Goal: Task Accomplishment & Management: Manage account settings

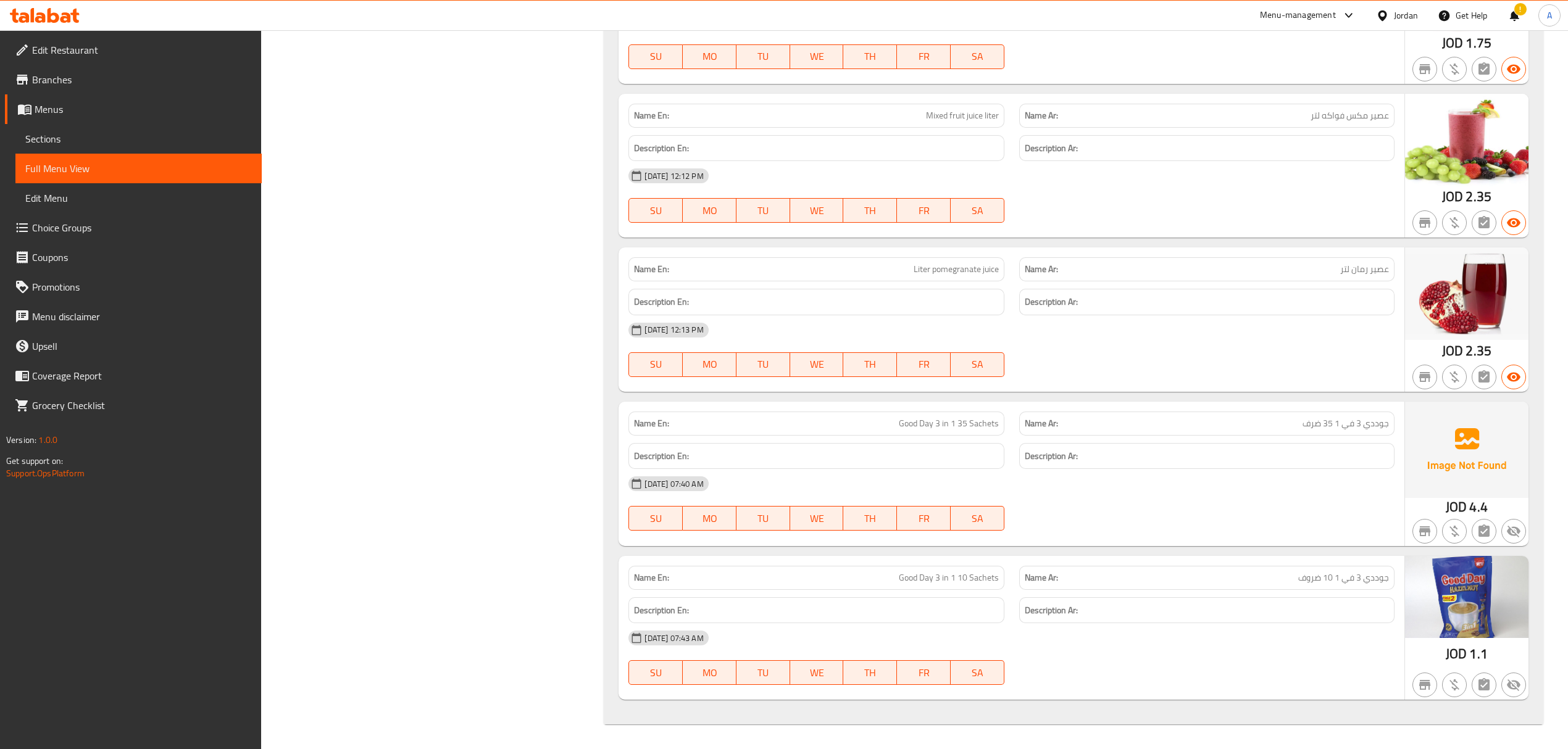
scroll to position [60991, 0]
click at [1400, 13] on div "Jordan" at bounding box center [1405, 15] width 24 height 13
click at [1252, 585] on div "[GEOGRAPHIC_DATA]" at bounding box center [1284, 591] width 82 height 13
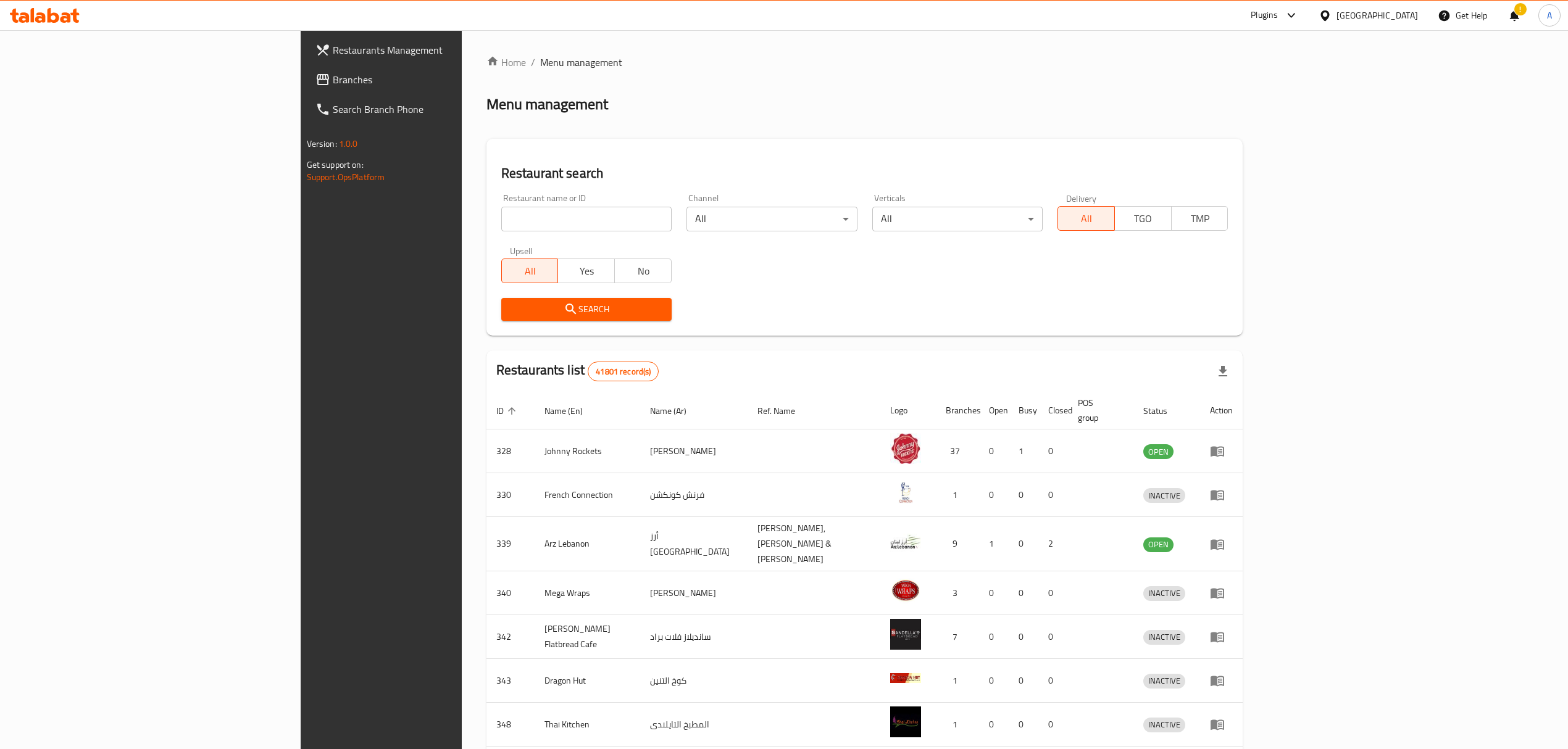
click at [332, 79] on span "Branches" at bounding box center [442, 79] width 220 height 15
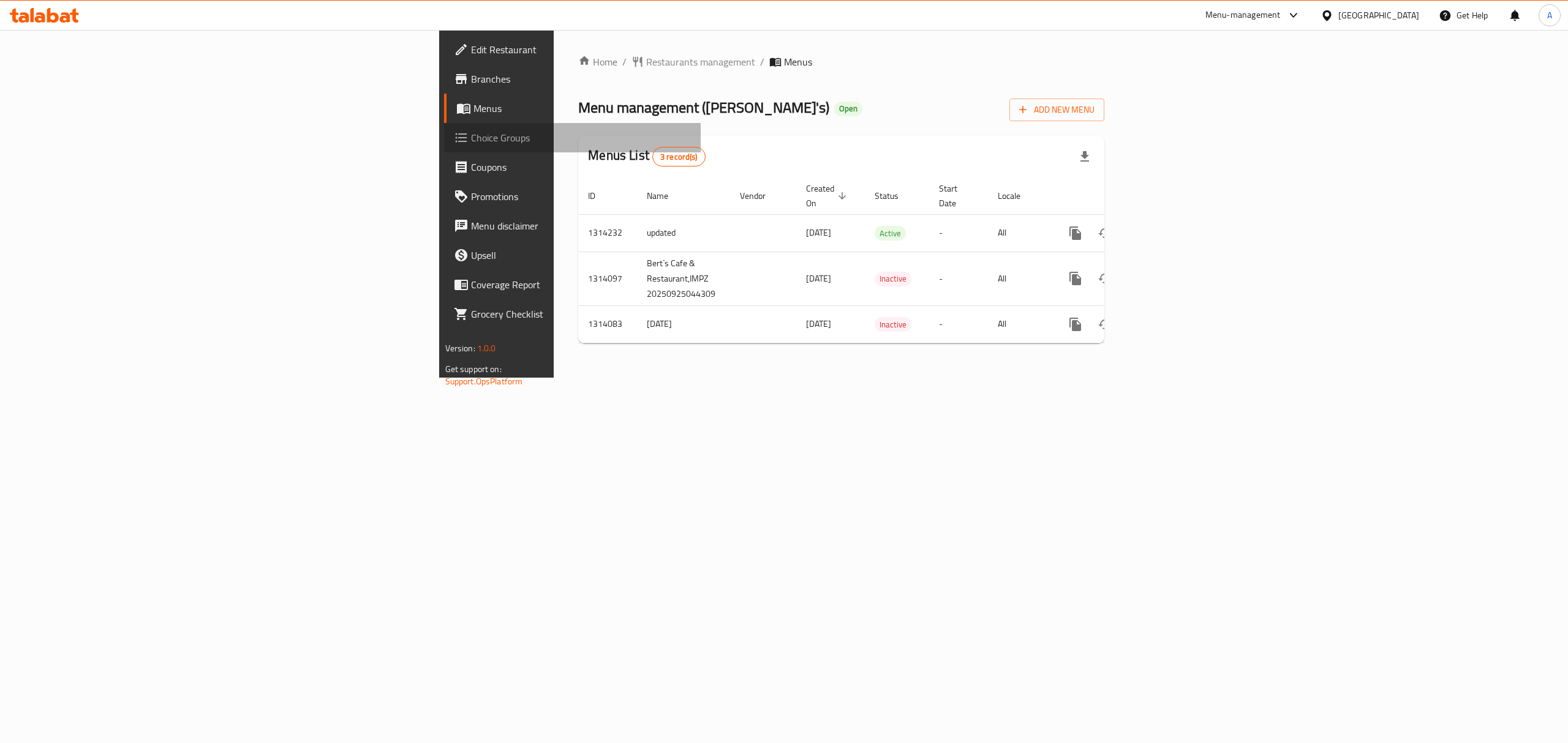
drag, startPoint x: 0, startPoint y: 0, endPoint x: 95, endPoint y: 136, distance: 165.9
click at [471, 136] on span "Choice Groups" at bounding box center [581, 137] width 220 height 15
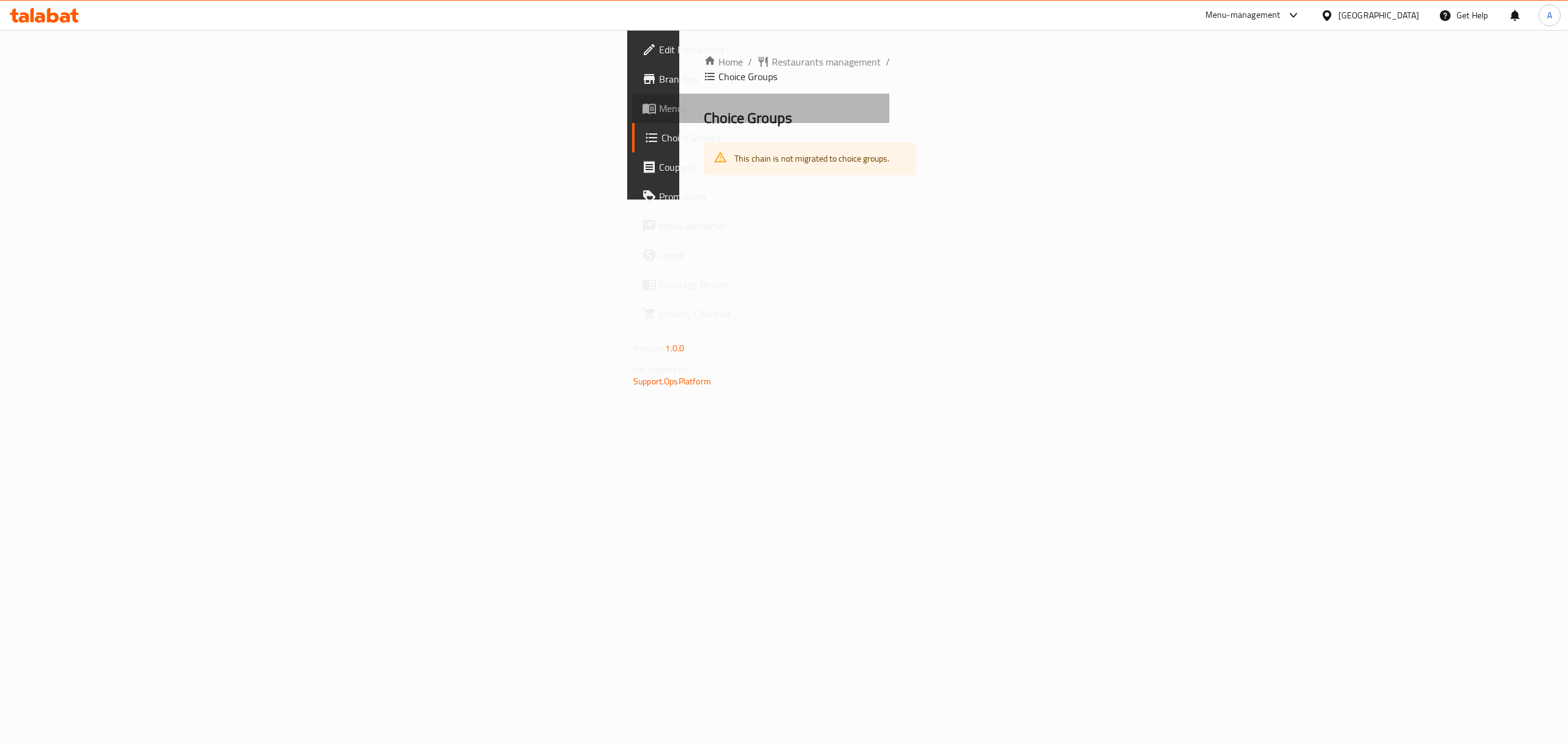
click at [659, 110] on span "Menus" at bounding box center [769, 108] width 220 height 15
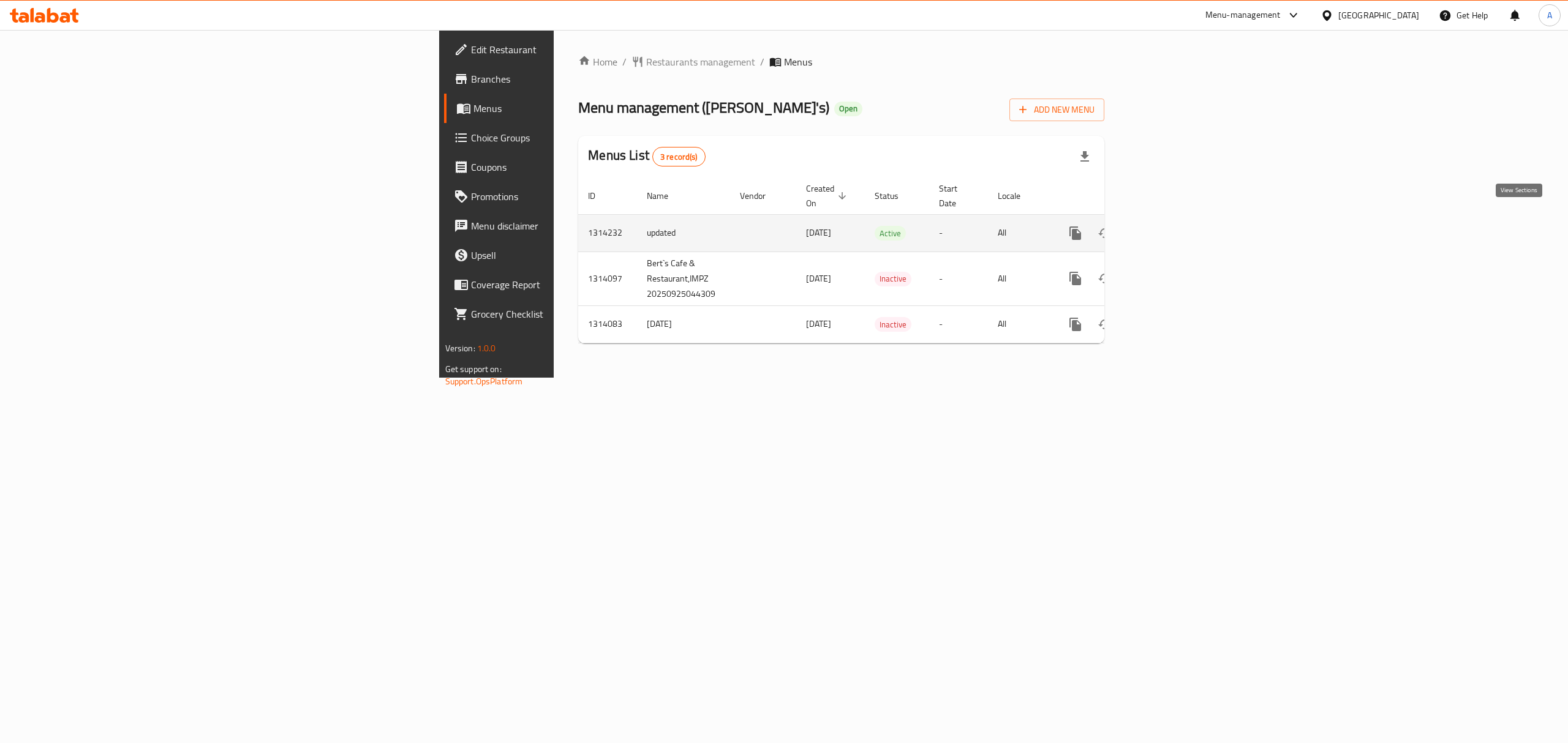
click at [1178, 219] on link "enhanced table" at bounding box center [1163, 233] width 29 height 29
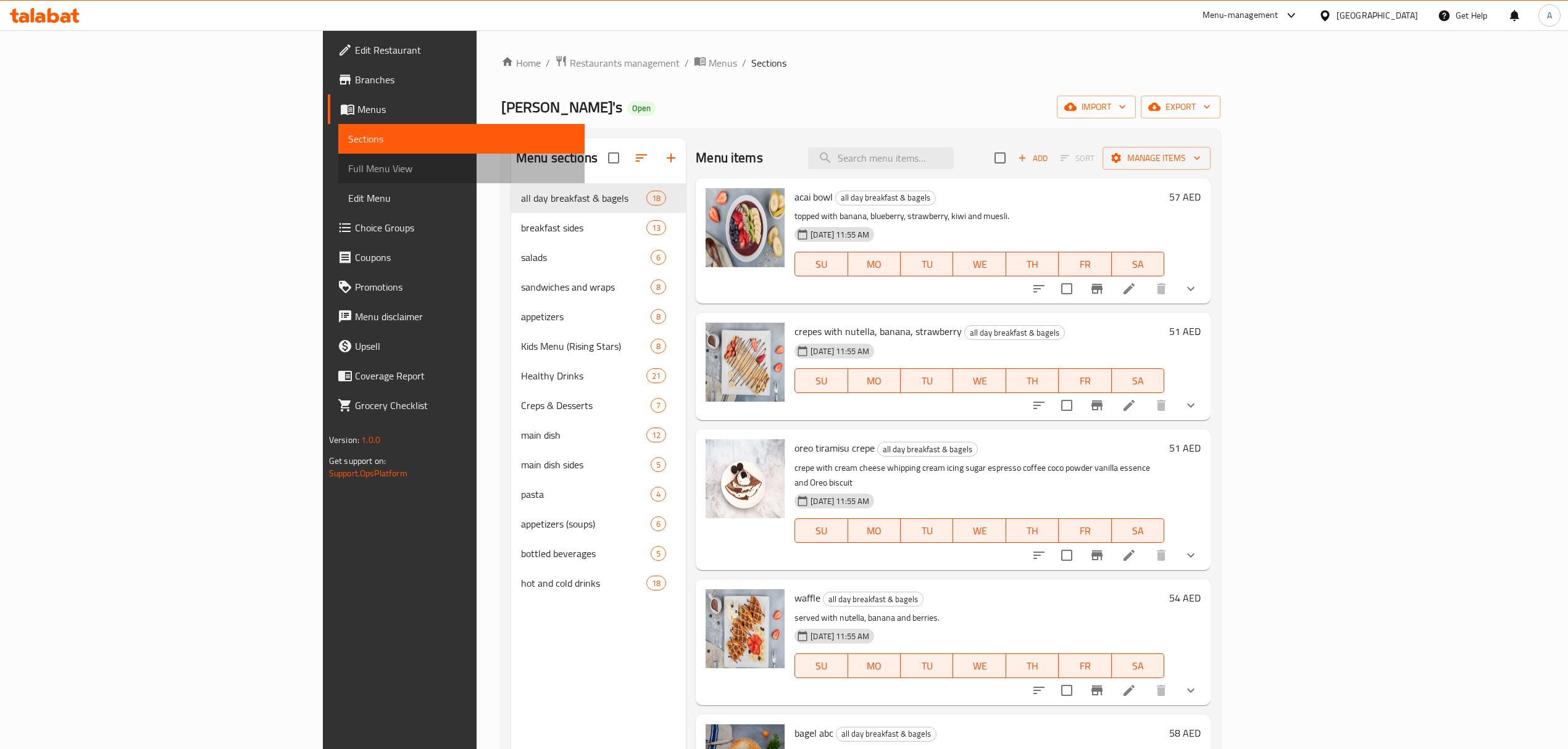
click at [348, 173] on span "Full Menu View" at bounding box center [461, 168] width 227 height 15
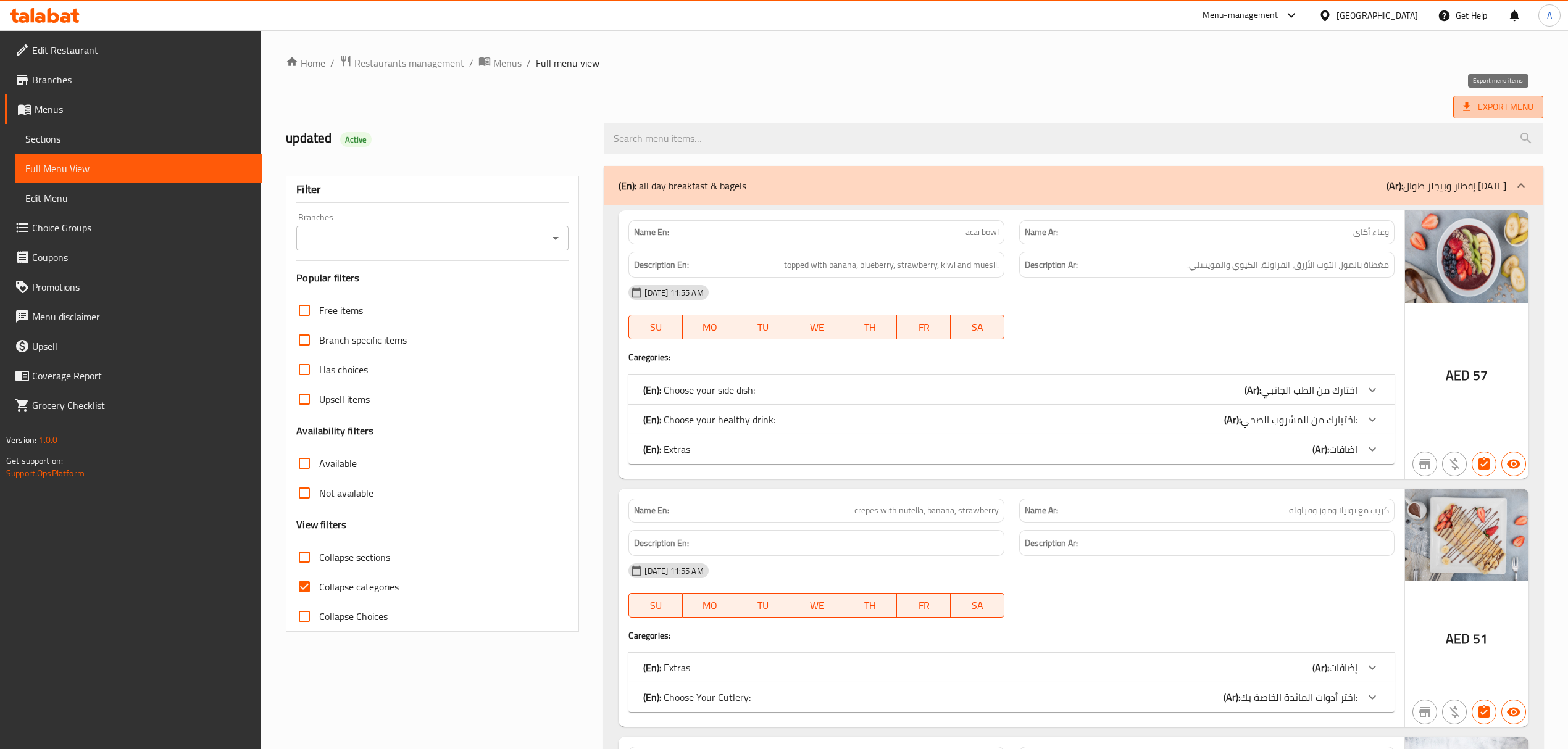
click at [1516, 102] on span "Export Menu" at bounding box center [1498, 107] width 70 height 15
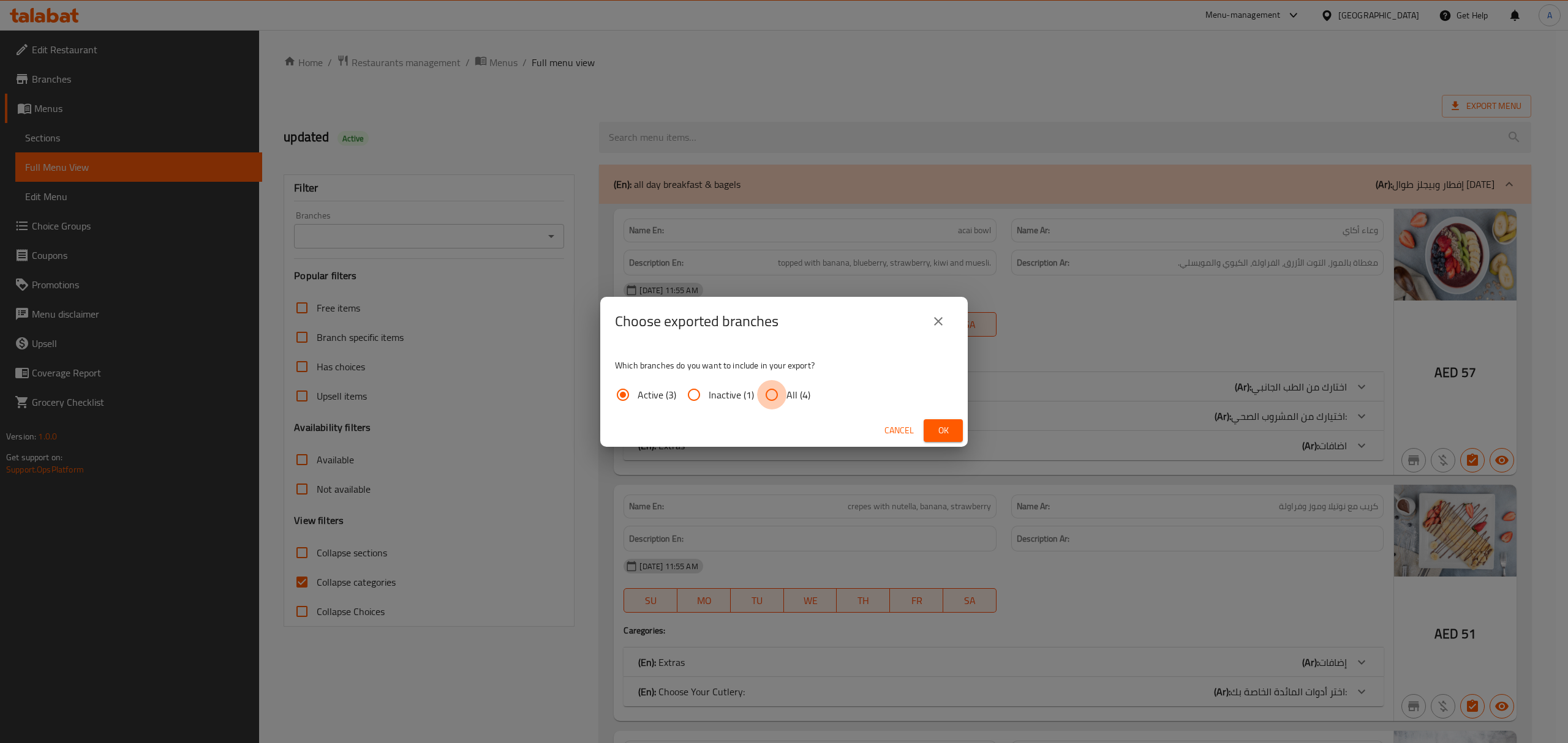
click at [768, 396] on input "All (4)" at bounding box center [772, 394] width 29 height 29
radio input "true"
click at [936, 434] on span "Ok" at bounding box center [944, 430] width 19 height 15
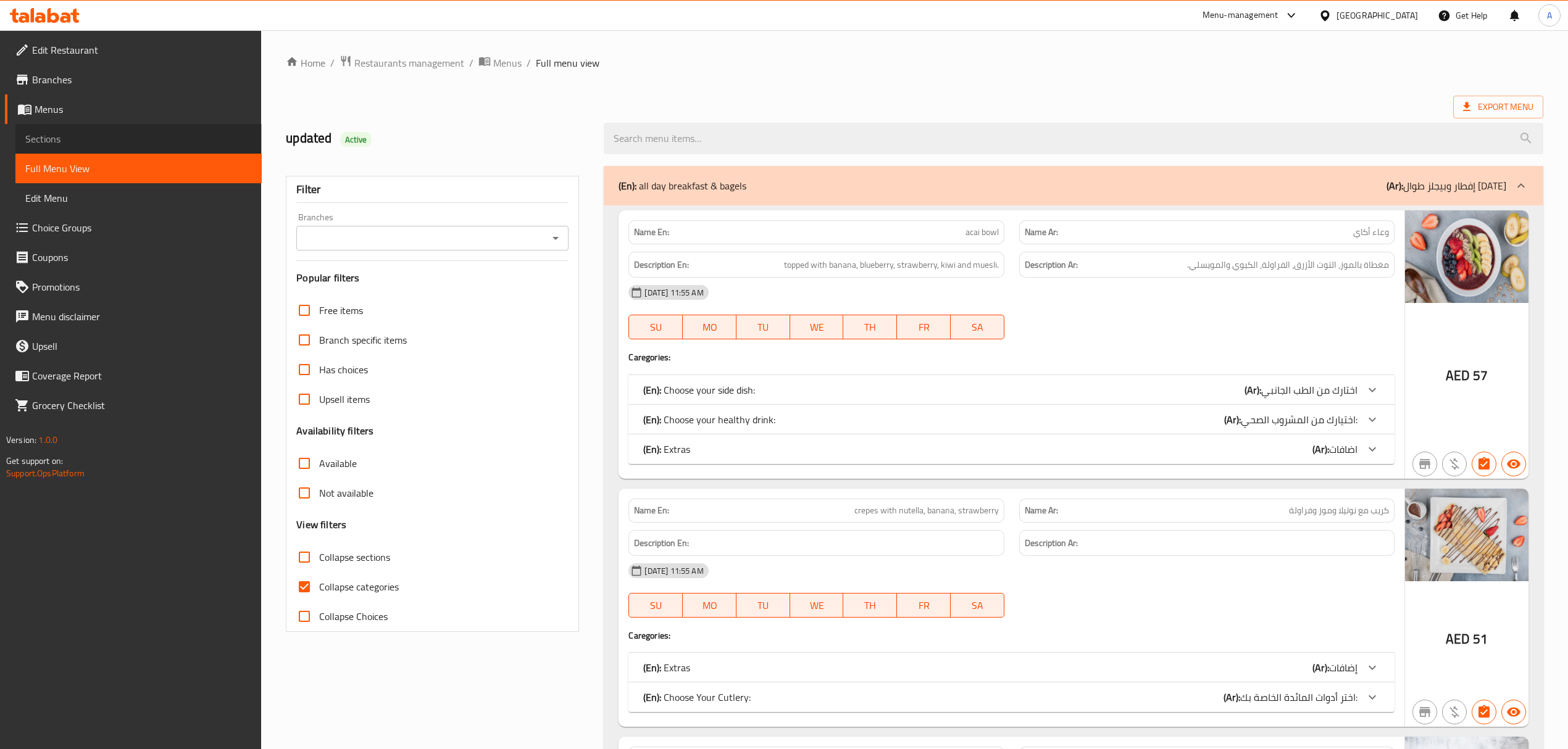
click at [114, 141] on span "Sections" at bounding box center [138, 139] width 227 height 15
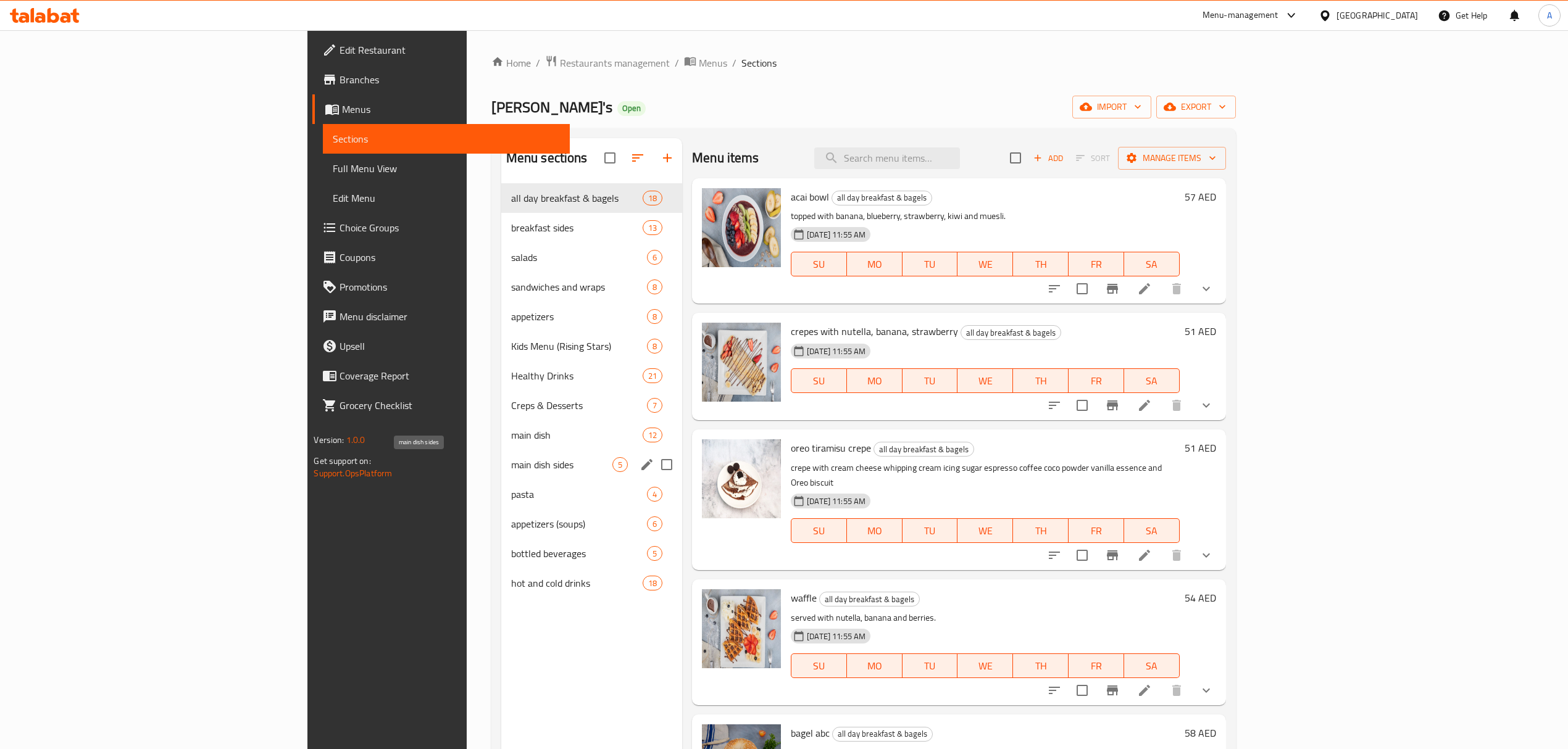
click at [511, 472] on span "main dish sides" at bounding box center [562, 465] width 101 height 15
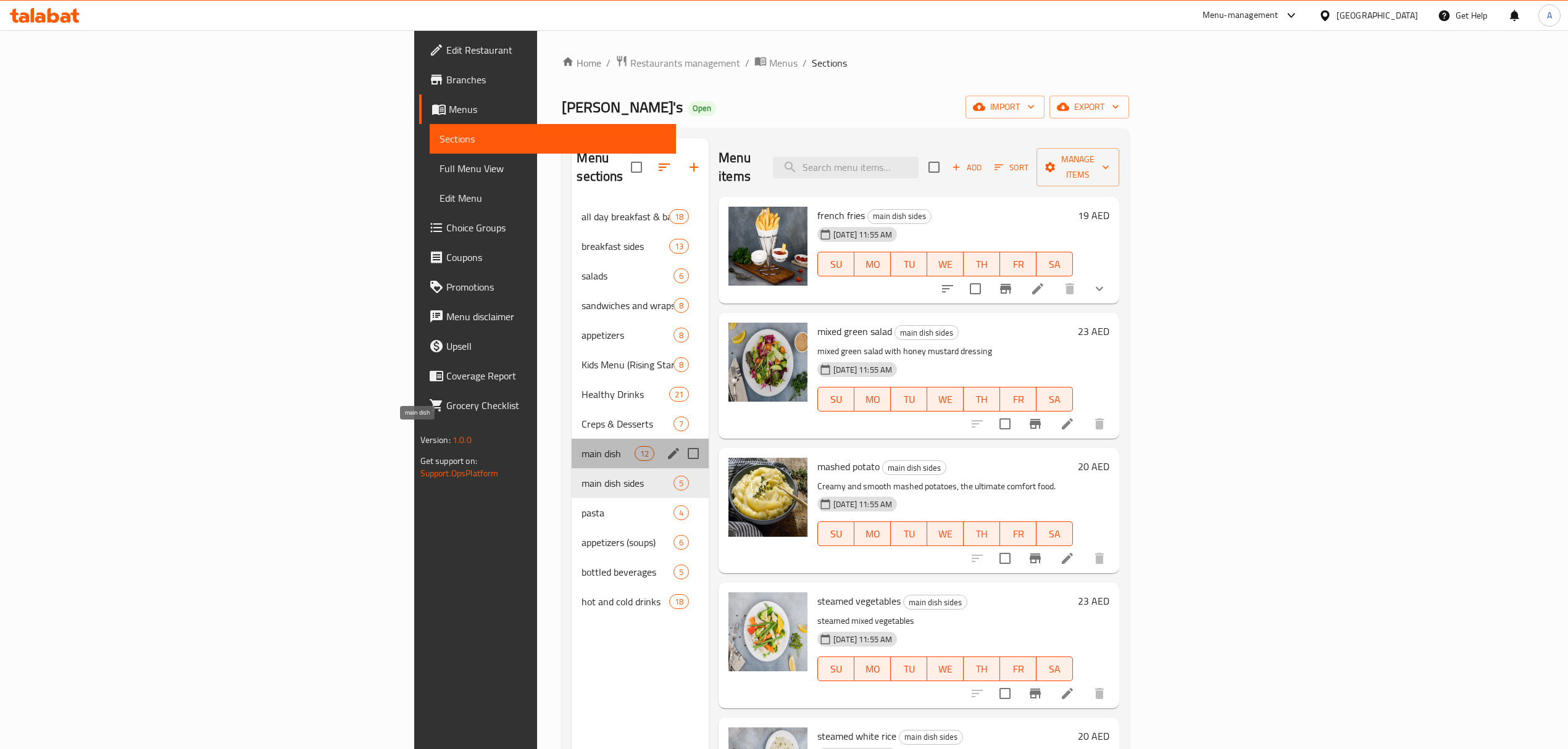
click at [581, 446] on span "main dish" at bounding box center [607, 453] width 52 height 15
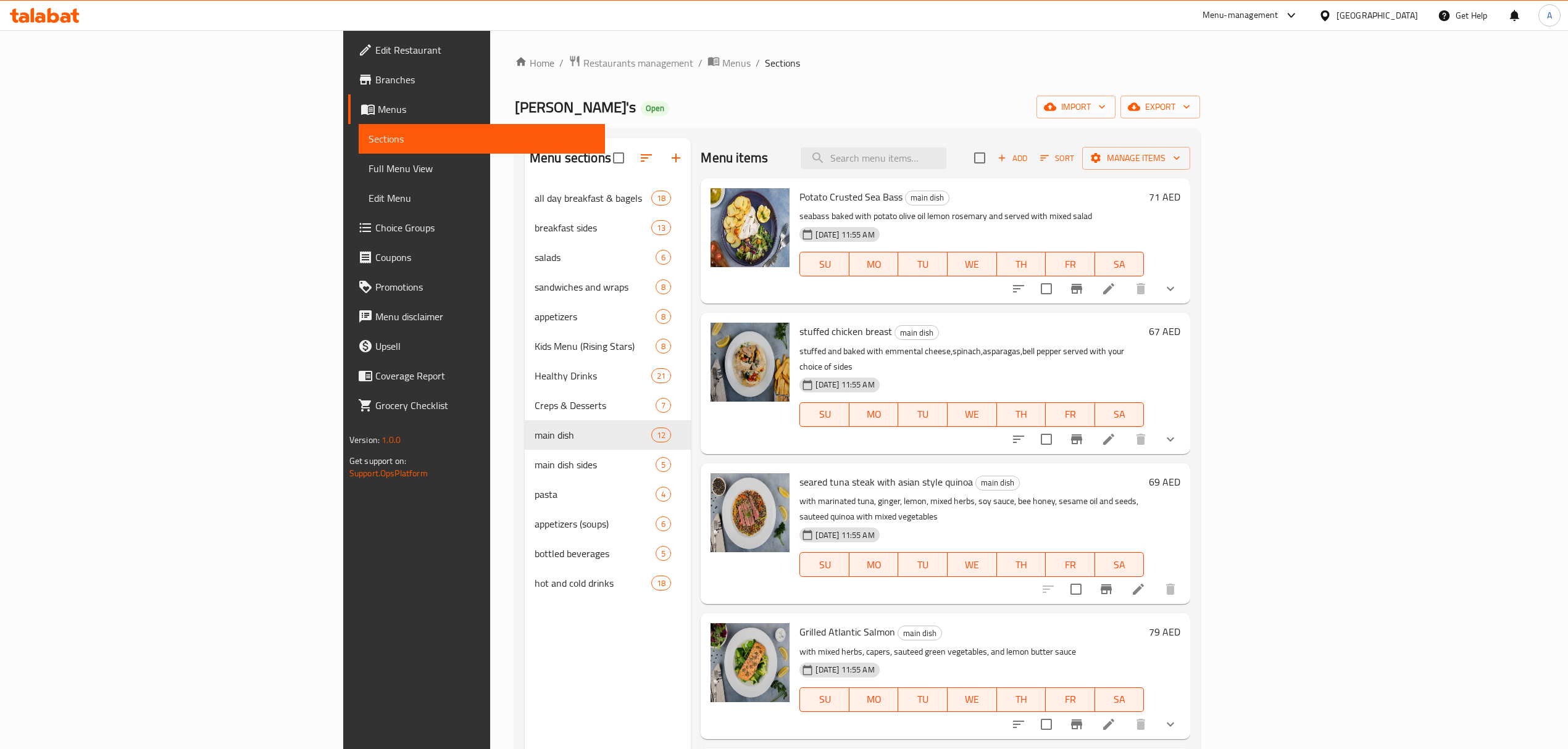
click at [1174, 289] on icon "show more" at bounding box center [1171, 289] width 7 height 4
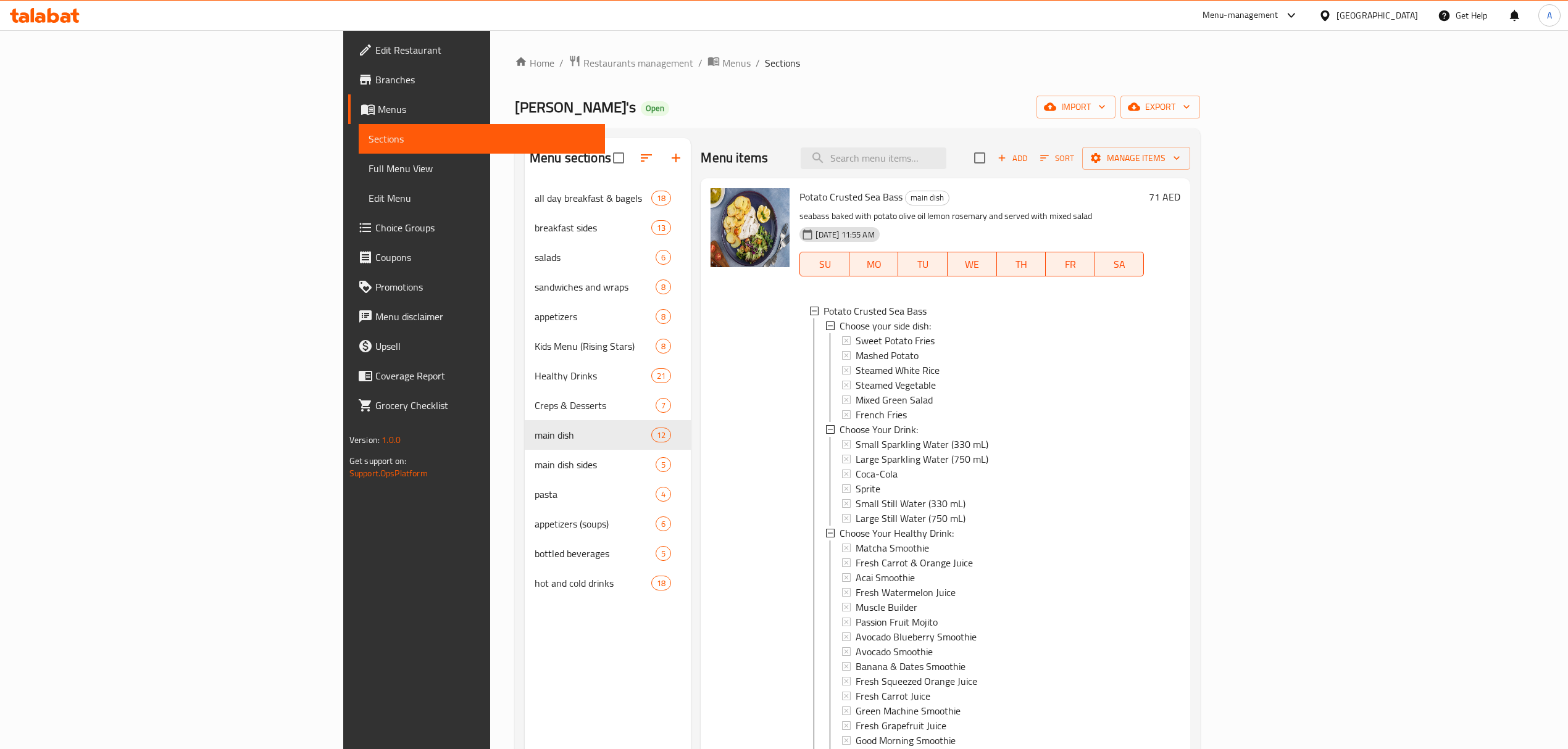
scroll to position [428, 0]
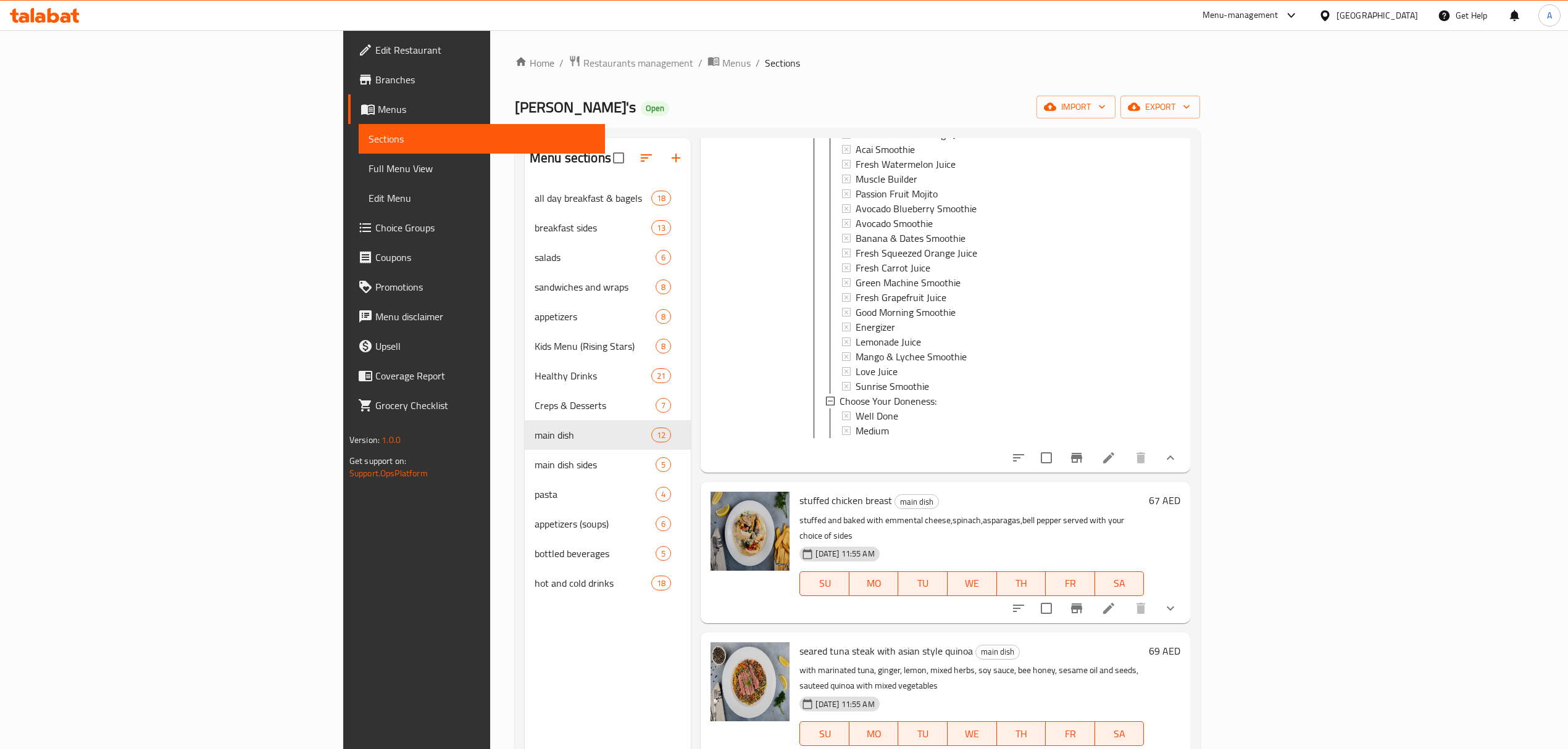
click at [1178, 602] on icon "show more" at bounding box center [1171, 609] width 15 height 15
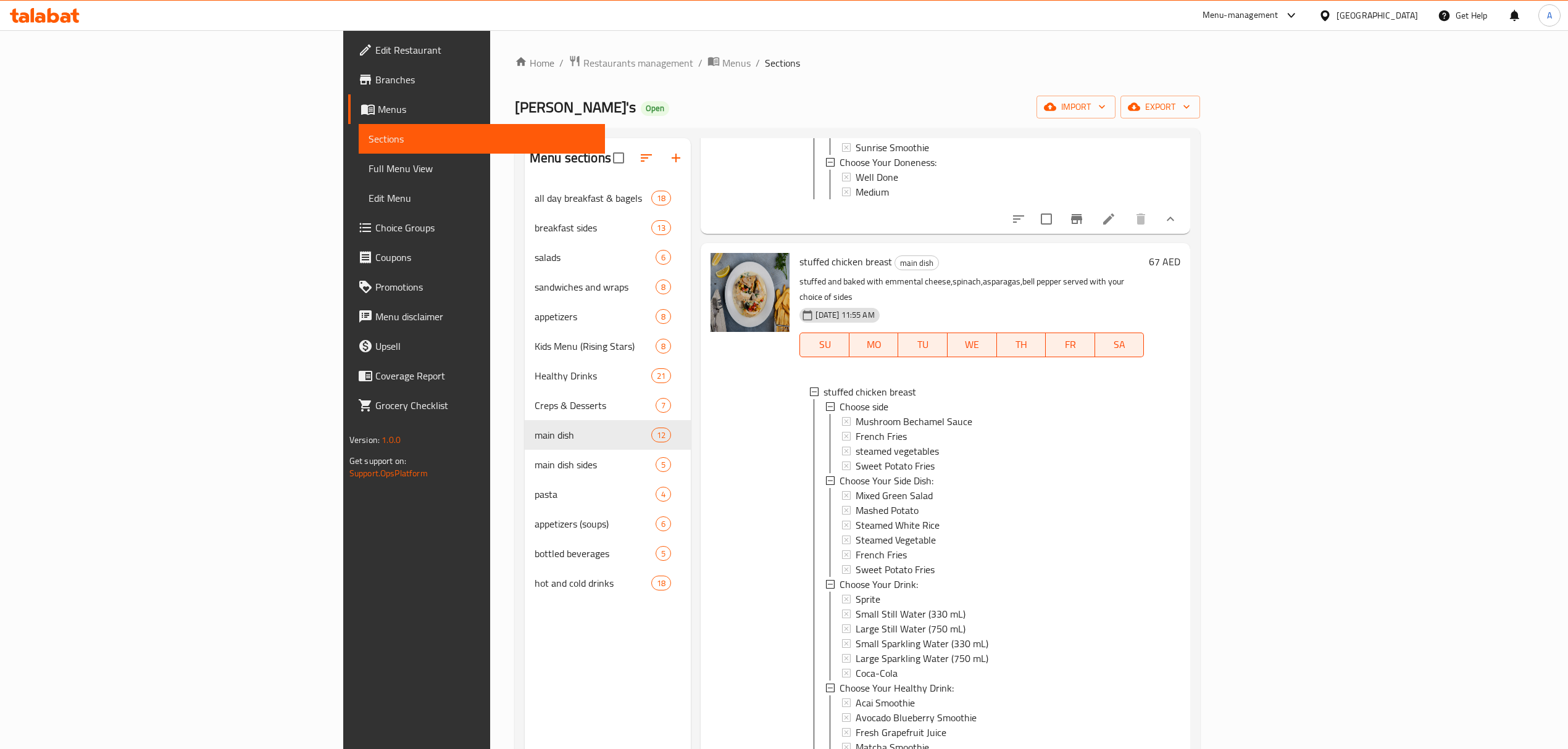
scroll to position [675, 0]
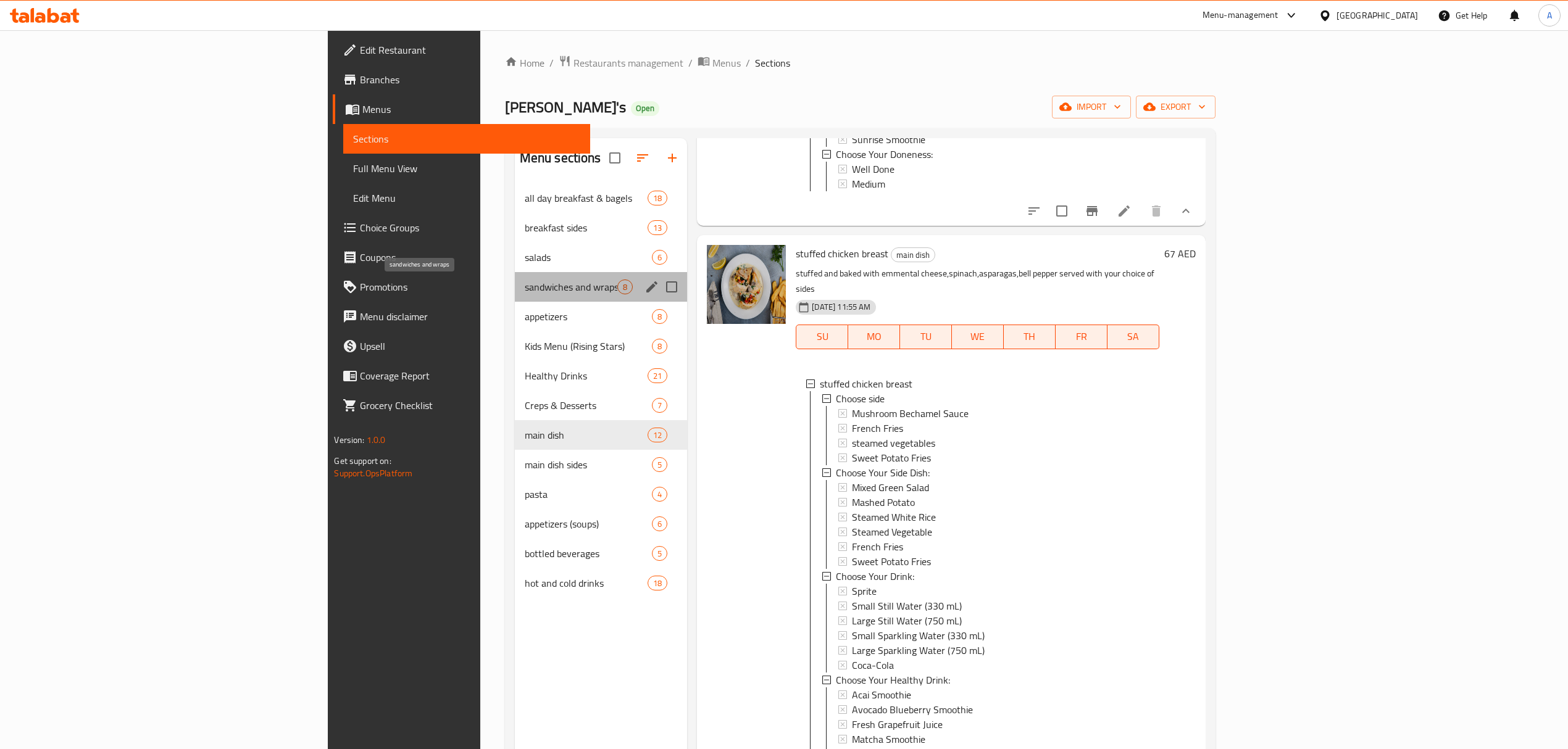
click at [524, 288] on span "sandwiches and wraps" at bounding box center [571, 287] width 93 height 15
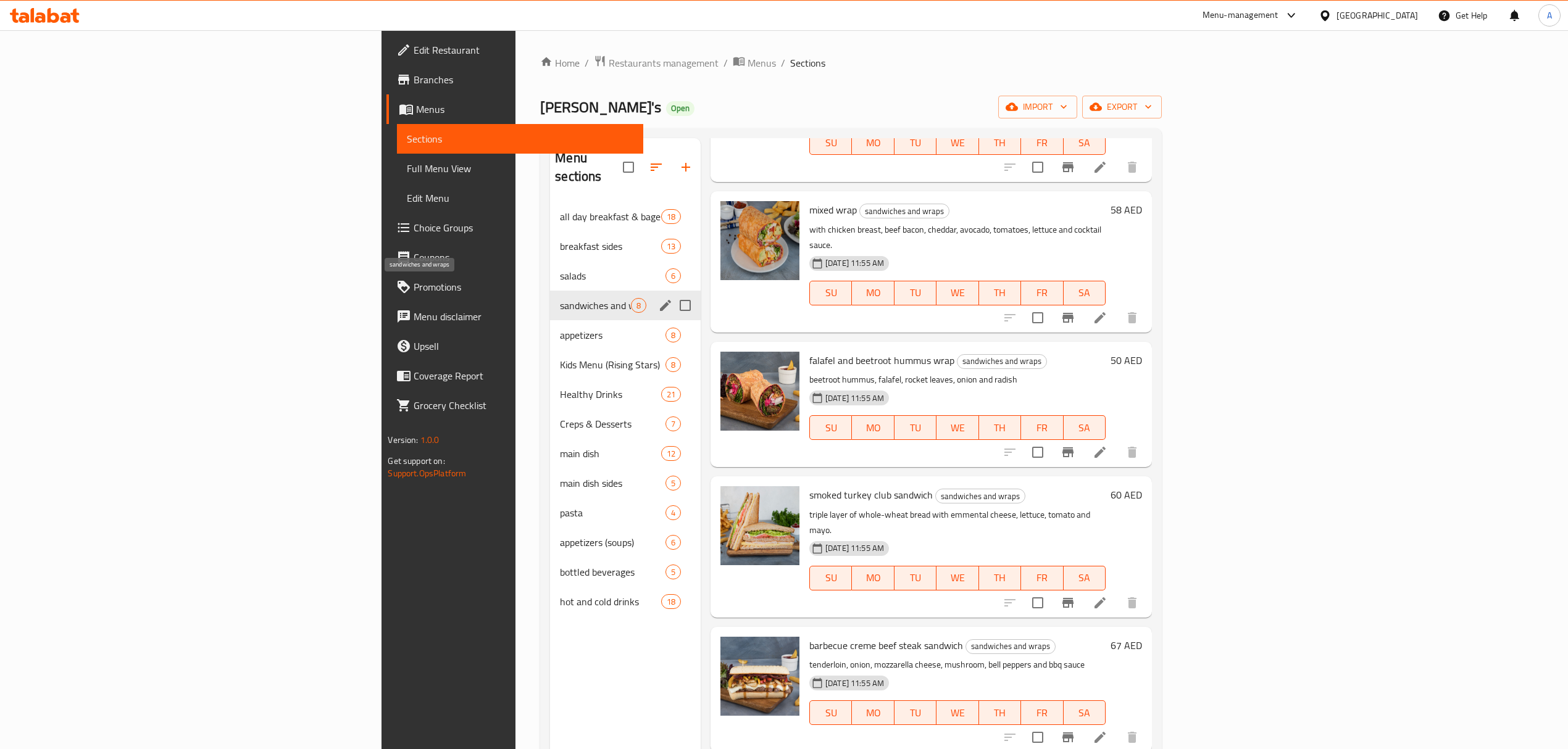
scroll to position [359, 0]
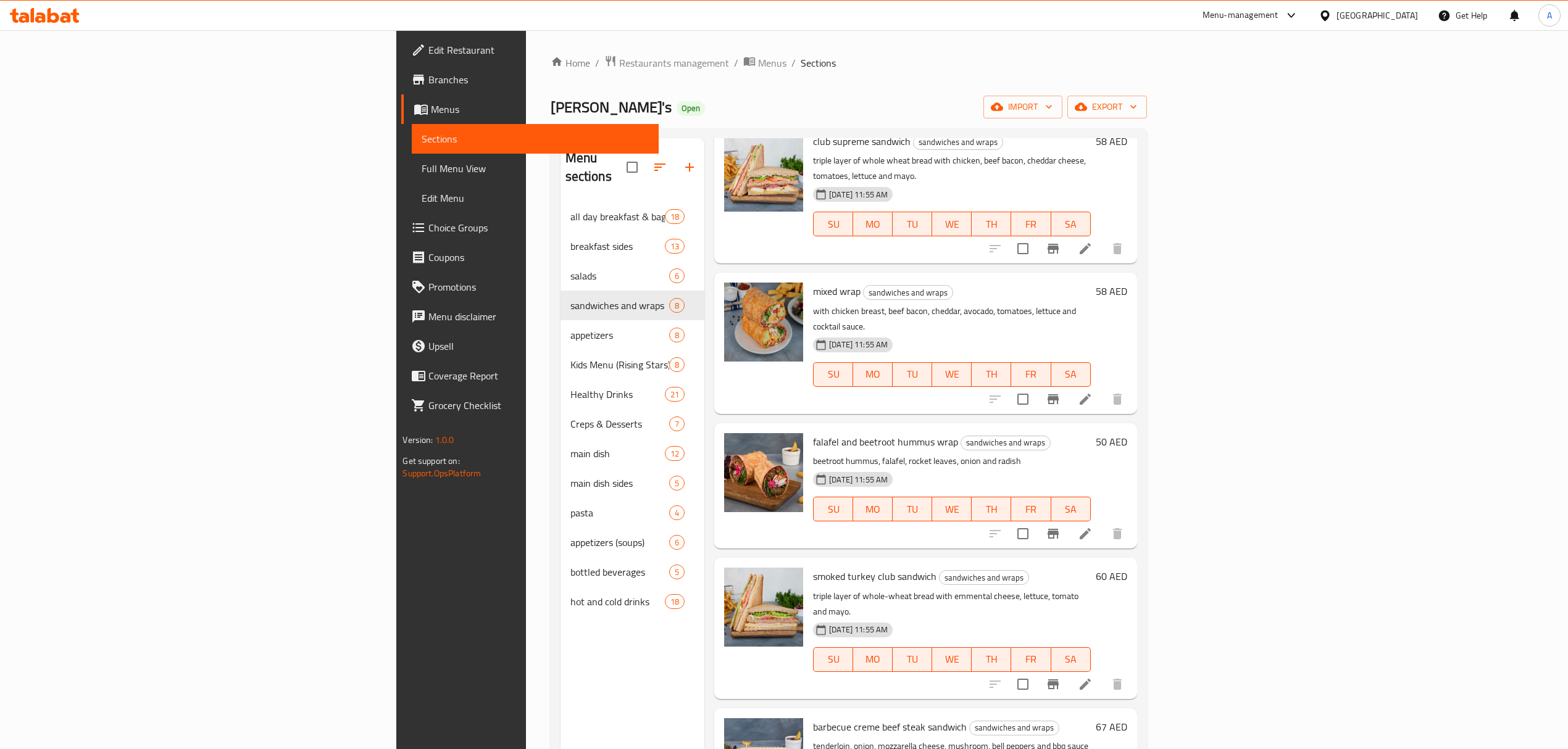
click at [926, 348] on div "mixed wrap sandwiches and wraps with chicken breast, beef bacon, cheddar, avoca…" at bounding box center [926, 343] width 423 height 140
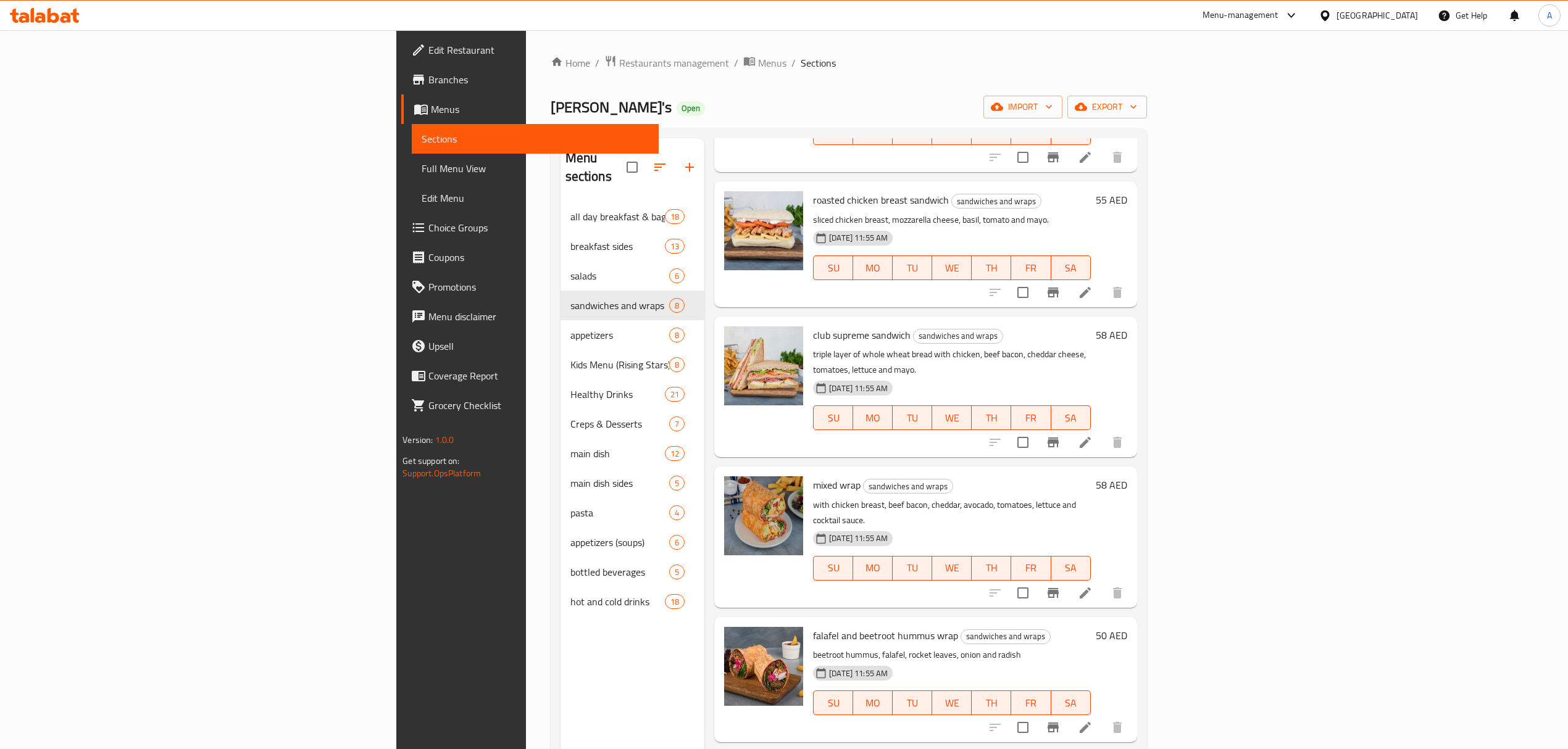
scroll to position [112, 0]
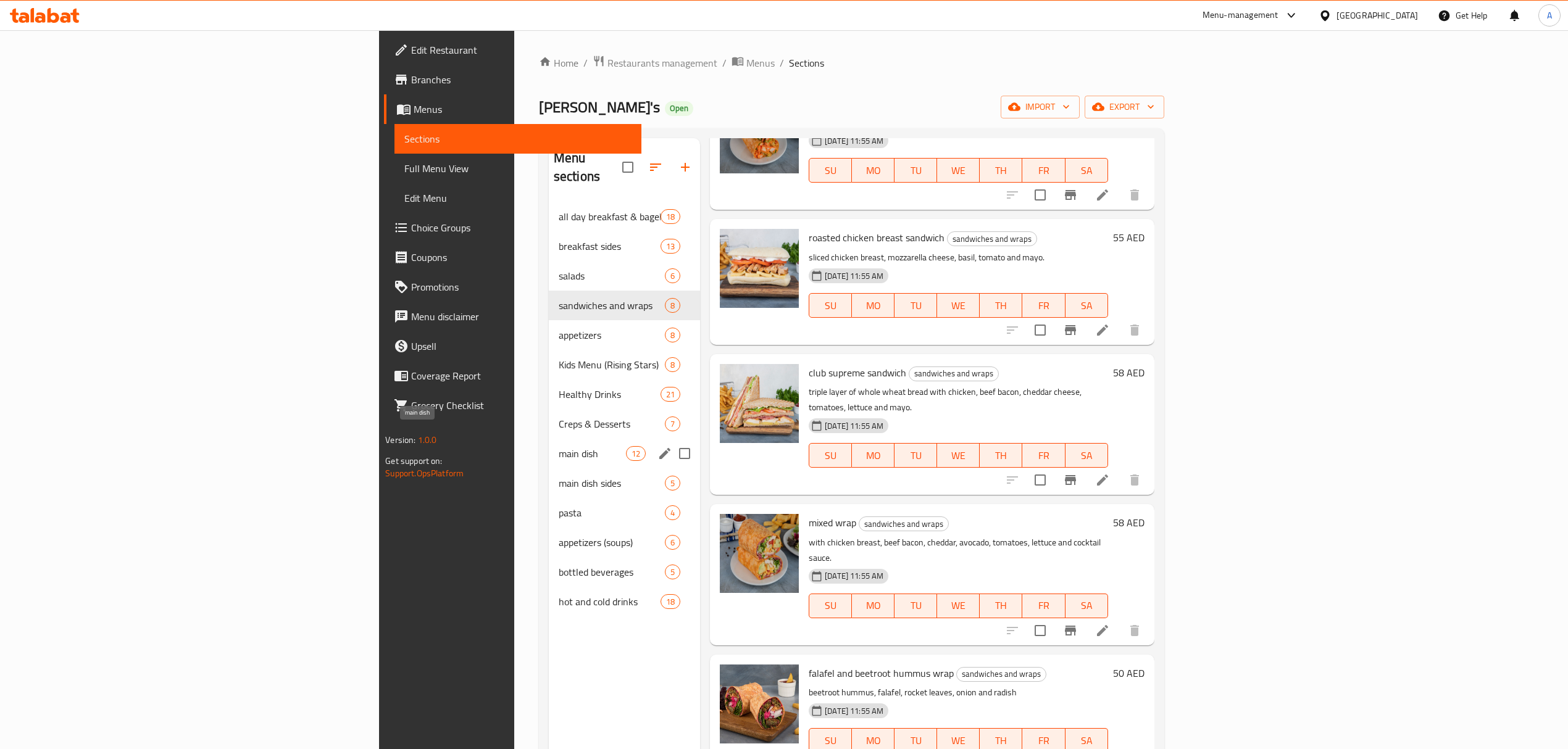
click at [559, 446] on span "main dish" at bounding box center [593, 453] width 68 height 15
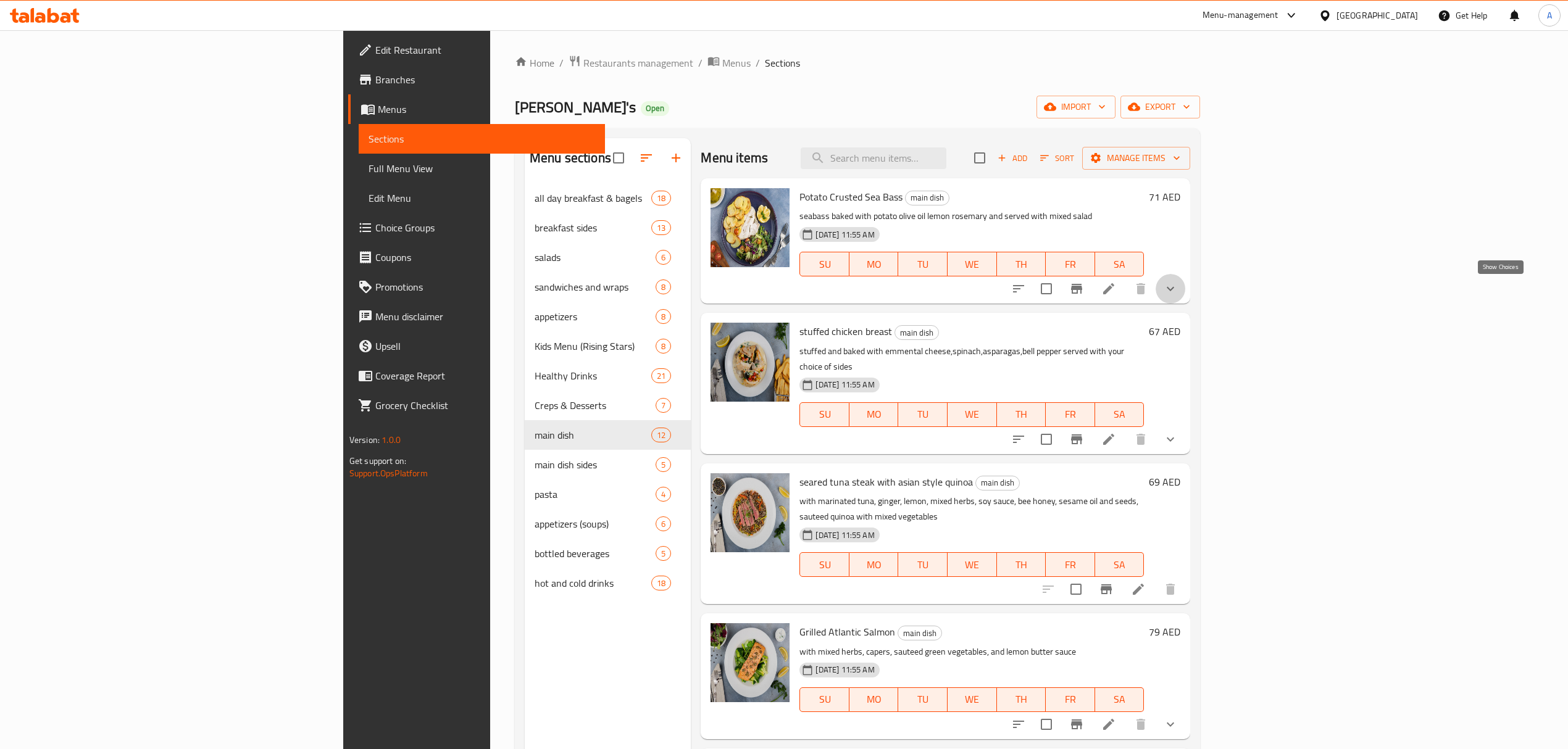
click at [1178, 287] on icon "show more" at bounding box center [1171, 289] width 15 height 15
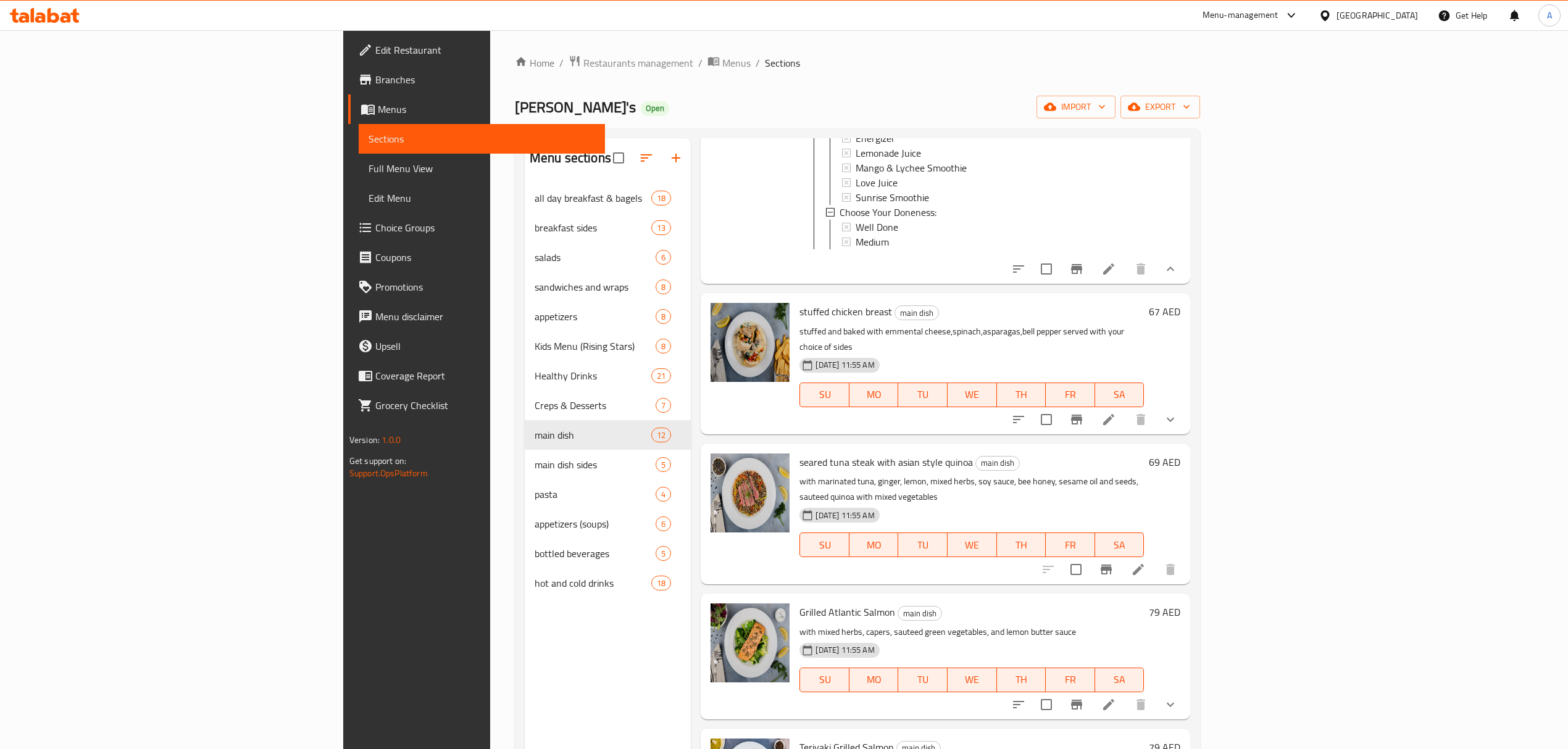
scroll to position [657, 0]
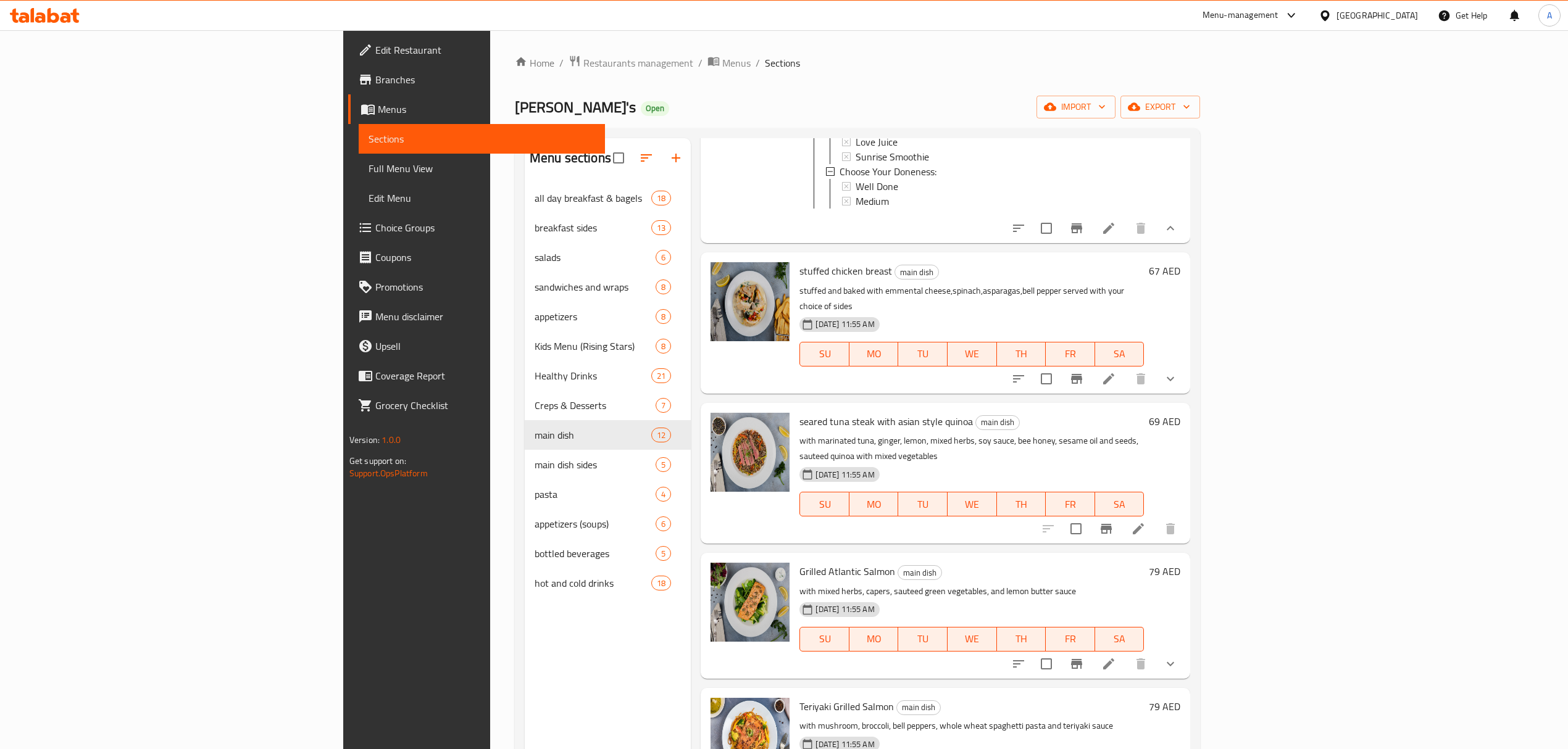
click at [1174, 377] on icon "show more" at bounding box center [1171, 378] width 7 height 4
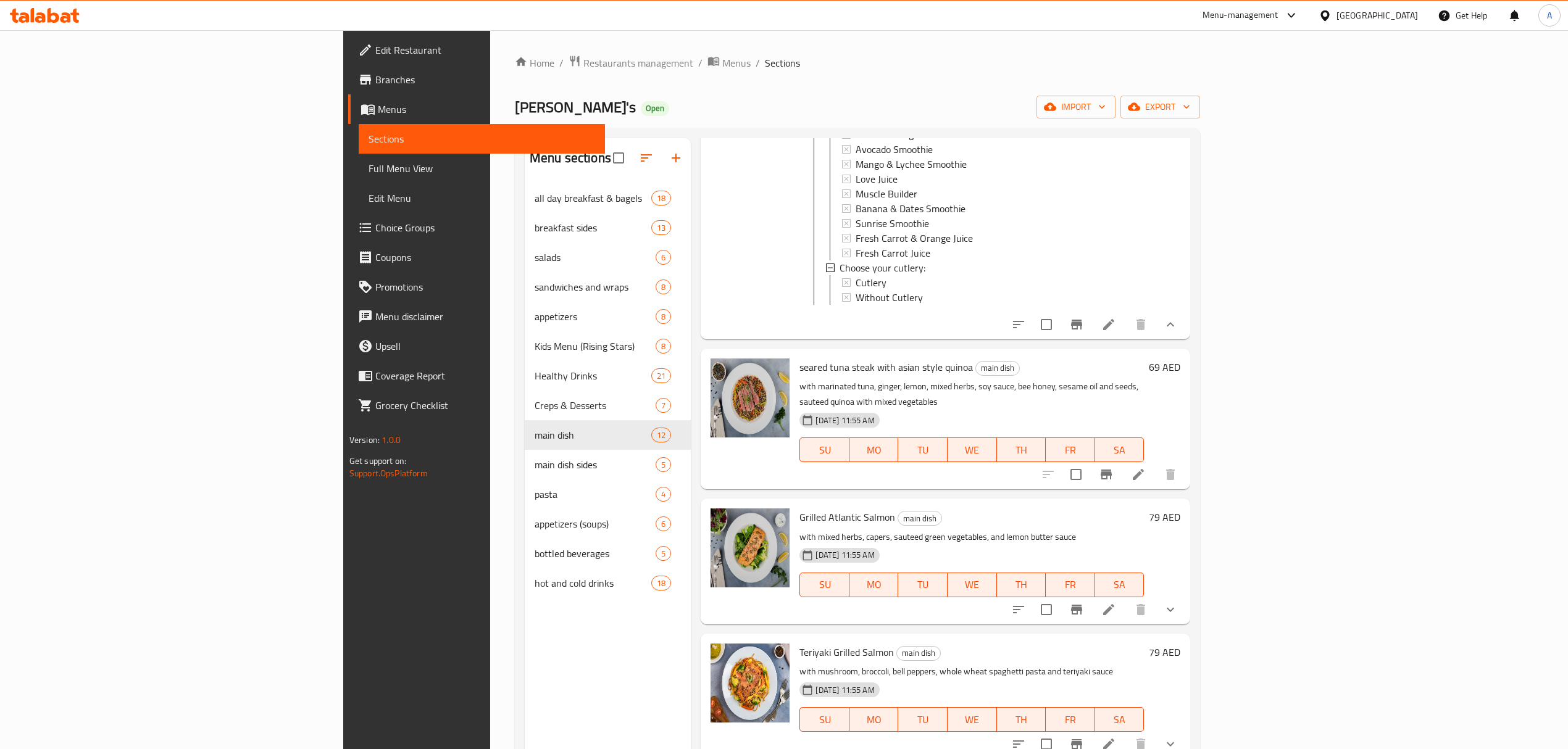
scroll to position [1481, 0]
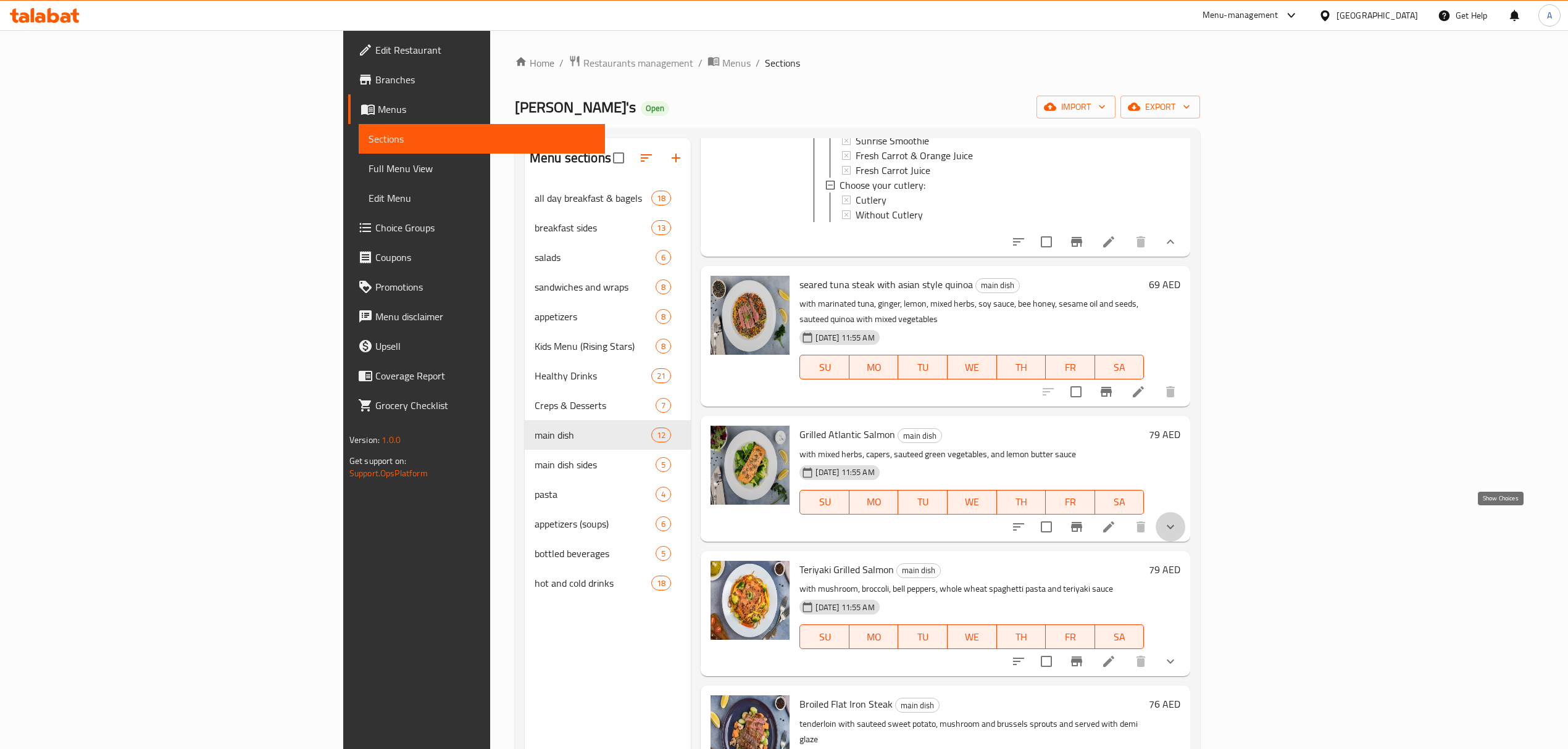
click at [1178, 527] on icon "show more" at bounding box center [1171, 527] width 15 height 15
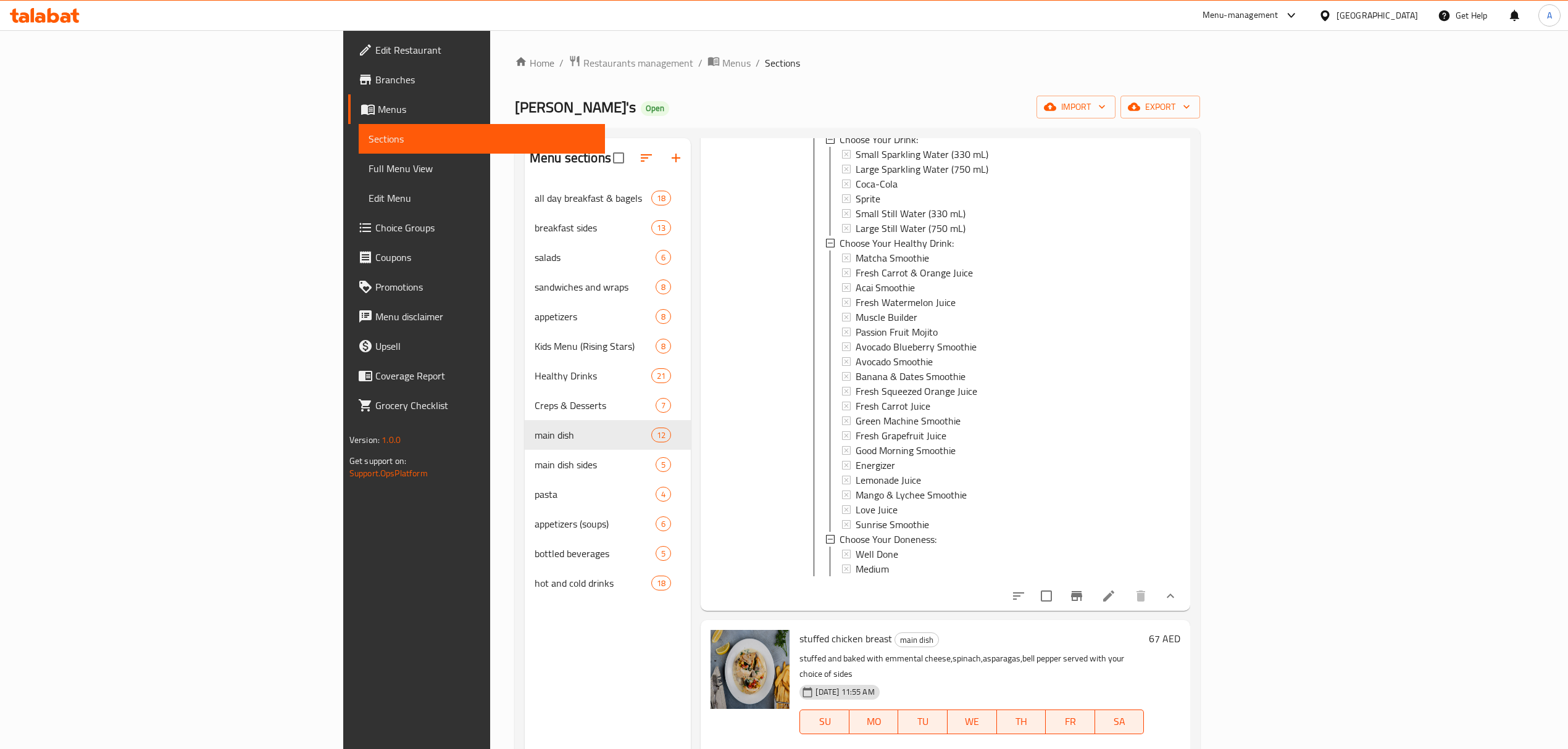
scroll to position [82, 0]
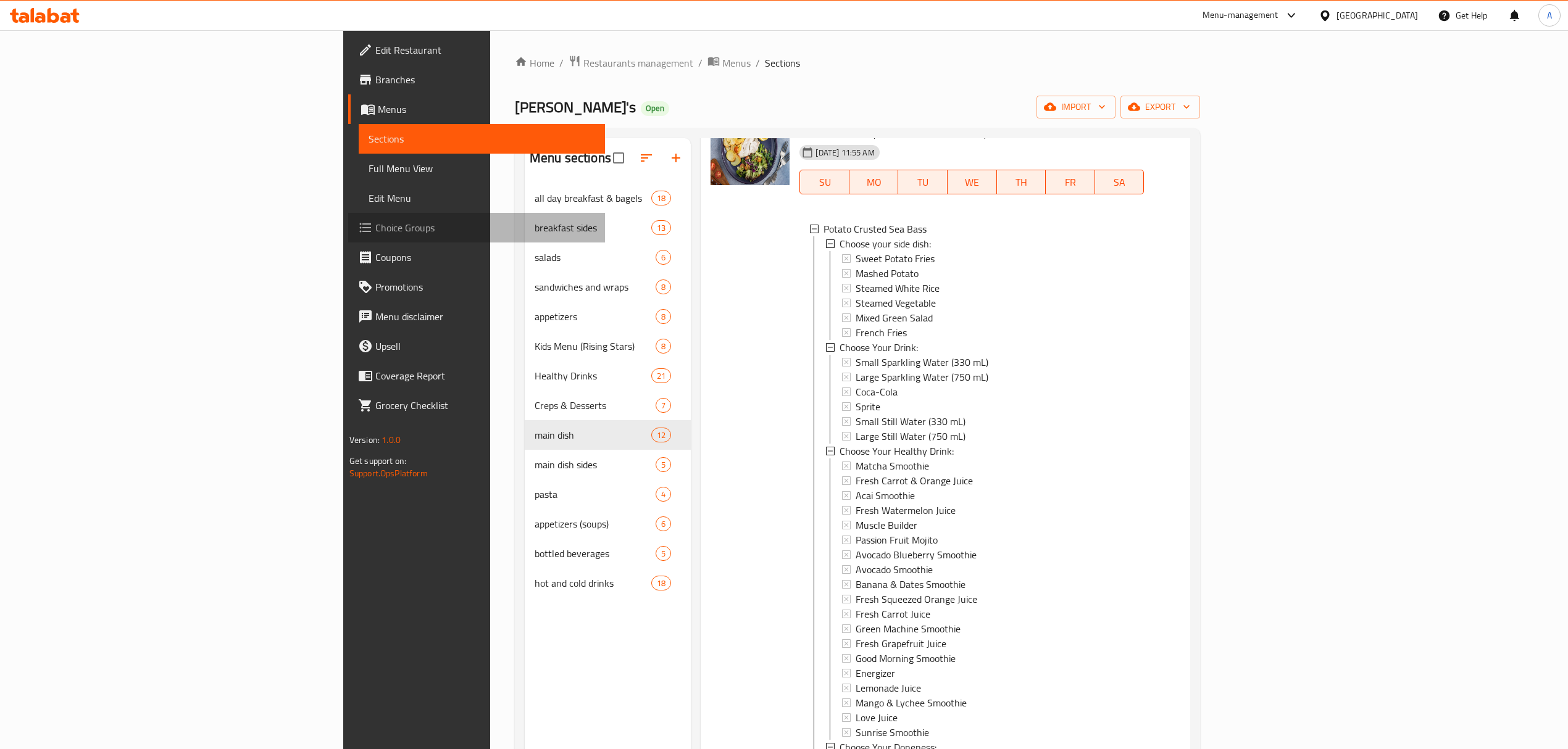
click at [348, 237] on link "Choice Groups" at bounding box center [476, 227] width 257 height 29
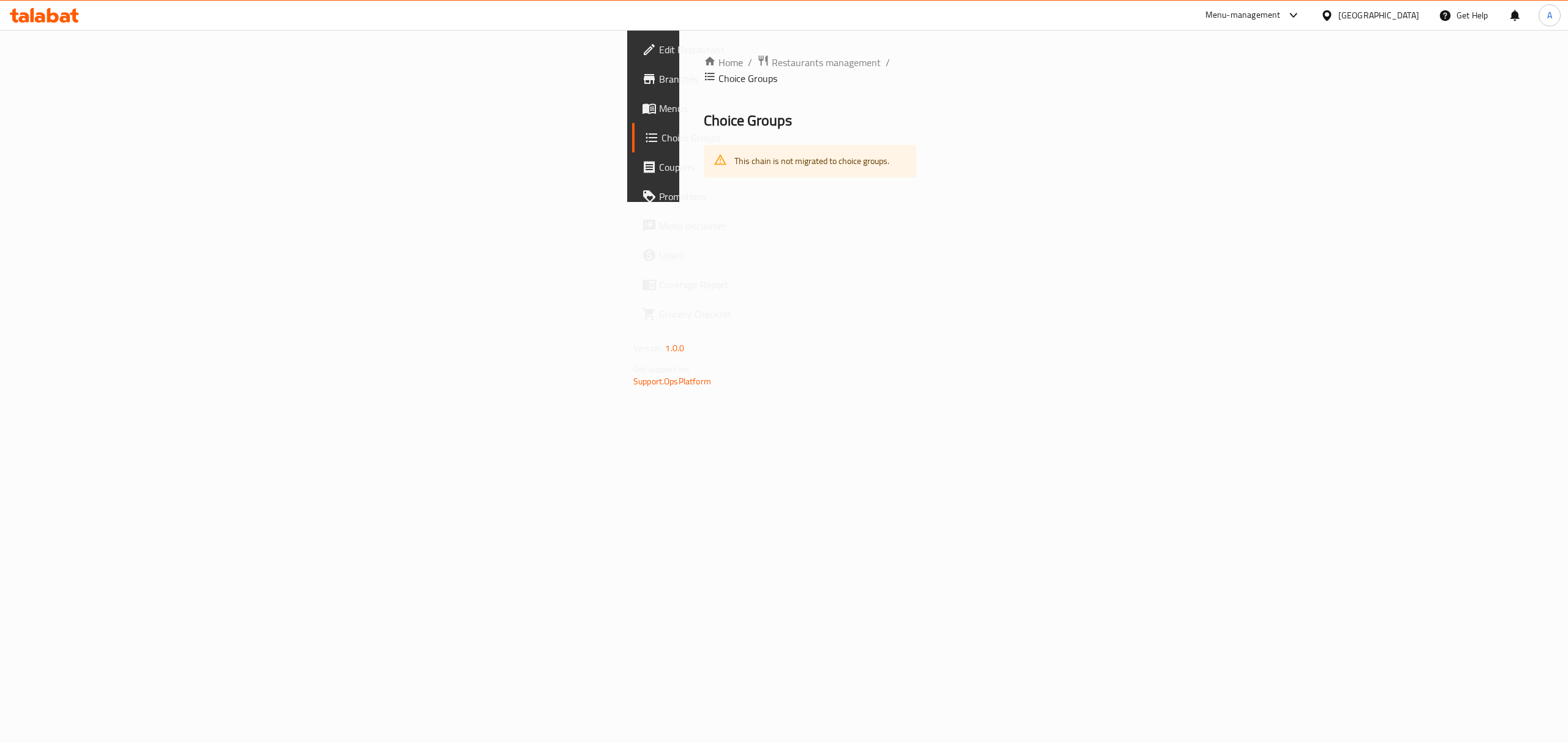
click at [735, 151] on div "This chain is not migrated to choice groups." at bounding box center [812, 161] width 155 height 25
click at [679, 202] on div "Home / Restaurants management / Choice Groups Choice Groups This chain is not m…" at bounding box center [810, 115] width 262 height 172
click at [659, 114] on span "Menus" at bounding box center [769, 108] width 220 height 15
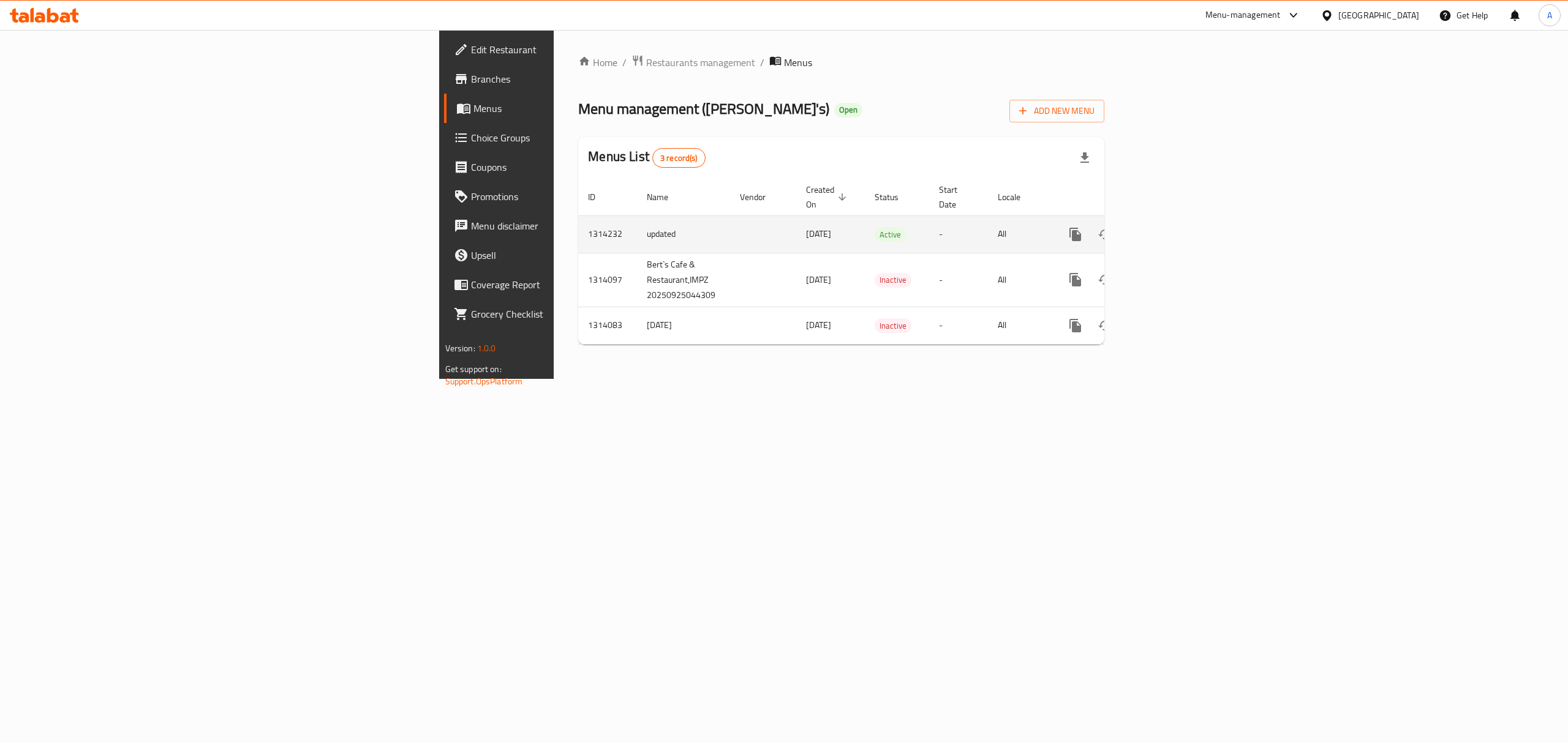
click at [1171, 227] on icon "enhanced table" at bounding box center [1163, 234] width 15 height 15
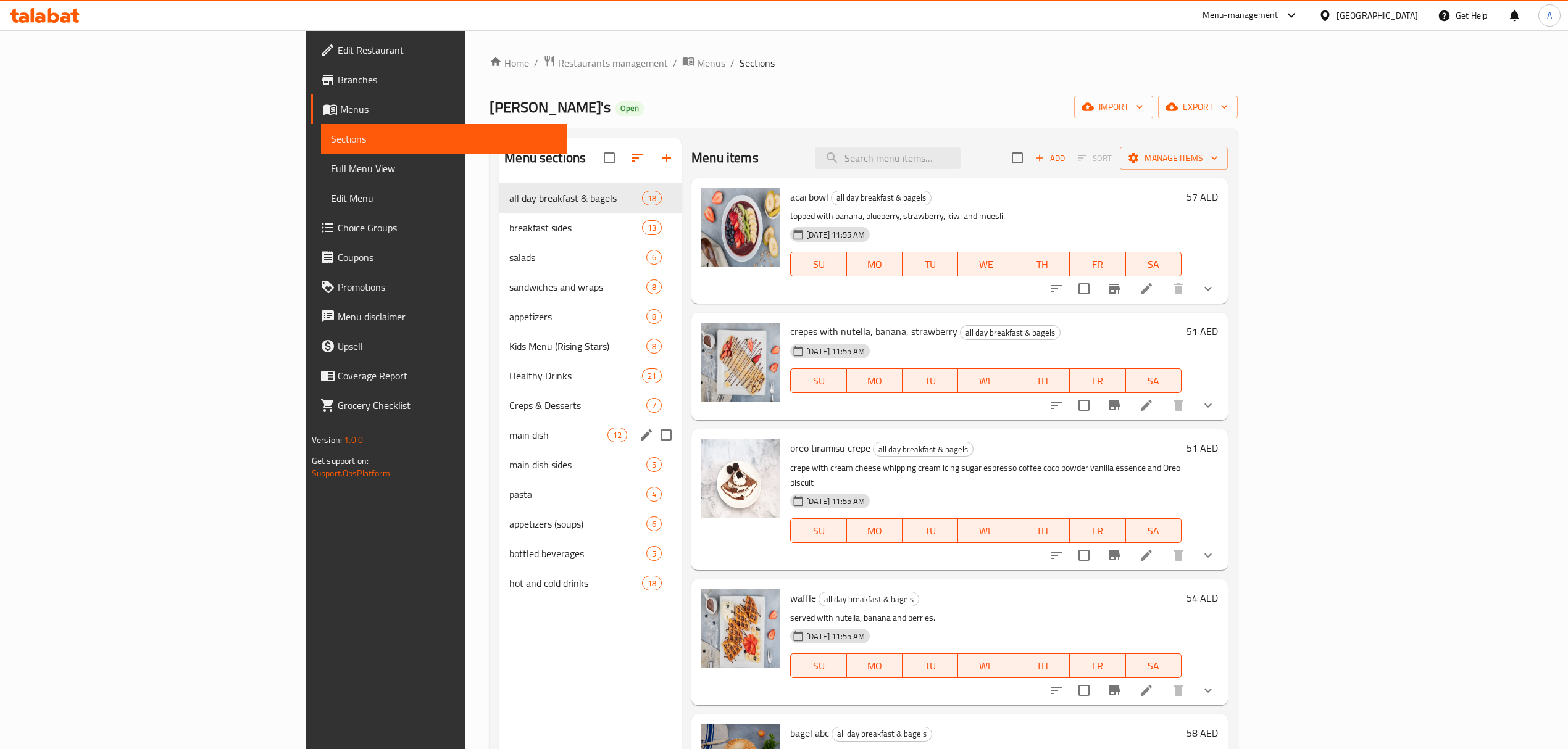
click at [500, 443] on div "main dish 12" at bounding box center [590, 434] width 182 height 29
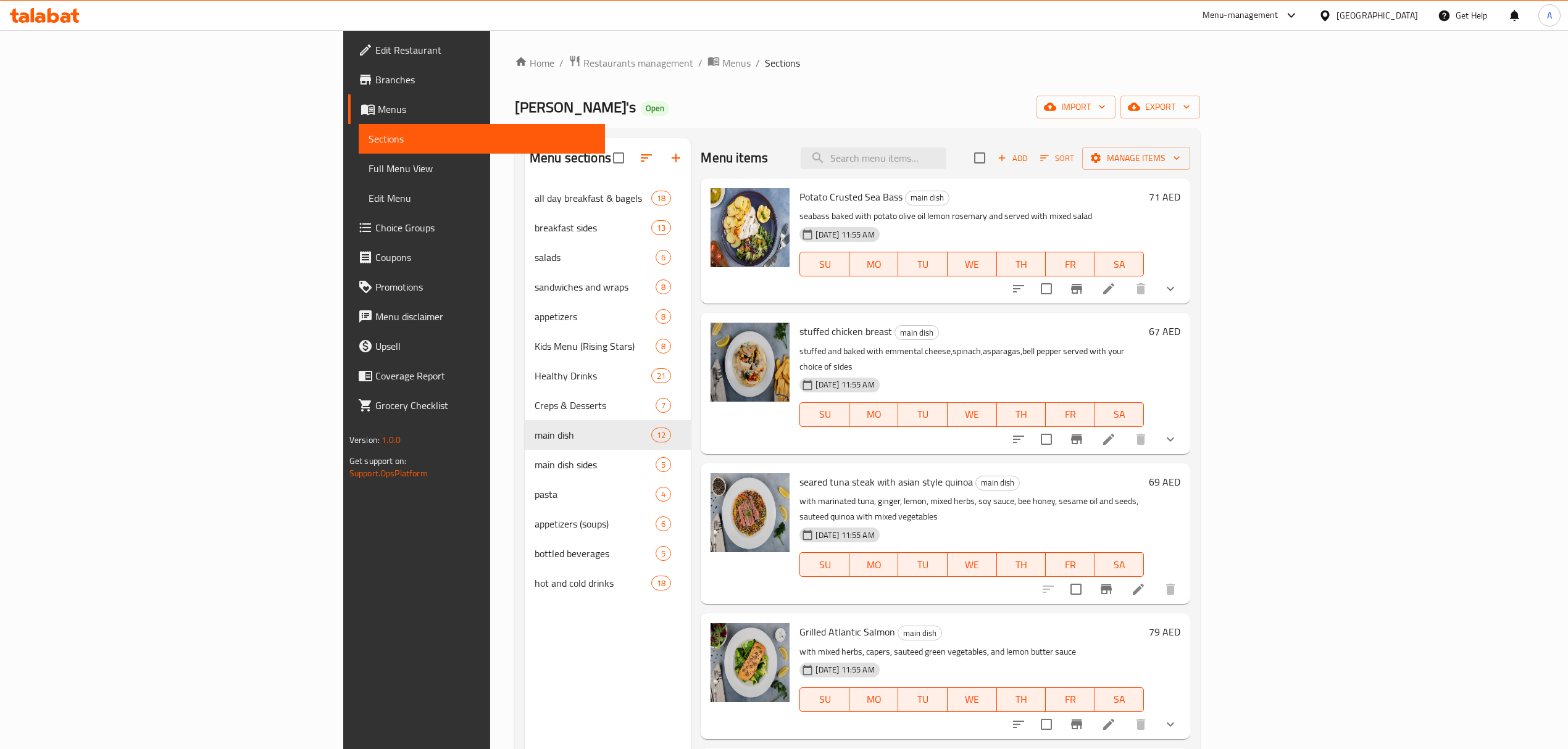
click at [1126, 289] on li at bounding box center [1108, 289] width 35 height 22
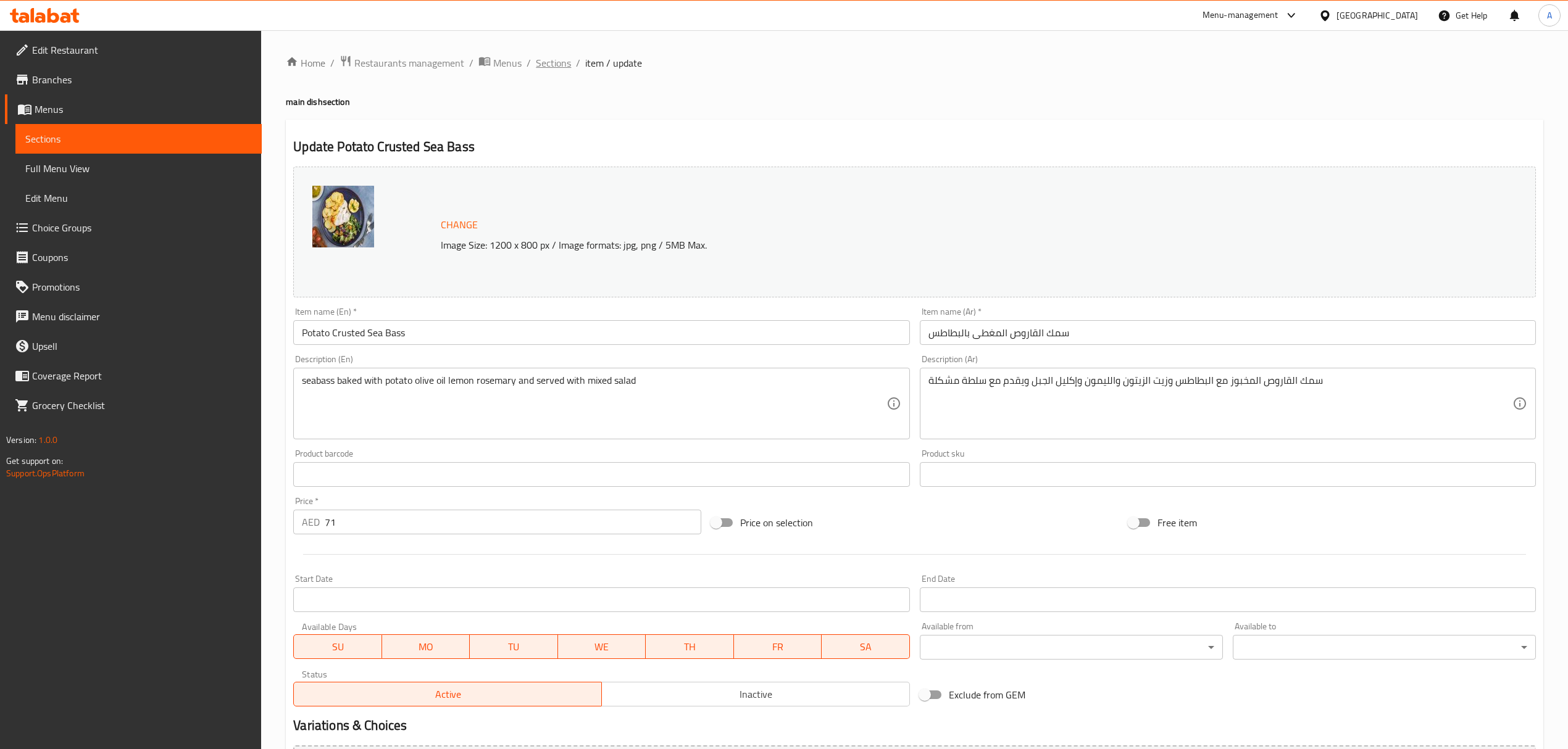
click at [556, 58] on span "Sections" at bounding box center [554, 63] width 36 height 15
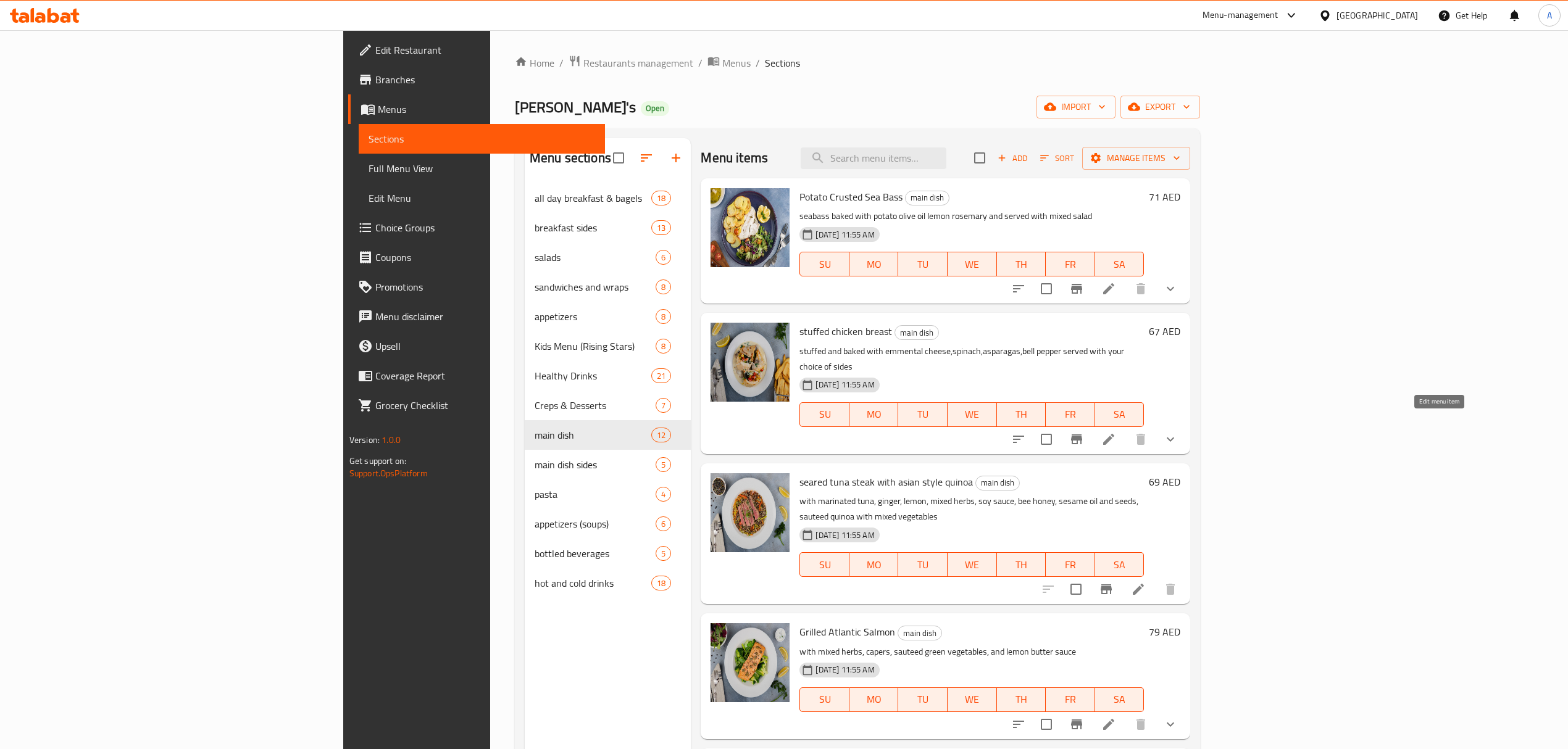
click at [1116, 432] on icon at bounding box center [1108, 439] width 15 height 15
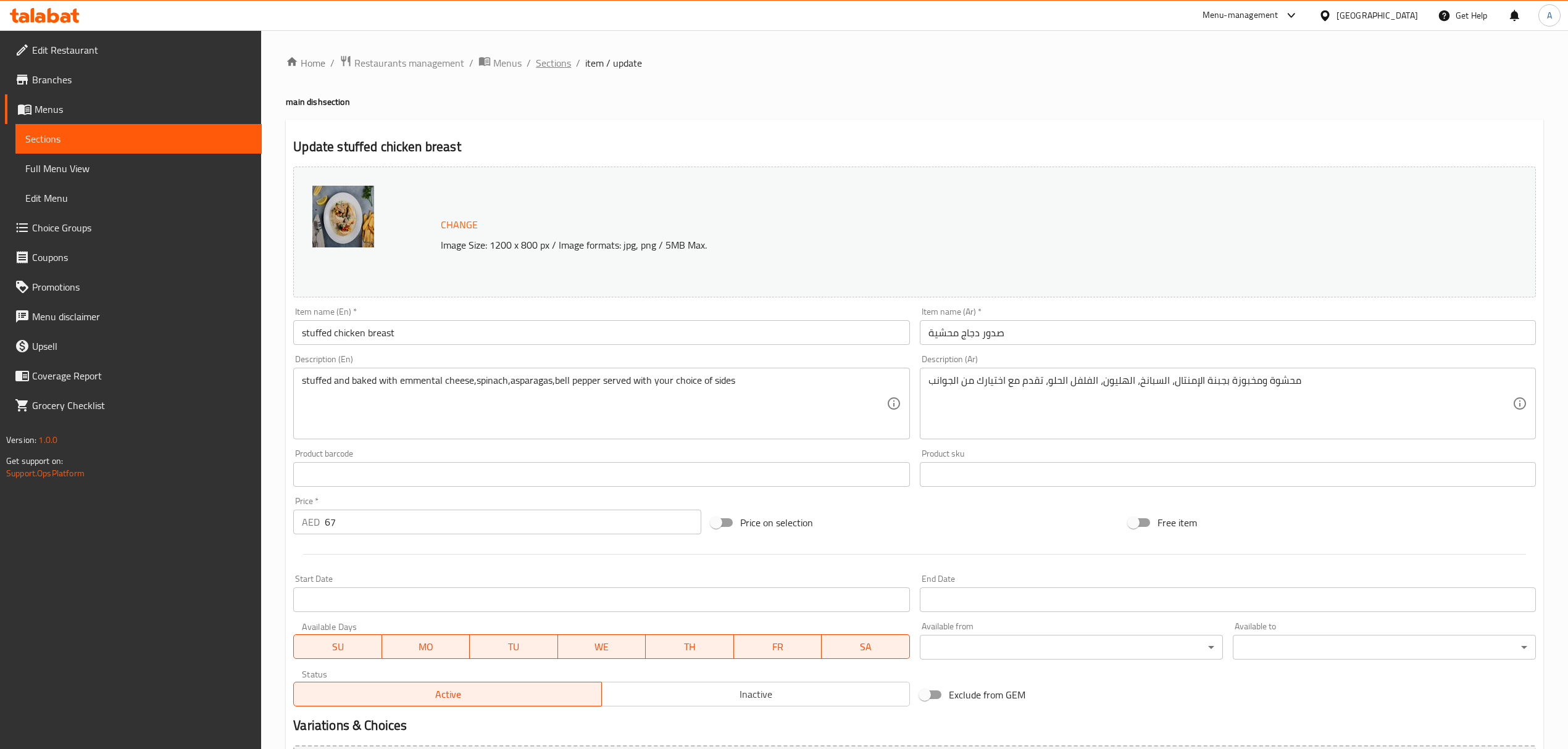
click at [552, 58] on span "Sections" at bounding box center [554, 63] width 36 height 15
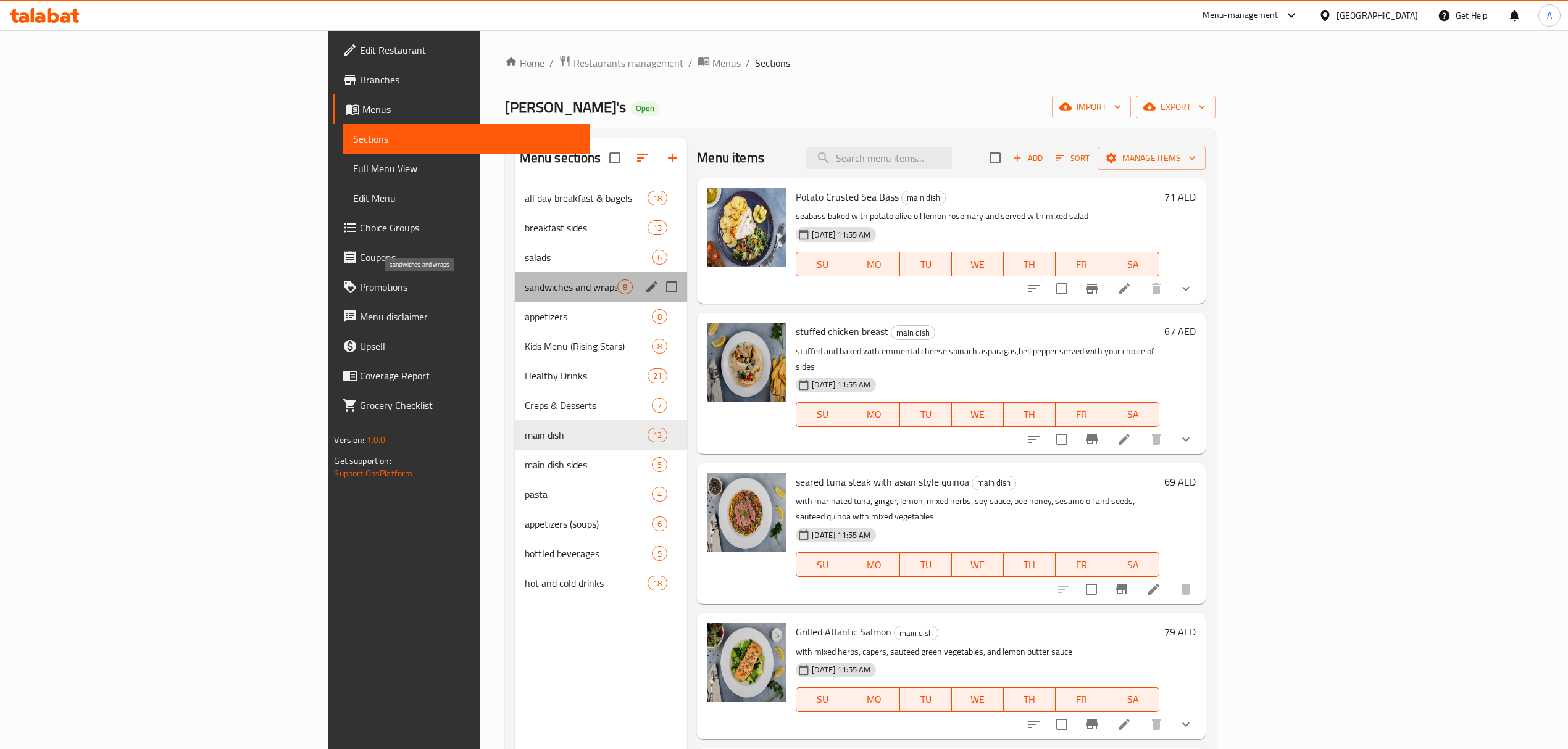
click at [524, 284] on span "sandwiches and wraps" at bounding box center [571, 287] width 93 height 15
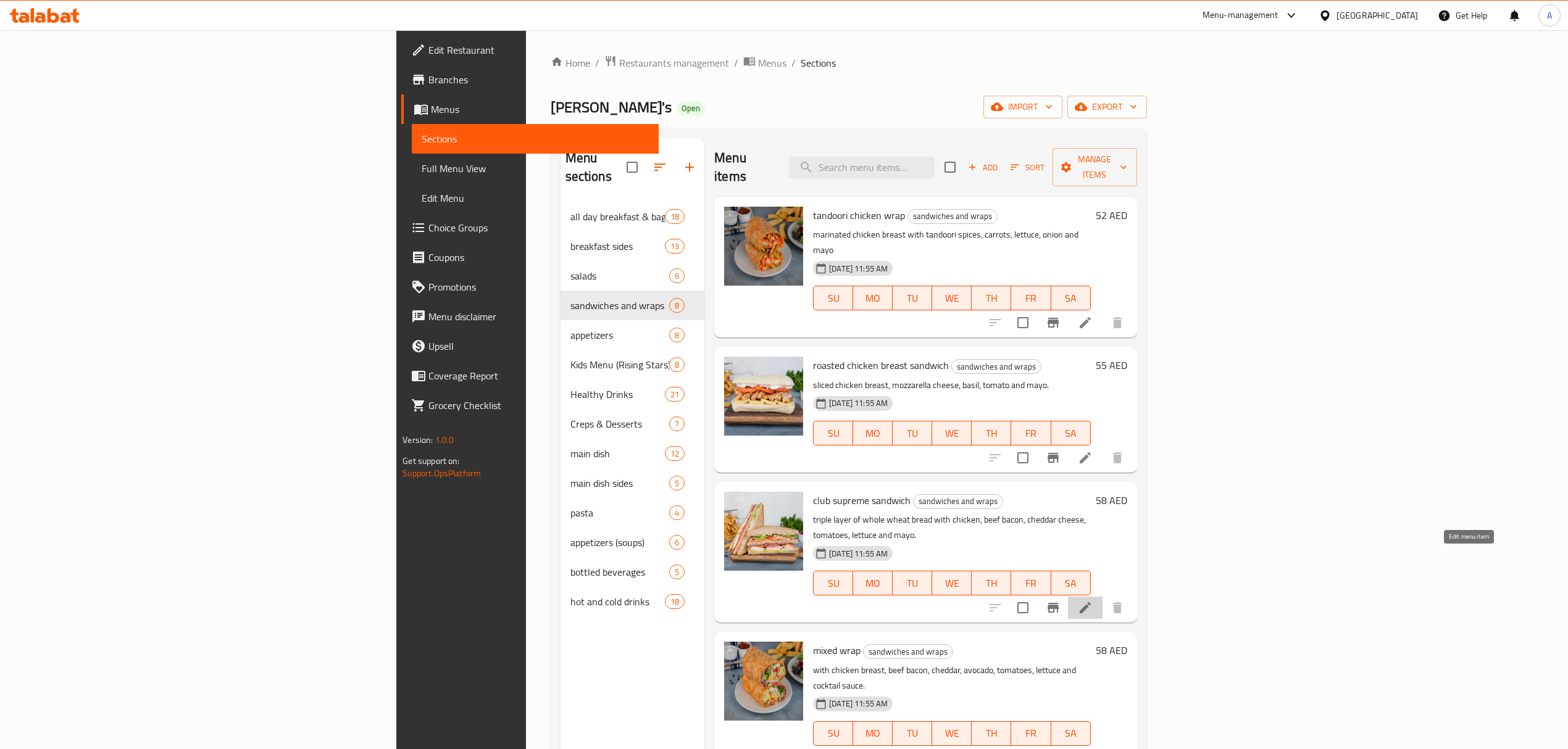
click at [1092, 601] on icon at bounding box center [1085, 608] width 15 height 15
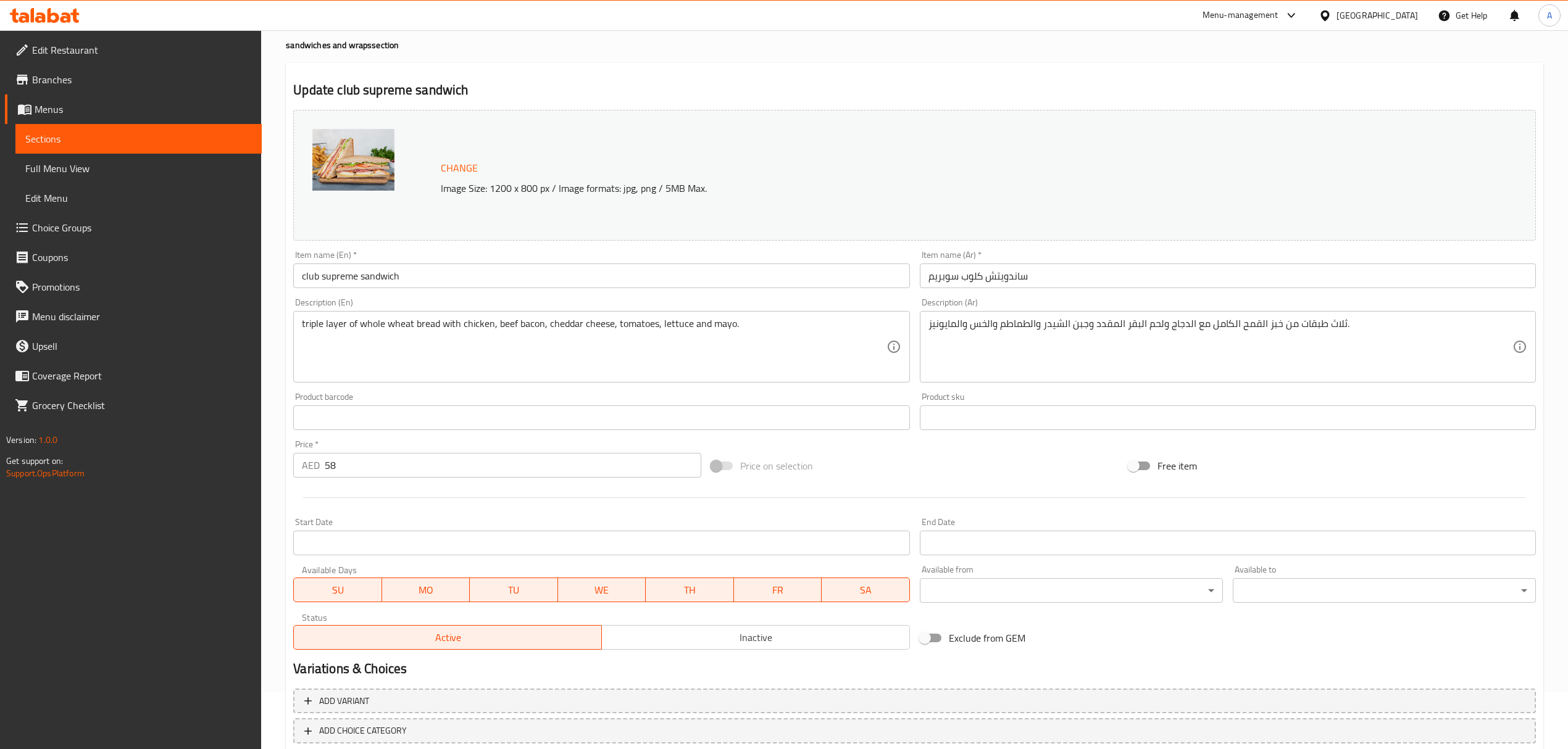
scroll to position [130, 0]
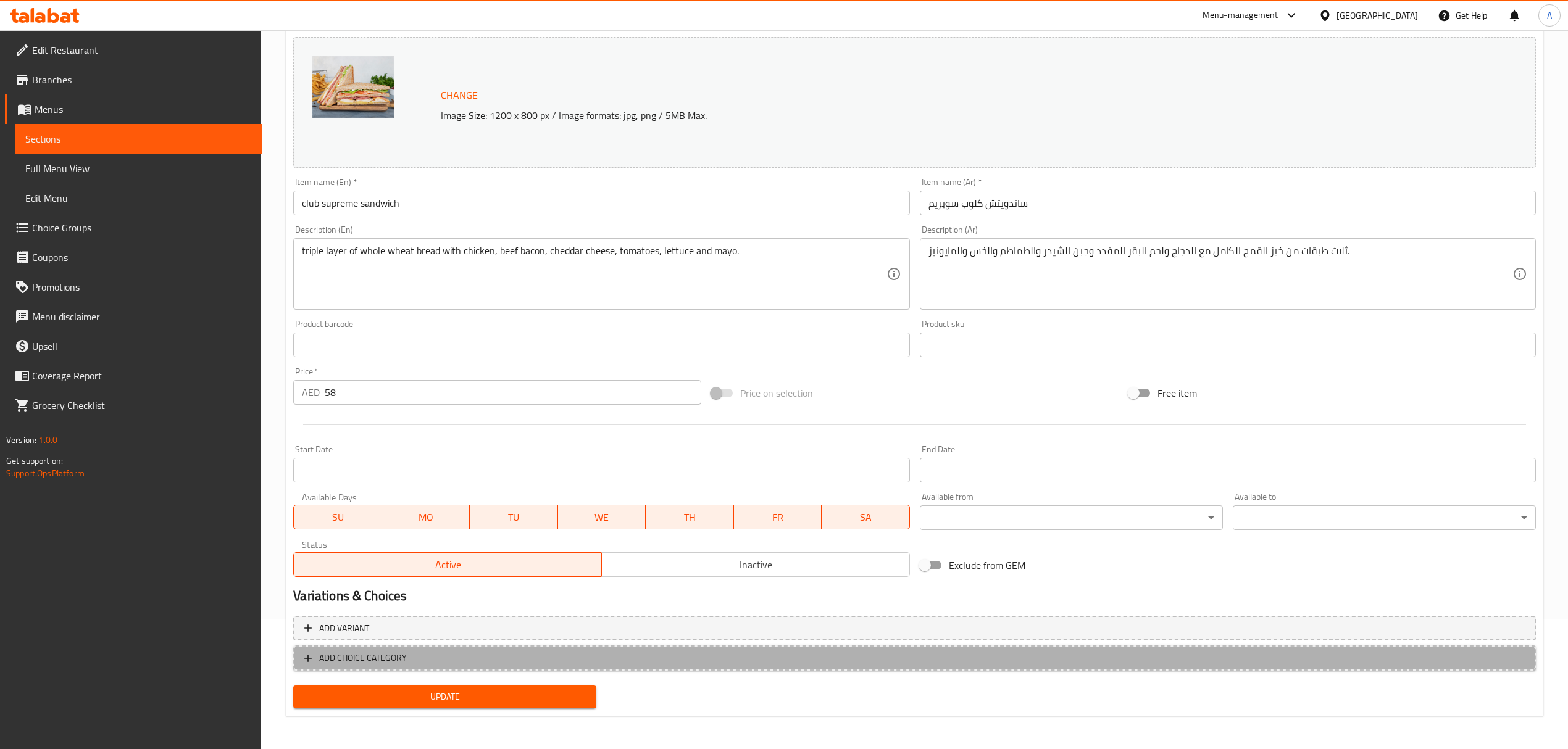
click at [436, 663] on span "ADD CHOICE CATEGORY" at bounding box center [914, 657] width 1220 height 15
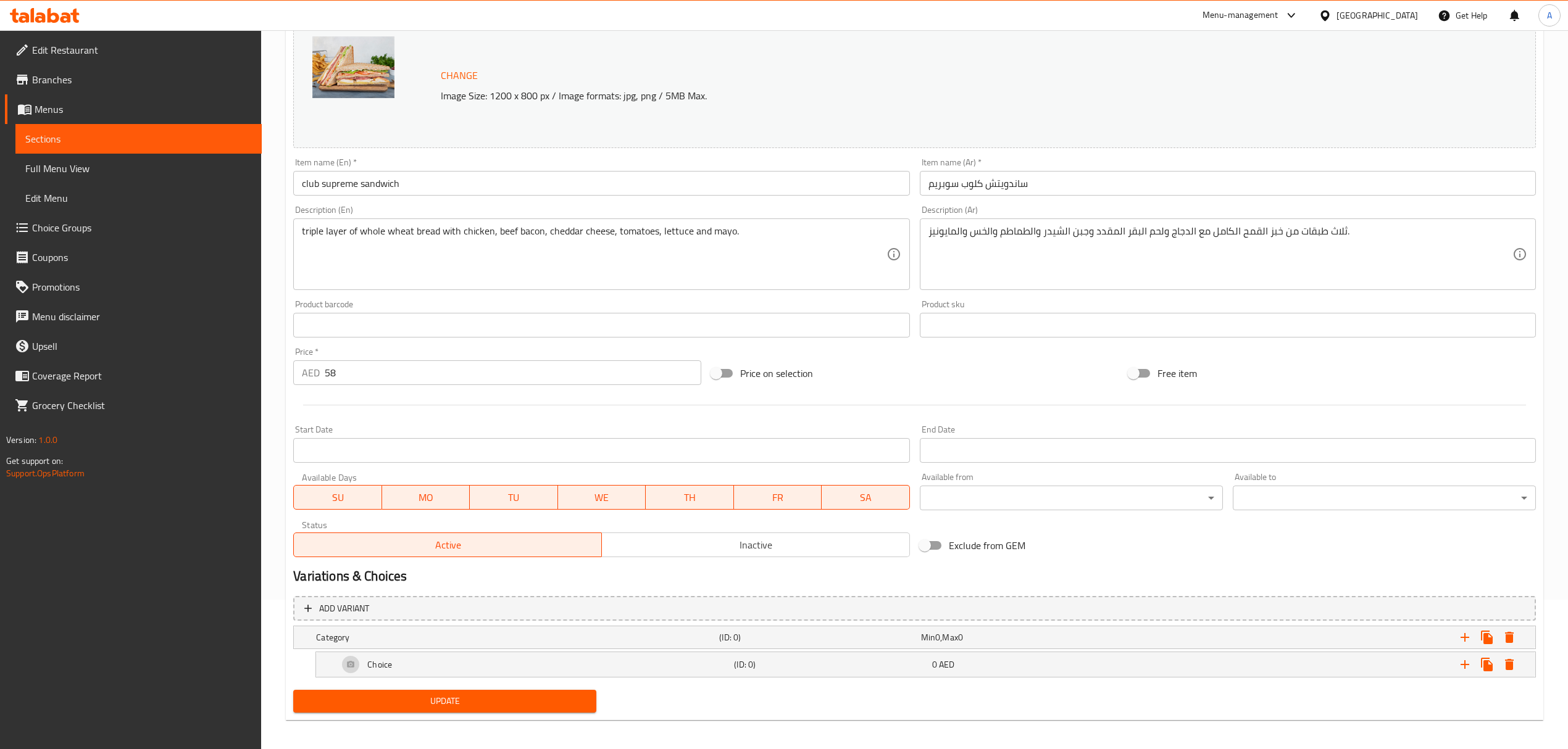
scroll to position [155, 0]
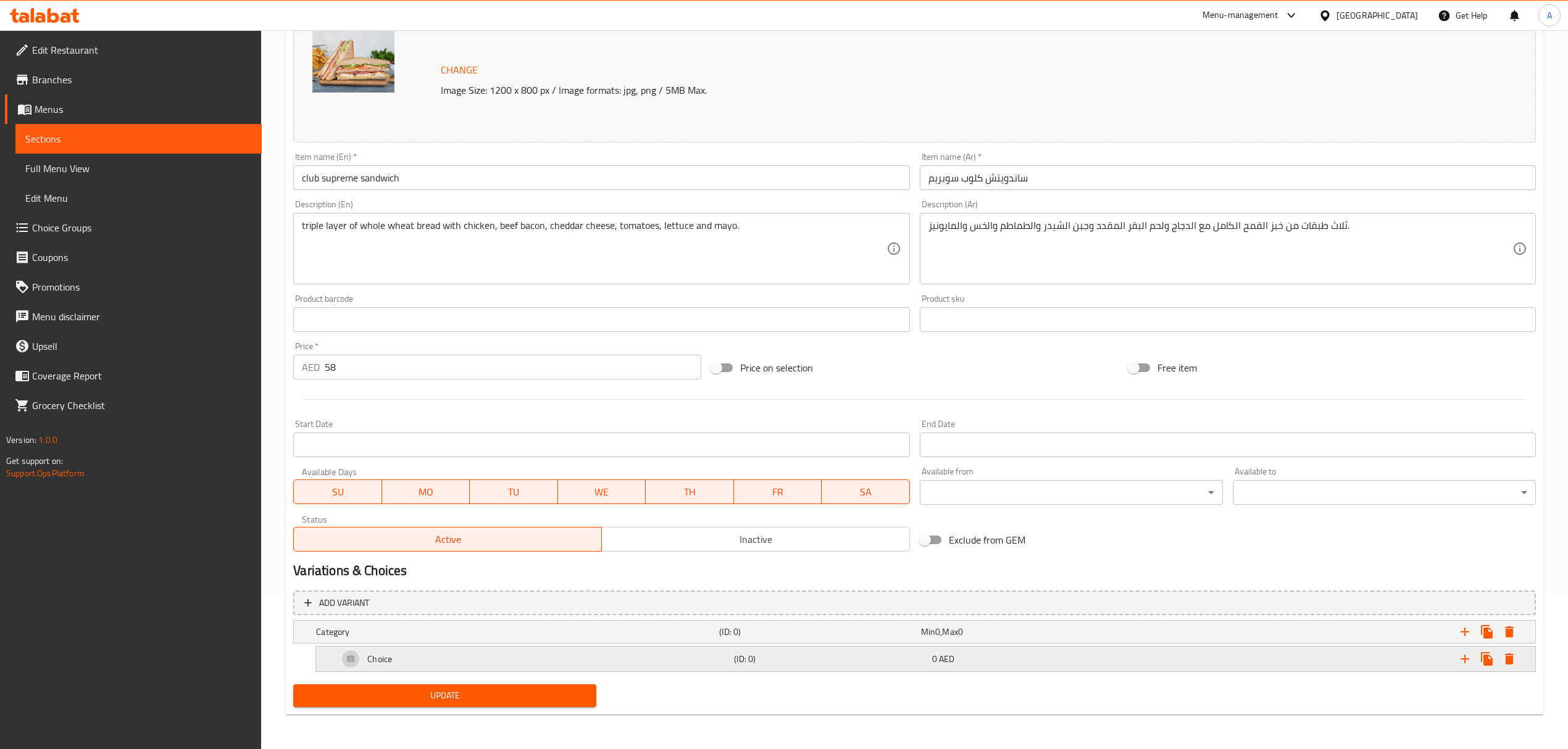
click at [811, 660] on h5 "(ID: 0)" at bounding box center [830, 659] width 193 height 12
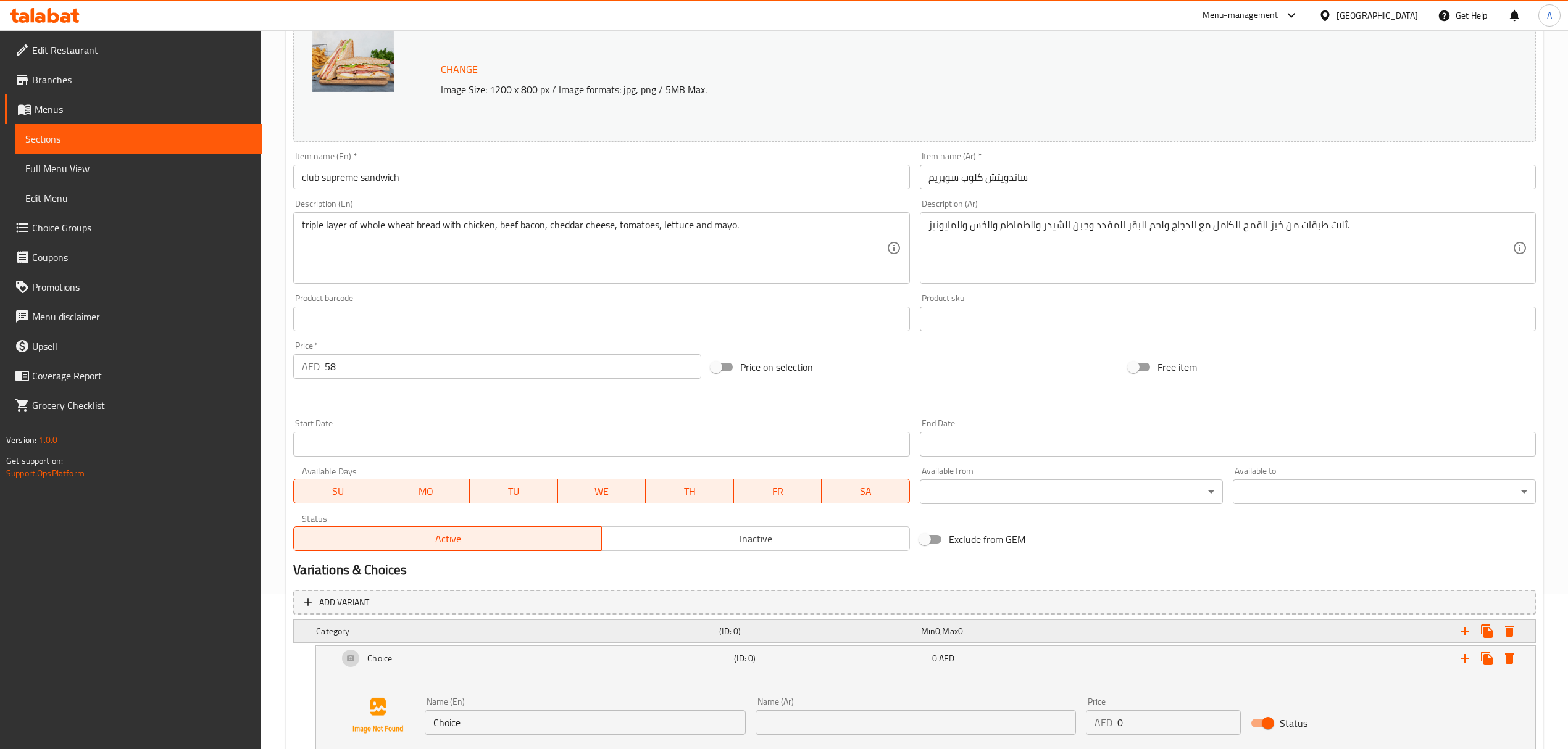
click at [816, 632] on h5 "(ID: 0)" at bounding box center [817, 632] width 196 height 12
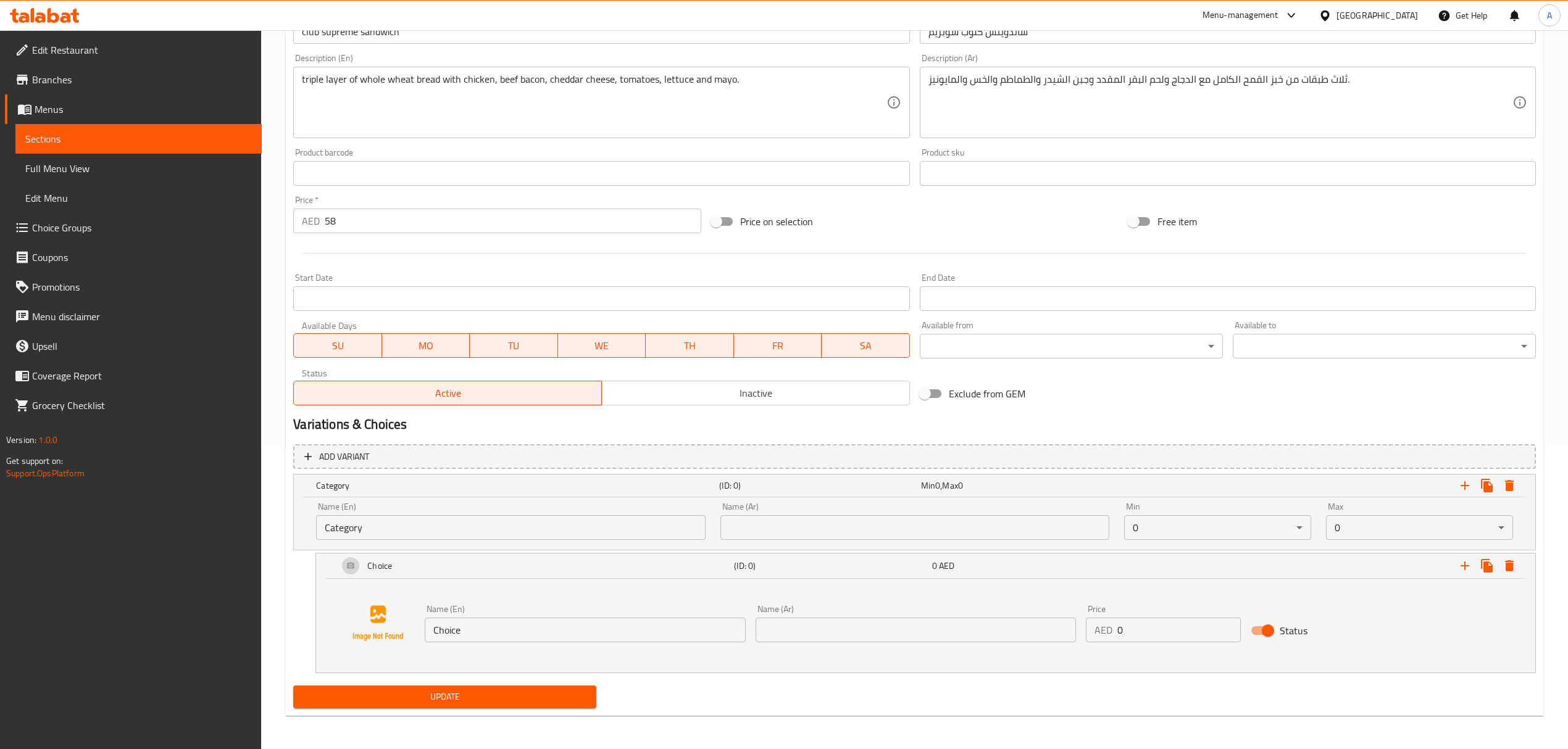
scroll to position [302, 0]
click at [520, 522] on input "Category" at bounding box center [511, 527] width 389 height 25
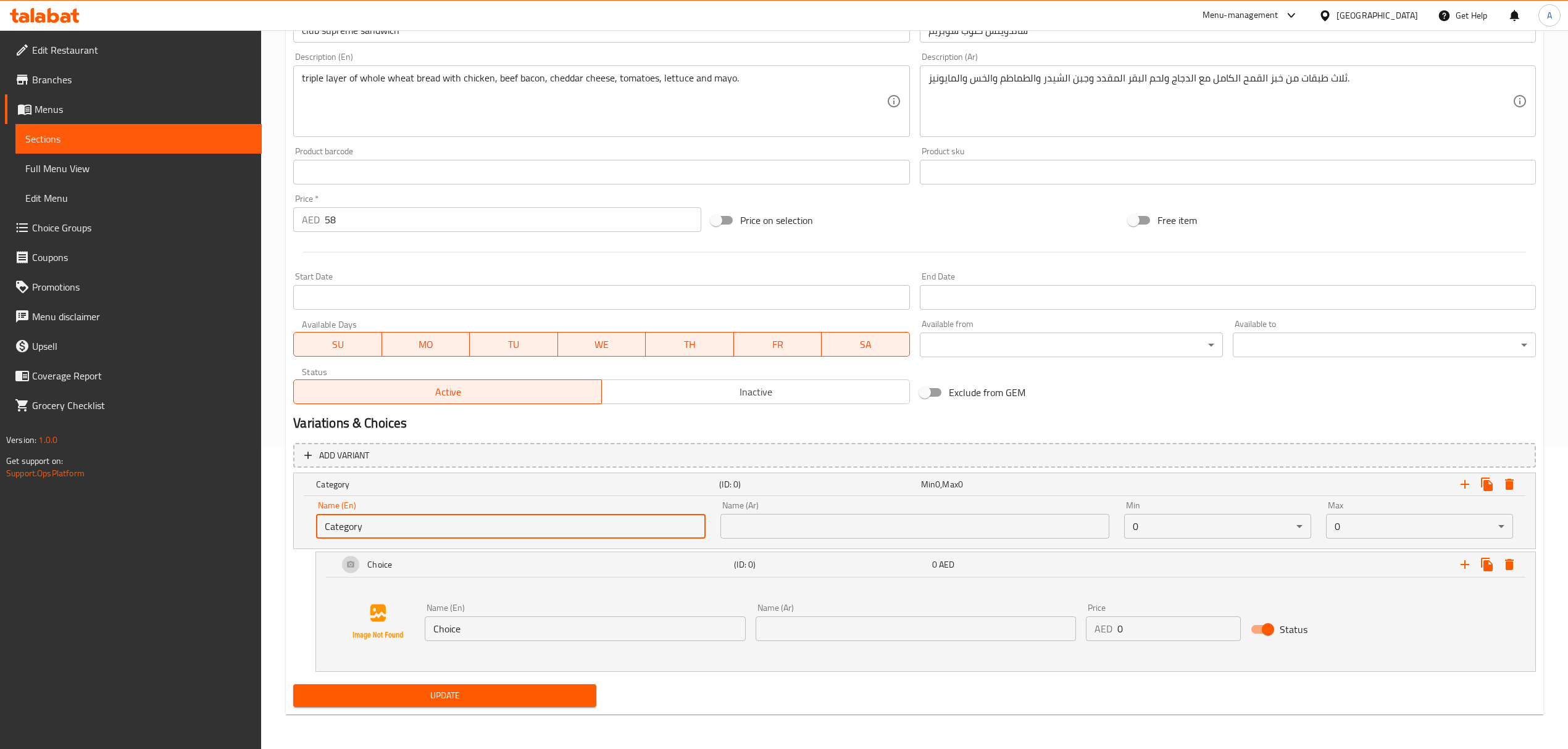
click at [520, 522] on input "Category" at bounding box center [511, 527] width 389 height 25
paste input "hoose Your Bread:"
type input "Choose Your Bread:"
click at [826, 529] on input "text" at bounding box center [916, 527] width 389 height 25
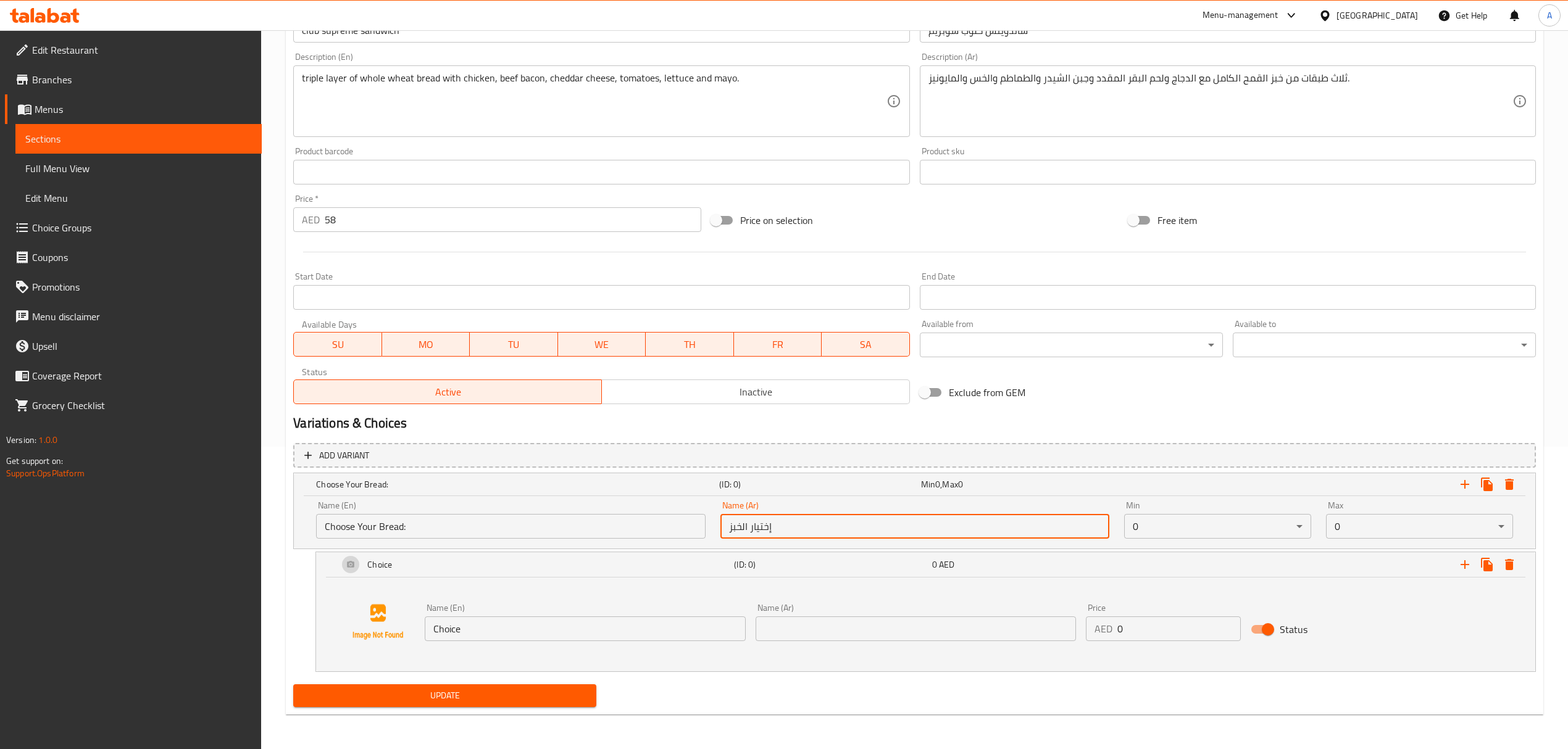
type input "إختيار الخبز"
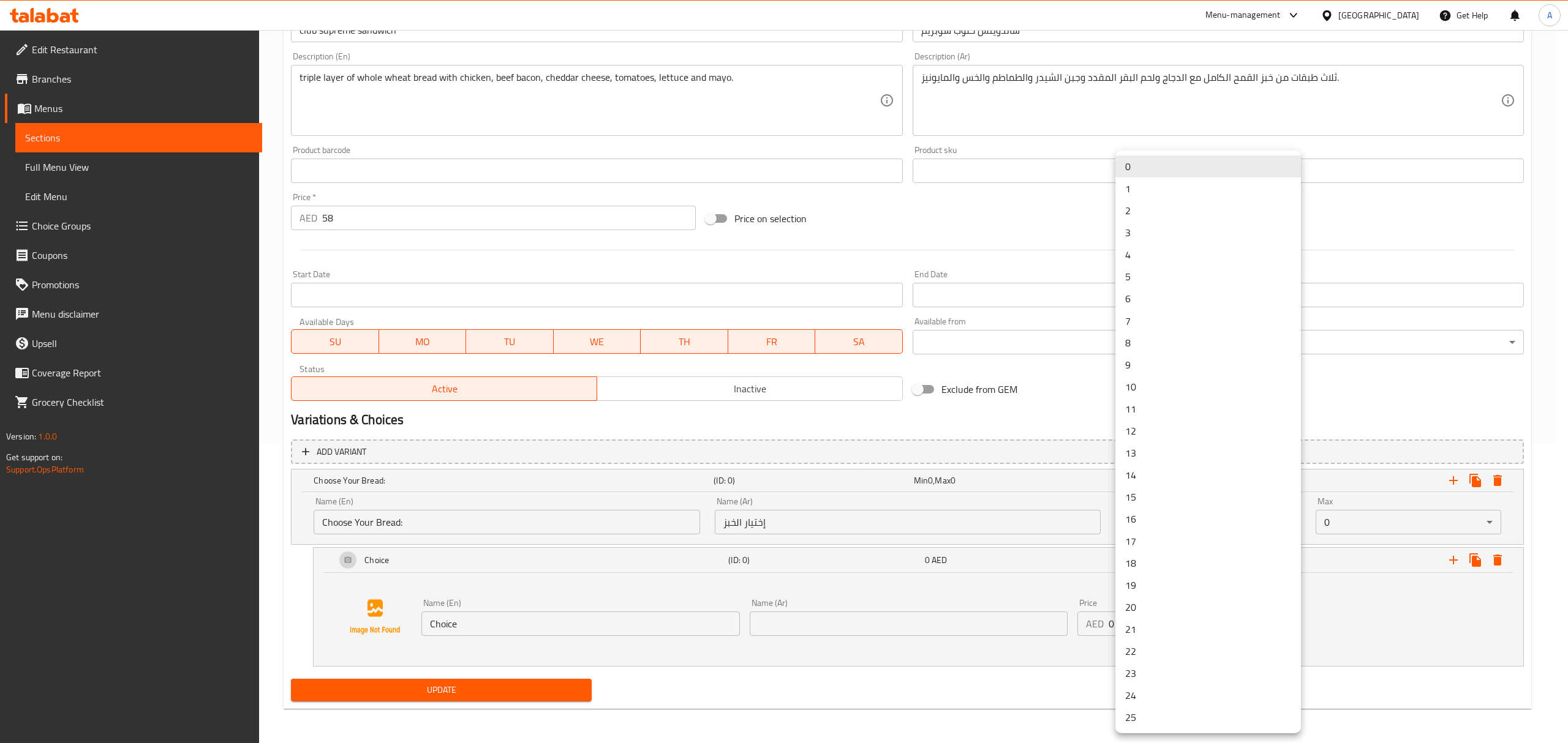
click at [1288, 443] on body "​ Menu-management United Arab Emirates Get Help A Edit Restaurant Branches Menu…" at bounding box center [784, 86] width 1568 height 713
click at [1155, 180] on li "1" at bounding box center [1208, 188] width 185 height 22
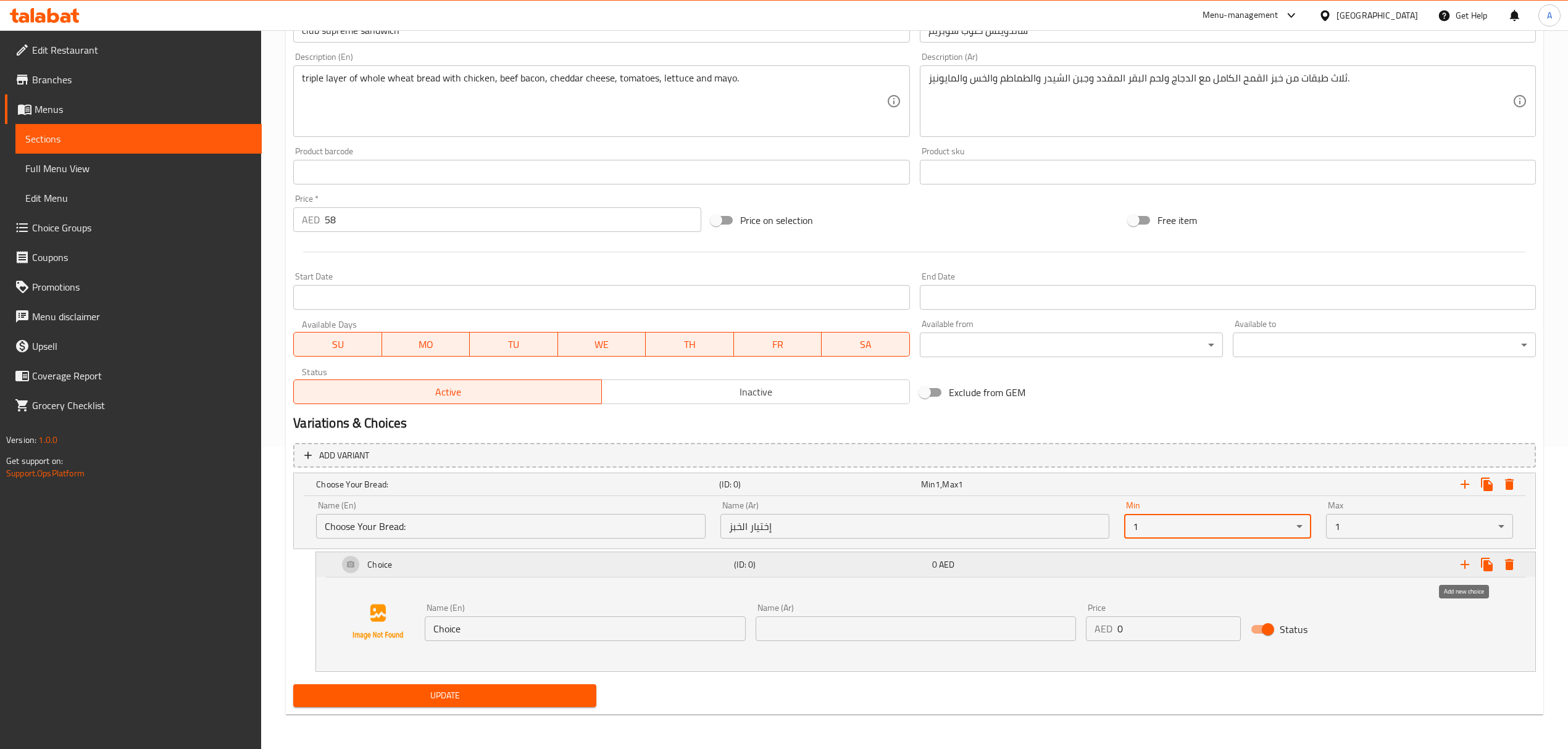
click at [1460, 568] on icon "Expand" at bounding box center [1465, 564] width 15 height 15
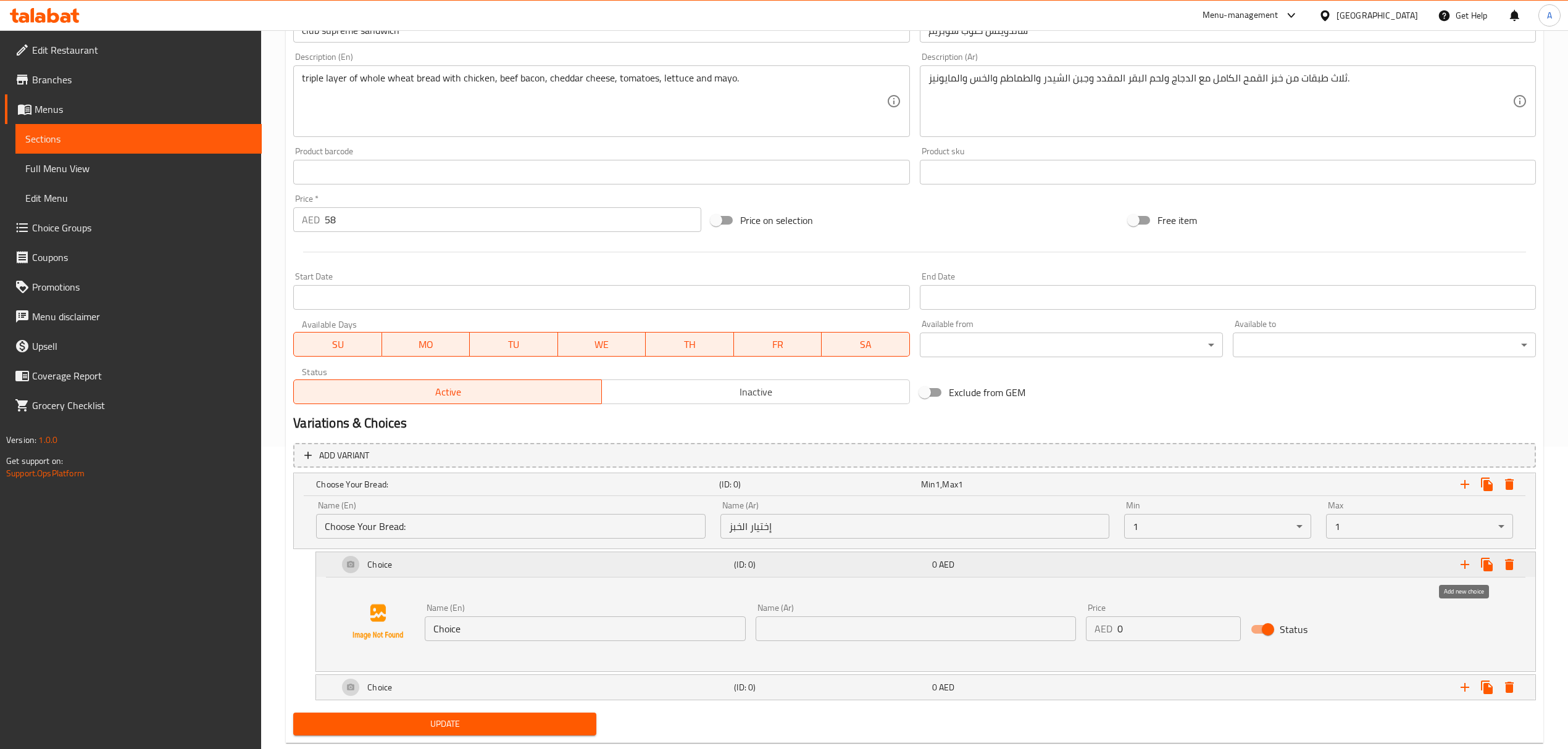
click at [1460, 568] on icon "Expand" at bounding box center [1465, 564] width 15 height 15
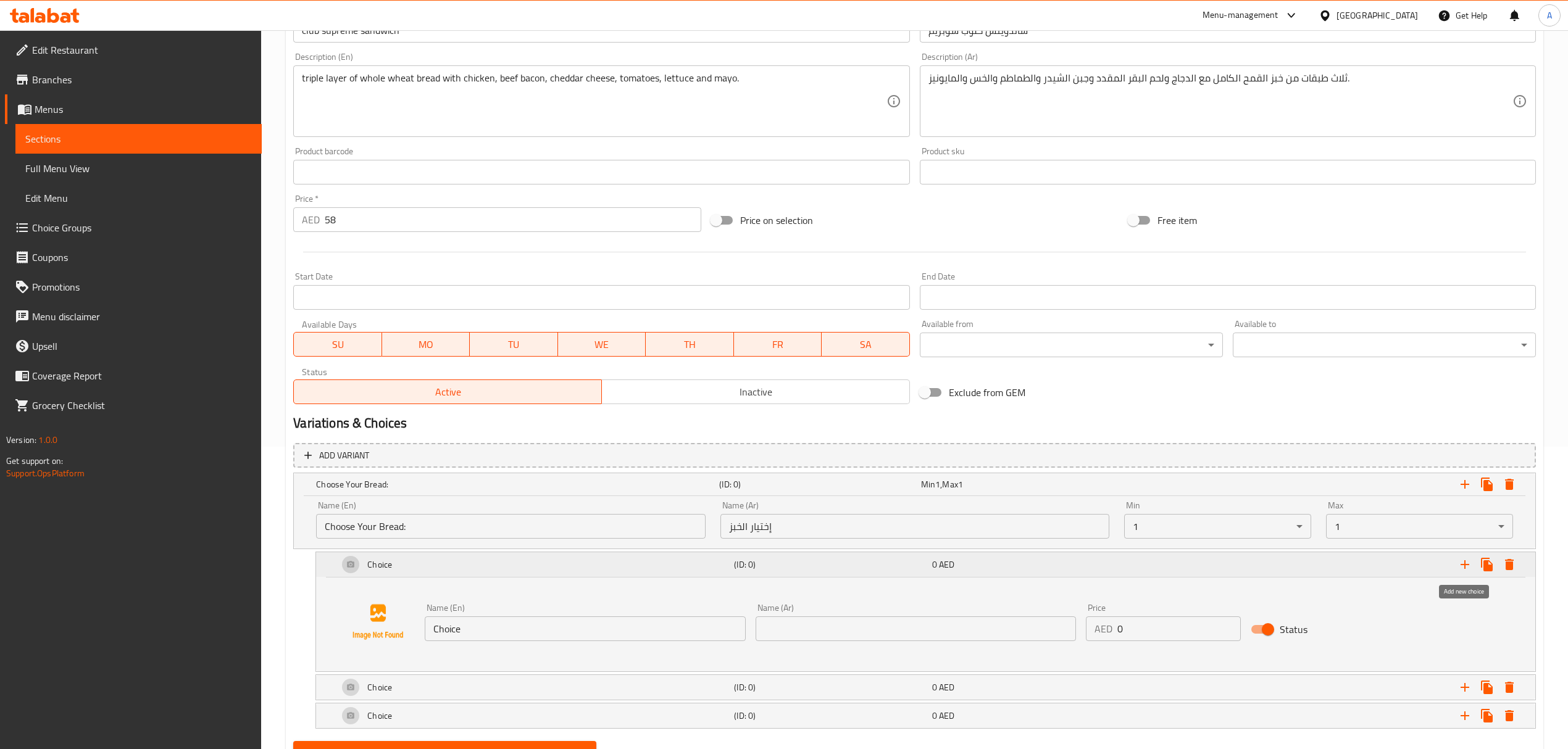
click at [1460, 568] on icon "Expand" at bounding box center [1465, 564] width 15 height 15
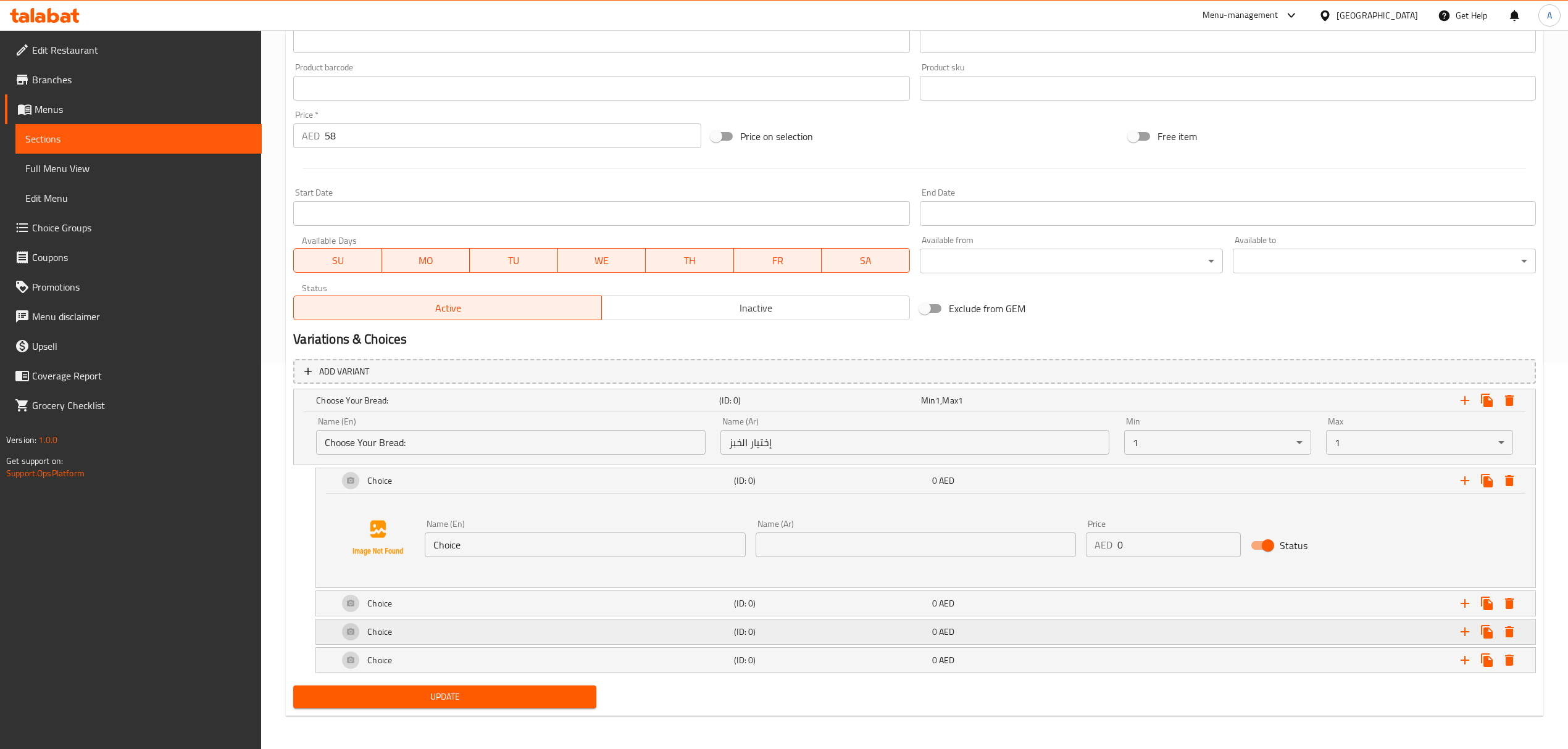
scroll to position [389, 0]
click at [772, 667] on div "(ID: 0)" at bounding box center [830, 658] width 197 height 17
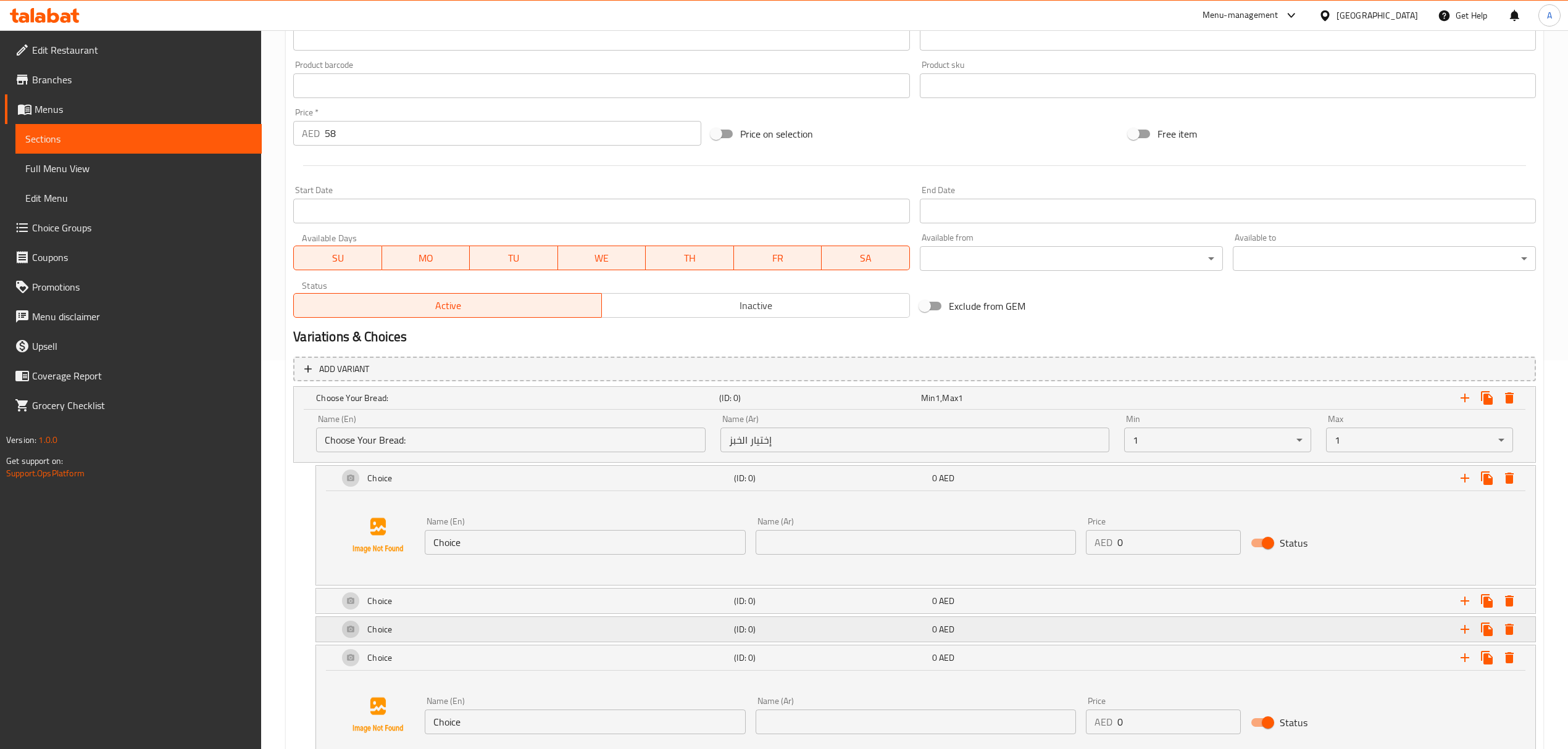
click at [737, 620] on div "Choice (ID: 0) 0 AED" at bounding box center [930, 629] width 1188 height 29
click at [730, 608] on div "Choice" at bounding box center [533, 601] width 396 height 29
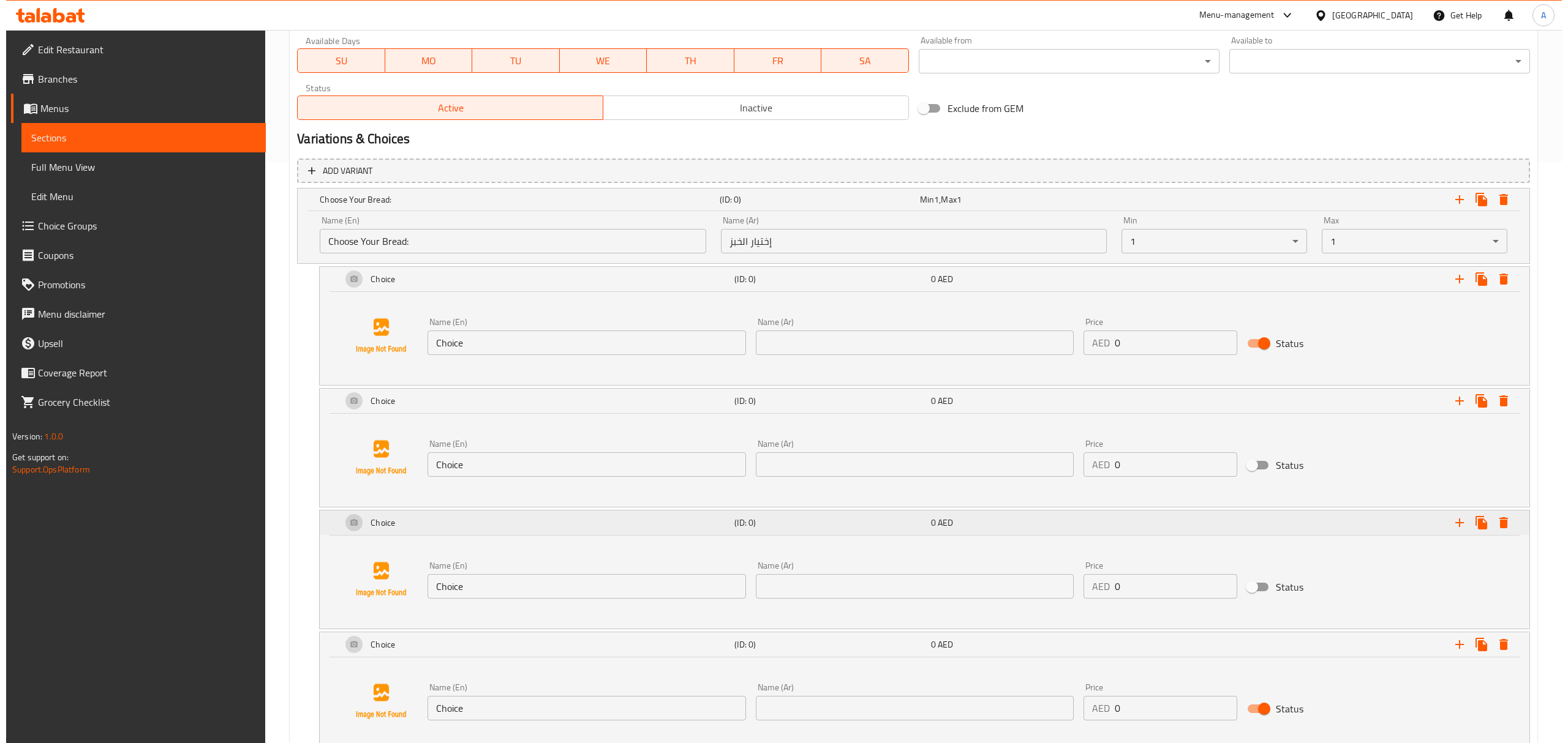
scroll to position [667, 0]
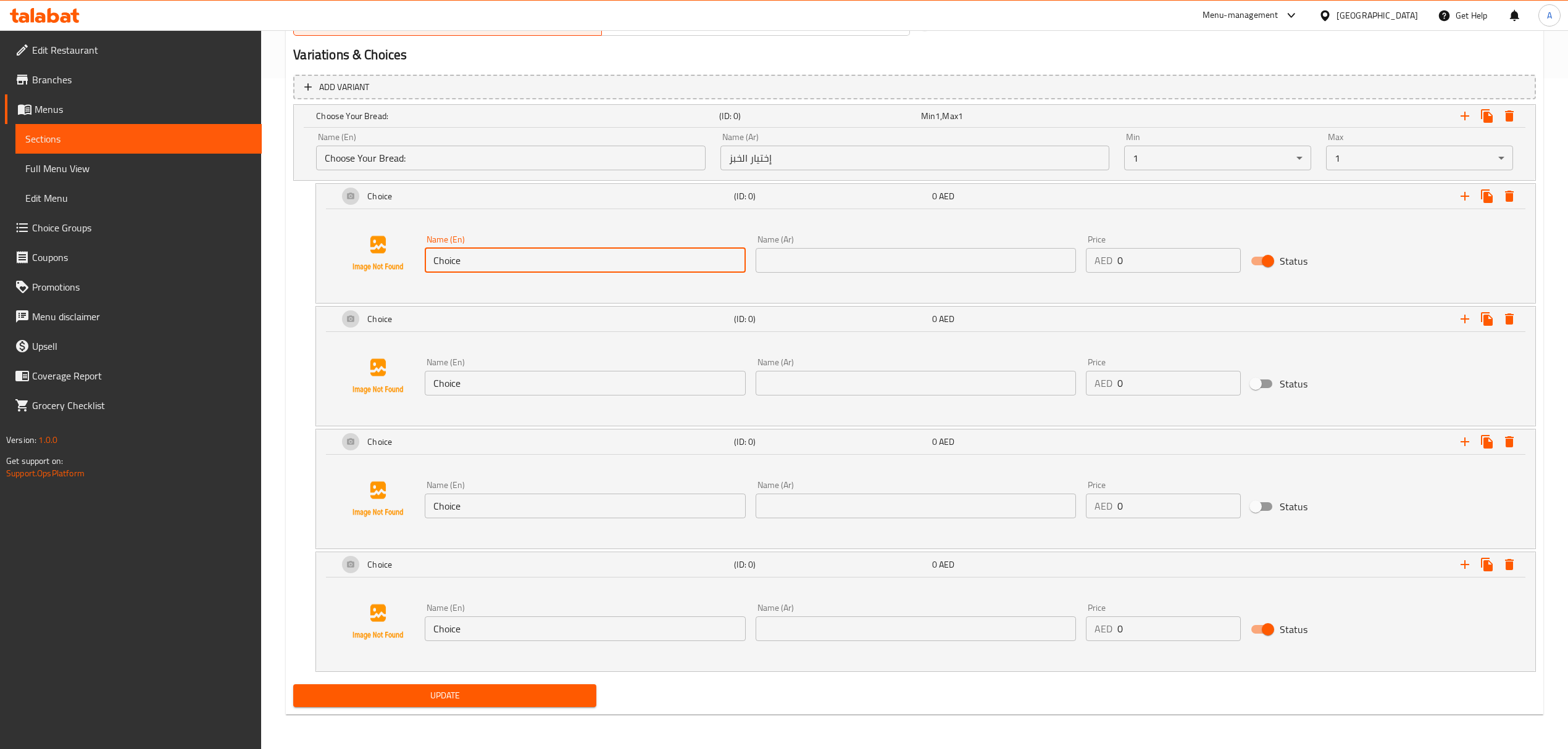
click at [540, 258] on input "Choice" at bounding box center [585, 260] width 320 height 25
paste input "High Protein Bagel"
type input "High Protein Bagel"
click at [573, 381] on input "Choice" at bounding box center [585, 383] width 320 height 25
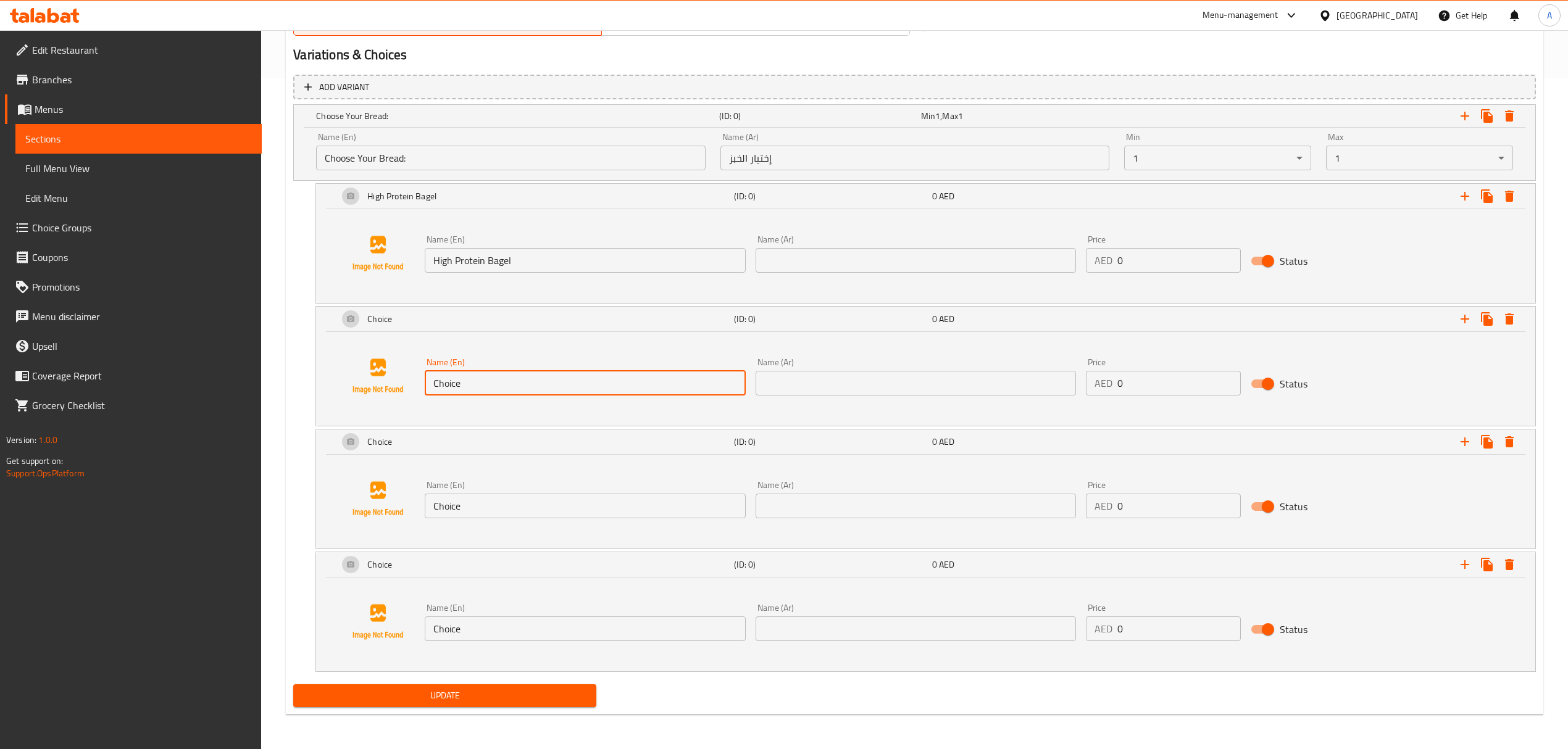
click at [573, 381] on input "Choice" at bounding box center [585, 383] width 320 height 25
paste input "ountry Bread"
type input "Country Bread"
click at [540, 513] on input "Choice" at bounding box center [585, 506] width 320 height 25
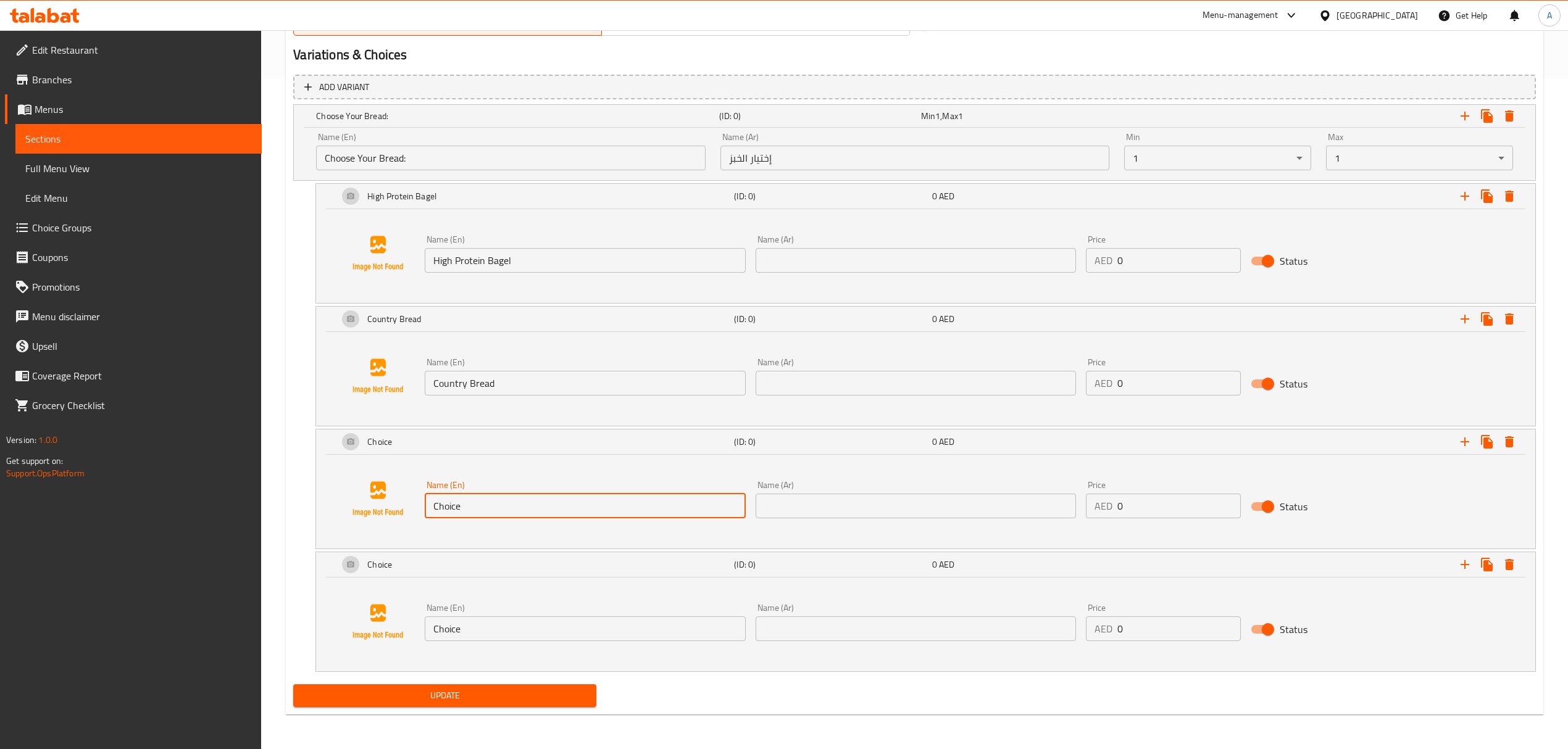
click at [540, 513] on input "Choice" at bounding box center [585, 506] width 320 height 25
paste input "White Ciabatta Bread"
type input "White Ciabatta Bread"
click at [1505, 562] on icon "Expand" at bounding box center [1509, 564] width 15 height 15
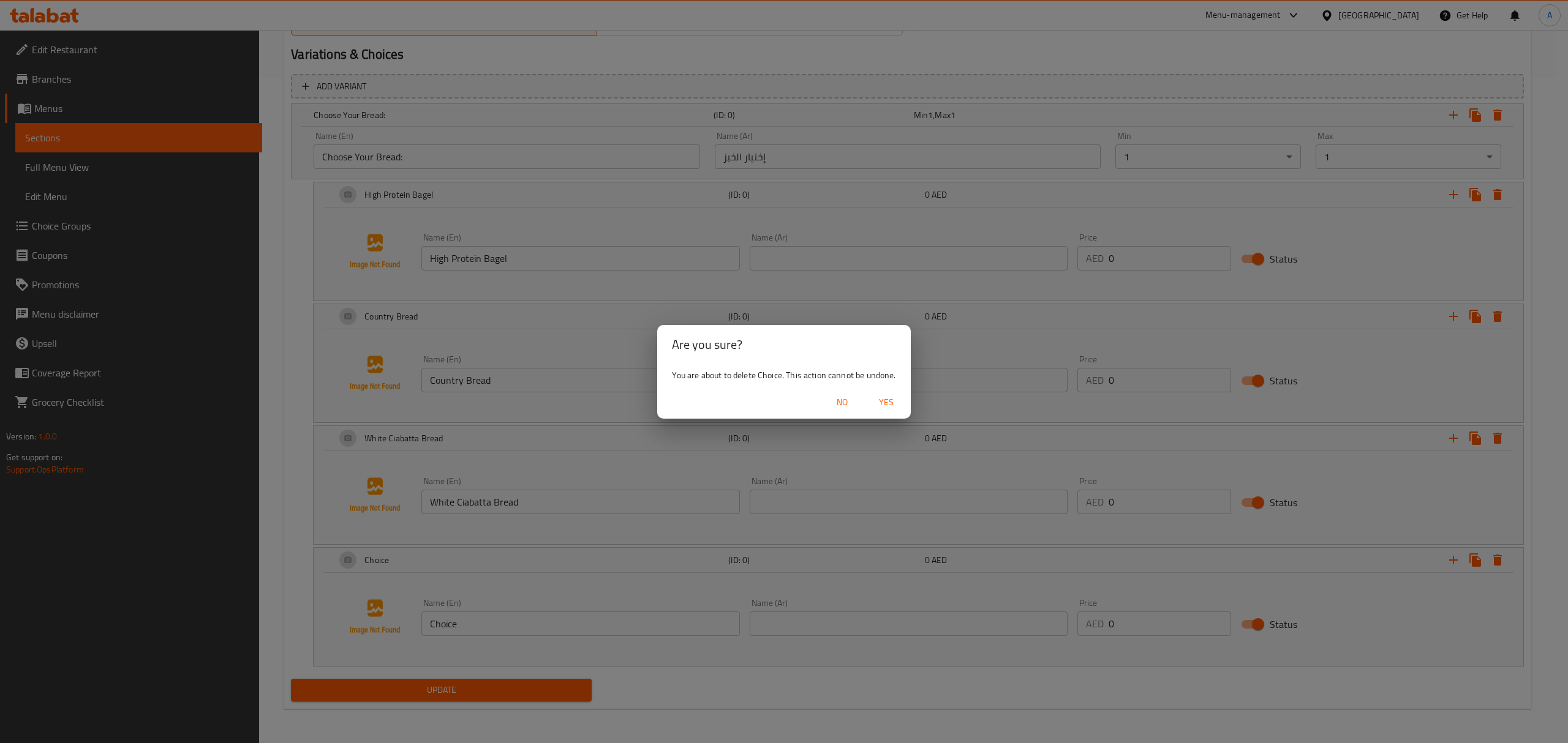
click at [878, 388] on div "No Yes" at bounding box center [783, 402] width 253 height 33
click at [890, 416] on div "No Yes" at bounding box center [783, 402] width 253 height 33
click at [890, 406] on span "Yes" at bounding box center [885, 402] width 29 height 15
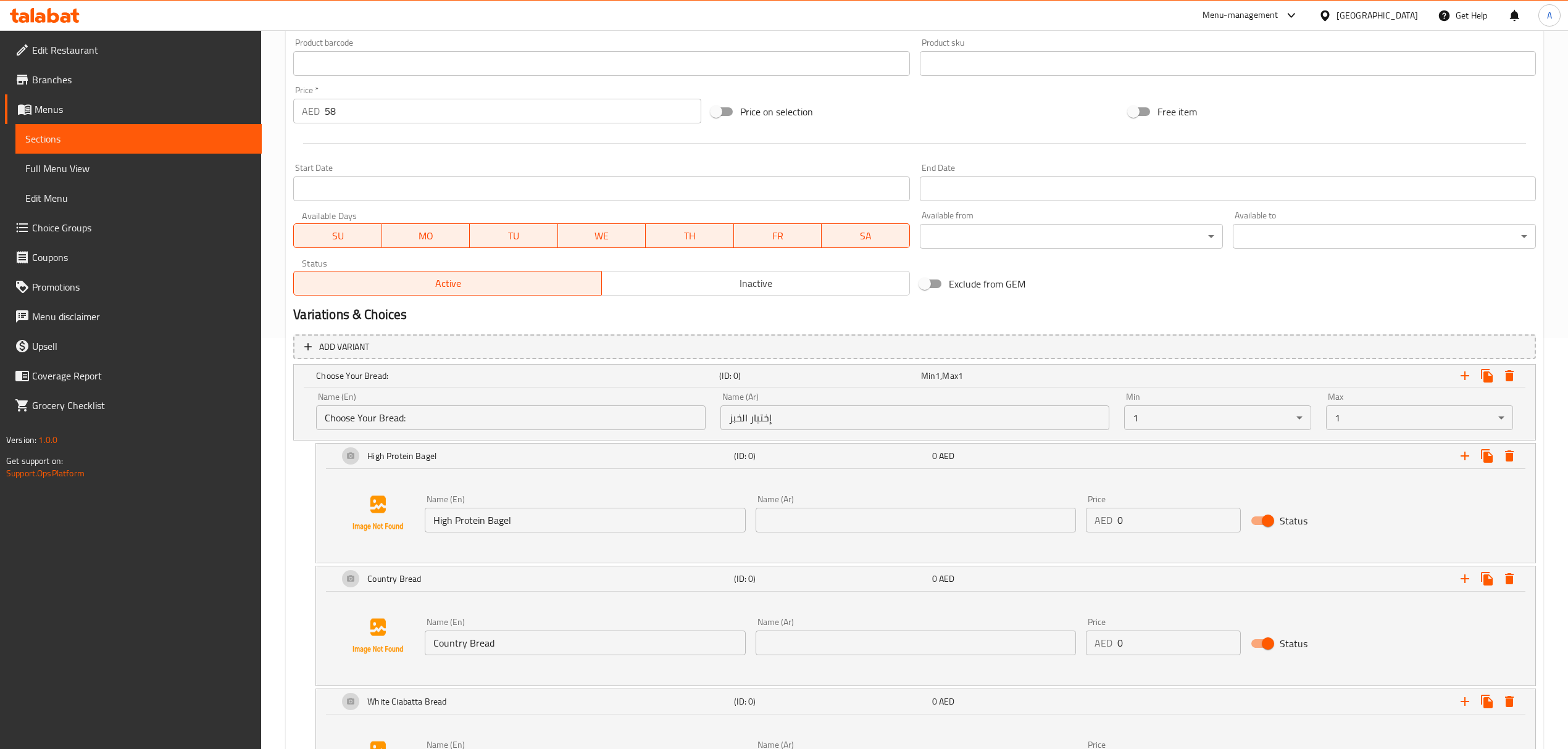
scroll to position [385, 0]
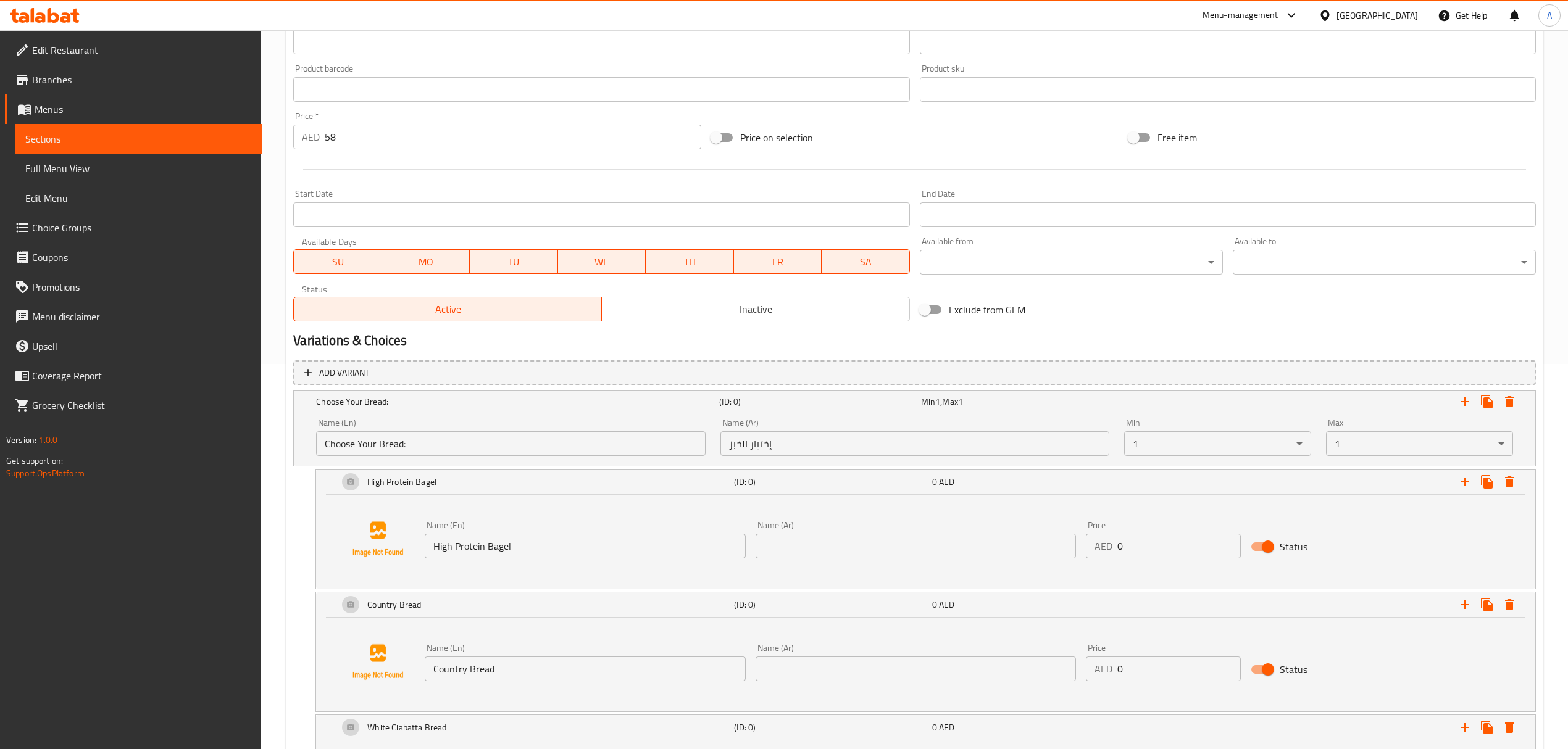
click at [514, 571] on div "Name (En) High Protein Bagel Name (En) Name (Ar) Name (Ar) Price AED 0 Price St…" at bounding box center [925, 539] width 1189 height 94
click at [515, 537] on input "High Protein Bagel" at bounding box center [585, 546] width 320 height 25
click at [516, 536] on input "High Protein Bagel" at bounding box center [585, 546] width 320 height 25
click at [900, 546] on input "text" at bounding box center [916, 546] width 320 height 25
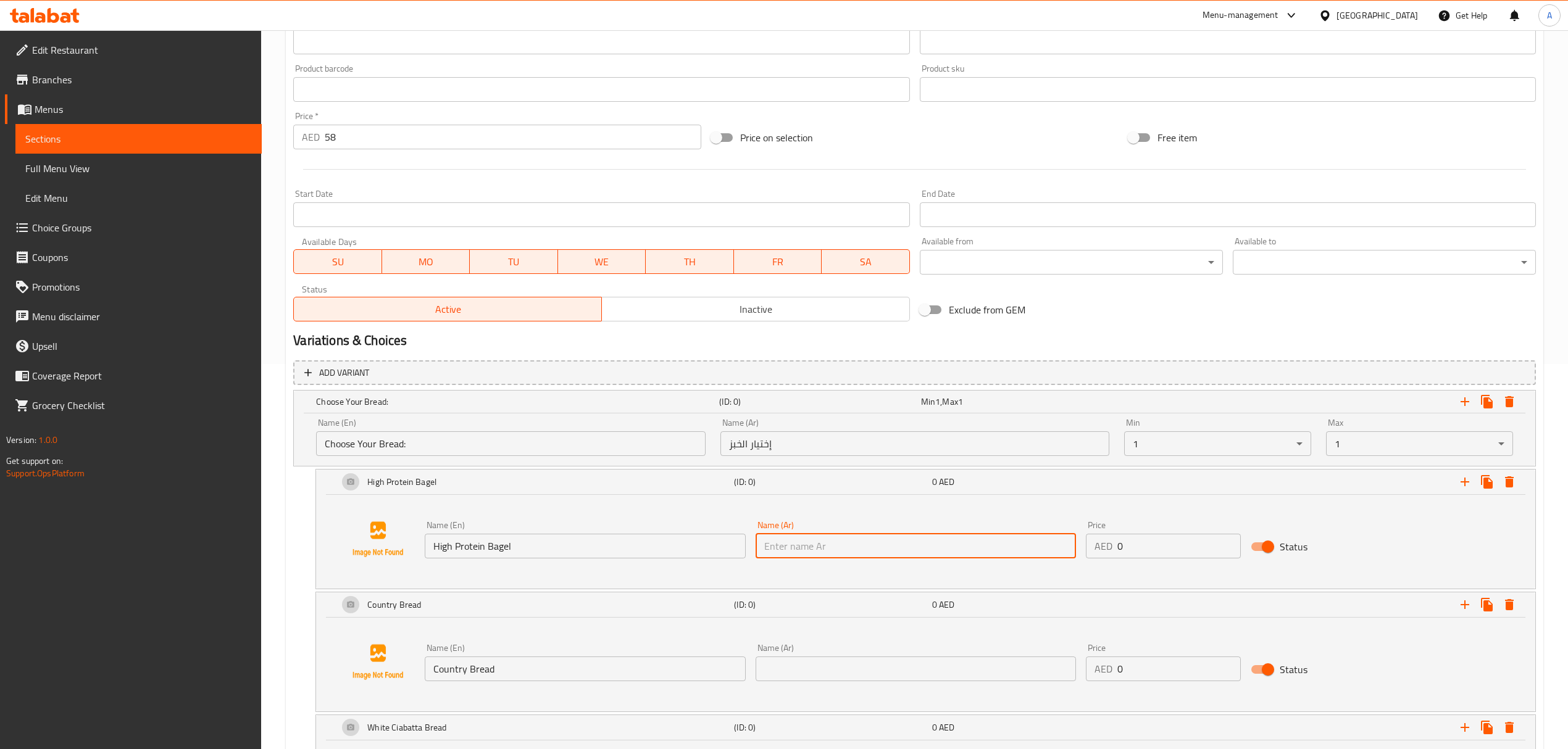
paste input "خبز بيغل غني بالبروتين"
type input "خبز بيغل غني بالبروتين"
click at [924, 686] on div "Name (Ar) Name (Ar)" at bounding box center [916, 662] width 331 height 47
click at [915, 675] on input "text" at bounding box center [916, 669] width 320 height 25
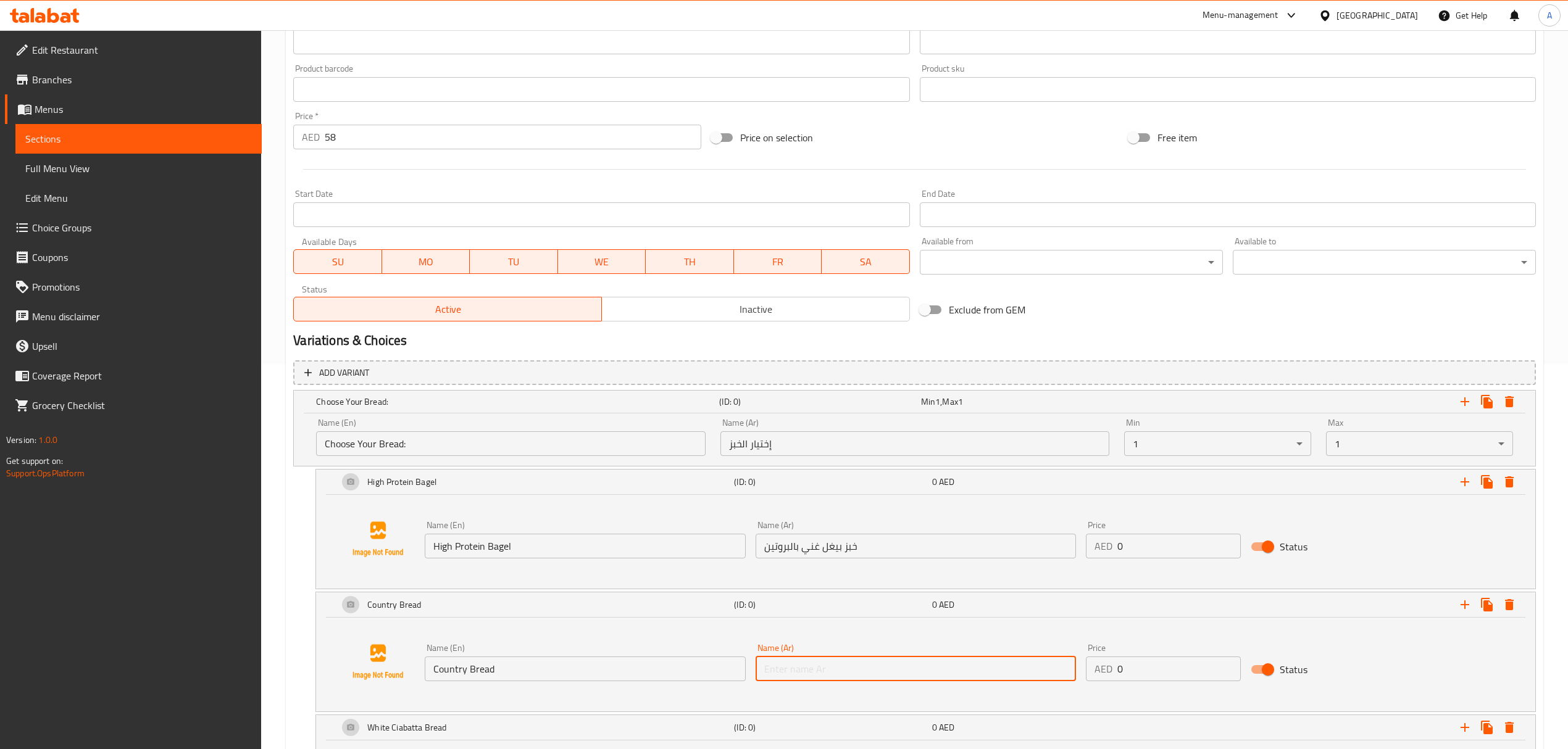
paste input "خبز ريفي"
type input "خبز ريفي"
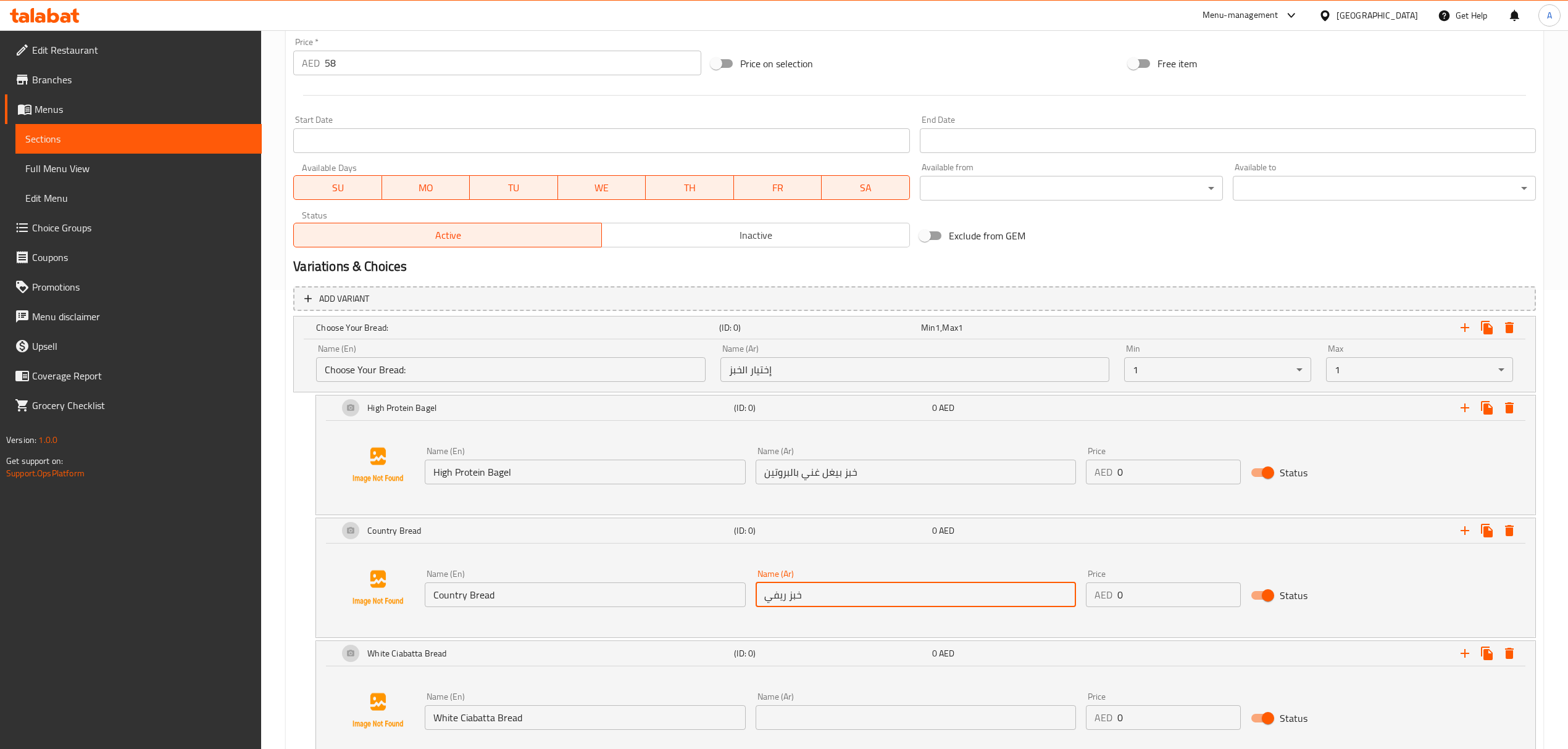
scroll to position [549, 0]
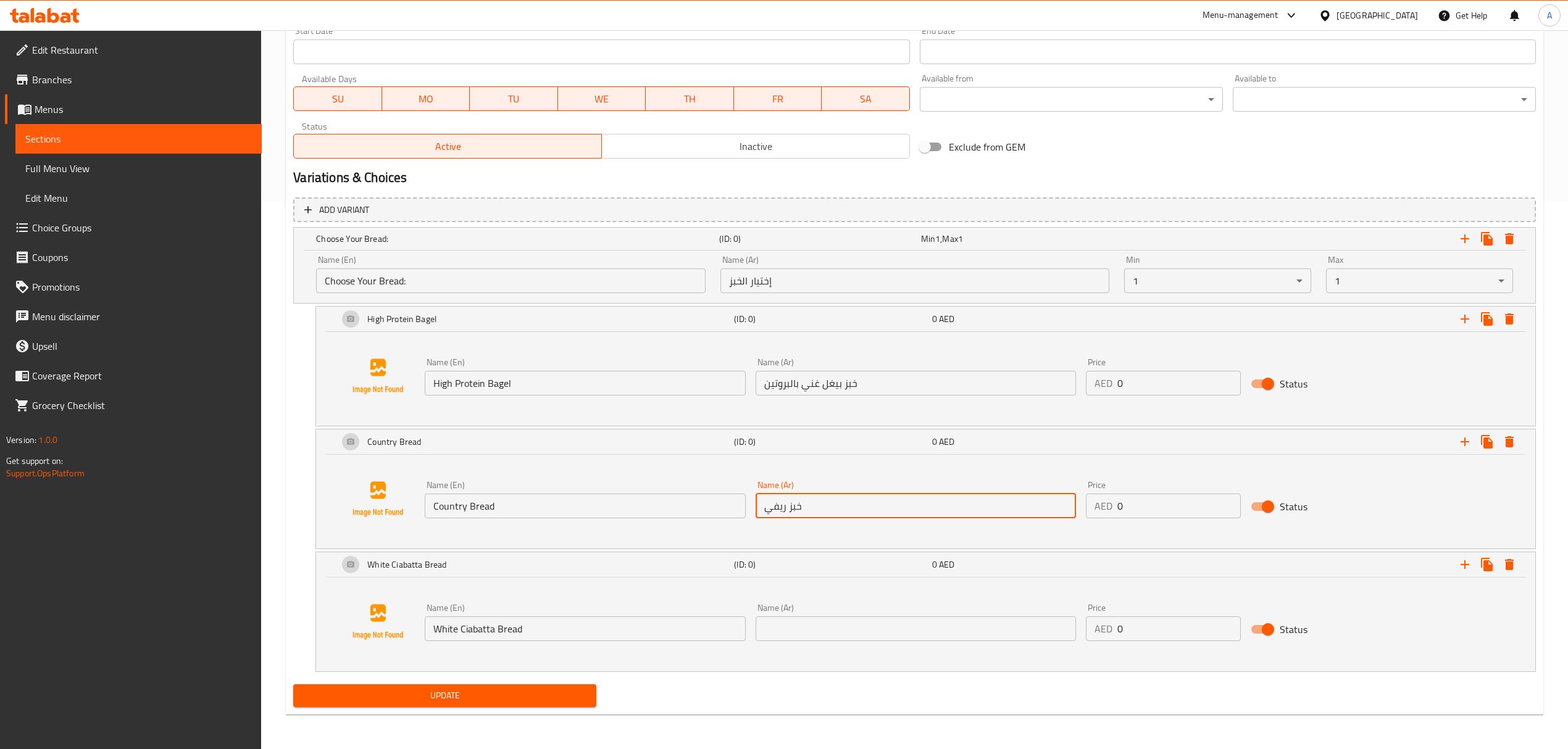
click at [866, 608] on div "Name (Ar) Name (Ar)" at bounding box center [916, 622] width 320 height 37
click at [878, 640] on input "text" at bounding box center [916, 629] width 320 height 25
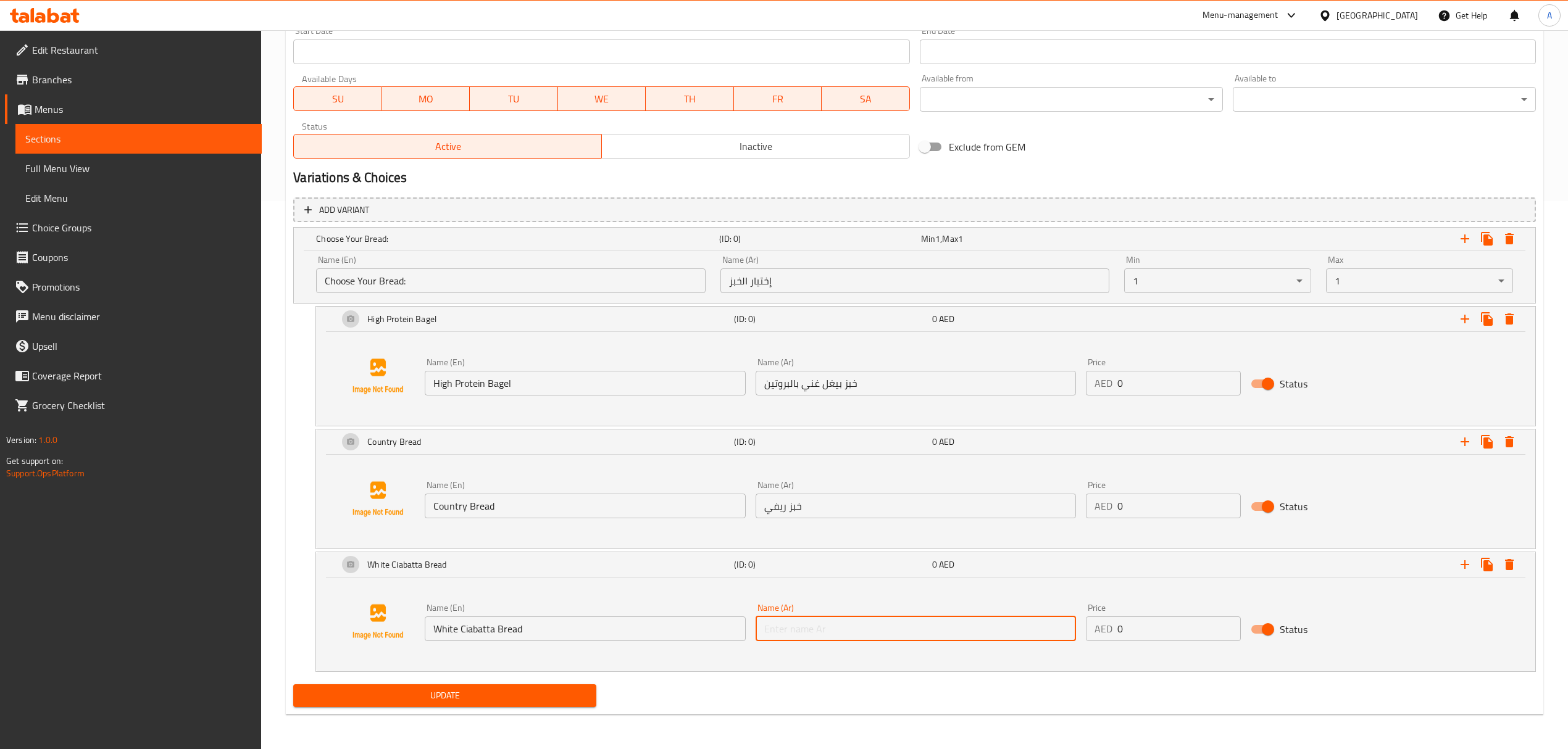
paste input "خبز شياباتا أبيض"
type input "خبز شياباتا أبيض"
click at [907, 702] on div "Update" at bounding box center [914, 696] width 1252 height 33
click at [572, 497] on input "Country Bread" at bounding box center [585, 506] width 320 height 25
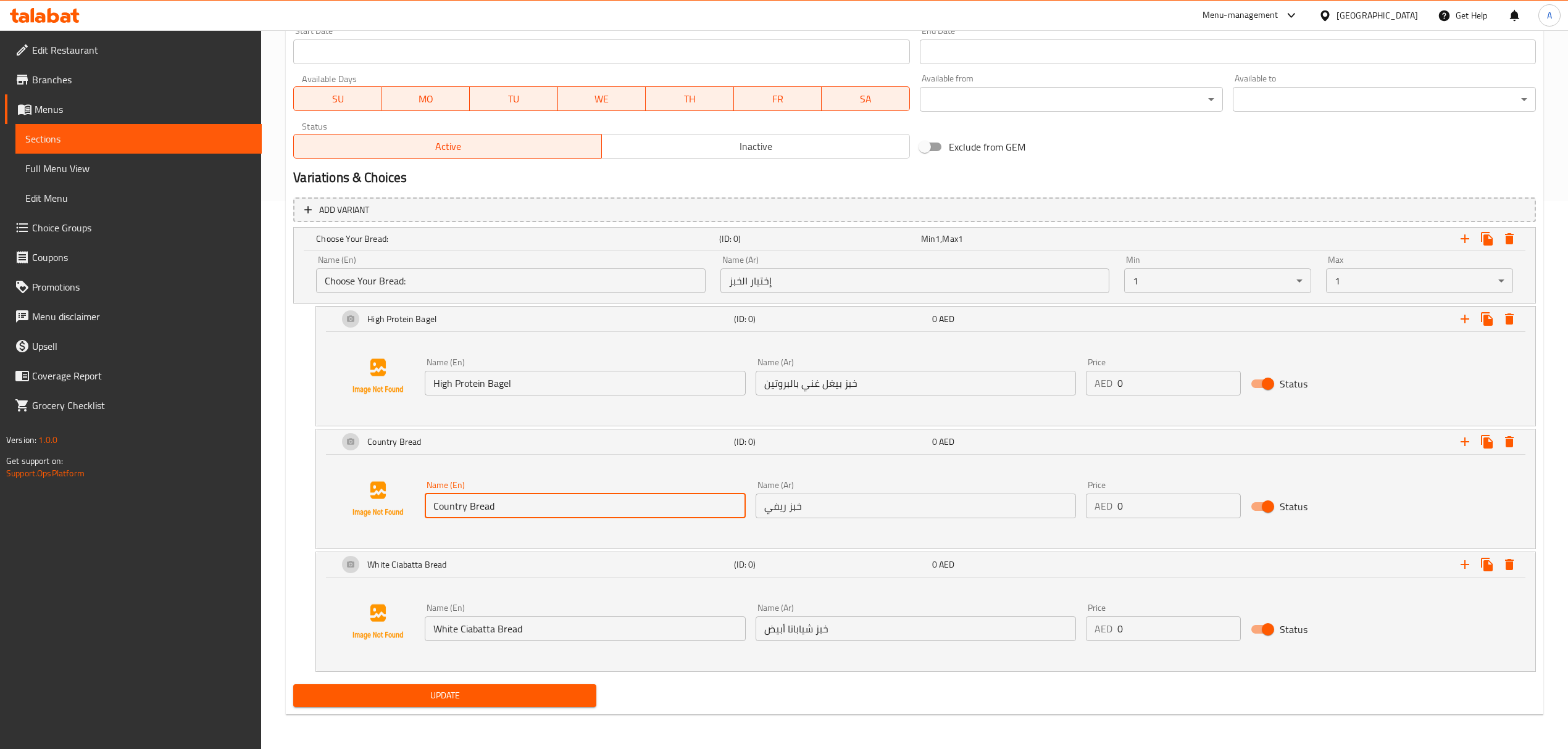
click at [572, 497] on input "Country Bread" at bounding box center [585, 506] width 320 height 25
drag, startPoint x: 1145, startPoint y: 514, endPoint x: 1116, endPoint y: 514, distance: 29.0
click at [1116, 514] on div "AED 0 Price" at bounding box center [1164, 506] width 156 height 25
type input "6"
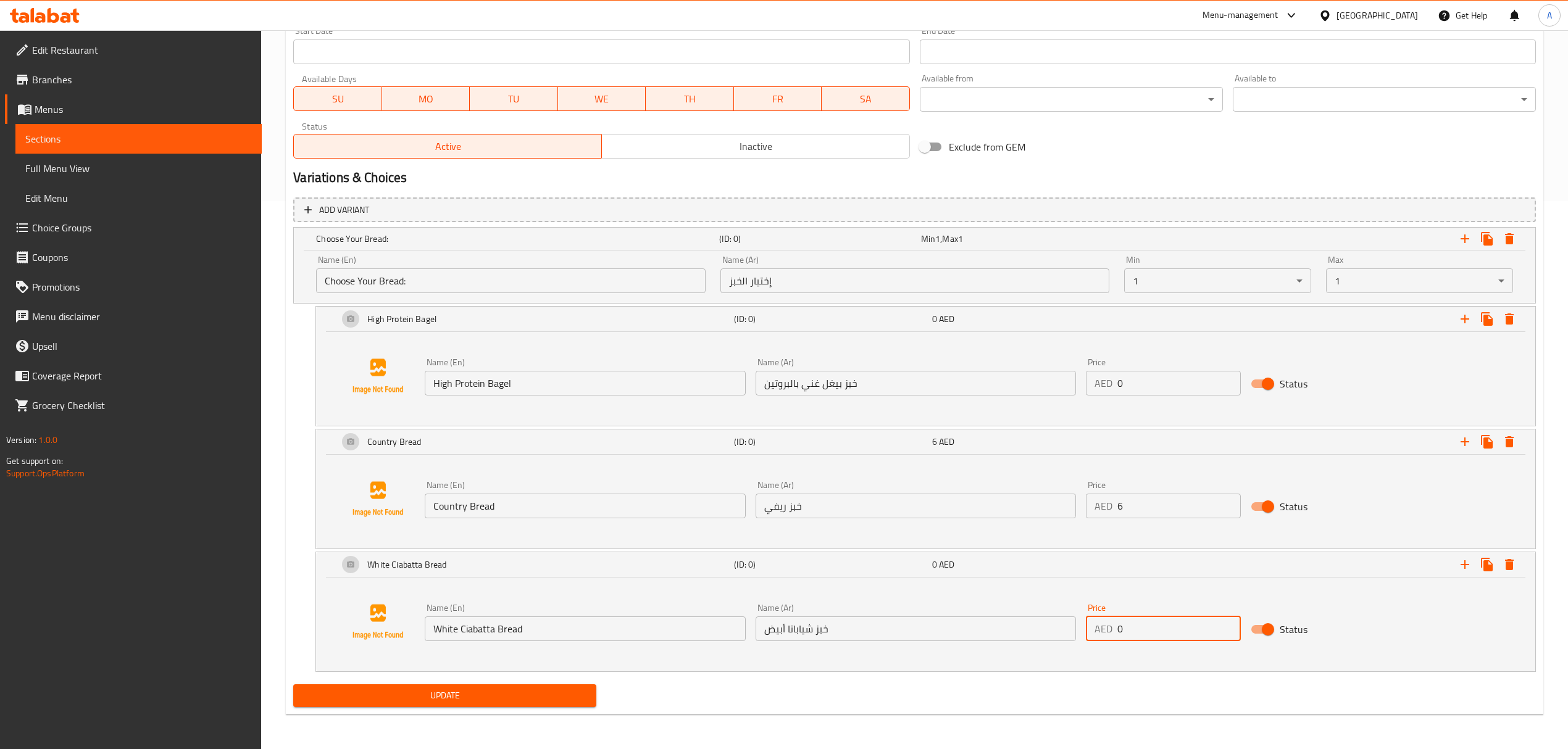
drag, startPoint x: 1164, startPoint y: 638, endPoint x: 1083, endPoint y: 649, distance: 81.7
click at [1083, 649] on div "Name (En) White Ciabatta Bread Name (En) Name (Ar) خبز شياباتا أبيض Name (Ar) P…" at bounding box center [925, 622] width 1189 height 94
type input "6"
click at [1092, 695] on div "Update" at bounding box center [914, 696] width 1252 height 33
click at [1465, 244] on icon "Expand" at bounding box center [1465, 238] width 15 height 15
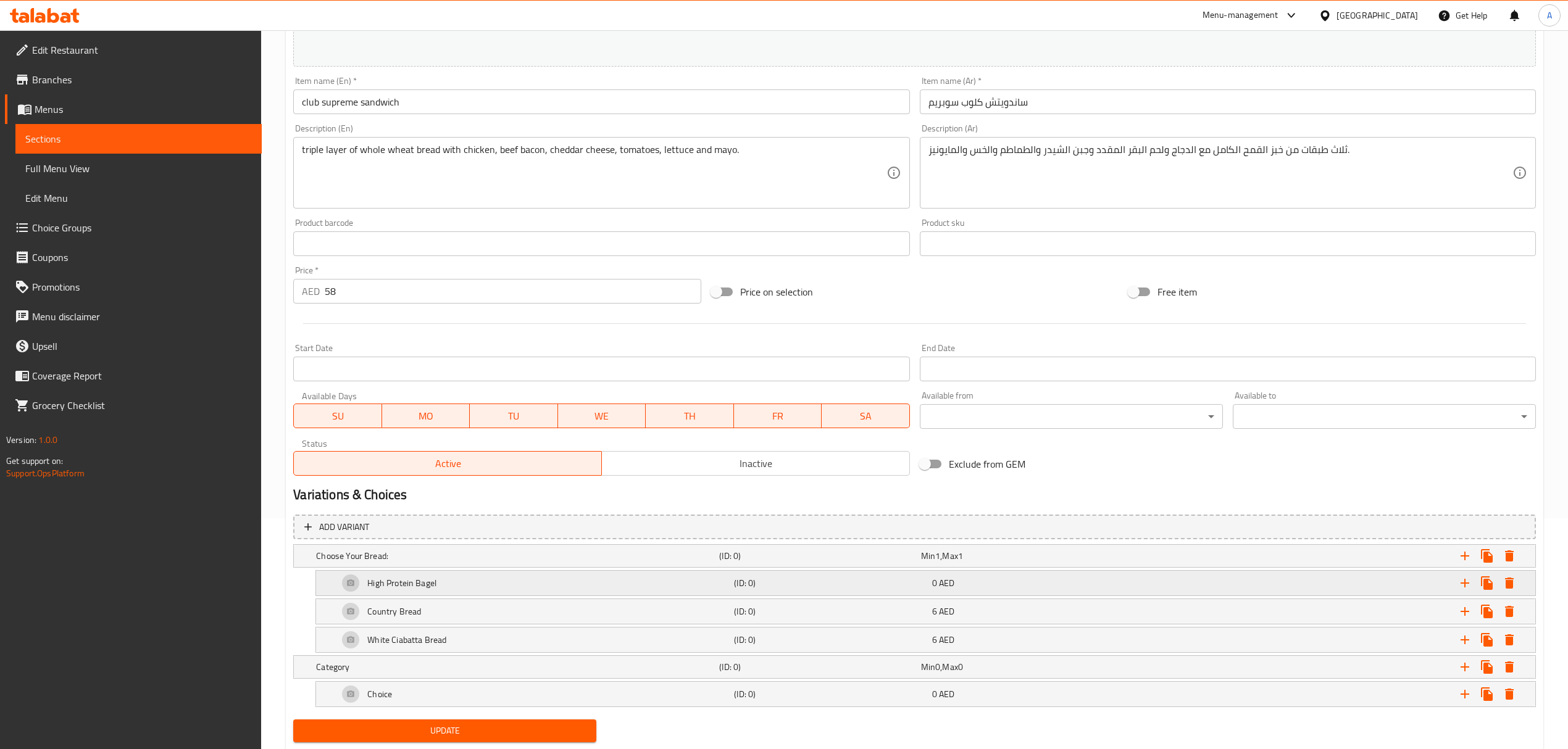
scroll to position [267, 0]
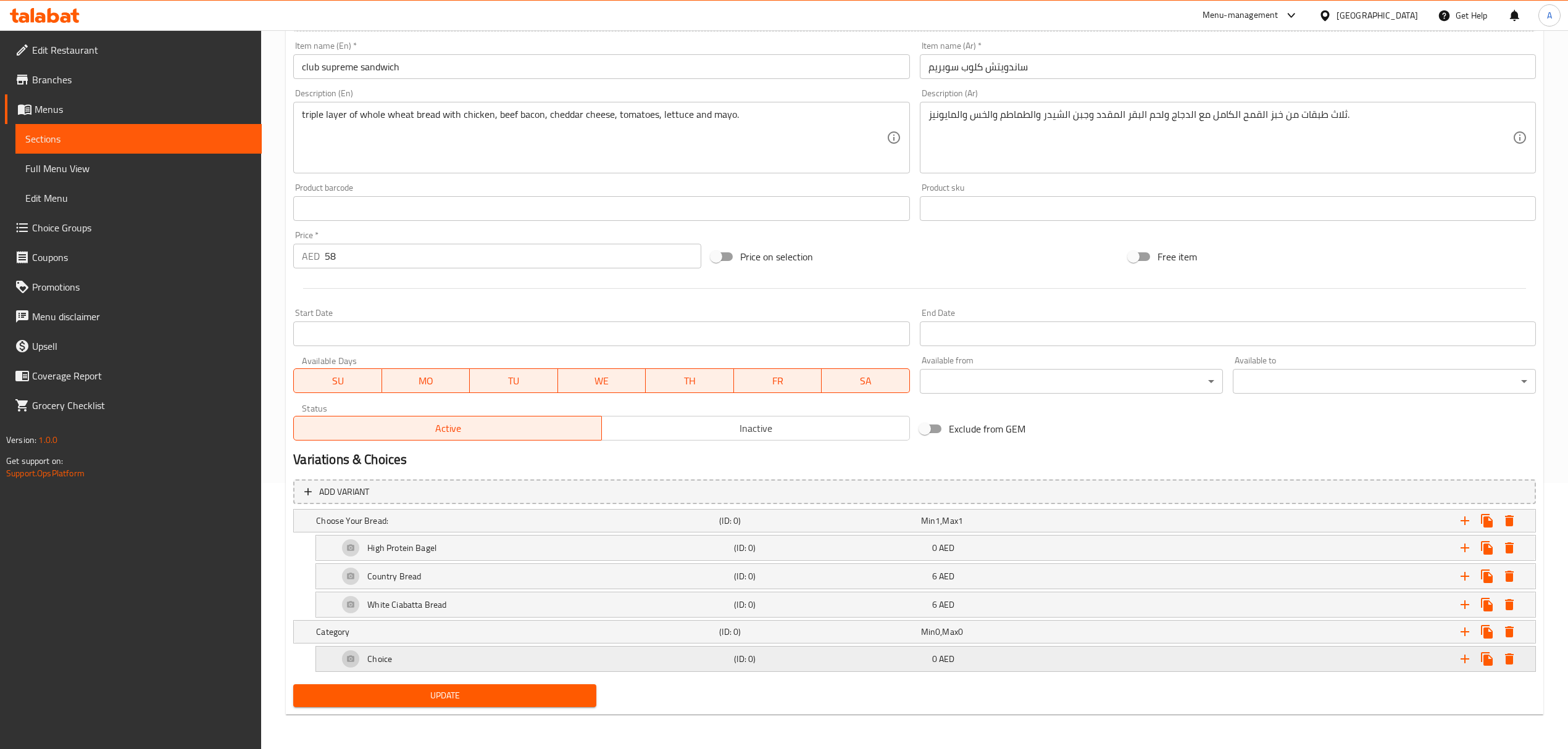
click at [415, 660] on div "Choice" at bounding box center [533, 658] width 396 height 29
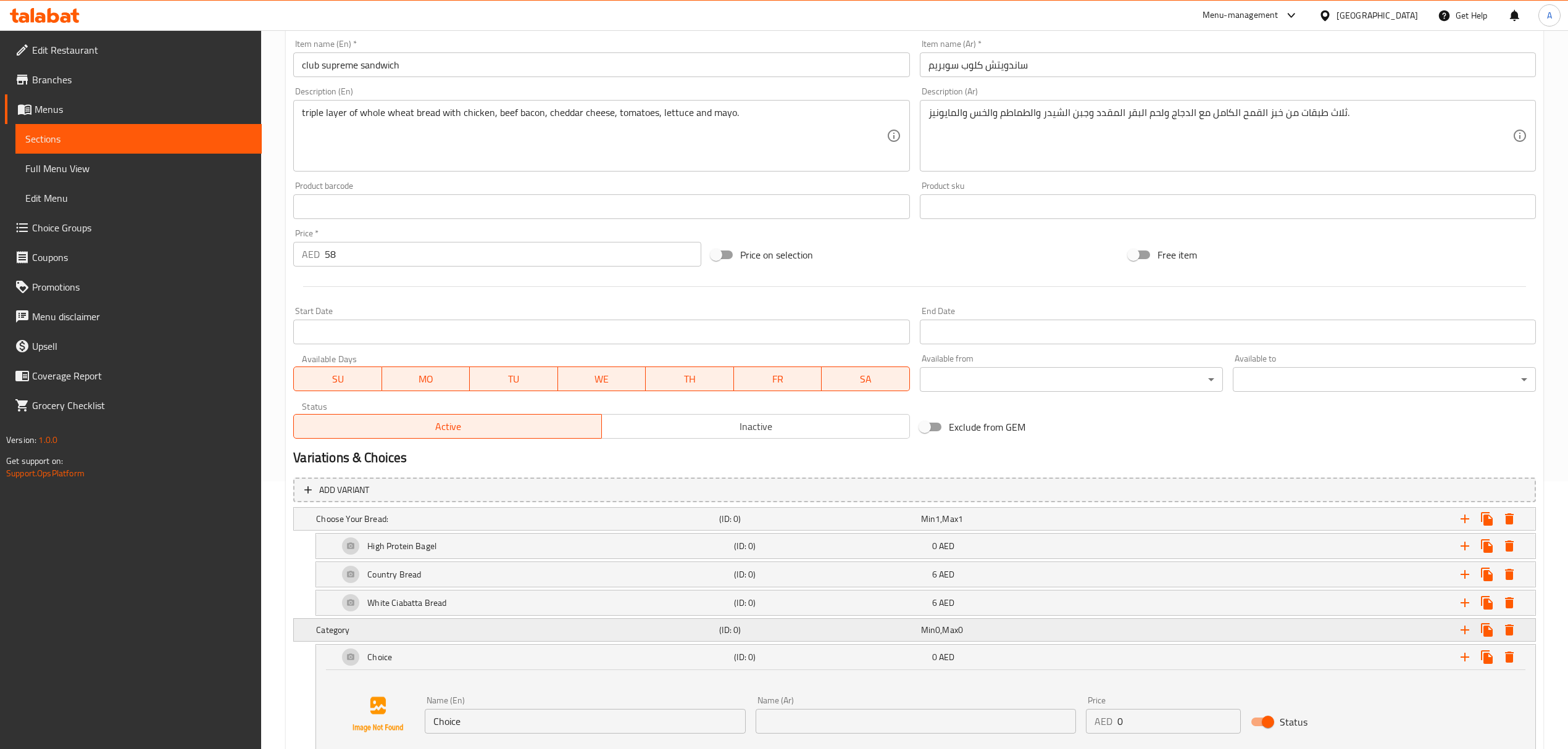
click at [454, 642] on div "Category (ID: 0) Min 0 , Max 0" at bounding box center [918, 630] width 1210 height 28
click at [448, 674] on input "Category" at bounding box center [511, 673] width 389 height 25
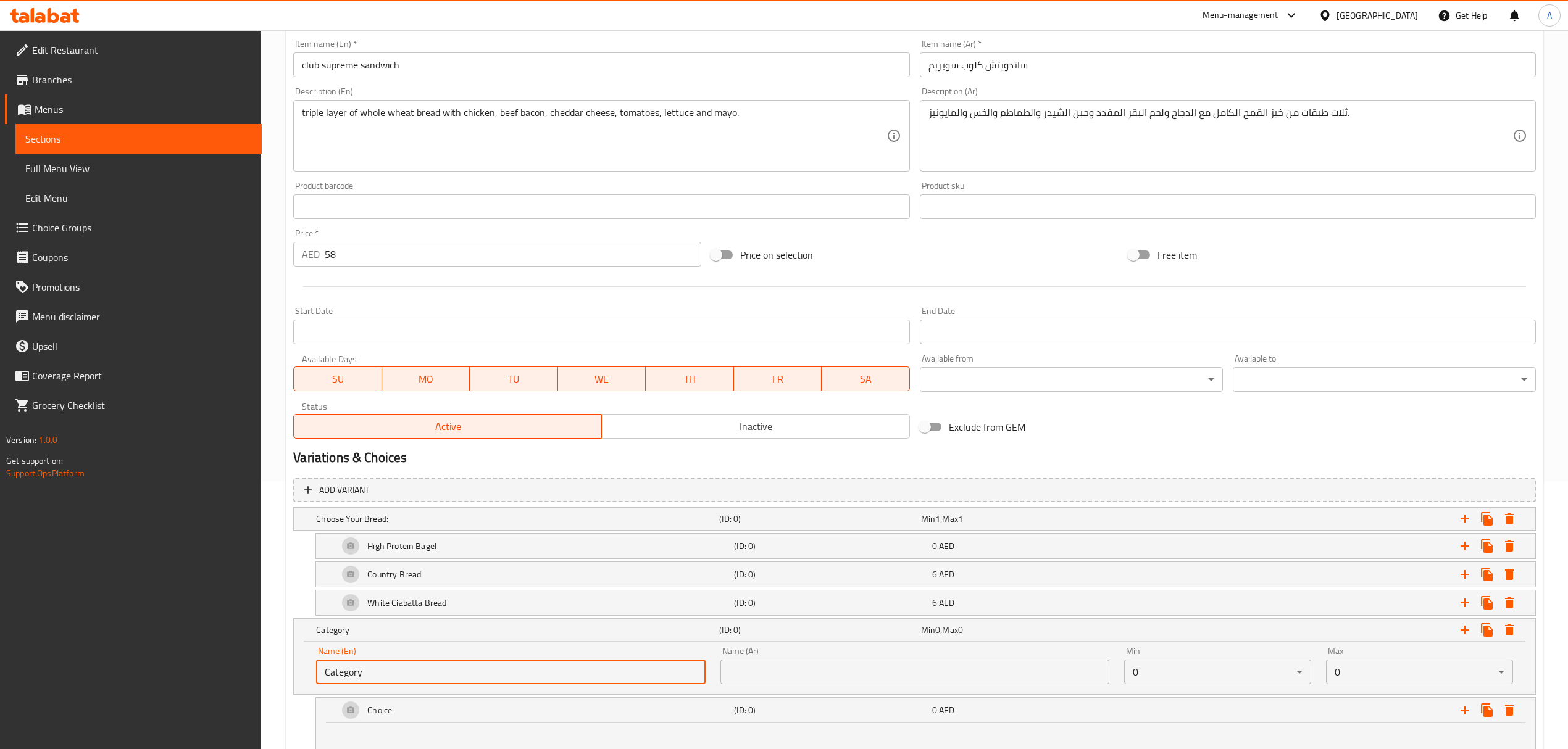
click at [448, 675] on input "Category" at bounding box center [511, 673] width 389 height 25
paste input "hoose Your Fries:"
type input "Choose Your Fries:"
click at [813, 681] on input "text" at bounding box center [916, 673] width 389 height 25
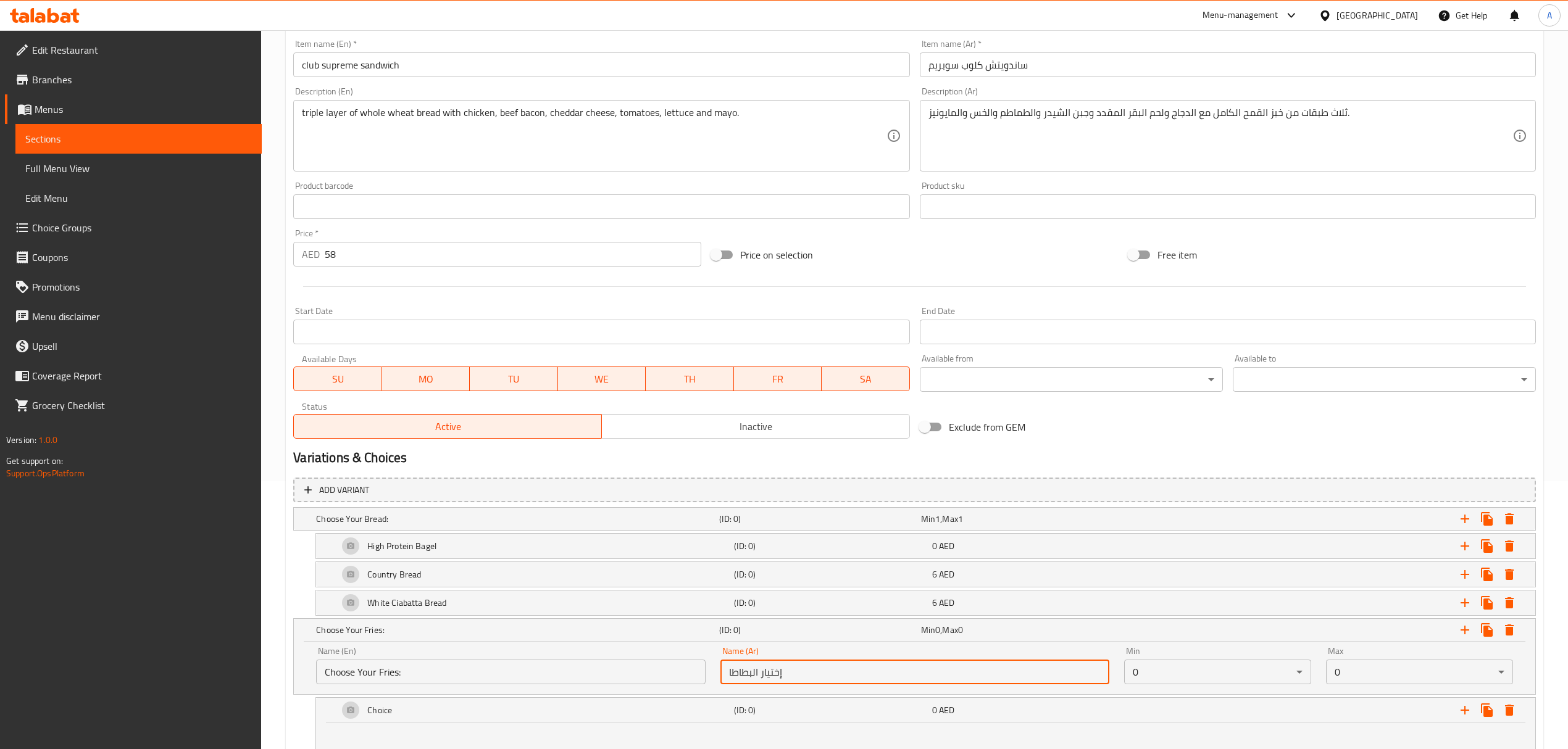
type input "إختيار البطاطا"
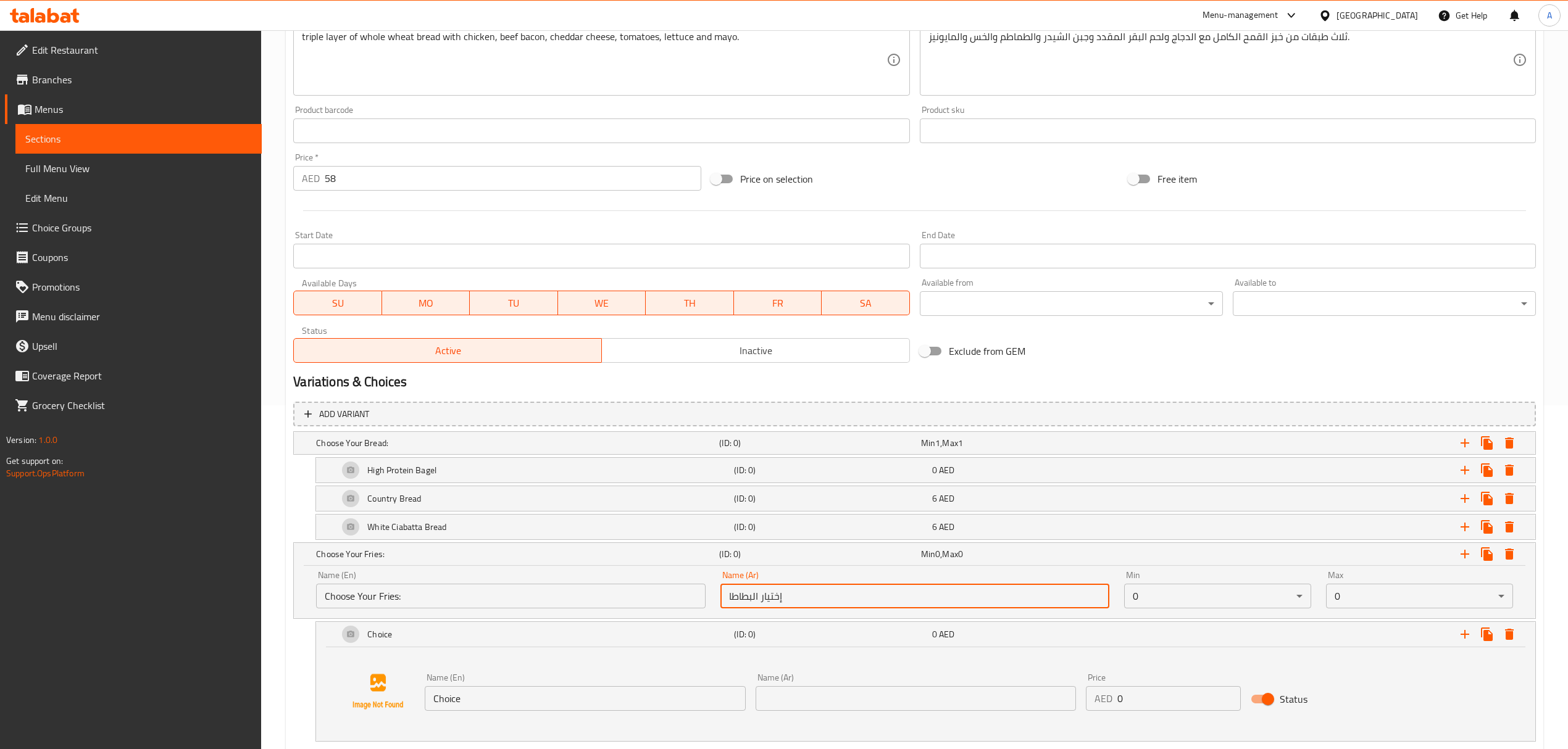
scroll to position [415, 0]
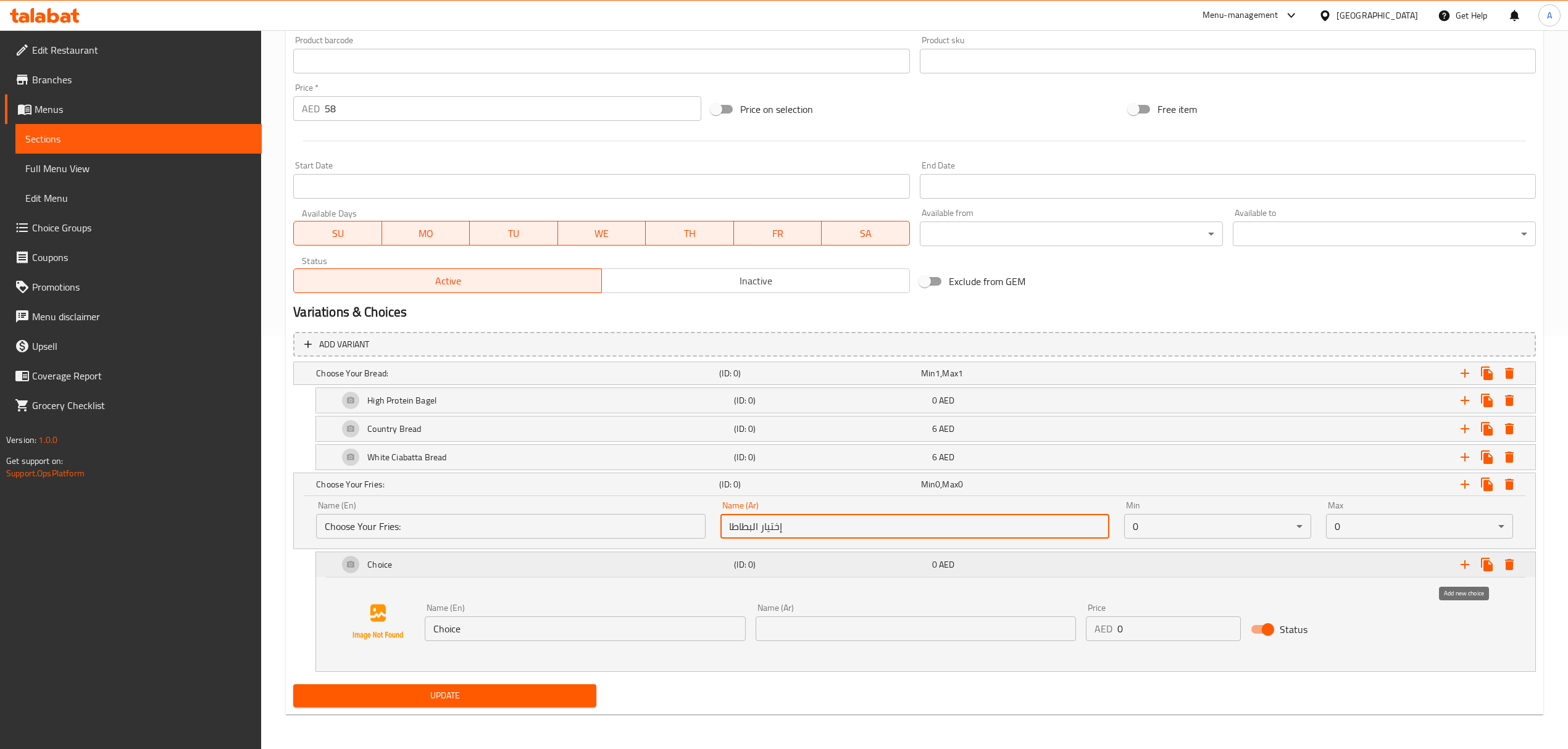
click at [1465, 565] on icon "Expand" at bounding box center [1465, 565] width 9 height 9
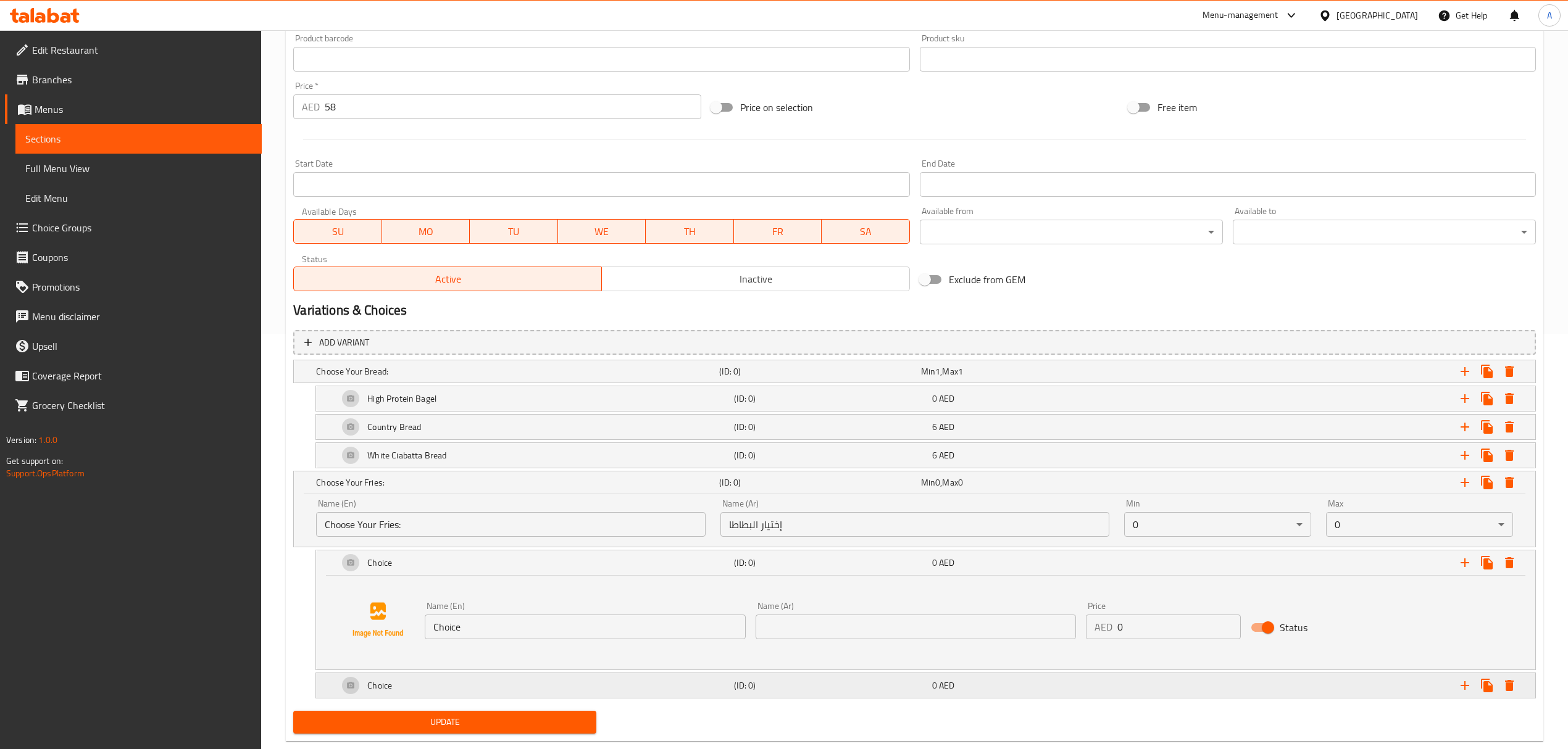
click at [607, 691] on div "Choice" at bounding box center [533, 685] width 396 height 29
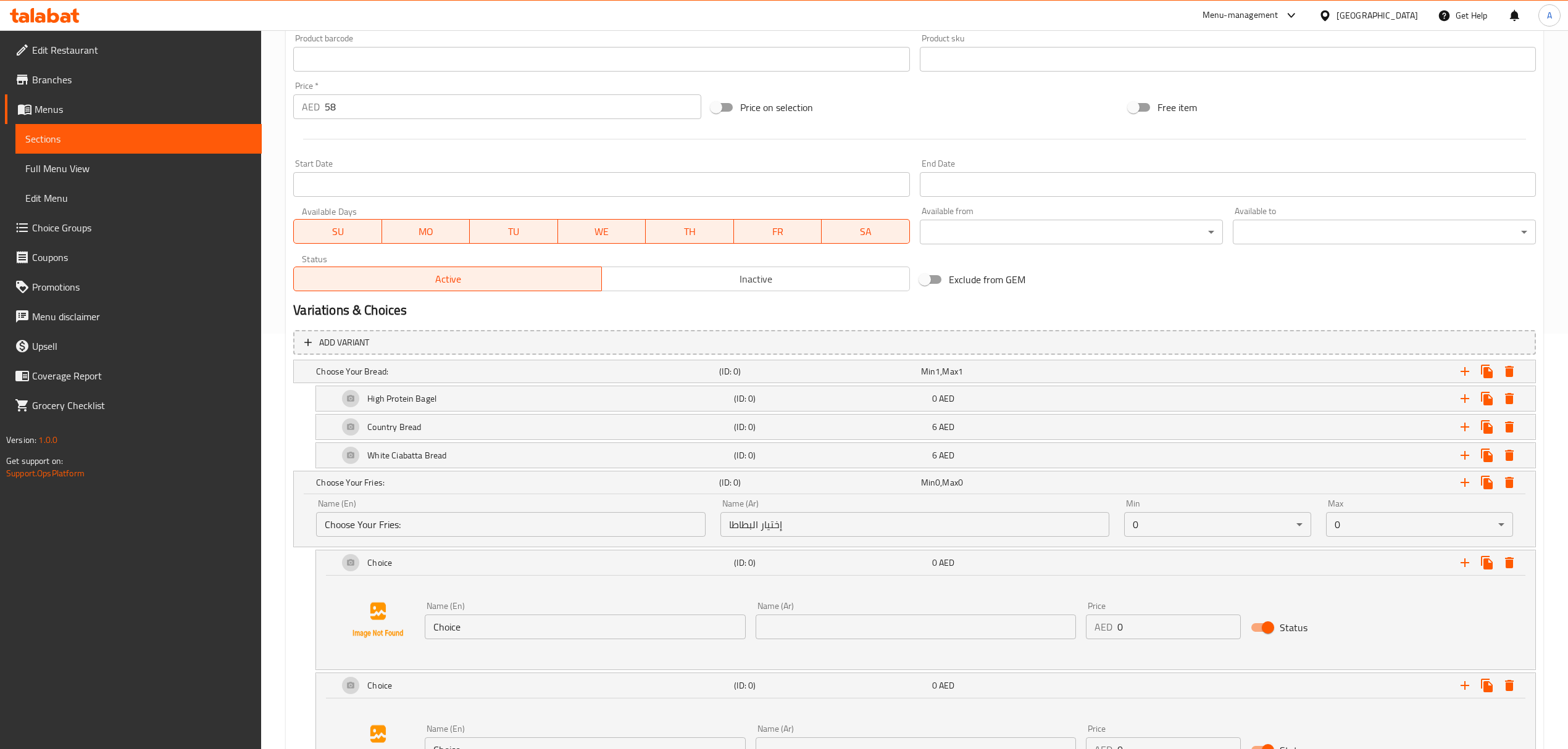
click at [603, 631] on input "Choice" at bounding box center [585, 627] width 320 height 25
click at [603, 633] on input "Choice" at bounding box center [585, 627] width 320 height 25
paste input "Sweet Potato Fries"
type input "Sweet Potato Fries"
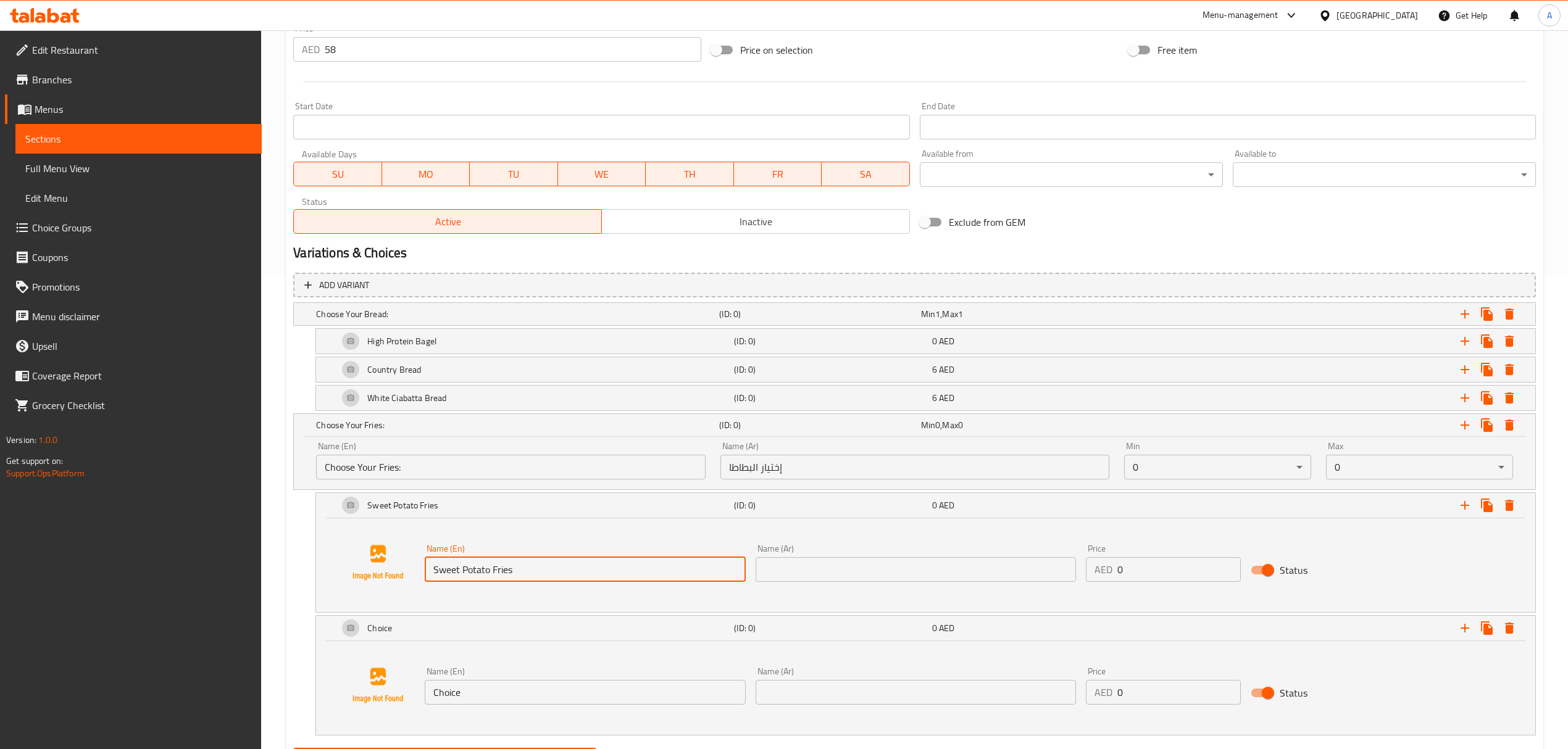
scroll to position [538, 0]
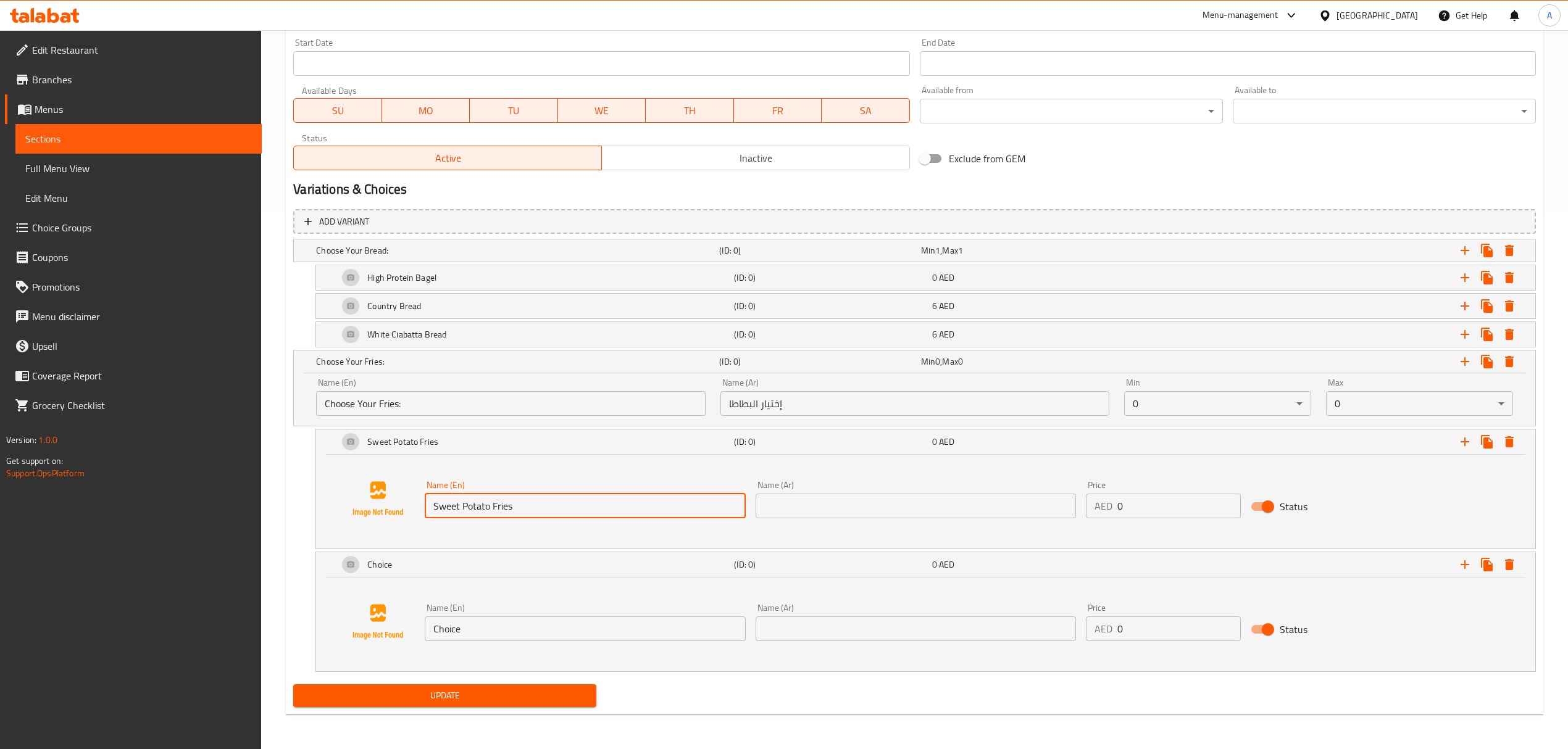
click at [852, 613] on div "Name (Ar) Name (Ar)" at bounding box center [916, 622] width 320 height 37
click at [850, 622] on input "text" at bounding box center [916, 629] width 320 height 25
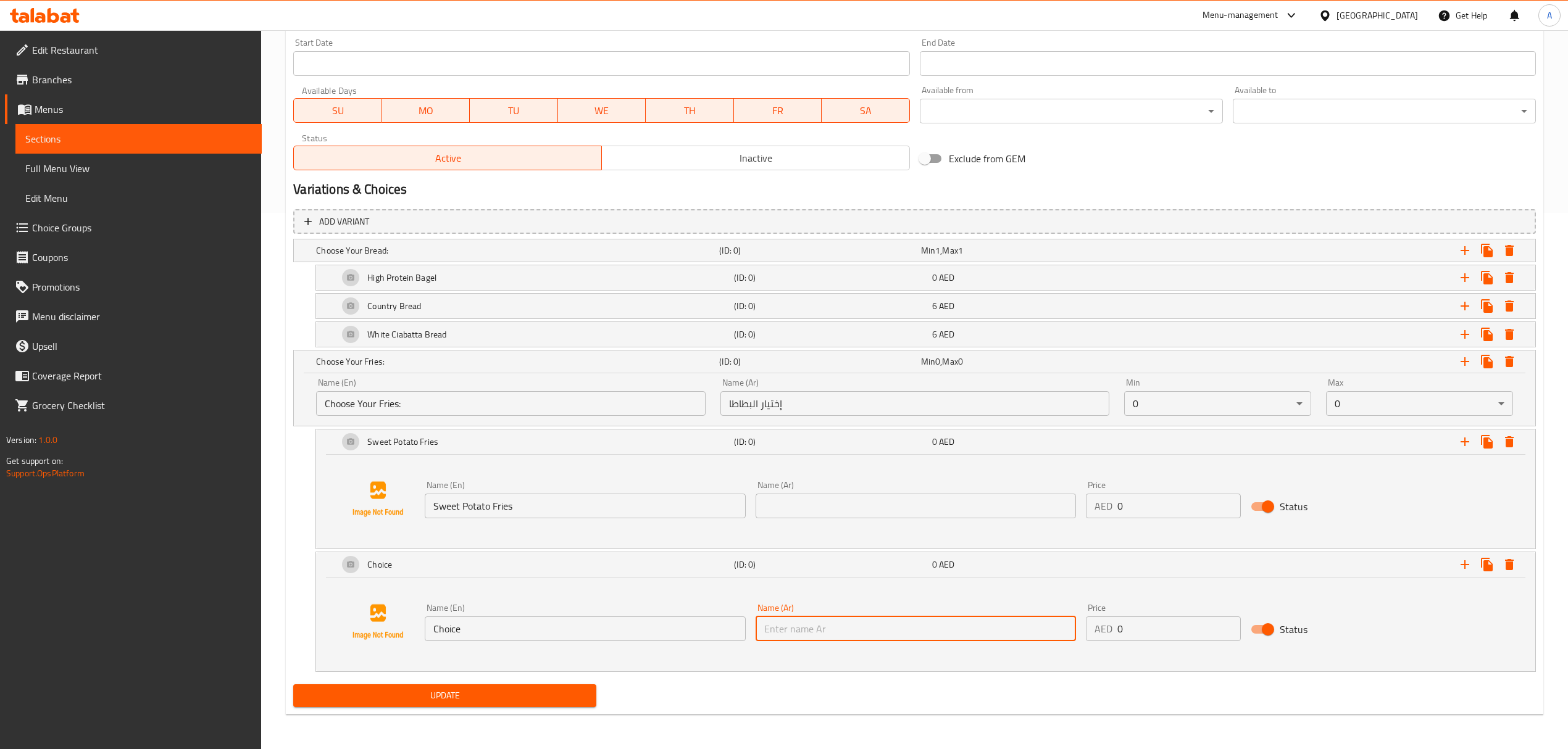
paste input "بطاطا مقلية"
type input "بطاطا مقلية"
click at [530, 625] on input "Choice" at bounding box center [585, 629] width 320 height 25
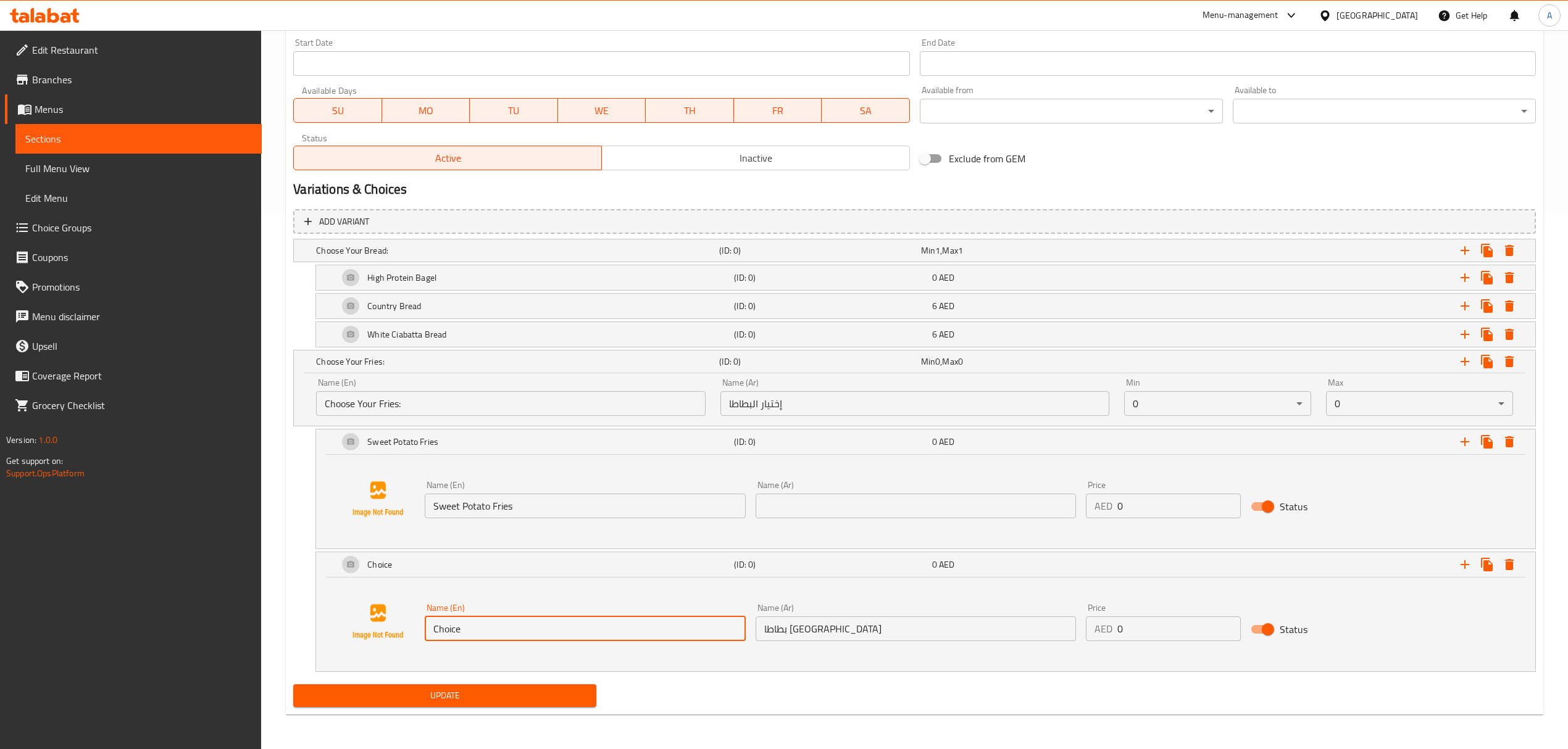
click at [530, 625] on input "Choice" at bounding box center [585, 629] width 320 height 25
paste input "French Fries"
type input "French Fries"
click at [539, 502] on input "Sweet Potato Fries" at bounding box center [585, 506] width 320 height 25
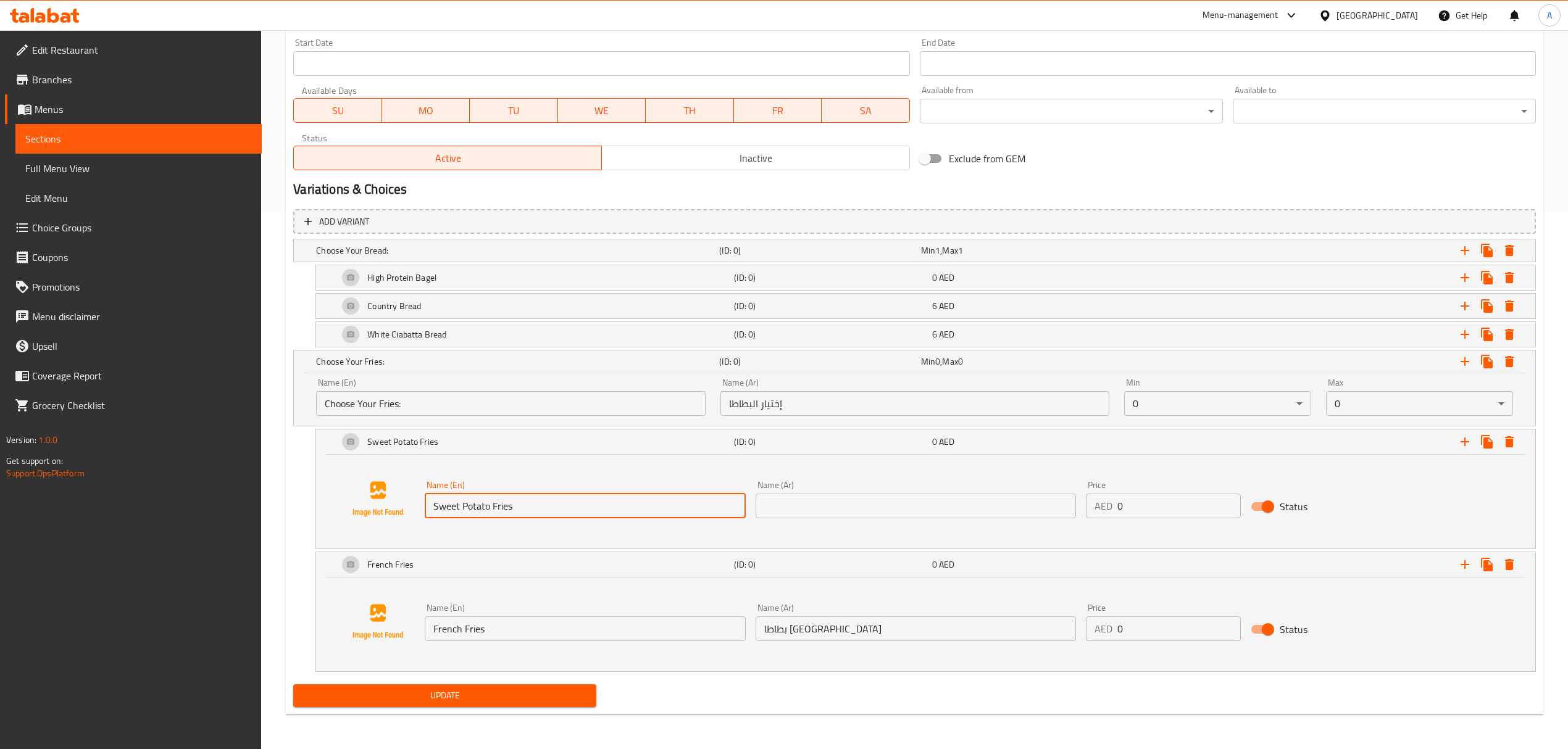
click at [539, 502] on input "Sweet Potato Fries" at bounding box center [585, 506] width 320 height 25
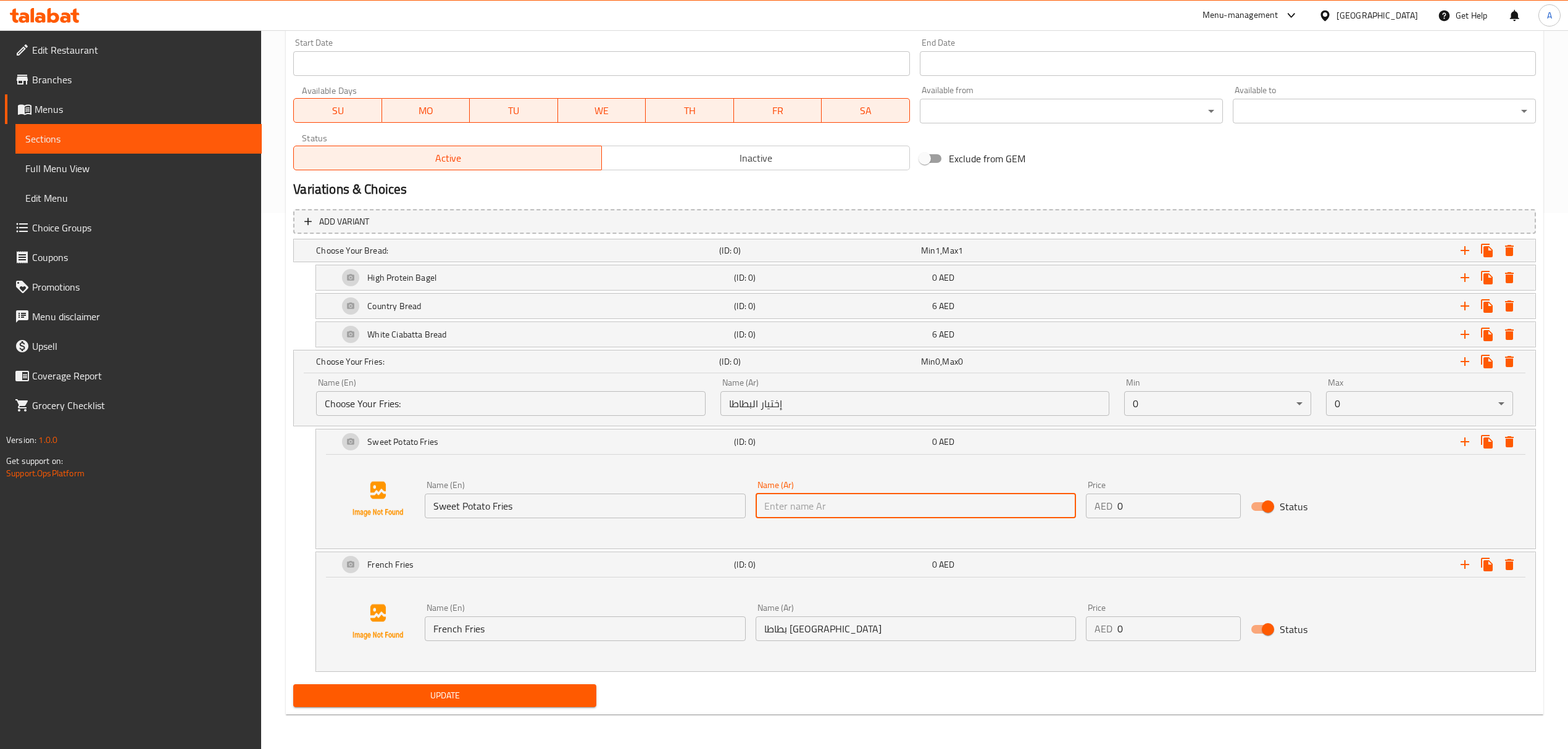
click at [815, 507] on input "text" at bounding box center [916, 506] width 320 height 25
type input "فرايز بطاطا حلوه"
click at [1465, 362] on icon "Expand" at bounding box center [1465, 362] width 9 height 9
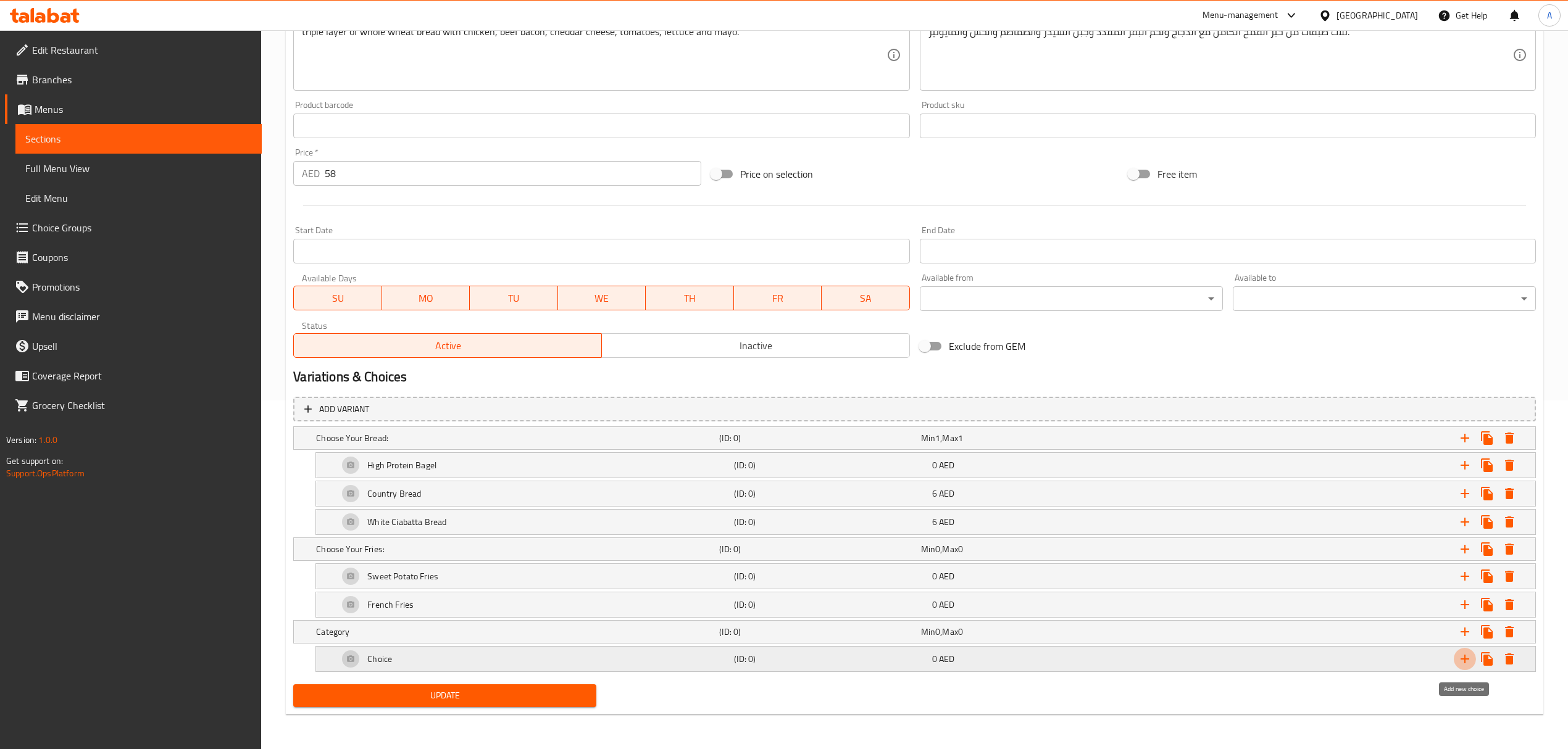
click at [1463, 657] on icon "Expand" at bounding box center [1465, 658] width 15 height 15
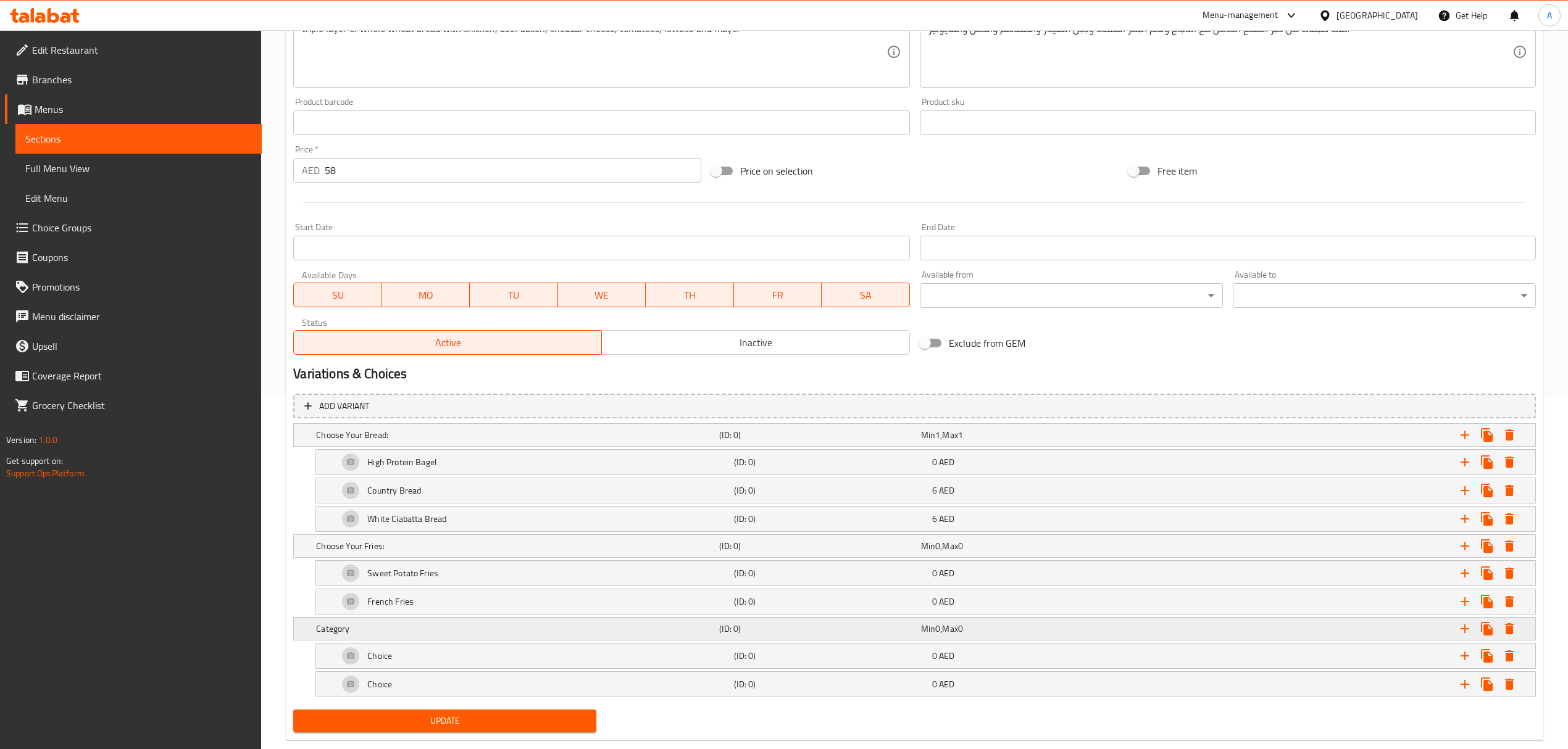
click at [767, 634] on h5 "(ID: 0)" at bounding box center [817, 629] width 196 height 12
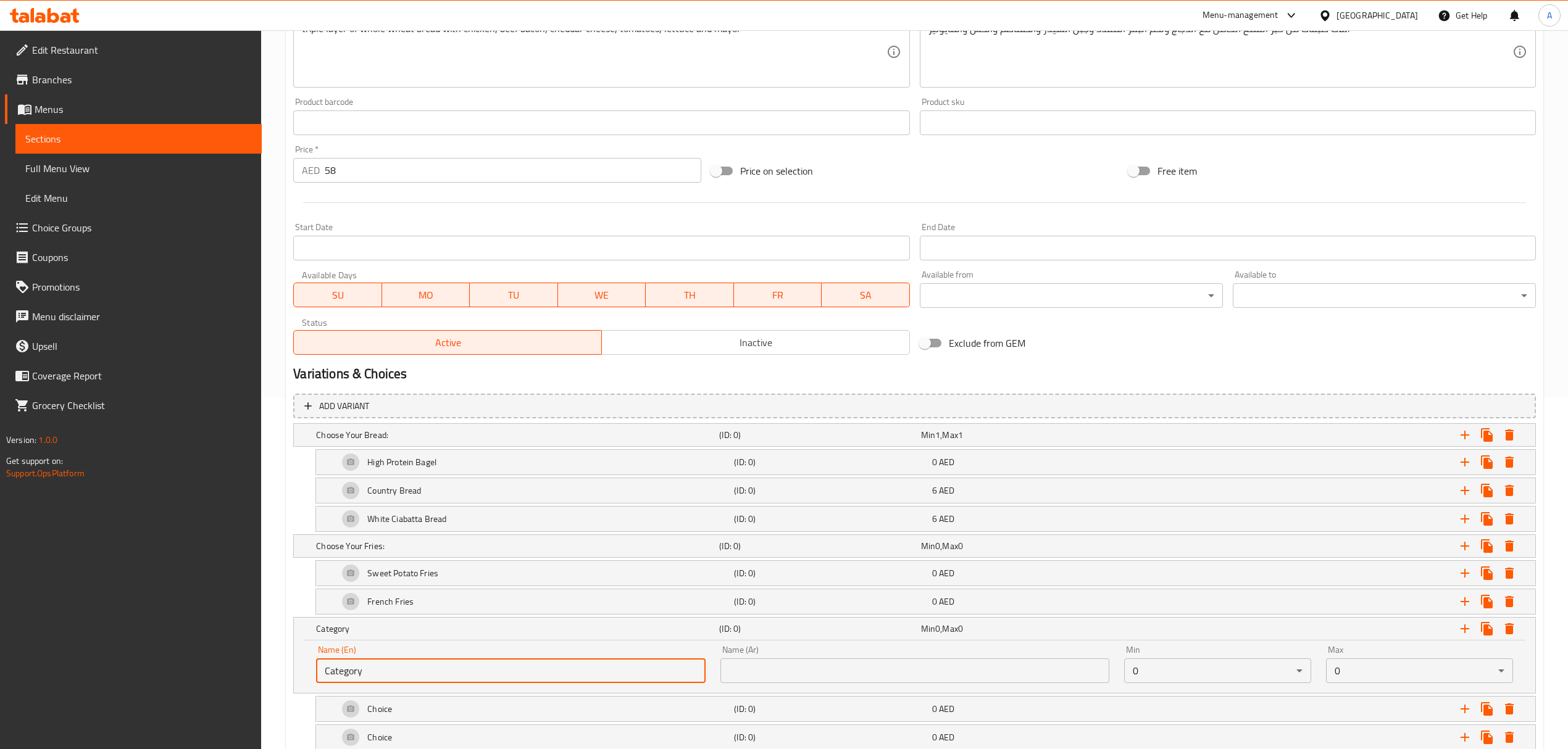
click at [483, 669] on input "Category" at bounding box center [511, 671] width 389 height 25
click at [483, 670] on input "Category" at bounding box center [511, 671] width 389 height 25
paste input "hoose Your Cutlery:"
type input "Choose Your Cutlery:"
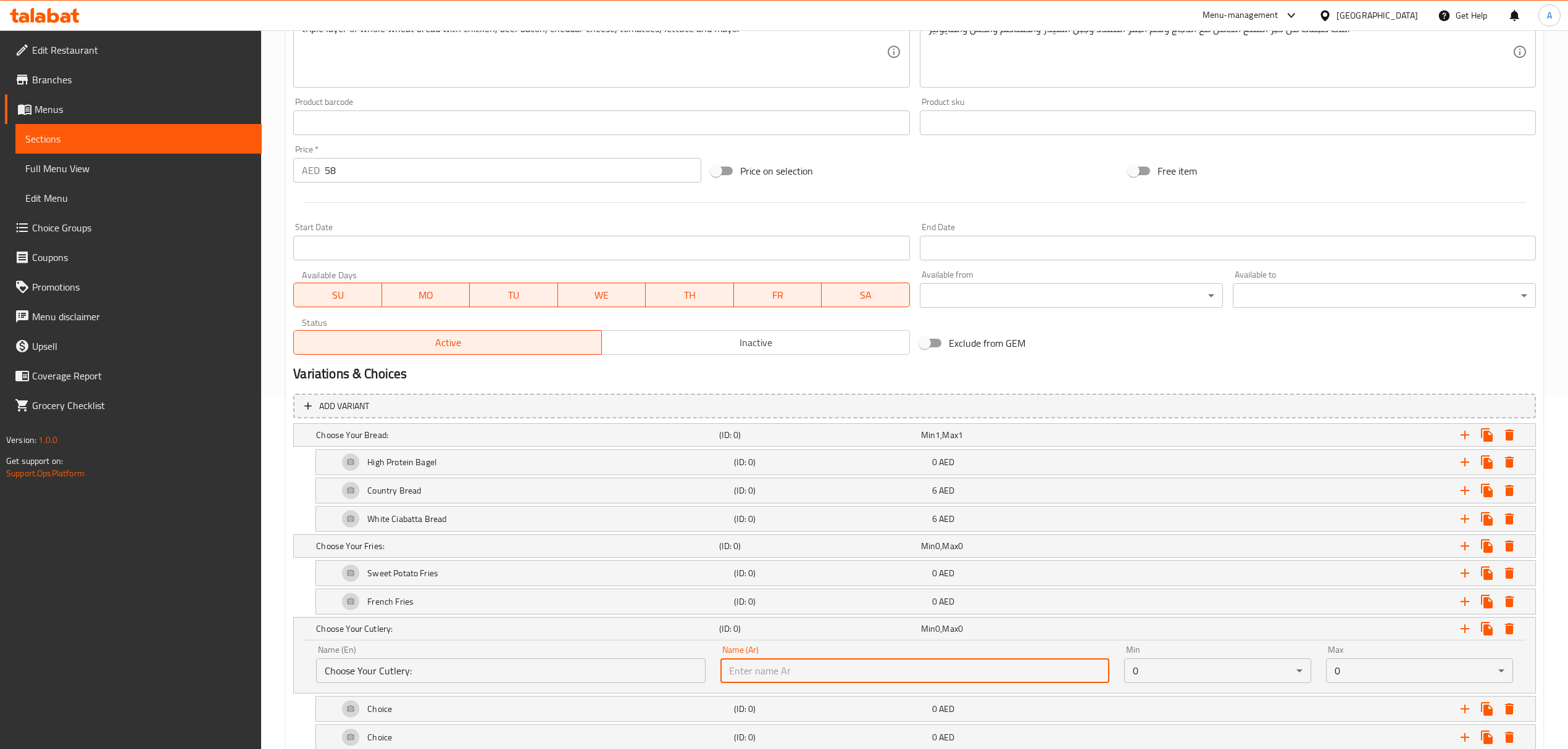
click at [943, 674] on input "text" at bounding box center [916, 671] width 389 height 25
paste input "اختر أدوات المائدة الخاصة بك:"
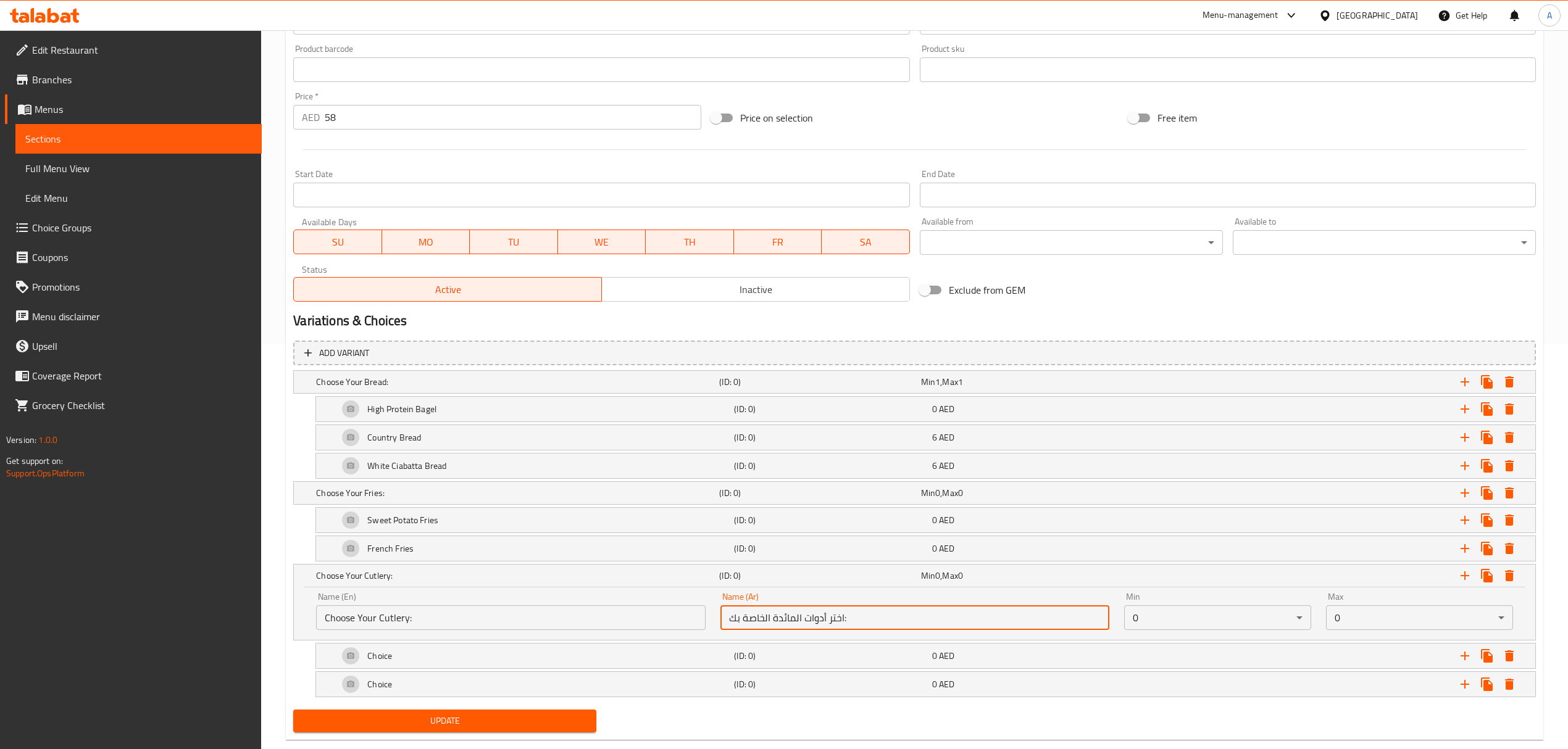
scroll to position [434, 0]
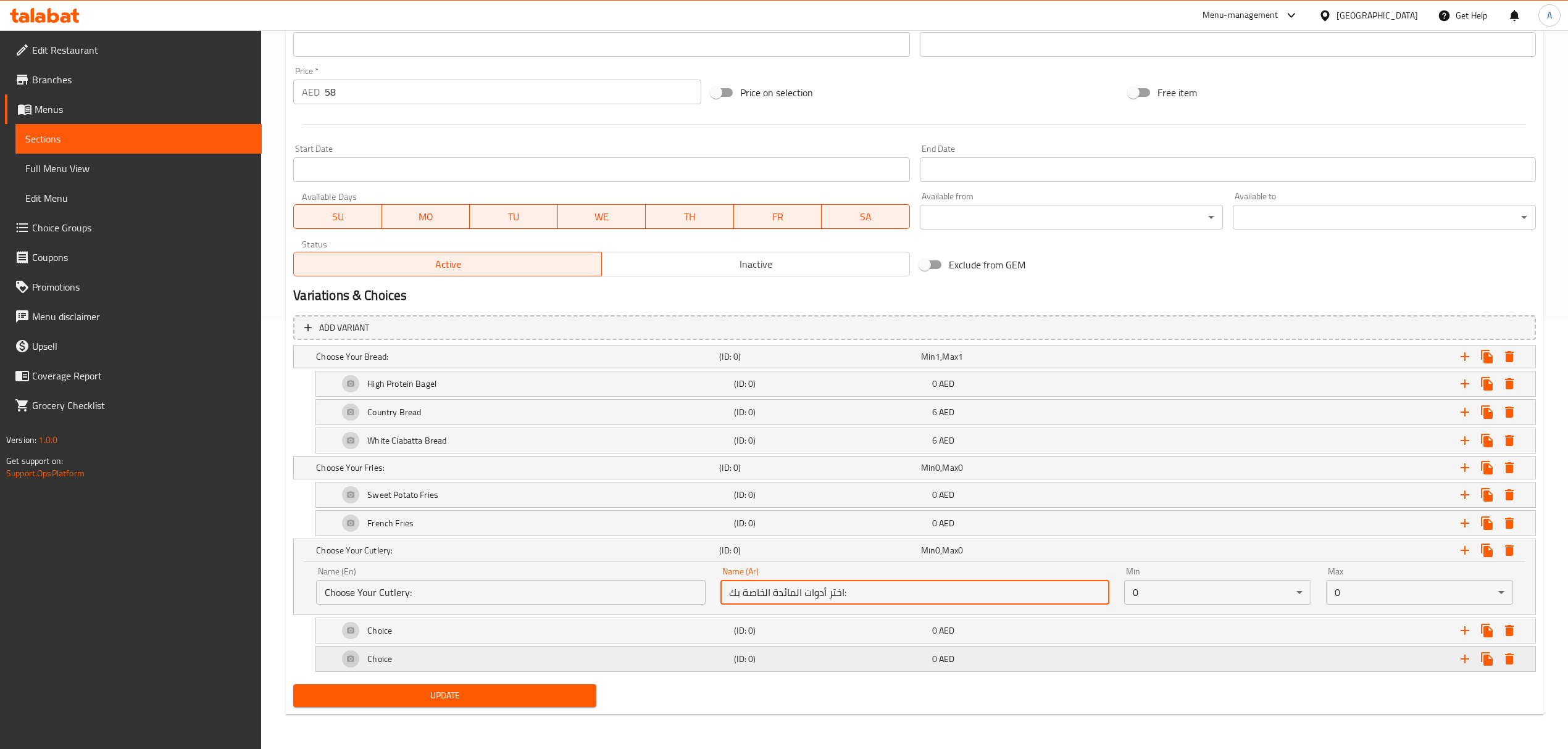
type input "اختر أدوات المائدة الخاصة بك:"
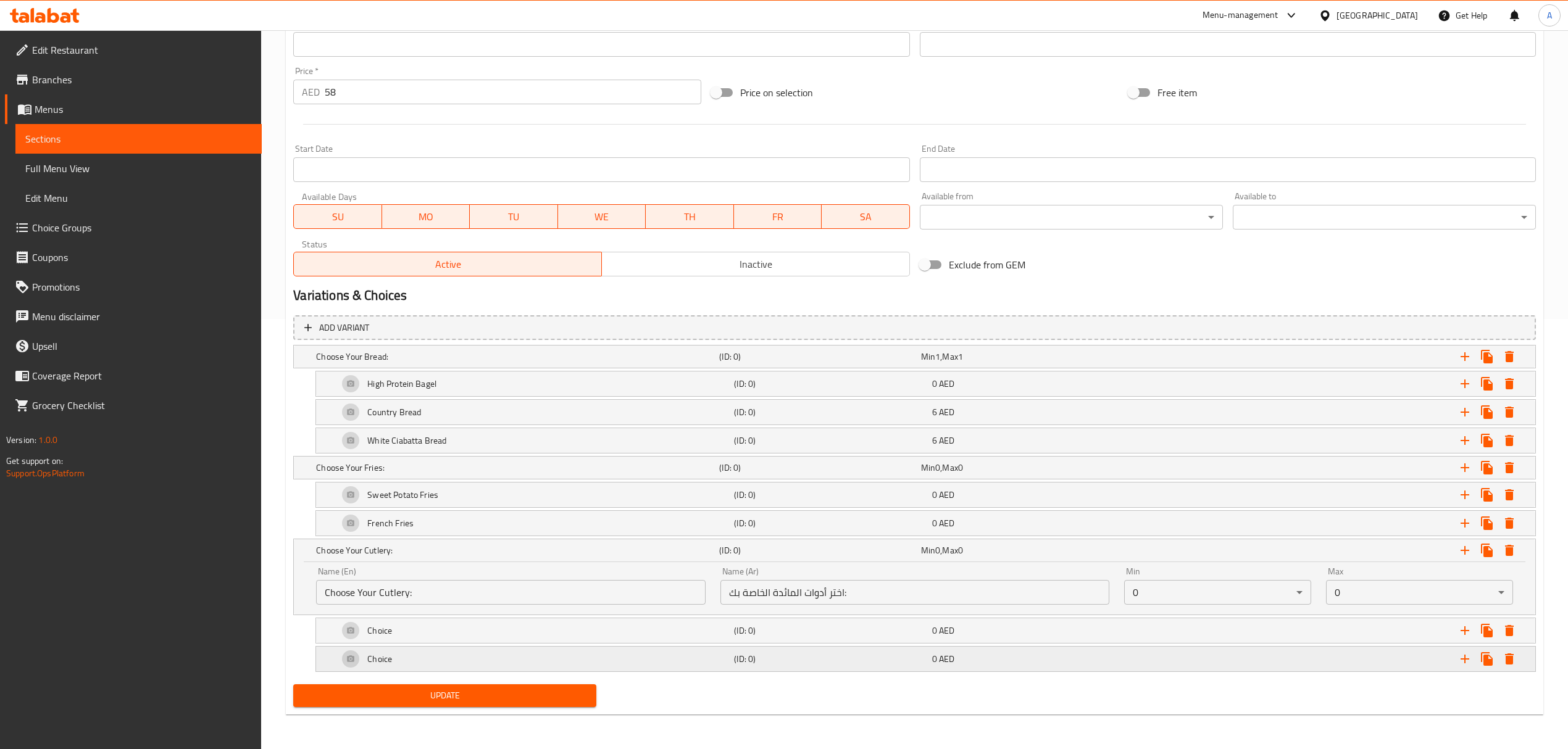
click at [870, 672] on div "Choice (ID: 0) 0 AED" at bounding box center [930, 658] width 1188 height 29
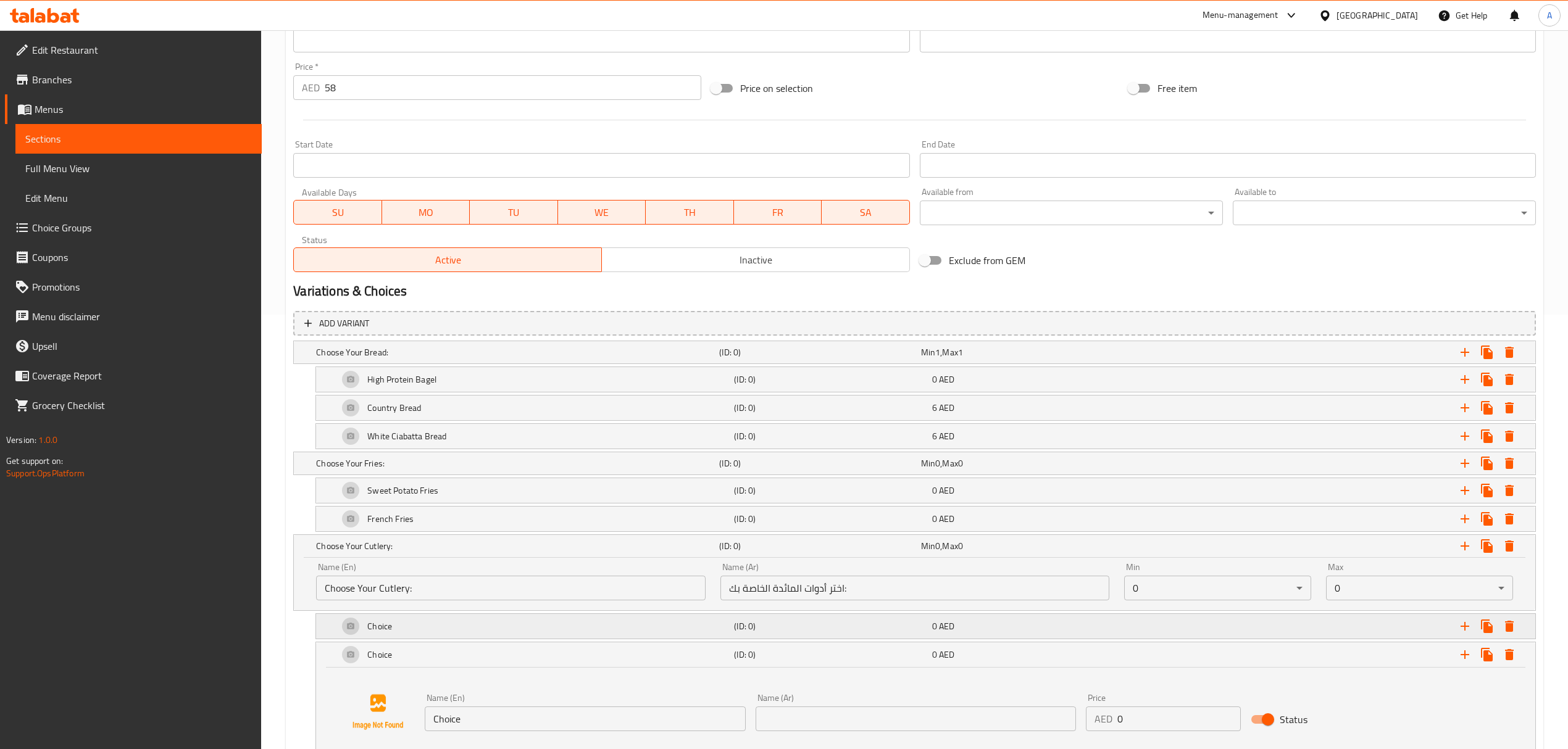
click at [855, 630] on h5 "(ID: 0)" at bounding box center [830, 626] width 193 height 12
click at [485, 699] on input "Choice" at bounding box center [585, 690] width 320 height 25
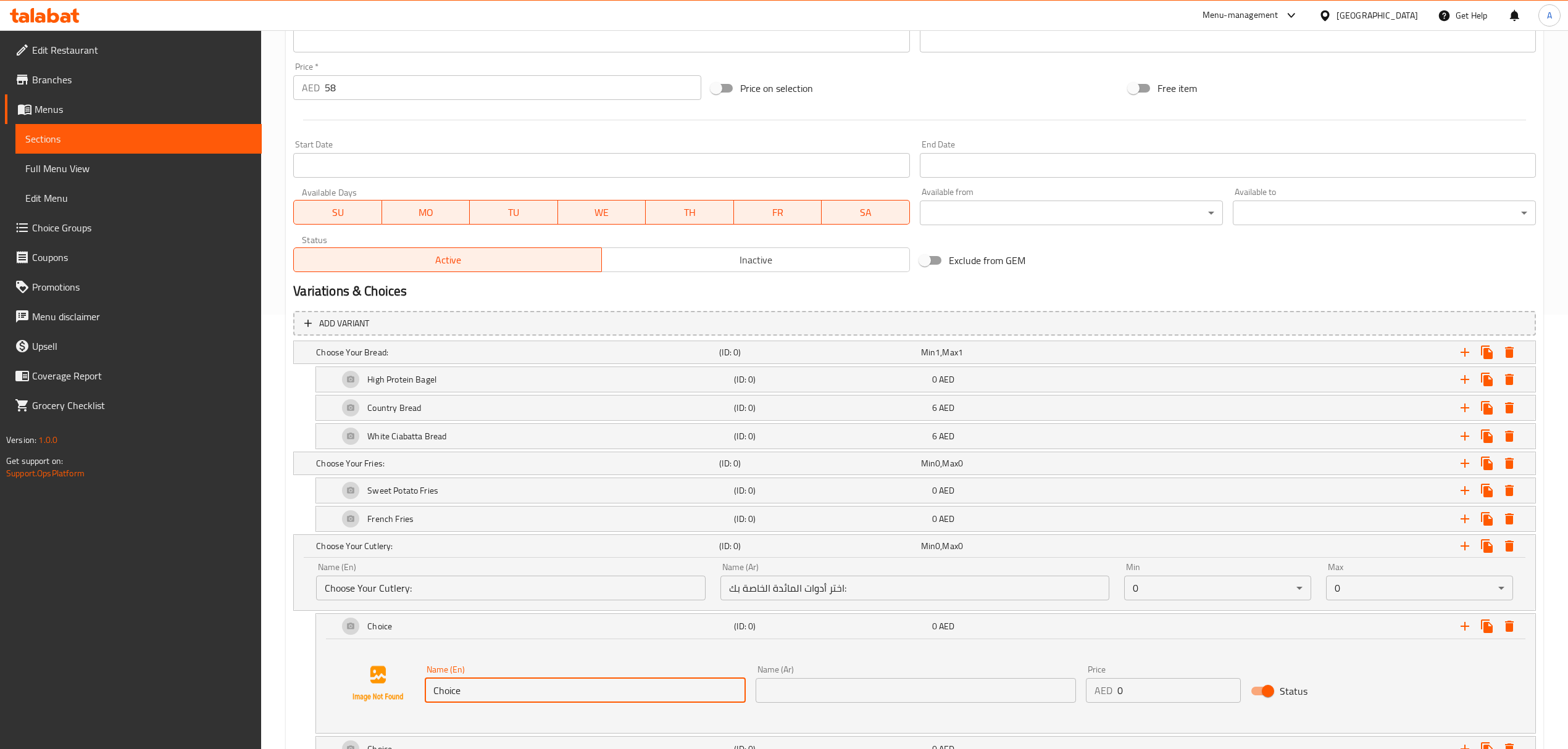
click at [485, 699] on input "Choice" at bounding box center [585, 690] width 320 height 25
paste input "utlery"
type input "Cutlery"
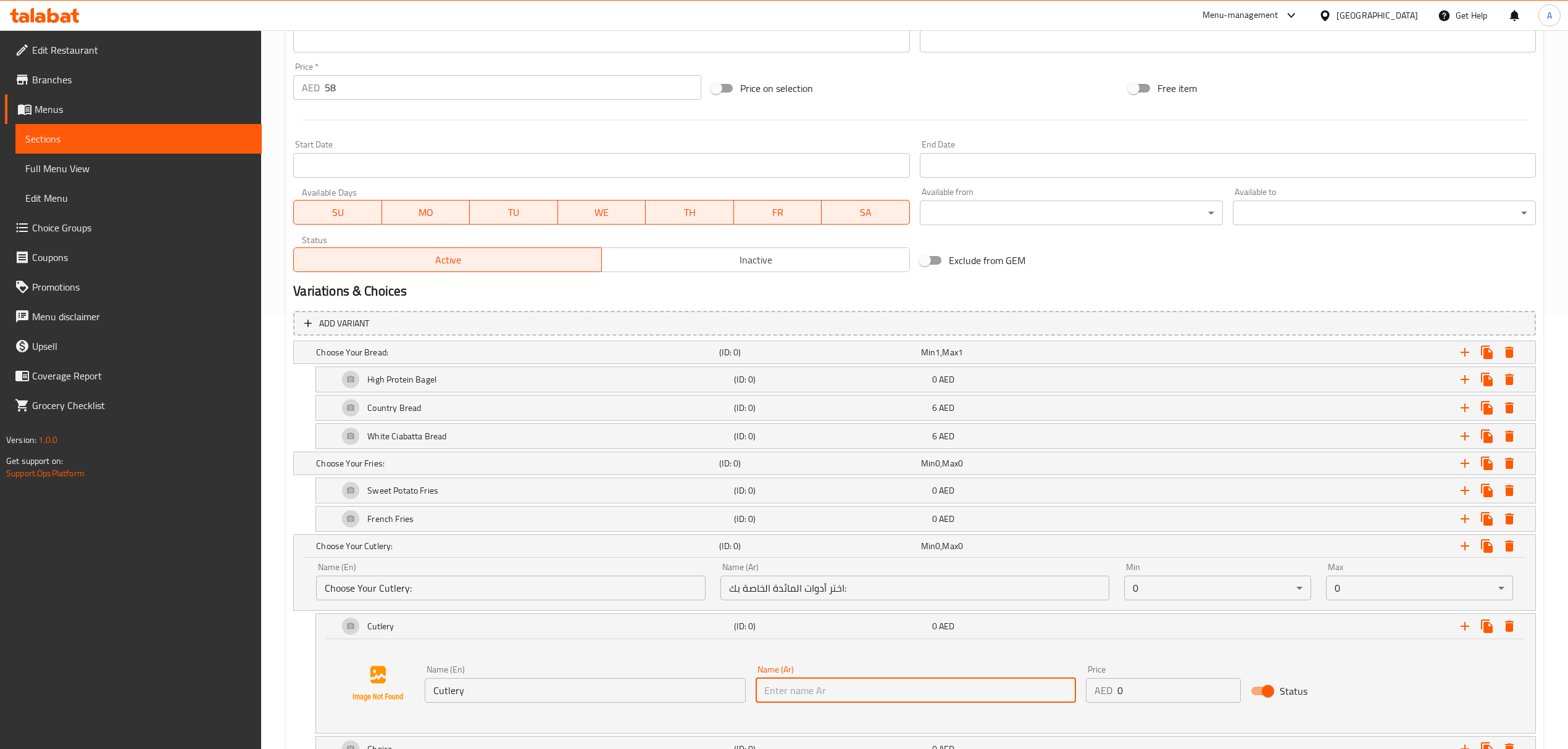
click at [862, 697] on input "text" at bounding box center [916, 690] width 320 height 25
paste input "أدوات المائدة"
type input "أدوات المائدة"
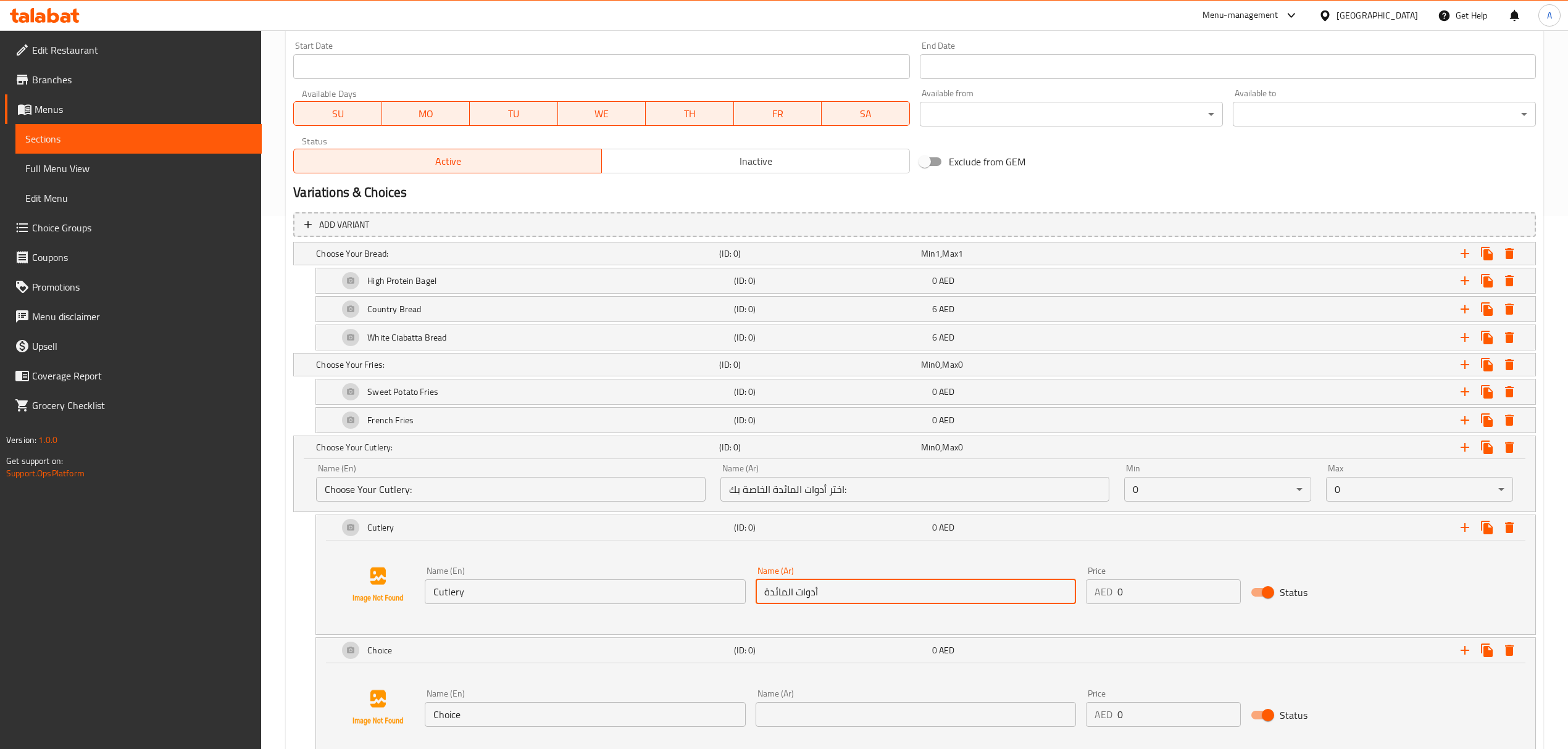
scroll to position [623, 0]
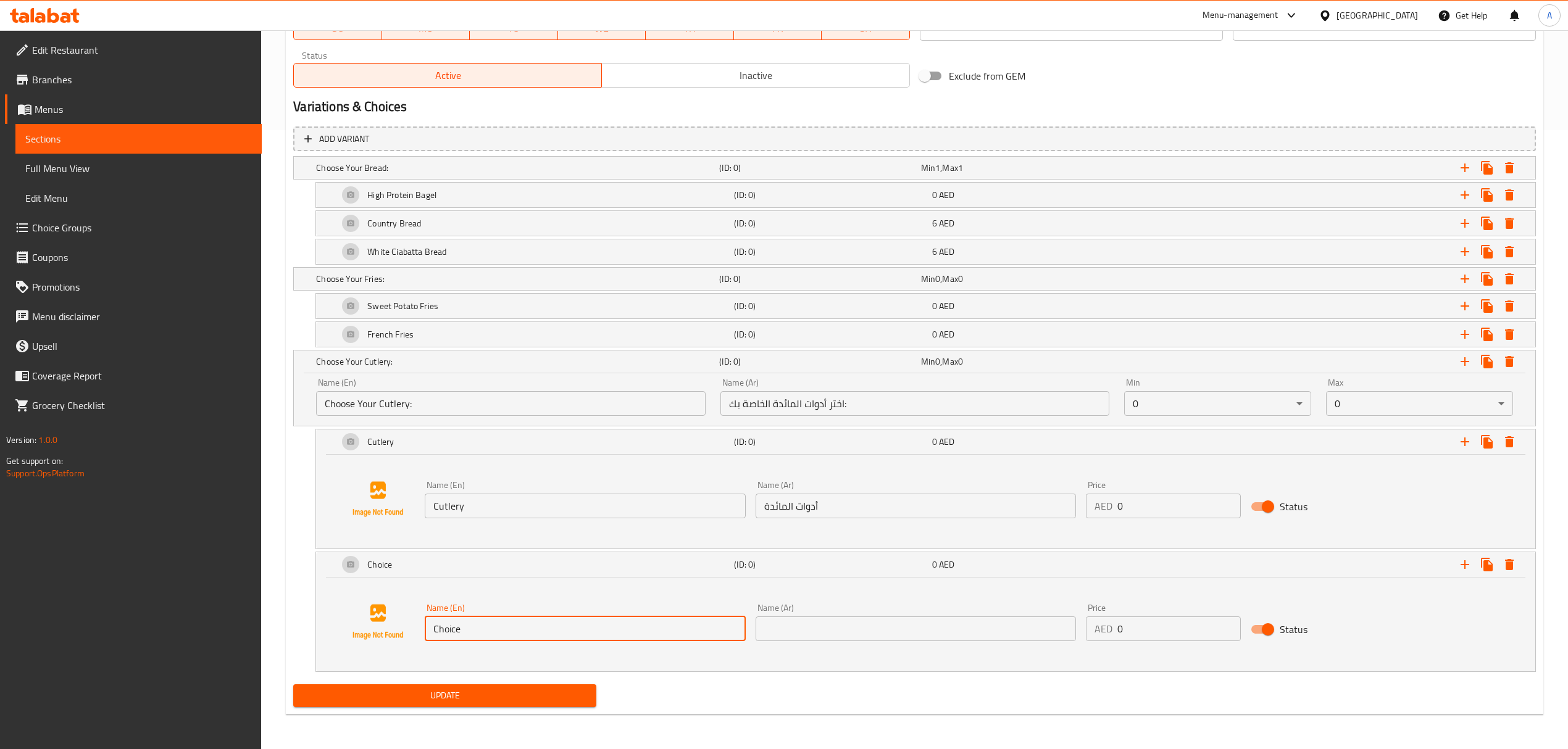
click at [511, 627] on input "Choice" at bounding box center [585, 629] width 320 height 25
paste input "Without Cutlery"
type input "Without Cutlery"
click at [816, 640] on input "text" at bounding box center [916, 629] width 320 height 25
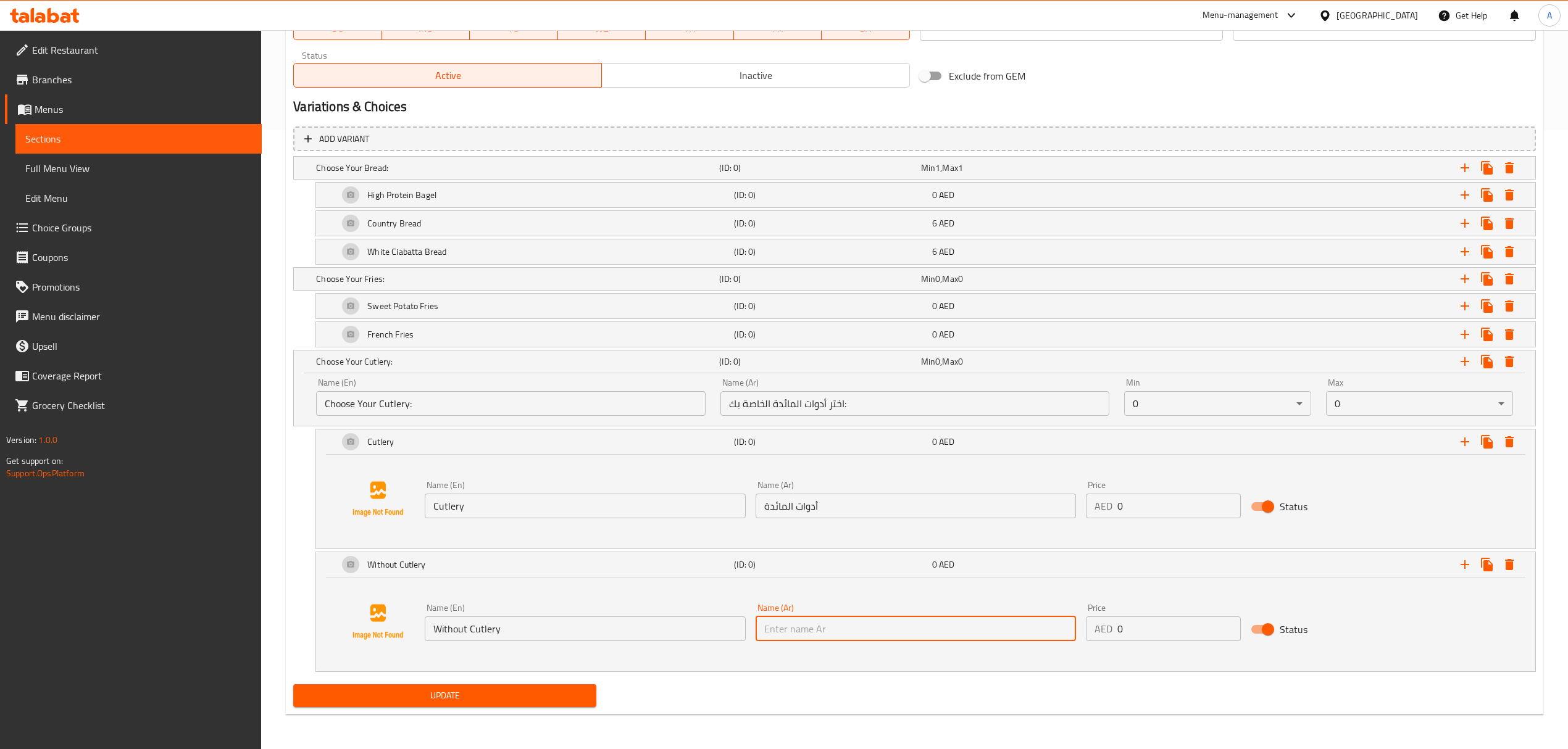
paste input "بدون أدوات مائدة"
type input "بدون أدوات مائدة"
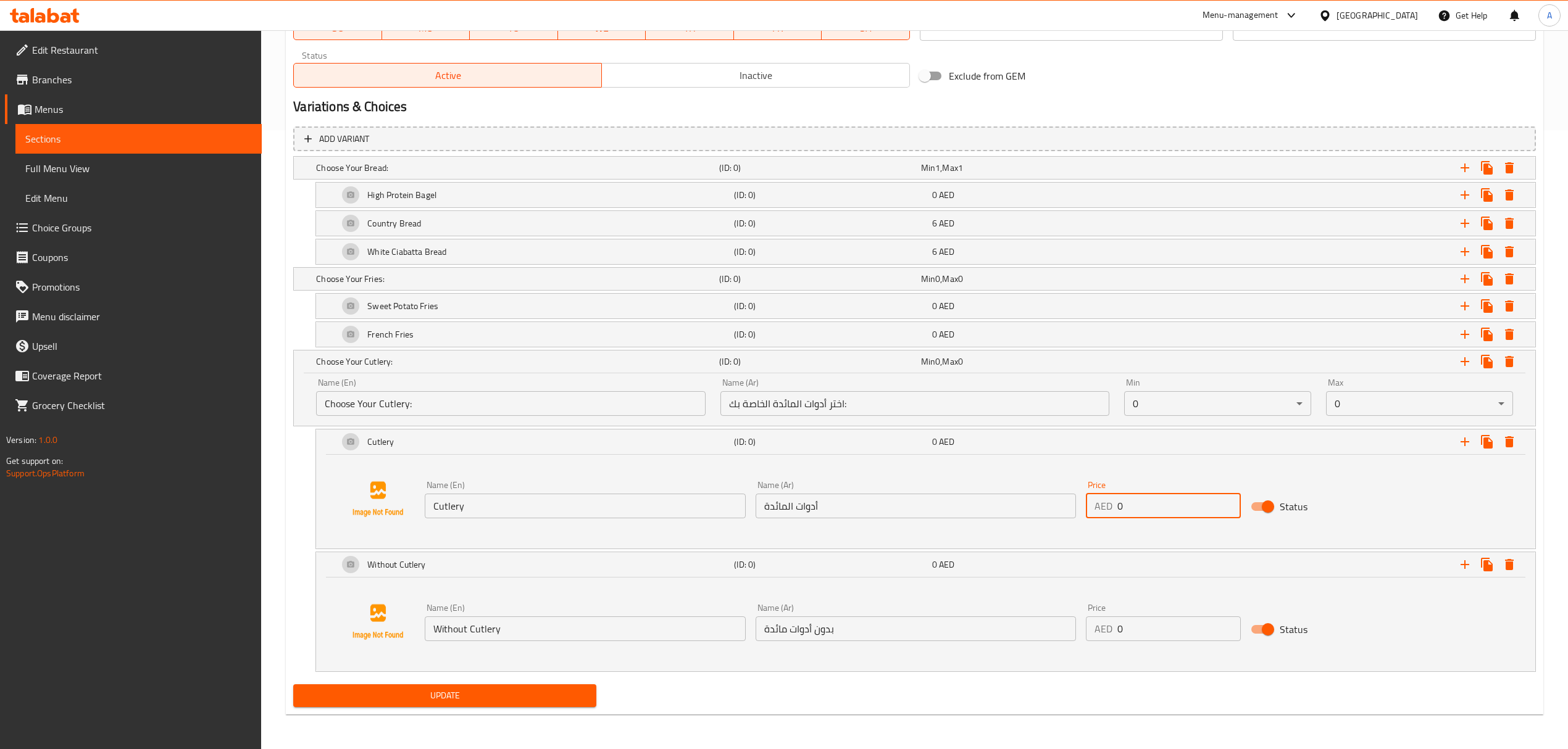
drag, startPoint x: 1126, startPoint y: 506, endPoint x: 1091, endPoint y: 499, distance: 35.7
click at [1091, 499] on div "AED 0 Price" at bounding box center [1164, 506] width 156 height 25
type input "10"
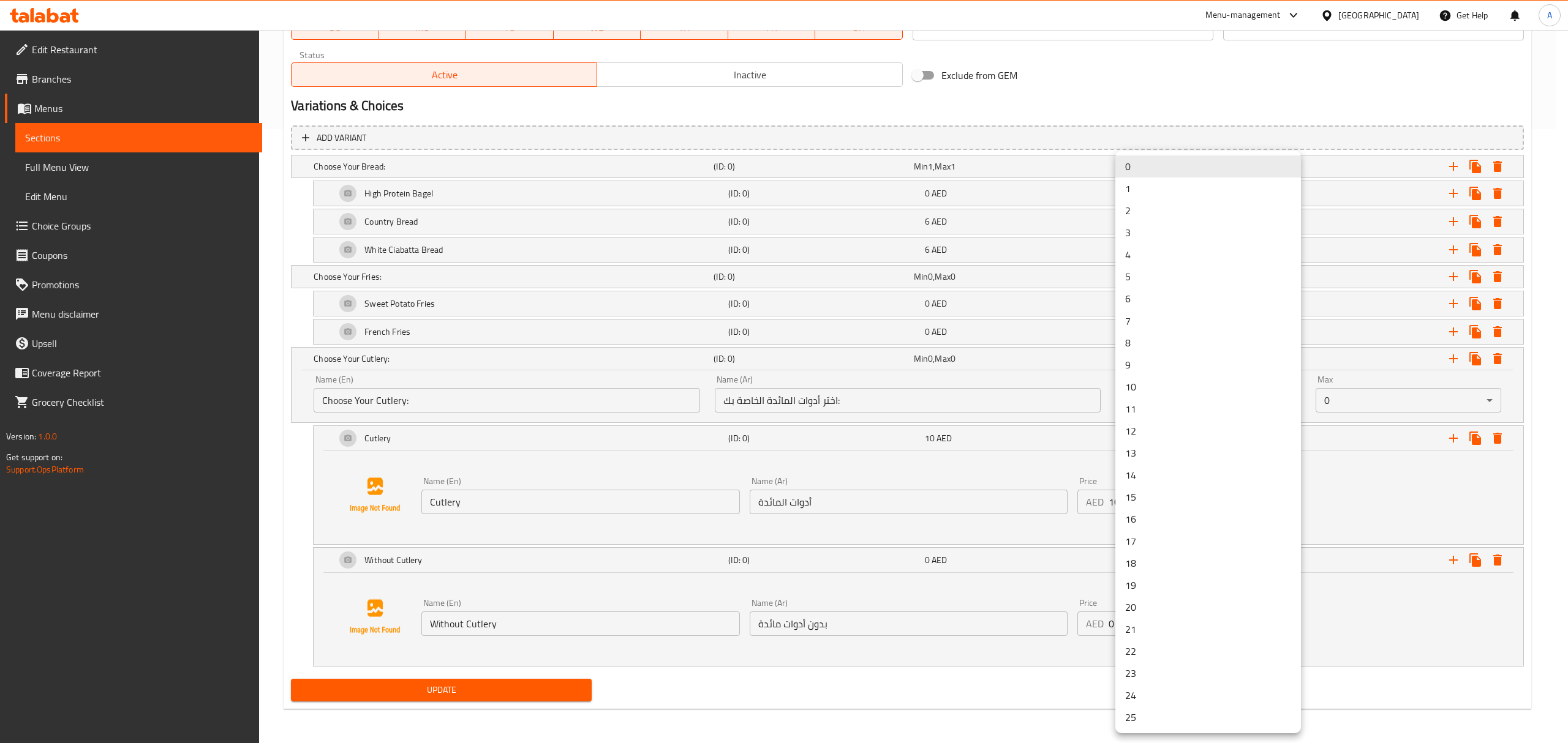
click at [1128, 189] on li "1" at bounding box center [1208, 188] width 185 height 22
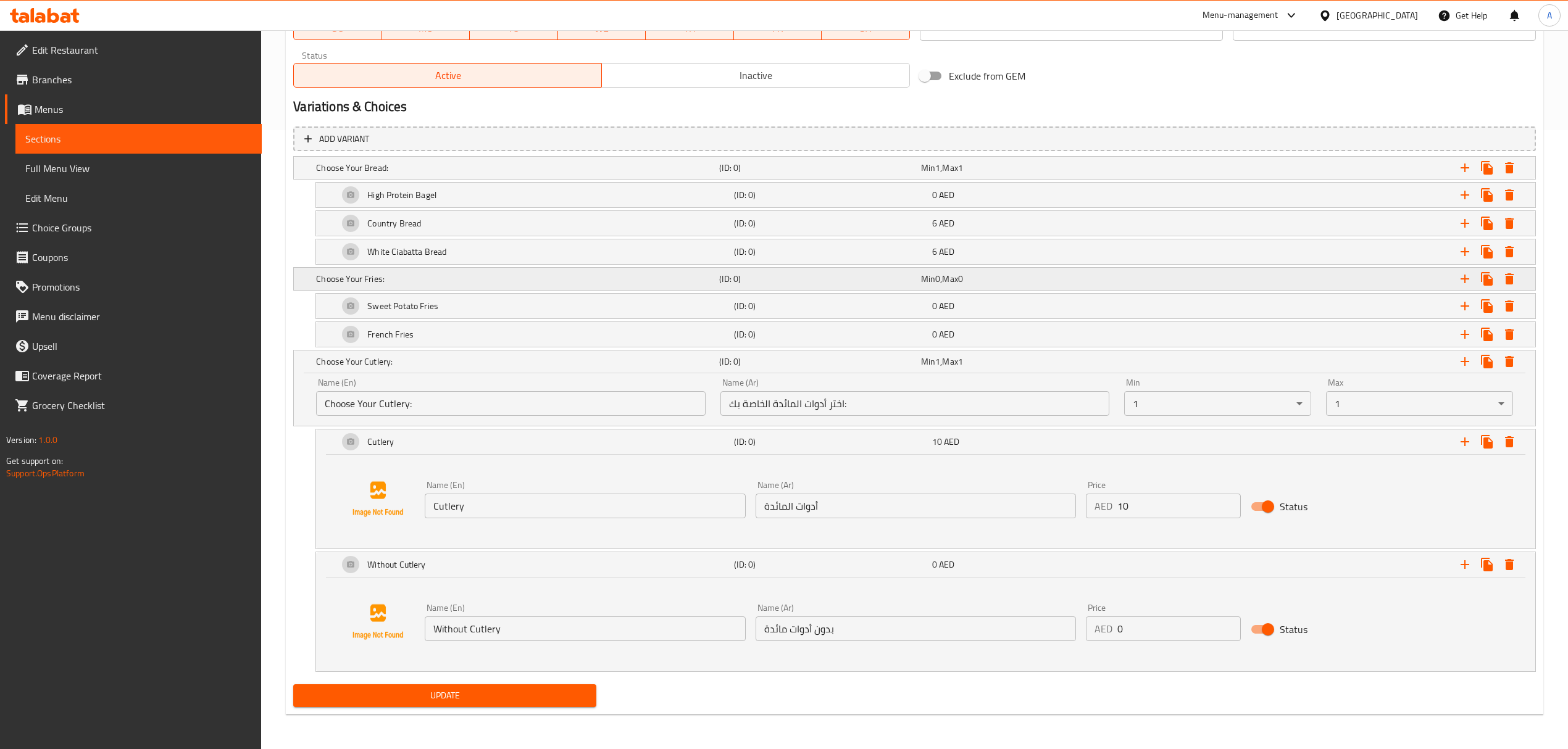
click at [1162, 274] on div "Expand" at bounding box center [1322, 279] width 404 height 28
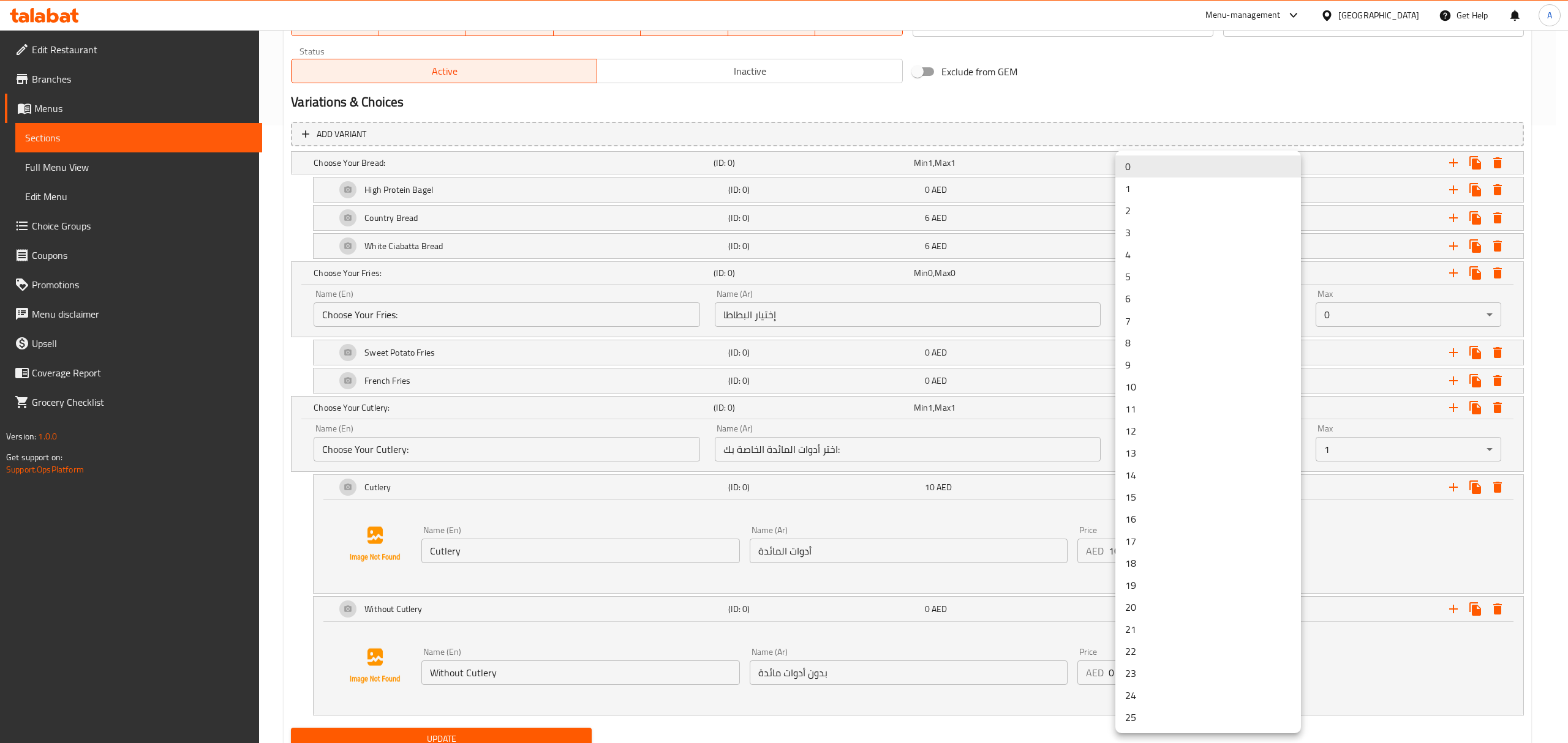
click at [1192, 194] on li "1" at bounding box center [1208, 188] width 185 height 22
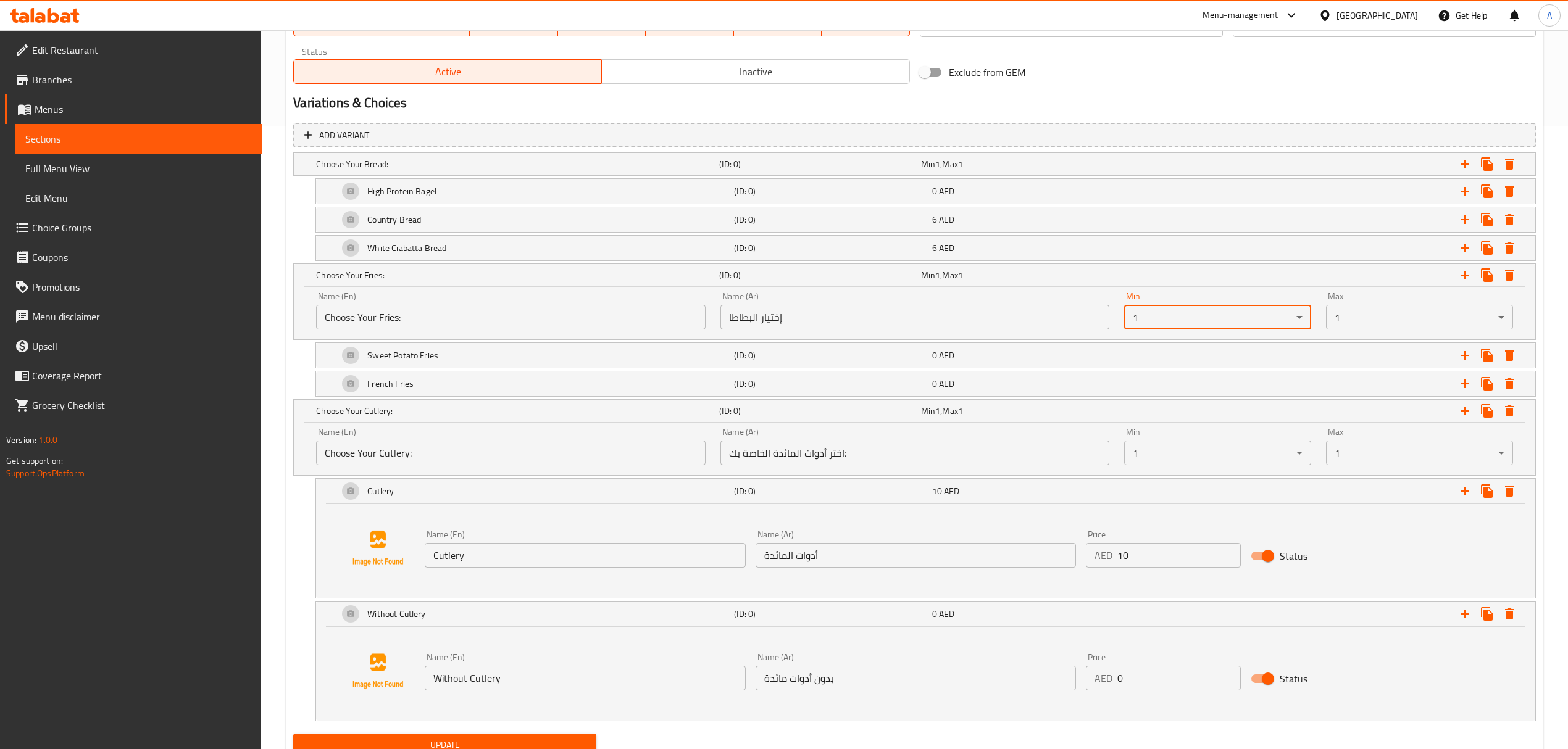
click at [287, 546] on div "Update club supreme sandwich Change Image Size: 1200 x 800 px / Image formats: …" at bounding box center [915, 131] width 1258 height 1268
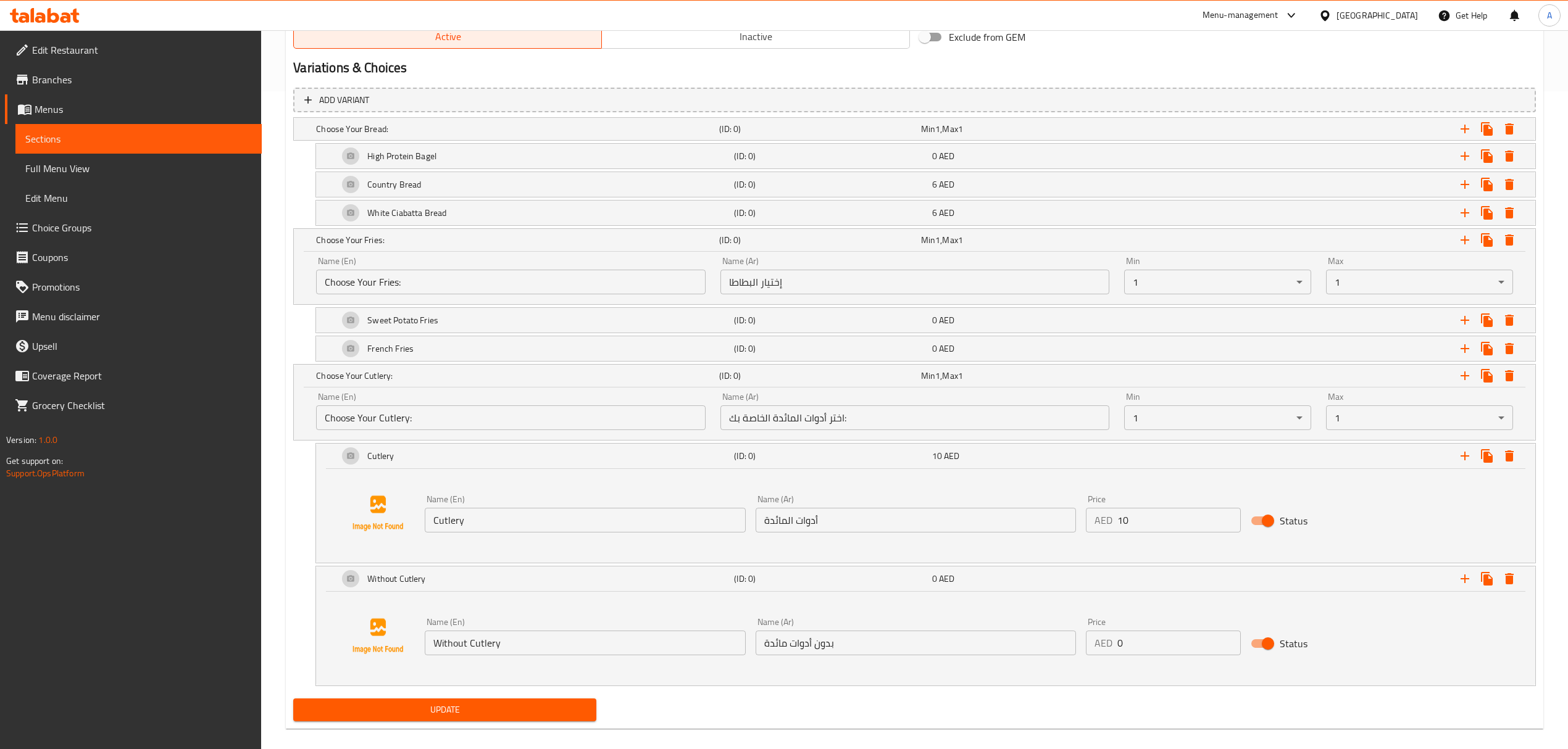
scroll to position [676, 0]
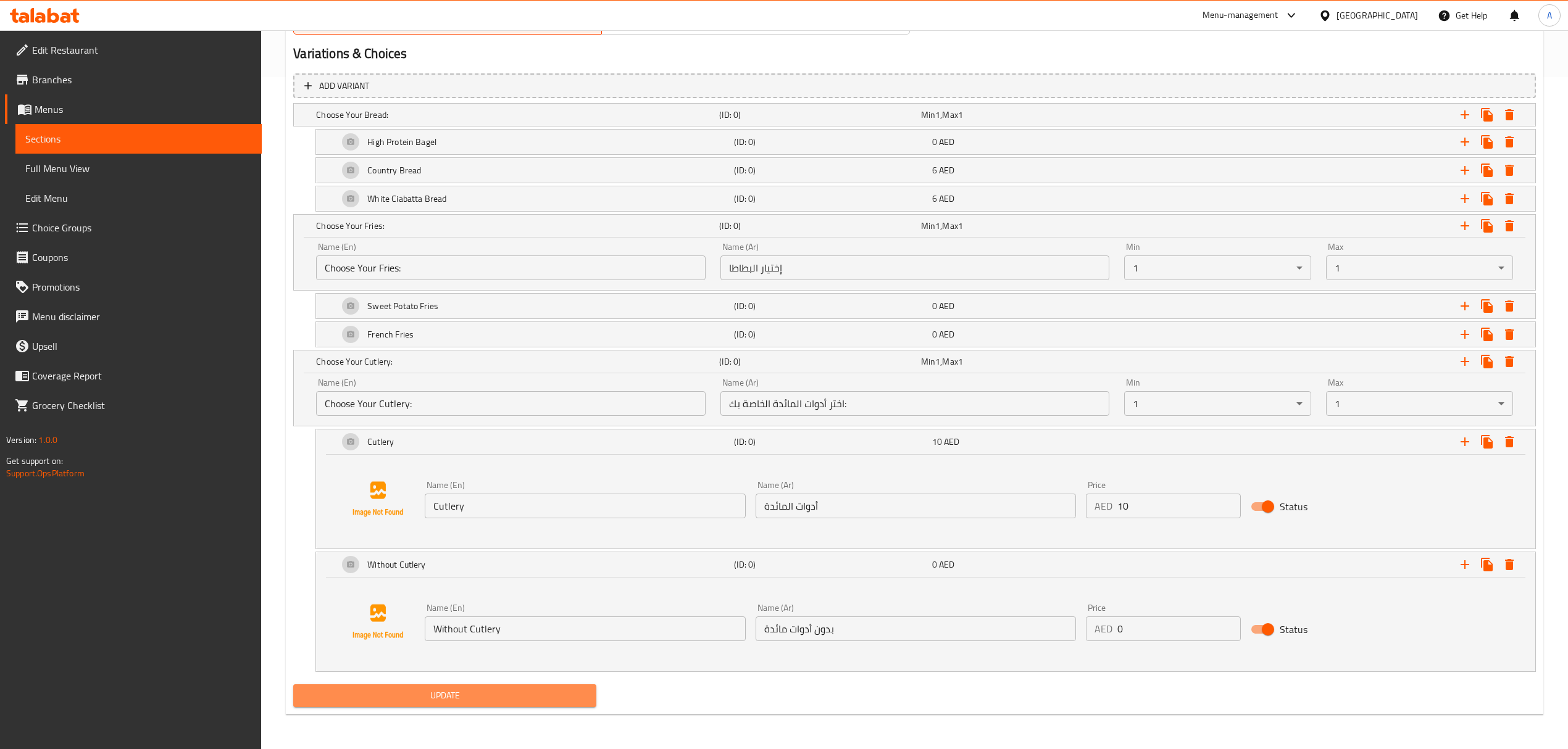
click at [374, 704] on button "Update" at bounding box center [444, 696] width 303 height 23
click at [523, 705] on button "Update" at bounding box center [444, 696] width 303 height 23
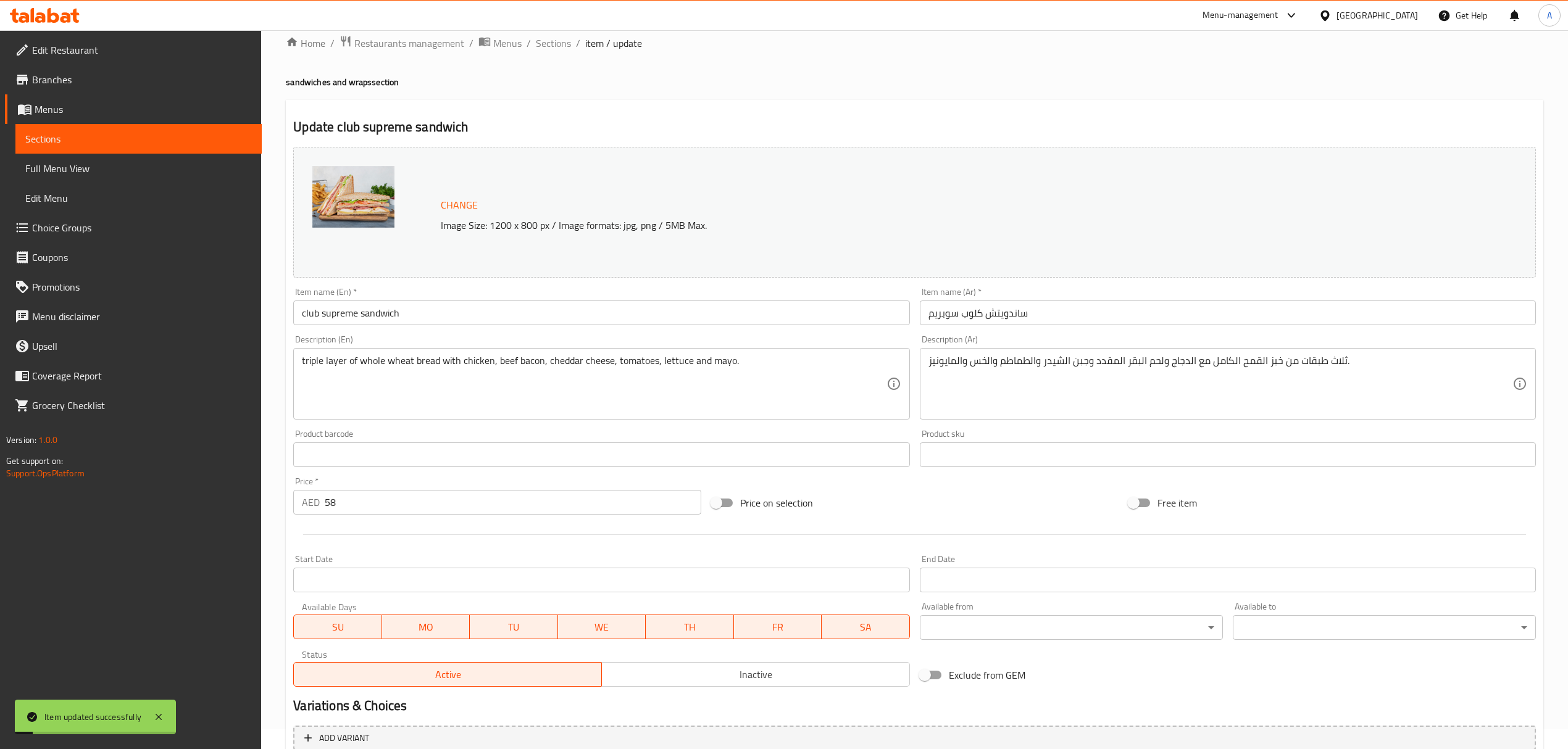
scroll to position [0, 0]
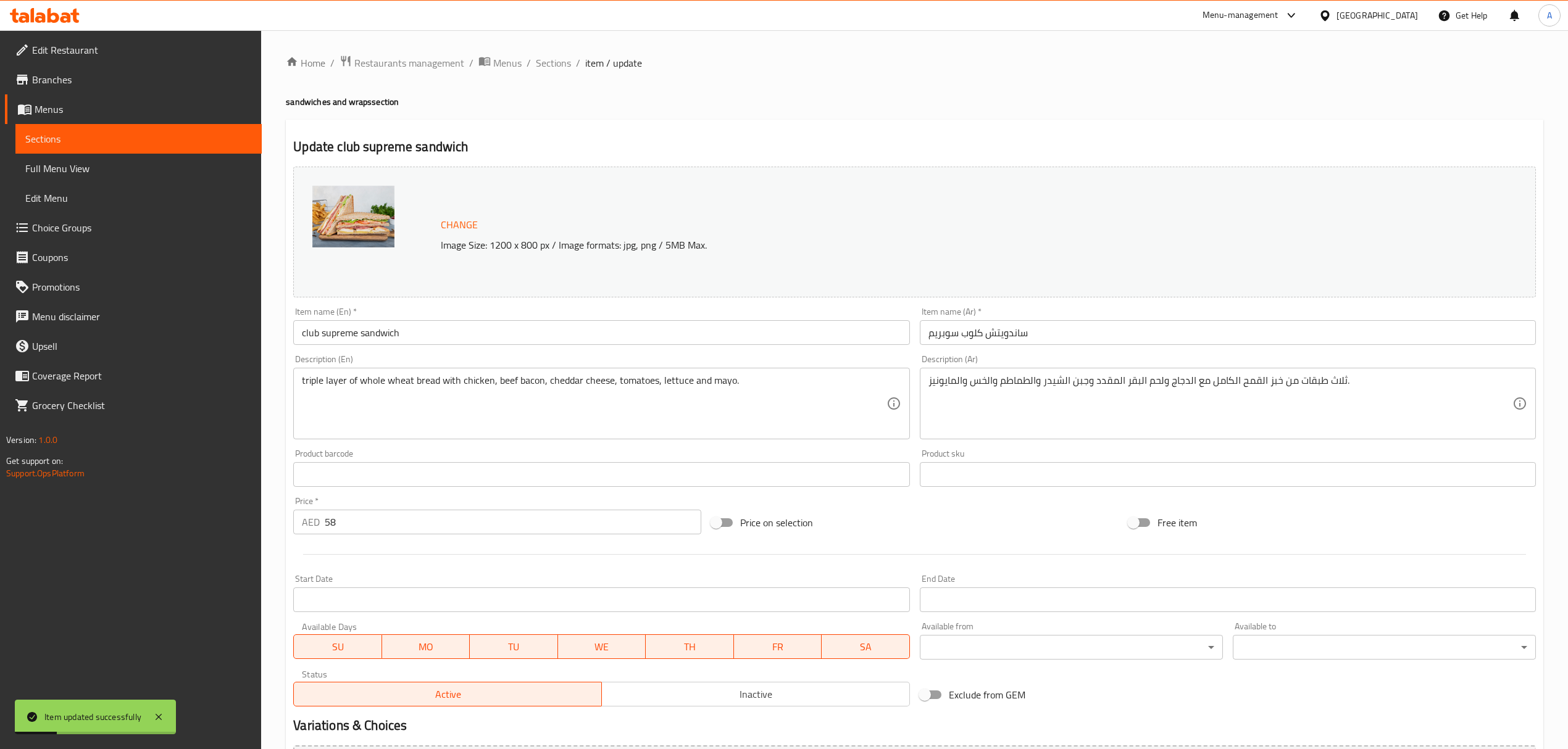
click at [571, 63] on ol "Home / Restaurants management / Menus / Sections / item / update" at bounding box center [915, 63] width 1258 height 16
click at [564, 63] on span "Sections" at bounding box center [554, 63] width 36 height 15
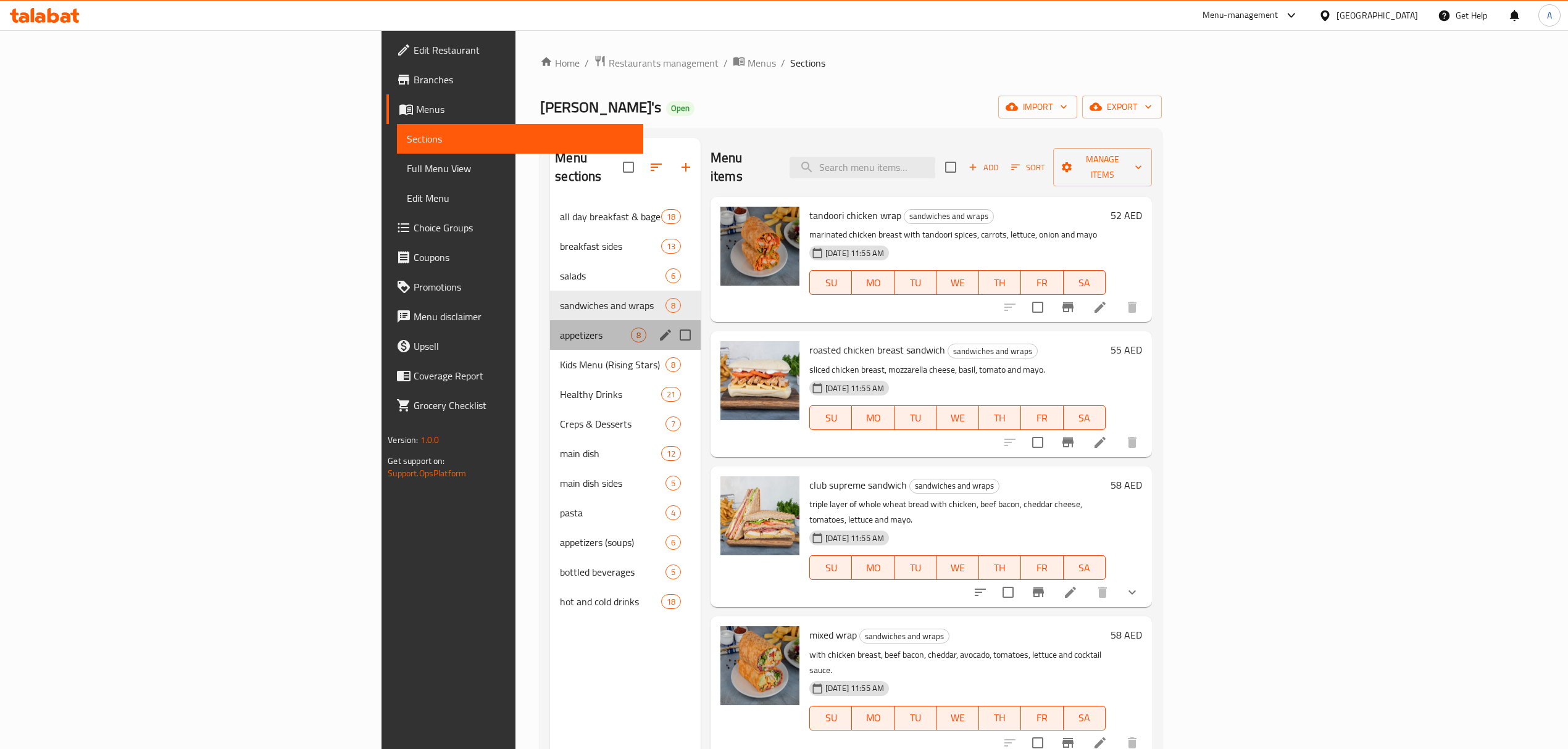
click at [550, 324] on div "appetizers 8" at bounding box center [625, 334] width 150 height 29
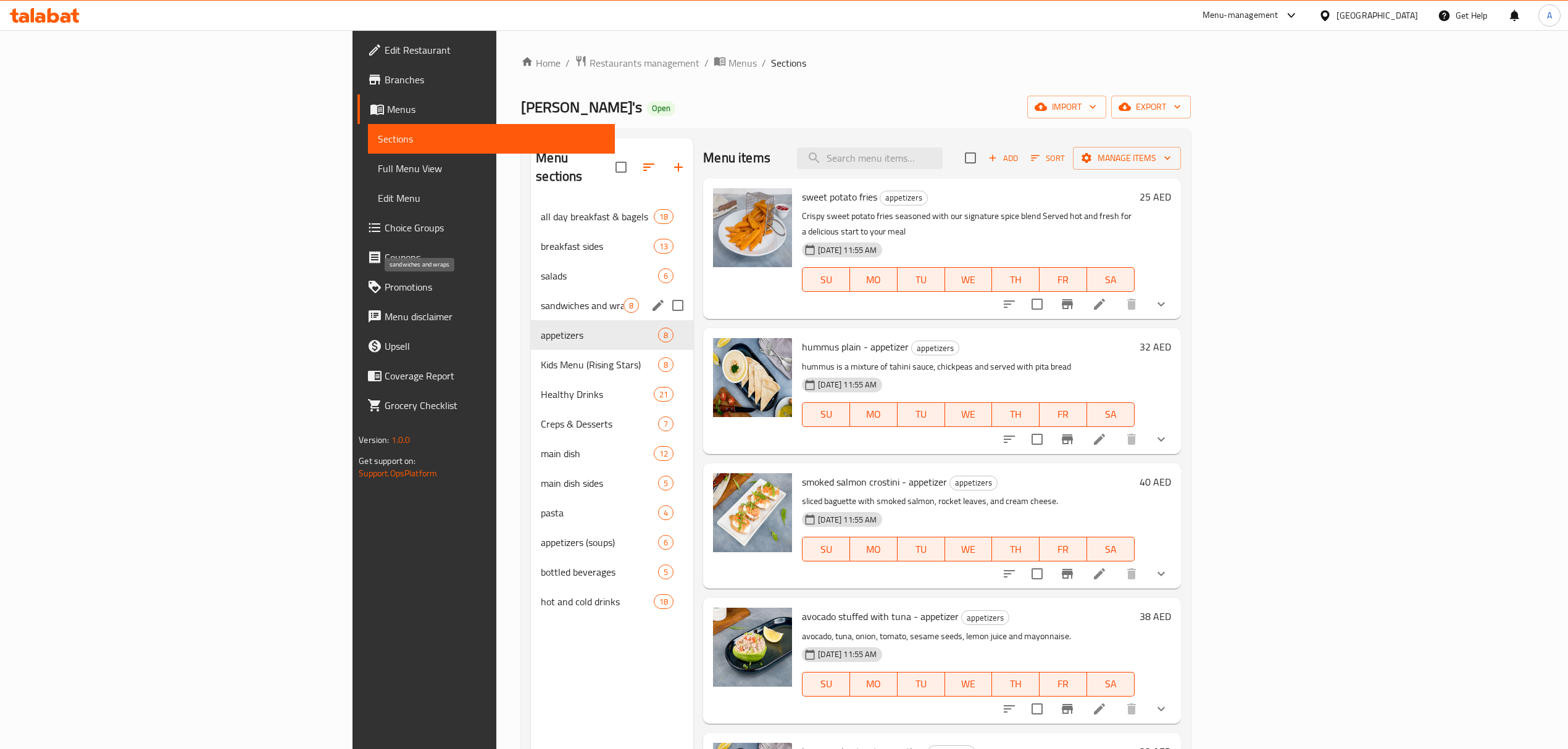
click at [540, 298] on span "sandwiches and wraps" at bounding box center [581, 305] width 83 height 15
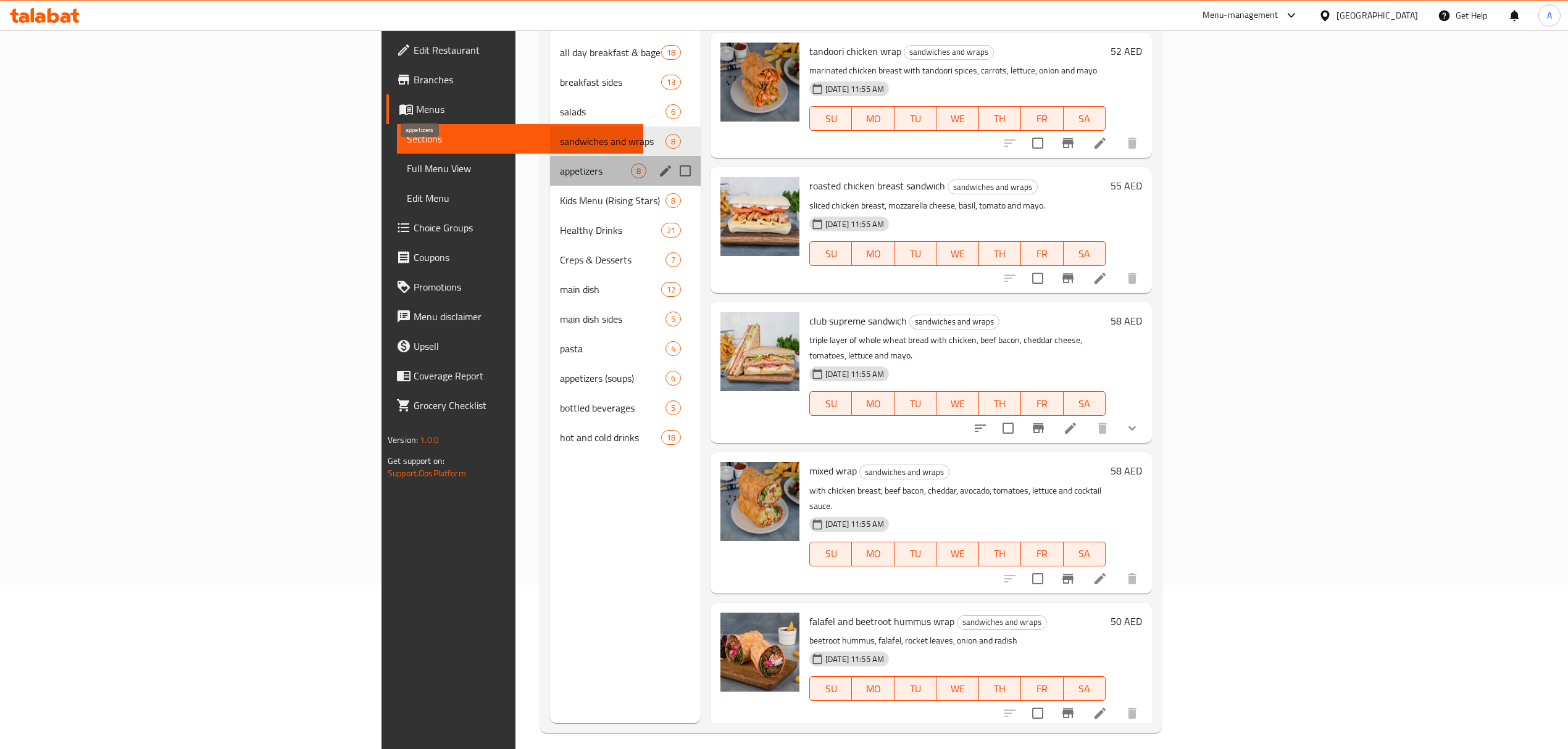
click at [560, 163] on span "appetizers" at bounding box center [596, 171] width 71 height 15
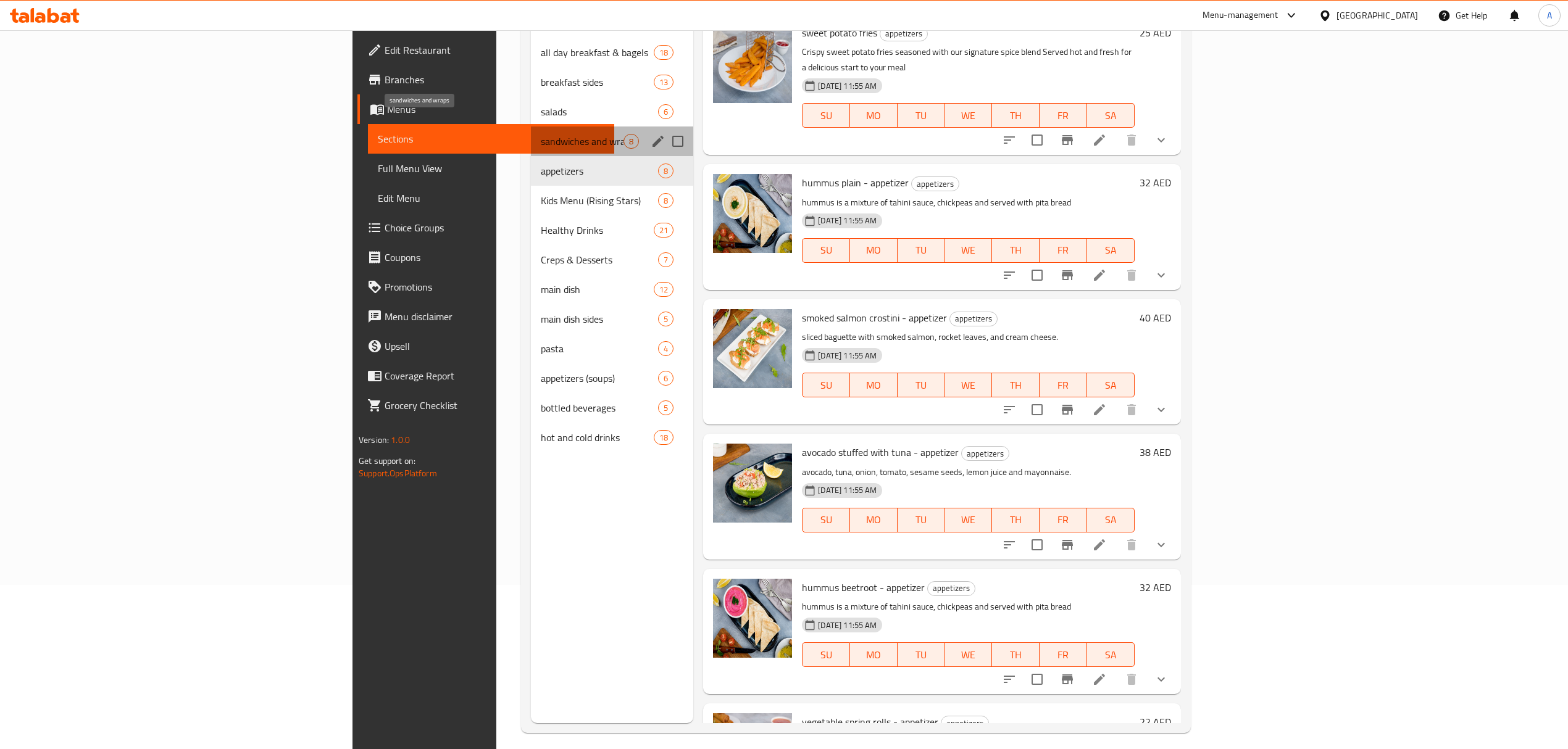
click at [540, 134] on span "sandwiches and wraps" at bounding box center [581, 141] width 83 height 15
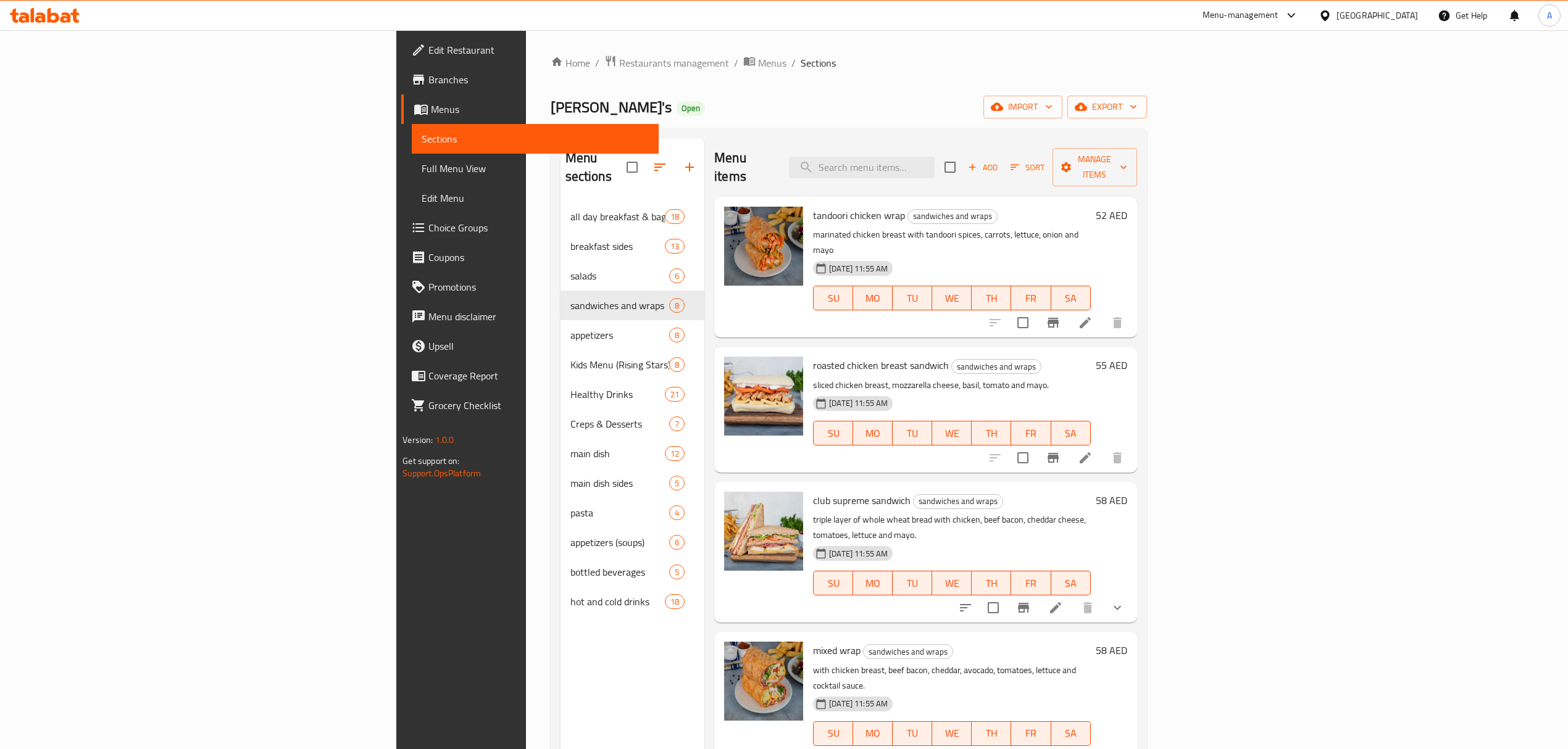
click at [813, 491] on span "club supreme sandwich" at bounding box center [862, 500] width 98 height 19
copy h6 "club supreme sandwich"
click at [1073, 161] on icon "button" at bounding box center [1067, 167] width 12 height 12
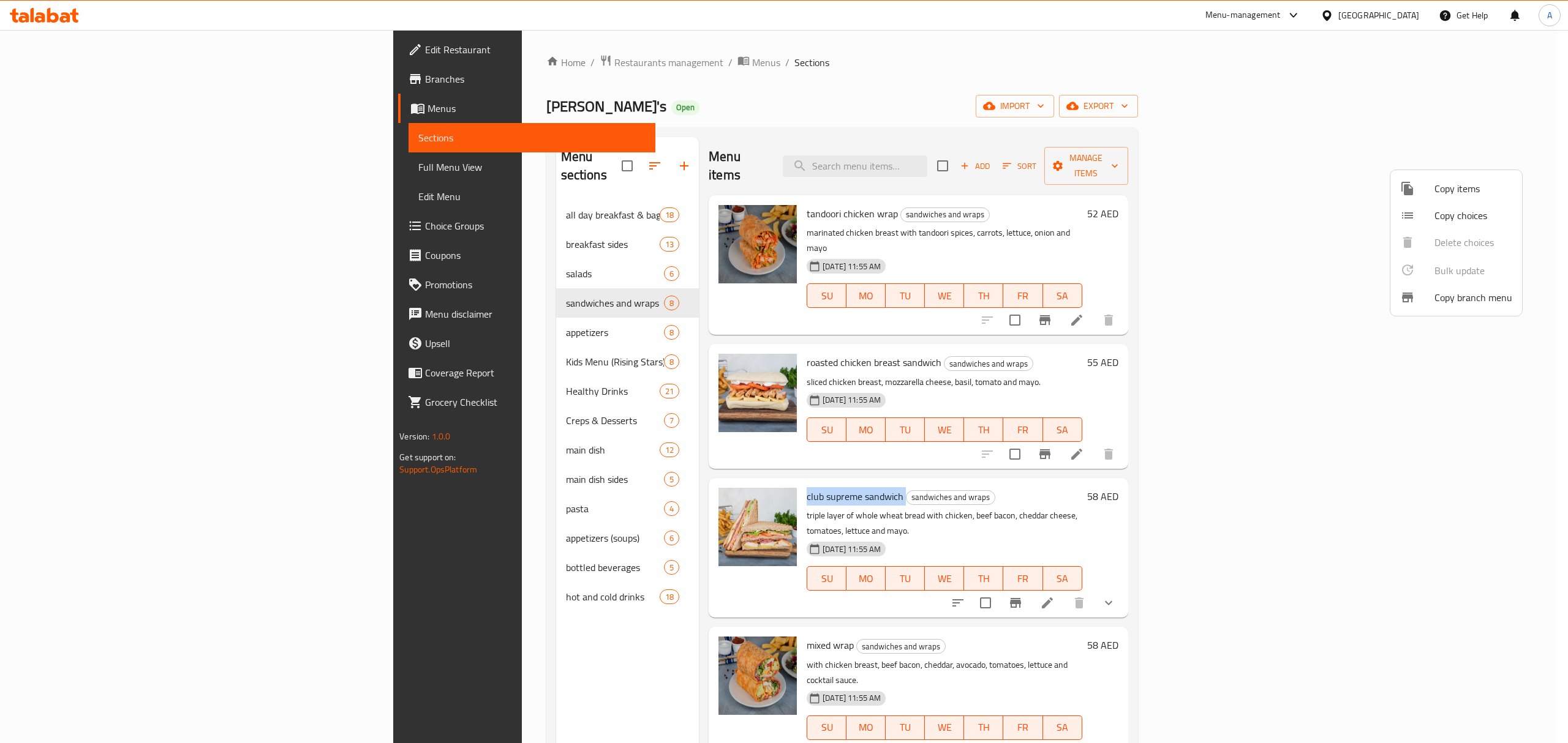
click at [1449, 215] on span "Copy choices" at bounding box center [1474, 215] width 78 height 15
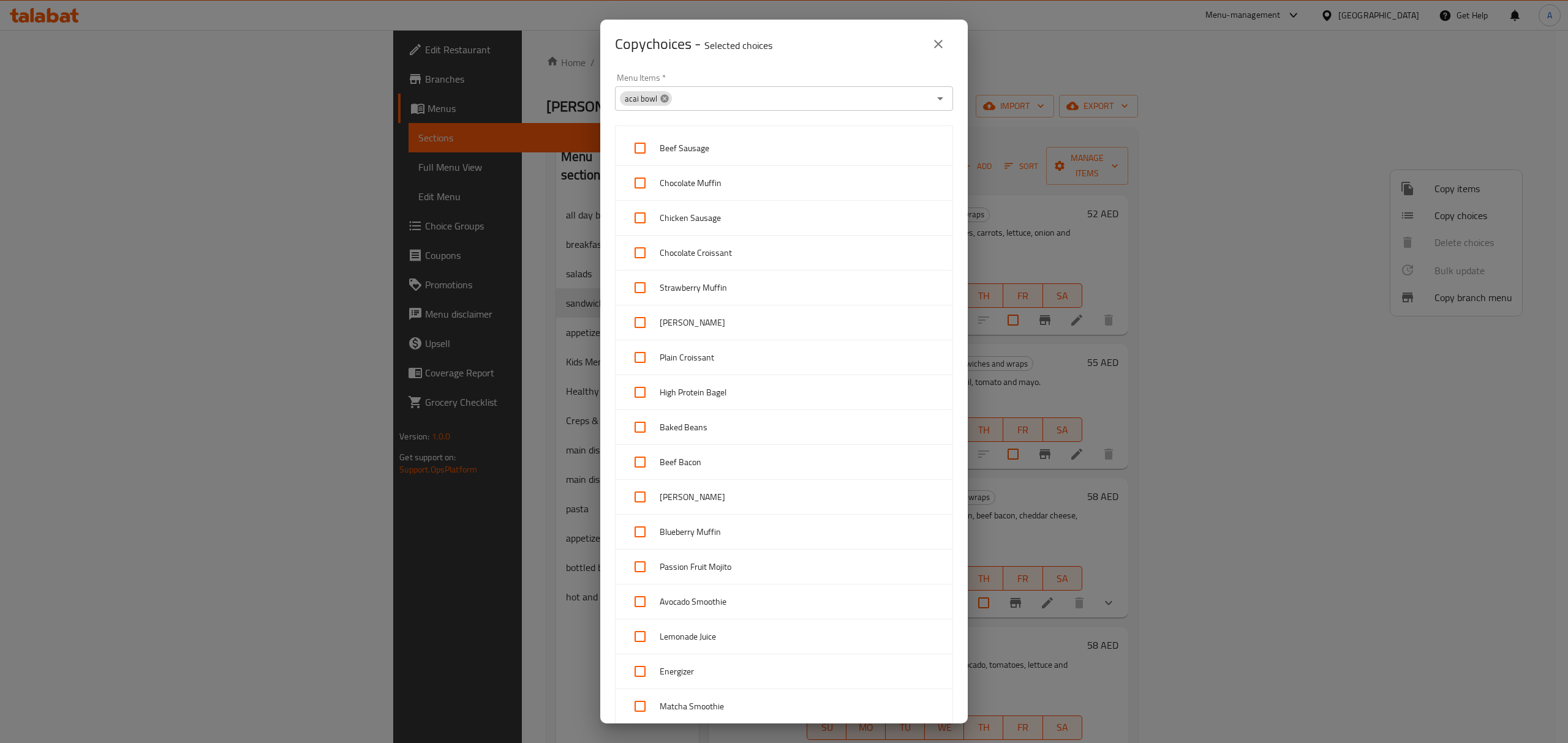
click at [664, 103] on icon at bounding box center [664, 98] width 10 height 10
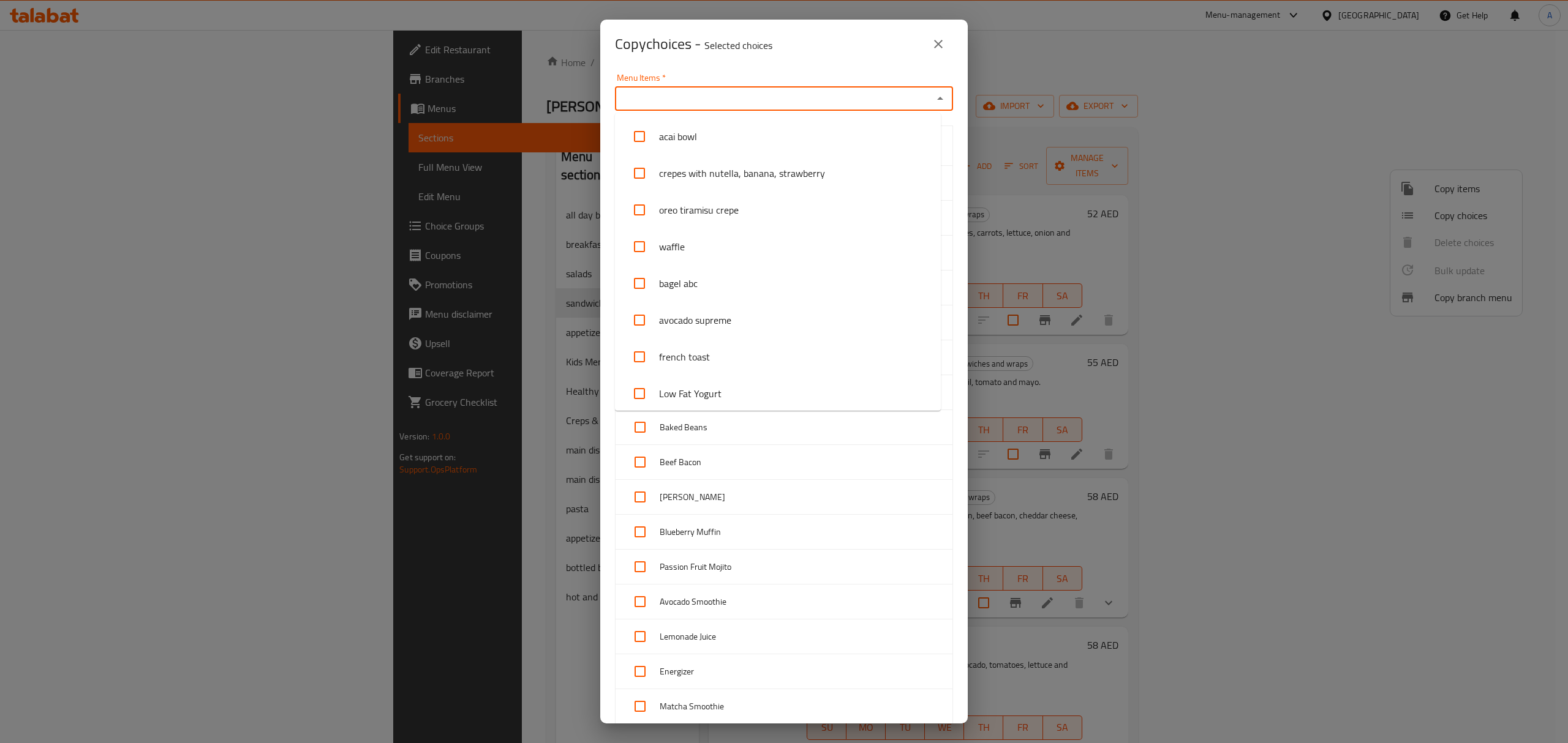
click at [665, 104] on input "Menu Items   *" at bounding box center [774, 98] width 310 height 17
paste input "club supreme sandwich"
type input "club supreme sandwich"
click at [719, 127] on li "club supreme sandwich" at bounding box center [778, 137] width 326 height 37
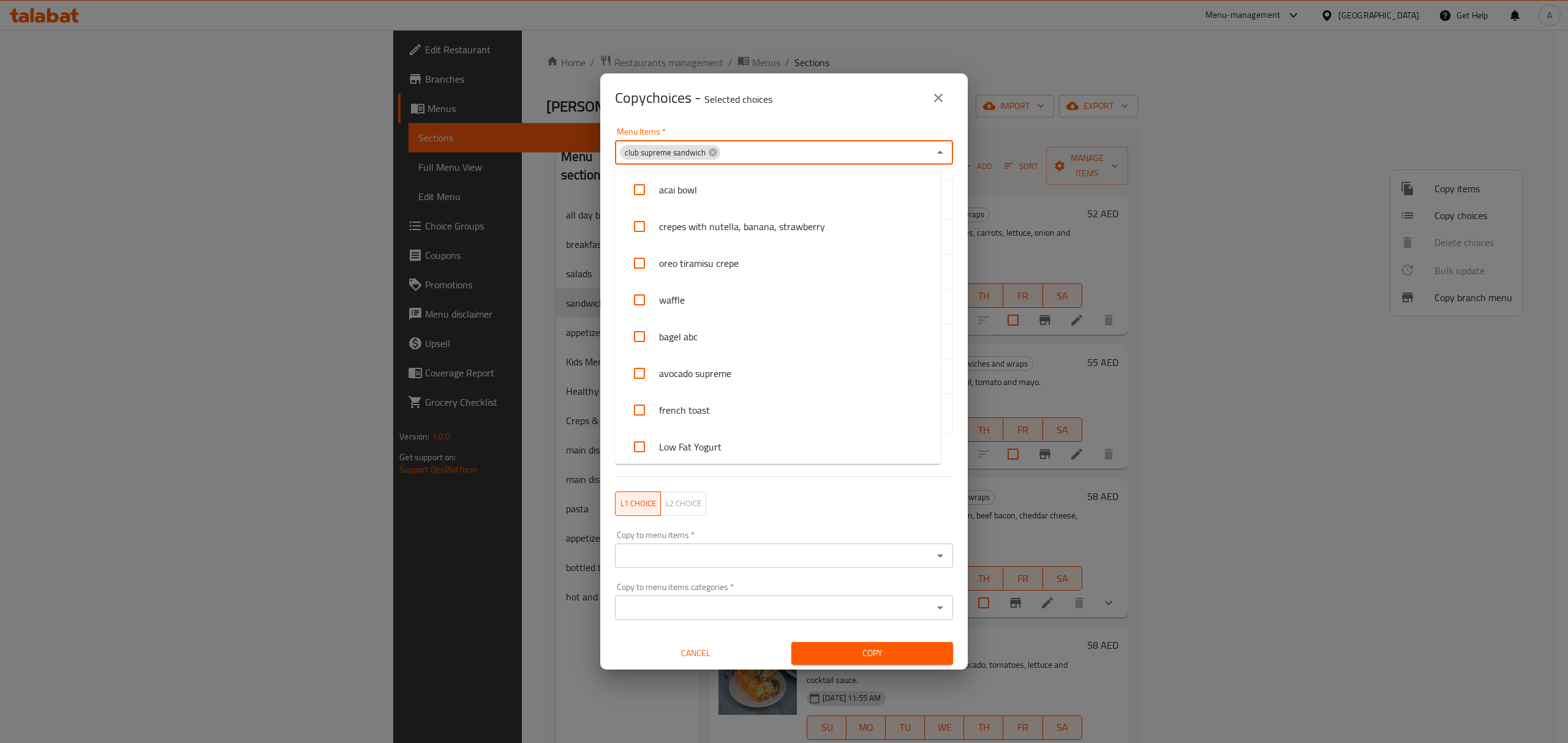
scroll to position [1069, 0]
click at [733, 111] on div "Copy choices - Selected choices 0" at bounding box center [783, 97] width 338 height 29
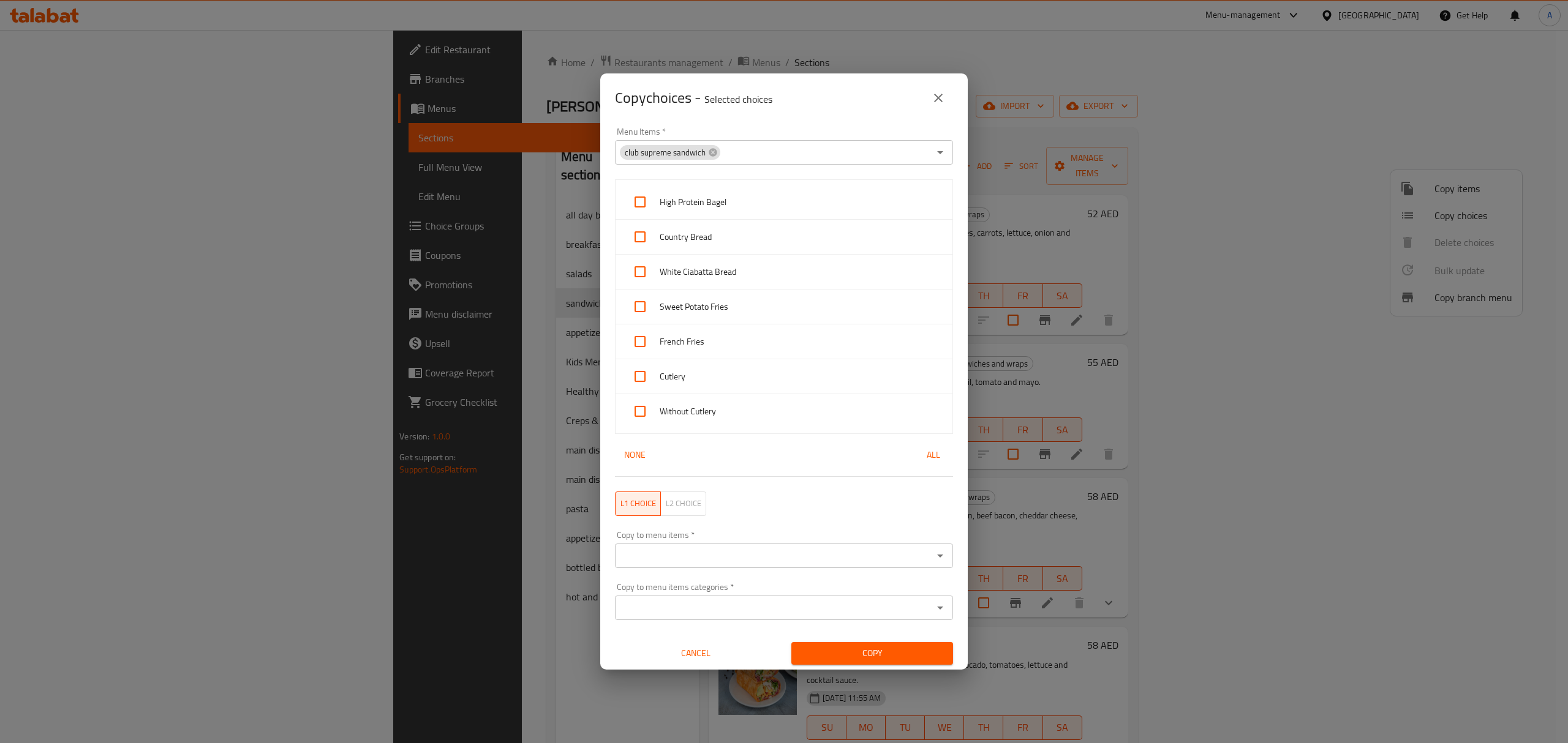
drag, startPoint x: 832, startPoint y: 356, endPoint x: 839, endPoint y: 366, distance: 12.2
click at [835, 360] on ul "High Protein Bagel Country Bread White Ciabatta Bread Sweet Potato Fries French…" at bounding box center [783, 307] width 338 height 255
click at [919, 459] on span "All" at bounding box center [933, 455] width 29 height 15
checkbox input "true"
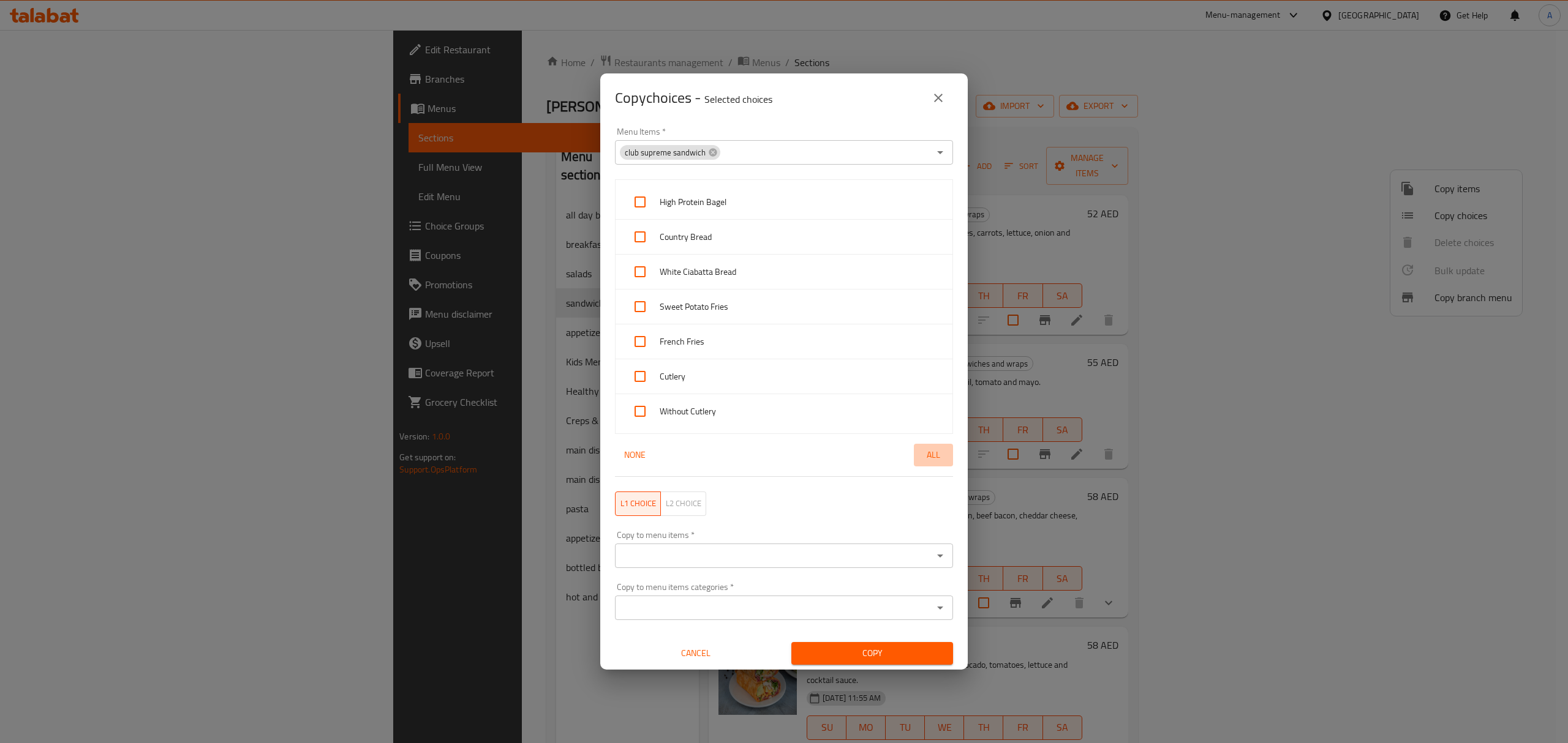
checkbox input "true"
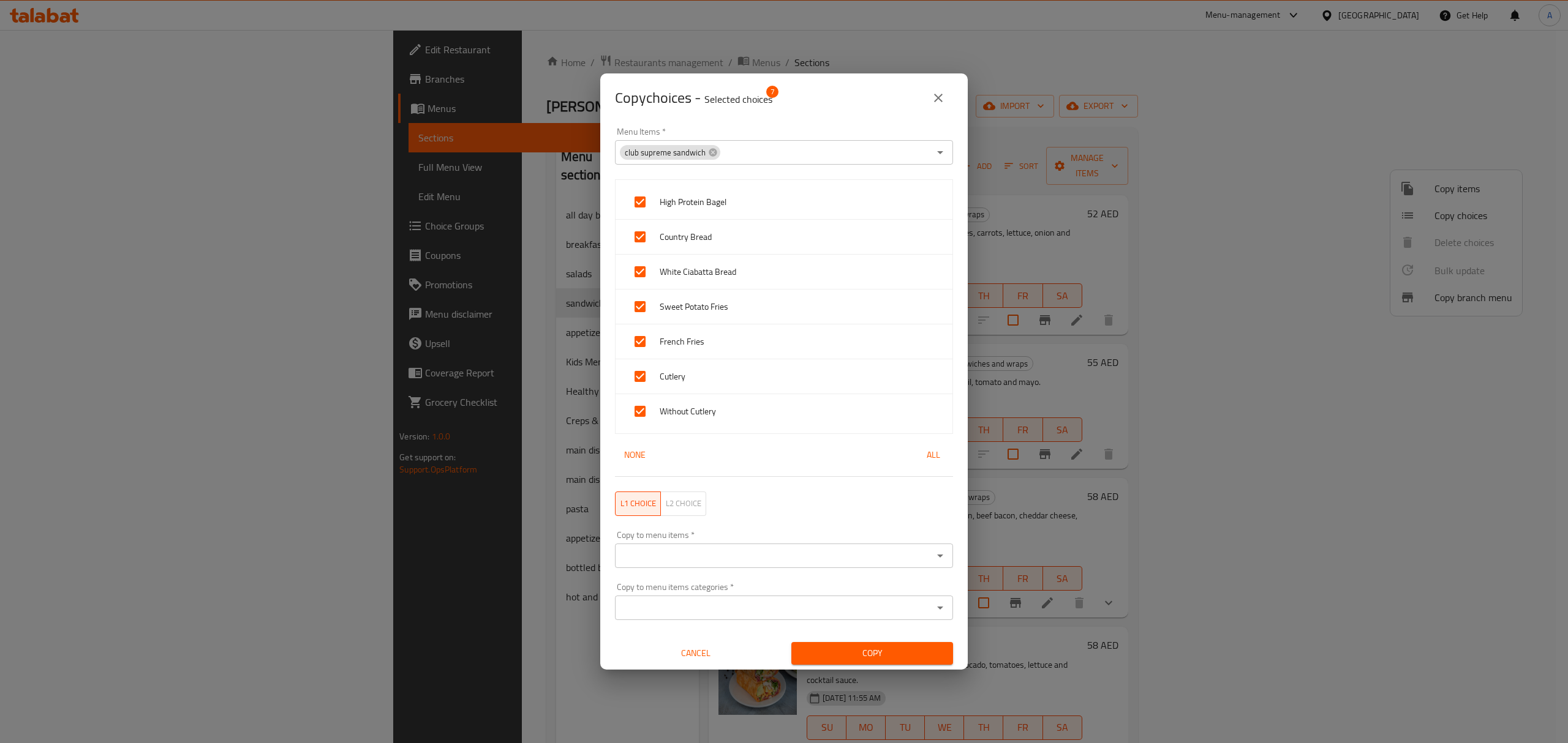
click at [707, 539] on div "Copy to menu items   * Copy to menu items *" at bounding box center [783, 549] width 338 height 37
paste input "club supreme sandwich"
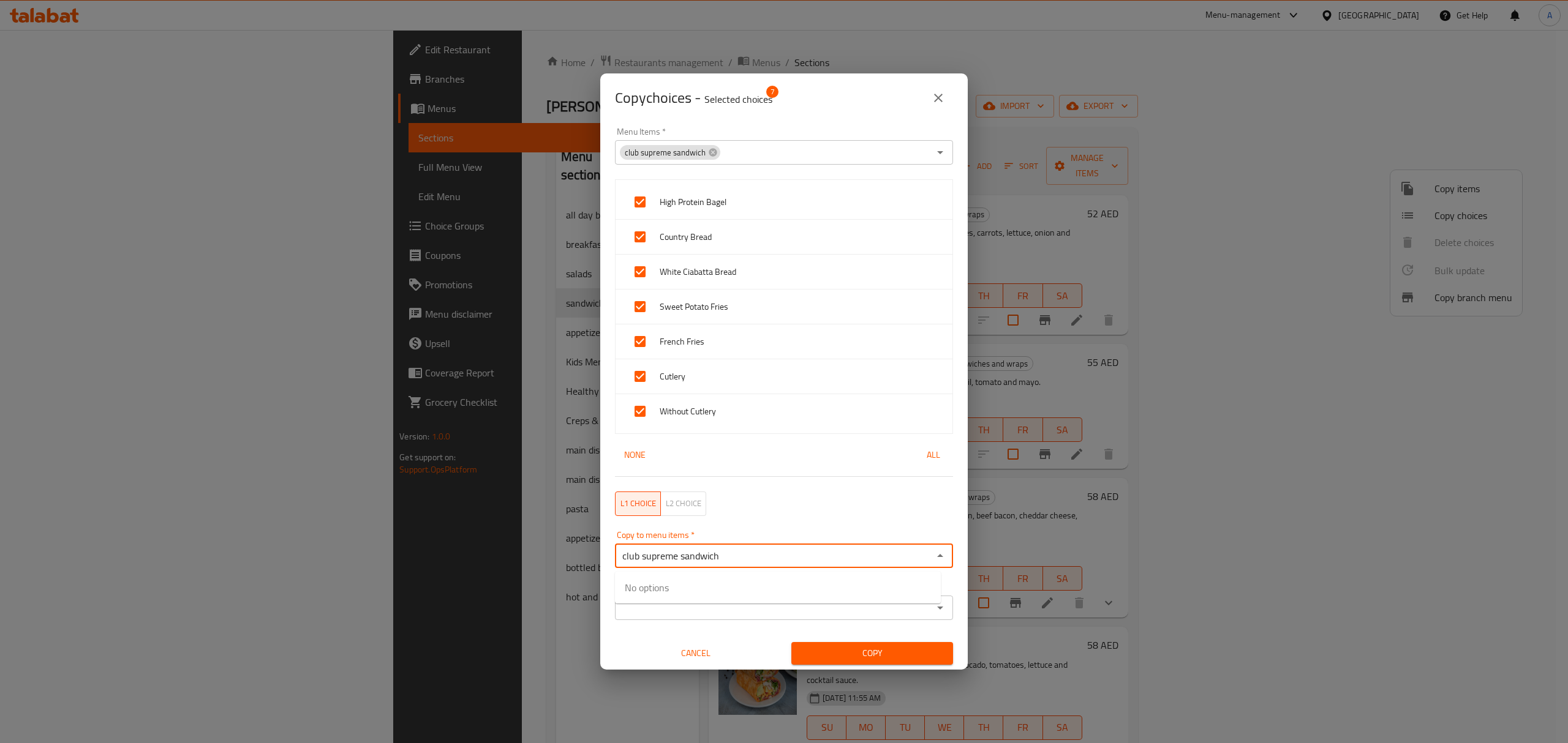
type input "club supreme sandwich"
click at [640, 596] on input "checkbox" at bounding box center [638, 594] width 29 height 29
checkbox input "false"
click at [743, 556] on input "Copy to menu items   *" at bounding box center [825, 555] width 207 height 17
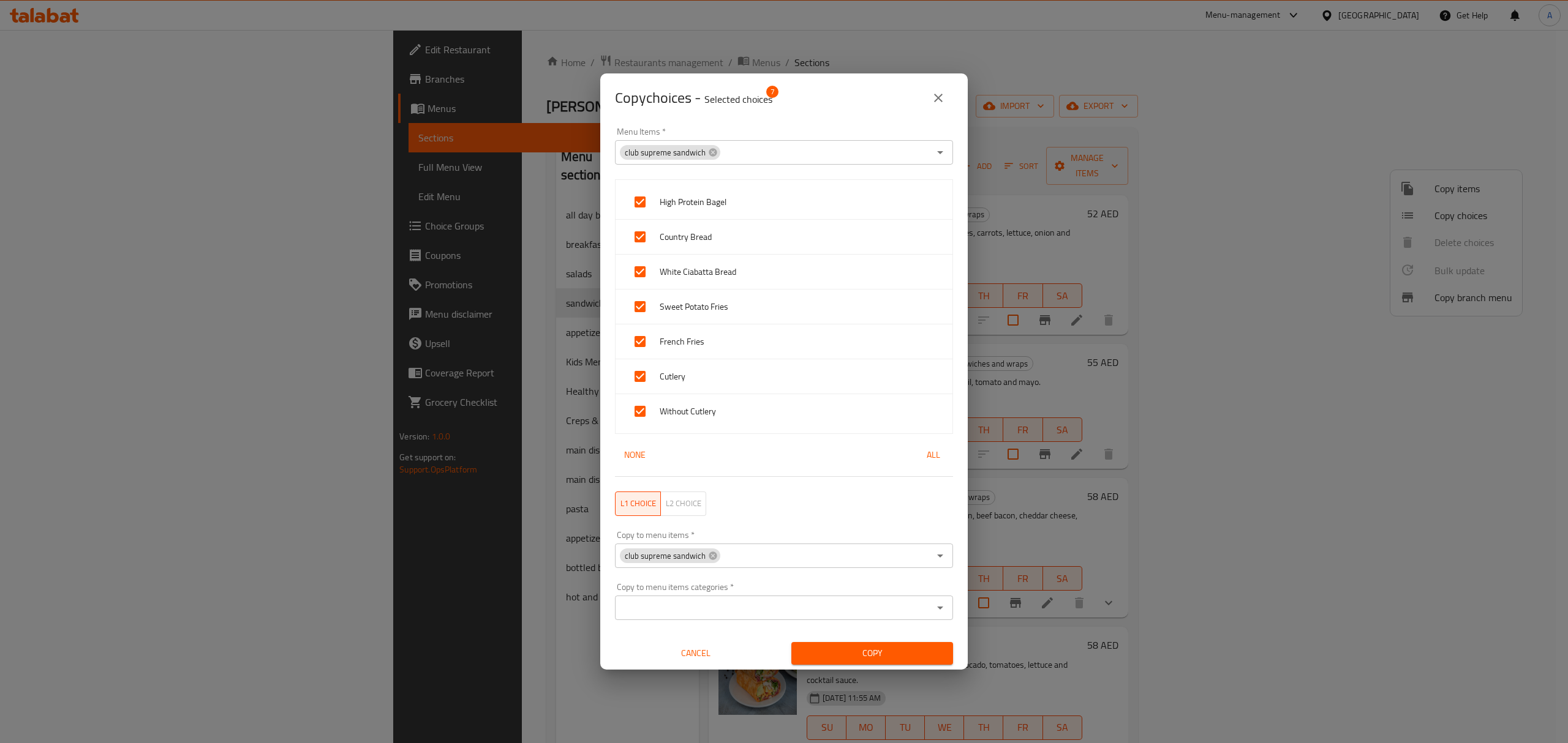
click at [743, 556] on input "Copy to menu items   *" at bounding box center [825, 555] width 207 height 17
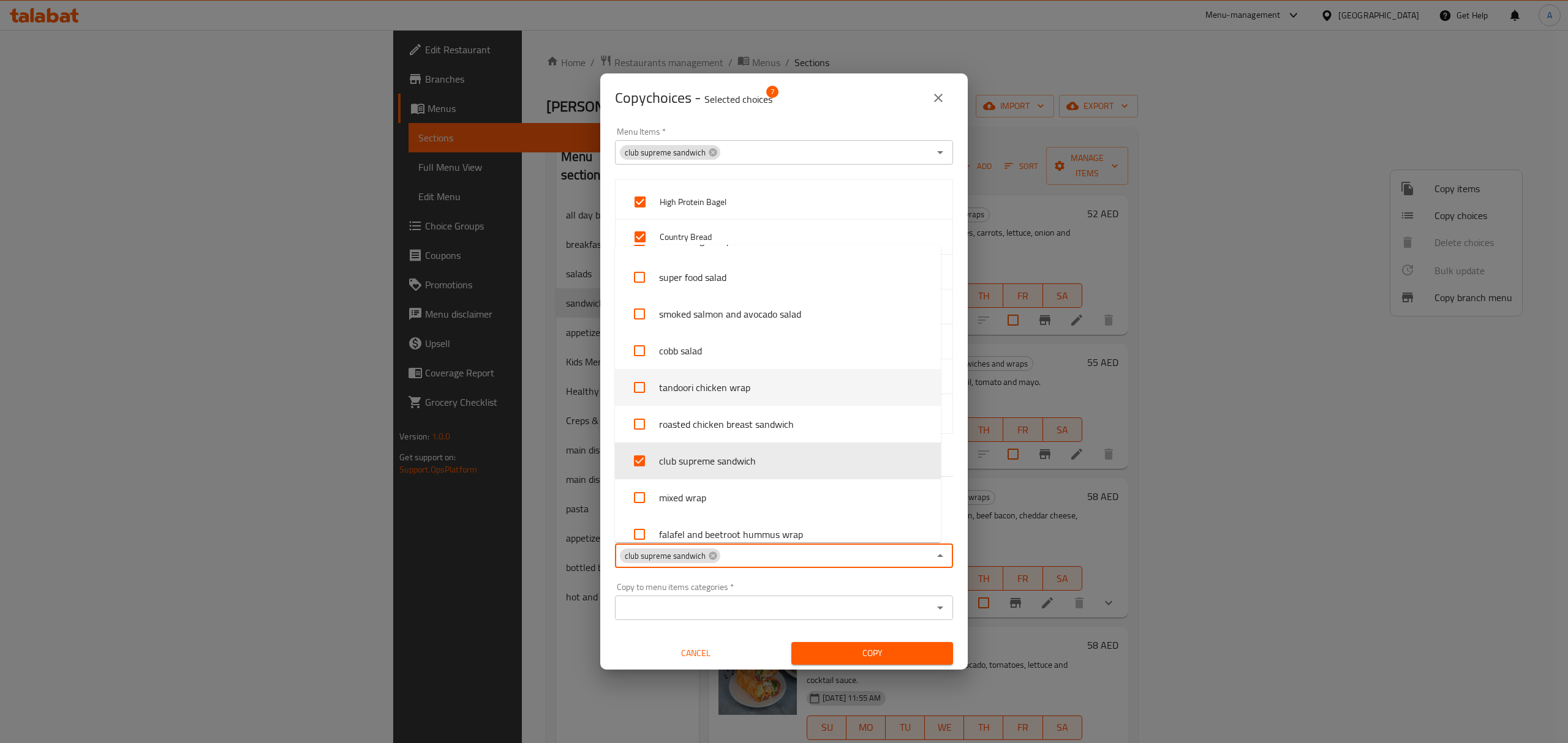
scroll to position [1342, 0]
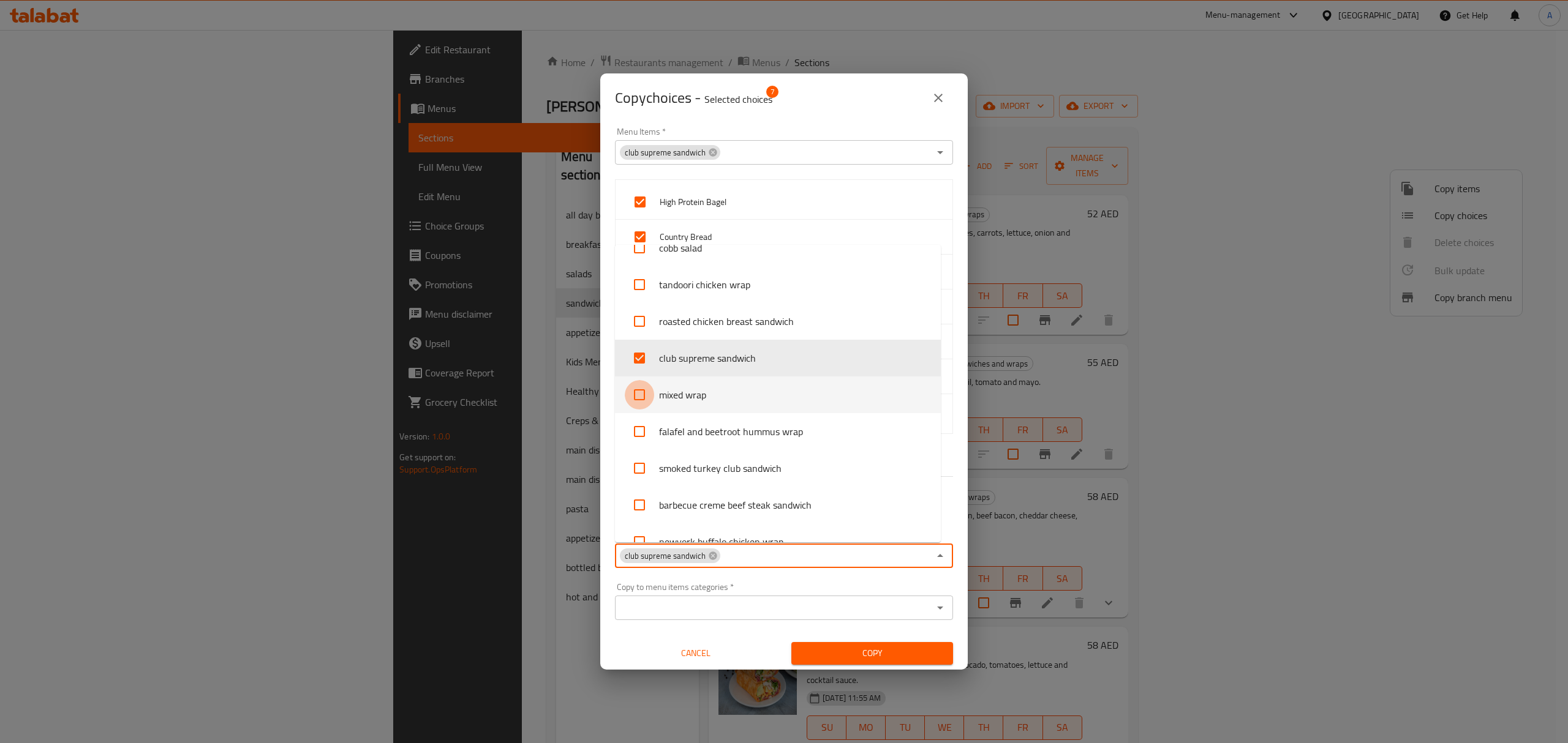
click at [640, 394] on input "checkbox" at bounding box center [638, 394] width 29 height 29
checkbox input "true"
click at [637, 363] on input "checkbox" at bounding box center [638, 358] width 29 height 29
checkbox input "false"
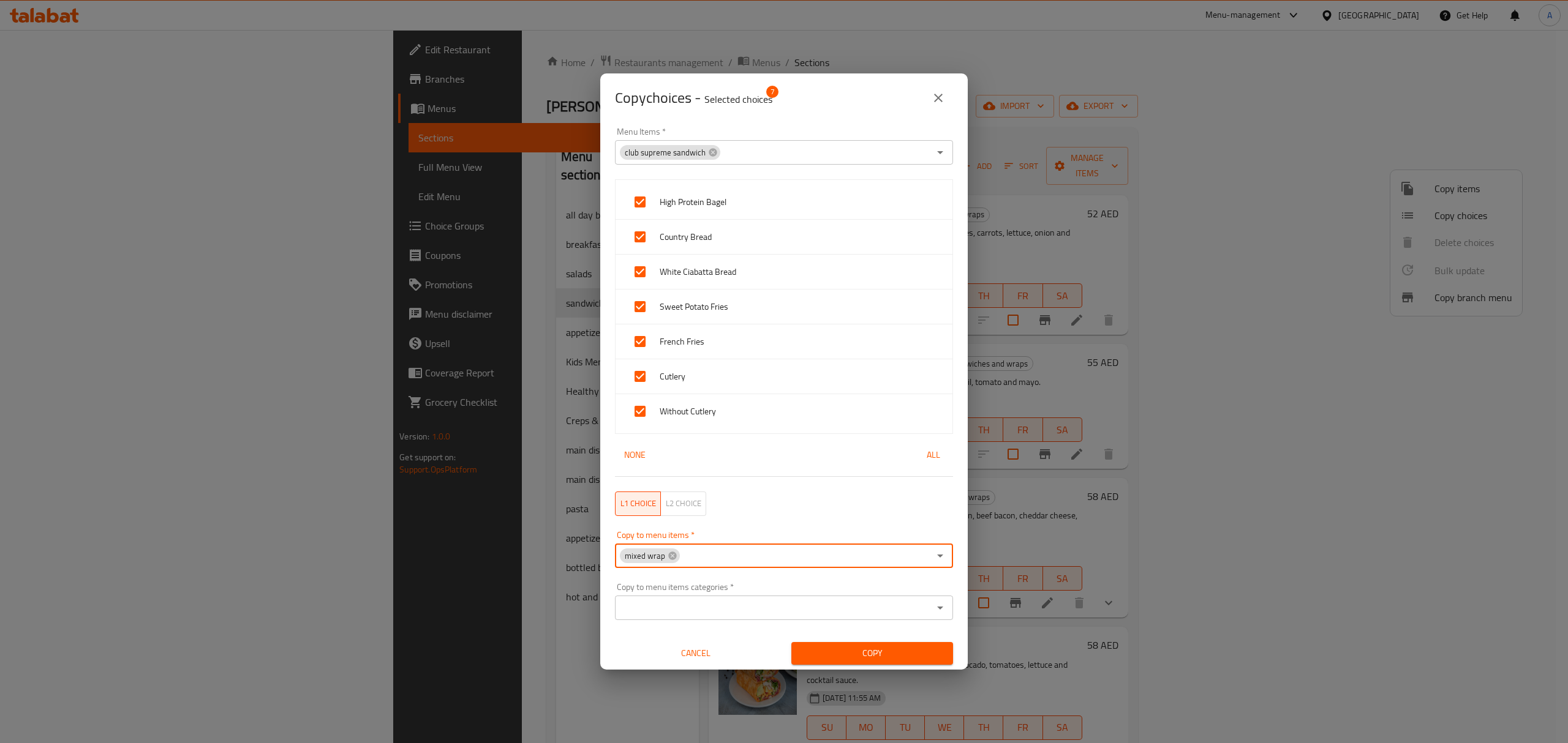
click at [769, 560] on input "Copy to menu items   *" at bounding box center [804, 555] width 248 height 17
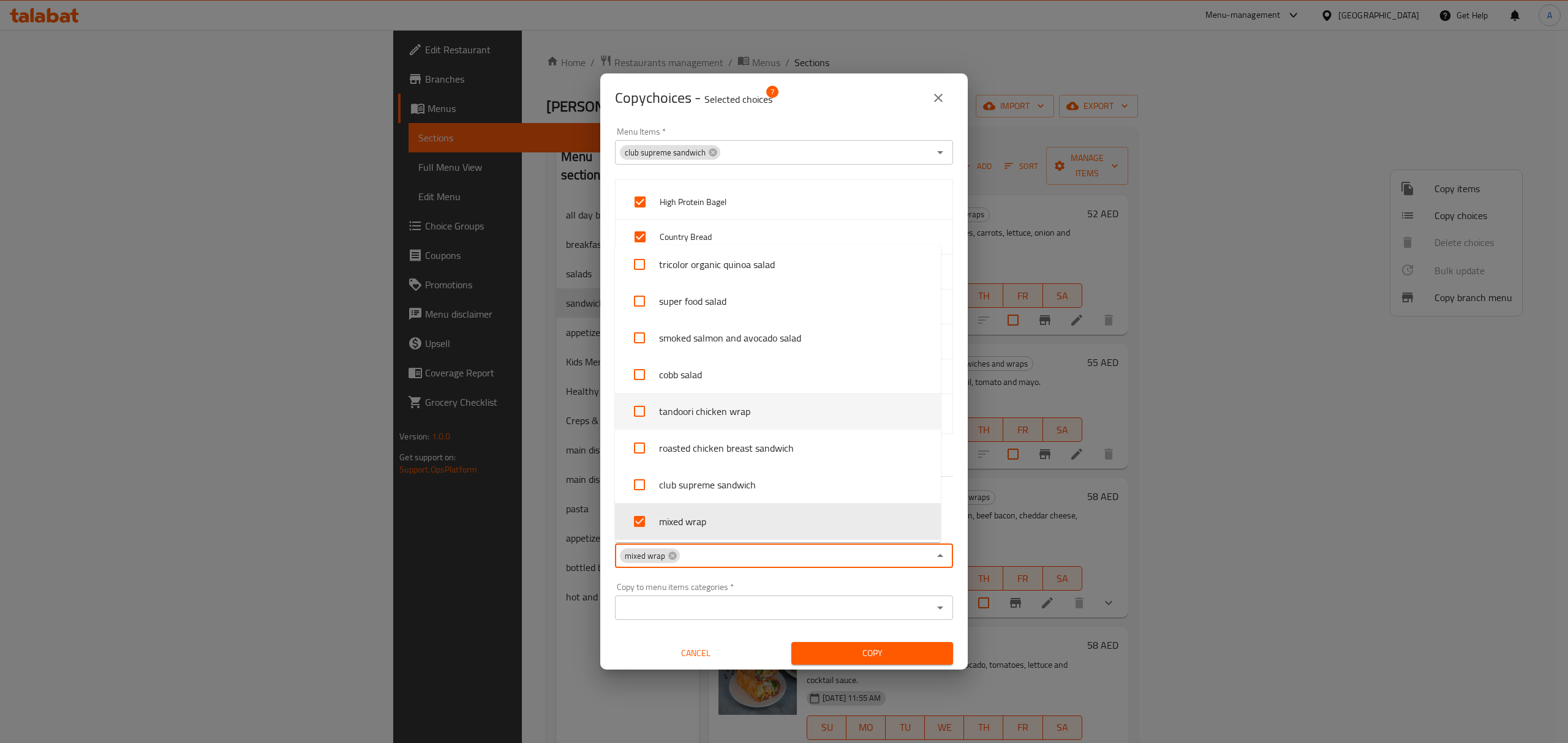
scroll to position [1379, 0]
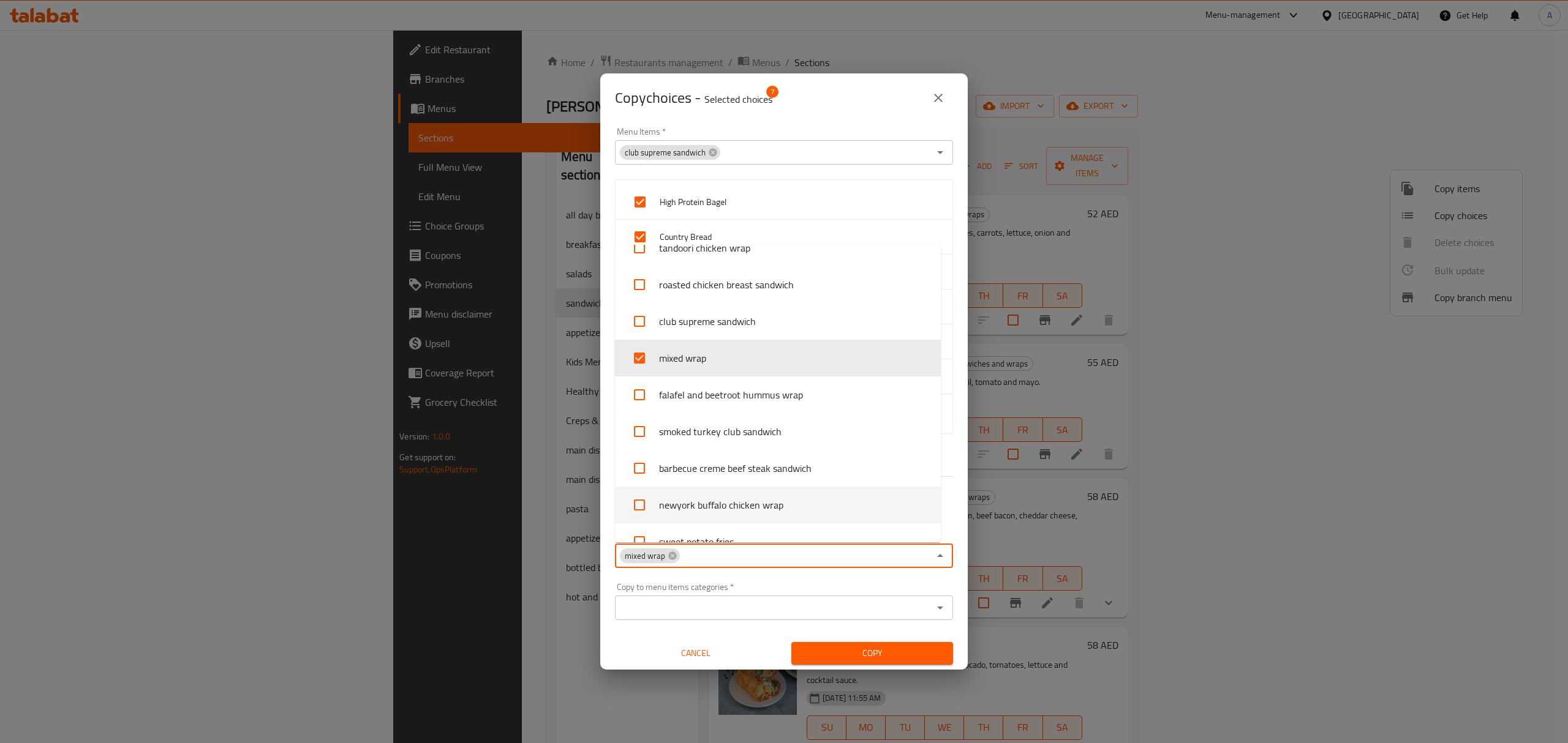
click at [643, 506] on input "checkbox" at bounding box center [638, 504] width 29 height 29
checkbox input "true"
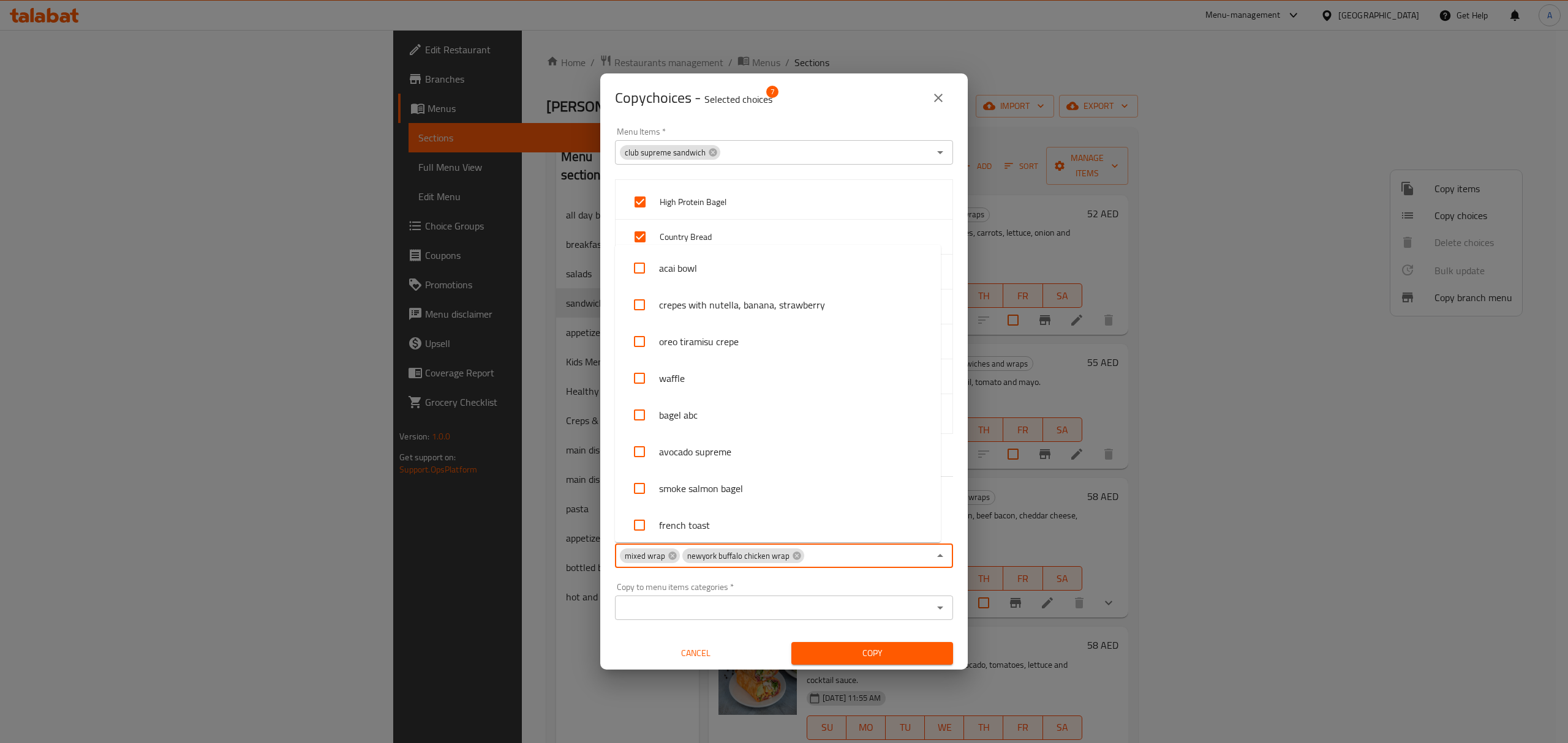
click at [834, 556] on input "Copy to menu items   *" at bounding box center [867, 555] width 123 height 17
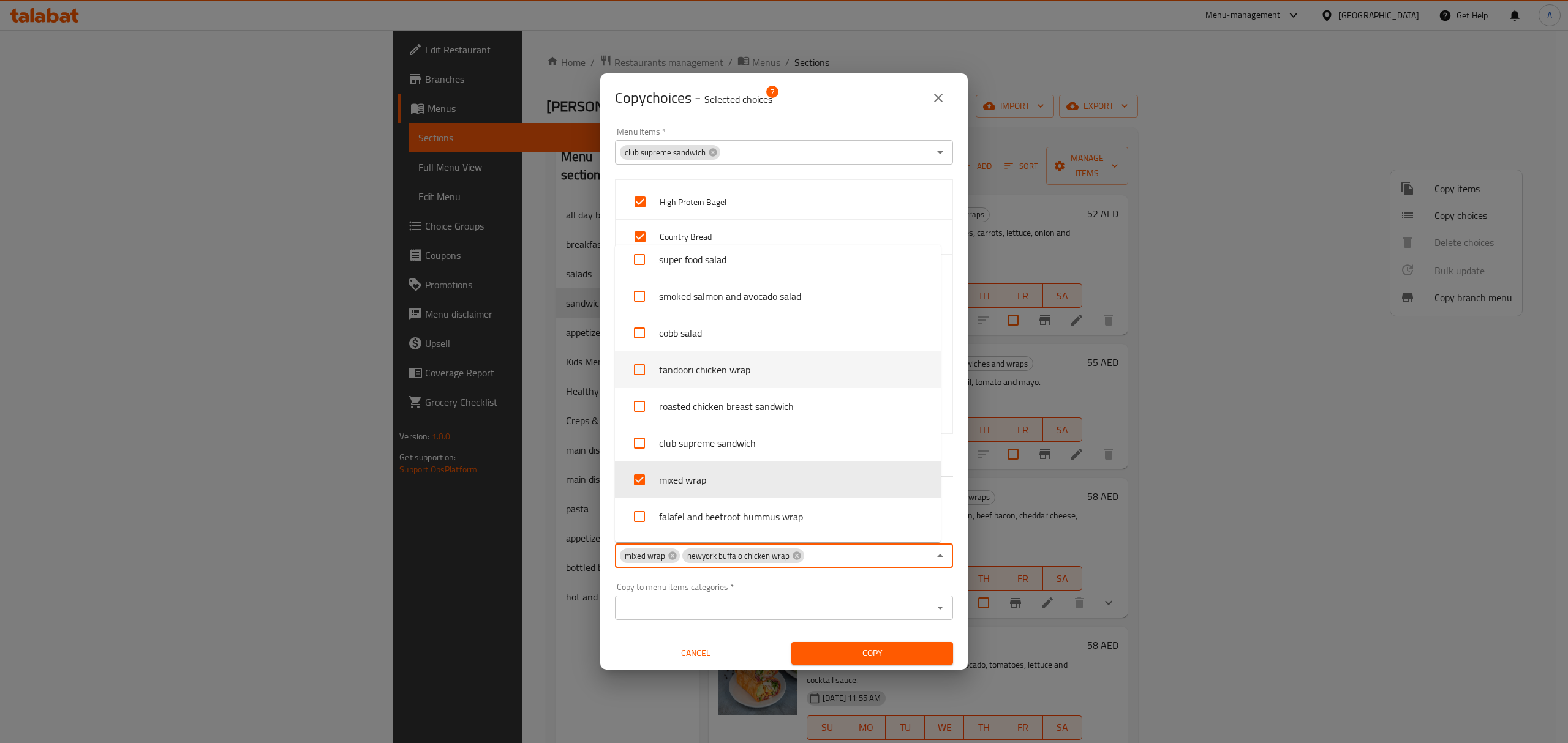
scroll to position [1298, 0]
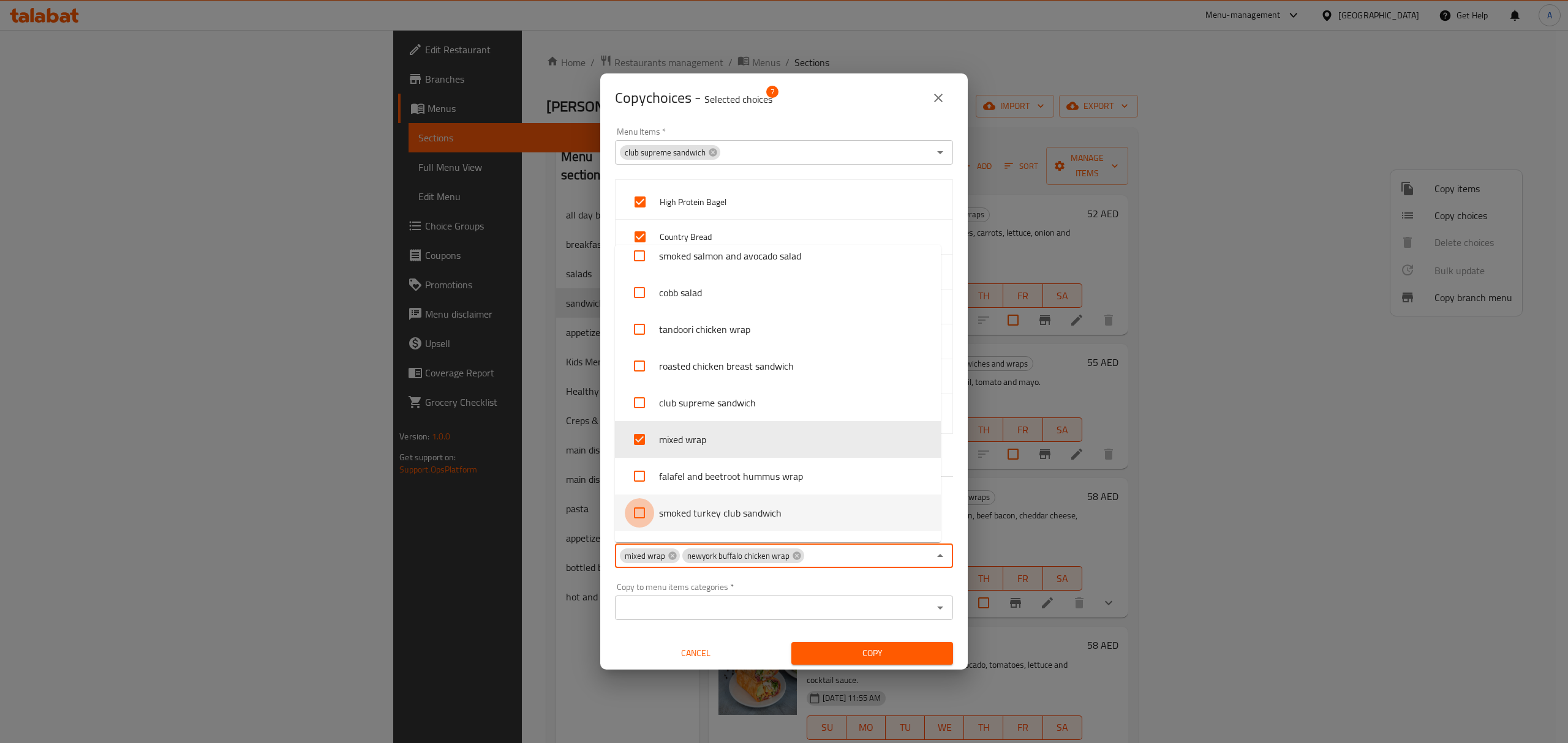
click at [638, 515] on input "checkbox" at bounding box center [638, 512] width 29 height 29
checkbox input "true"
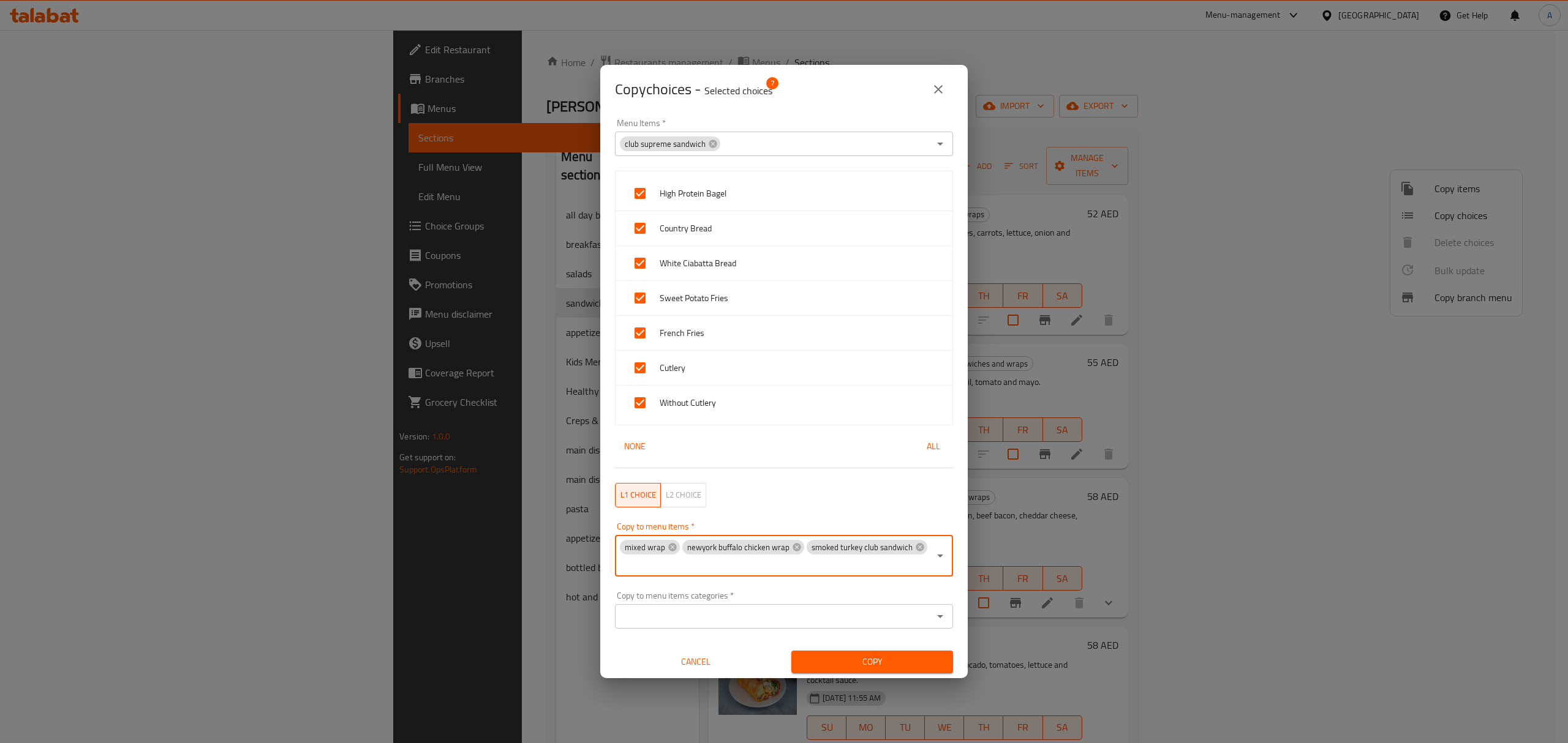
click at [837, 576] on div "mixed wrap newyork buffalo chicken wrap smoked turkey club sandwich Copy to men…" at bounding box center [783, 555] width 338 height 41
click at [824, 567] on input "Copy to menu items   *" at bounding box center [774, 564] width 310 height 17
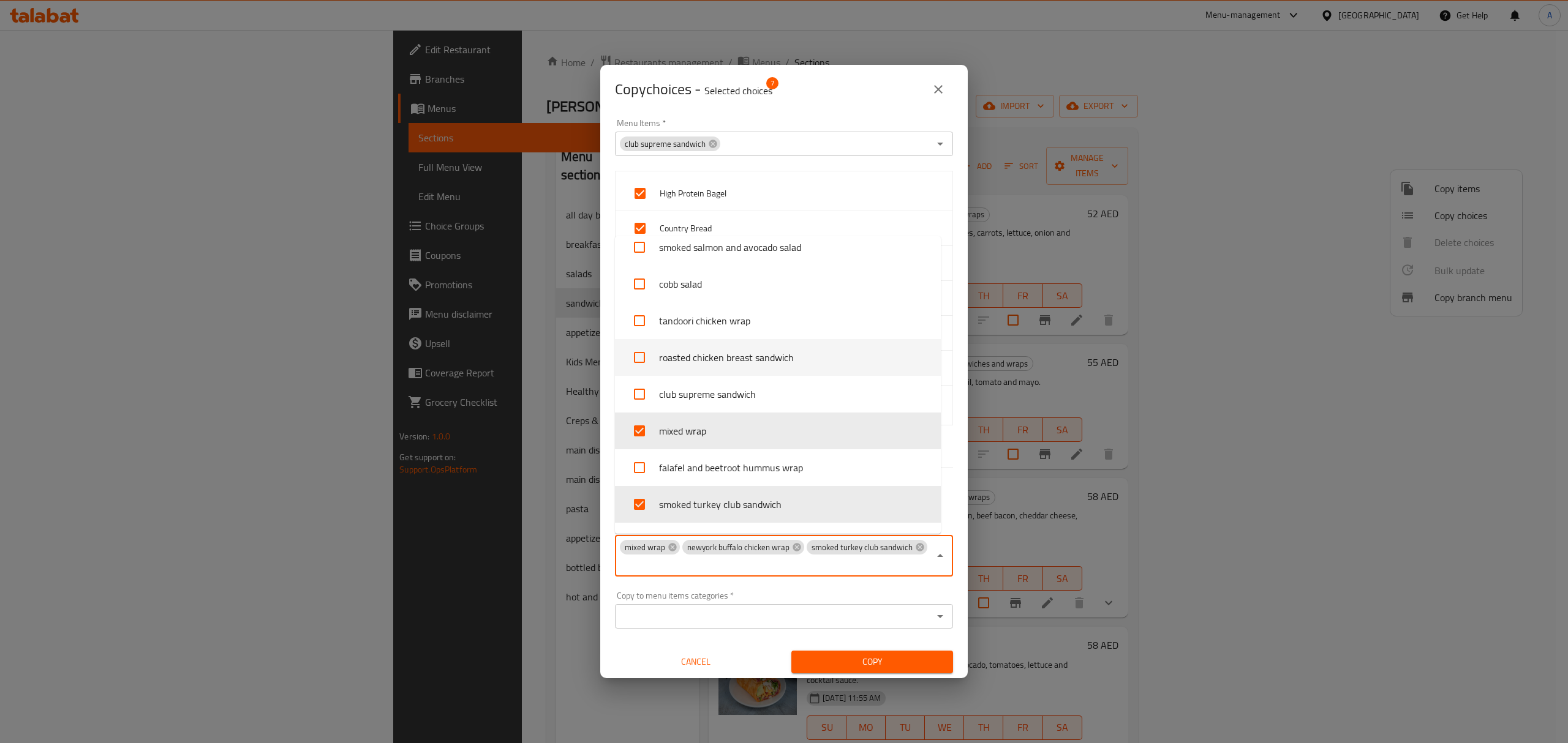
scroll to position [1215, 0]
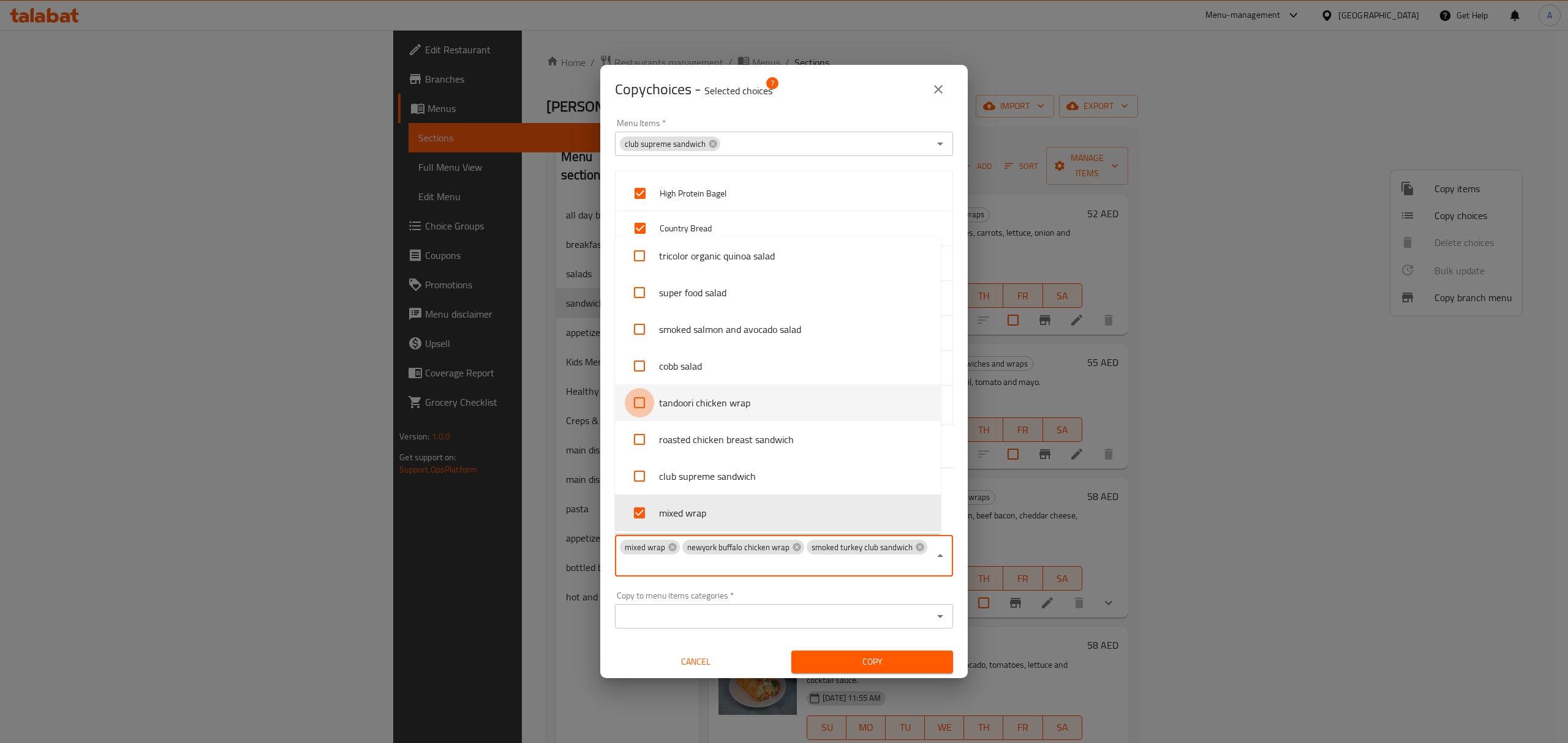
click at [645, 408] on input "checkbox" at bounding box center [638, 402] width 29 height 29
checkbox input "true"
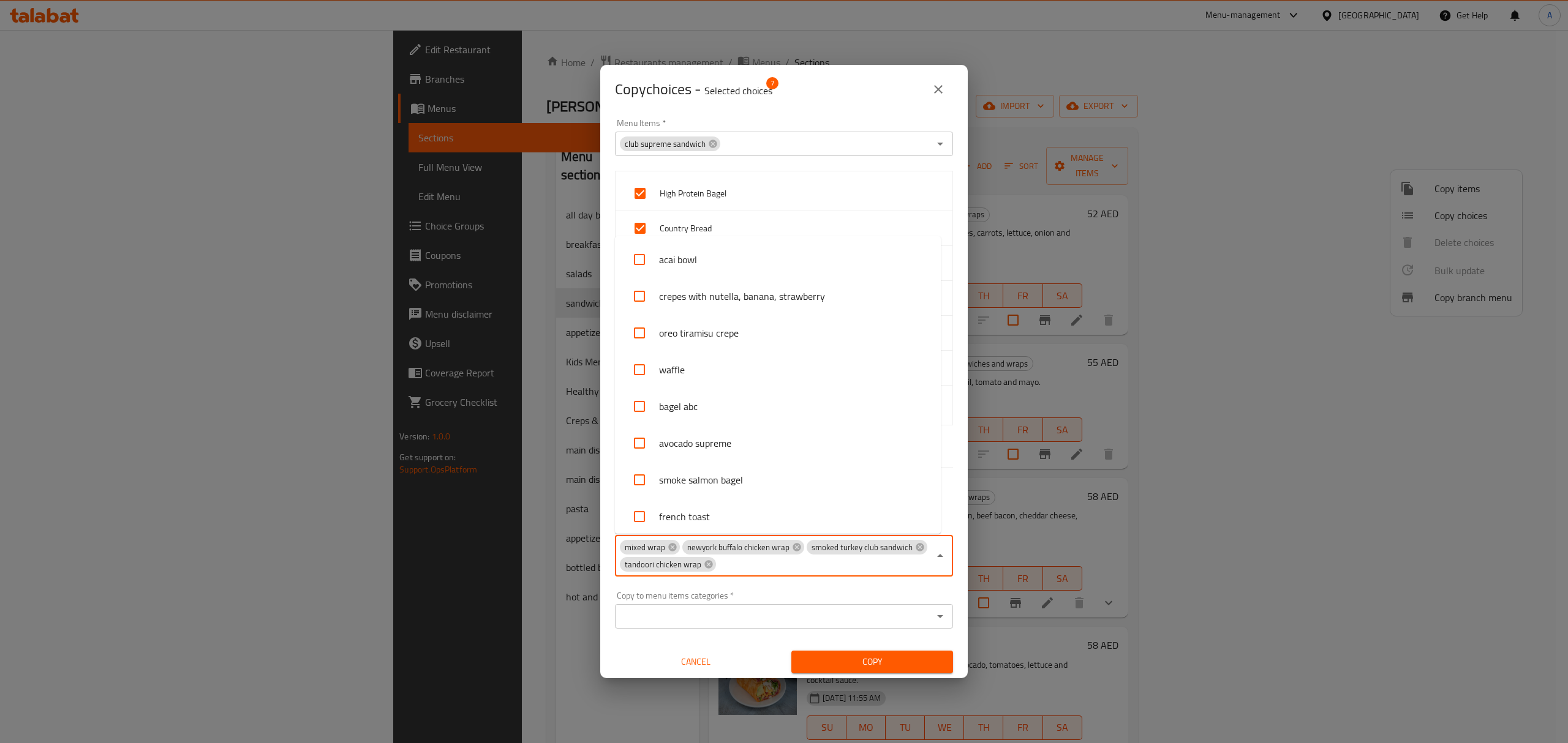
click at [871, 572] on input "Copy to menu items   *" at bounding box center [823, 564] width 212 height 17
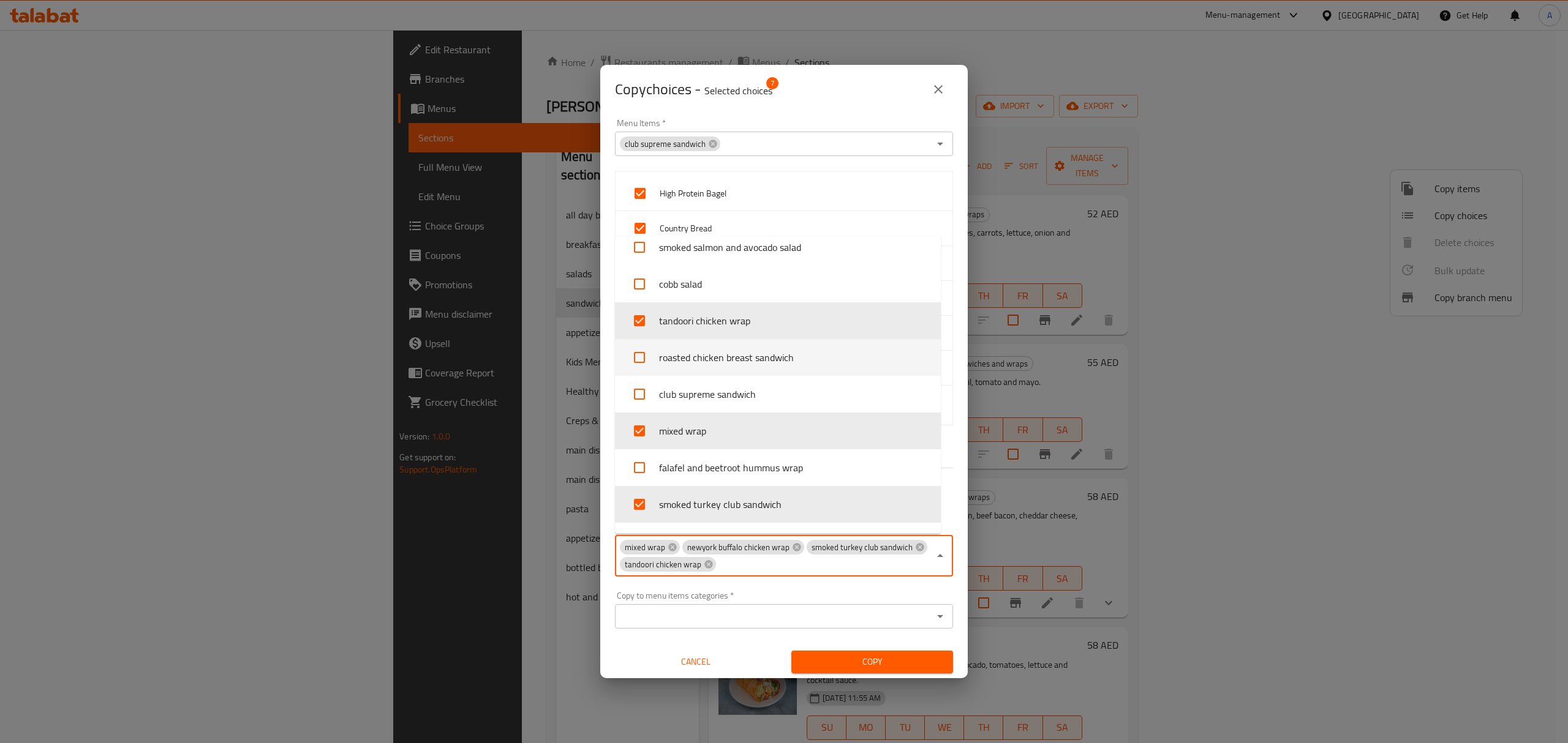
scroll to position [1379, 0]
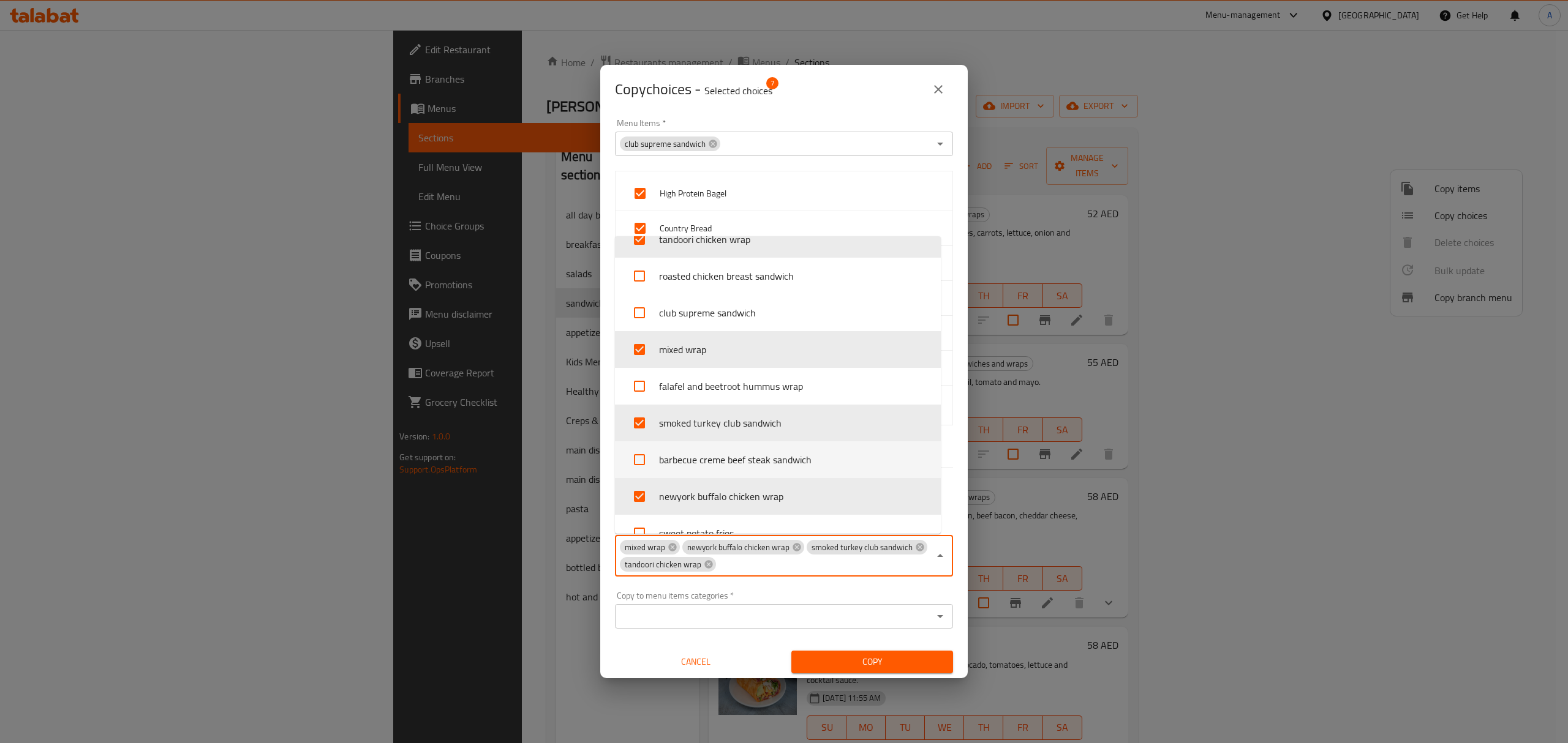
click at [647, 464] on input "checkbox" at bounding box center [638, 459] width 29 height 29
checkbox input "true"
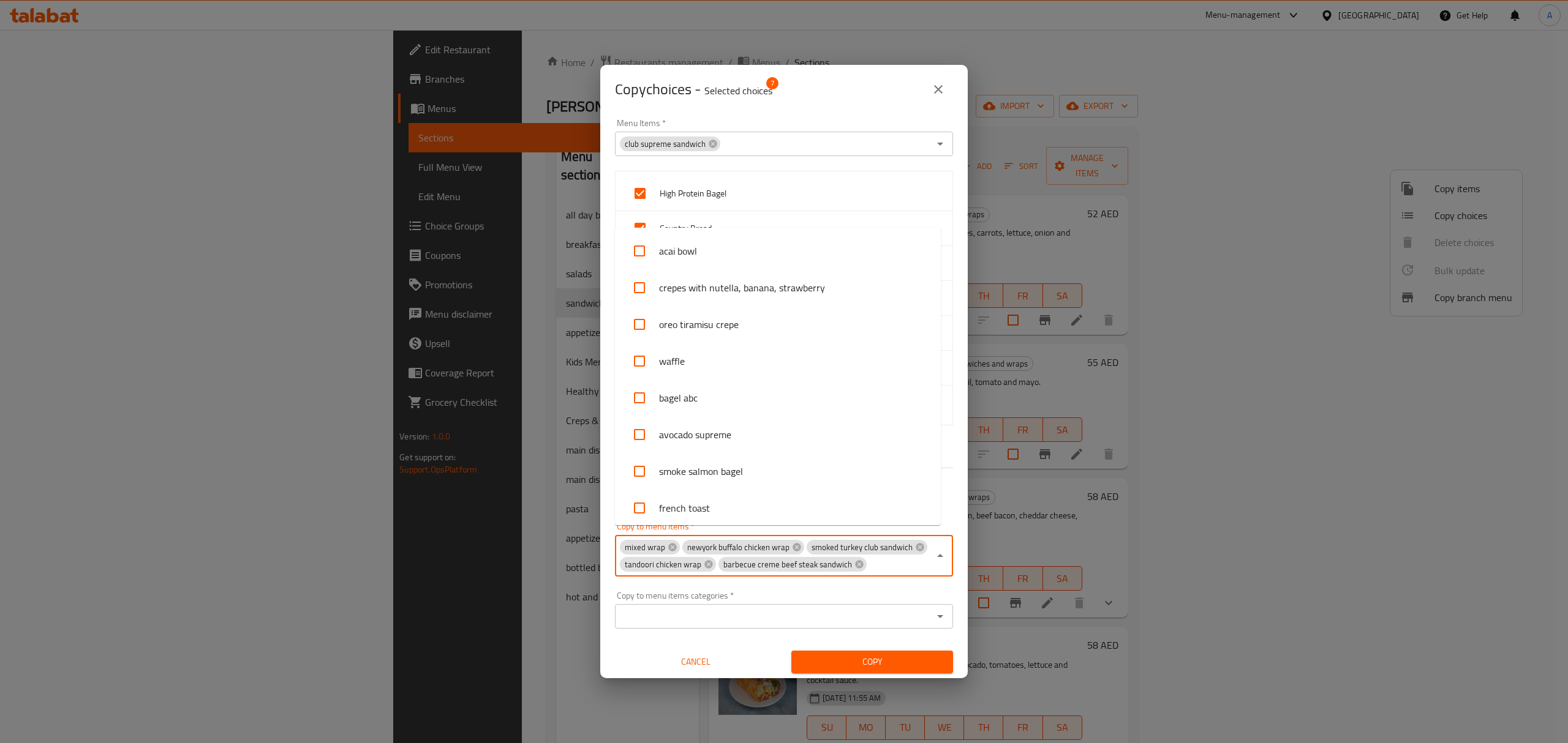
click at [868, 573] on input "Copy to menu items   *" at bounding box center [898, 564] width 61 height 17
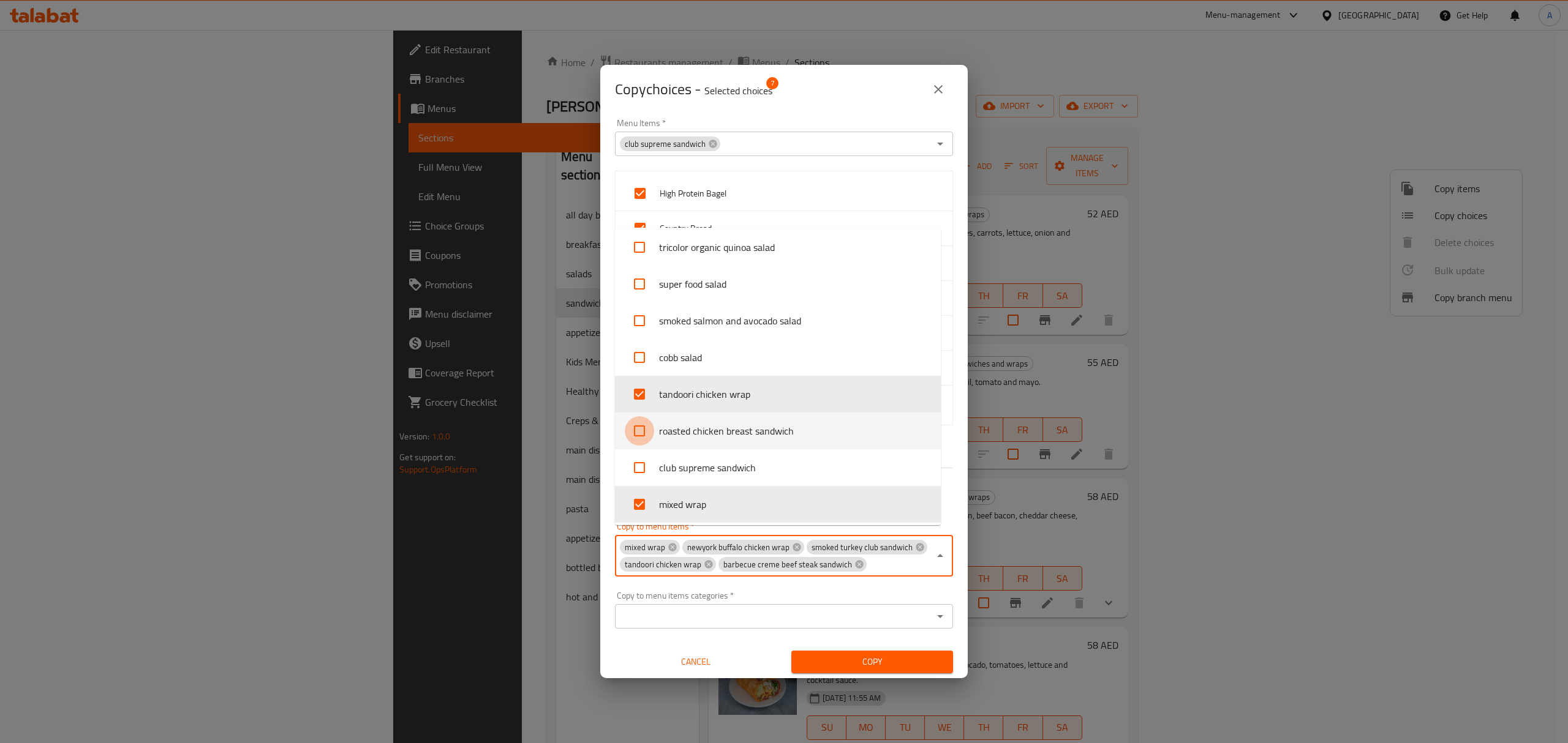
click at [636, 430] on input "checkbox" at bounding box center [638, 430] width 29 height 29
checkbox input "true"
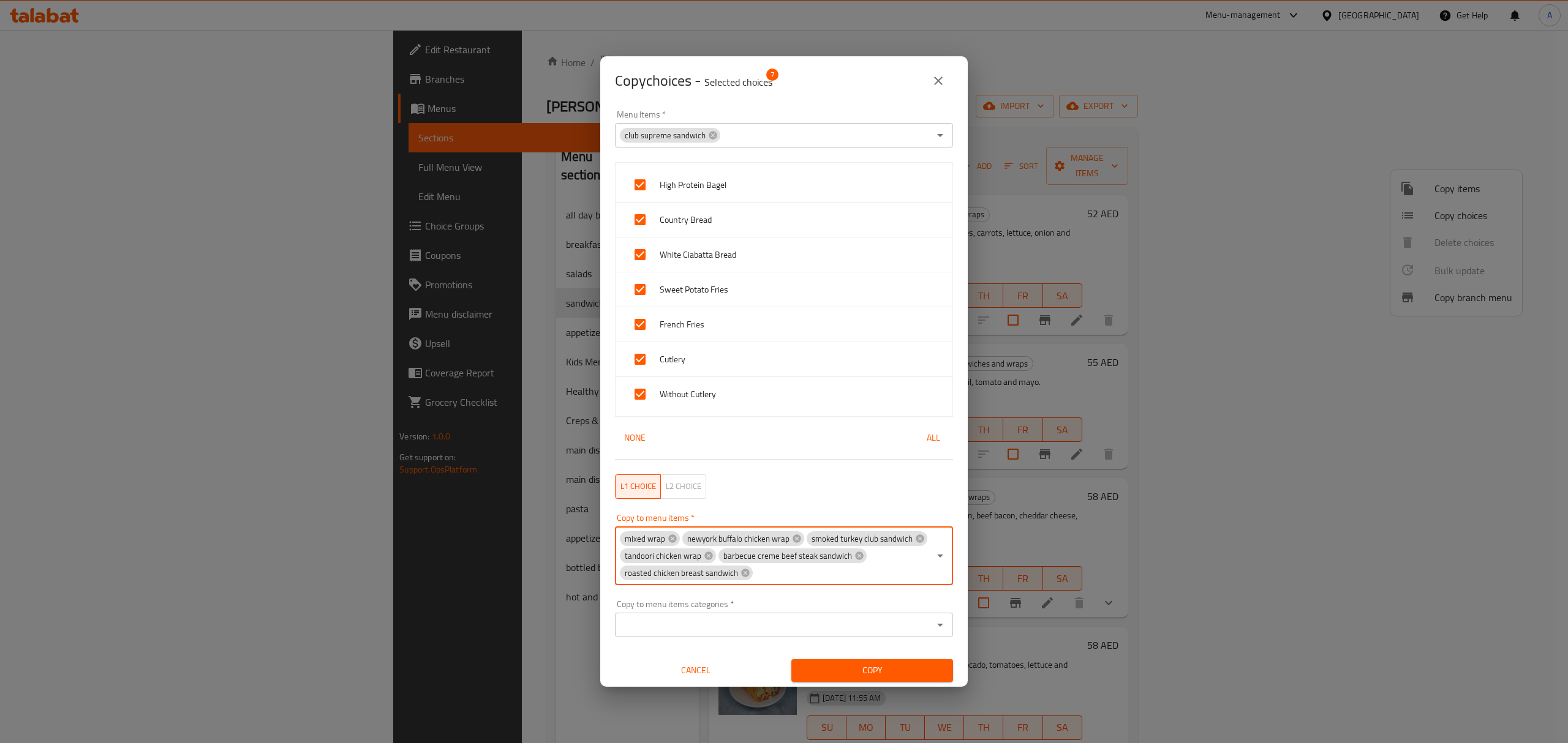
click at [829, 582] on input "Copy to menu items   *" at bounding box center [841, 572] width 175 height 17
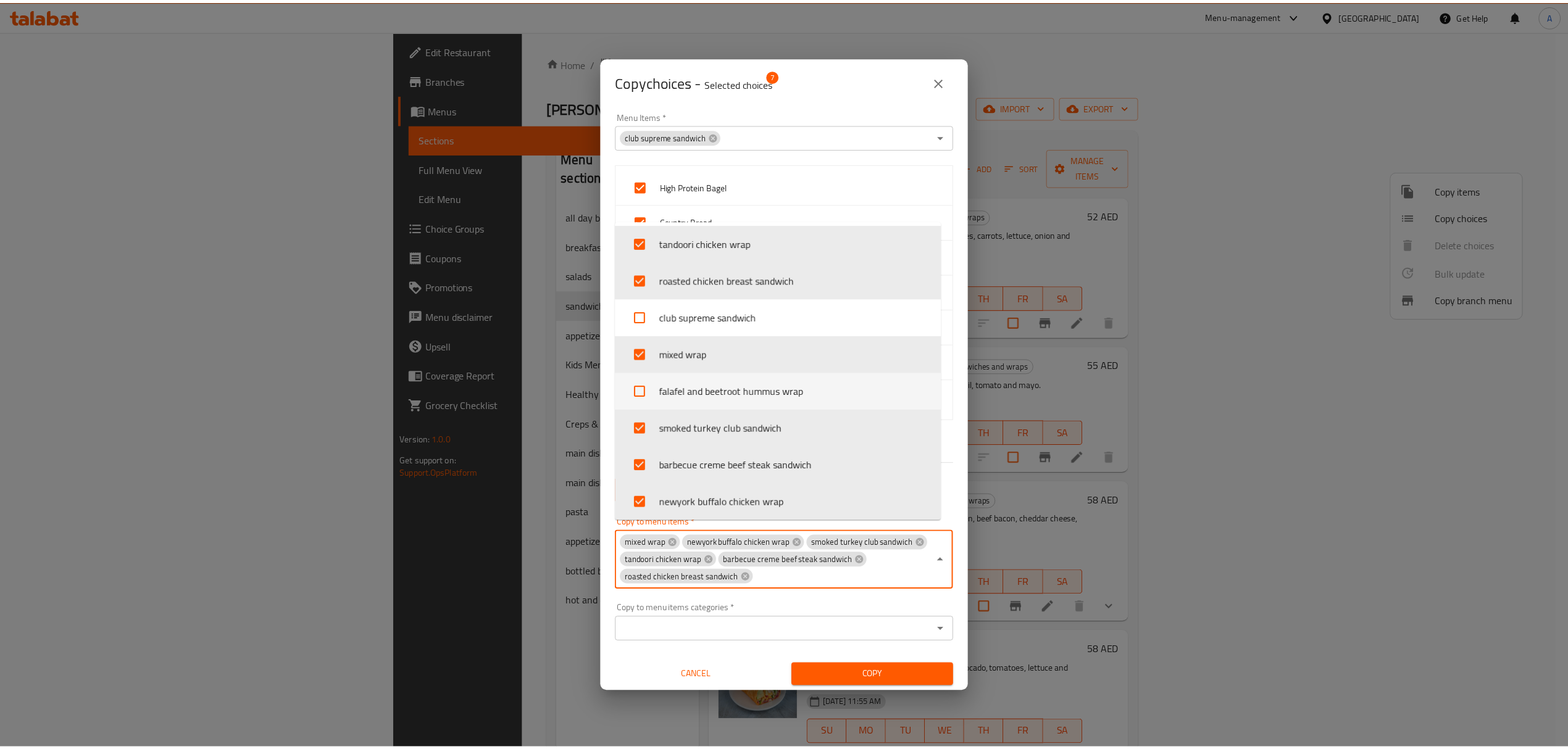
scroll to position [1390, 0]
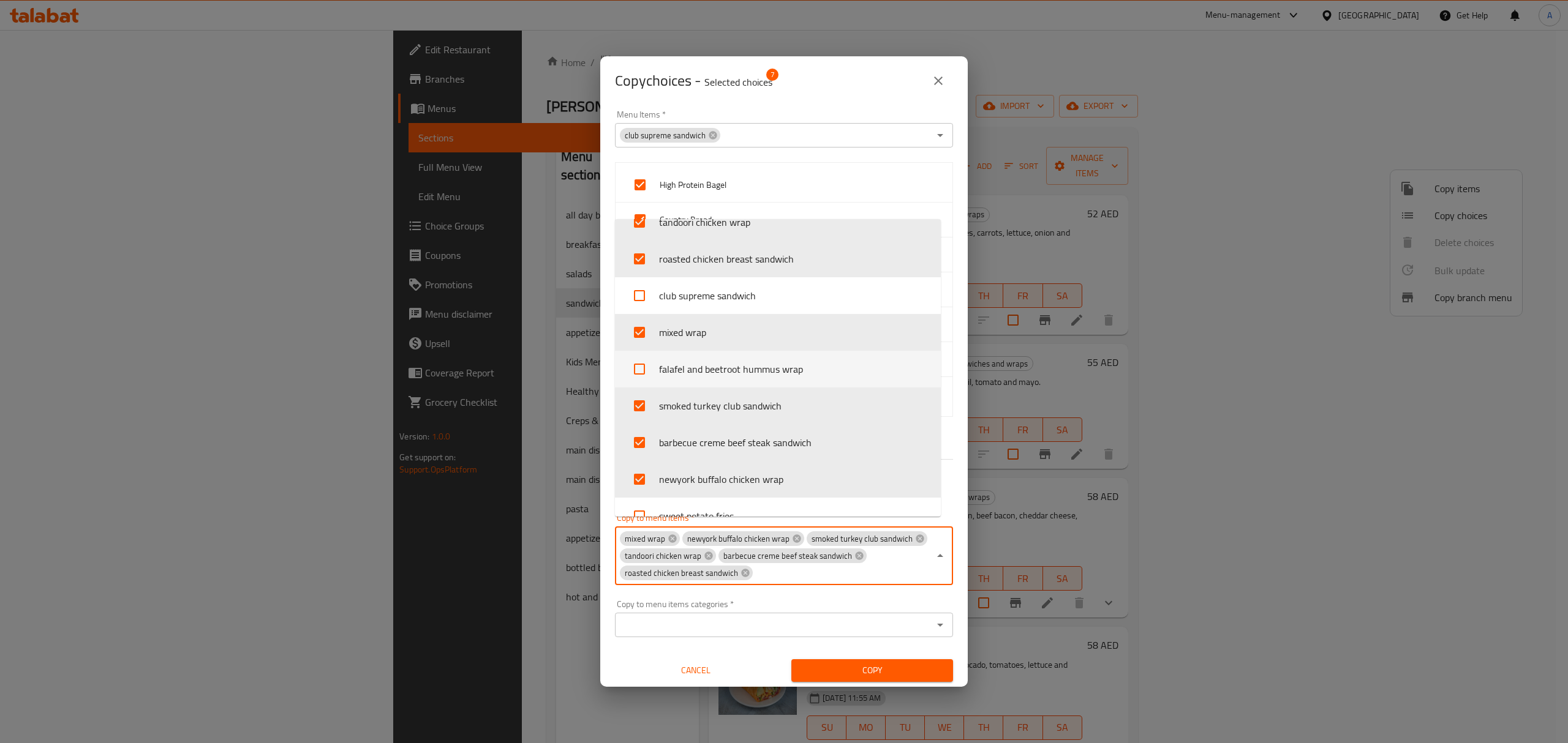
click at [646, 370] on input "checkbox" at bounding box center [638, 368] width 29 height 29
checkbox input "true"
click at [847, 688] on div "Copy choices - Selected choices 7 Menu Items   * club supreme sandwich Menu Ite…" at bounding box center [784, 371] width 1568 height 743
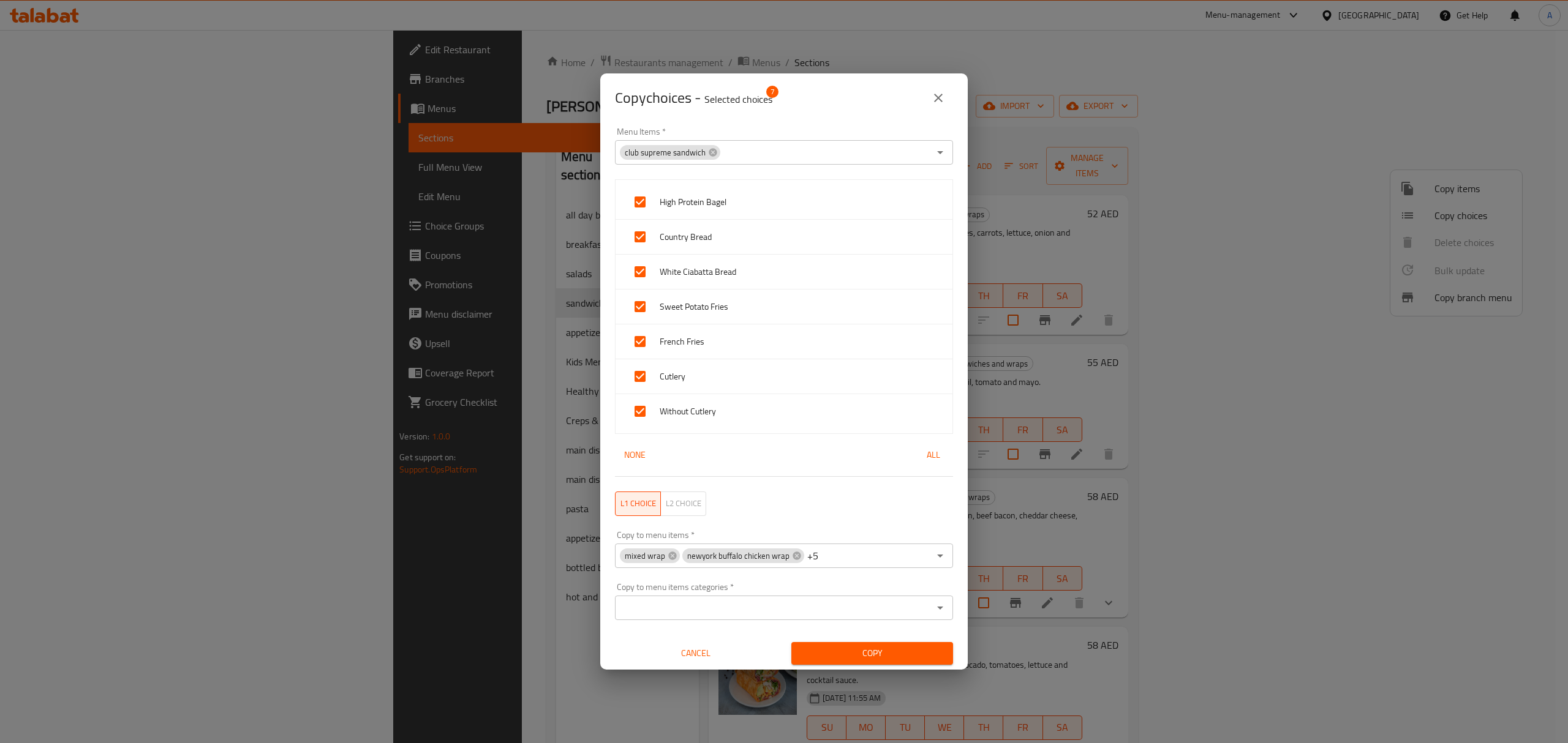
click at [847, 657] on span "Copy" at bounding box center [872, 653] width 142 height 15
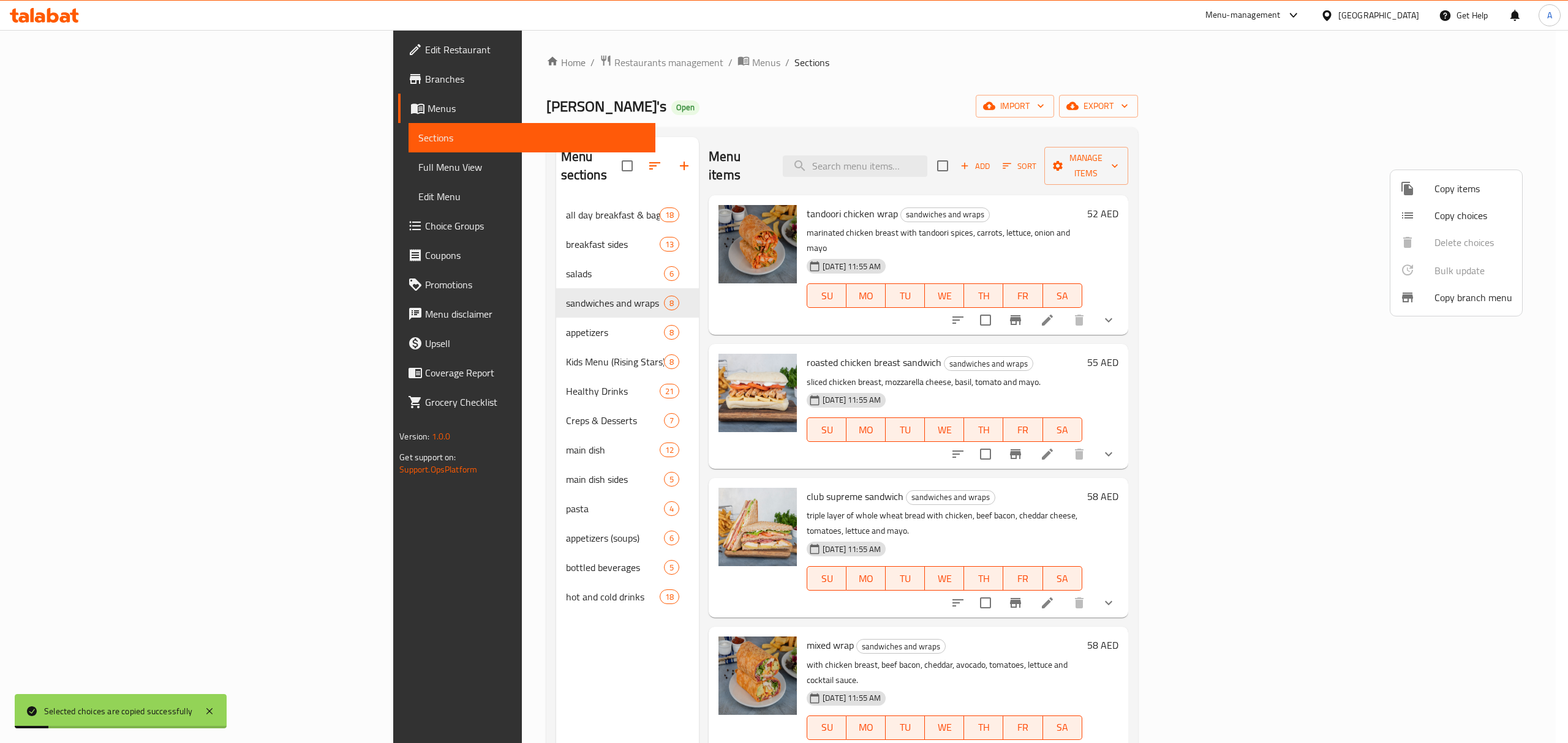
click at [995, 309] on div at bounding box center [784, 371] width 1568 height 743
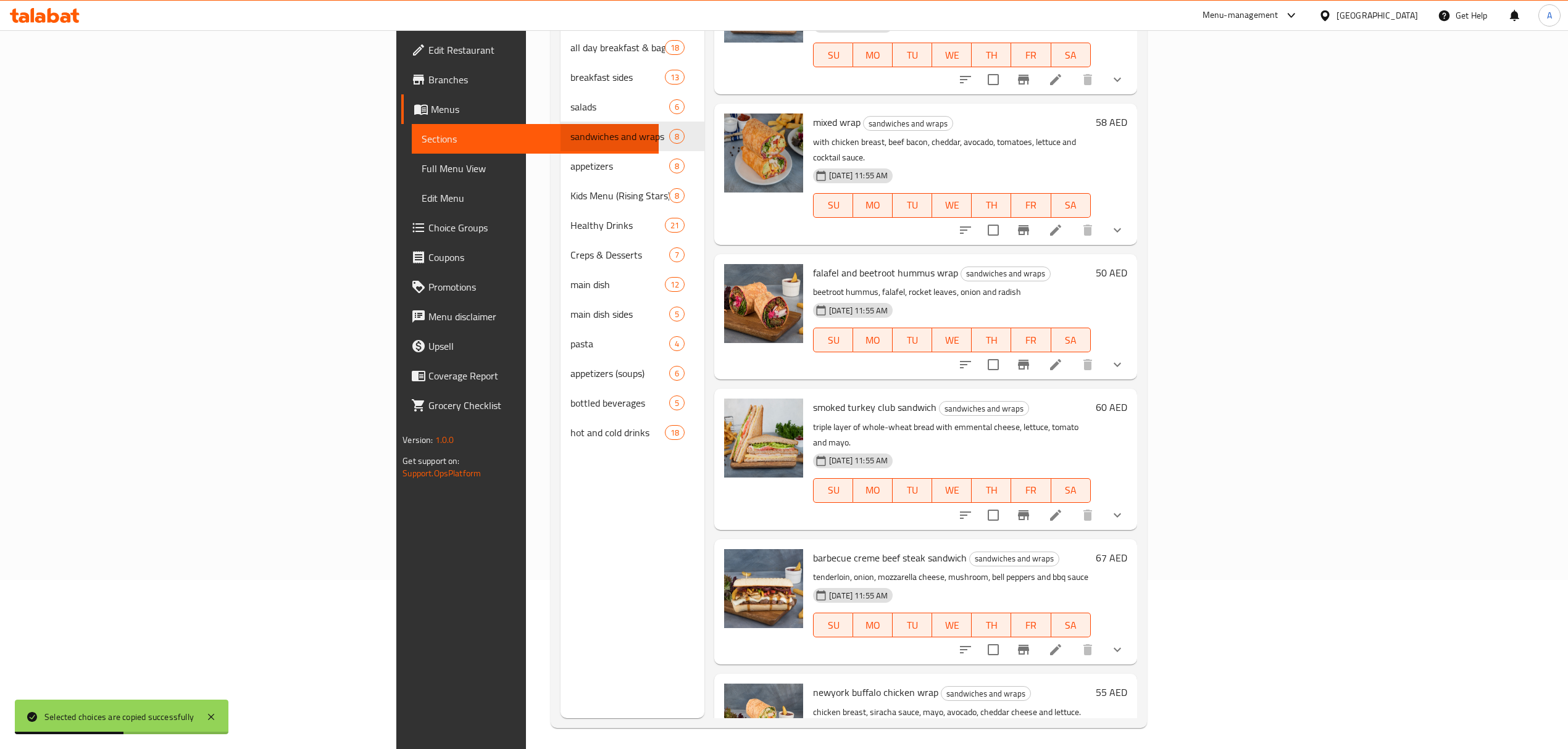
scroll to position [173, 0]
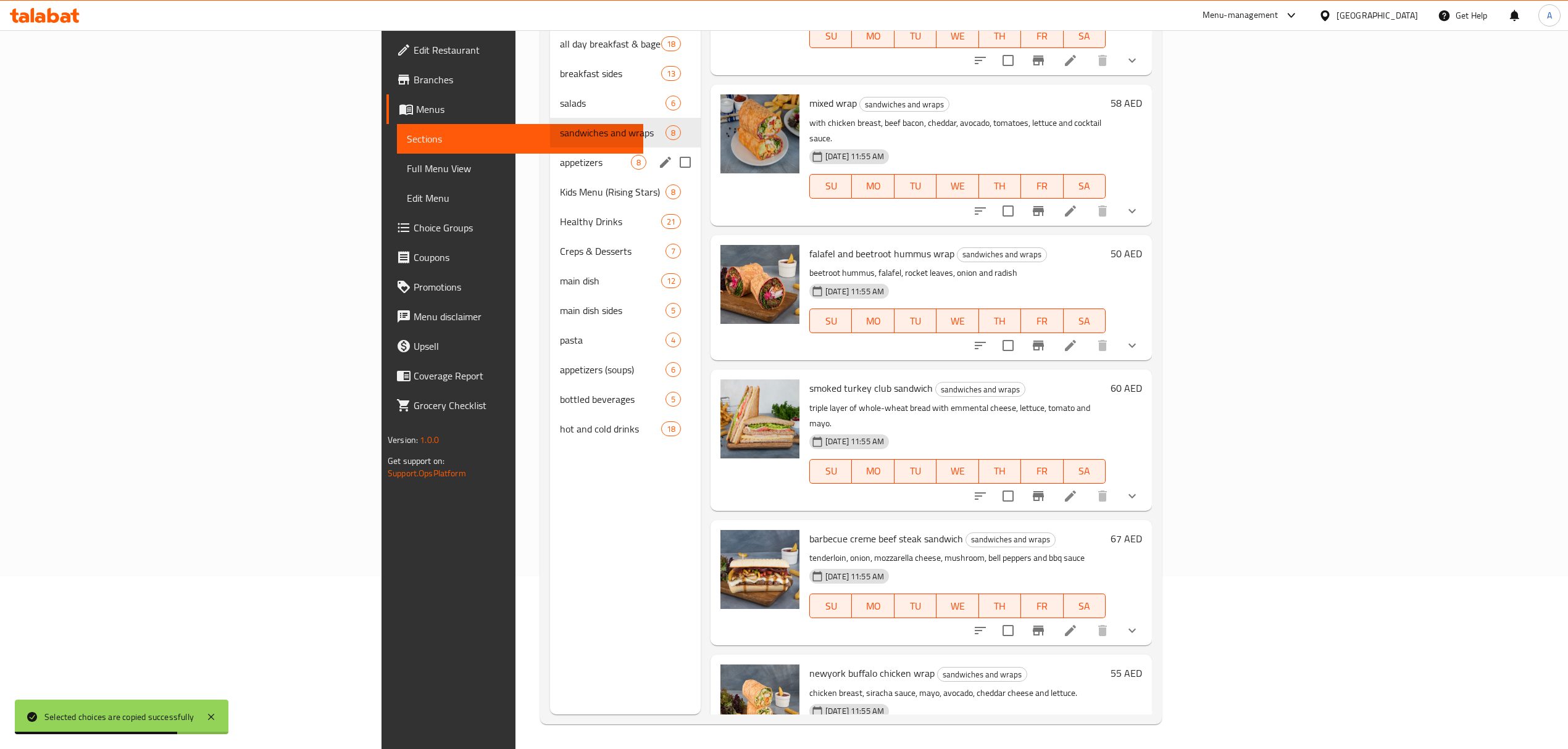
click at [550, 147] on div "appetizers 8" at bounding box center [625, 162] width 150 height 29
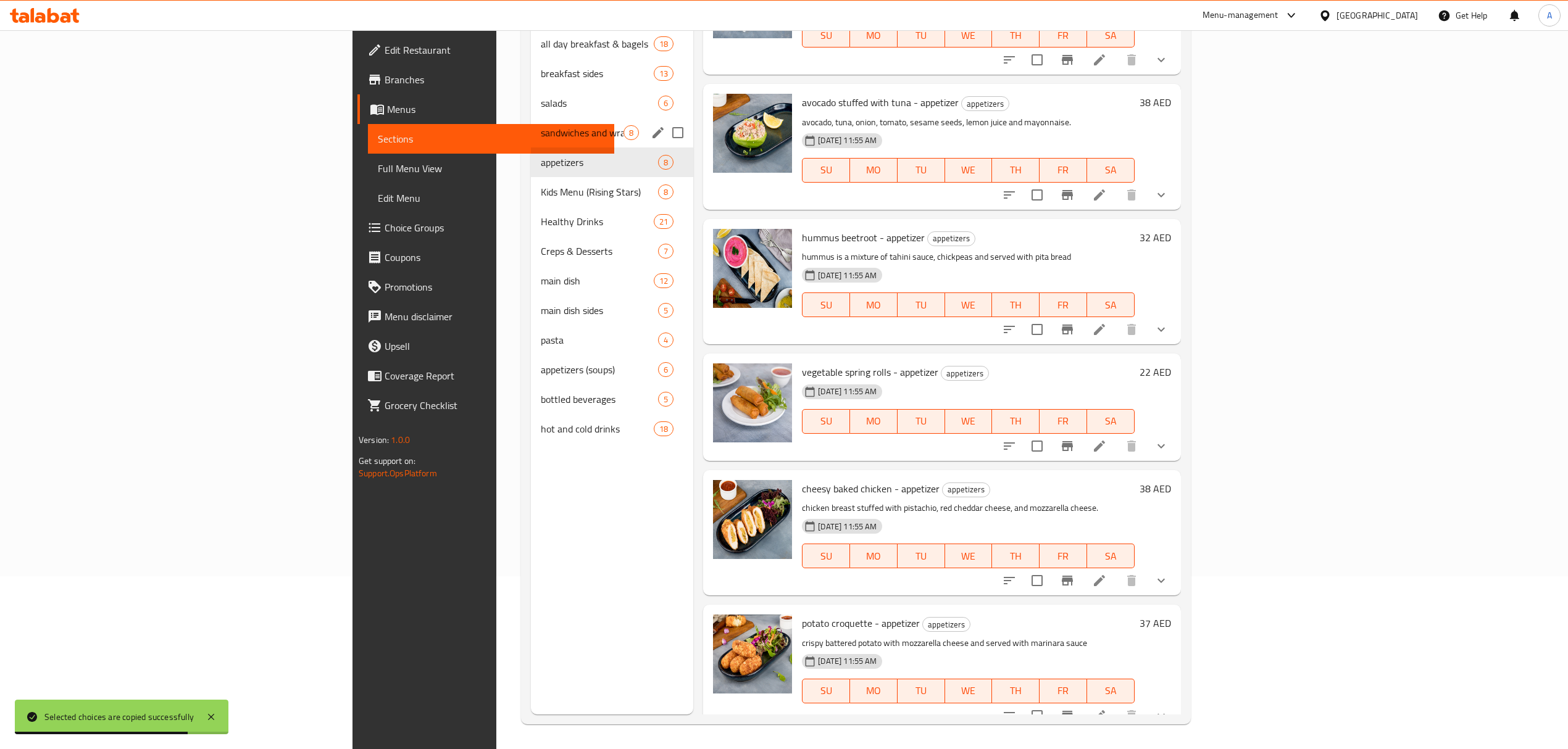
click at [540, 125] on span "sandwiches and wraps" at bounding box center [581, 132] width 83 height 15
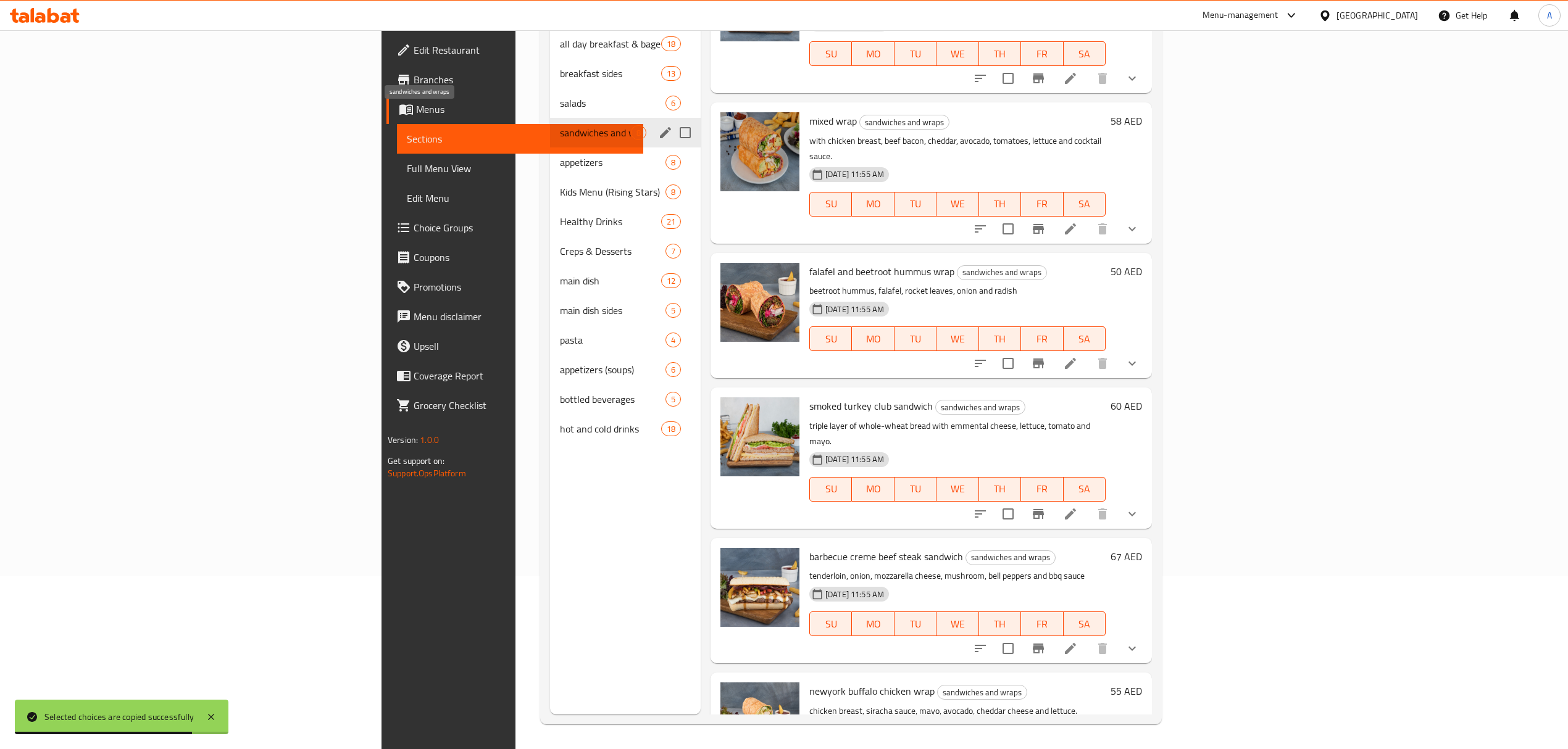
scroll to position [359, 0]
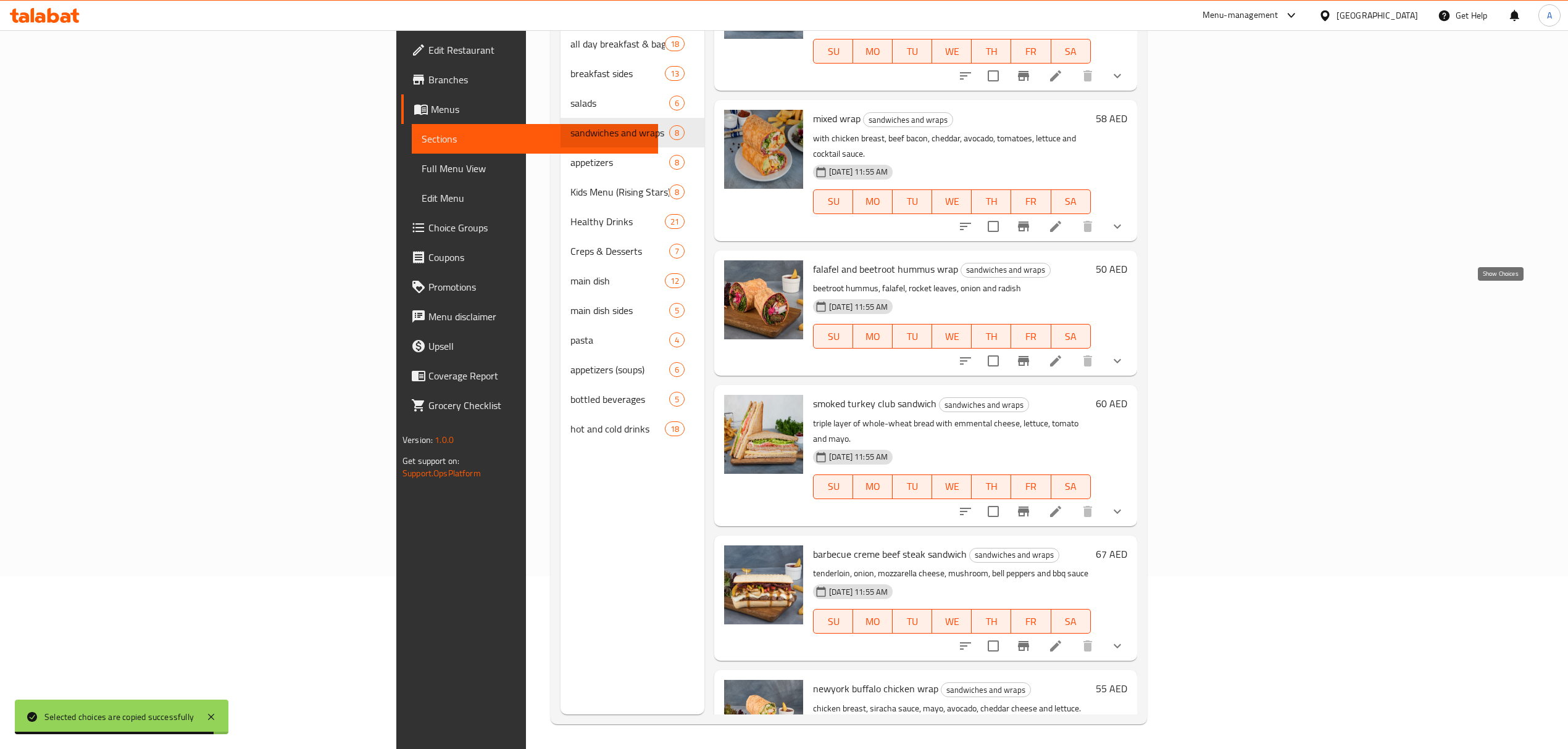
click at [1125, 354] on icon "show more" at bounding box center [1117, 361] width 15 height 15
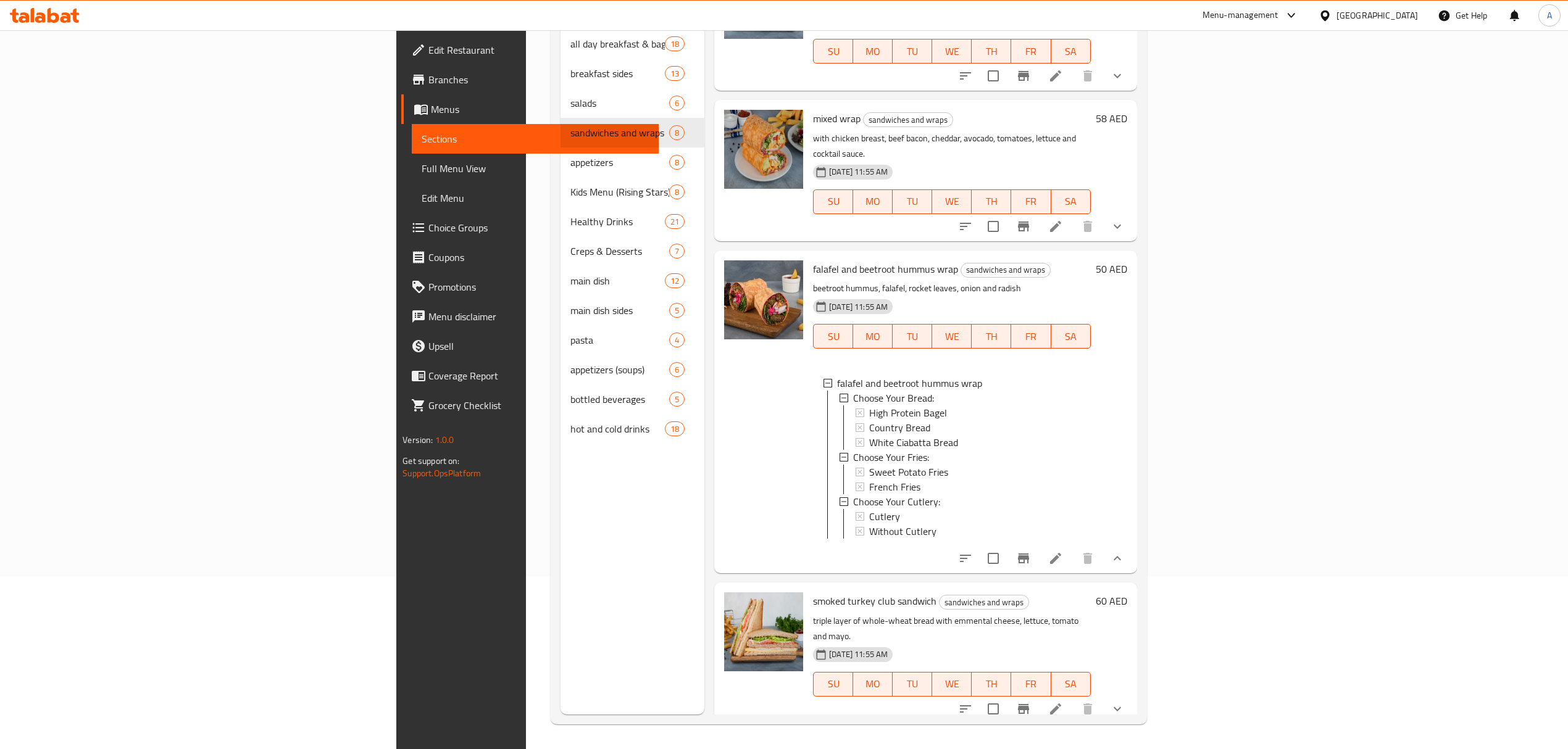
click at [1132, 211] on button "show more" at bounding box center [1117, 226] width 29 height 29
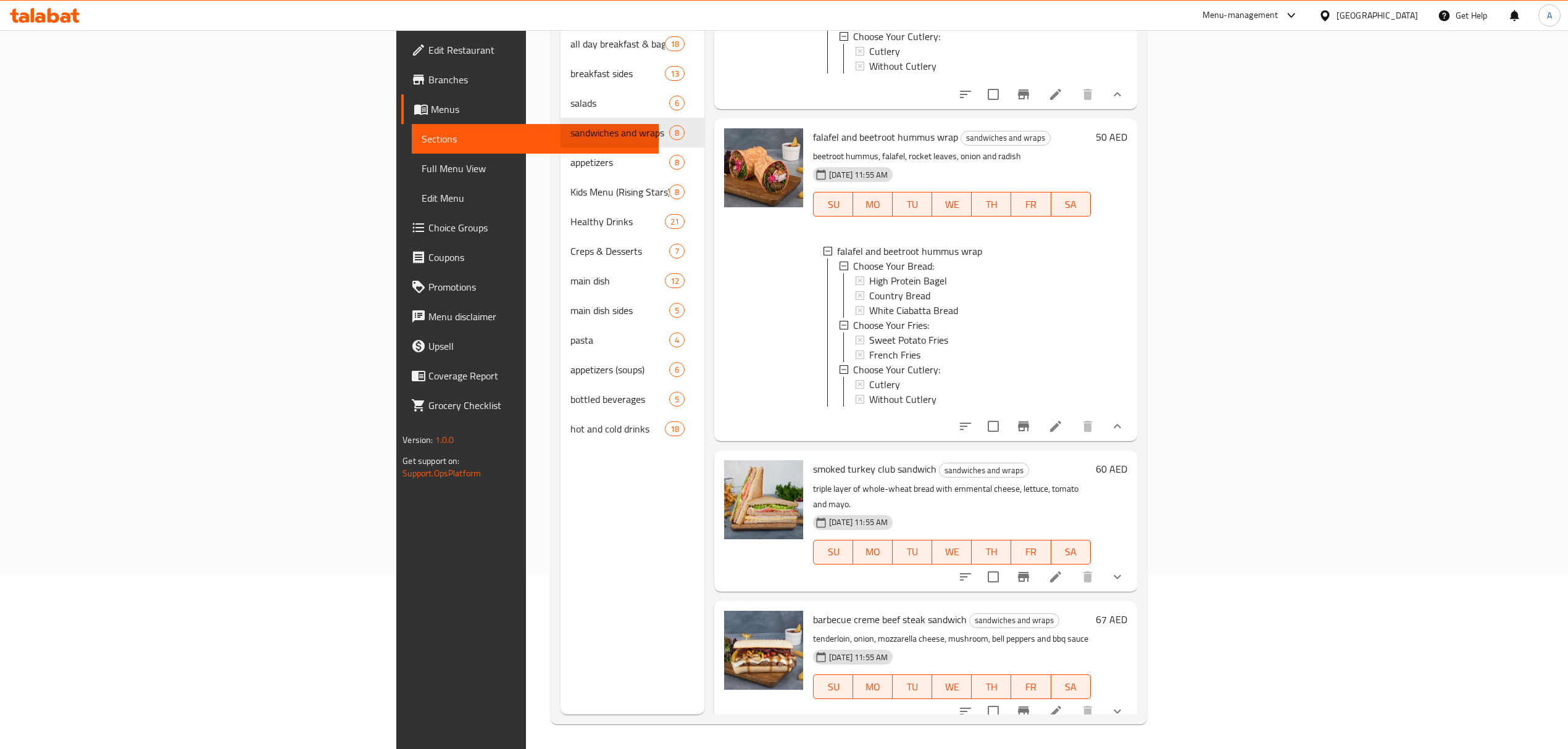
scroll to position [1, 0]
click at [1125, 705] on icon "show more" at bounding box center [1117, 712] width 15 height 15
click at [1132, 562] on button "show more" at bounding box center [1117, 577] width 29 height 29
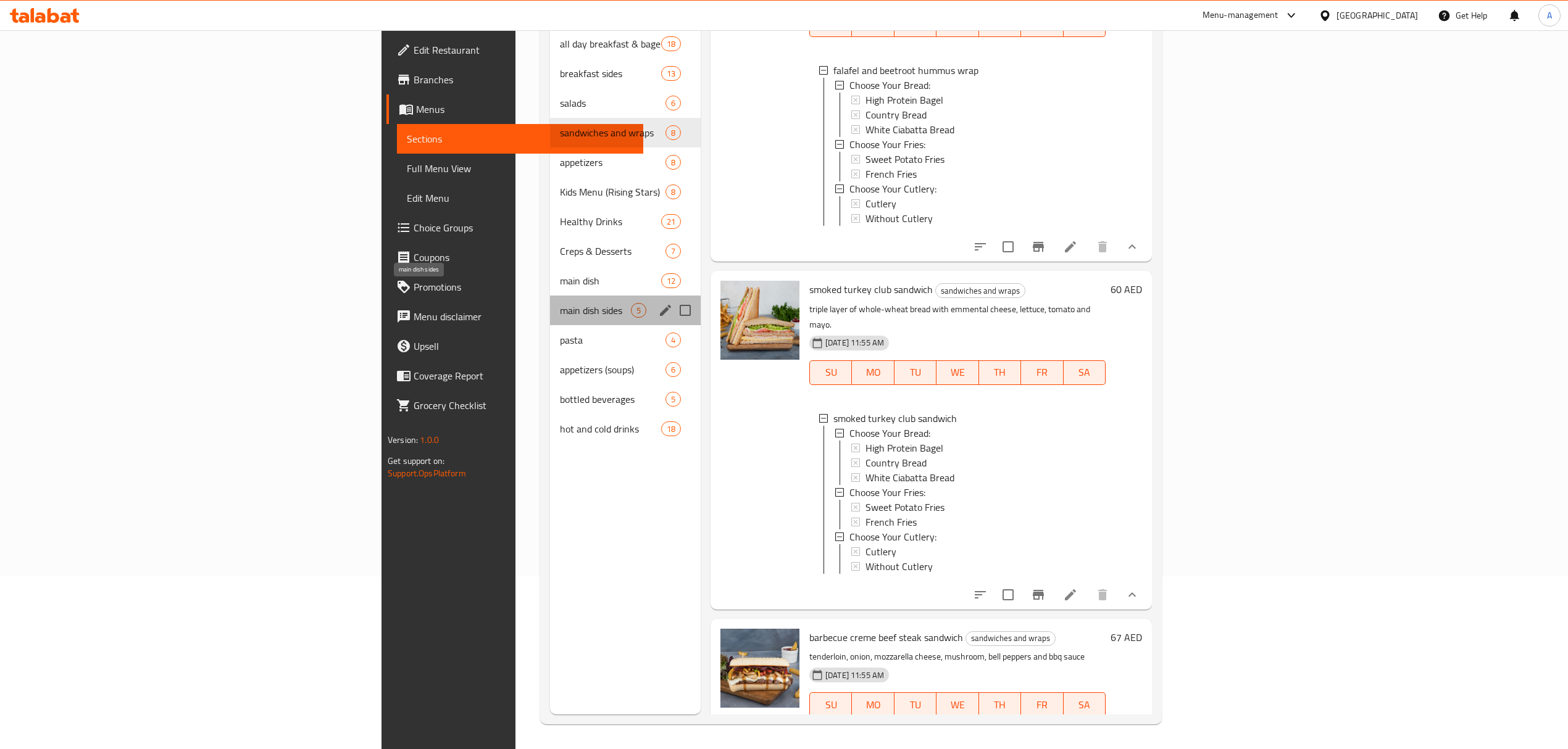
click at [560, 303] on span "main dish sides" at bounding box center [596, 310] width 71 height 15
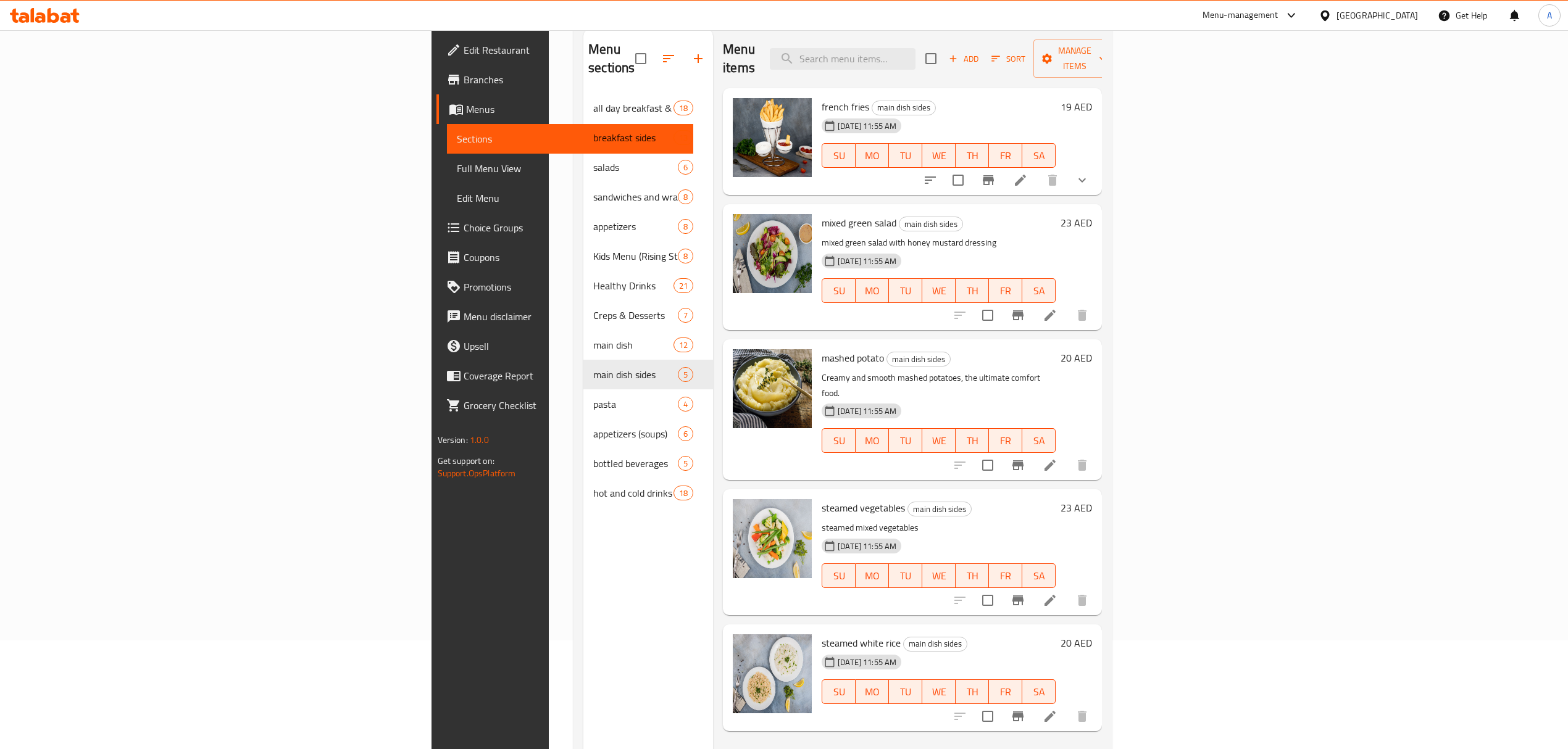
scroll to position [9, 0]
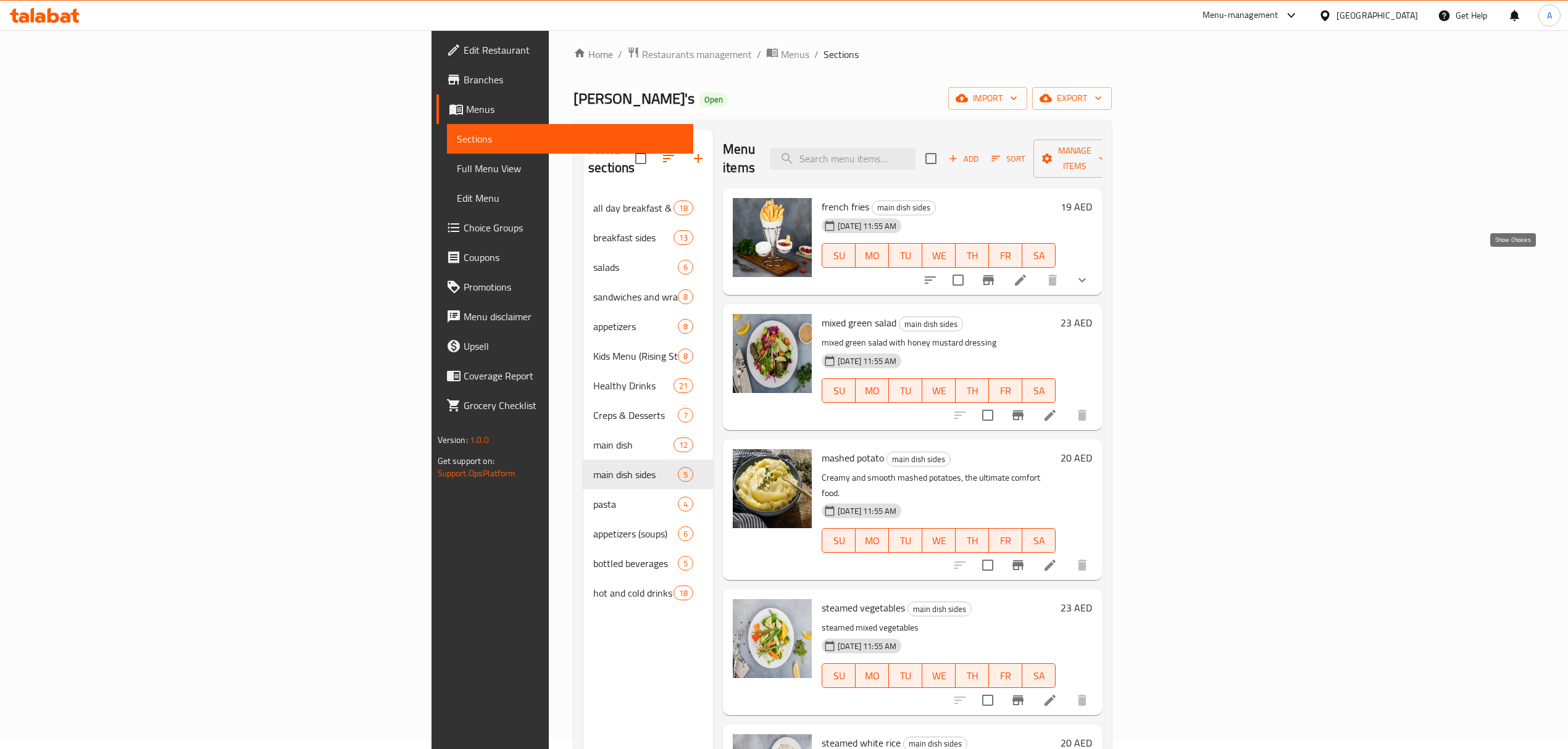
click at [1090, 273] on icon "show more" at bounding box center [1082, 280] width 15 height 15
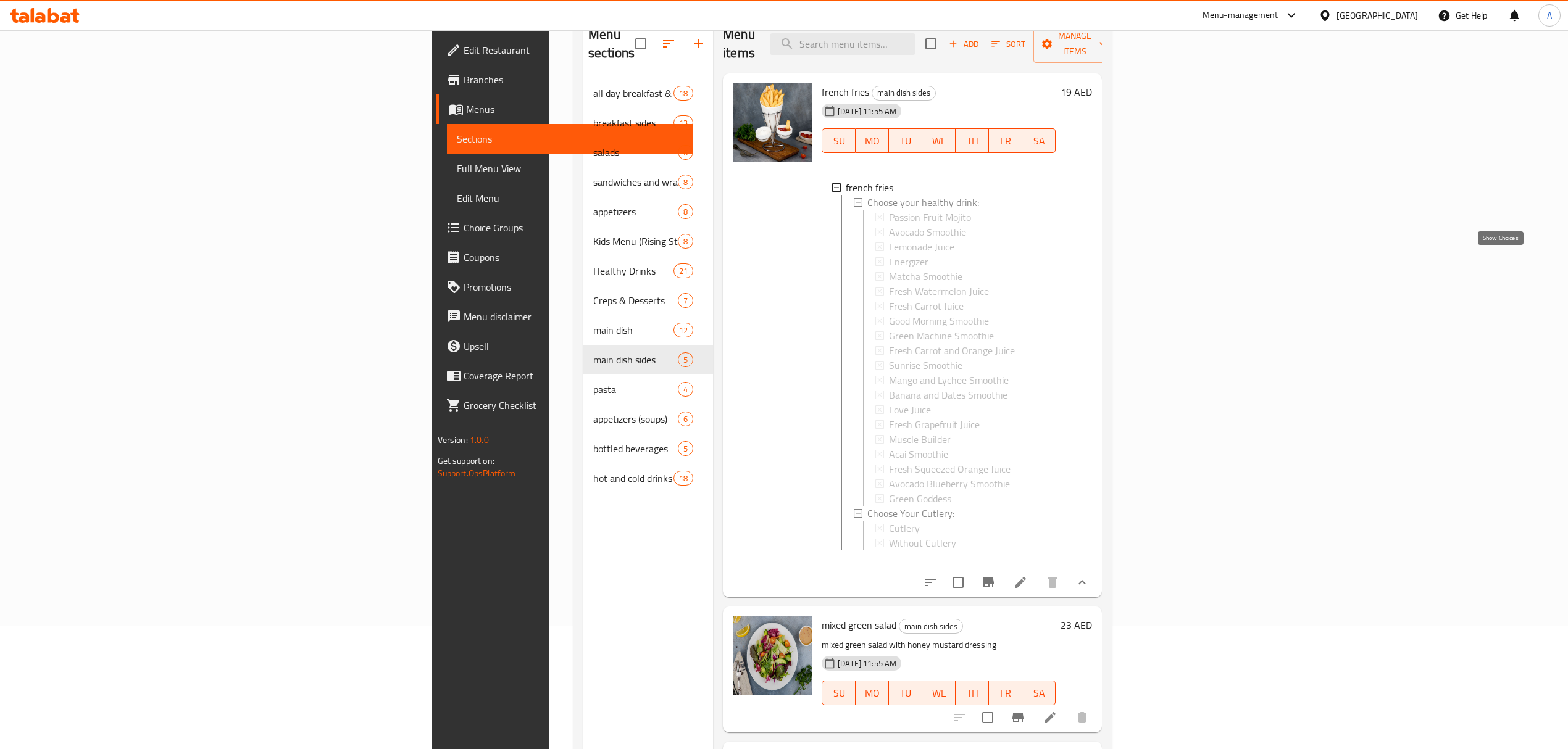
scroll to position [173, 0]
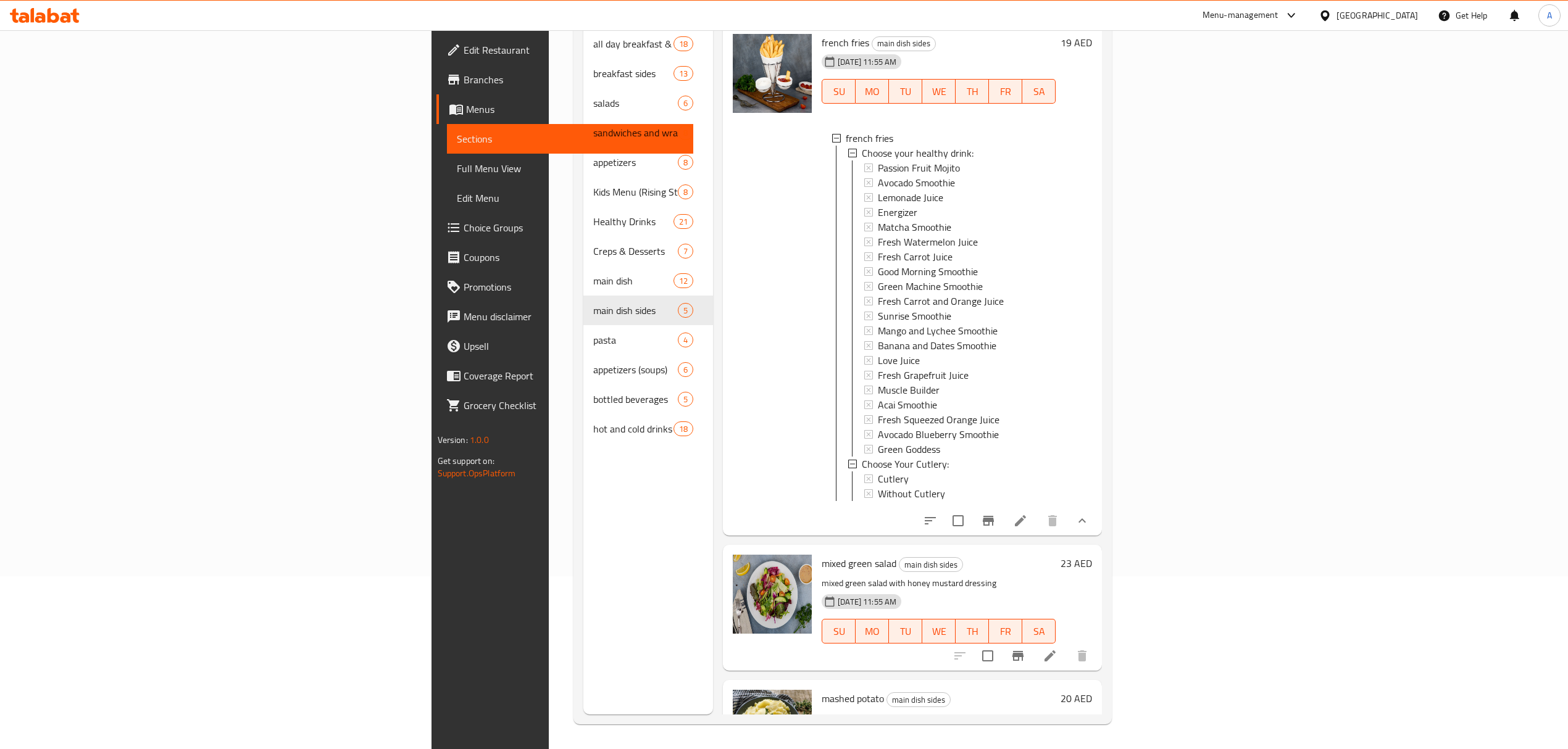
click at [1028, 522] on icon at bounding box center [1020, 521] width 15 height 15
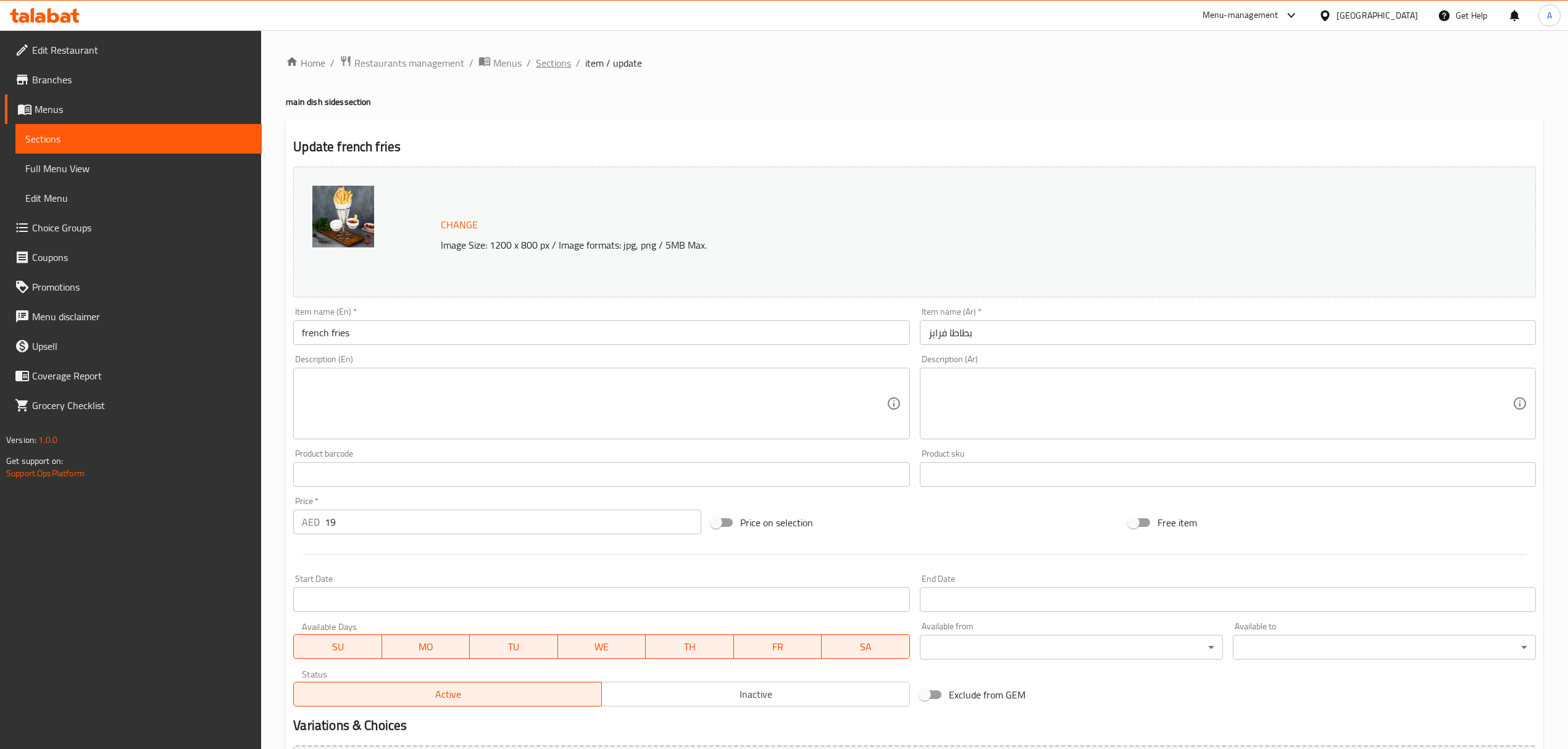
click at [556, 57] on span "Sections" at bounding box center [554, 63] width 36 height 15
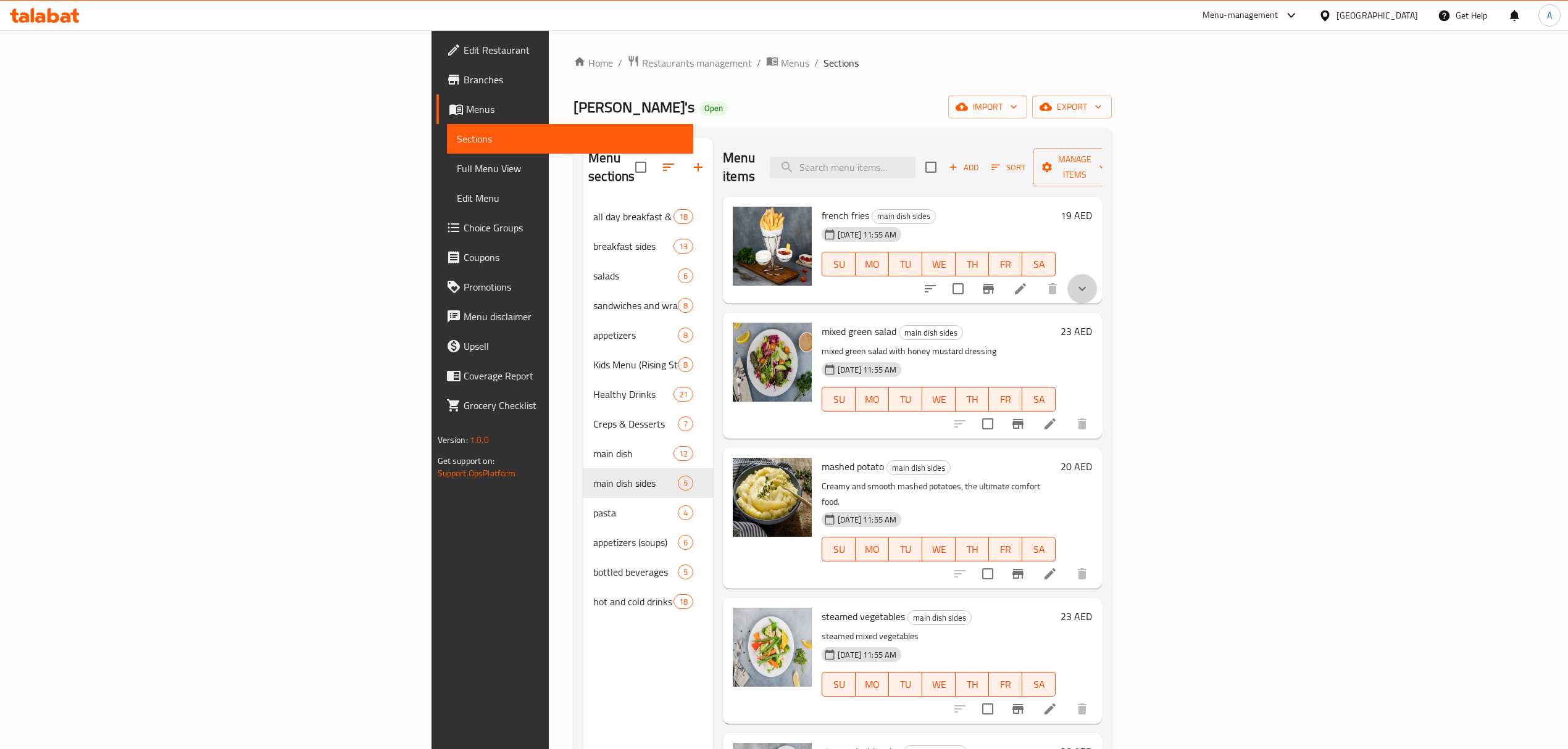
click at [1097, 274] on button "show more" at bounding box center [1082, 288] width 29 height 29
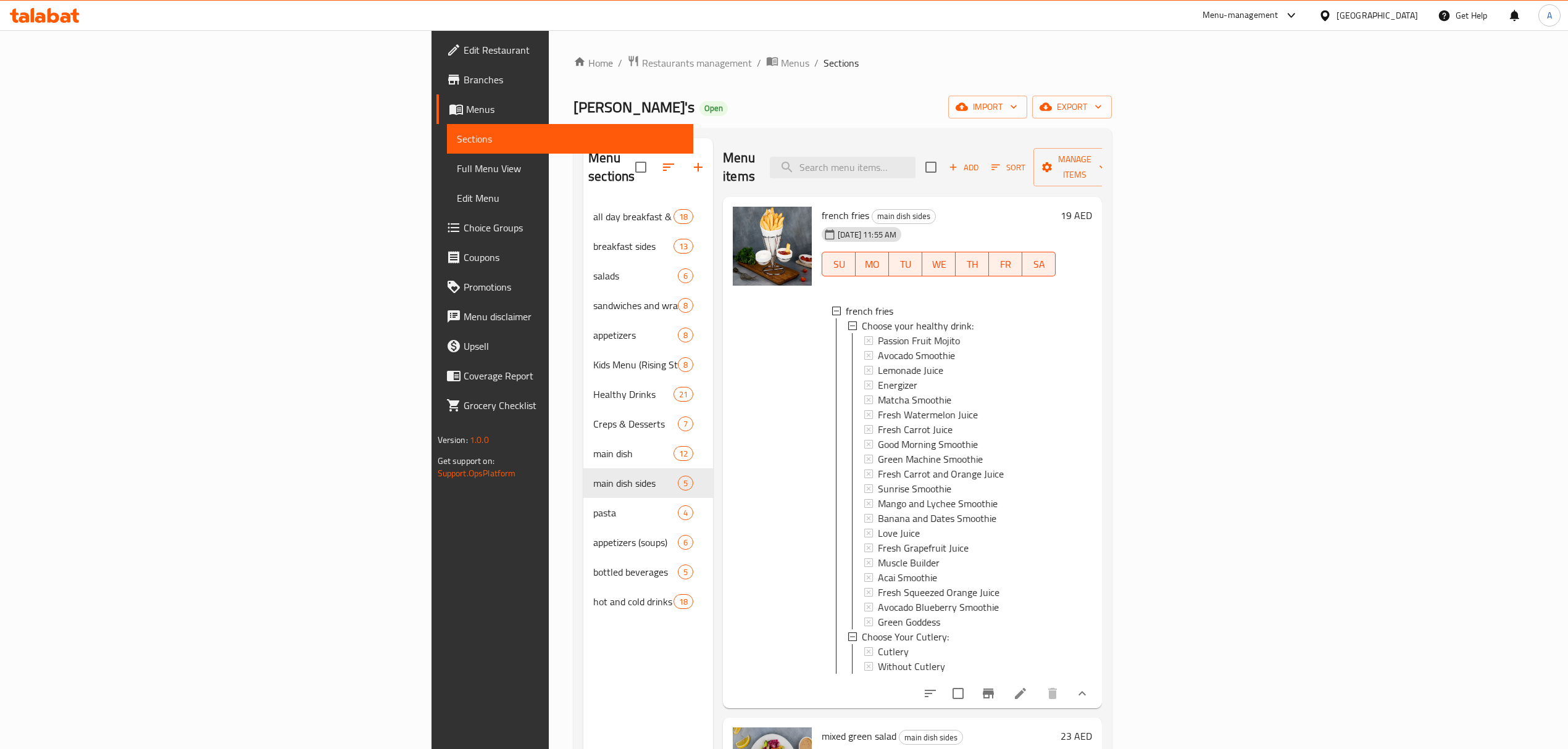
scroll to position [1, 0]
click at [878, 643] on span "Cutlery" at bounding box center [893, 650] width 31 height 15
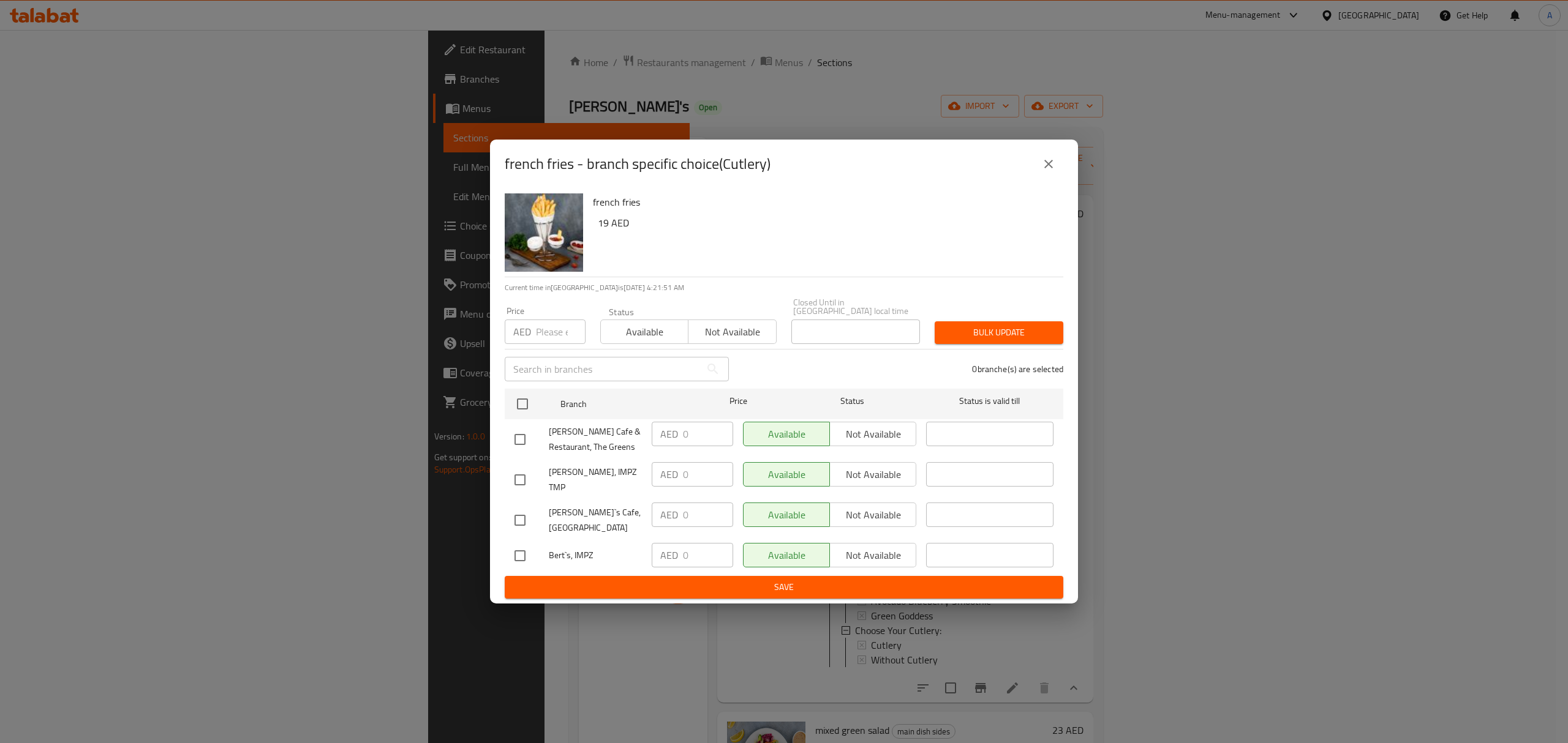
click at [1057, 175] on button "close" at bounding box center [1048, 163] width 29 height 29
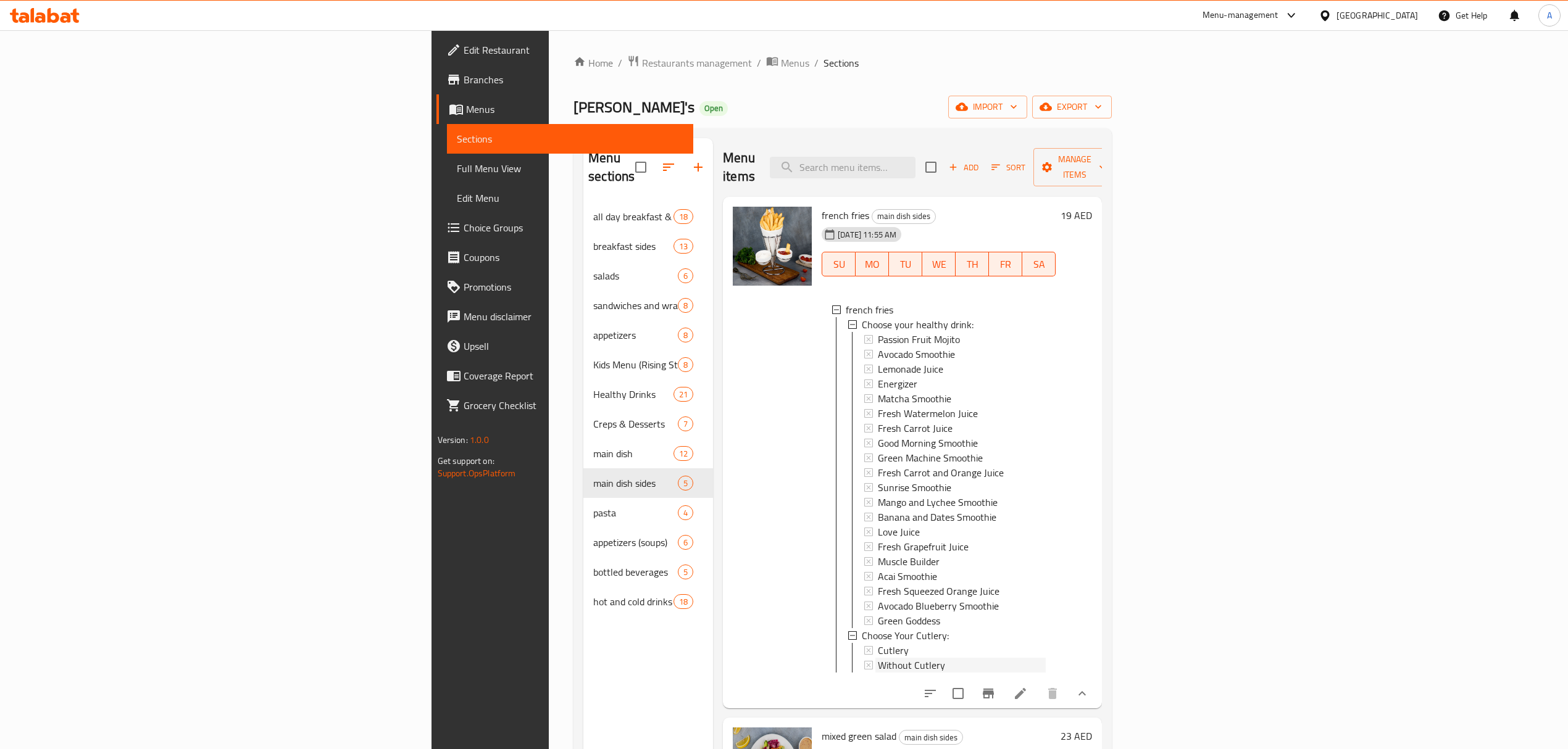
click at [878, 657] on span "Without Cutlery" at bounding box center [912, 665] width 68 height 15
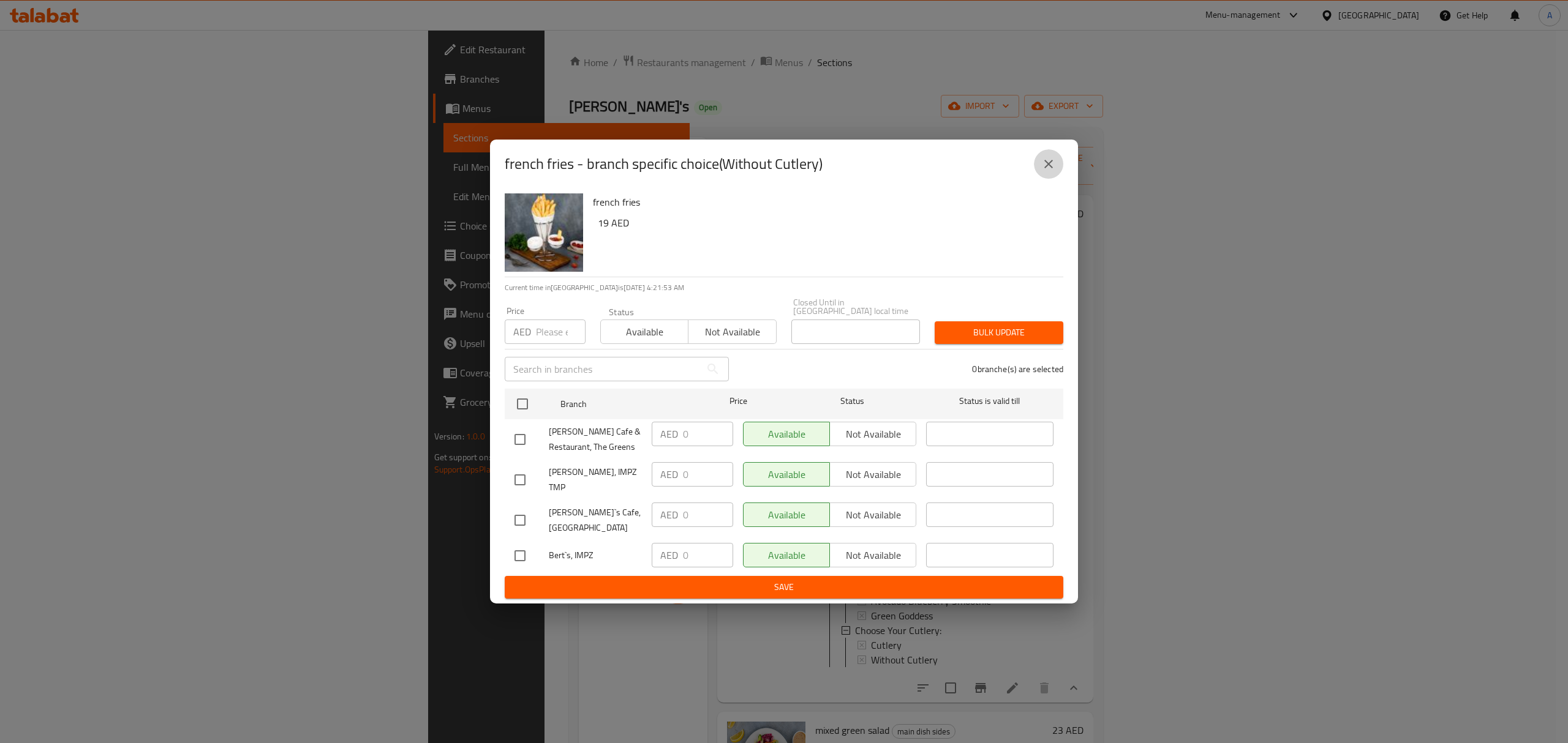
click at [1052, 168] on icon "close" at bounding box center [1049, 164] width 9 height 9
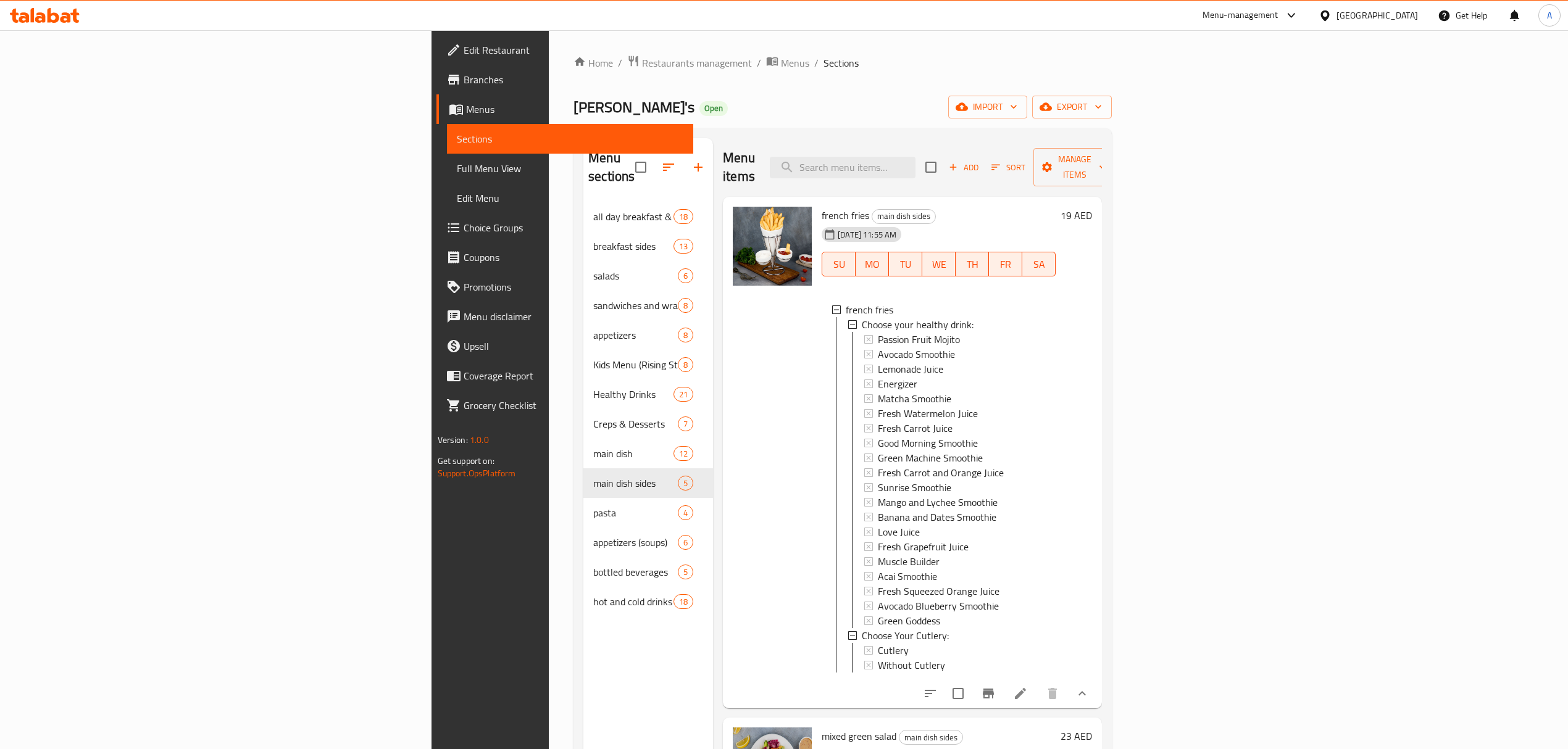
click at [817, 222] on div "25-09-2025 11:55 AM" at bounding box center [847, 235] width 61 height 25
click at [822, 206] on span "french fries" at bounding box center [845, 215] width 47 height 19
drag, startPoint x: 724, startPoint y: 203, endPoint x: 749, endPoint y: 195, distance: 26.2
click at [822, 206] on span "french fries" at bounding box center [845, 215] width 47 height 19
copy span "french fries"
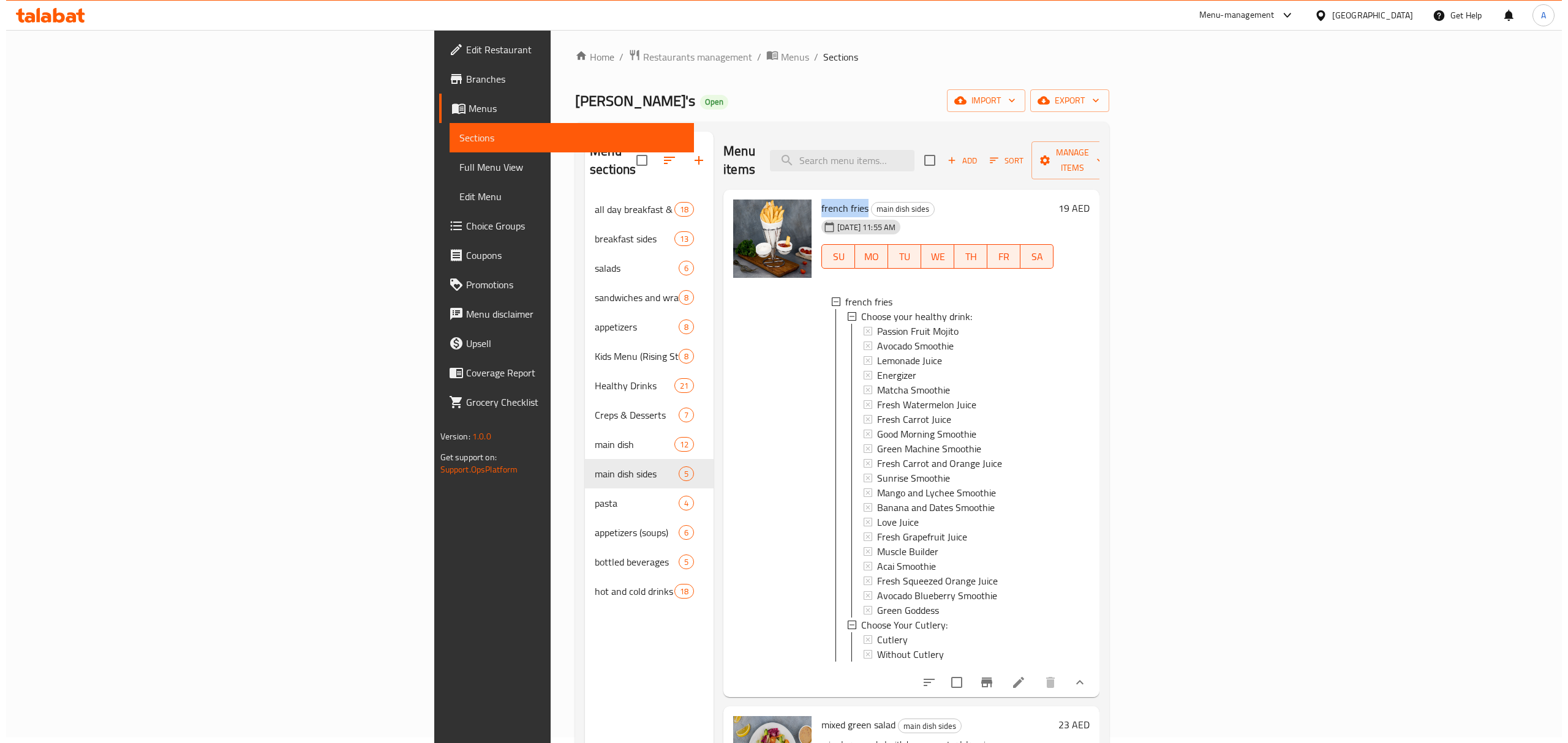
scroll to position [0, 0]
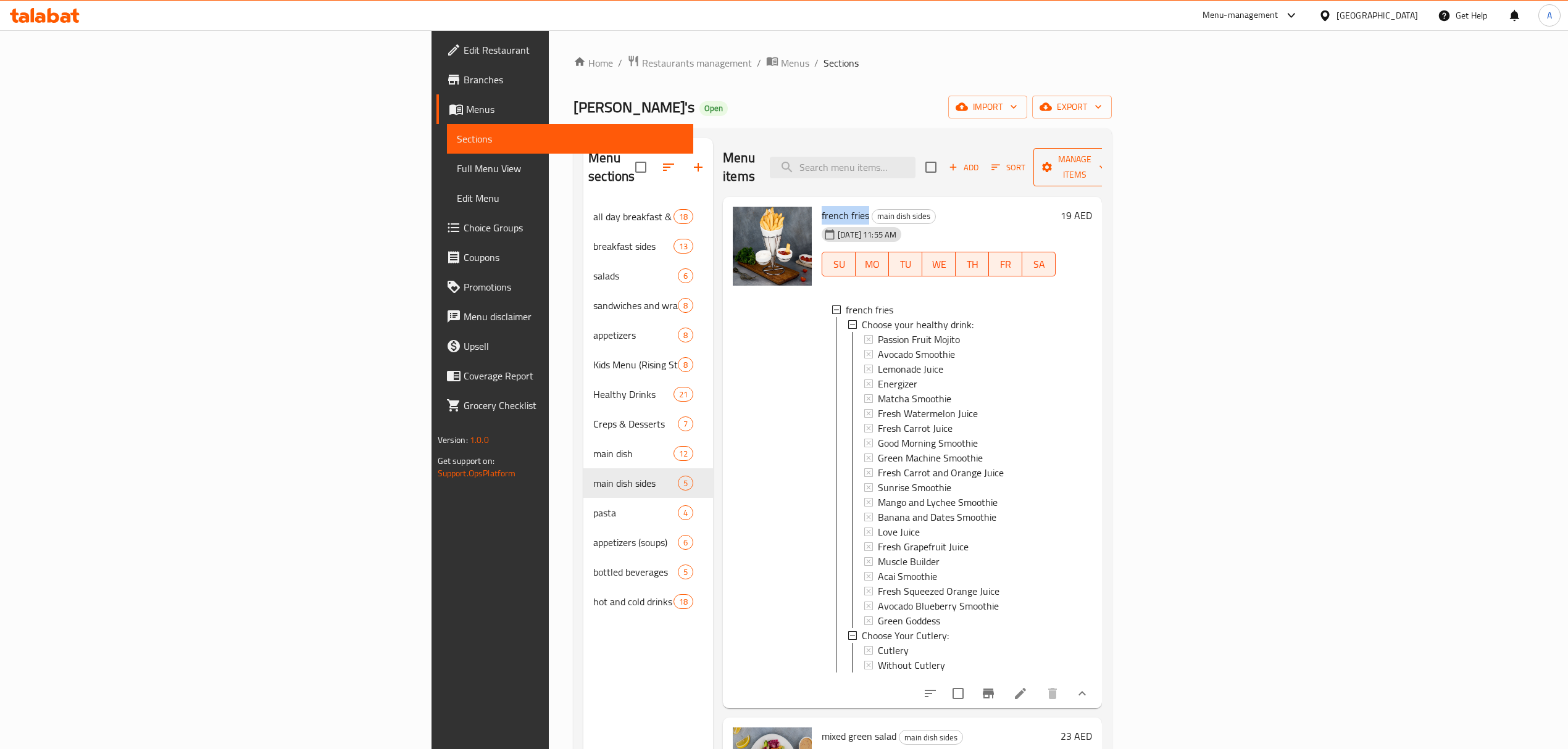
click at [1107, 156] on span "Manage items" at bounding box center [1075, 167] width 63 height 31
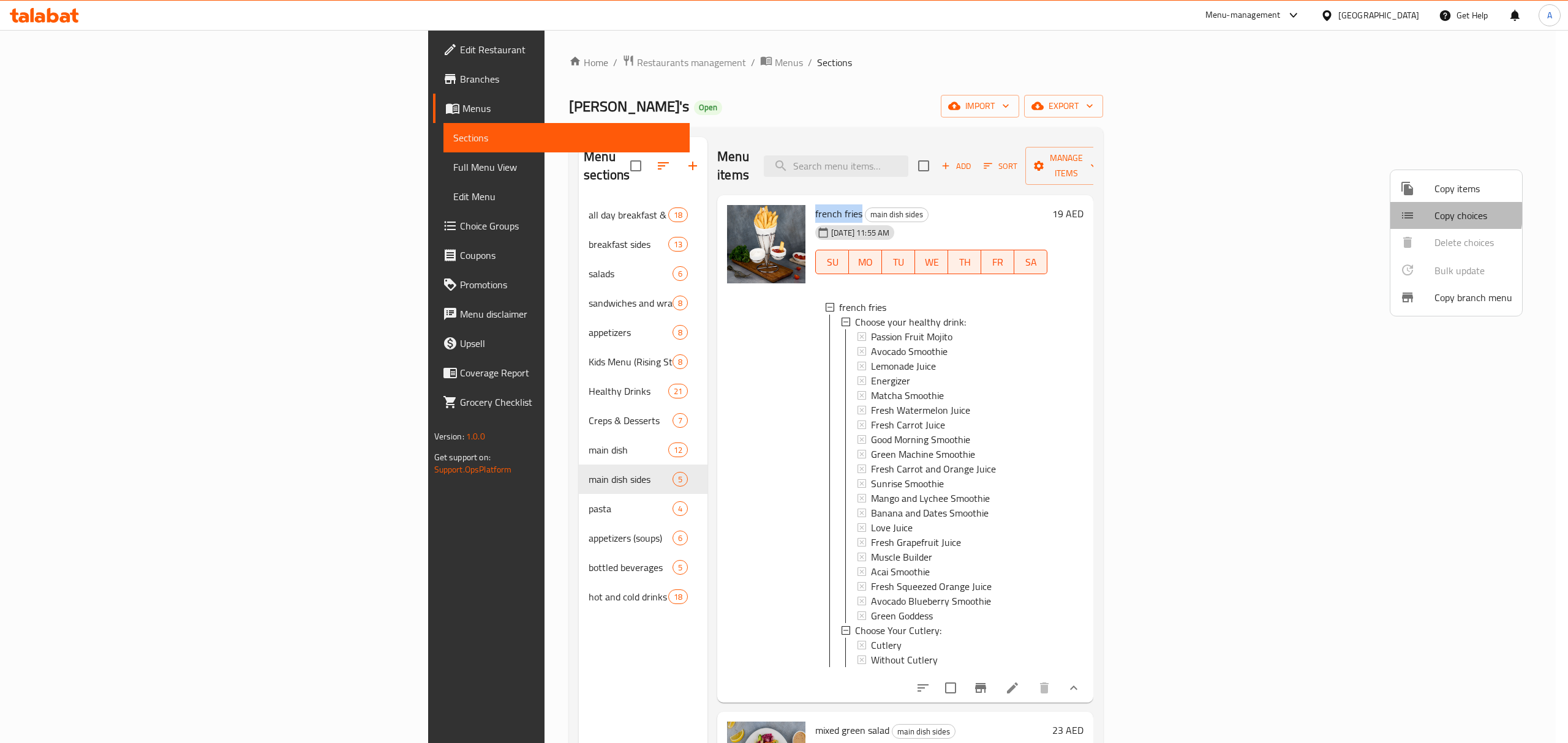
click at [1433, 213] on div at bounding box center [1417, 215] width 34 height 15
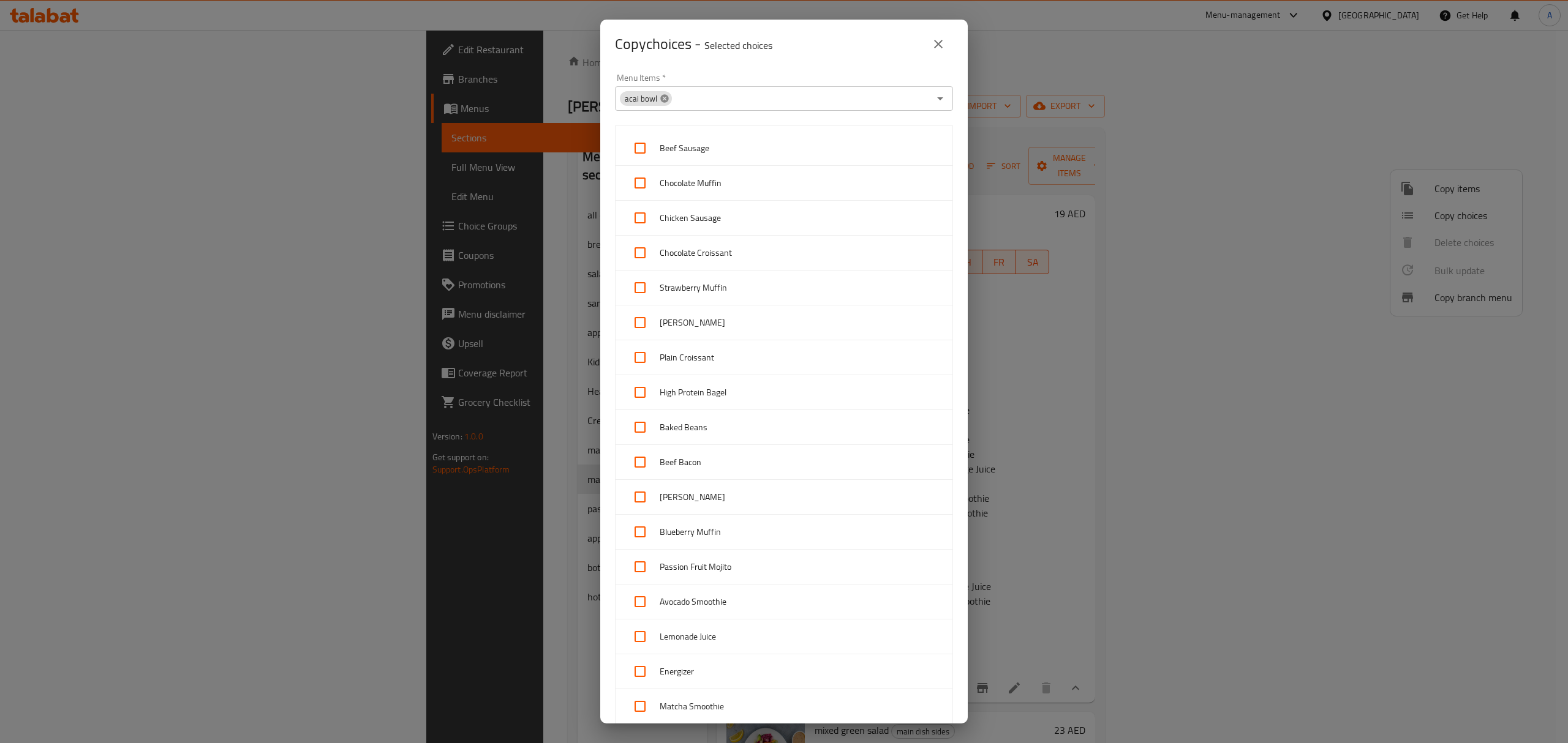
click at [668, 93] on icon at bounding box center [664, 98] width 10 height 10
click at [668, 93] on input "Menu Items   *" at bounding box center [774, 98] width 310 height 17
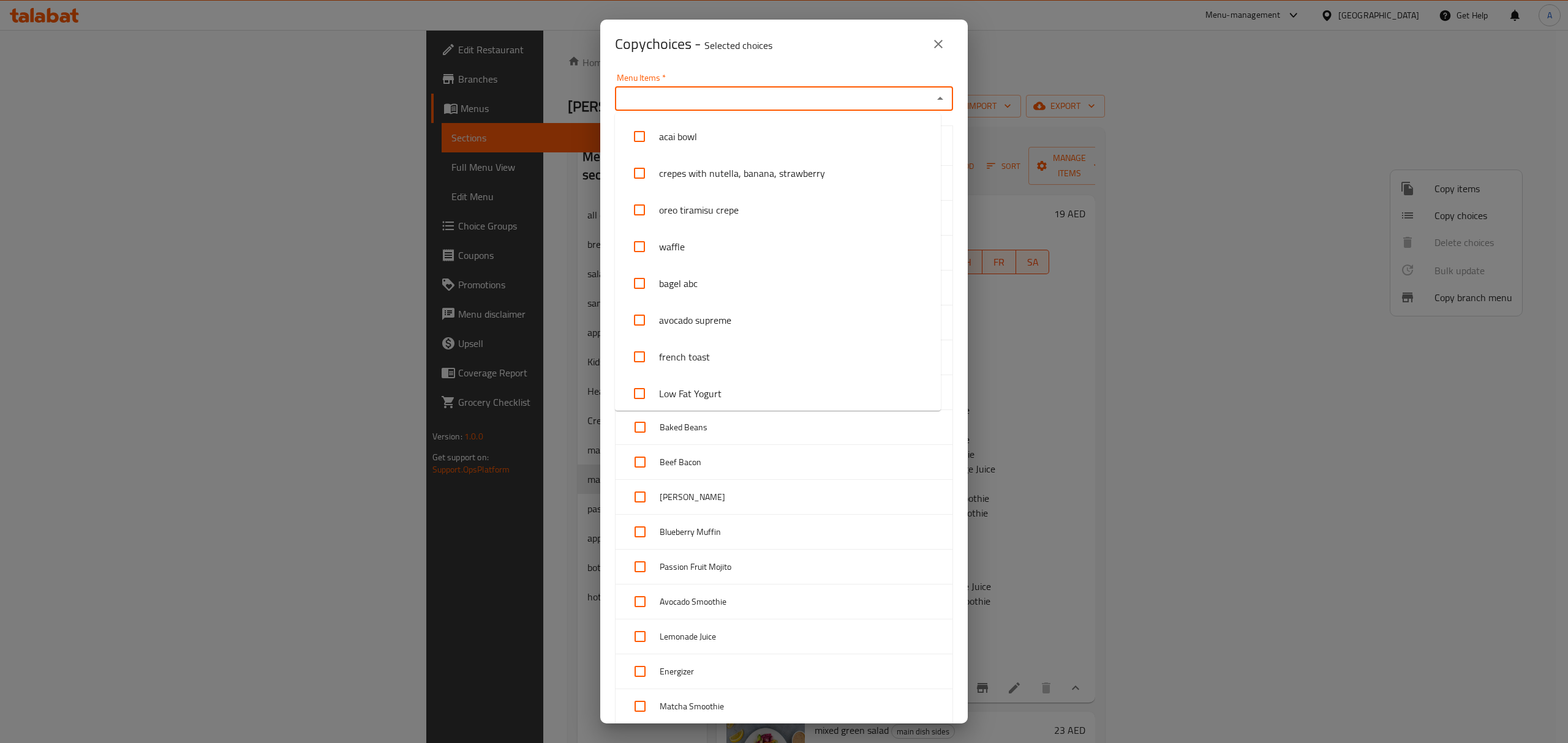
paste input "french fries"
type input "french fries"
click at [645, 128] on input "checkbox" at bounding box center [638, 136] width 29 height 29
checkbox input "false"
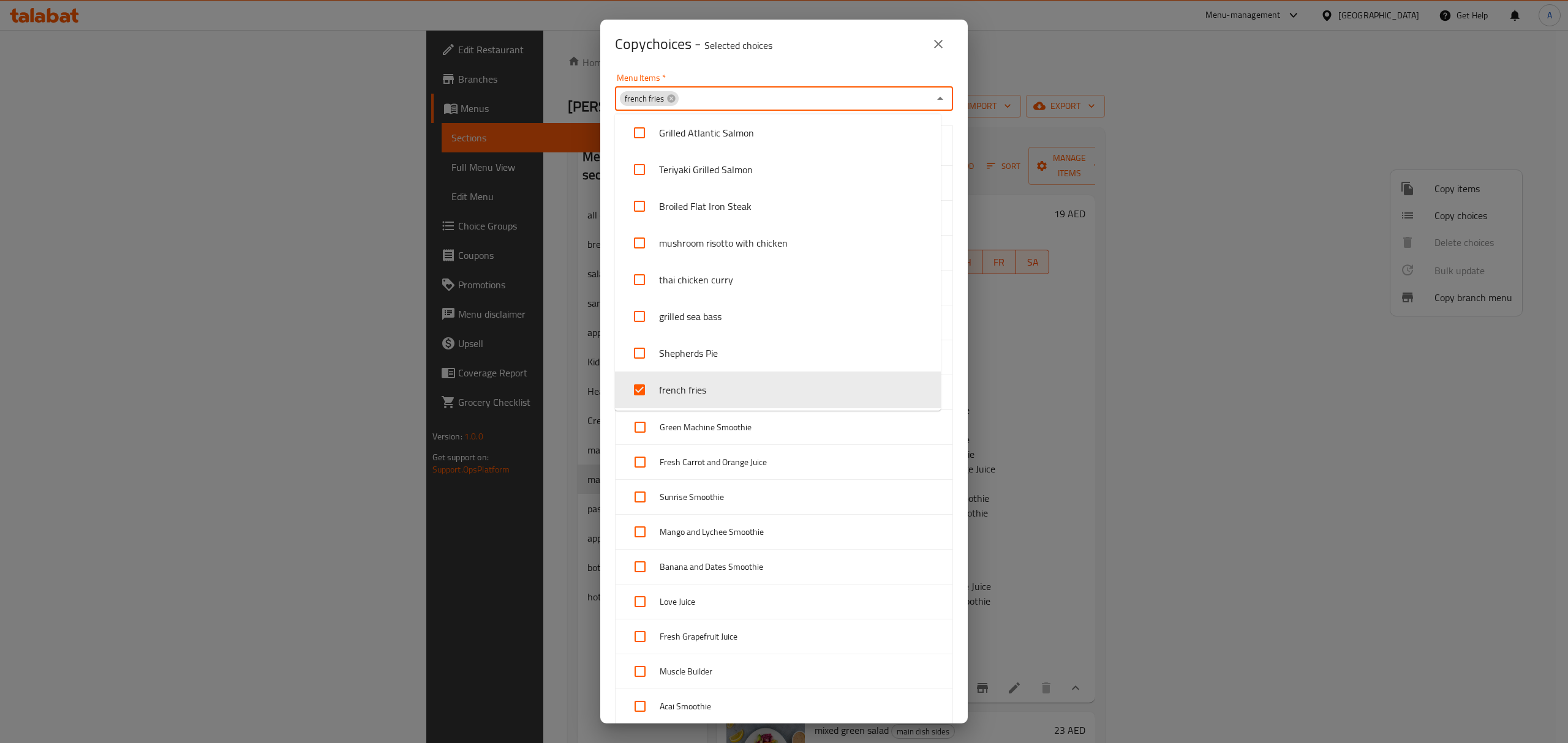
click at [711, 73] on div "Menu Items   * french fries Menu Items *" at bounding box center [783, 92] width 338 height 37
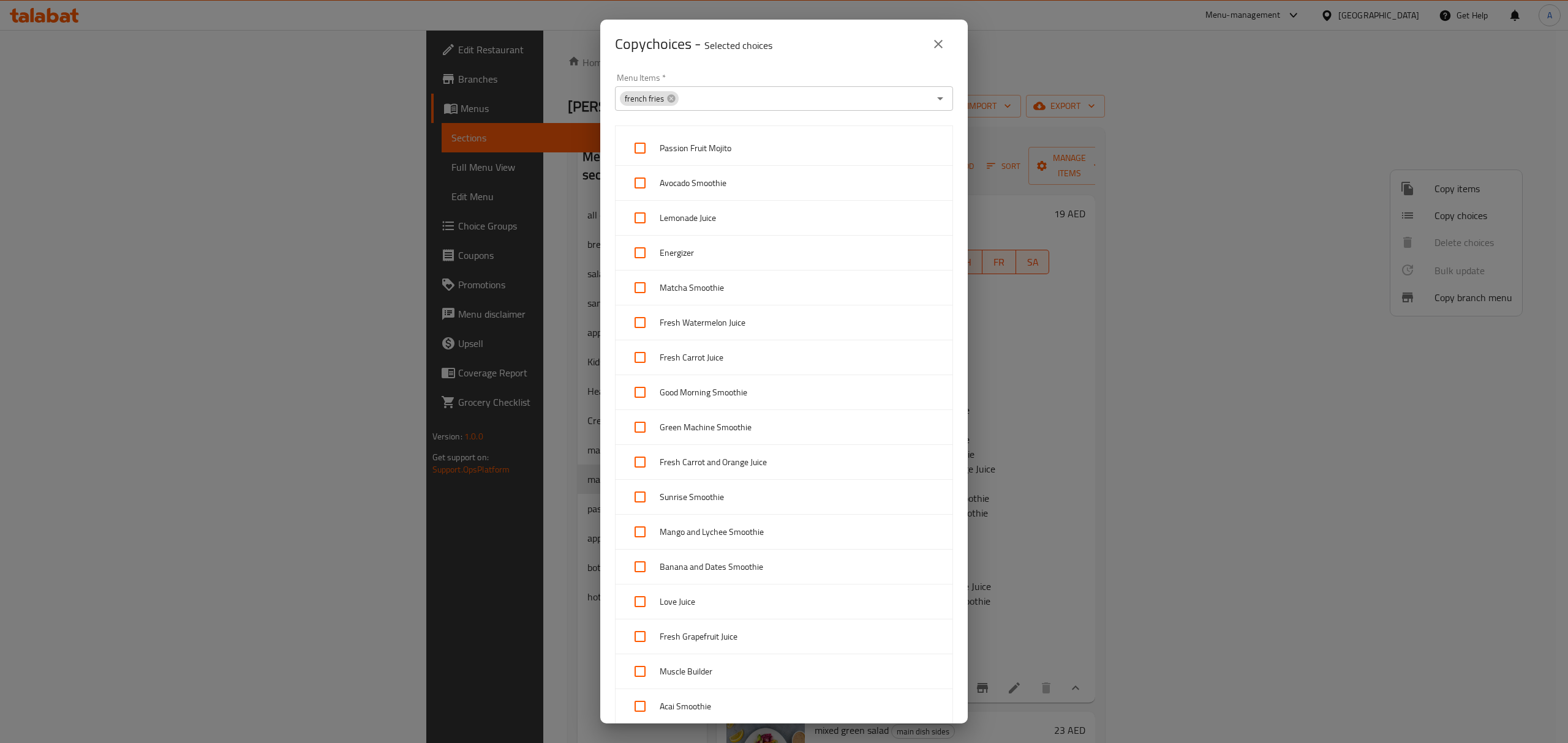
click at [694, 65] on div "Copy choices - Selected choices 0" at bounding box center [784, 44] width 368 height 49
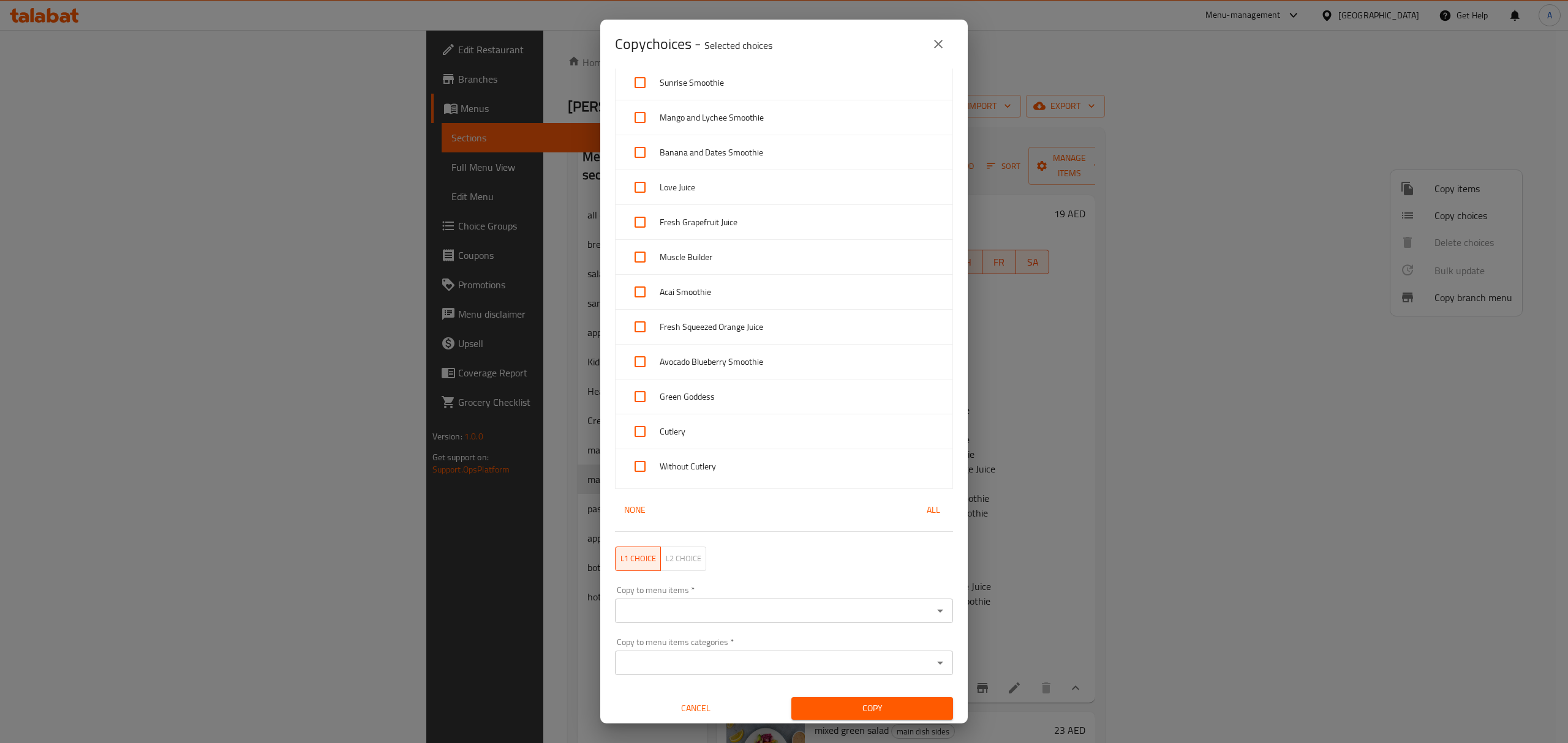
scroll to position [422, 0]
click at [638, 427] on input "checkbox" at bounding box center [639, 427] width 29 height 29
checkbox input "true"
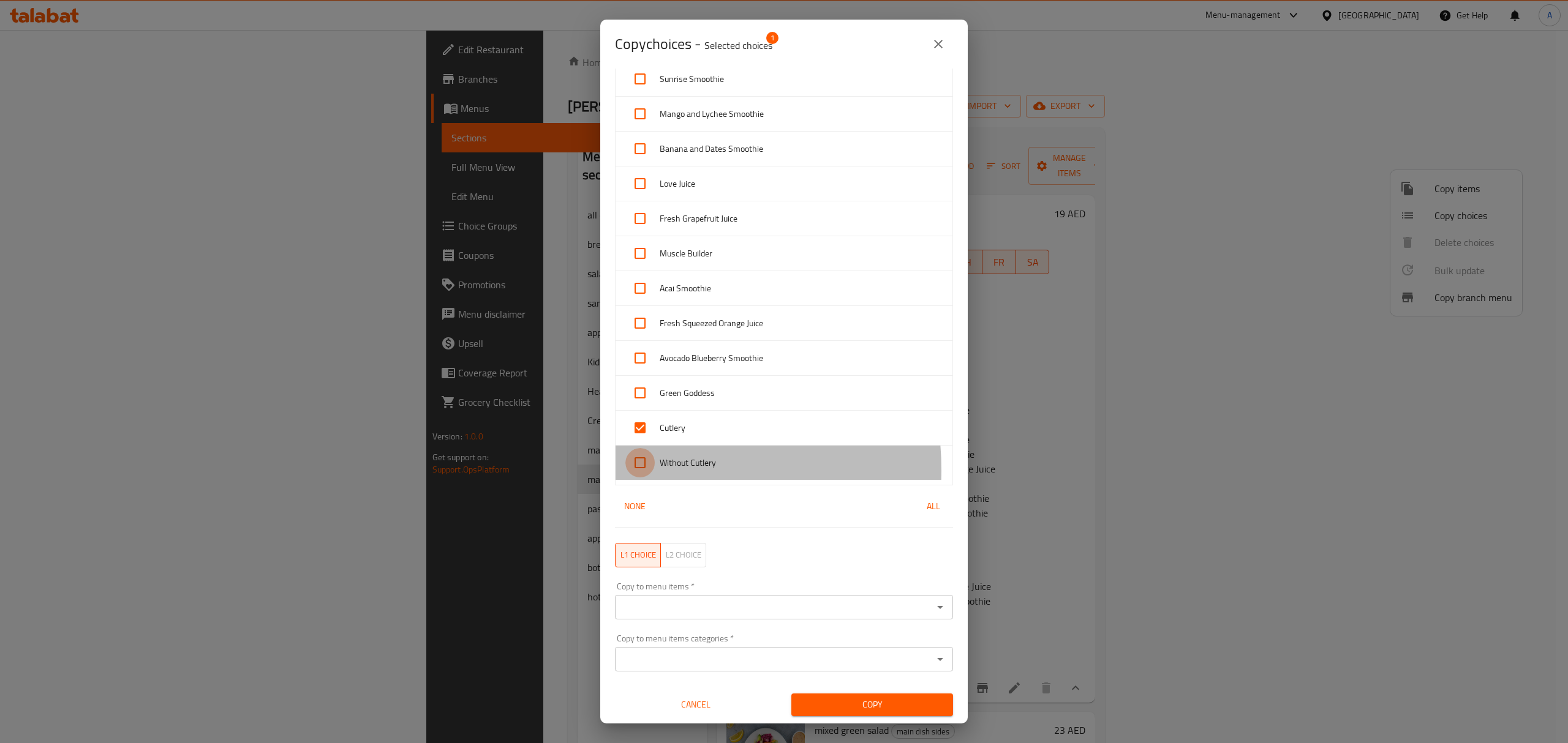
click at [640, 471] on input "checkbox" at bounding box center [639, 462] width 29 height 29
checkbox input "true"
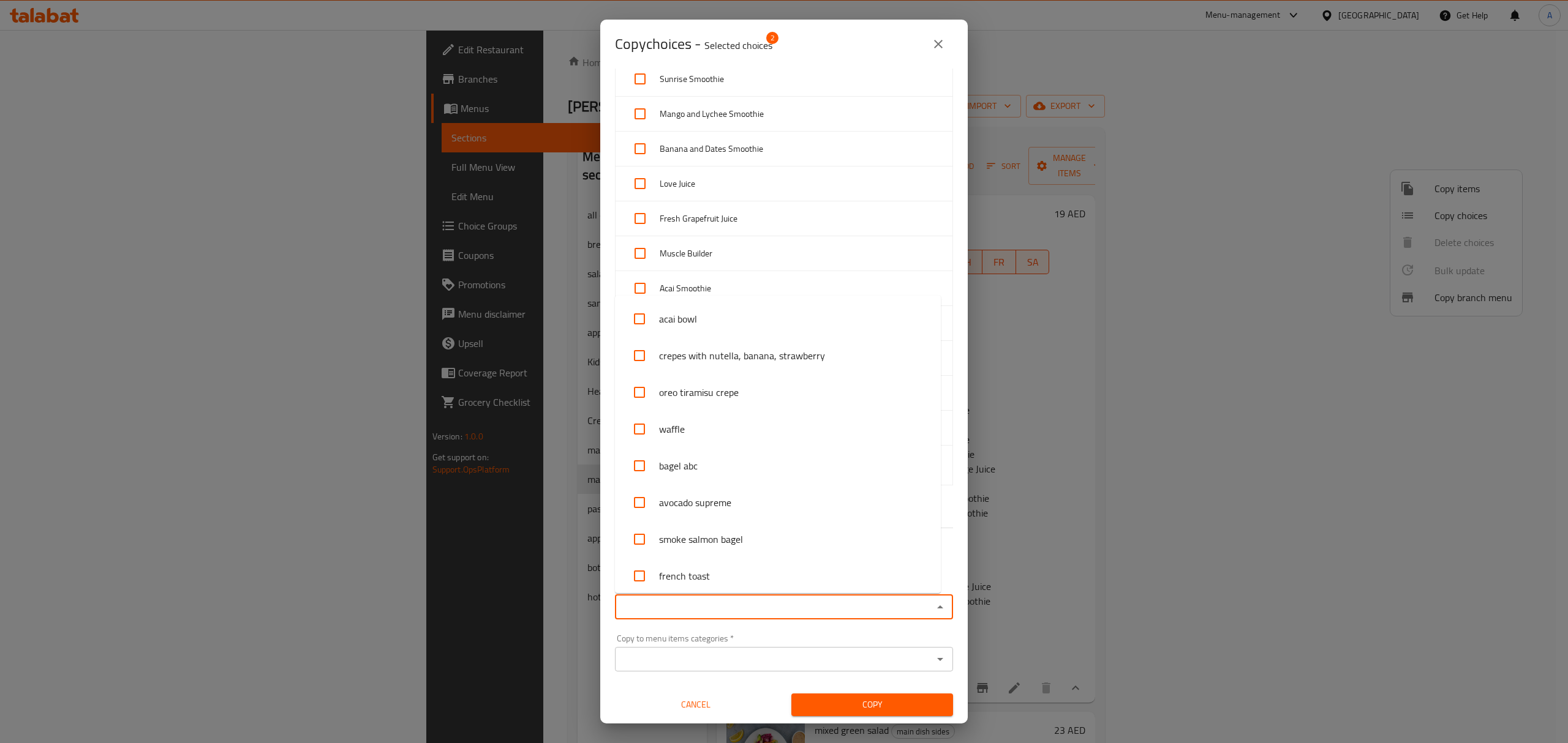
click at [716, 608] on input "Copy to menu items   *" at bounding box center [774, 606] width 310 height 17
paste input "french fries"
type input "french fries"
click at [685, 635] on li "french fries" at bounding box center [778, 646] width 326 height 37
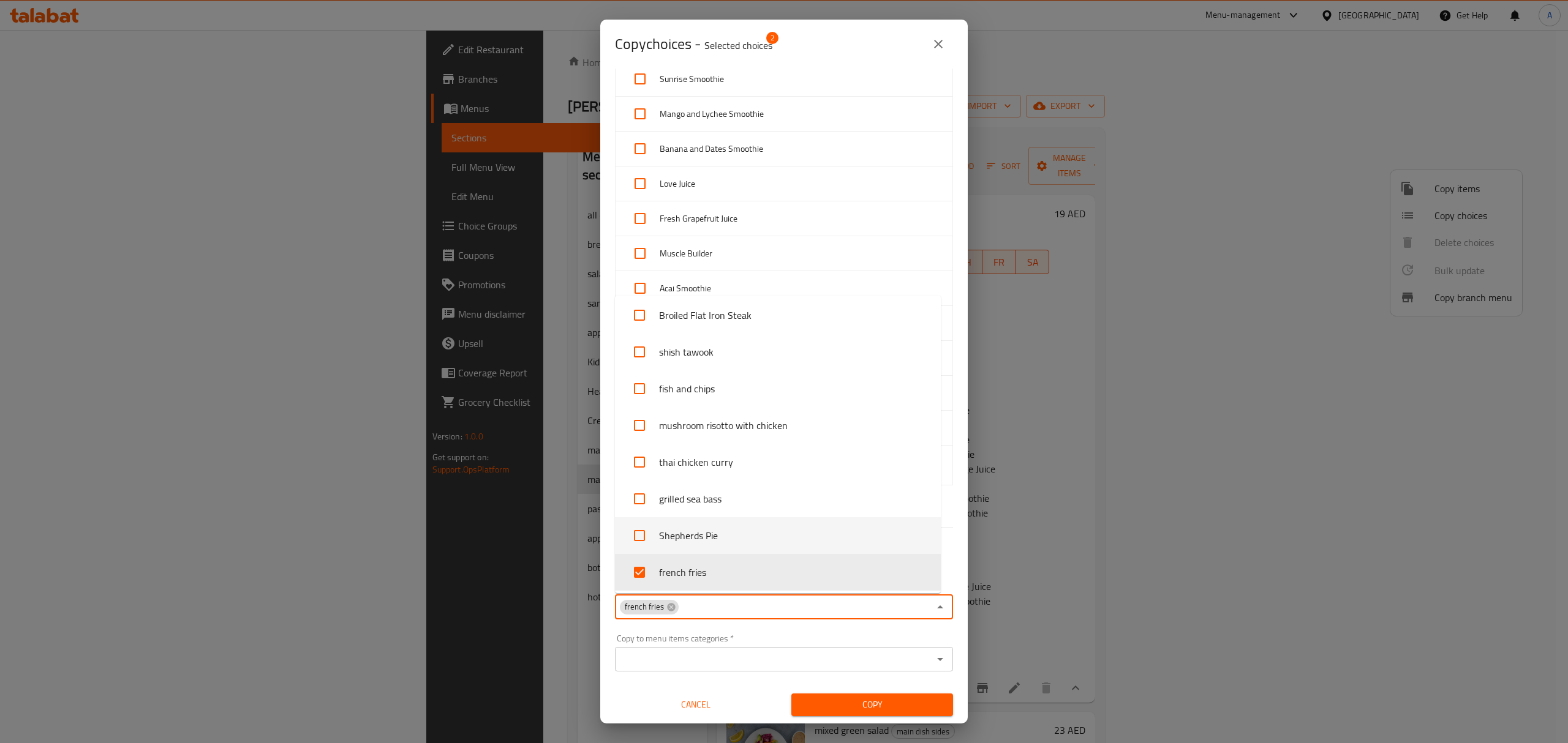
scroll to position [3539, 0]
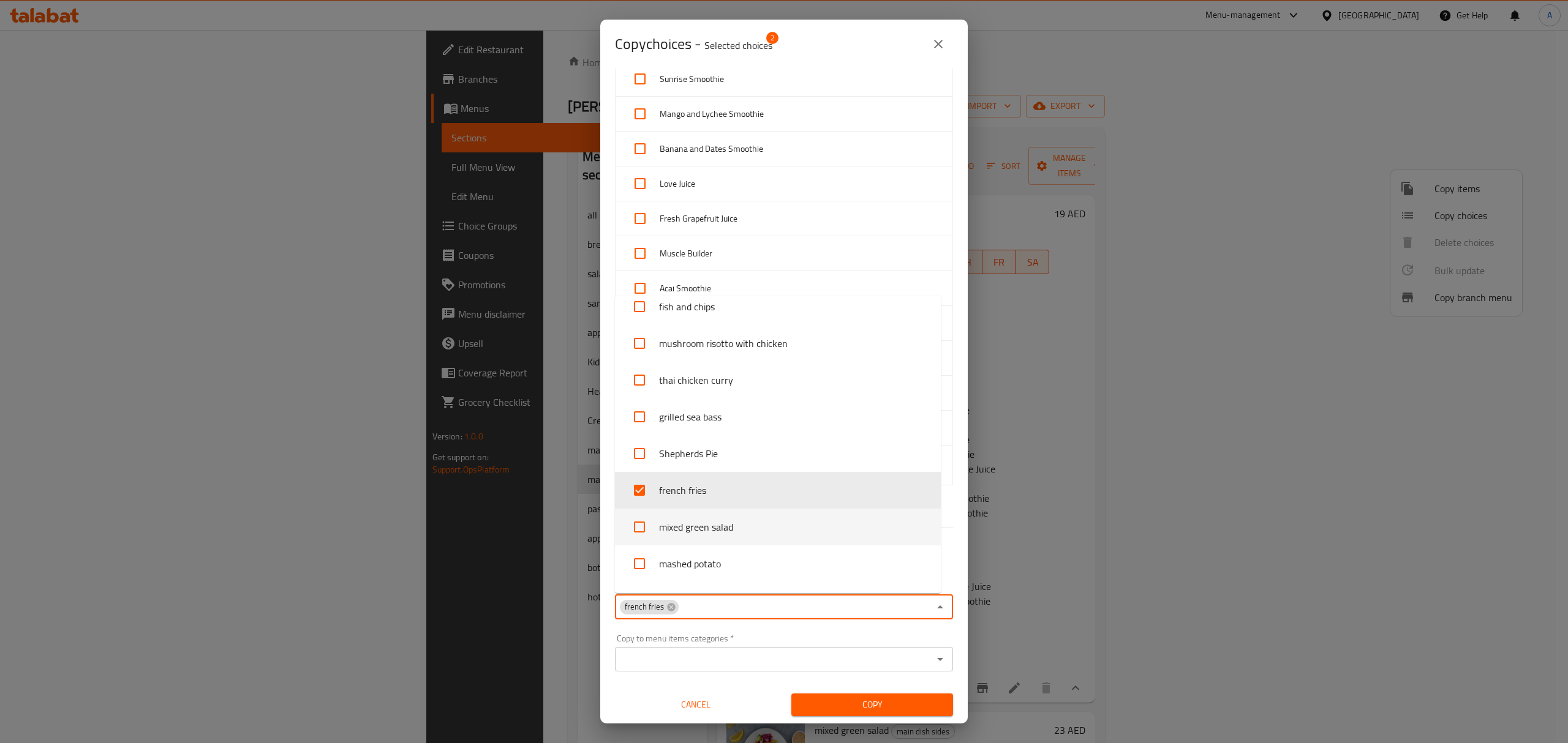
click at [639, 529] on input "checkbox" at bounding box center [638, 526] width 29 height 29
checkbox input "true"
click at [647, 498] on input "checkbox" at bounding box center [638, 490] width 29 height 29
checkbox input "false"
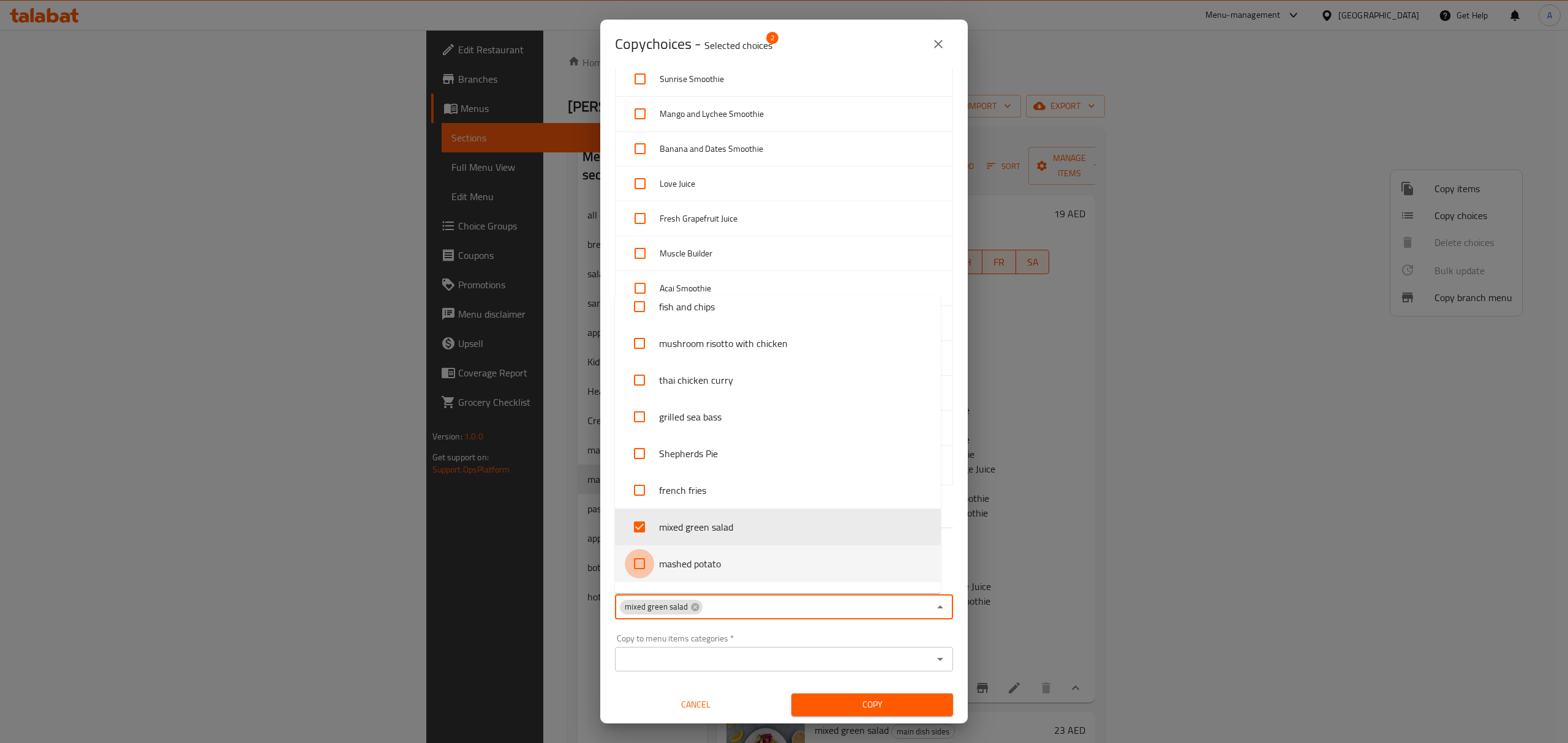
click at [635, 559] on input "checkbox" at bounding box center [638, 563] width 29 height 29
checkbox input "true"
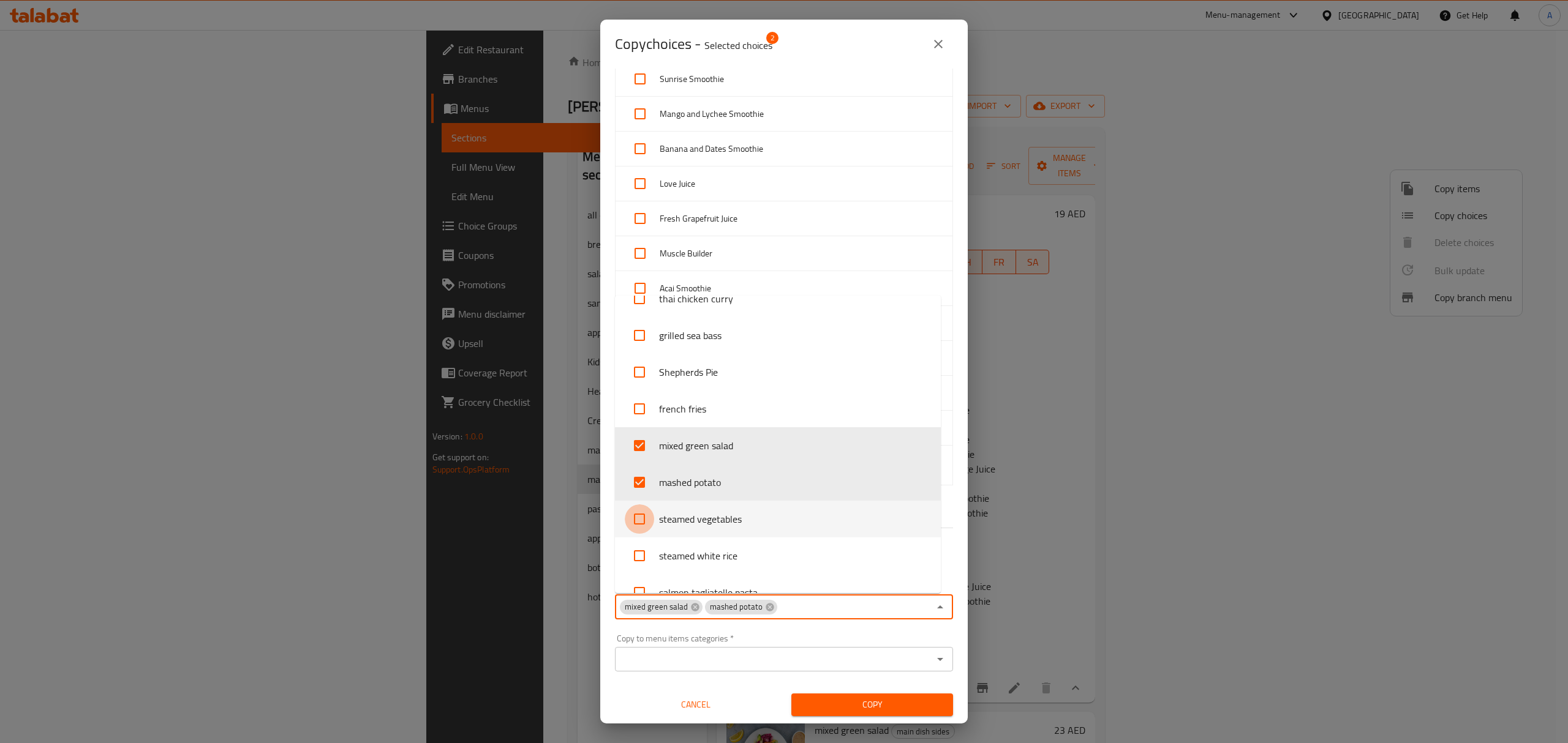
click at [640, 516] on input "checkbox" at bounding box center [638, 518] width 29 height 29
checkbox input "true"
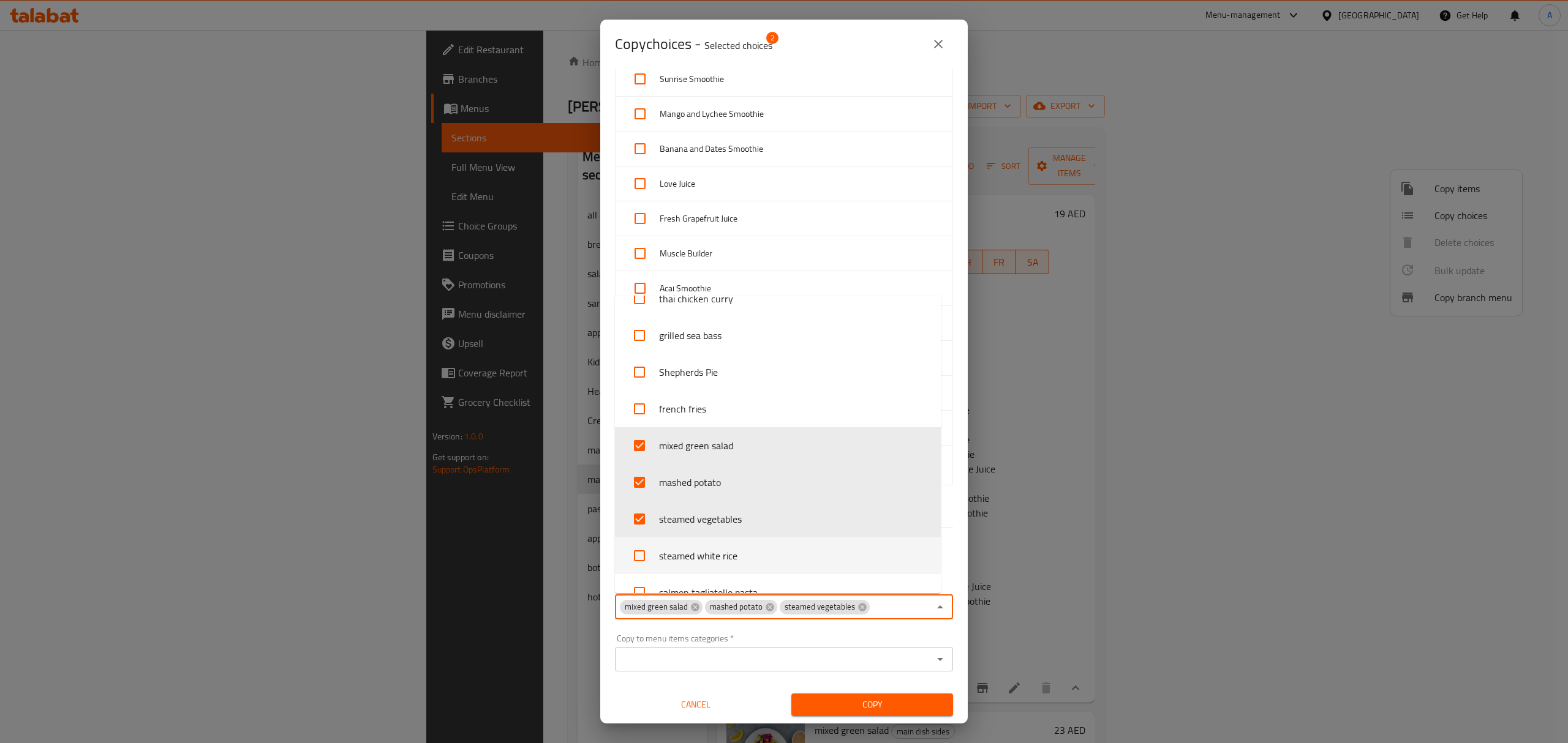
click at [645, 558] on input "checkbox" at bounding box center [638, 555] width 29 height 29
checkbox input "true"
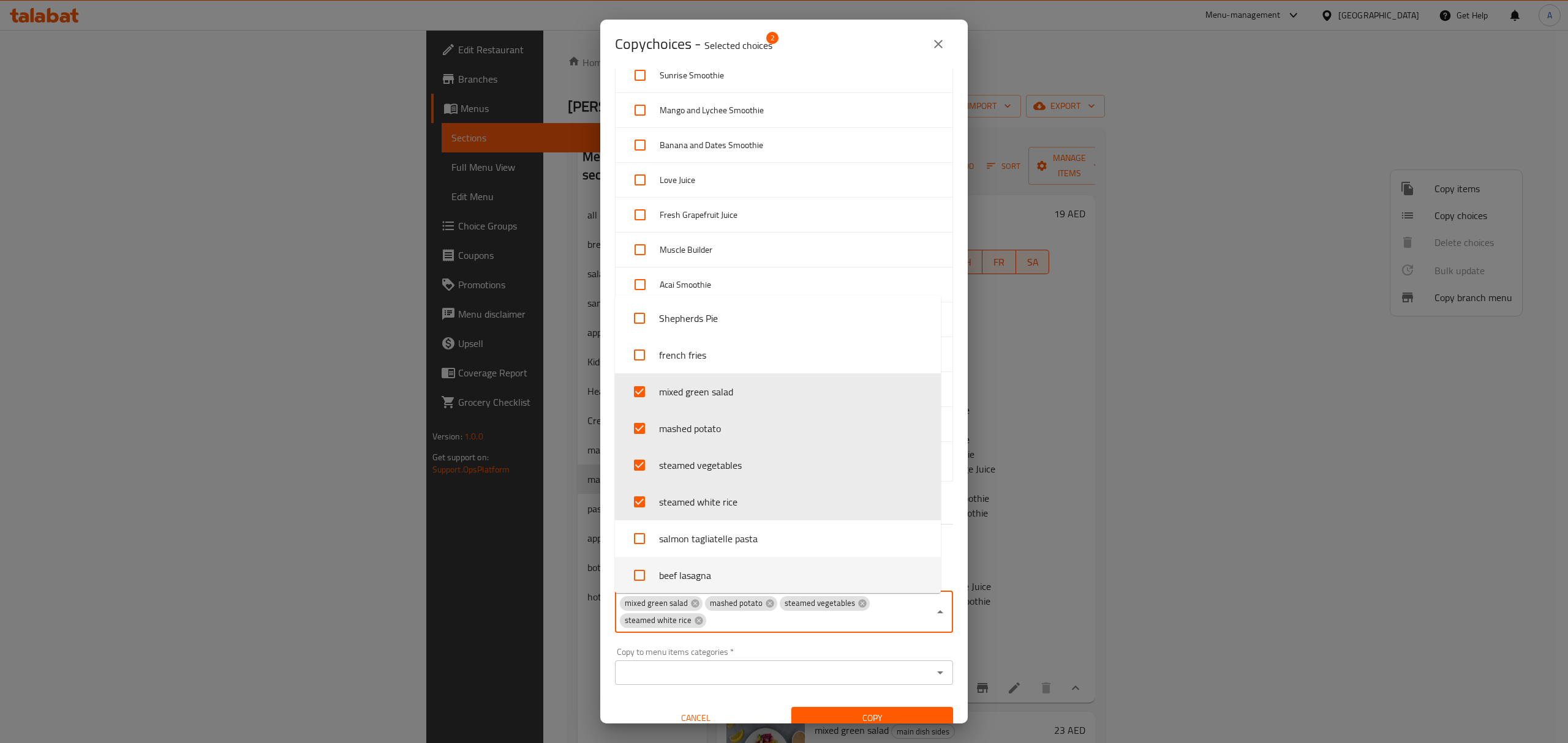
scroll to position [3702, 0]
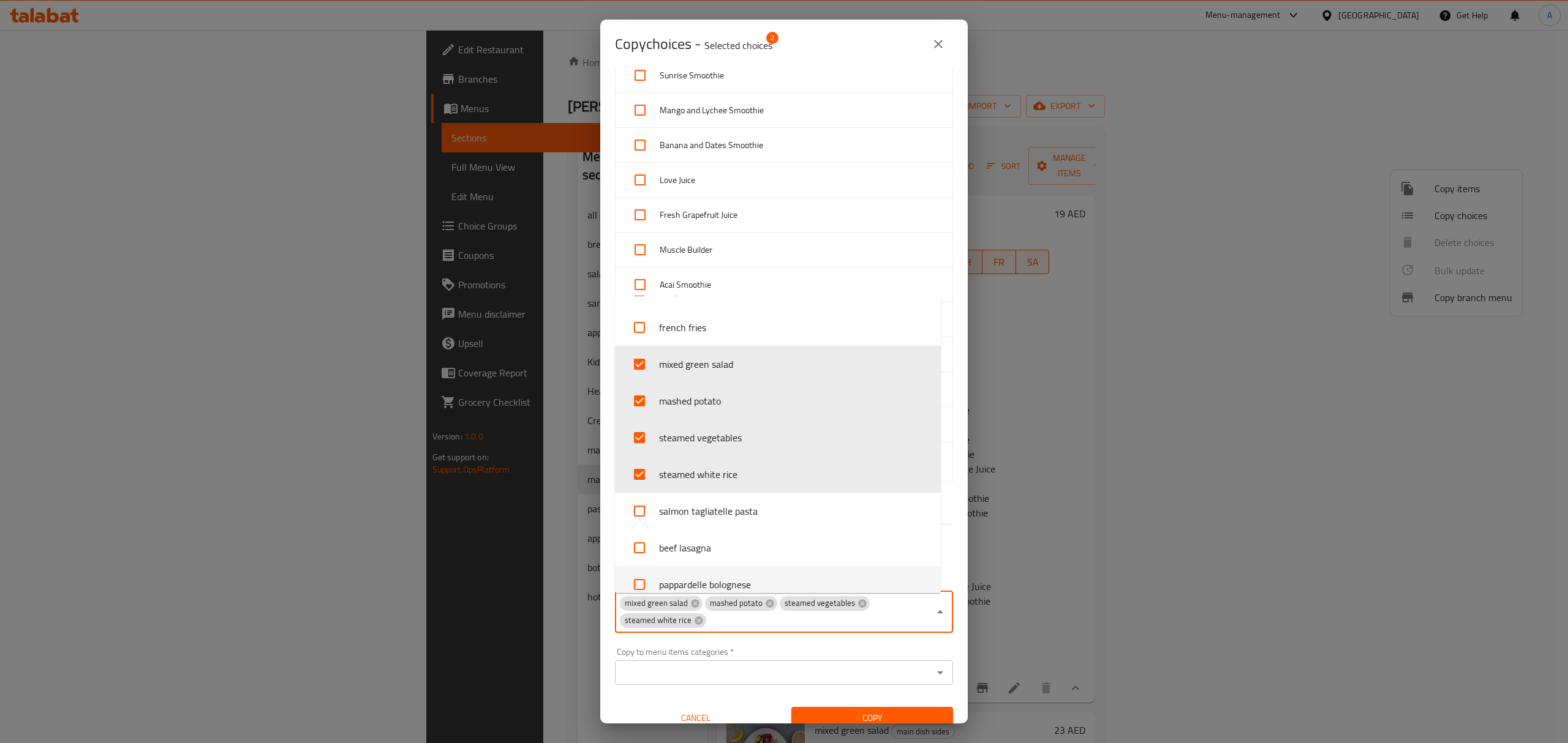
click at [848, 723] on div "Copy" at bounding box center [872, 718] width 176 height 37
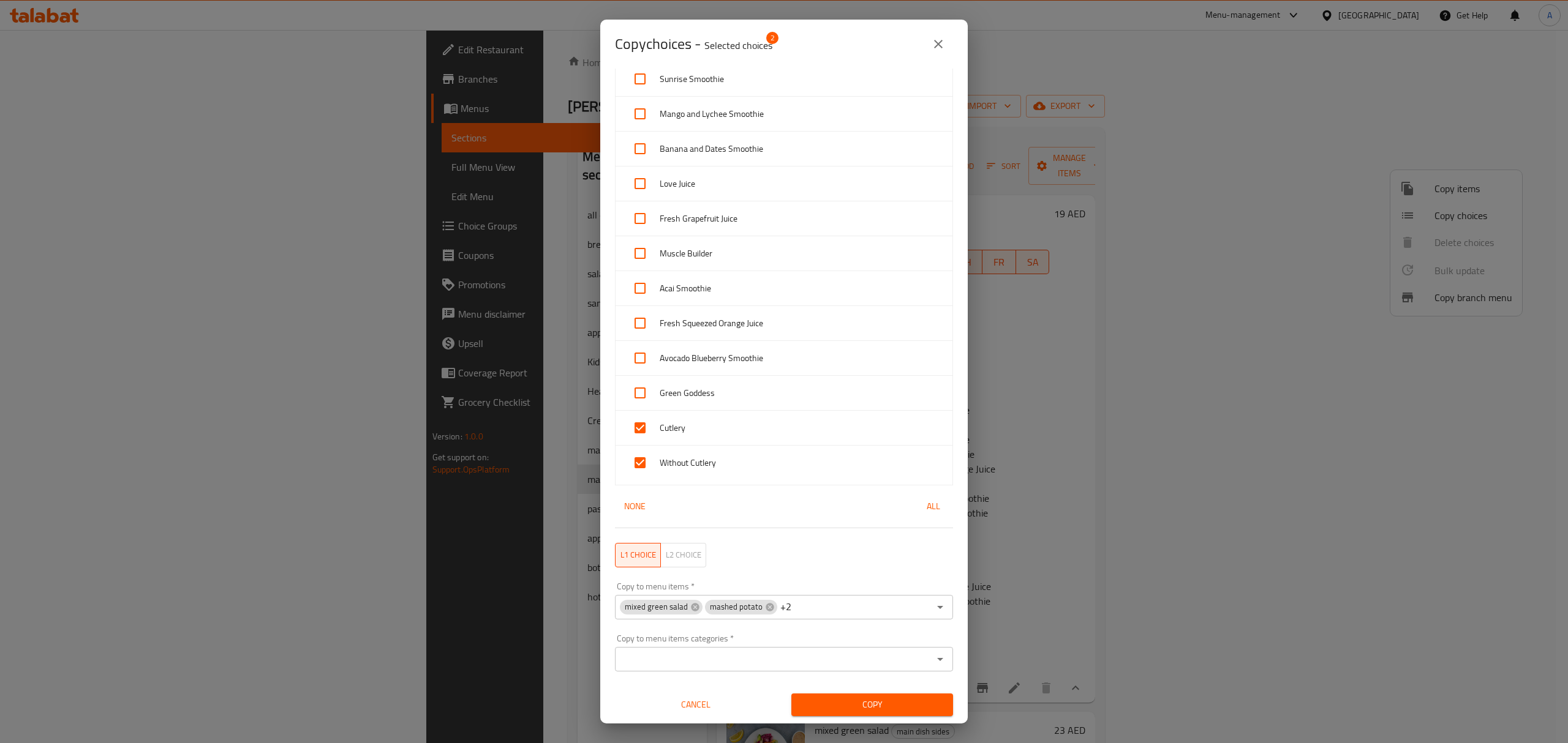
click at [843, 710] on span "Copy" at bounding box center [872, 704] width 142 height 15
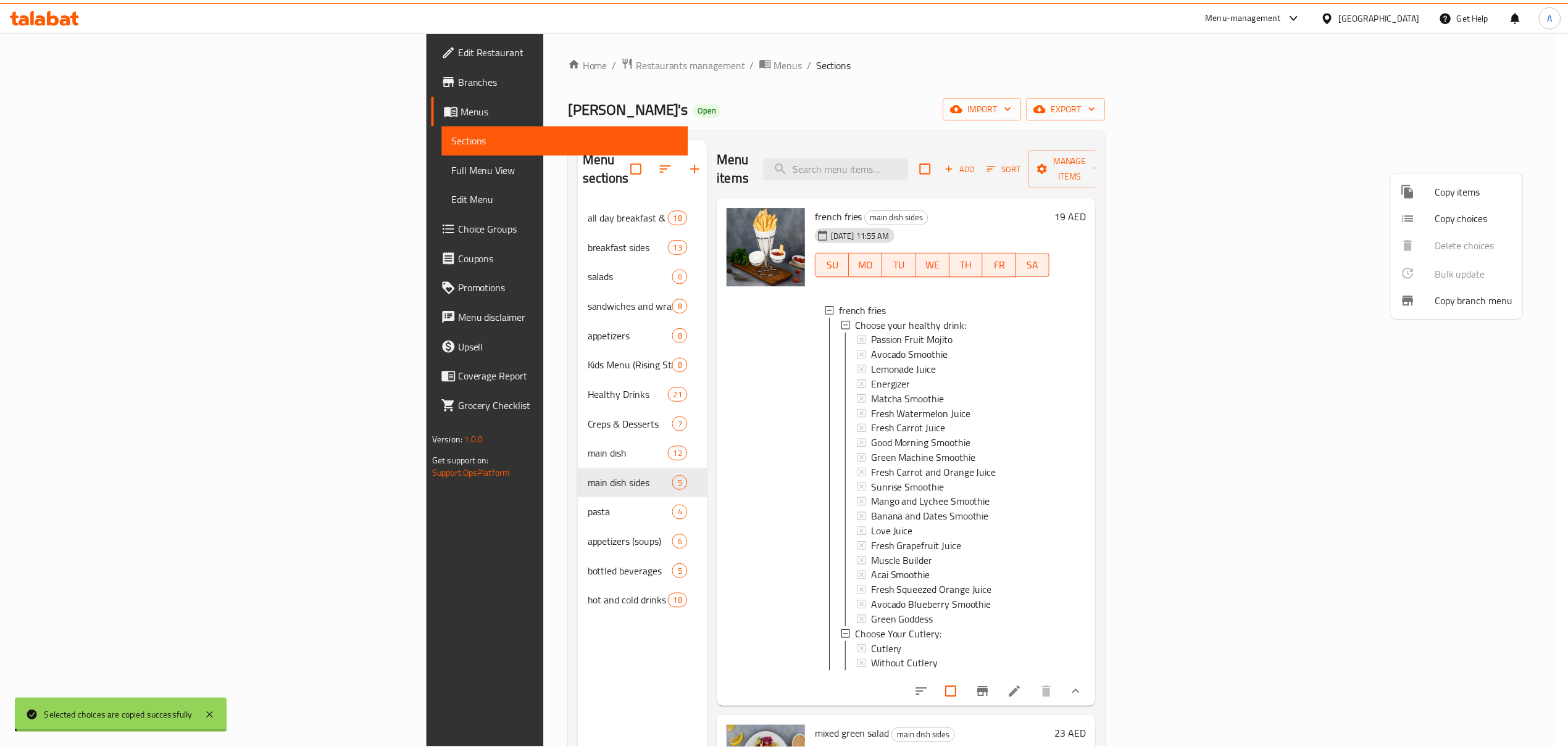
scroll to position [3, 0]
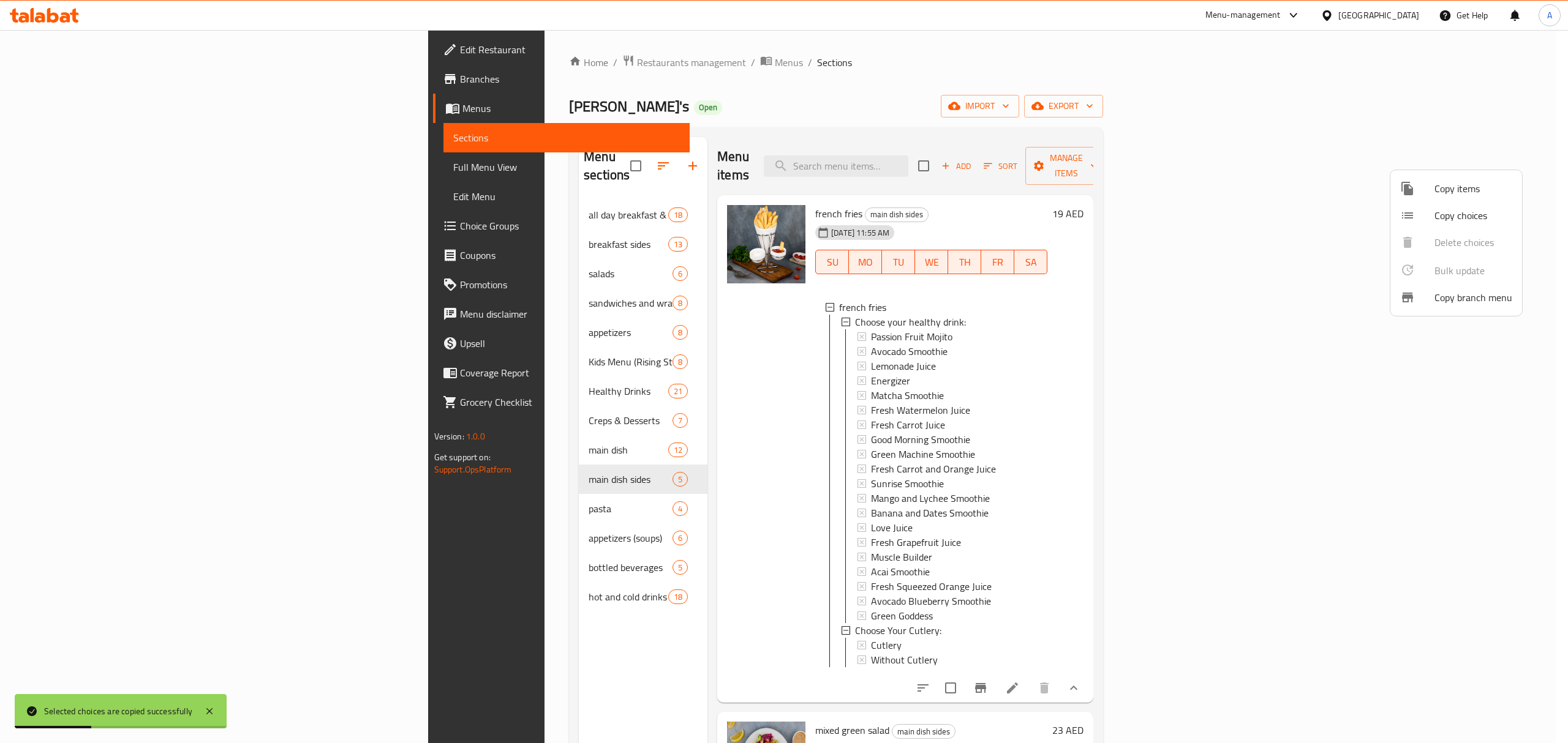
click at [653, 562] on div at bounding box center [784, 371] width 1568 height 743
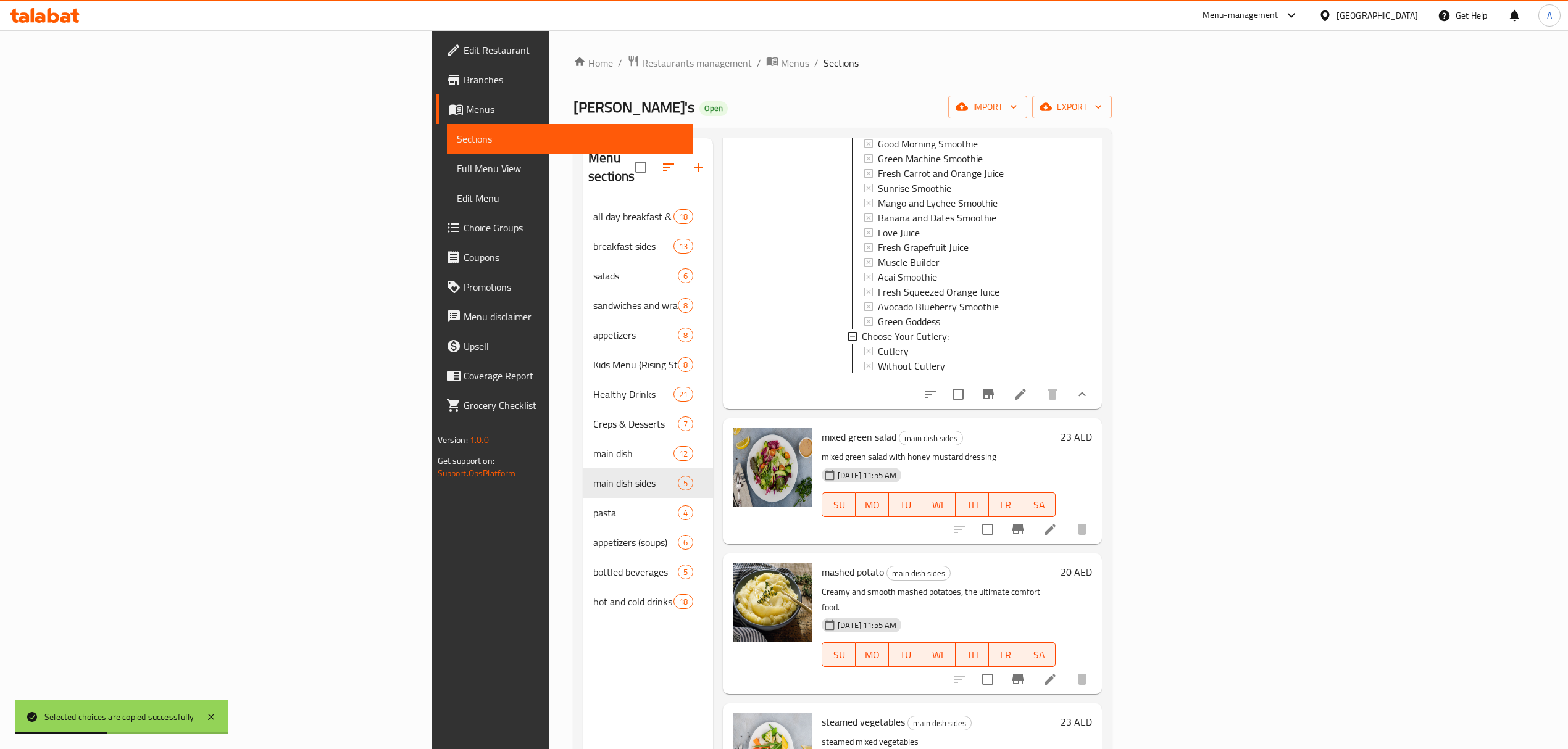
scroll to position [329, 0]
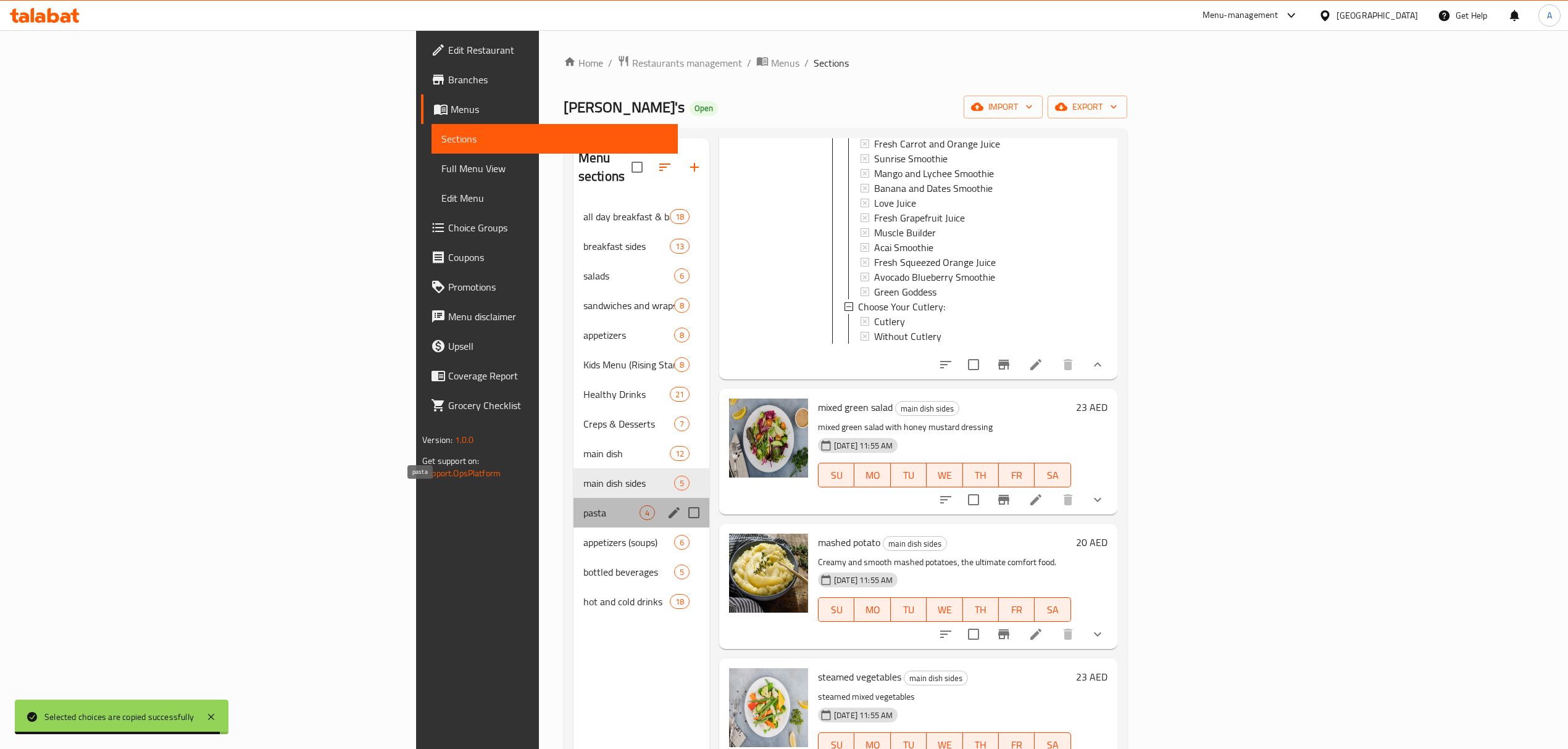
click at [583, 506] on span "pasta" at bounding box center [611, 513] width 56 height 15
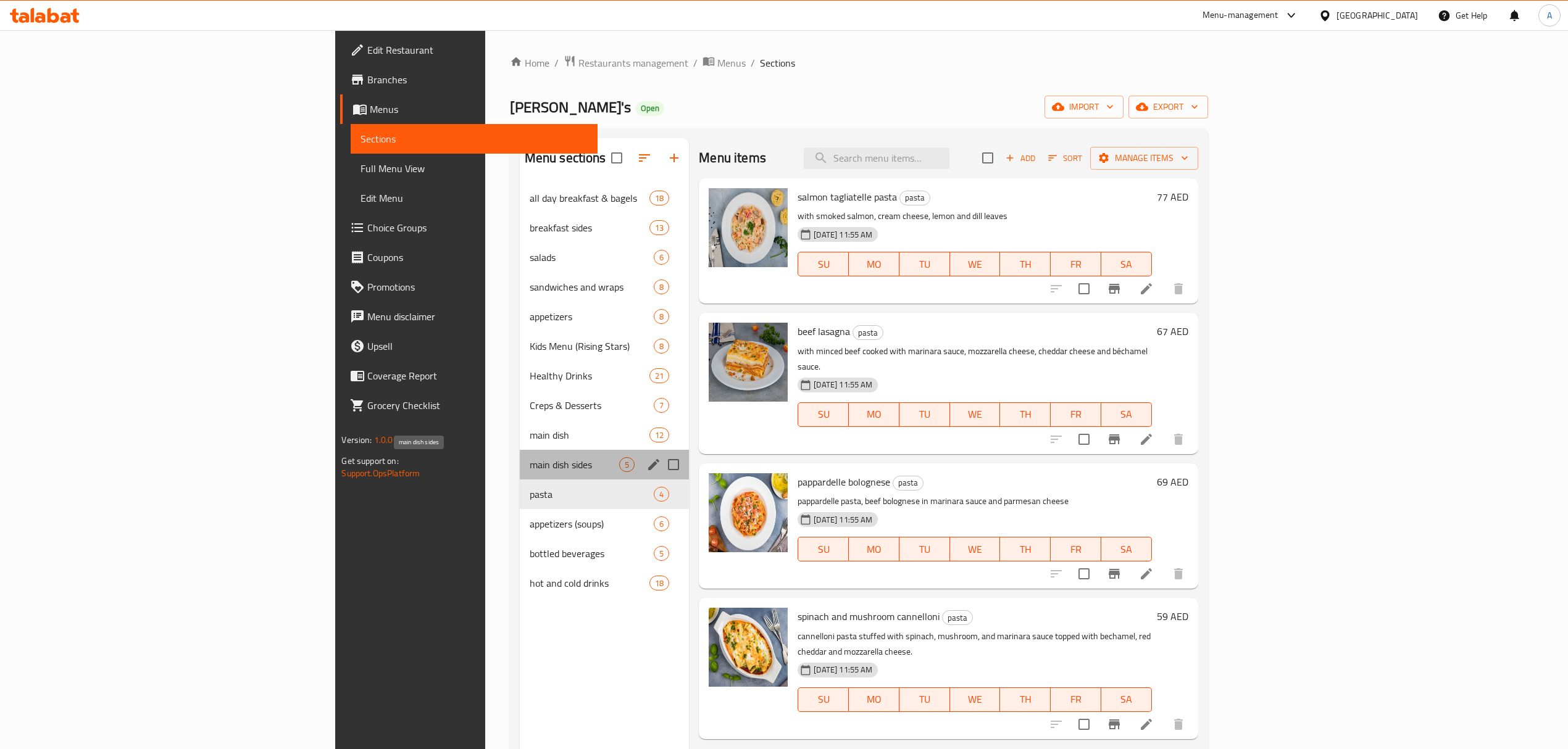
click at [530, 458] on span "main dish sides" at bounding box center [574, 465] width 90 height 15
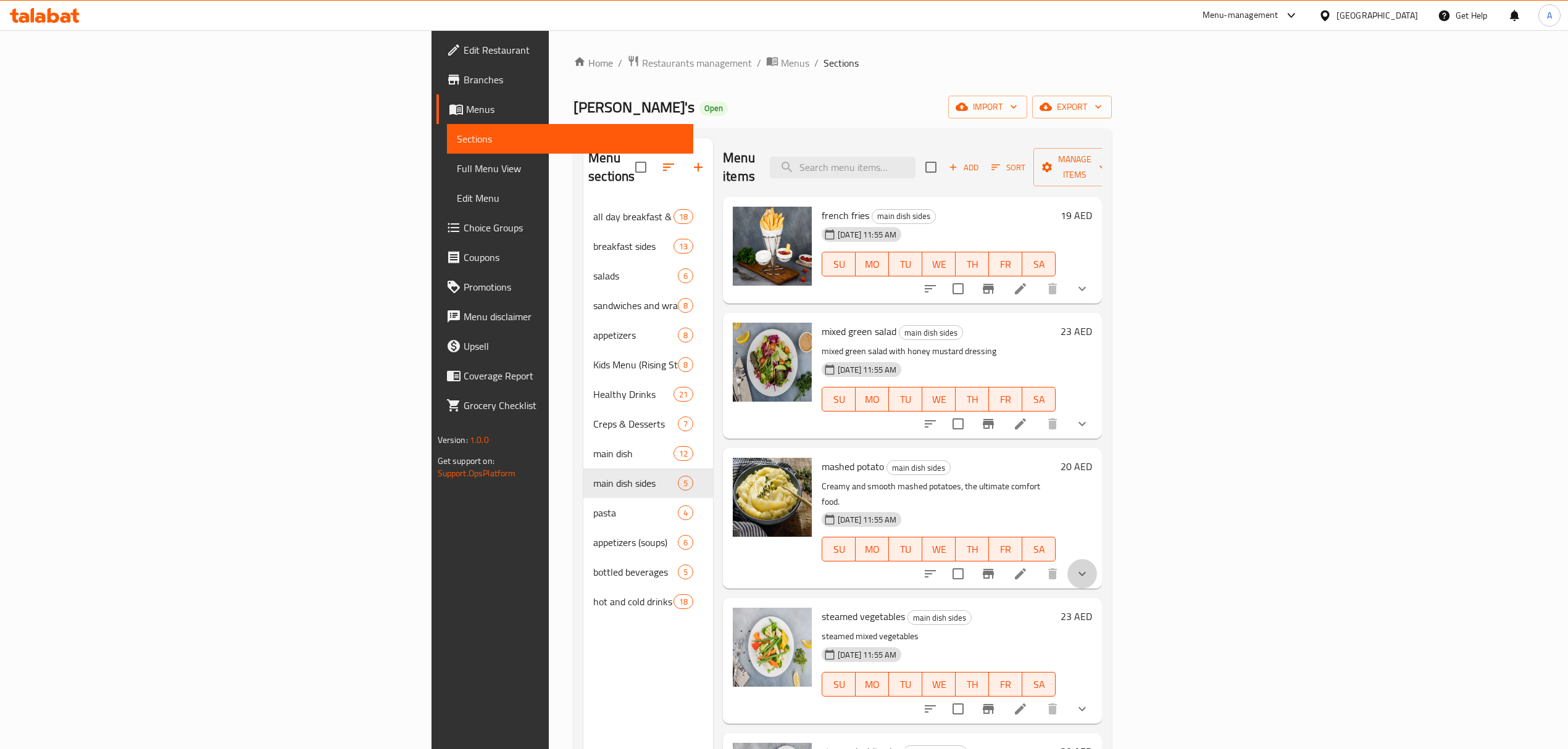
click at [1097, 559] on button "show more" at bounding box center [1082, 573] width 29 height 29
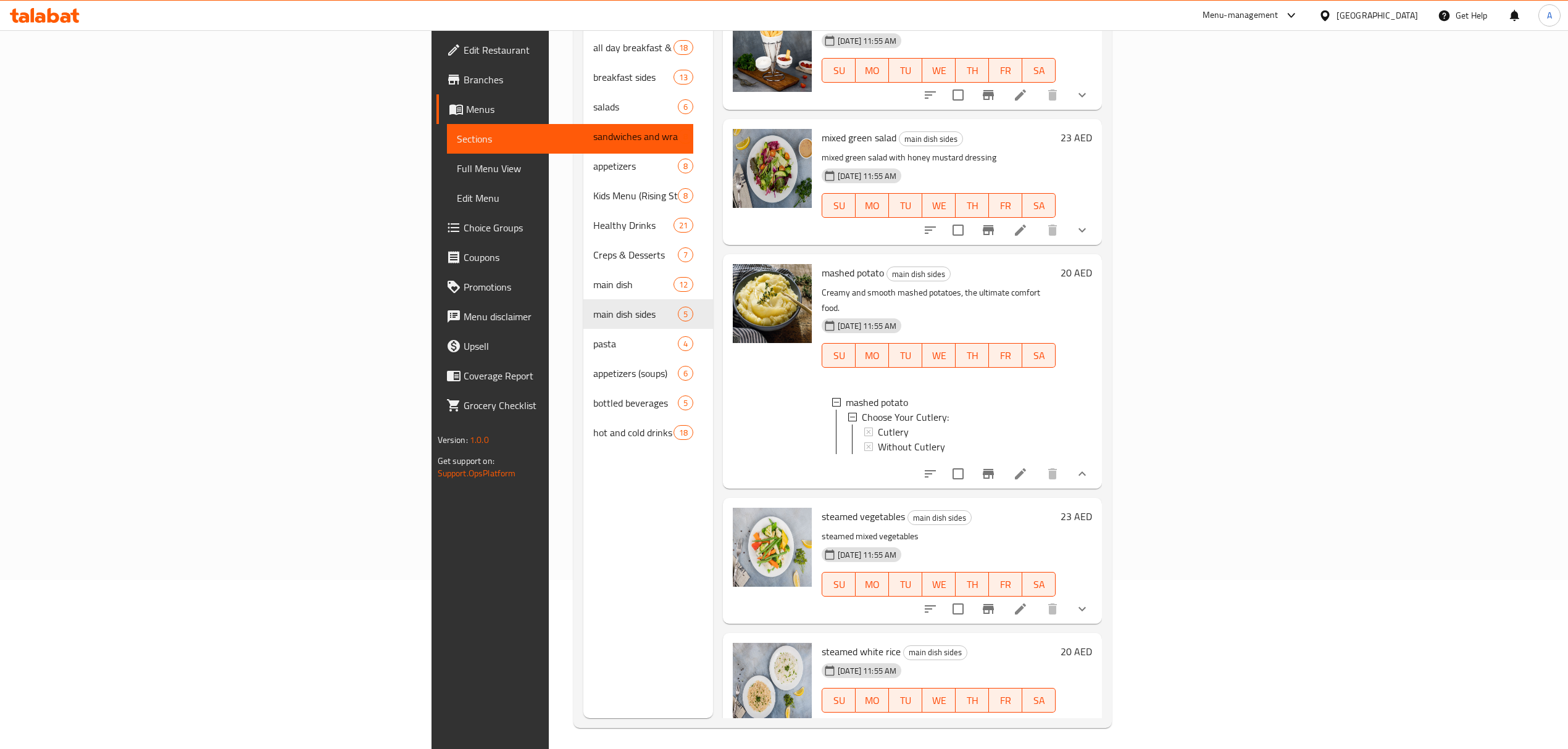
scroll to position [173, 0]
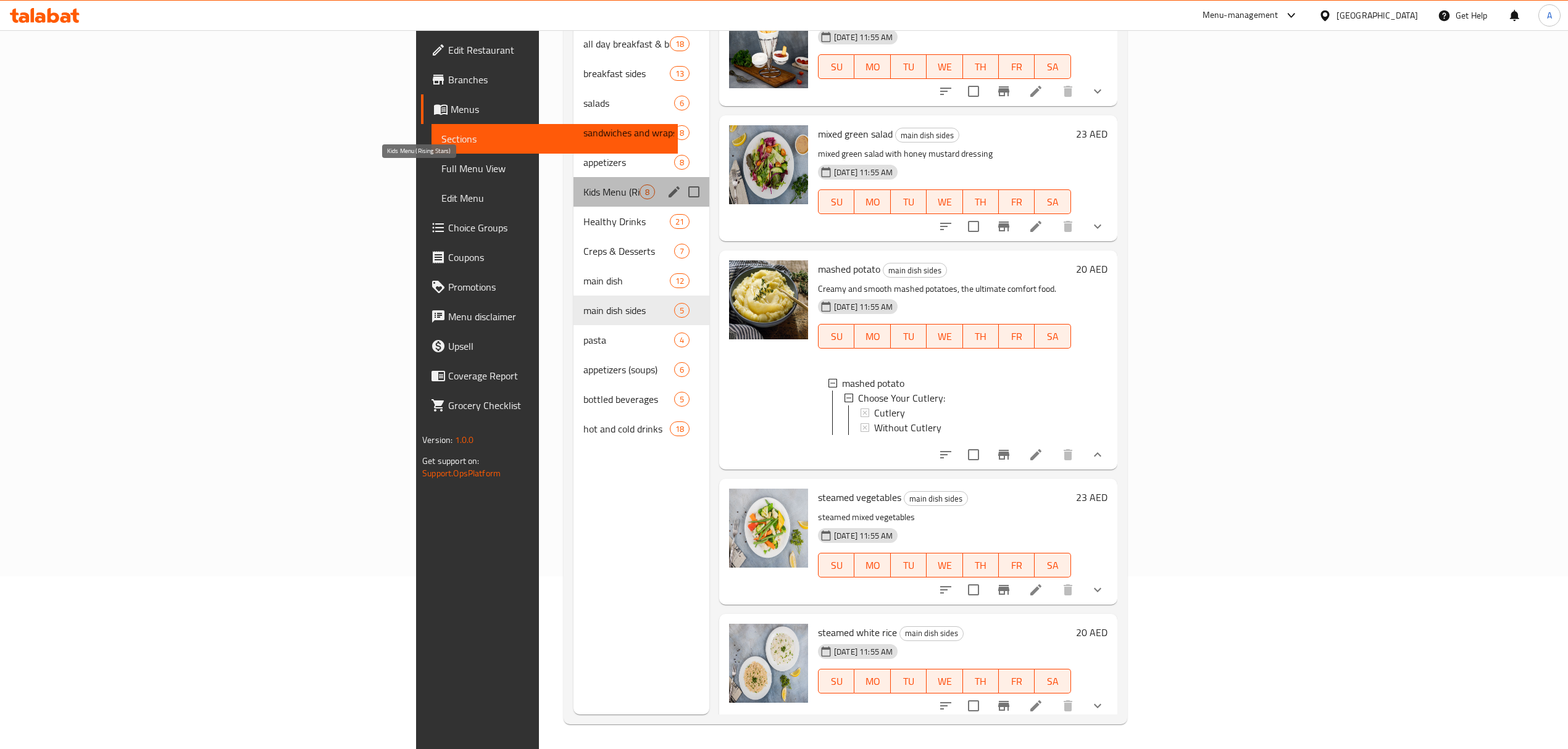
click at [583, 185] on span "Kids Menu (Rising Stars)" at bounding box center [611, 192] width 56 height 15
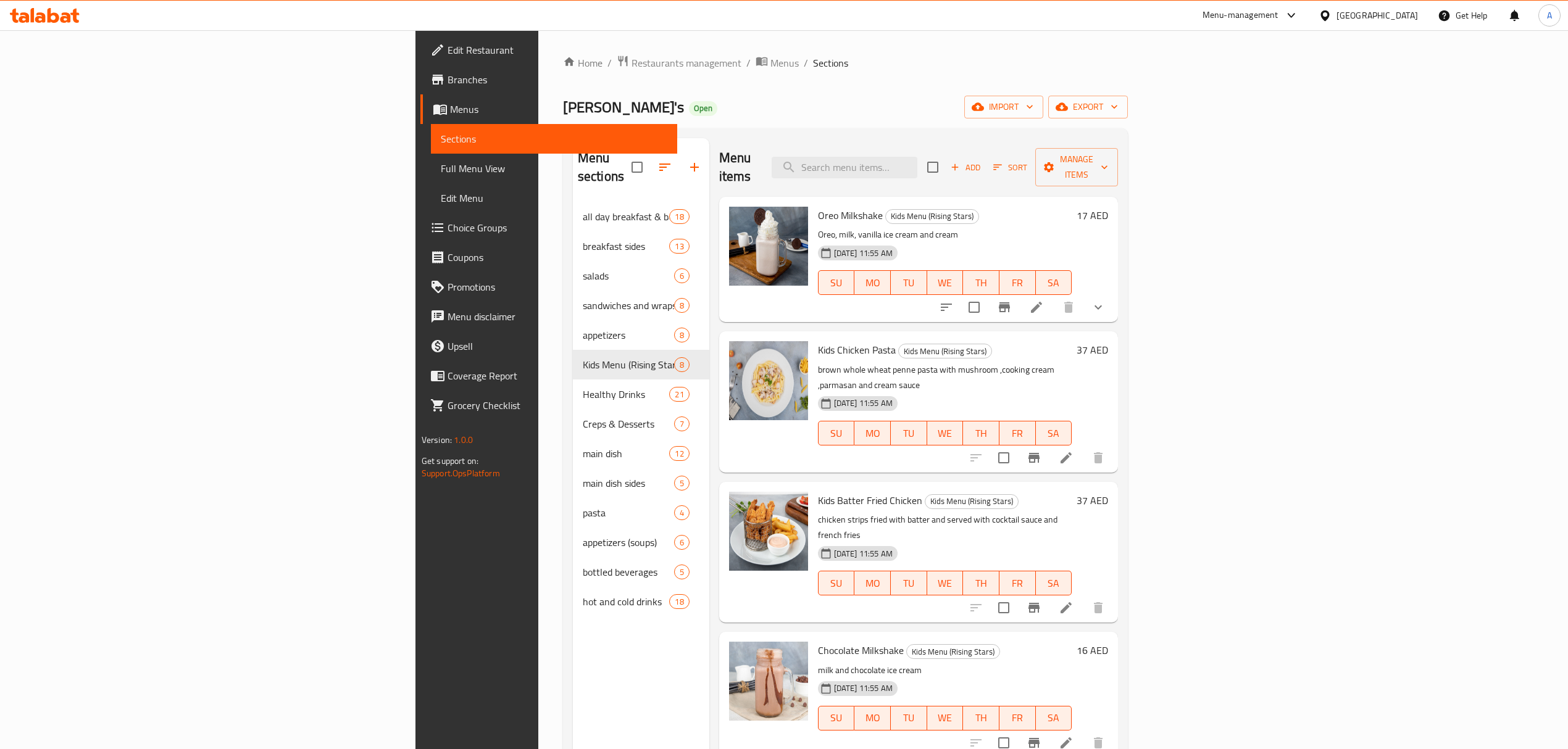
click at [1113, 301] on button "show more" at bounding box center [1098, 307] width 29 height 29
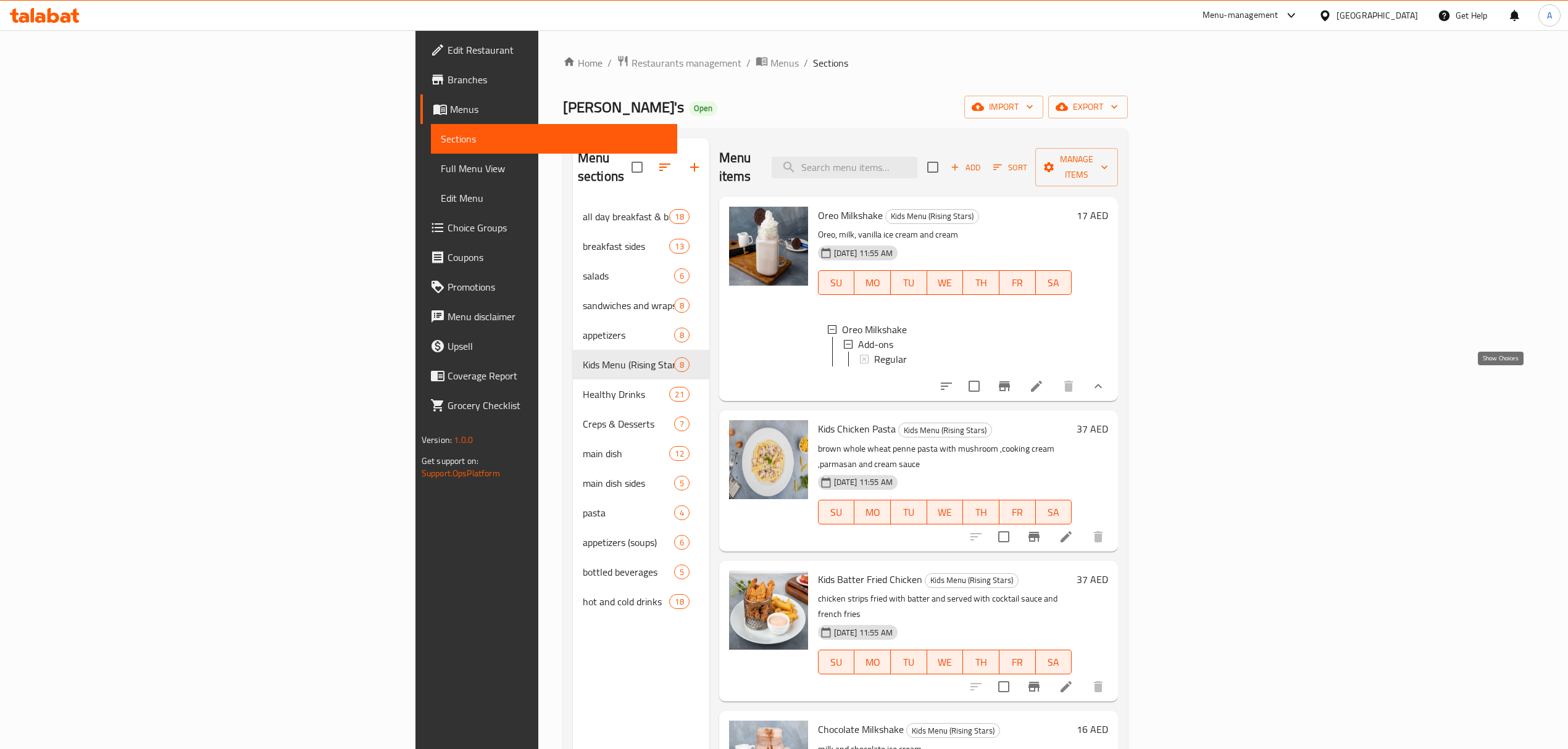
click at [1102, 384] on icon "show more" at bounding box center [1099, 386] width 7 height 4
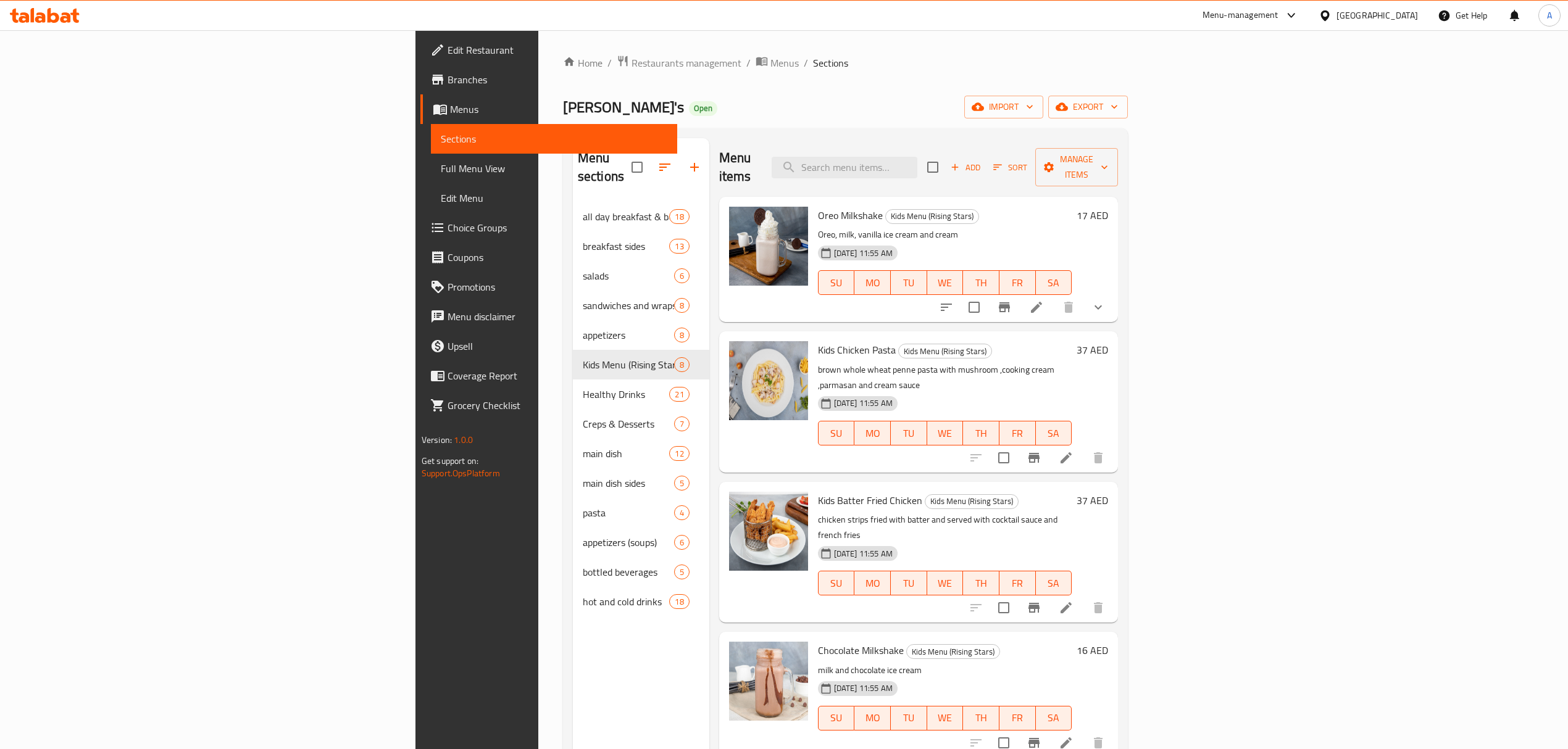
click at [1072, 363] on p "brown whole wheat penne pasta with mushroom ,cooking cream ,parmasan and cream …" at bounding box center [944, 378] width 253 height 31
click at [1074, 601] on icon at bounding box center [1066, 608] width 15 height 15
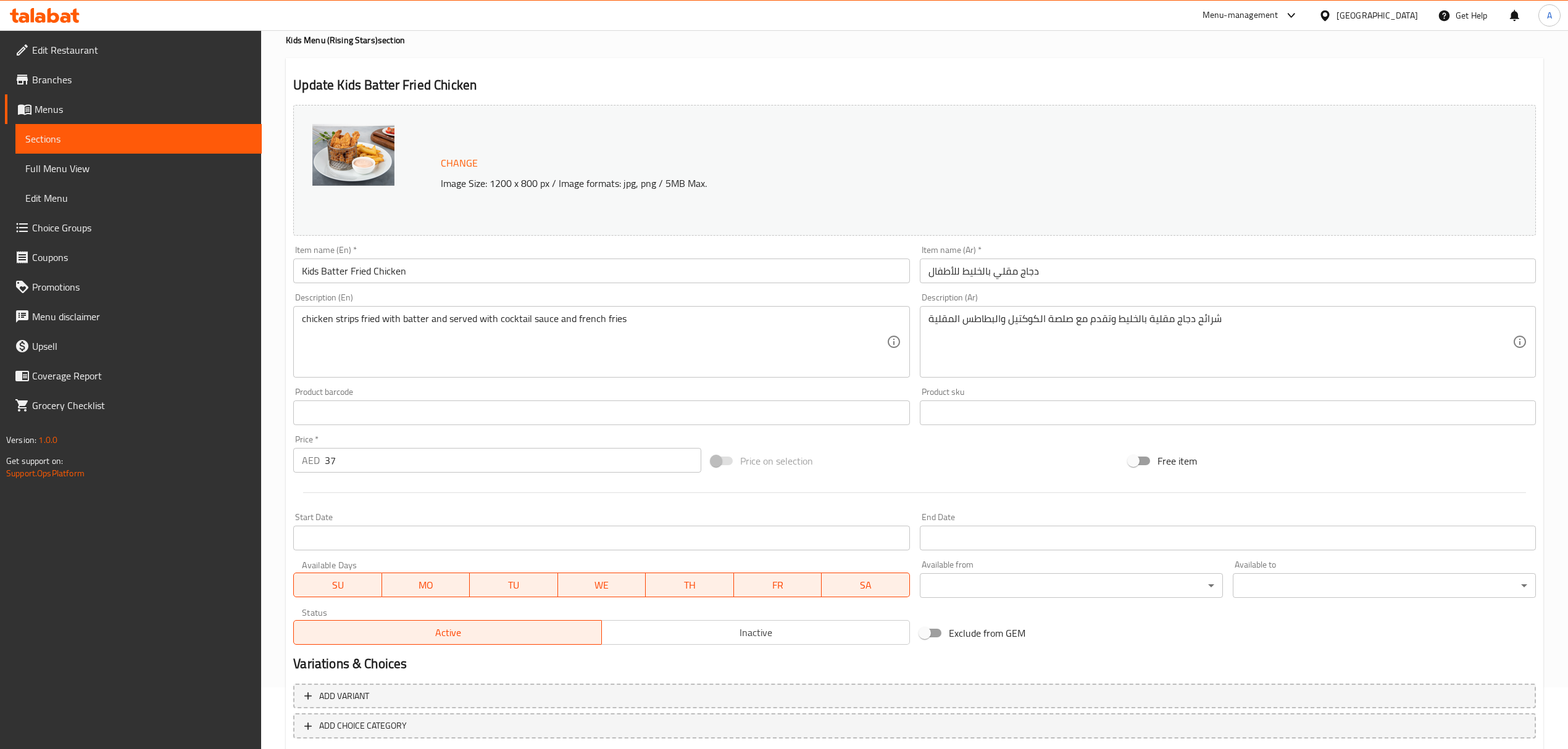
scroll to position [130, 0]
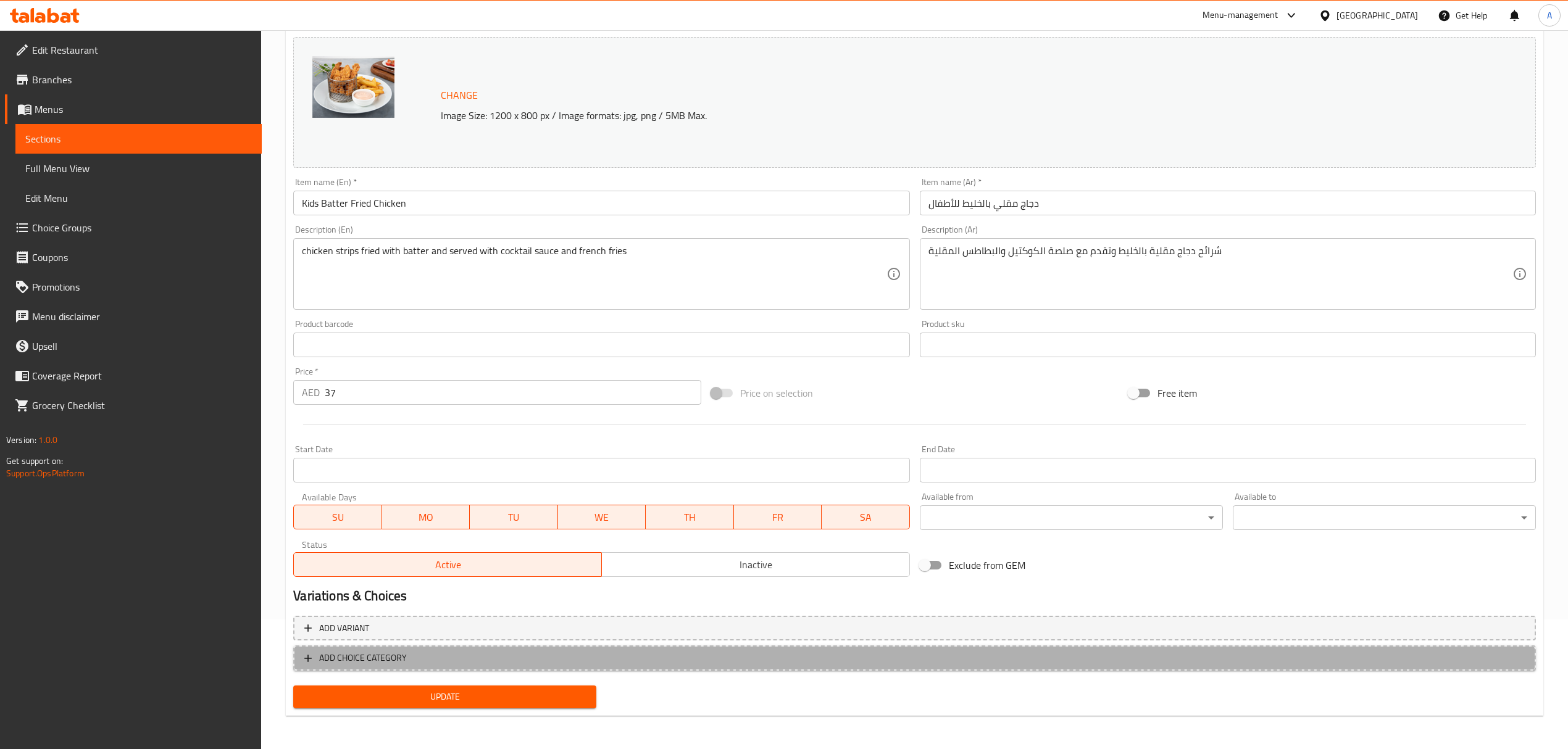
click at [724, 662] on span "ADD CHOICE CATEGORY" at bounding box center [914, 657] width 1220 height 15
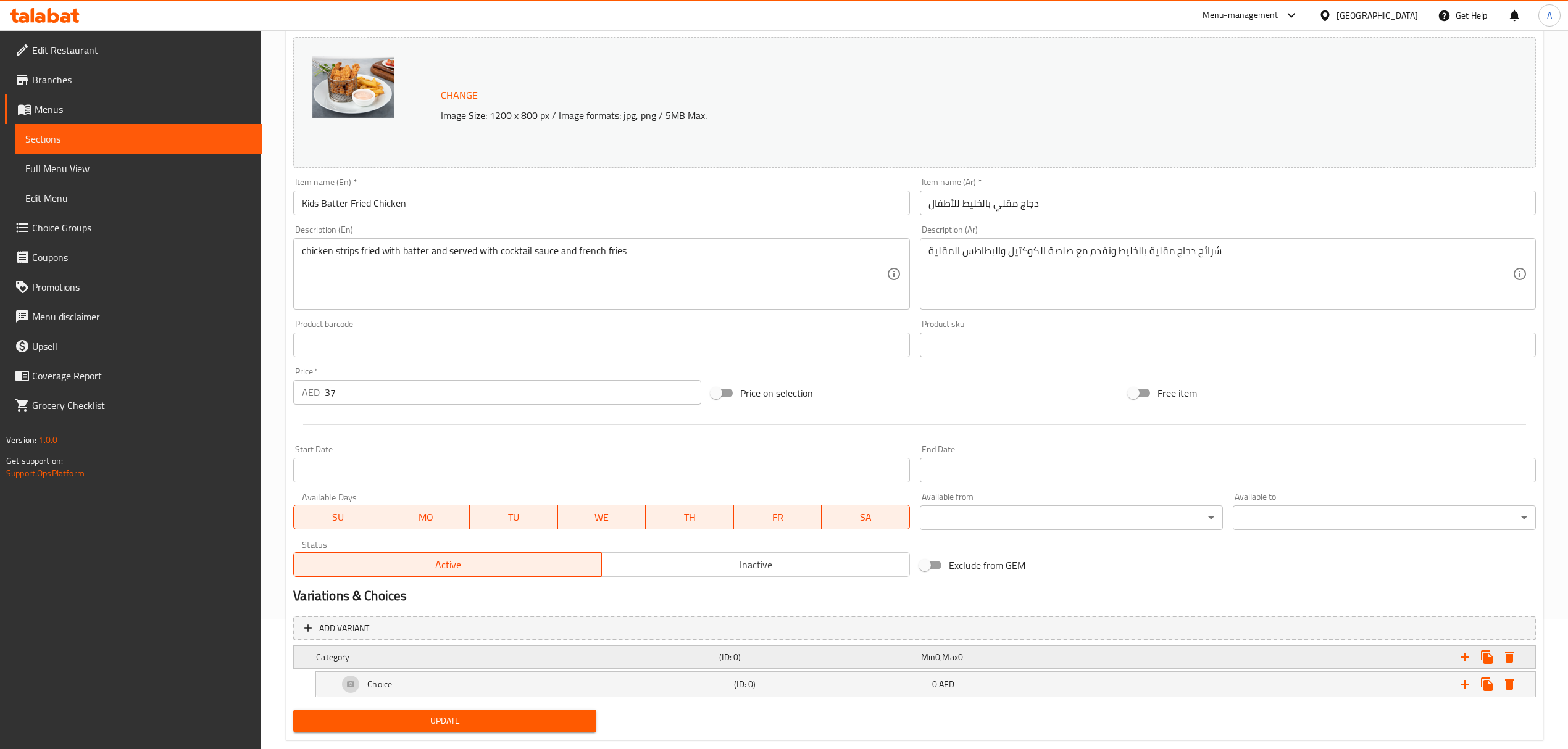
click at [1330, 649] on div "Expand" at bounding box center [1322, 657] width 404 height 28
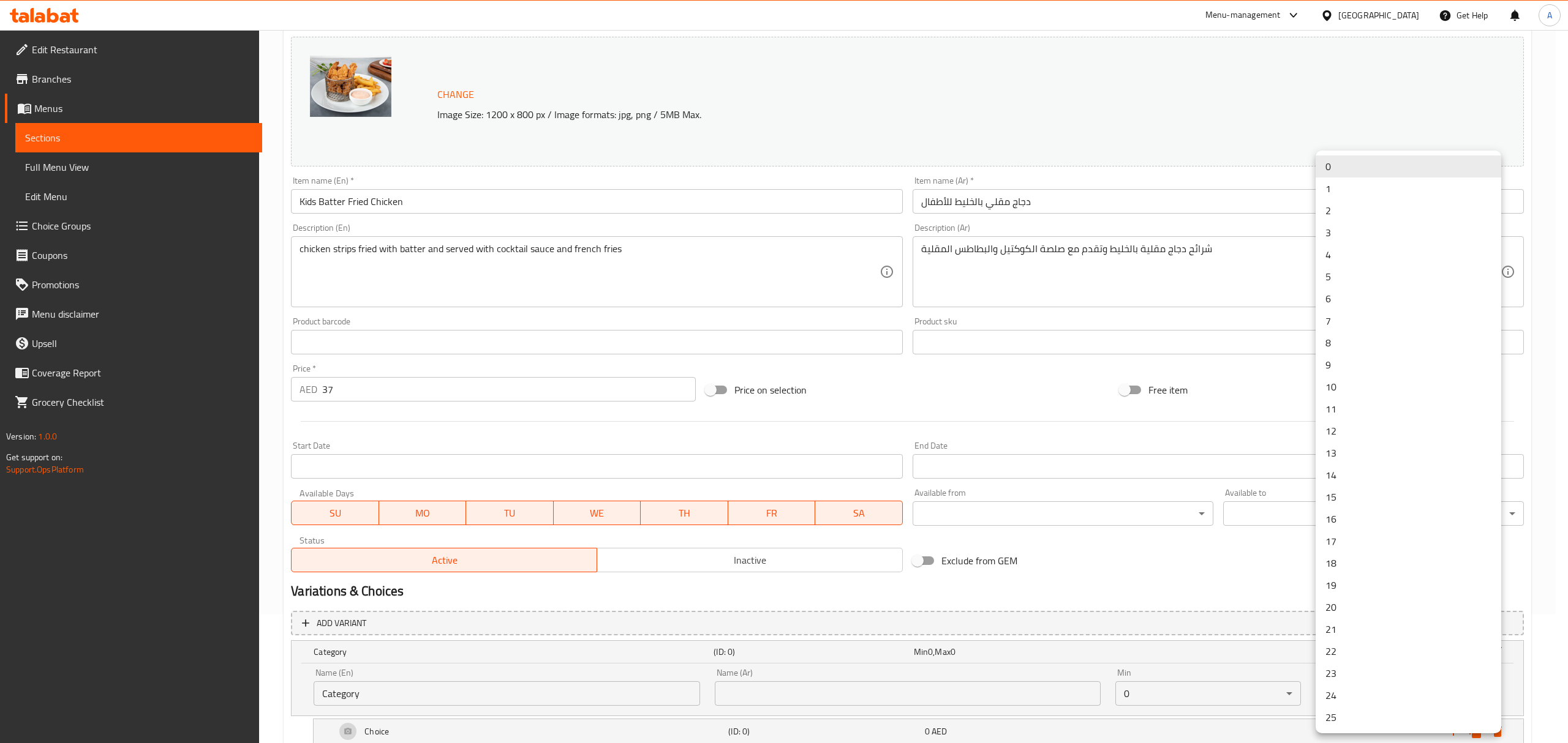
click at [1392, 614] on body "​ Menu-management United Arab Emirates Get Help A Edit Restaurant Branches Menu…" at bounding box center [784, 257] width 1568 height 713
click at [1328, 186] on li "1" at bounding box center [1408, 188] width 185 height 22
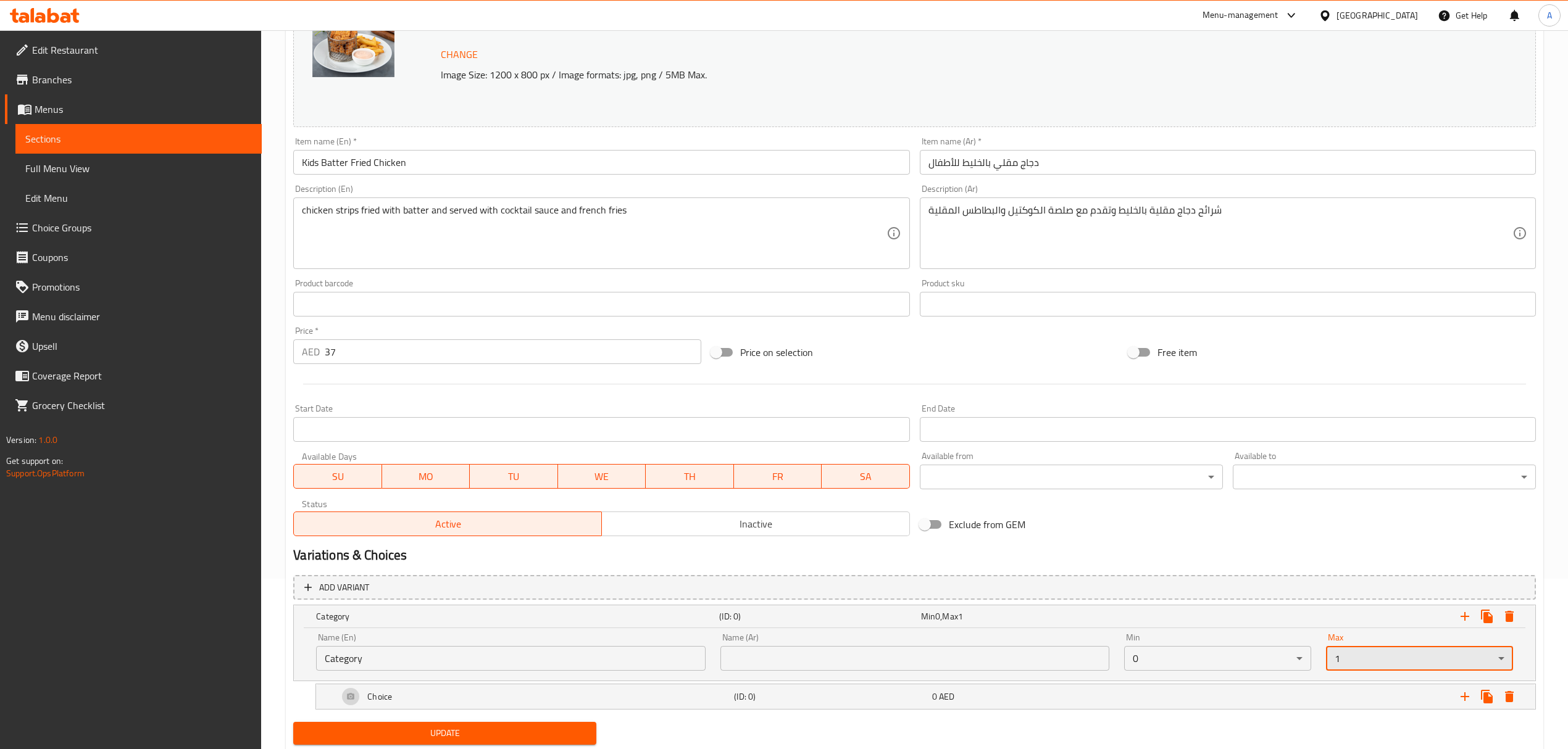
scroll to position [209, 0]
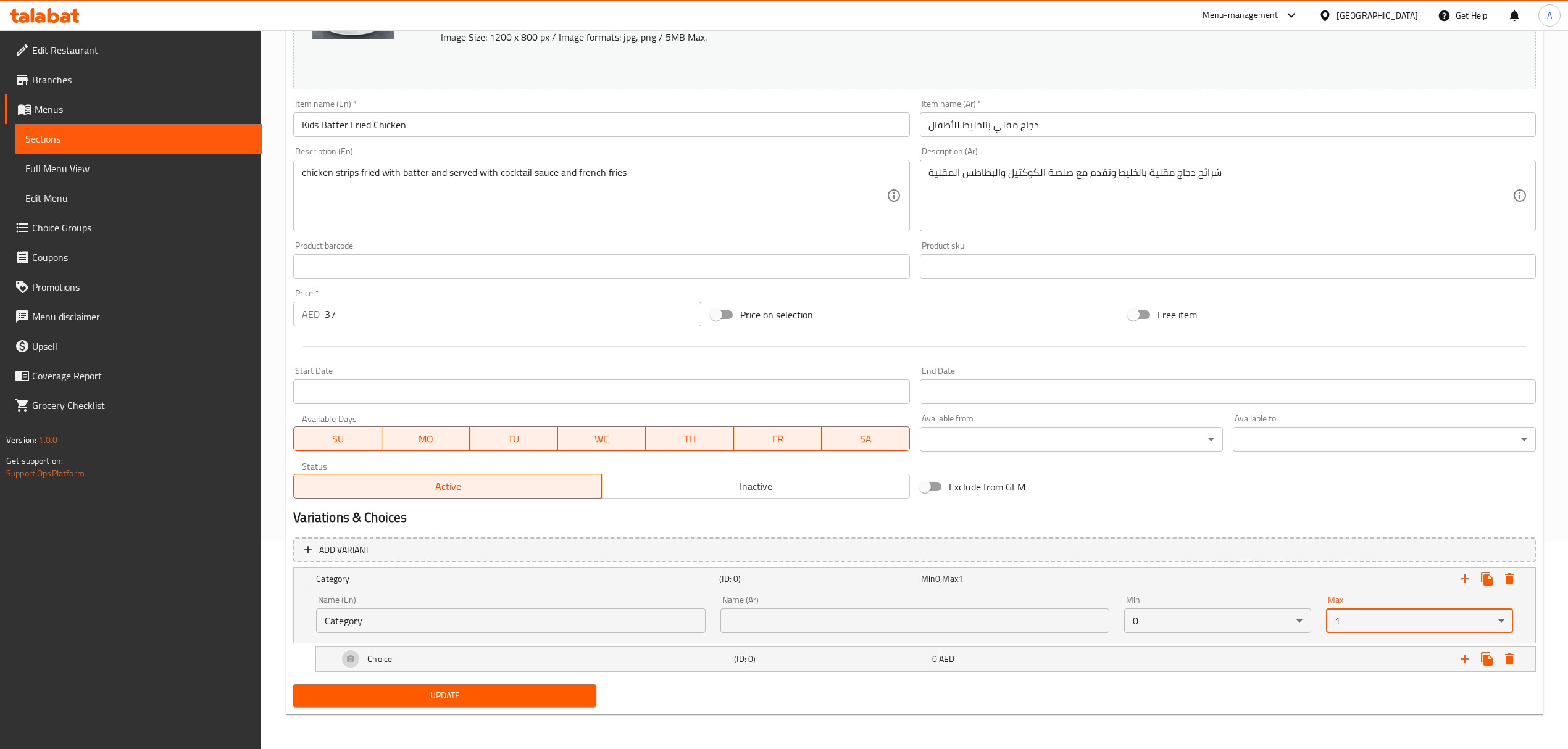
click at [379, 620] on input "Category" at bounding box center [511, 621] width 389 height 25
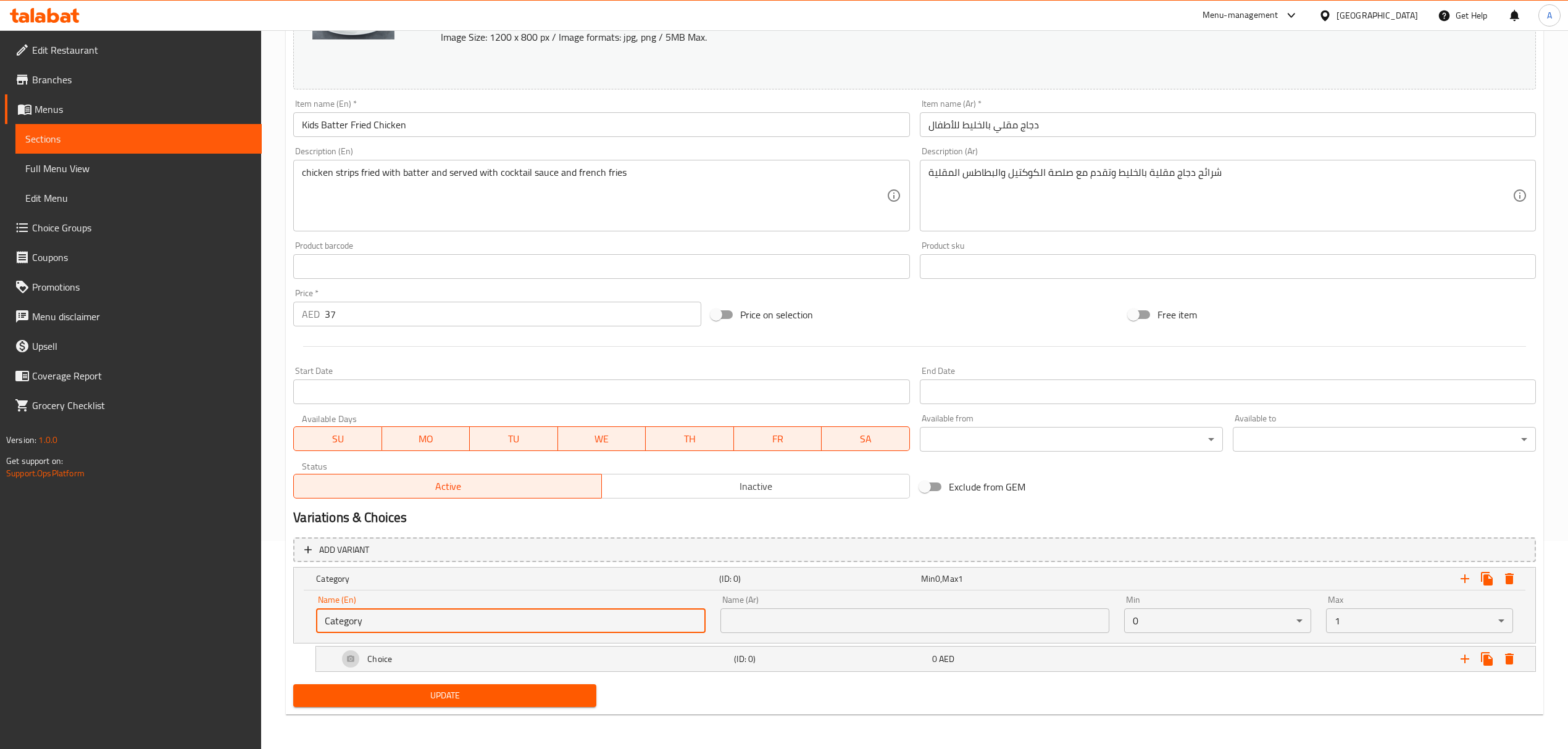
click at [381, 620] on input "Category" at bounding box center [511, 621] width 389 height 25
paste input "Make it Regular"
type input "Make it Regular"
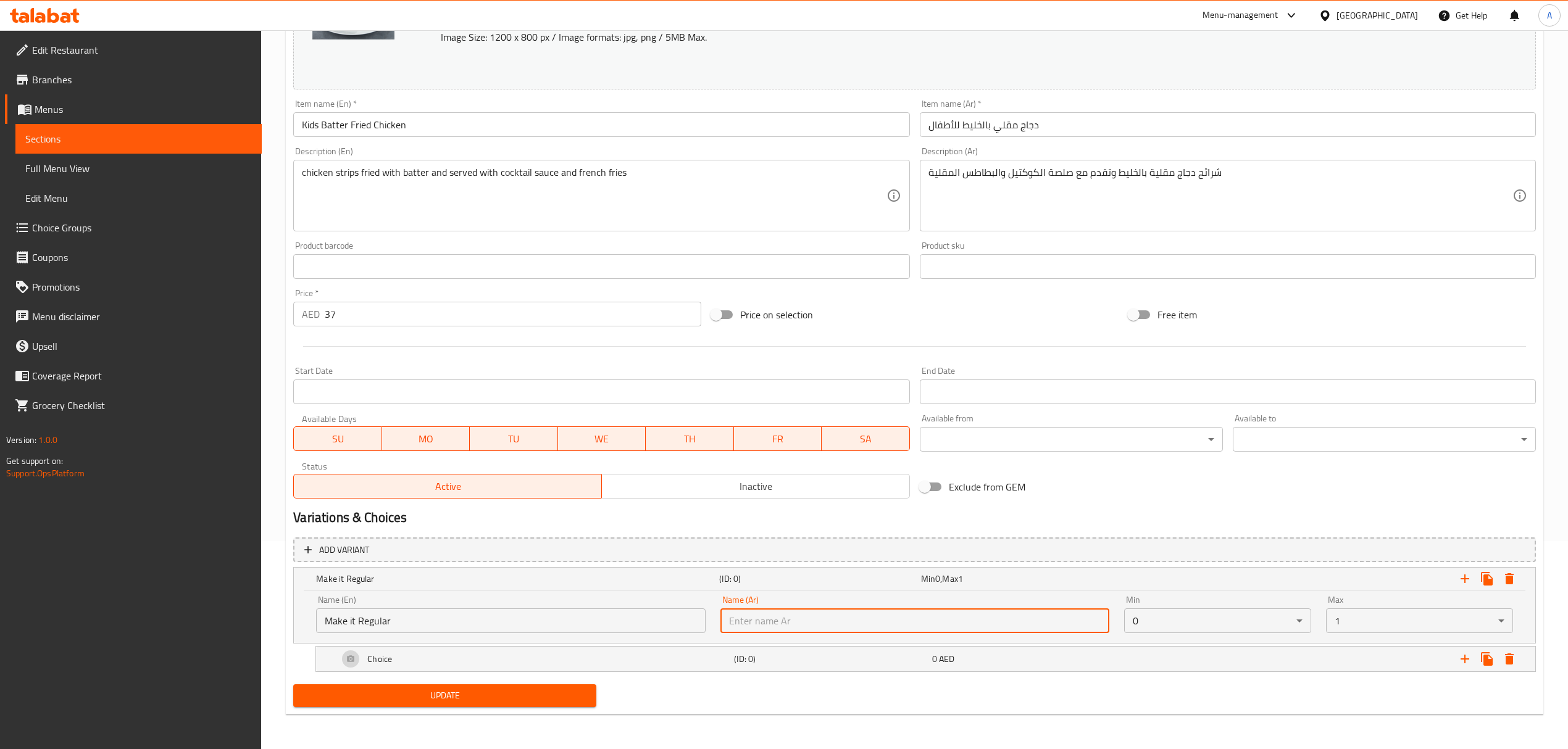
click at [968, 622] on input "text" at bounding box center [916, 621] width 389 height 25
type input "إجعلها عادي"
click at [867, 657] on h5 "(ID: 0)" at bounding box center [830, 659] width 193 height 12
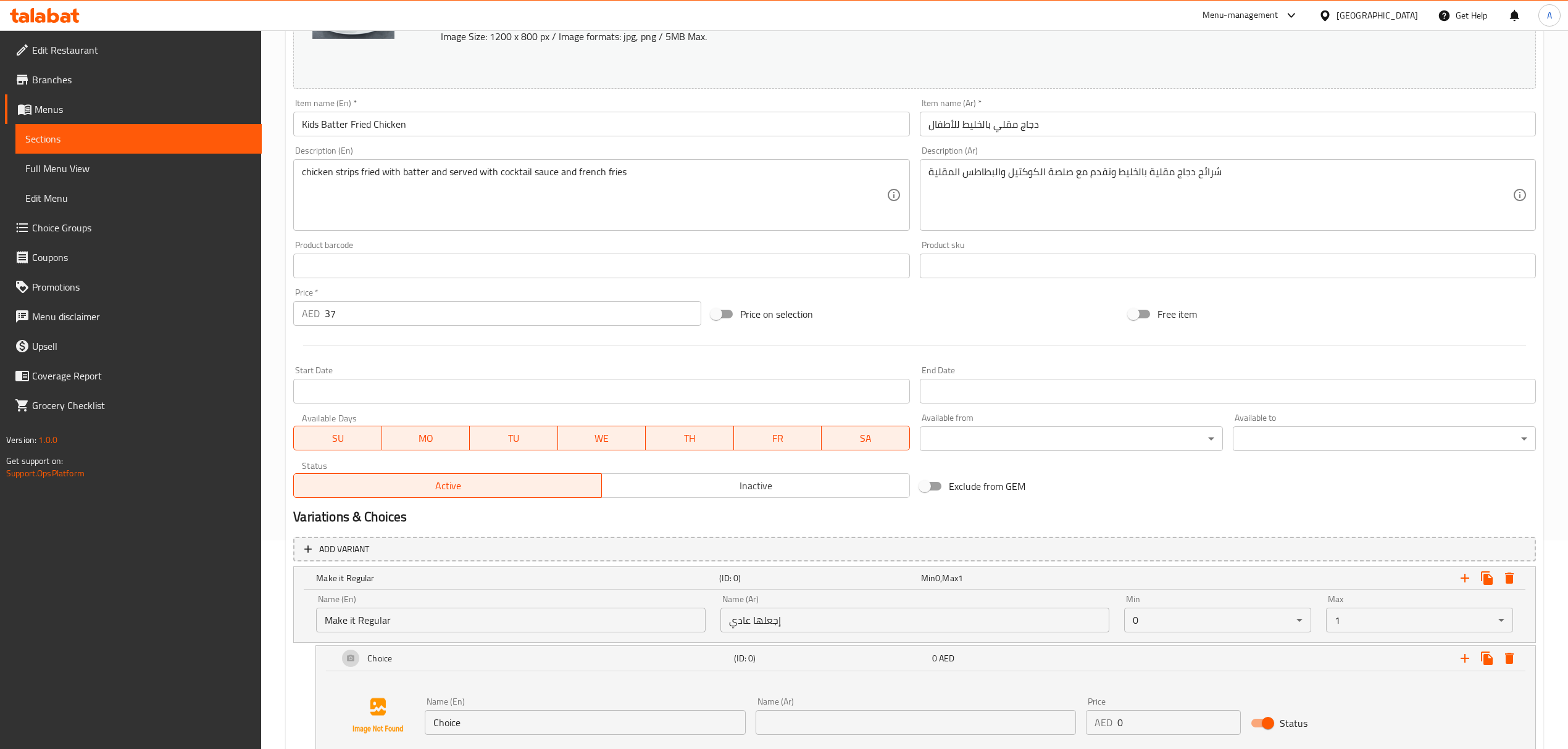
click at [527, 729] on input "Choice" at bounding box center [585, 722] width 320 height 25
paste input "Regular"
type input "Regular"
click at [894, 730] on input "text" at bounding box center [916, 722] width 320 height 25
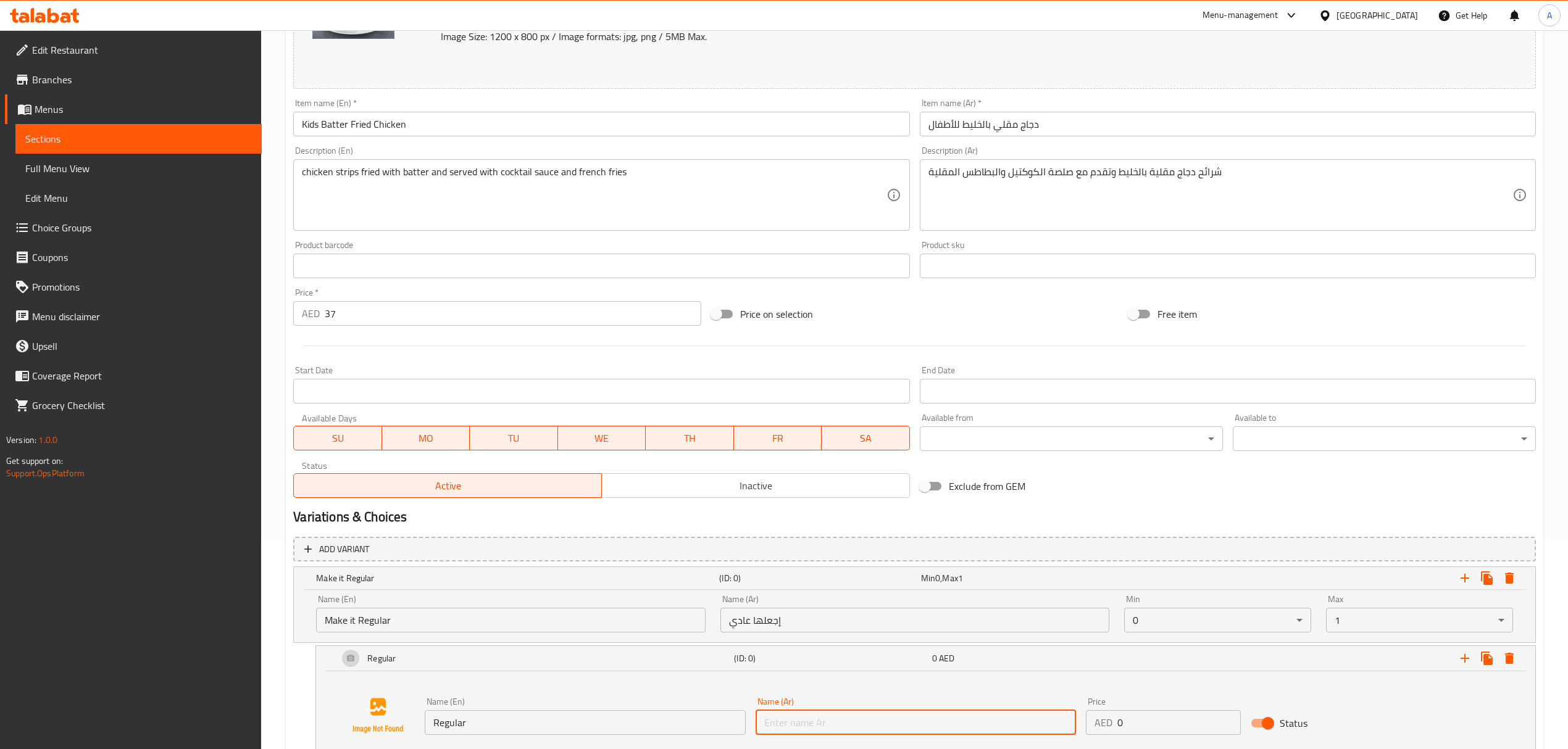
paste input "عادي"
type input "عادي"
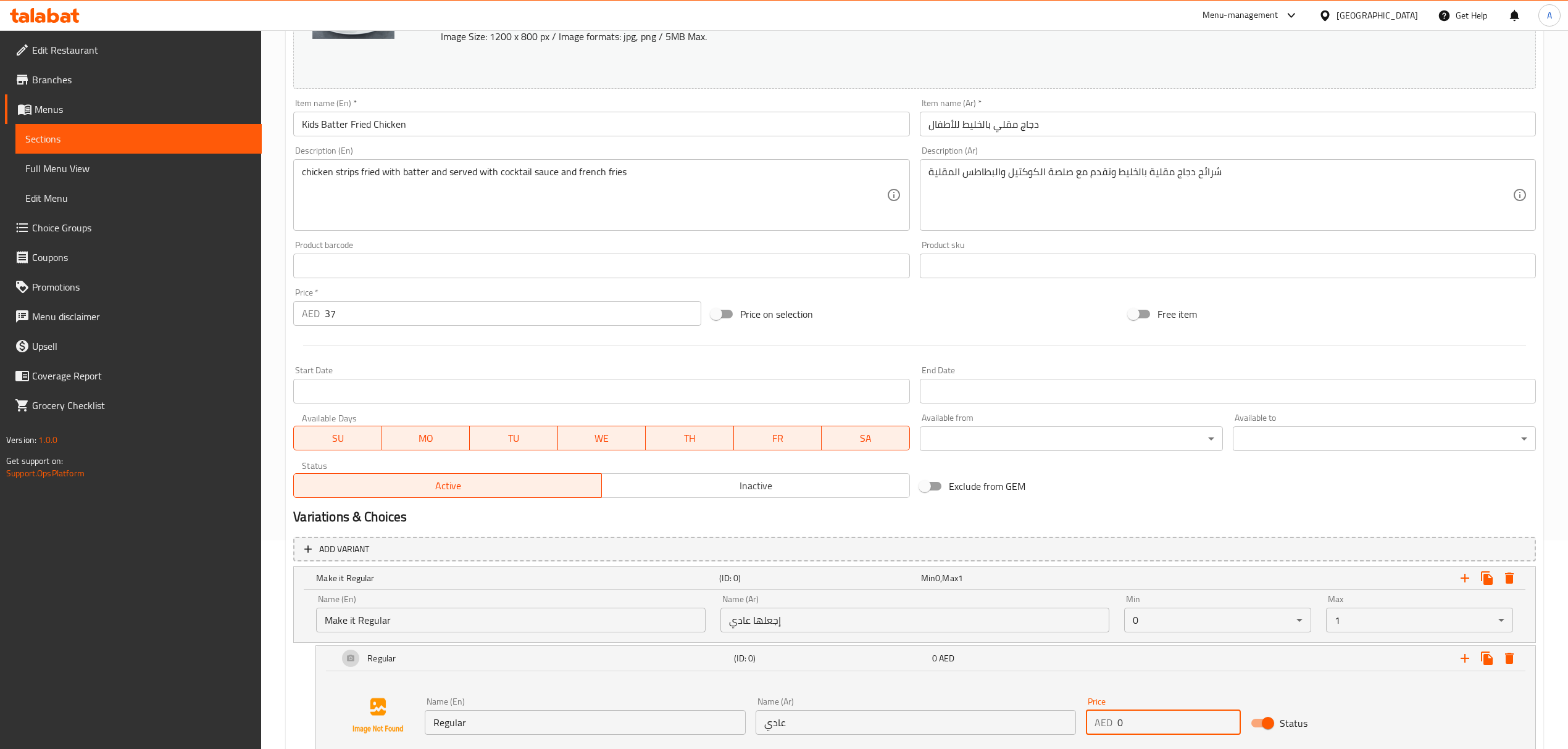
drag, startPoint x: 1157, startPoint y: 716, endPoint x: 1089, endPoint y: 714, distance: 68.0
click at [1089, 714] on div "AED 0 Price" at bounding box center [1164, 722] width 156 height 25
type input "8"
drag, startPoint x: 1109, startPoint y: 492, endPoint x: 1109, endPoint y: 499, distance: 7.0
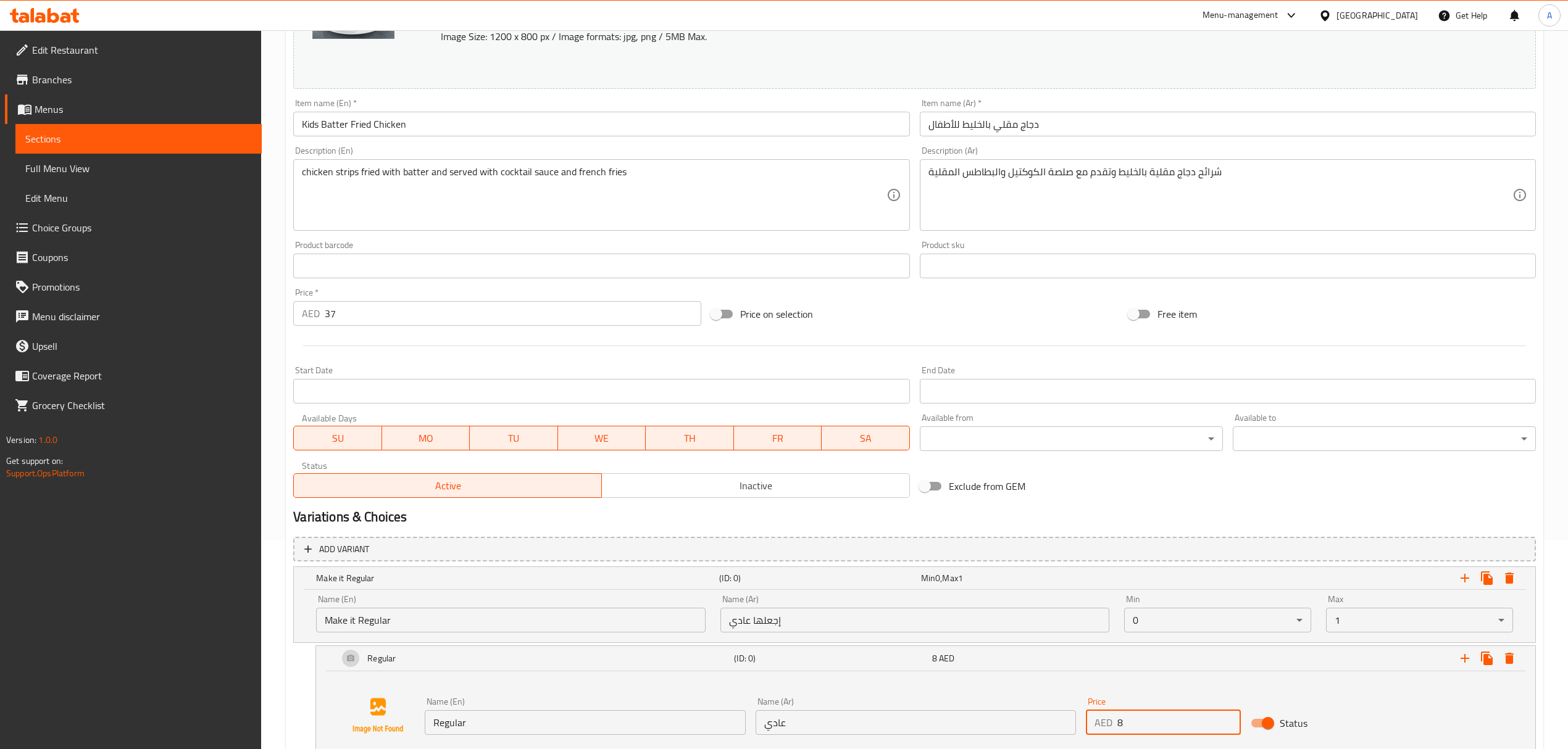
click at [1109, 497] on div "Exclude from GEM" at bounding box center [1124, 487] width 418 height 34
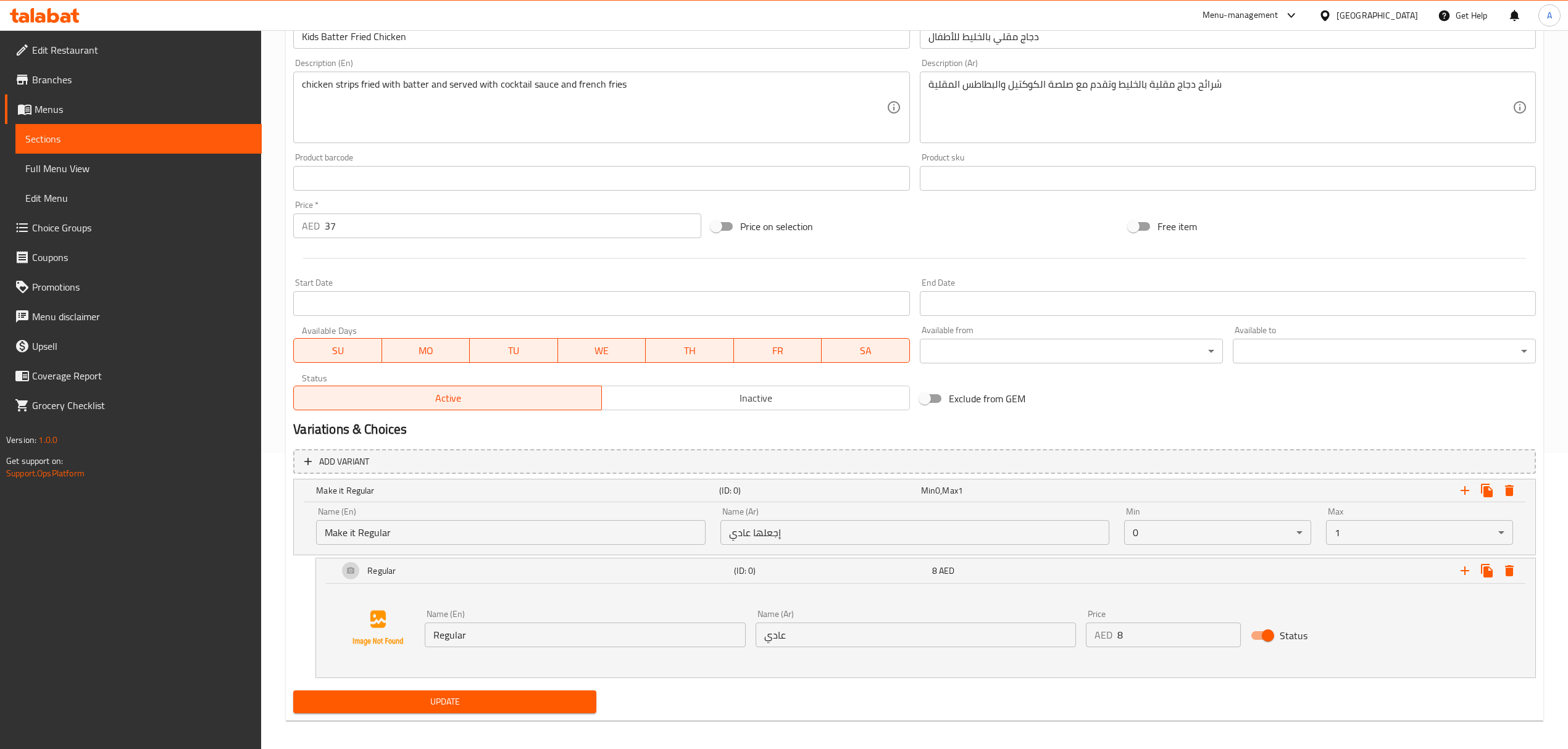
scroll to position [302, 0]
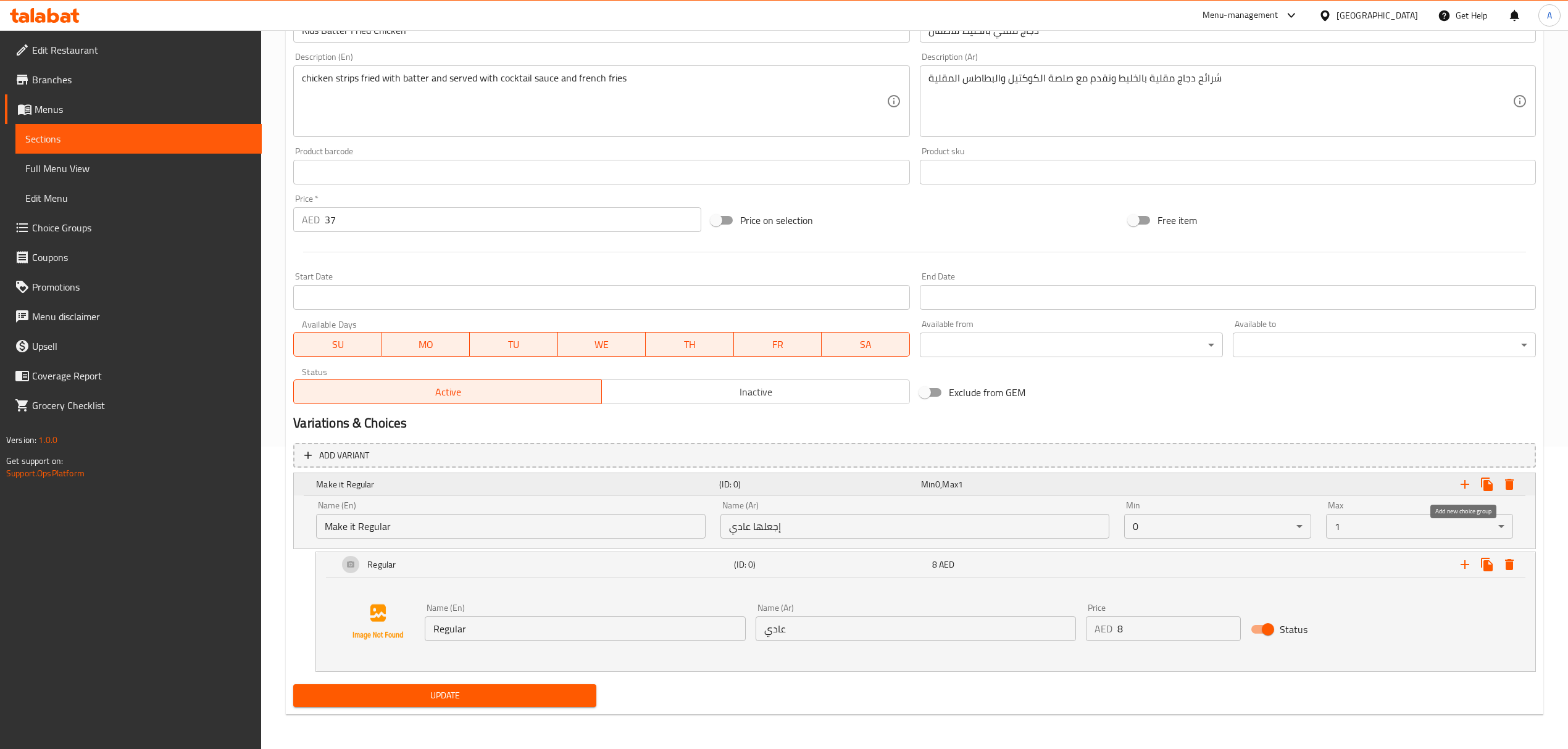
click at [1459, 486] on icon "Expand" at bounding box center [1465, 484] width 15 height 15
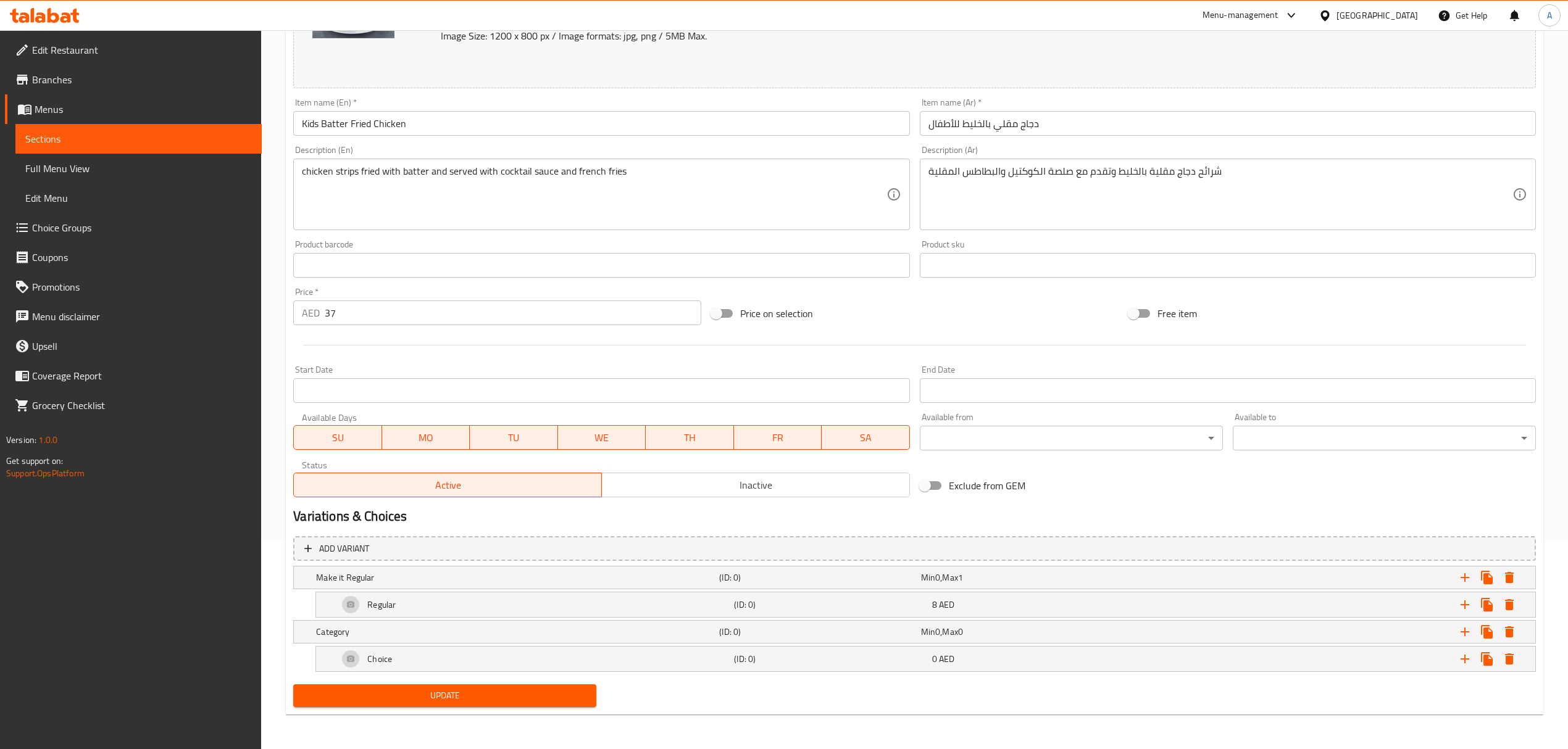
scroll to position [211, 0]
click at [791, 630] on h5 "(ID: 0)" at bounding box center [817, 632] width 196 height 12
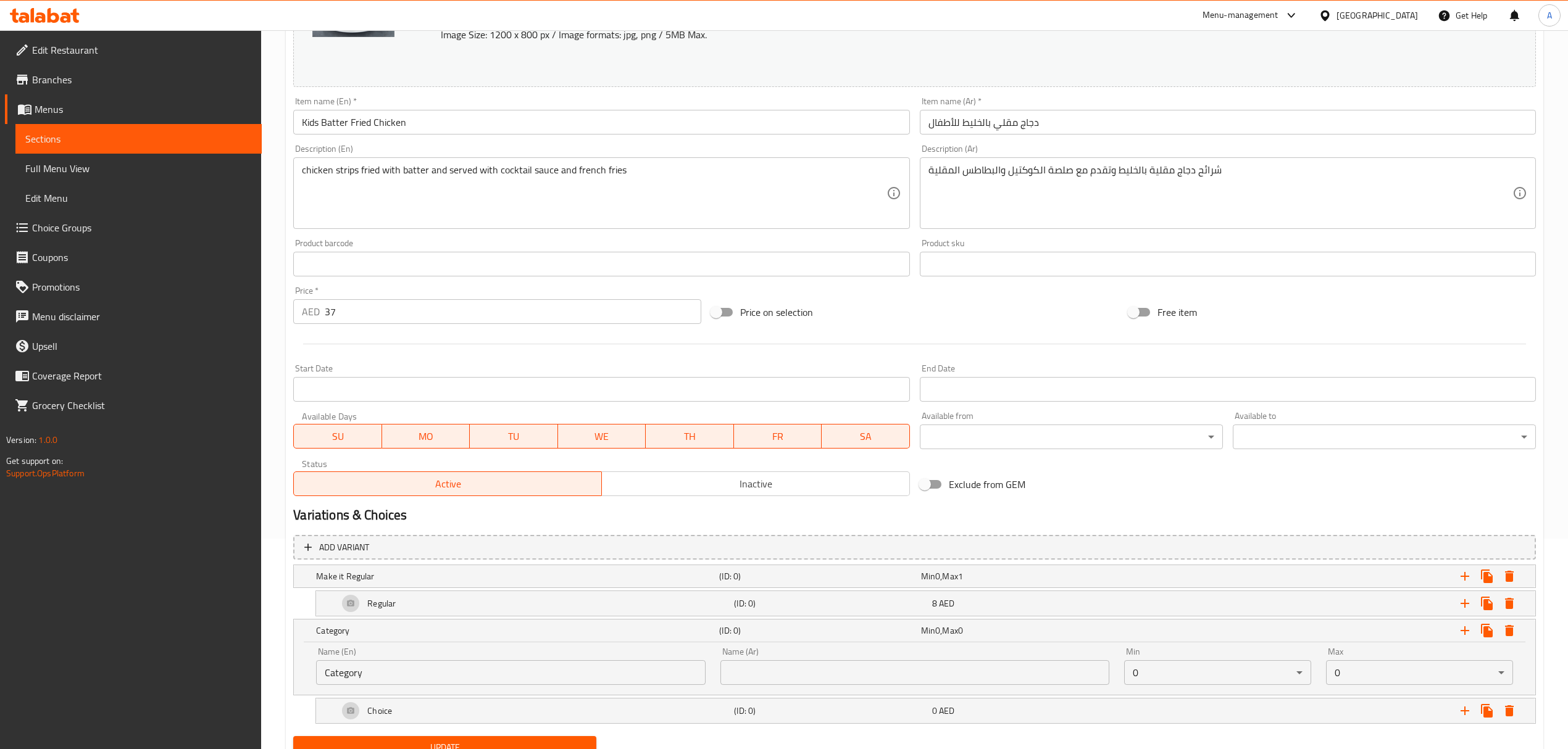
click at [440, 672] on input "Category" at bounding box center [511, 673] width 389 height 25
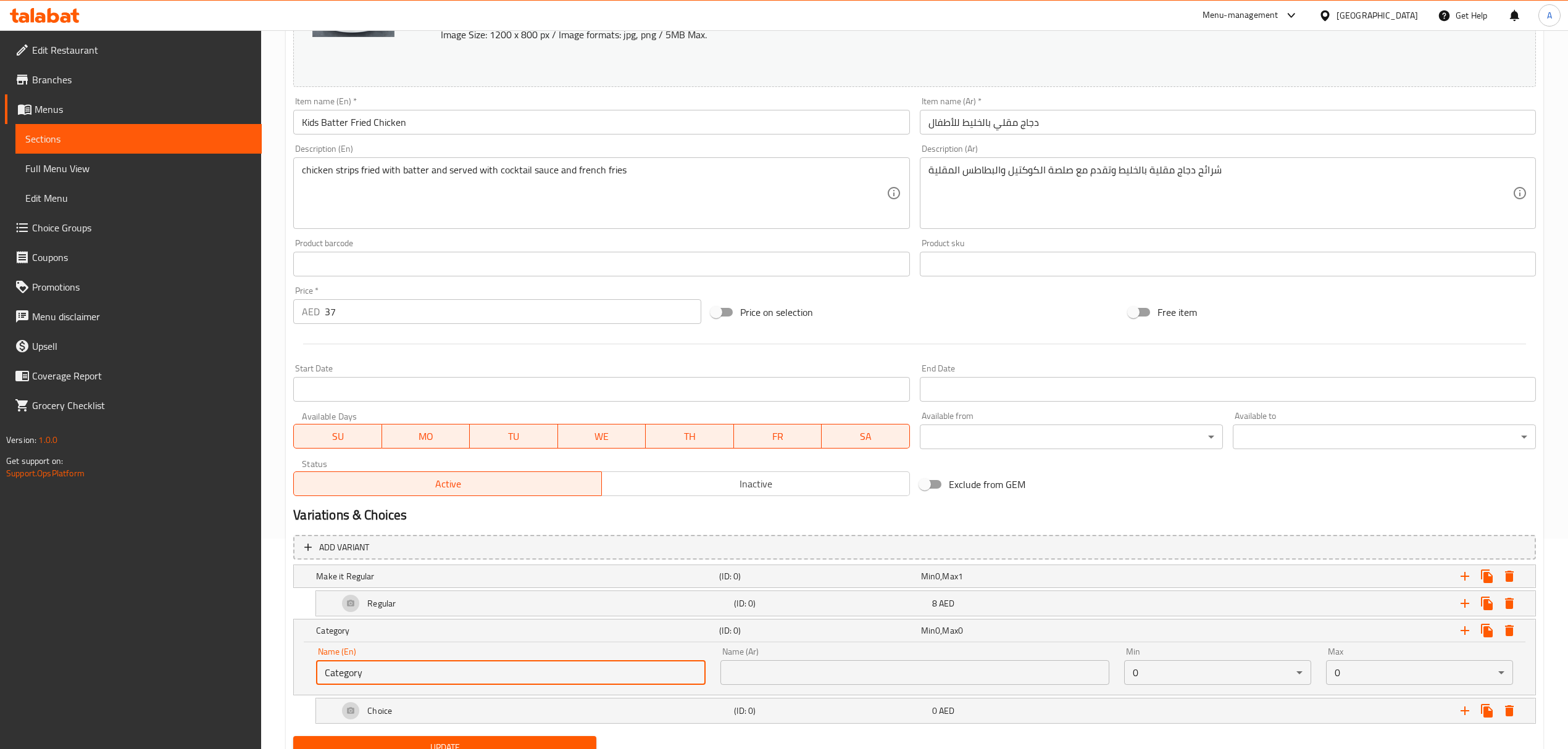
click at [440, 672] on input "Category" at bounding box center [511, 673] width 389 height 25
paste input "hoose Your Dessert:"
type input "Choose Your Dessert:"
click at [900, 680] on input "text" at bounding box center [916, 673] width 389 height 25
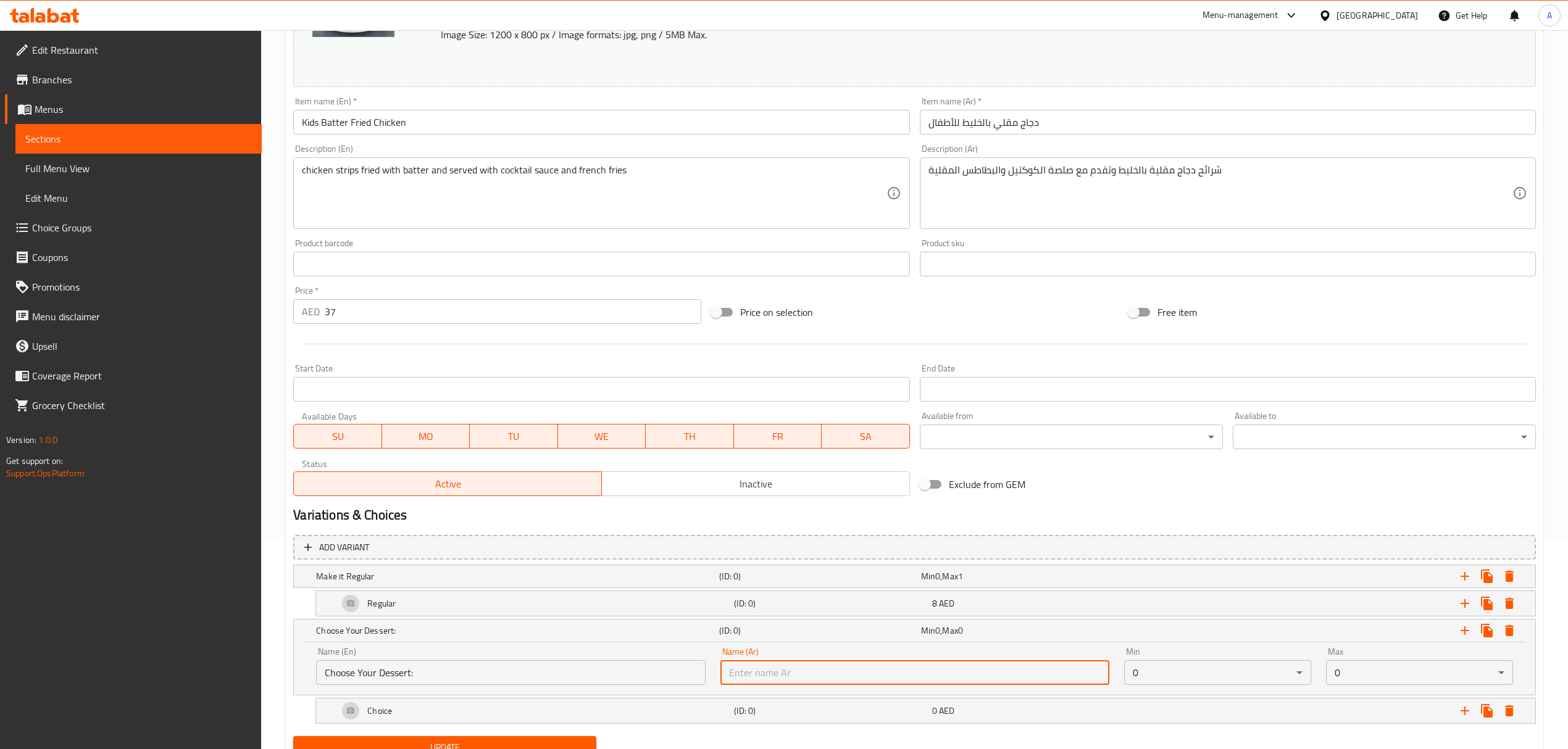
paste input "اختر الحلوى الخاصة بك:"
type input "اختر الحلوى الخاصة بك:"
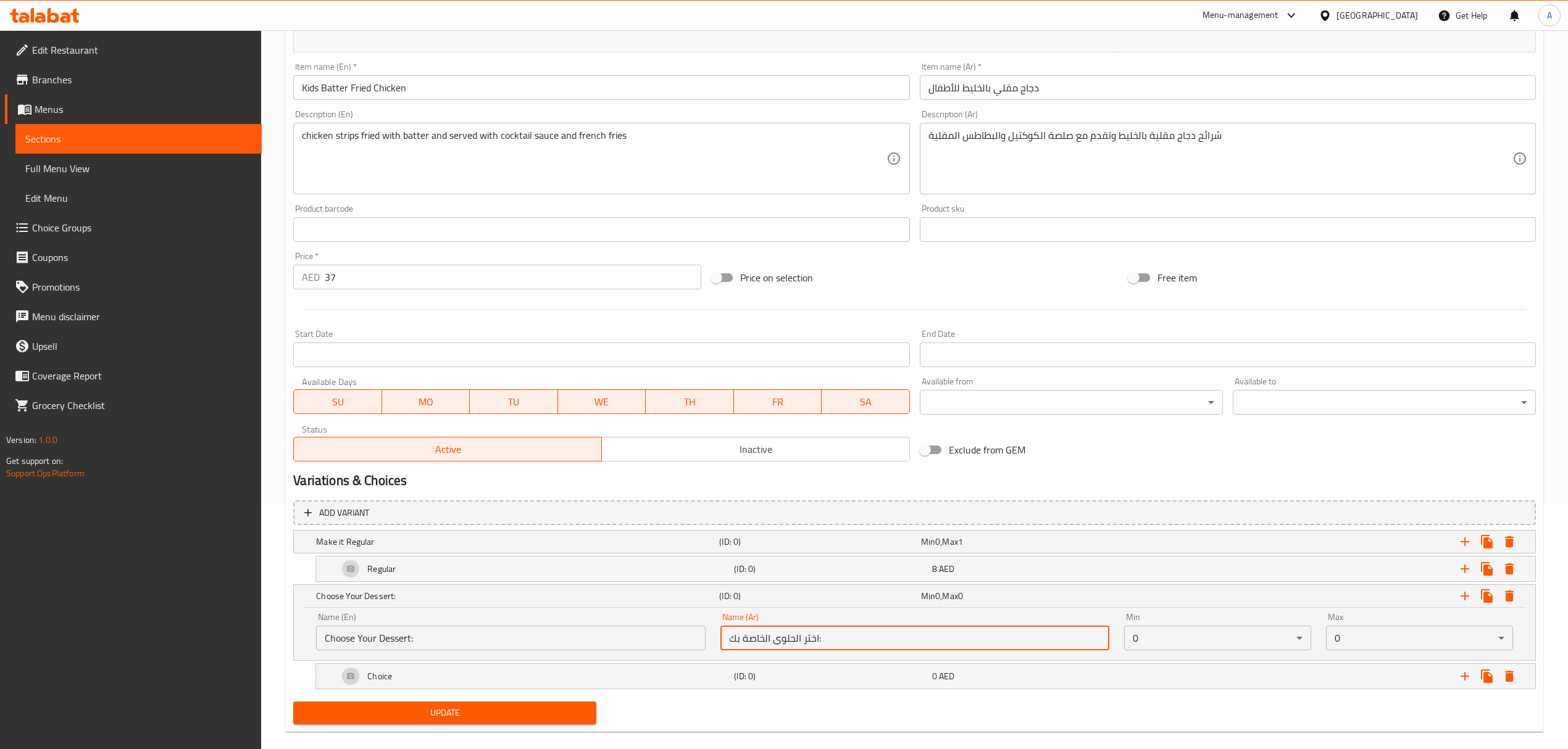
scroll to position [264, 0]
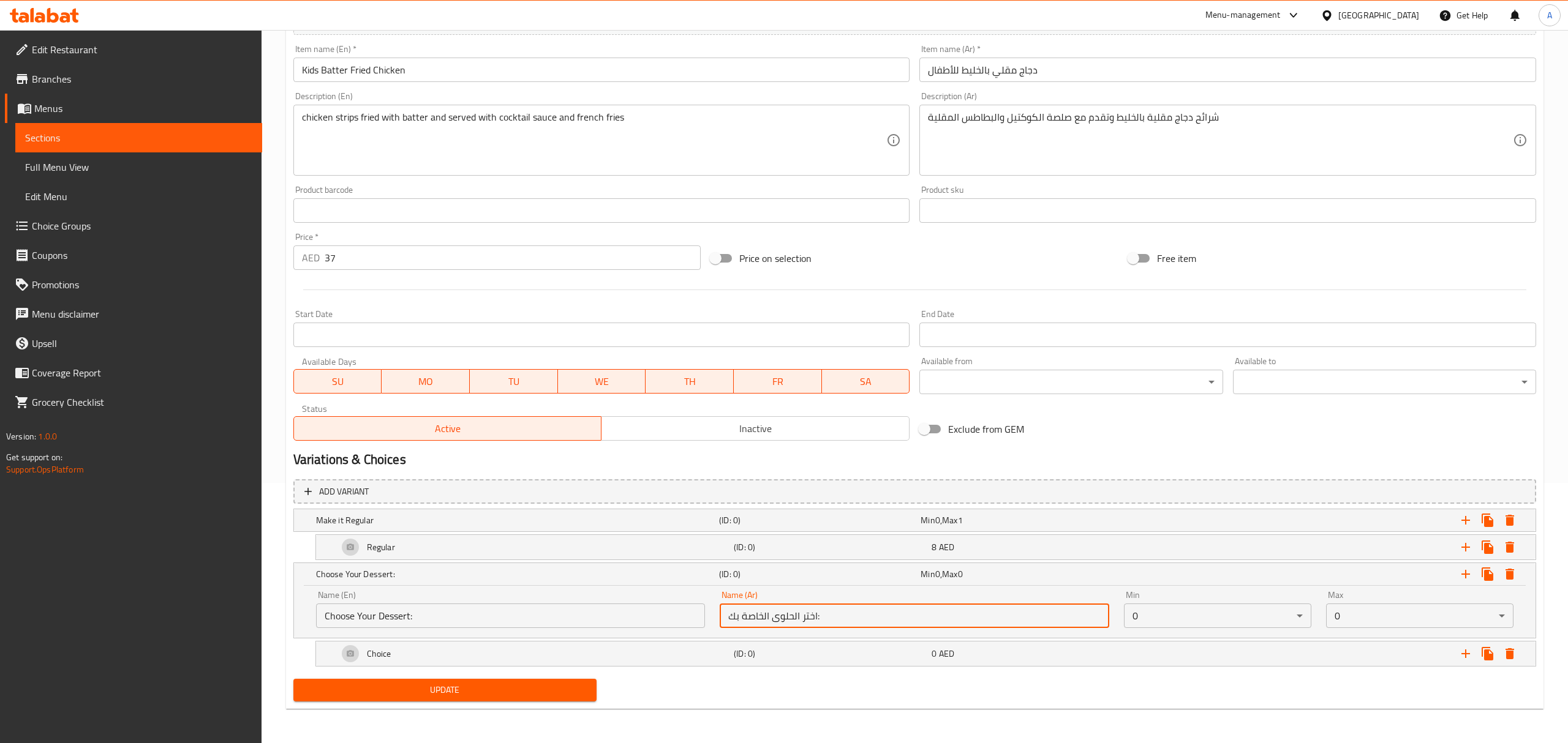
click at [1493, 483] on body "​ Menu-management United Arab Emirates Get Help A Edit Restaurant Branches Menu…" at bounding box center [784, 126] width 1568 height 713
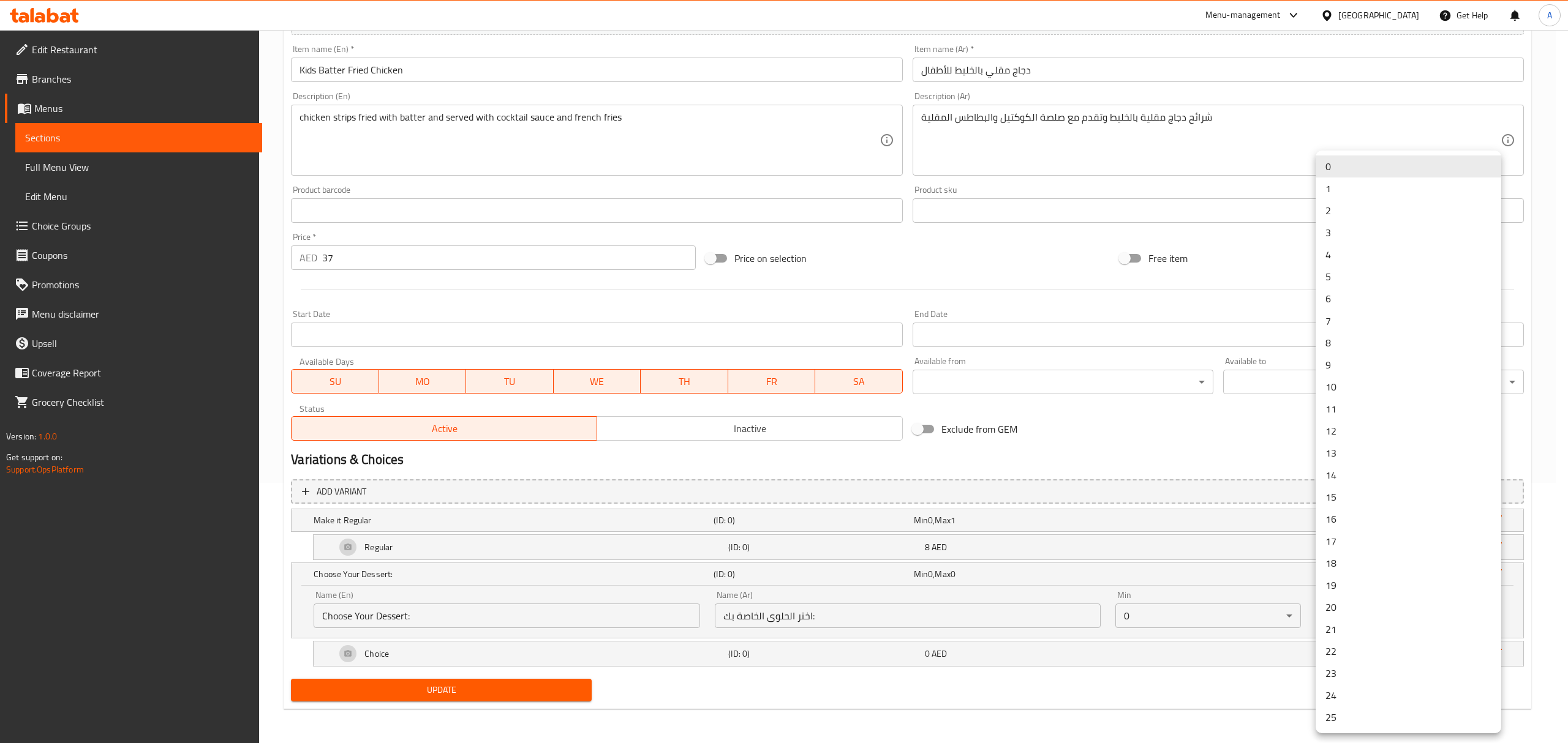
click at [1340, 192] on li "1" at bounding box center [1408, 188] width 185 height 22
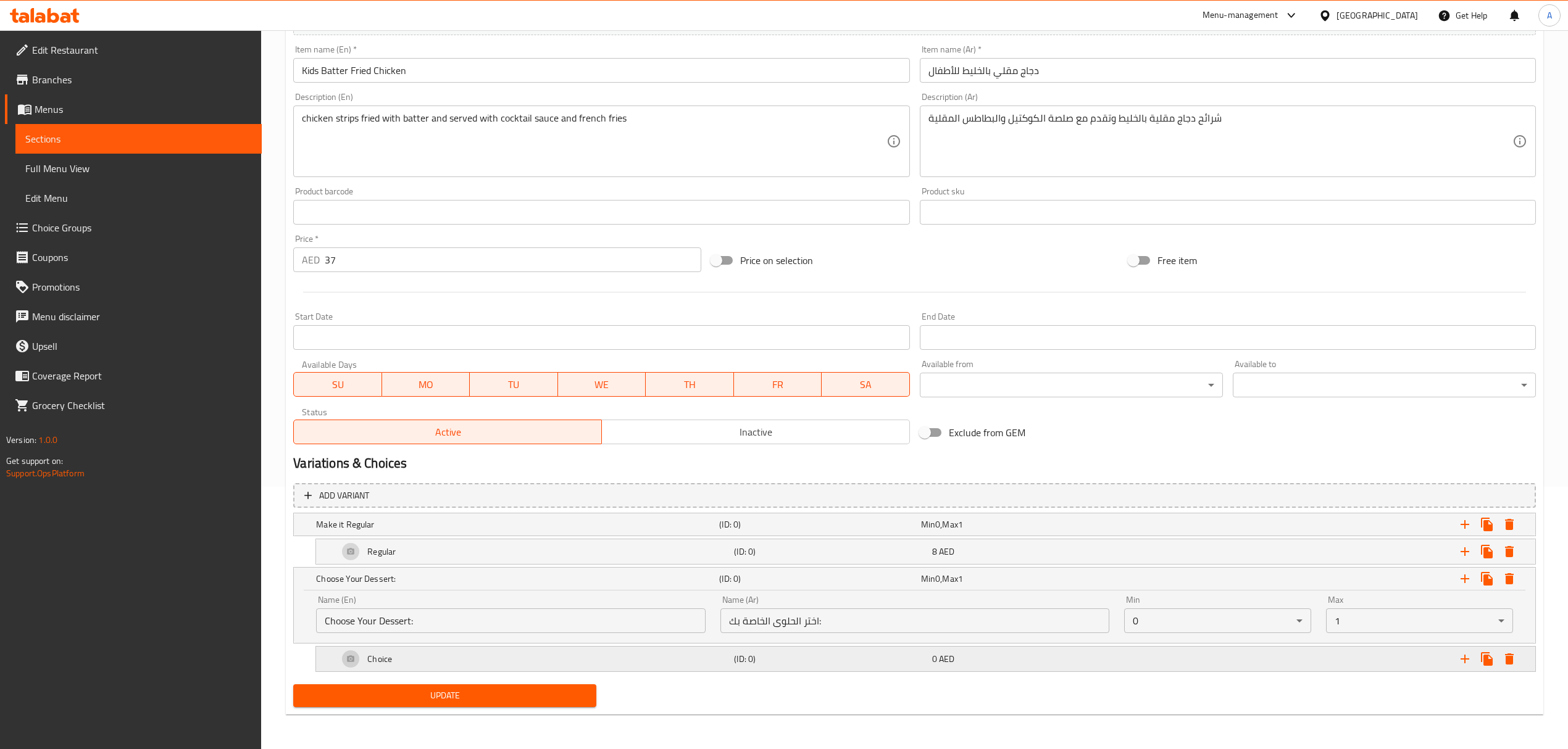
click at [933, 648] on div "Choice (ID: 0) 0 AED" at bounding box center [930, 658] width 1188 height 29
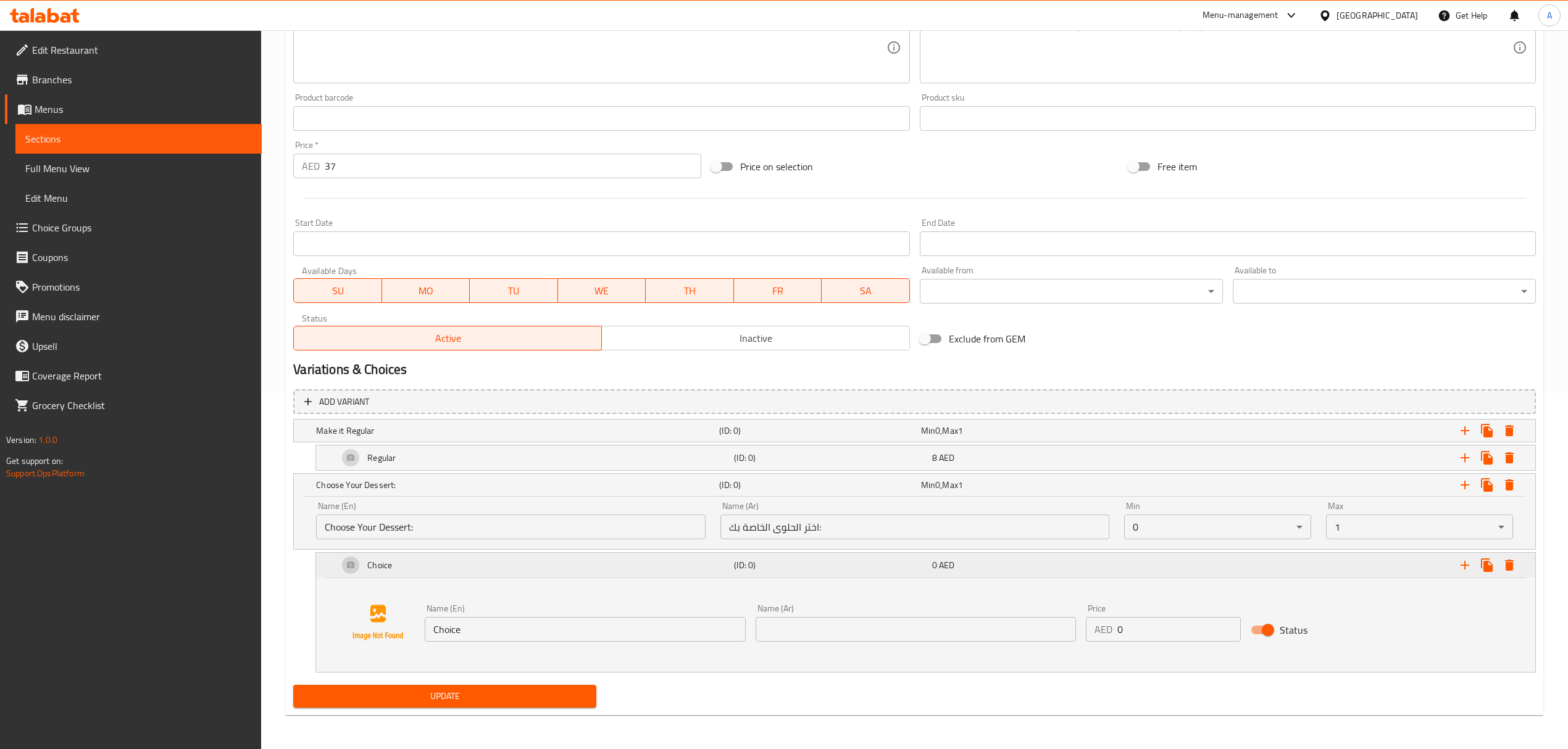
scroll to position [358, 0]
click at [921, 627] on input "text" at bounding box center [916, 629] width 320 height 25
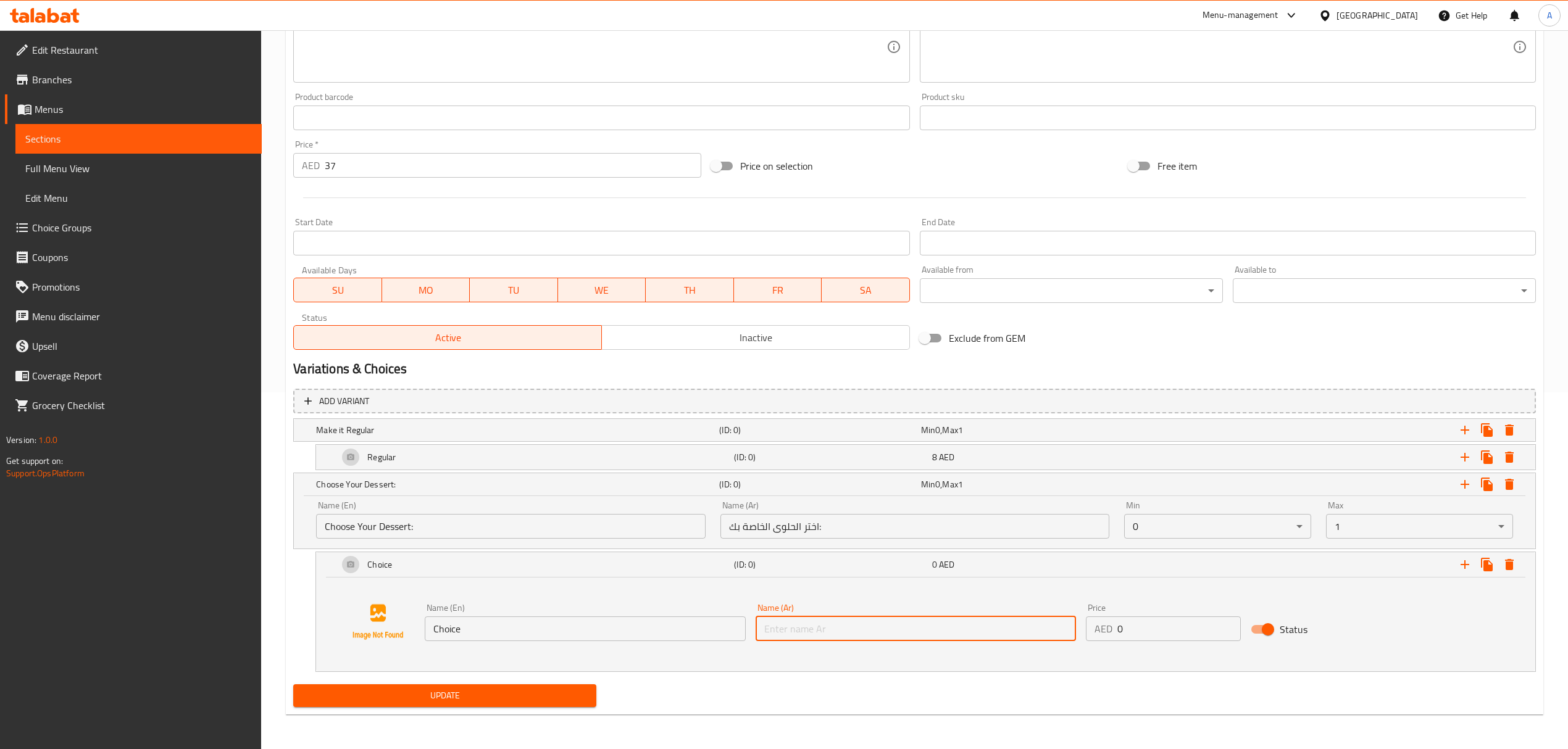
paste input "كرة البروتين (قطعة واحدة)"
click at [762, 630] on input "كرة البروتين (قطعة واحدة)" at bounding box center [916, 629] width 320 height 25
click at [761, 640] on input "كرة البروتين (قطعة واحدة)" at bounding box center [916, 629] width 320 height 25
drag, startPoint x: 761, startPoint y: 640, endPoint x: 820, endPoint y: 625, distance: 60.9
click at [820, 625] on input "كرة البروتين (قطعة واحدة)" at bounding box center [916, 629] width 320 height 25
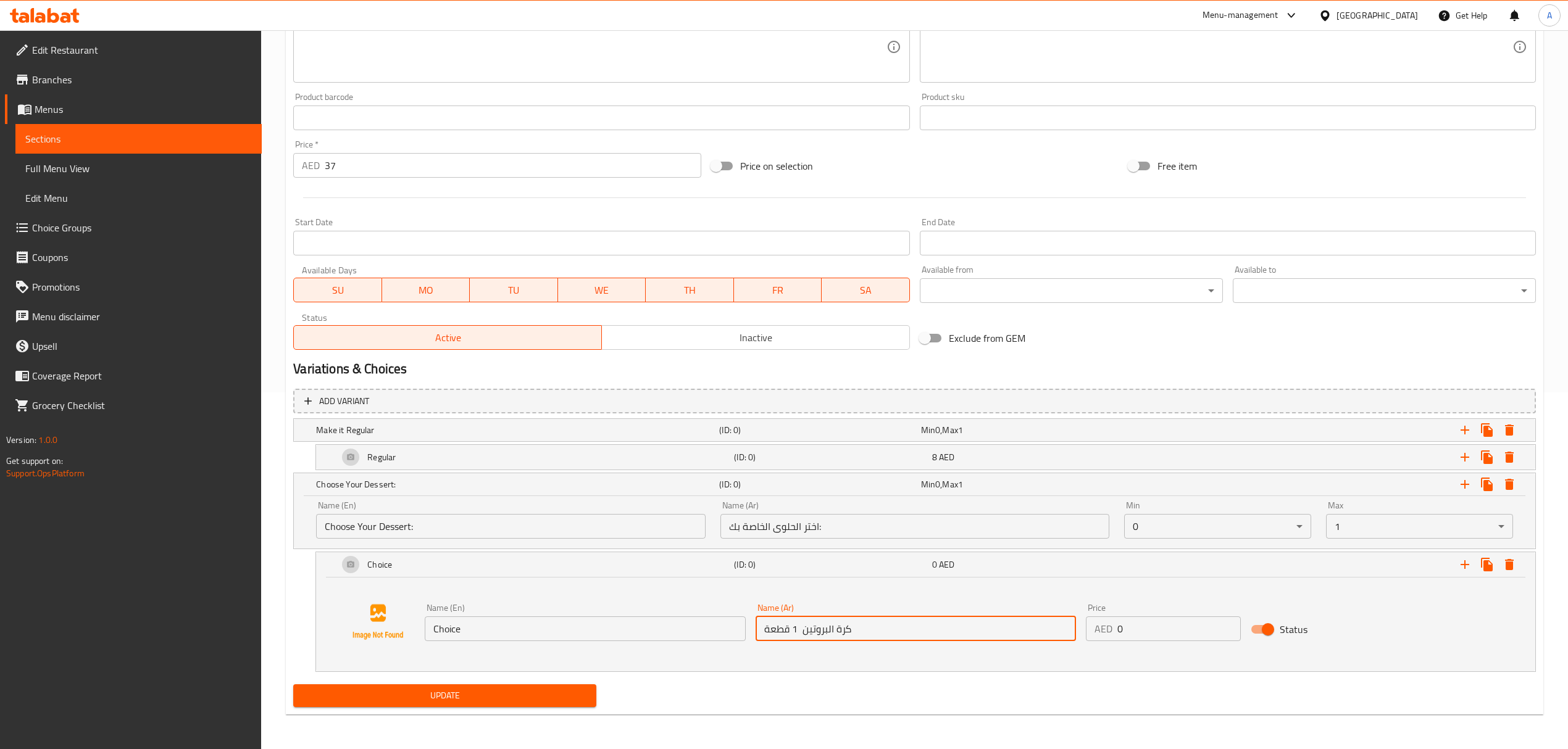
type input "كرة البروتين 1 قطعة"
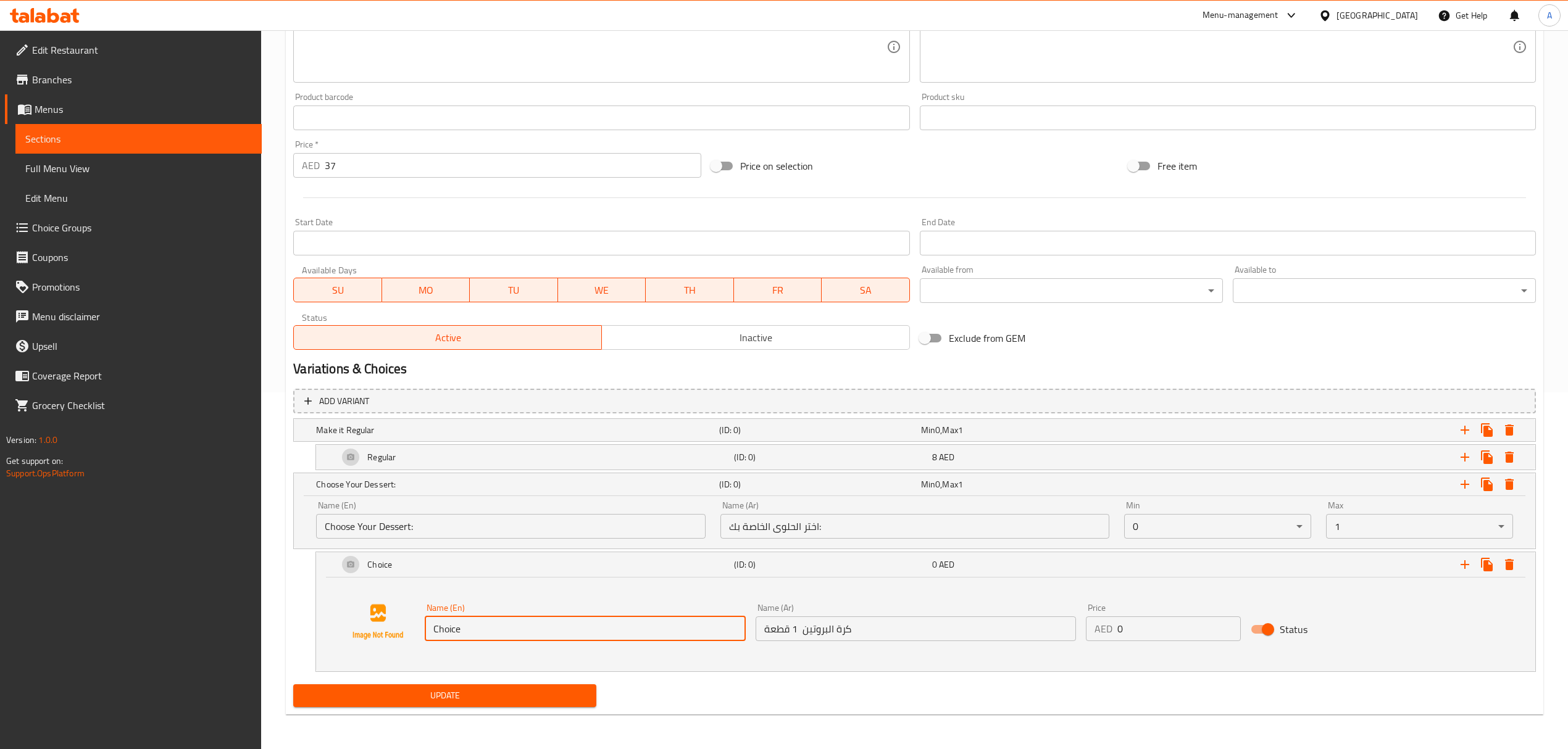
click at [523, 641] on input "Choice" at bounding box center [585, 629] width 320 height 25
paste input "Protein Ball (1 Pc)"
click at [485, 628] on input "Protein Ball (1 Pc" at bounding box center [585, 629] width 320 height 25
type input "Protein Ball 1 Pc"
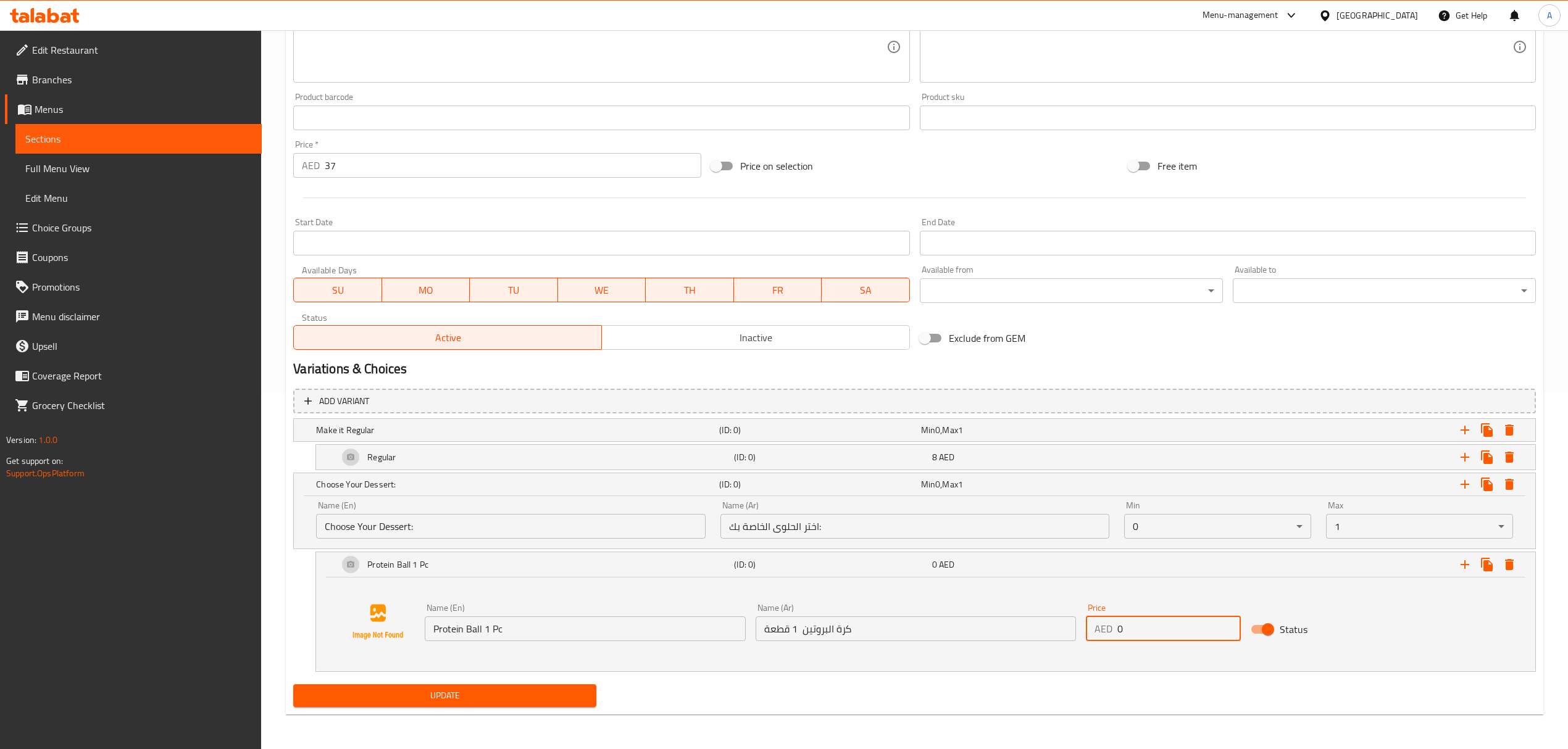
drag, startPoint x: 1142, startPoint y: 635, endPoint x: 1048, endPoint y: 627, distance: 94.3
click at [1048, 627] on div "Name (En) Protein Ball 1 Pc Name (En) Name (Ar) كرة البروتين 1 قطعة Name (Ar) P…" at bounding box center [916, 622] width 992 height 47
paste input "13"
type input "13"
click at [293, 684] on button "Update" at bounding box center [444, 696] width 303 height 23
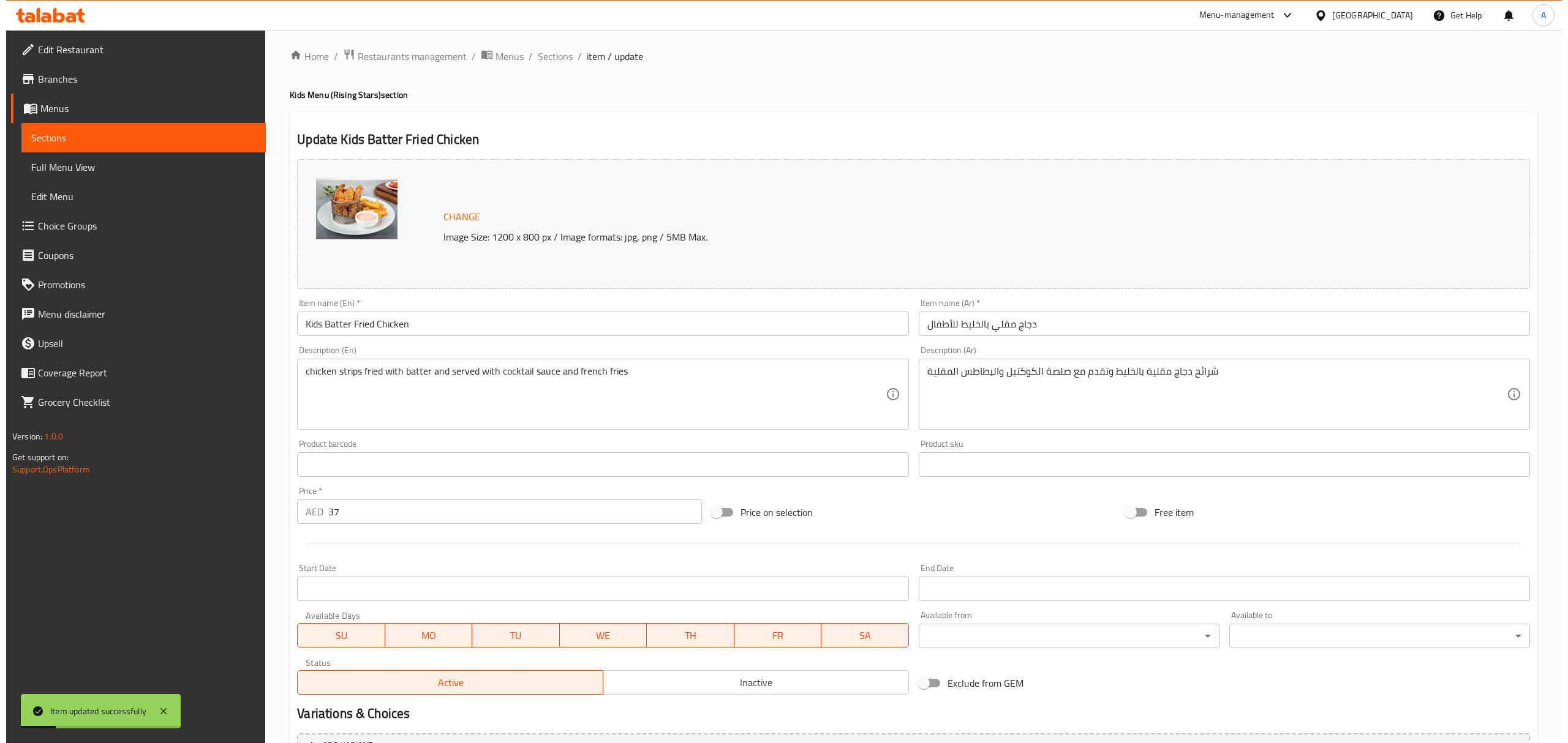
scroll to position [0, 0]
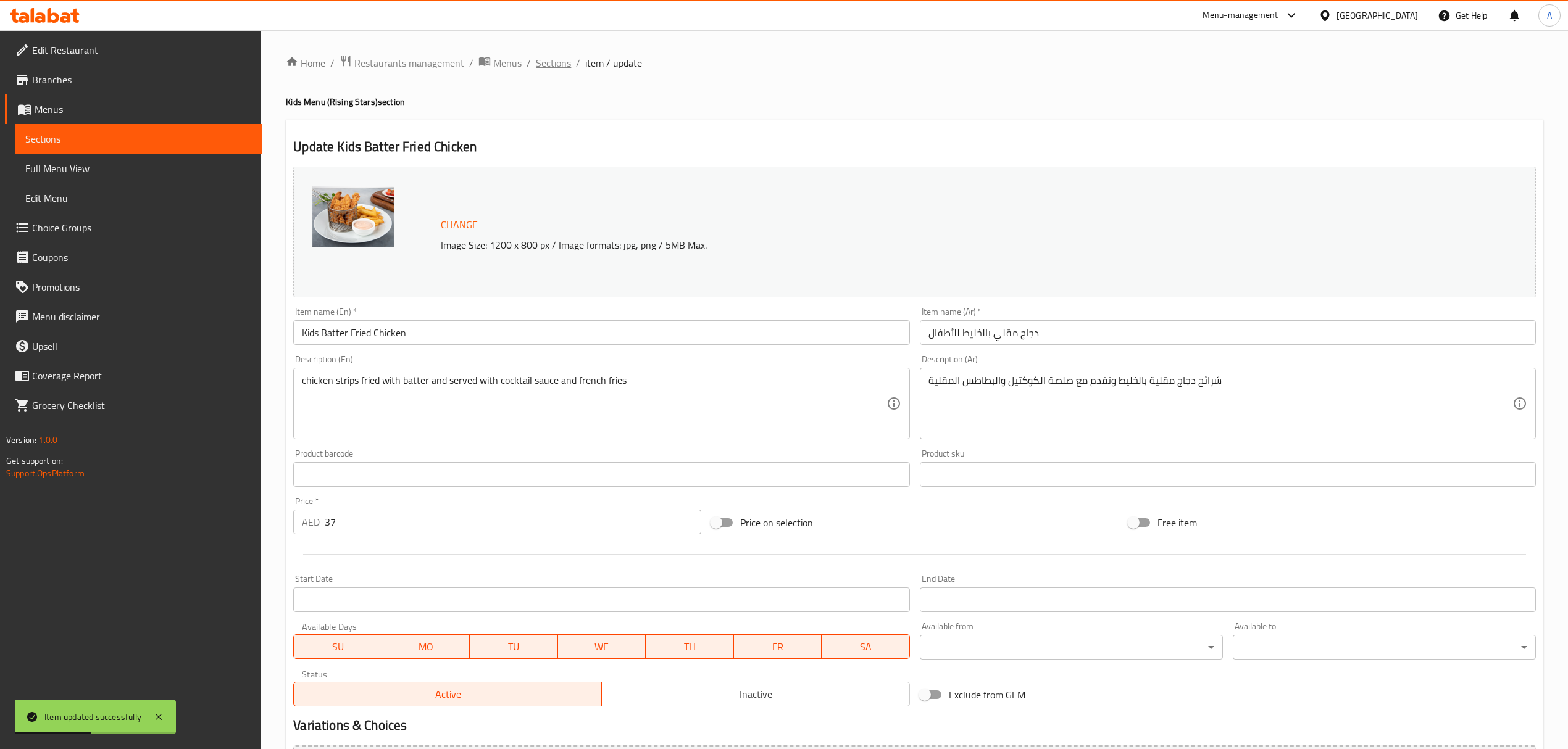
click at [564, 56] on span "Sections" at bounding box center [554, 63] width 36 height 15
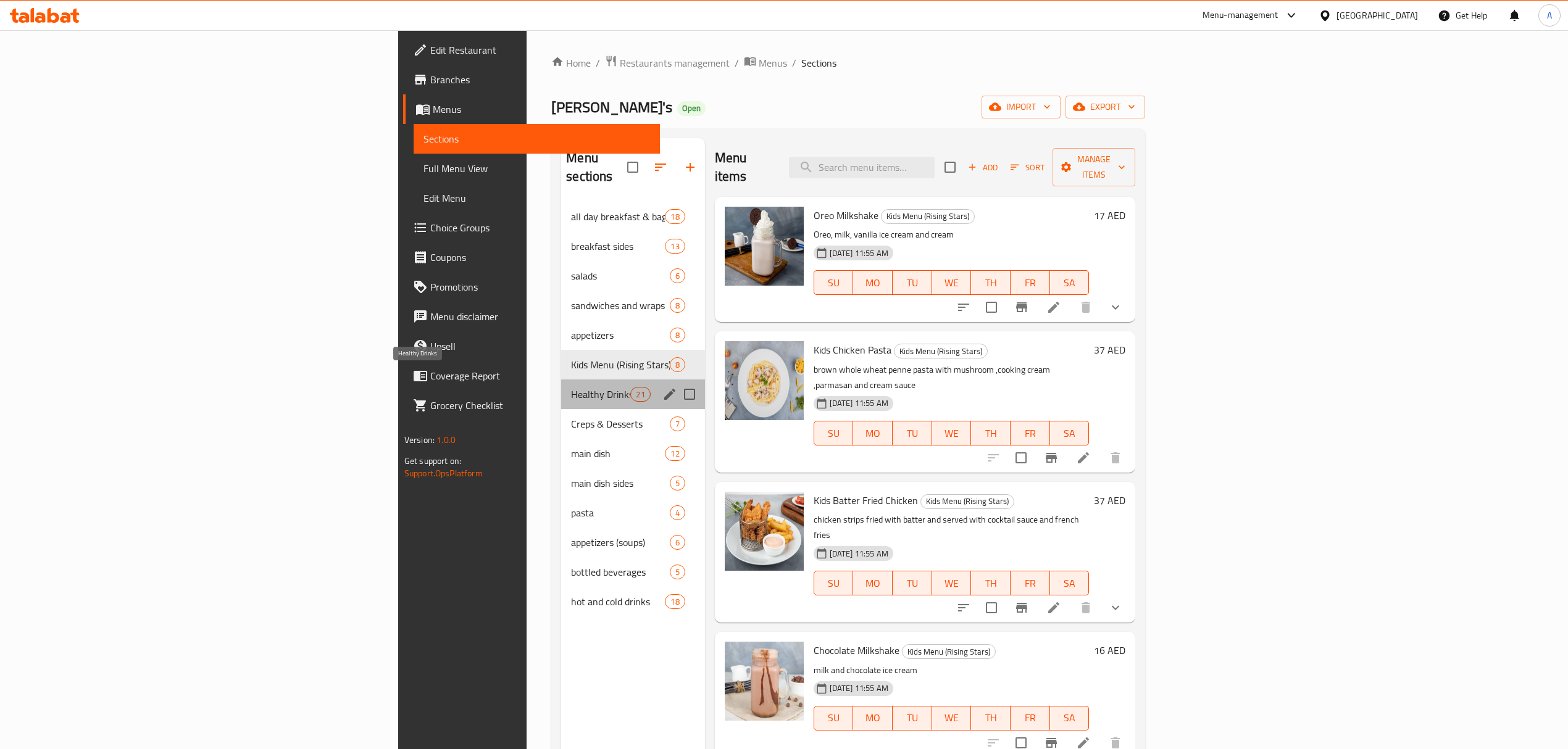
click at [572, 387] on span "Healthy Drinks" at bounding box center [601, 394] width 60 height 15
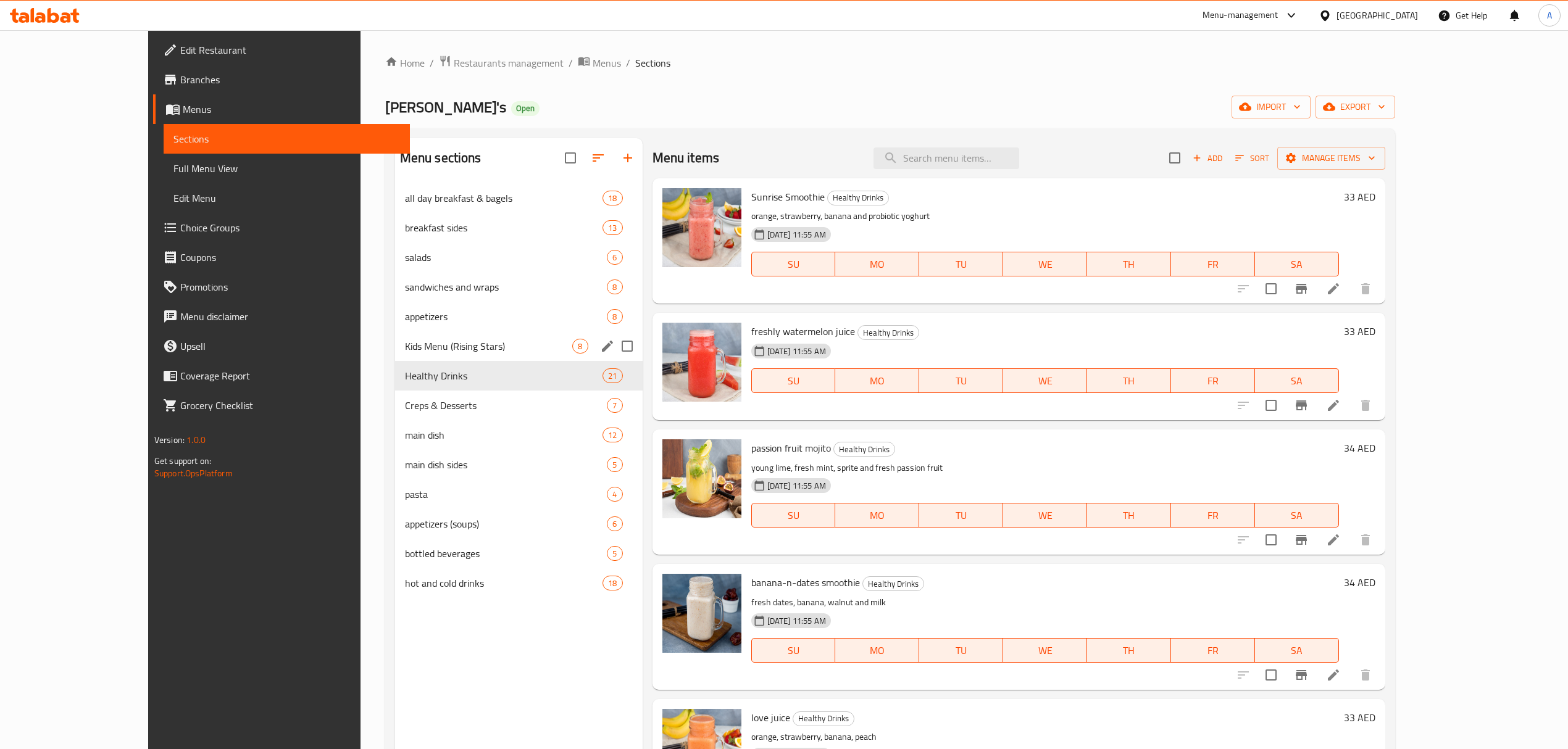
click at [396, 333] on div "Kids Menu (Rising Stars) 8" at bounding box center [519, 346] width 248 height 29
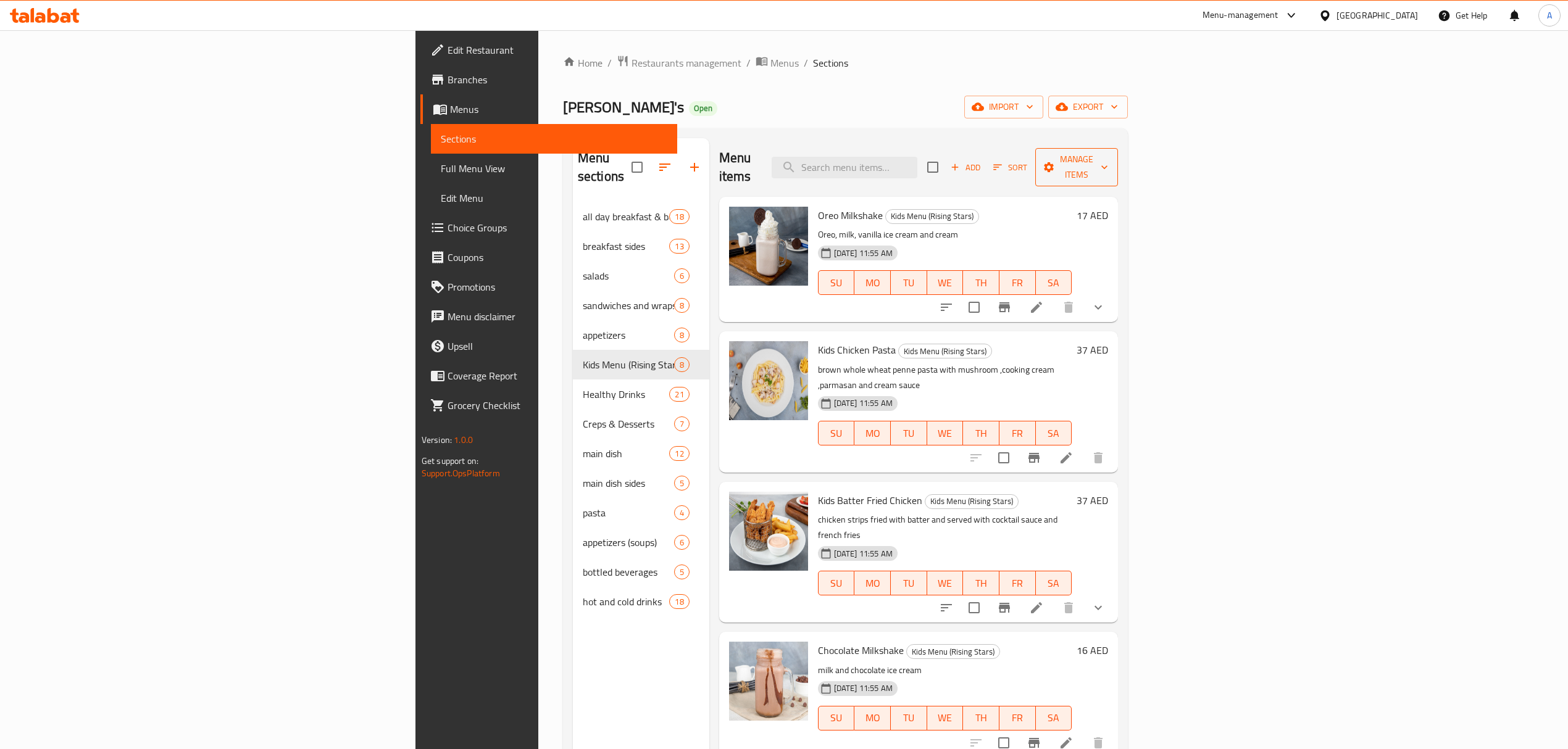
click at [1118, 159] on button "Manage items" at bounding box center [1076, 167] width 83 height 38
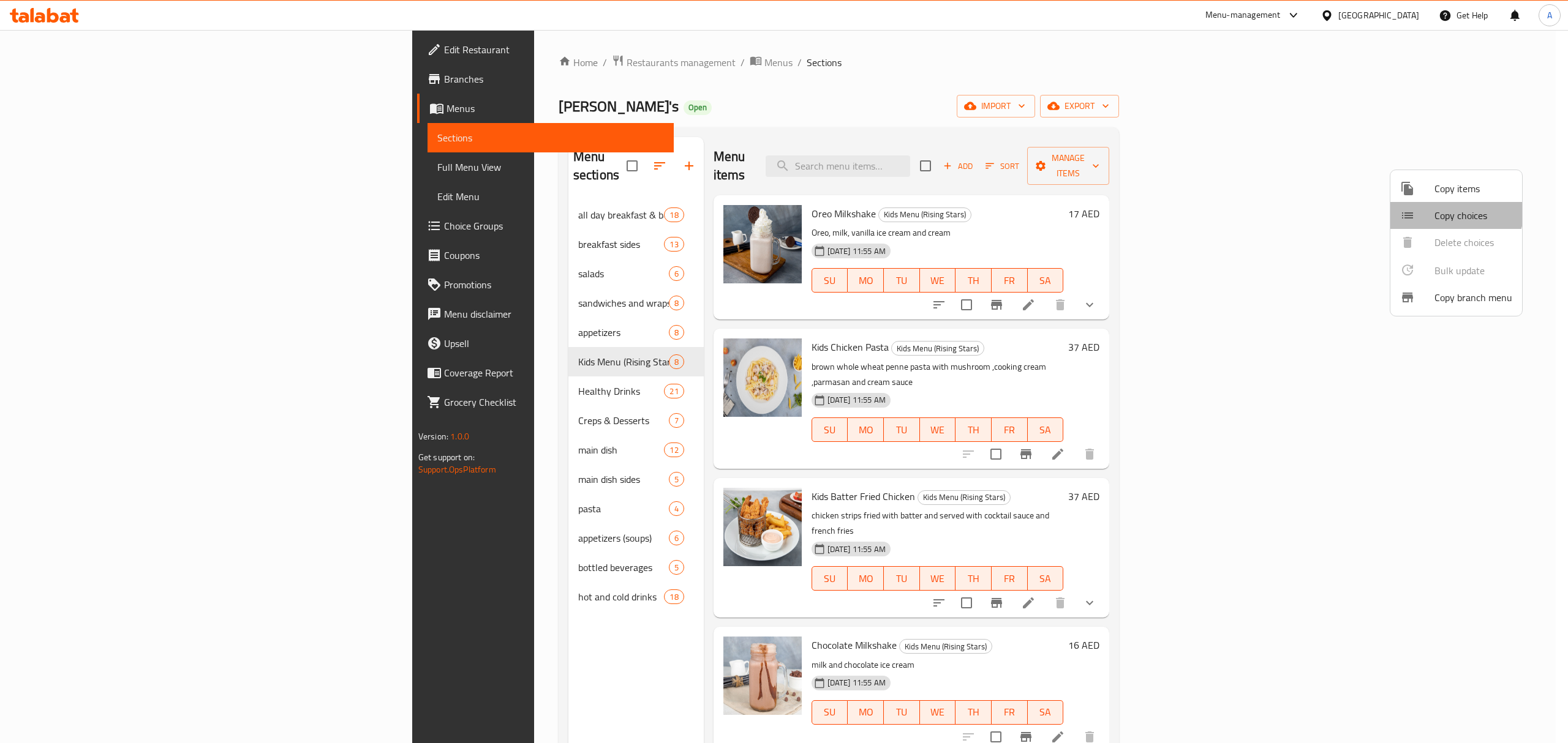
click at [1429, 204] on li "Copy choices" at bounding box center [1456, 215] width 131 height 27
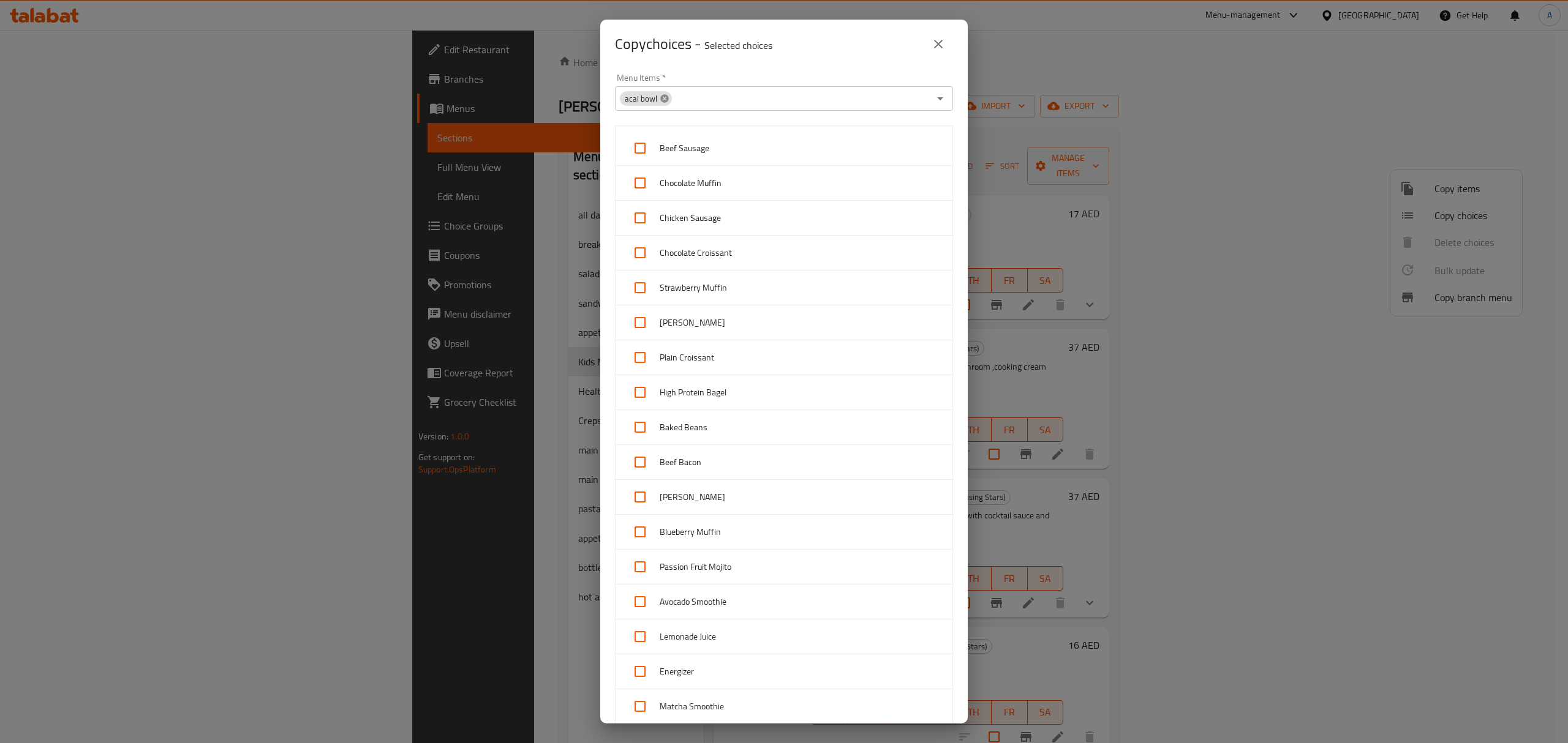
click at [661, 96] on icon at bounding box center [664, 98] width 8 height 8
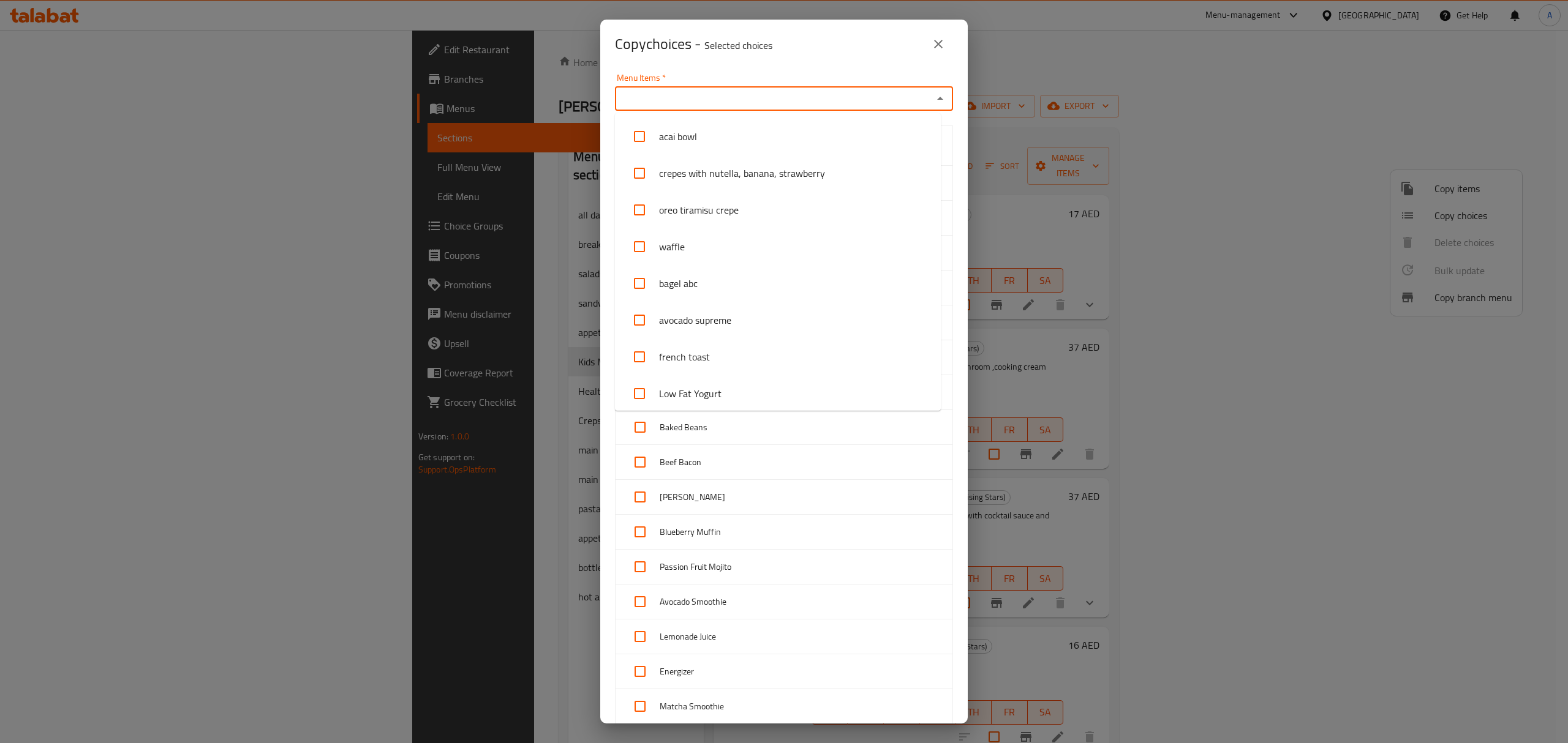
click at [661, 96] on input "Menu Items   *" at bounding box center [774, 98] width 310 height 17
paste input "Kids Batter Fried Chicken"
type input "Kids Batter Fried Chicken"
click at [643, 136] on input "checkbox" at bounding box center [638, 136] width 29 height 29
checkbox input "false"
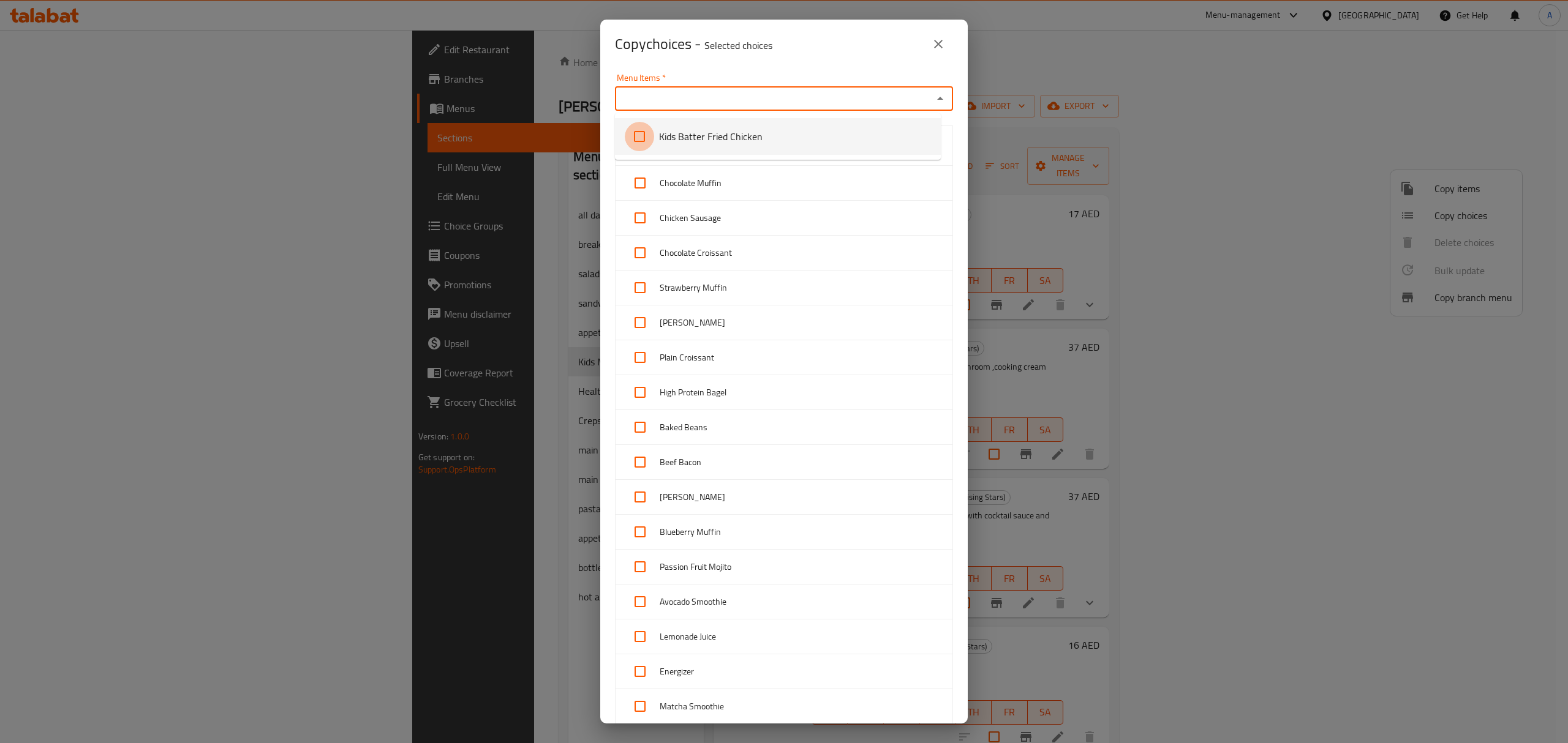
scroll to position [1693, 0]
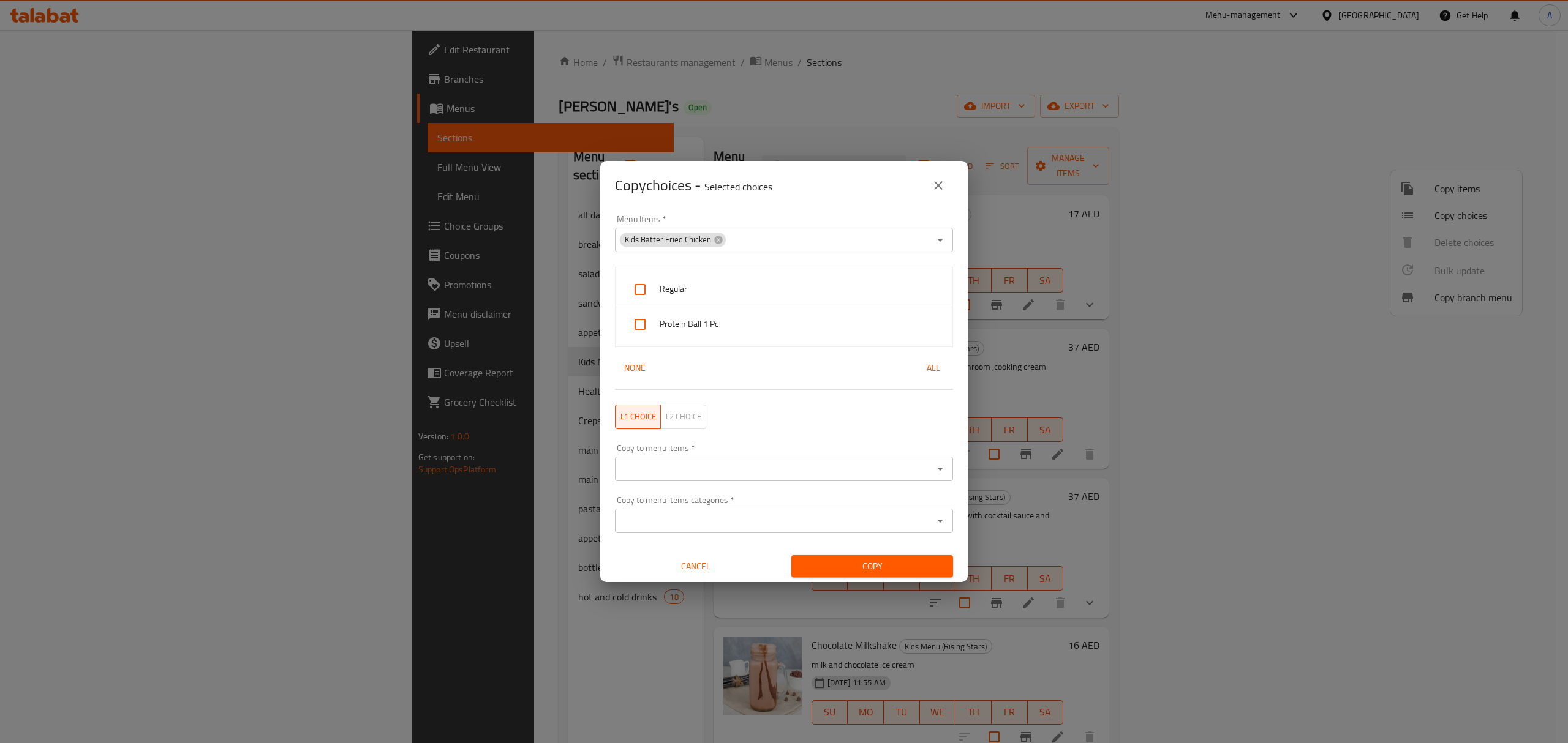
click at [709, 180] on p "Selected choices" at bounding box center [738, 187] width 68 height 15
click at [922, 368] on span "All" at bounding box center [933, 368] width 29 height 15
checkbox input "true"
click at [675, 447] on div "Copy to menu items   * Copy to menu items *" at bounding box center [783, 463] width 338 height 37
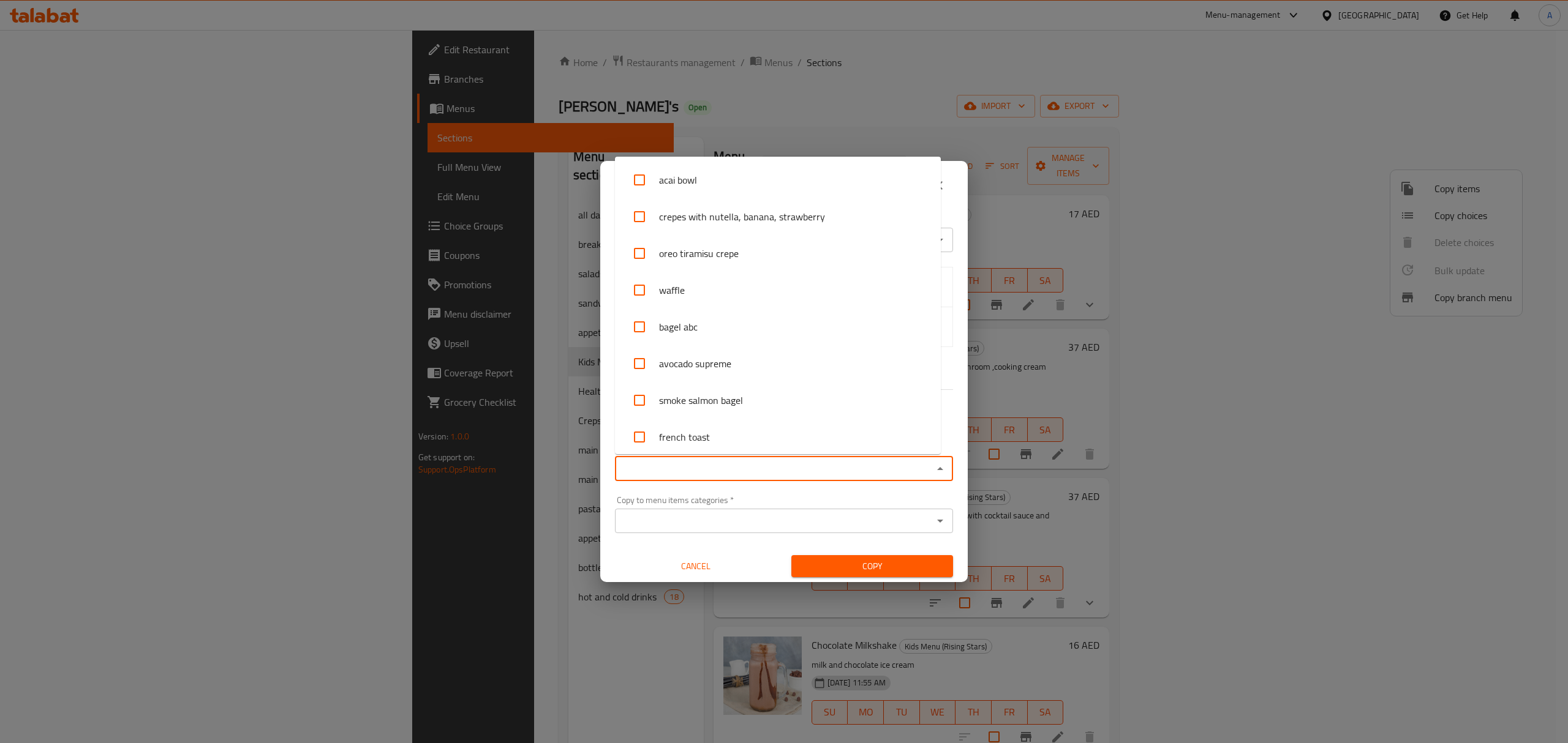
click at [683, 471] on input "Copy to menu items   *" at bounding box center [774, 468] width 310 height 17
paste input "Kids Batter Fried Chicken"
type input "Kids Batter Fried Chicken"
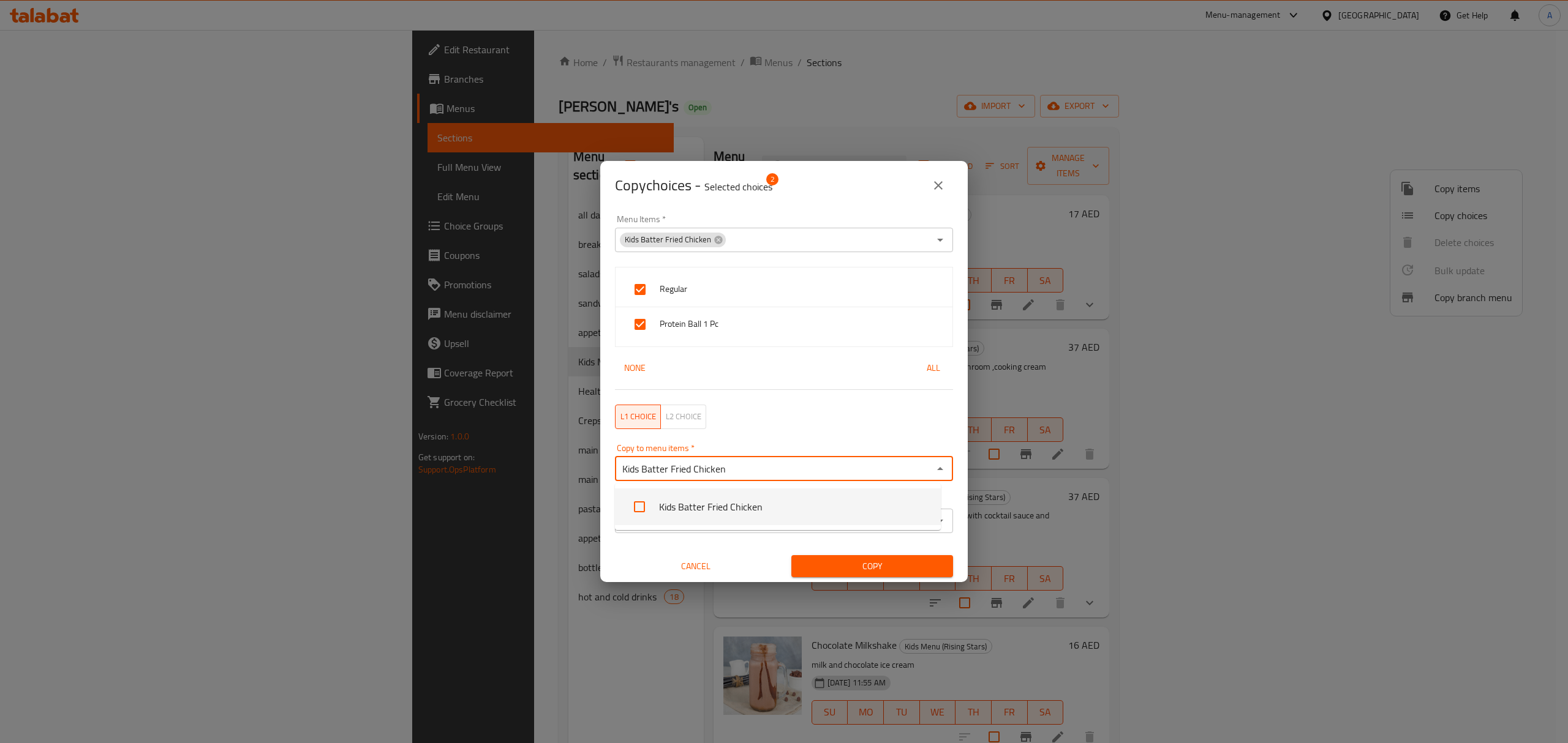
click at [641, 515] on input "checkbox" at bounding box center [638, 506] width 29 height 29
checkbox input "false"
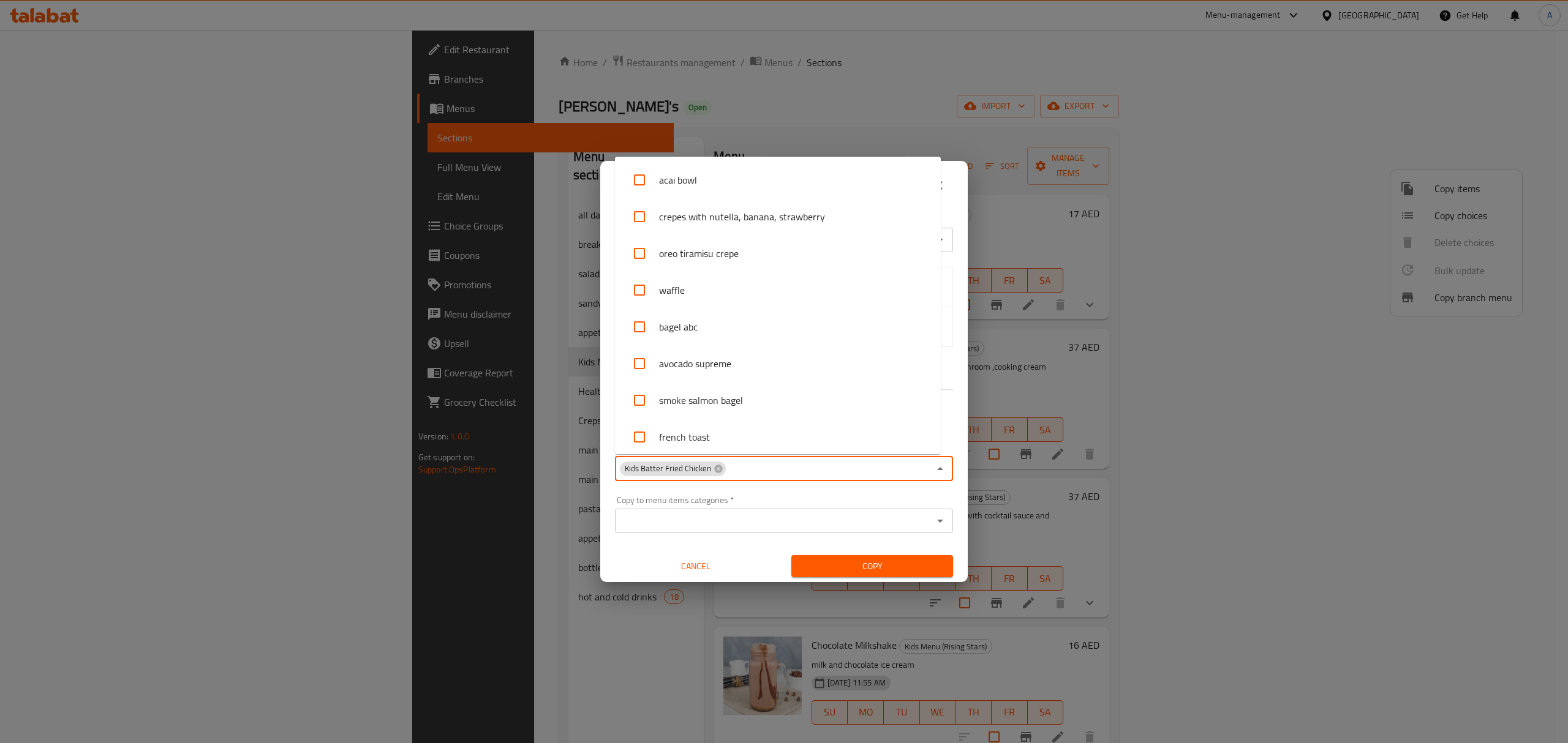
scroll to position [1767, 0]
click at [753, 464] on input "Copy to menu items   *" at bounding box center [827, 468] width 202 height 17
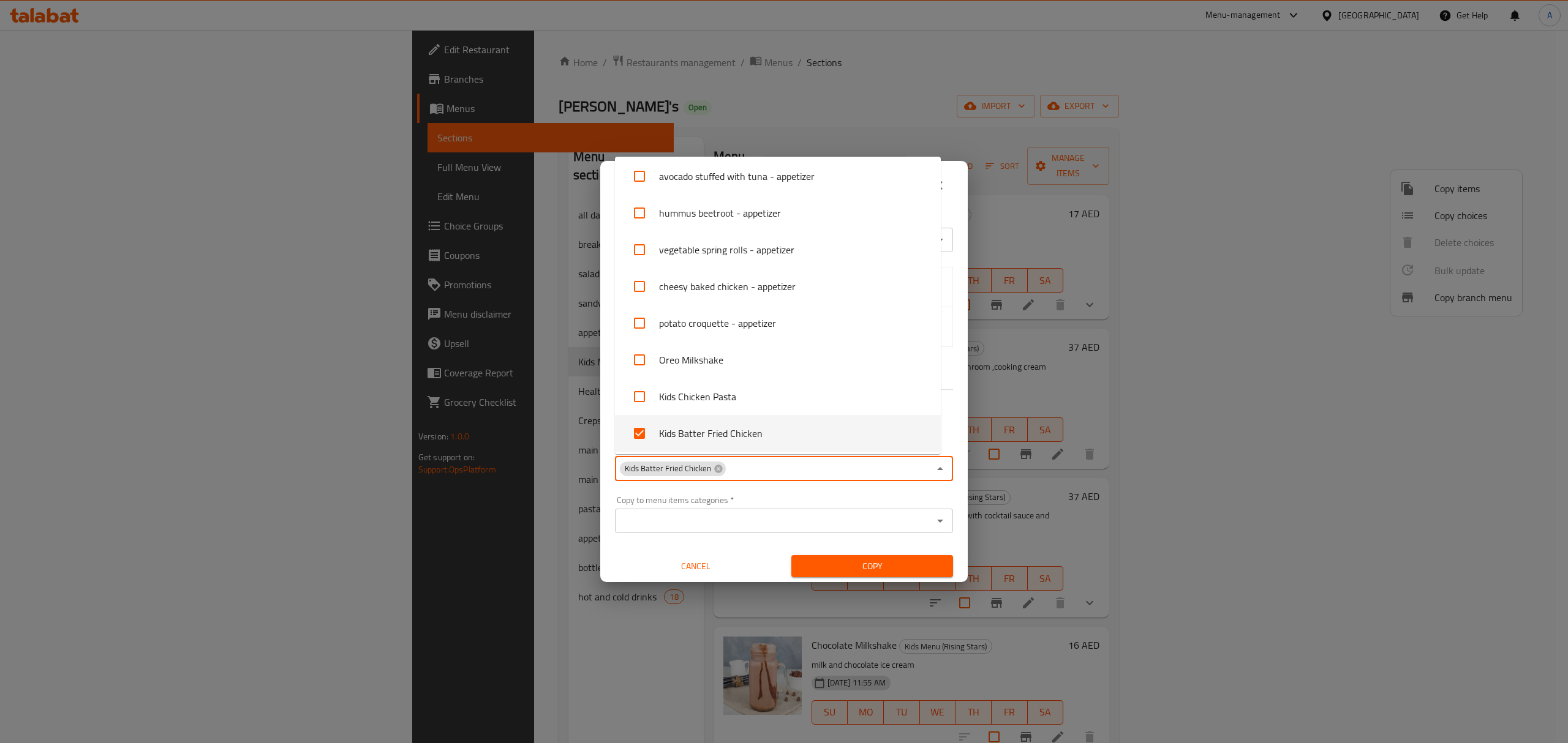
paste input "Kids Fruity Pancake"
type input "Kids Fruity Pancake"
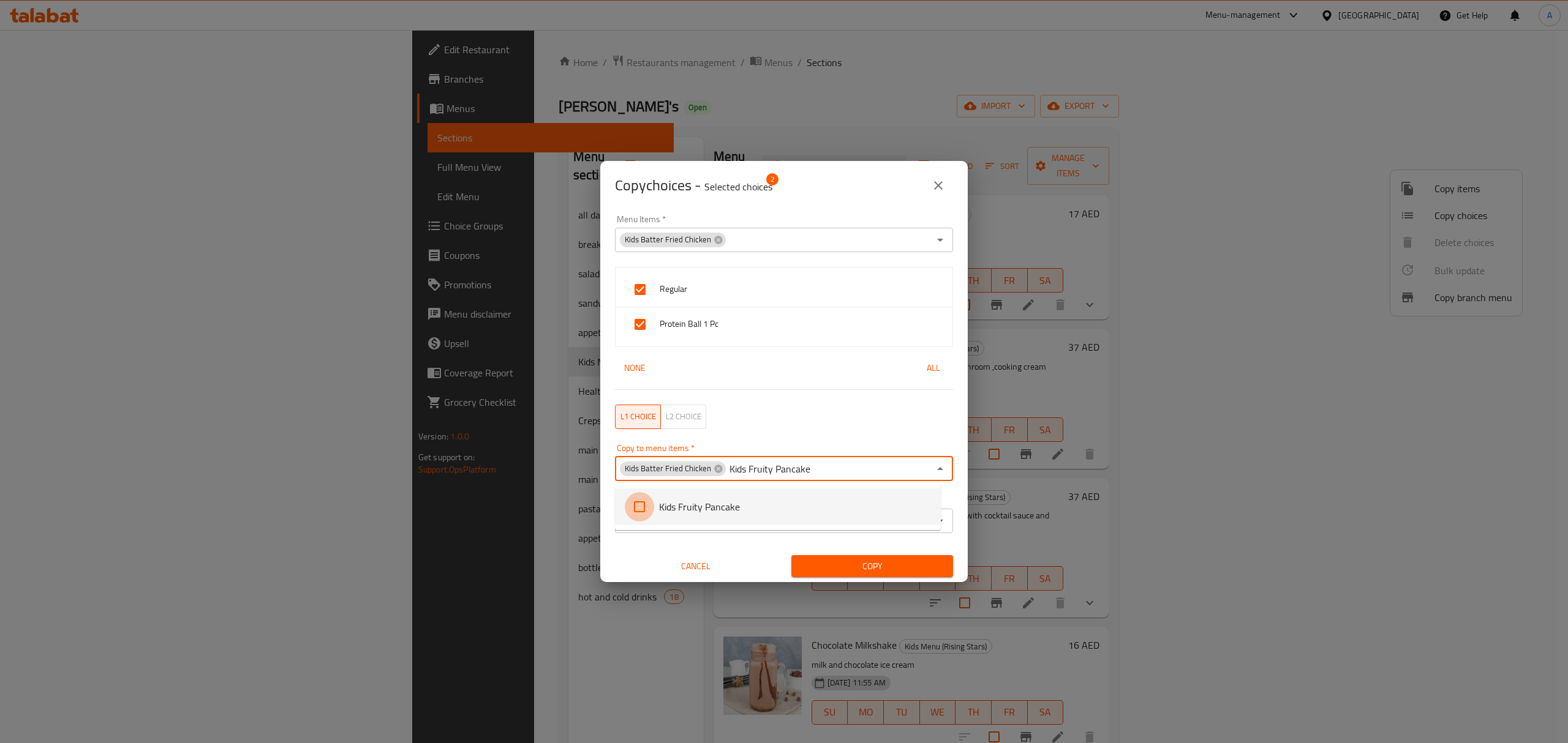
click at [635, 507] on input "checkbox" at bounding box center [638, 506] width 29 height 29
checkbox input "false"
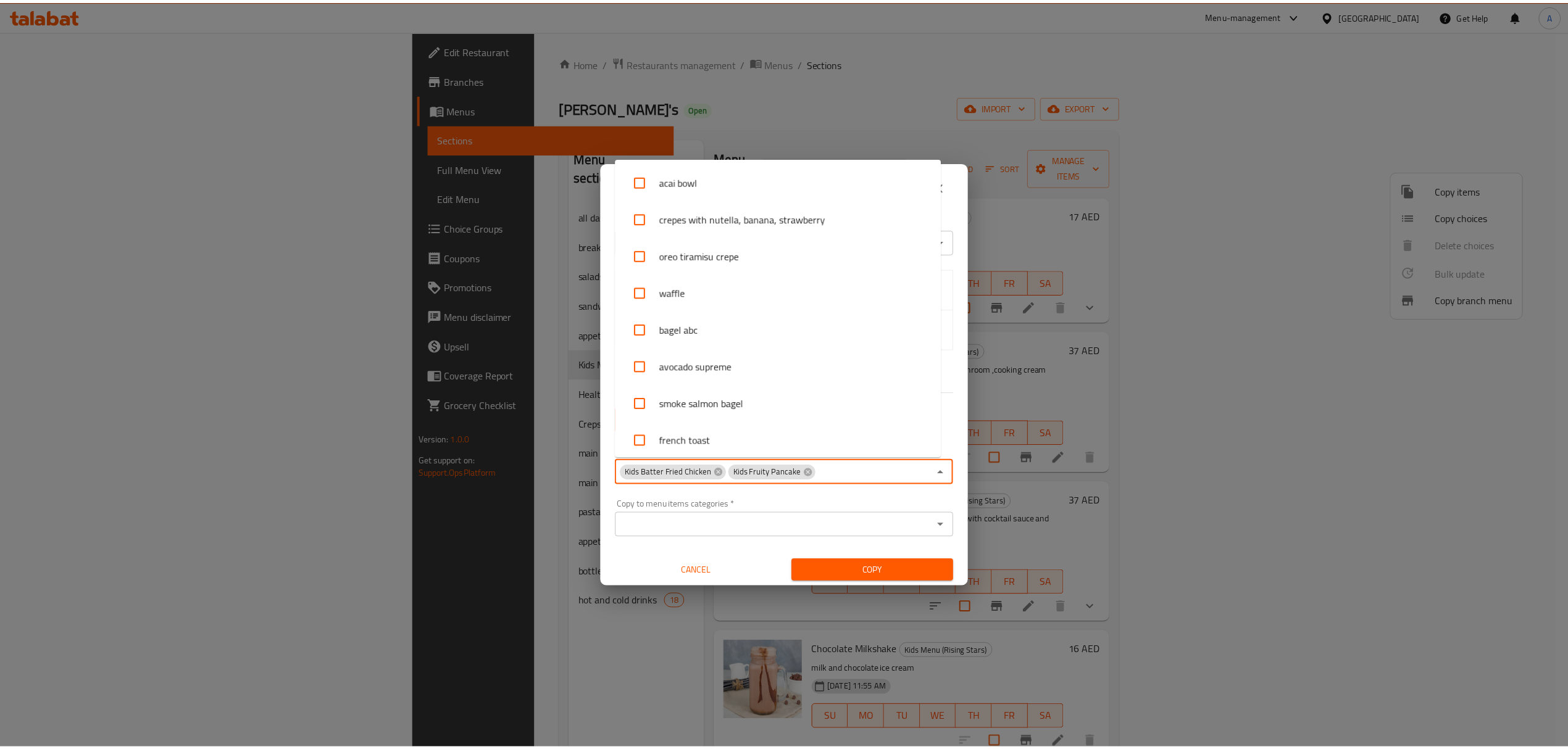
scroll to position [1781, 0]
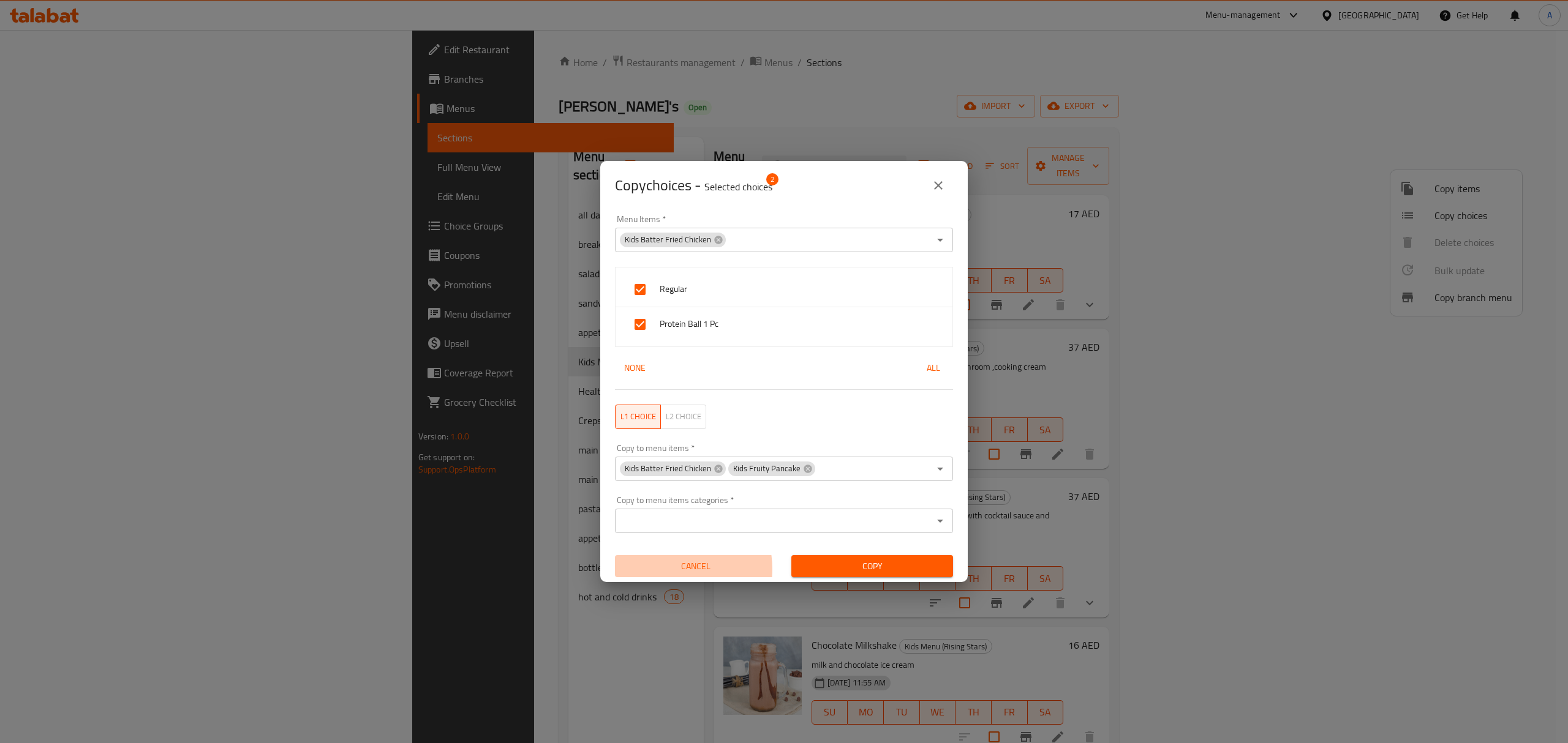
click at [671, 569] on span "Cancel" at bounding box center [696, 566] width 152 height 15
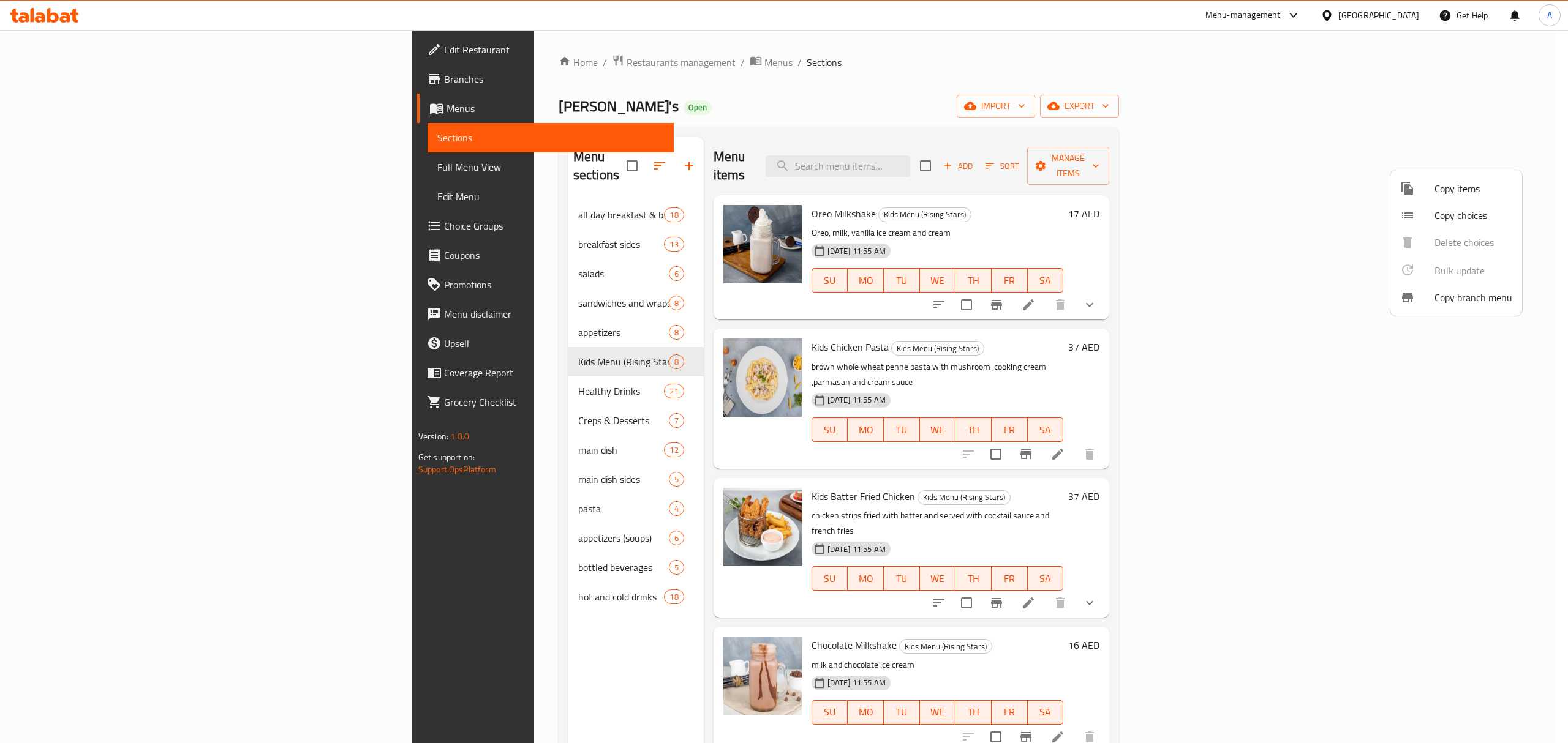
click at [1044, 286] on div at bounding box center [784, 371] width 1568 height 743
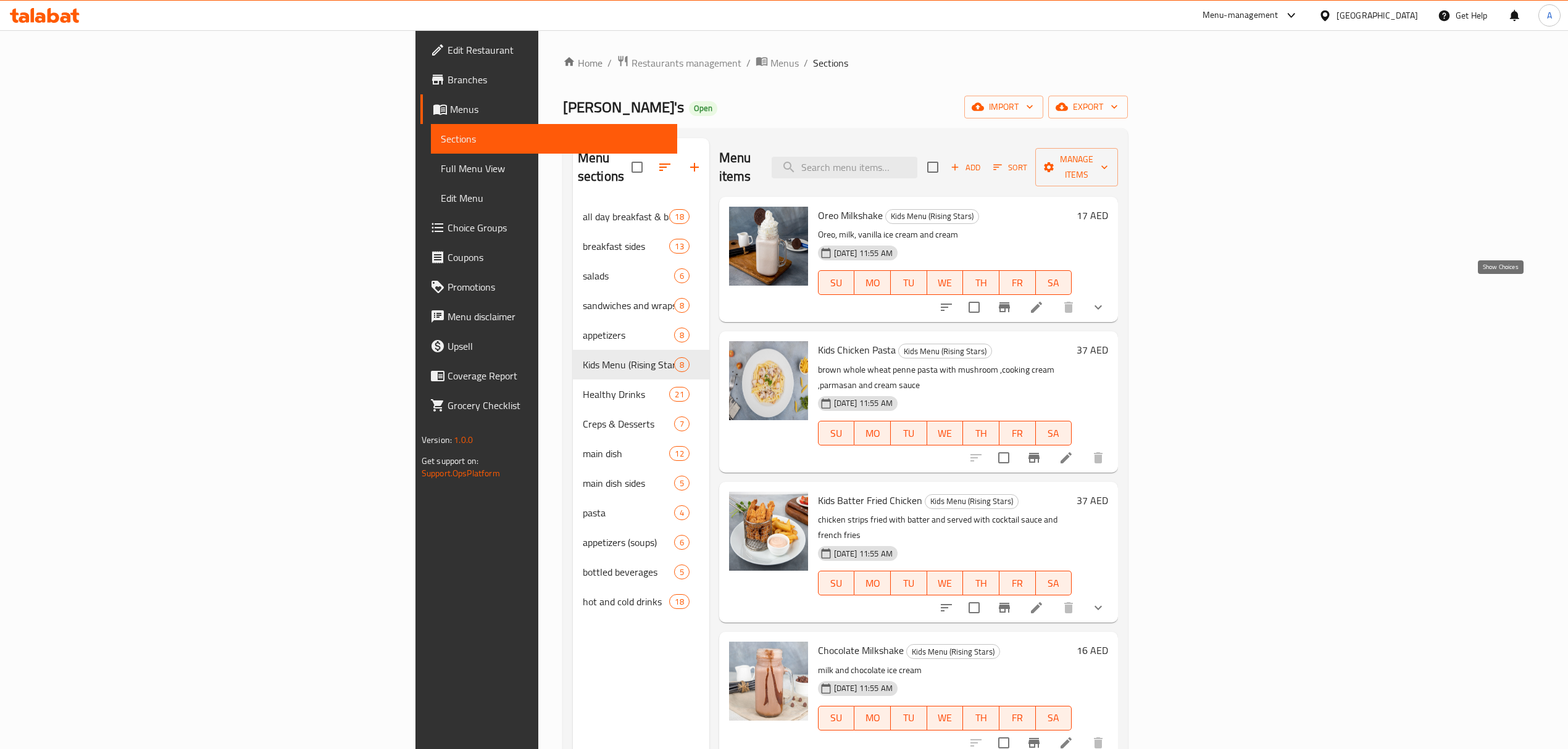
click at [1106, 300] on icon "show more" at bounding box center [1098, 307] width 15 height 15
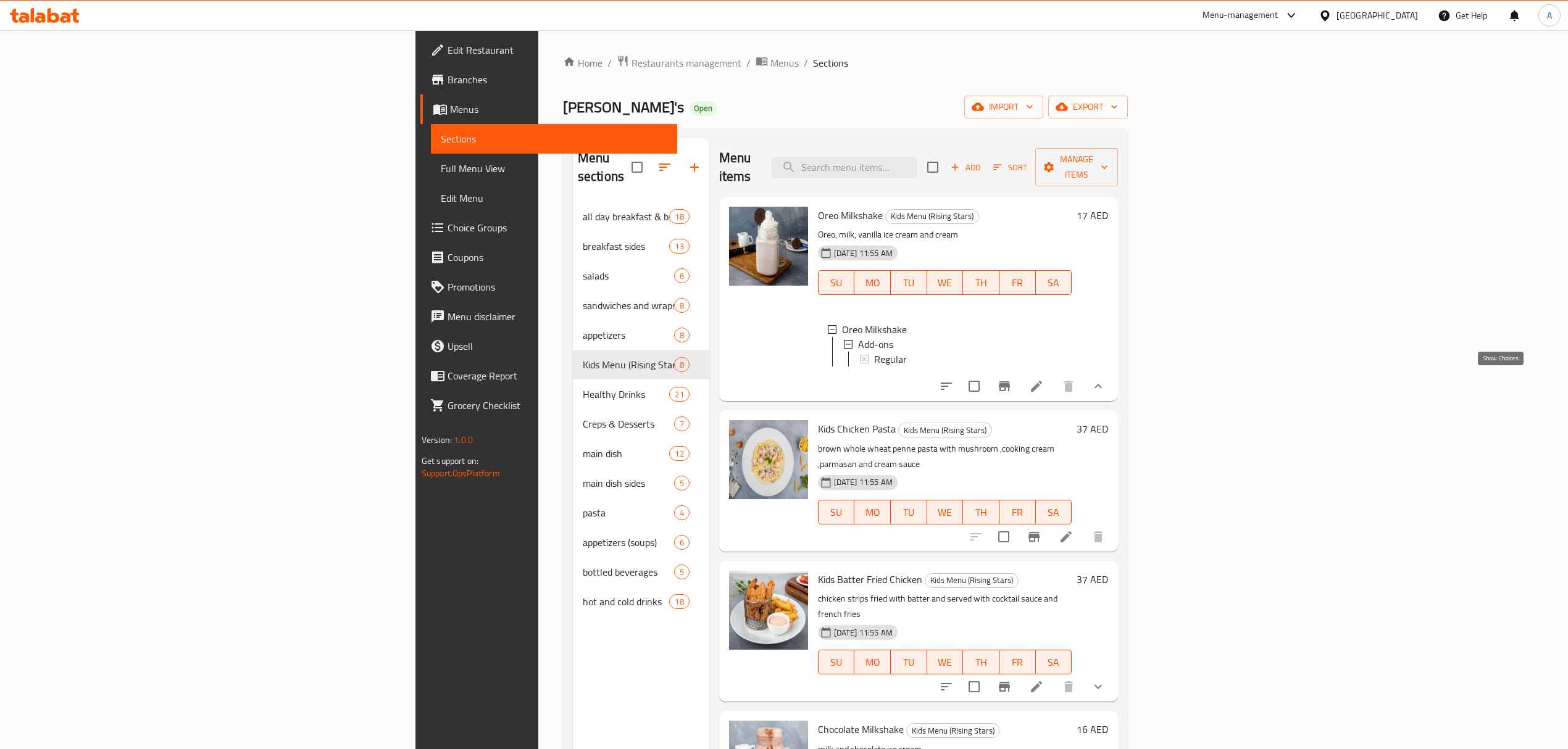
click at [1106, 385] on icon "show more" at bounding box center [1098, 386] width 15 height 15
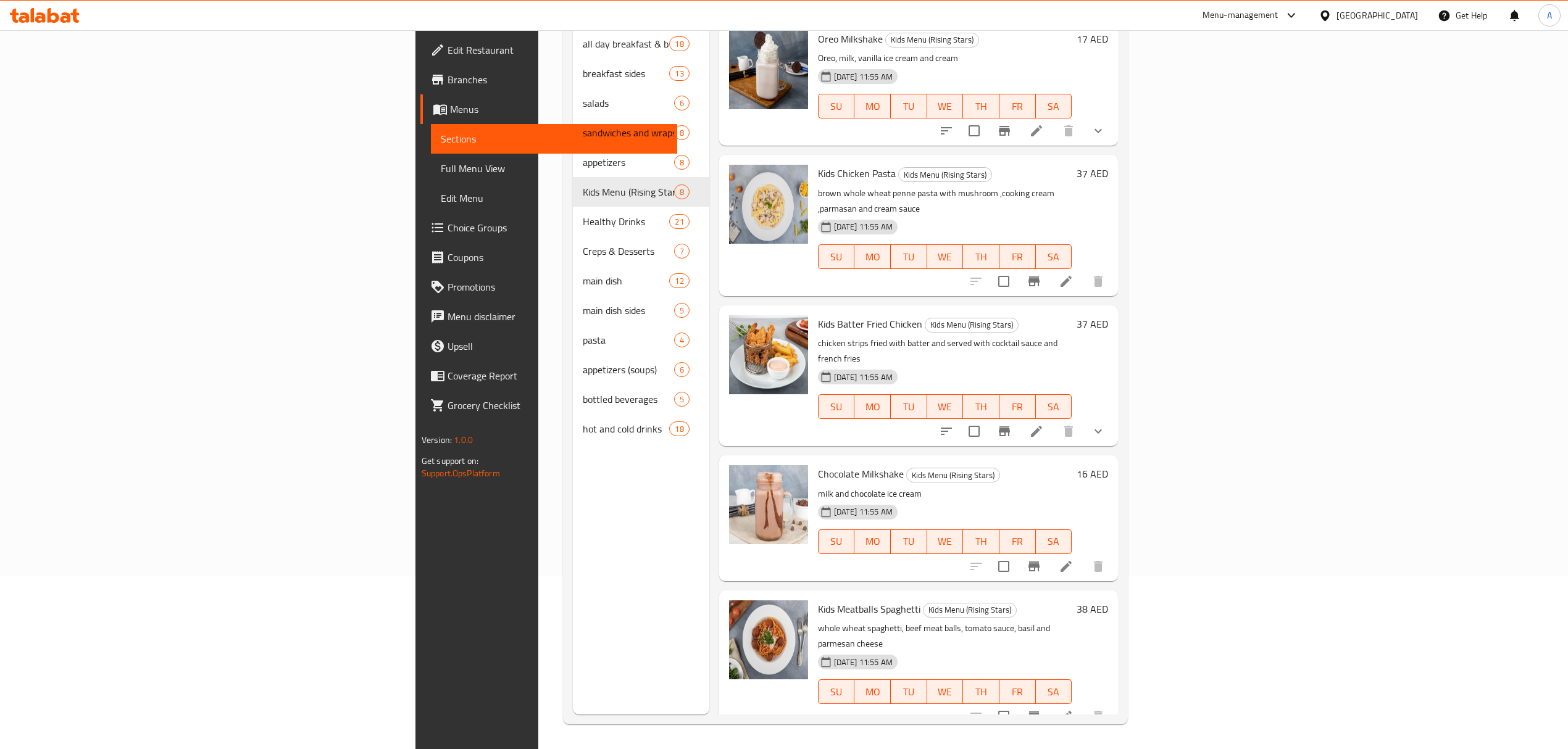
scroll to position [0, 0]
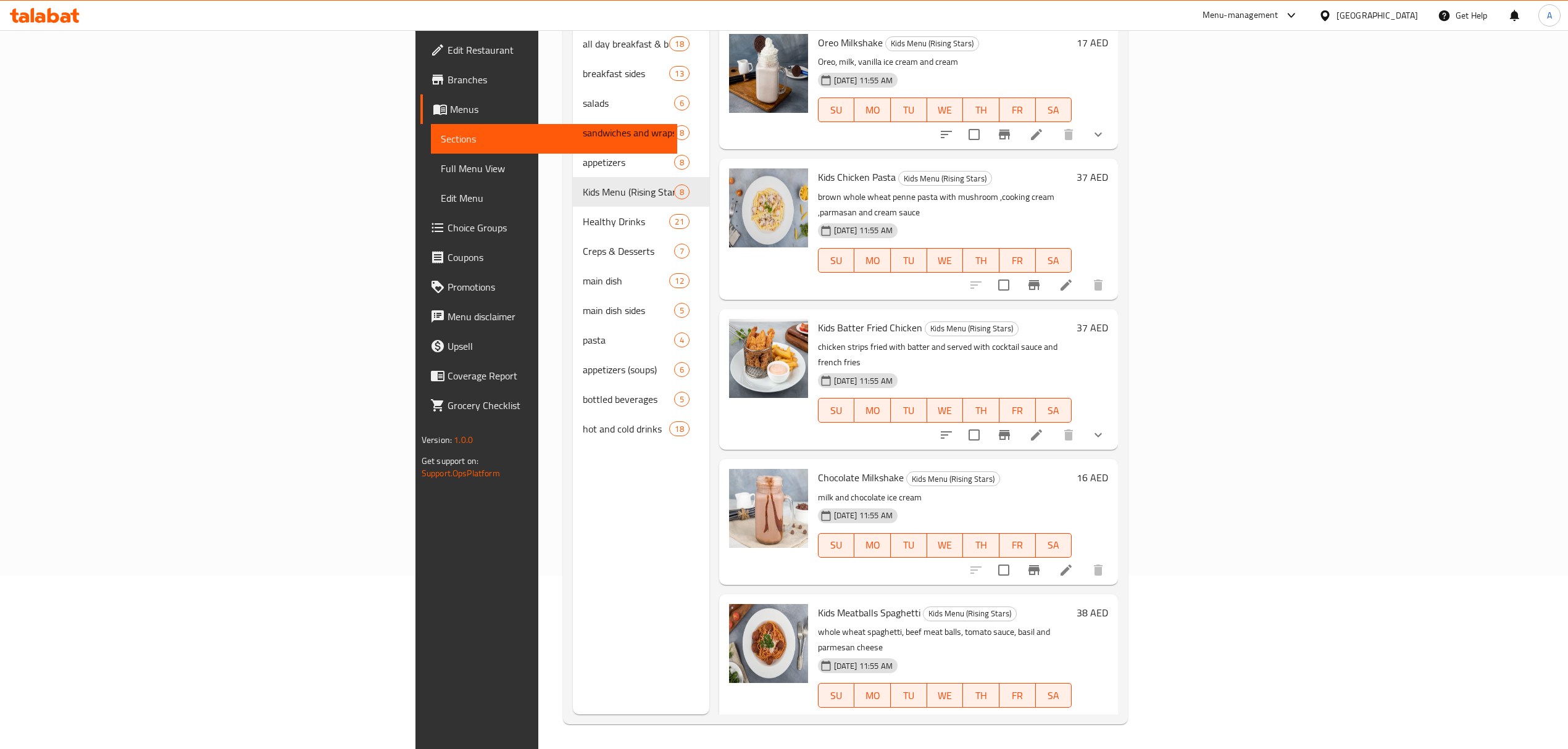
click at [818, 318] on span "Kids Batter Fried Chicken" at bounding box center [869, 327] width 104 height 19
copy h6 "Kids Batter Fried Chicken"
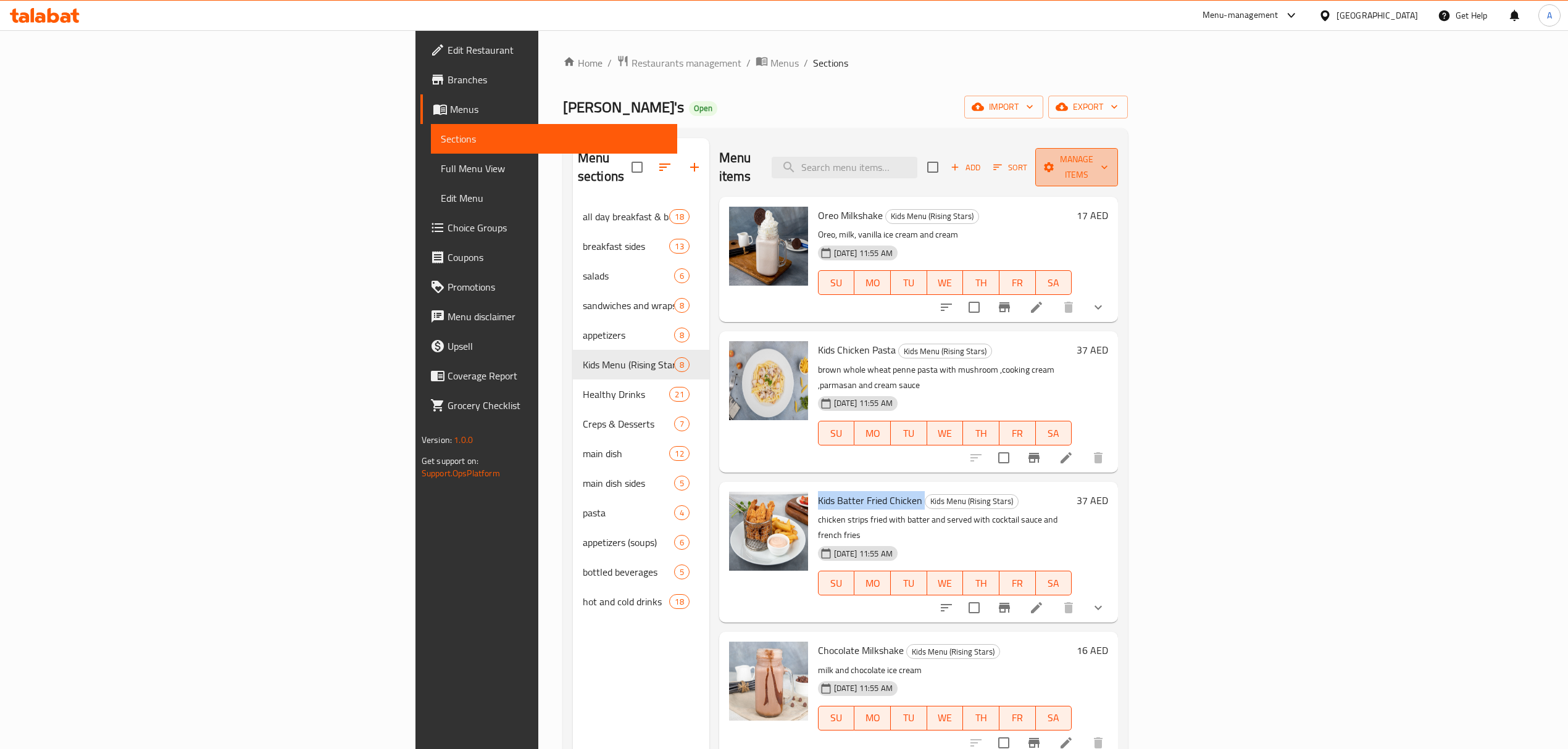
click at [1108, 161] on span "Manage items" at bounding box center [1076, 167] width 63 height 31
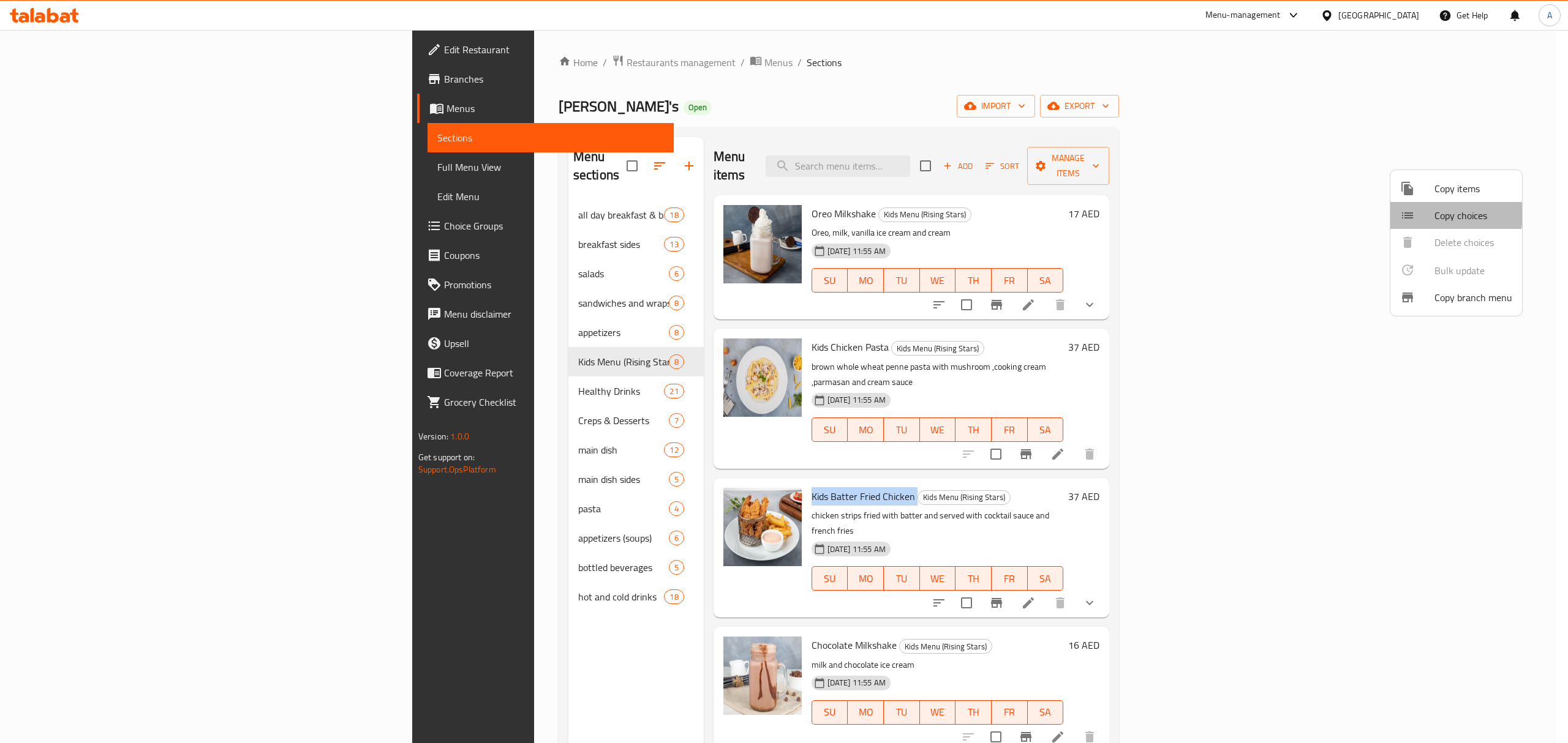
click at [1435, 214] on span "Copy choices" at bounding box center [1474, 215] width 78 height 15
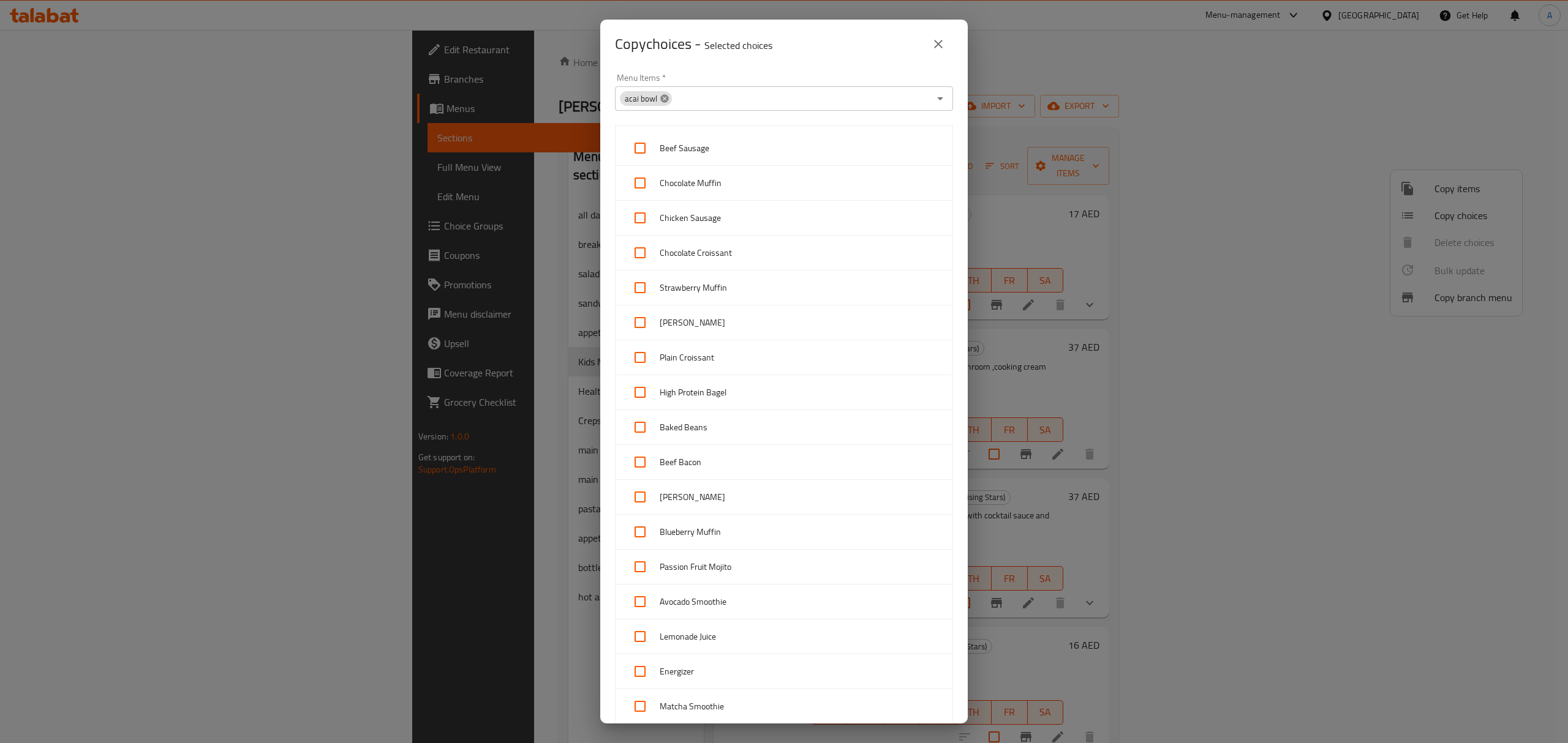
click at [665, 100] on icon at bounding box center [664, 98] width 8 height 8
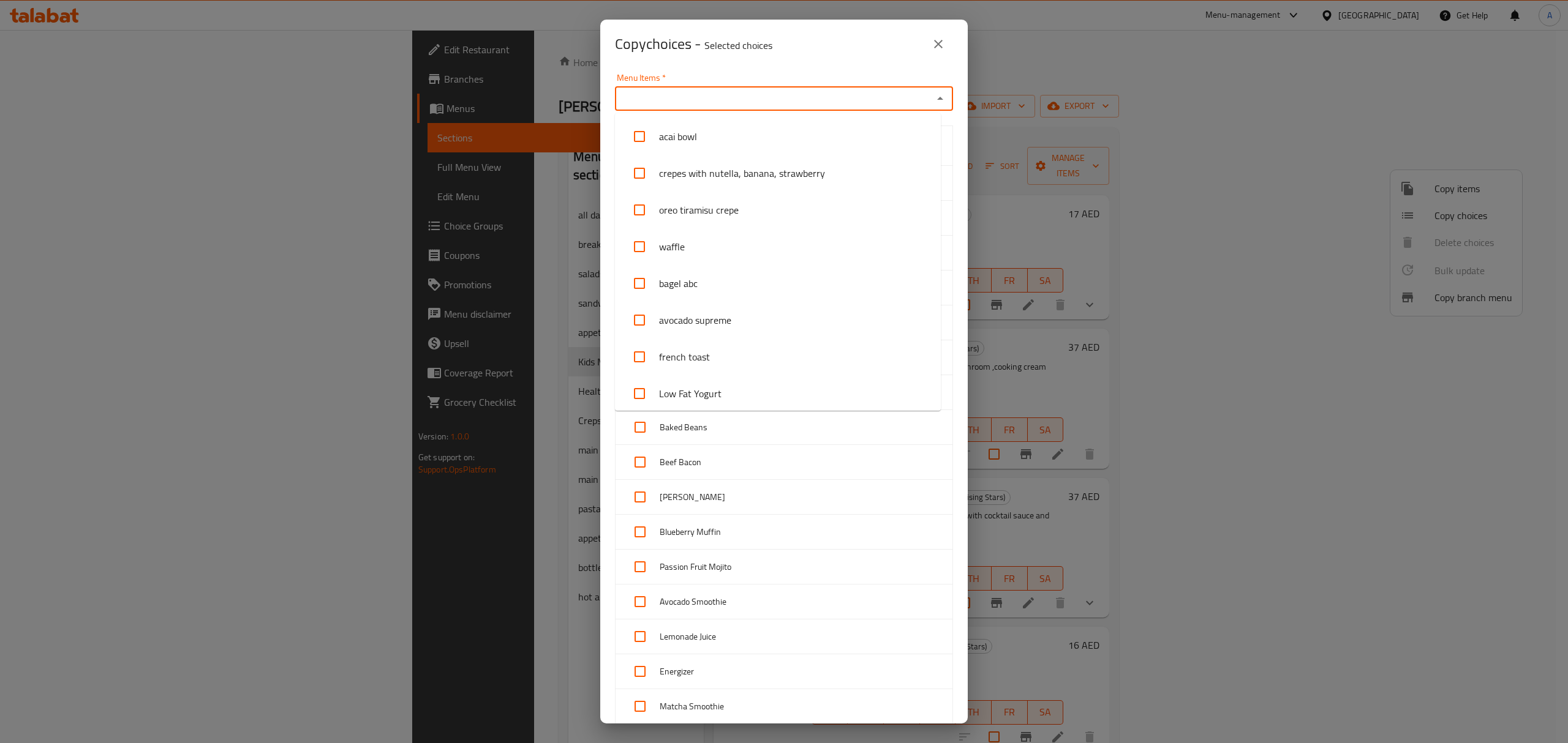
click at [665, 100] on input "Menu Items   *" at bounding box center [774, 98] width 310 height 17
paste input "Kids Batter Fried Chicken"
type input "Kids Batter Fried Chicken"
click at [638, 142] on input "checkbox" at bounding box center [638, 136] width 29 height 29
checkbox input "false"
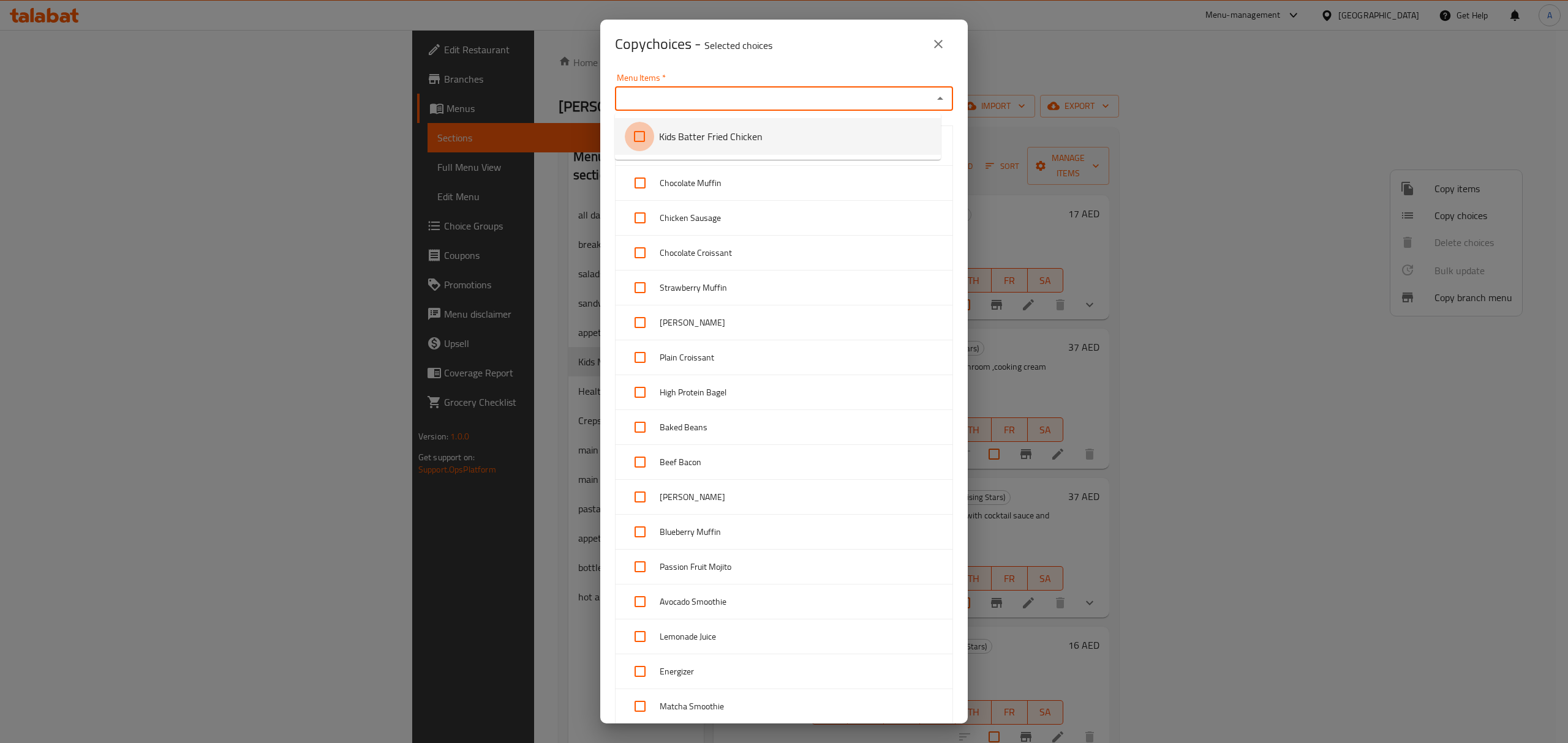
scroll to position [1693, 0]
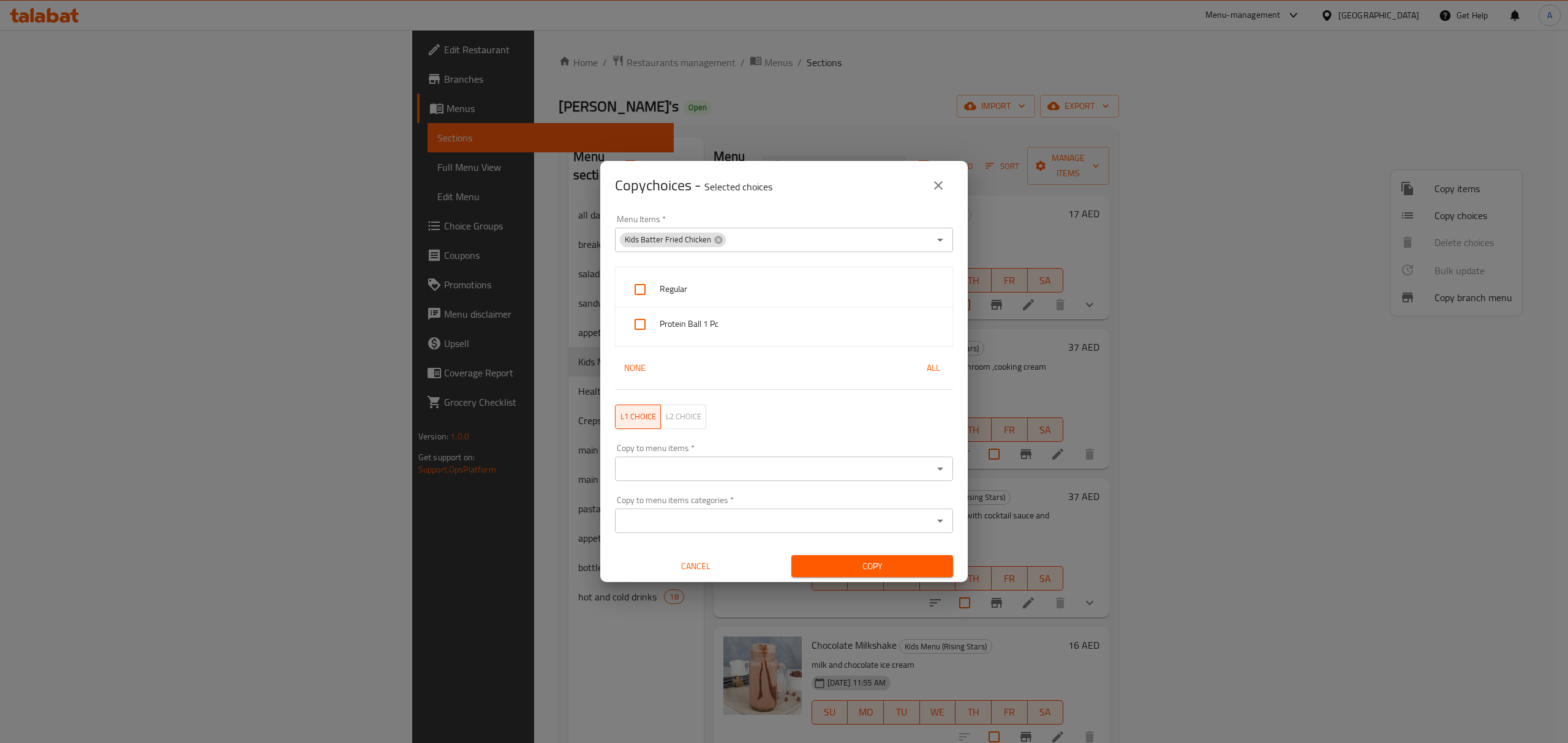
click at [725, 188] on p "Selected choices" at bounding box center [738, 187] width 68 height 15
click at [923, 375] on span "All" at bounding box center [933, 368] width 29 height 15
checkbox input "true"
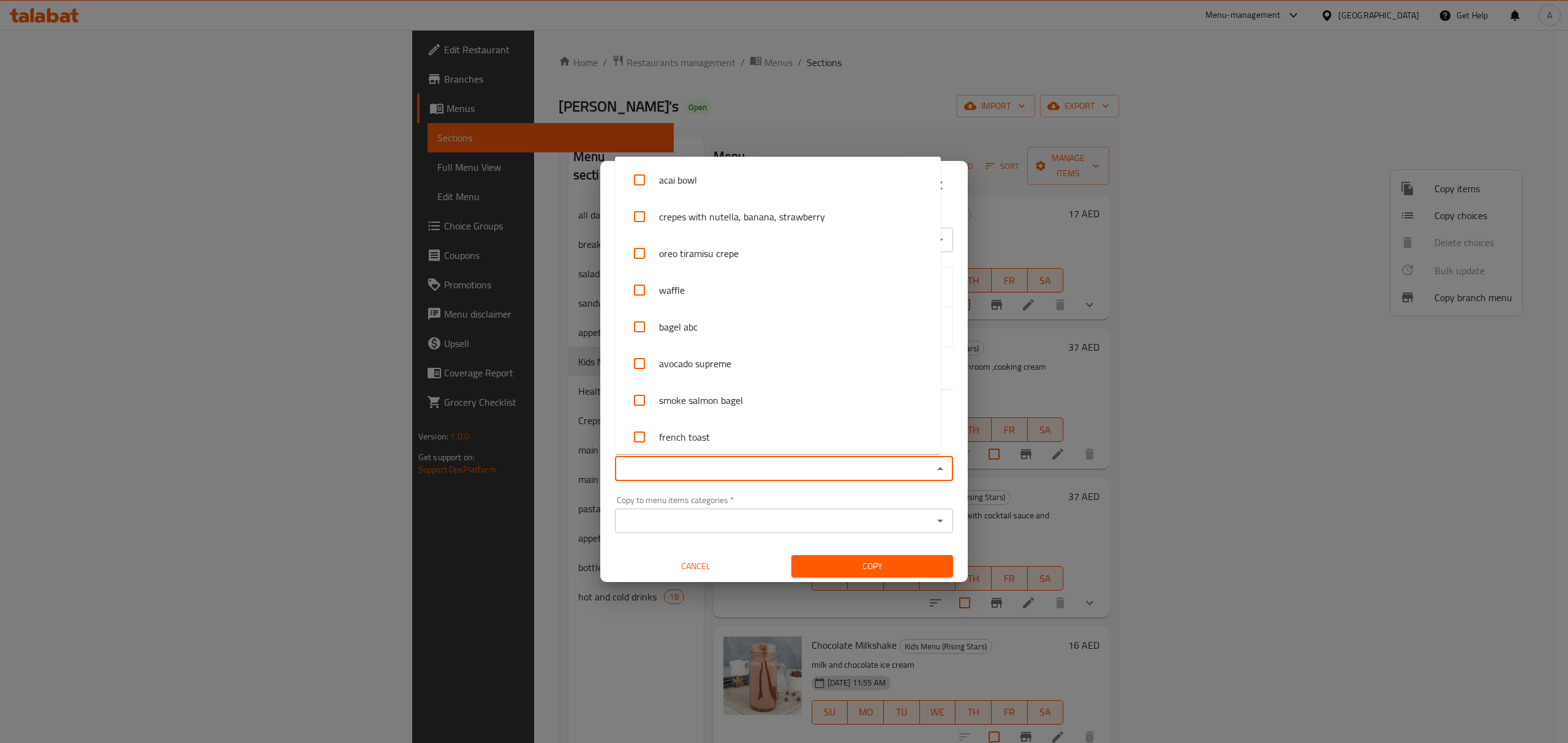
click at [649, 460] on input "Copy to menu items   *" at bounding box center [774, 468] width 310 height 17
paste input "Kids Batter Fried Chicken"
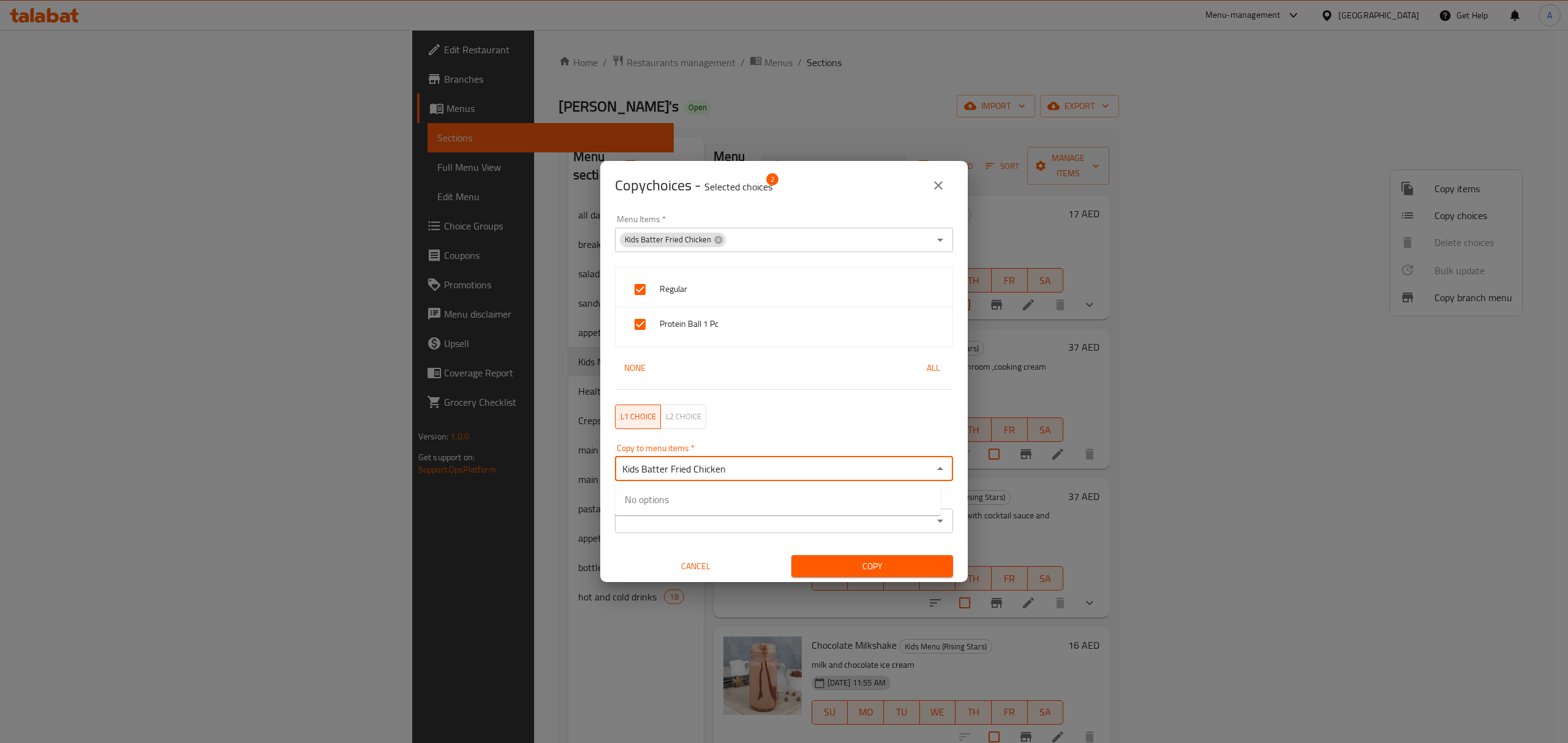
type input "Kids Batter Fried Chicken"
click at [635, 506] on input "checkbox" at bounding box center [638, 506] width 29 height 29
checkbox input "false"
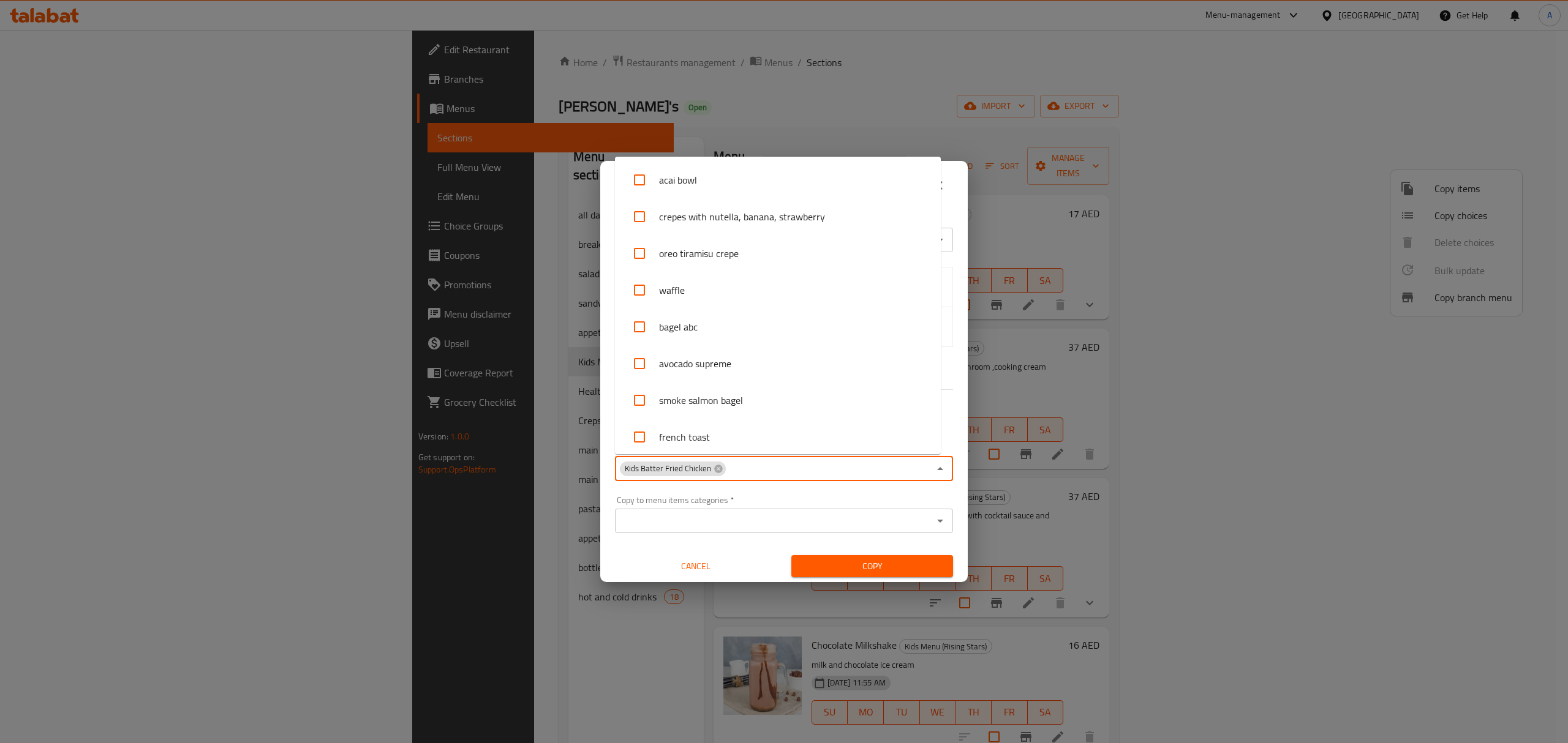
scroll to position [1767, 0]
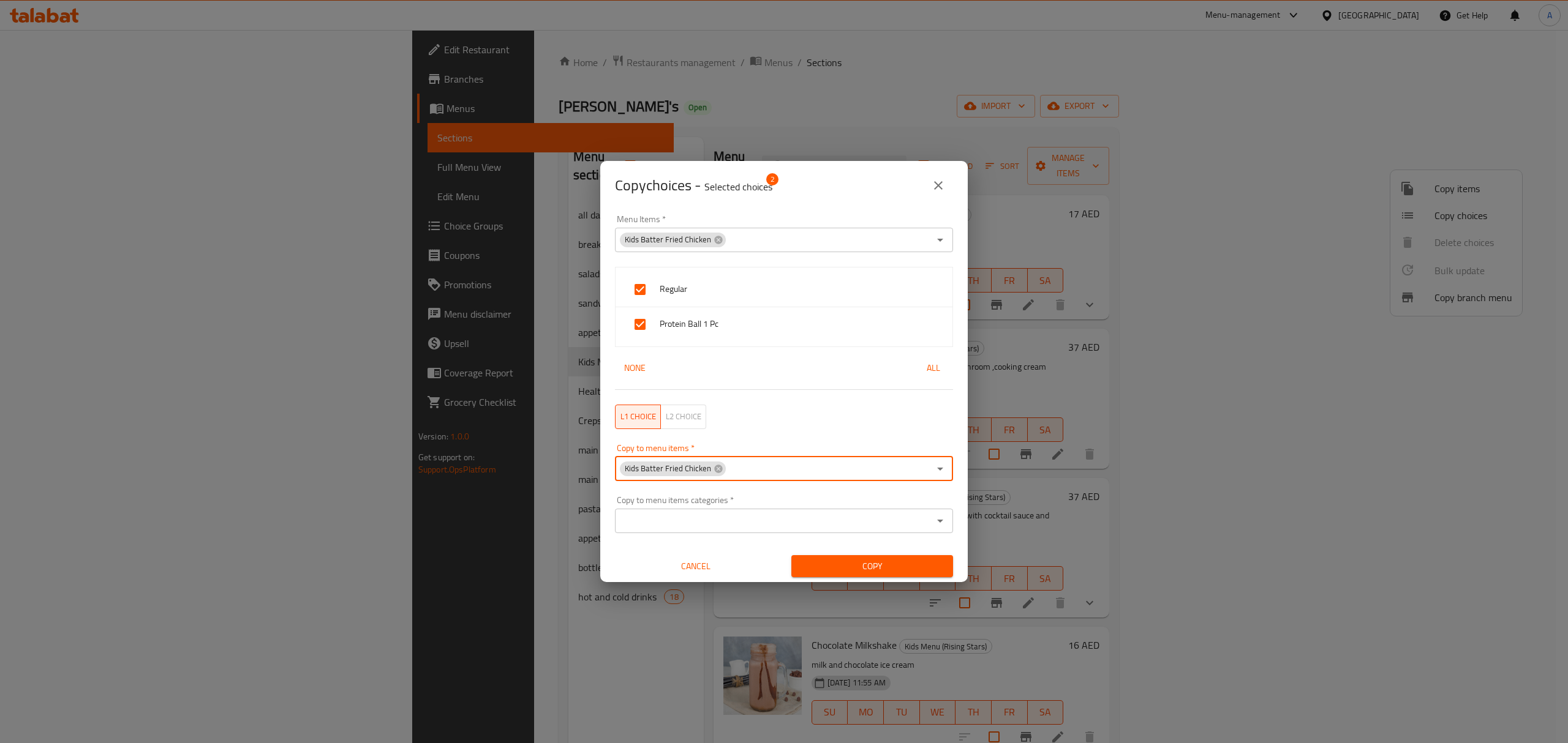
paste input "Kids Fruity Pancake"
type input "Kids Fruity Pancake"
click at [640, 509] on input "checkbox" at bounding box center [638, 506] width 29 height 29
checkbox input "false"
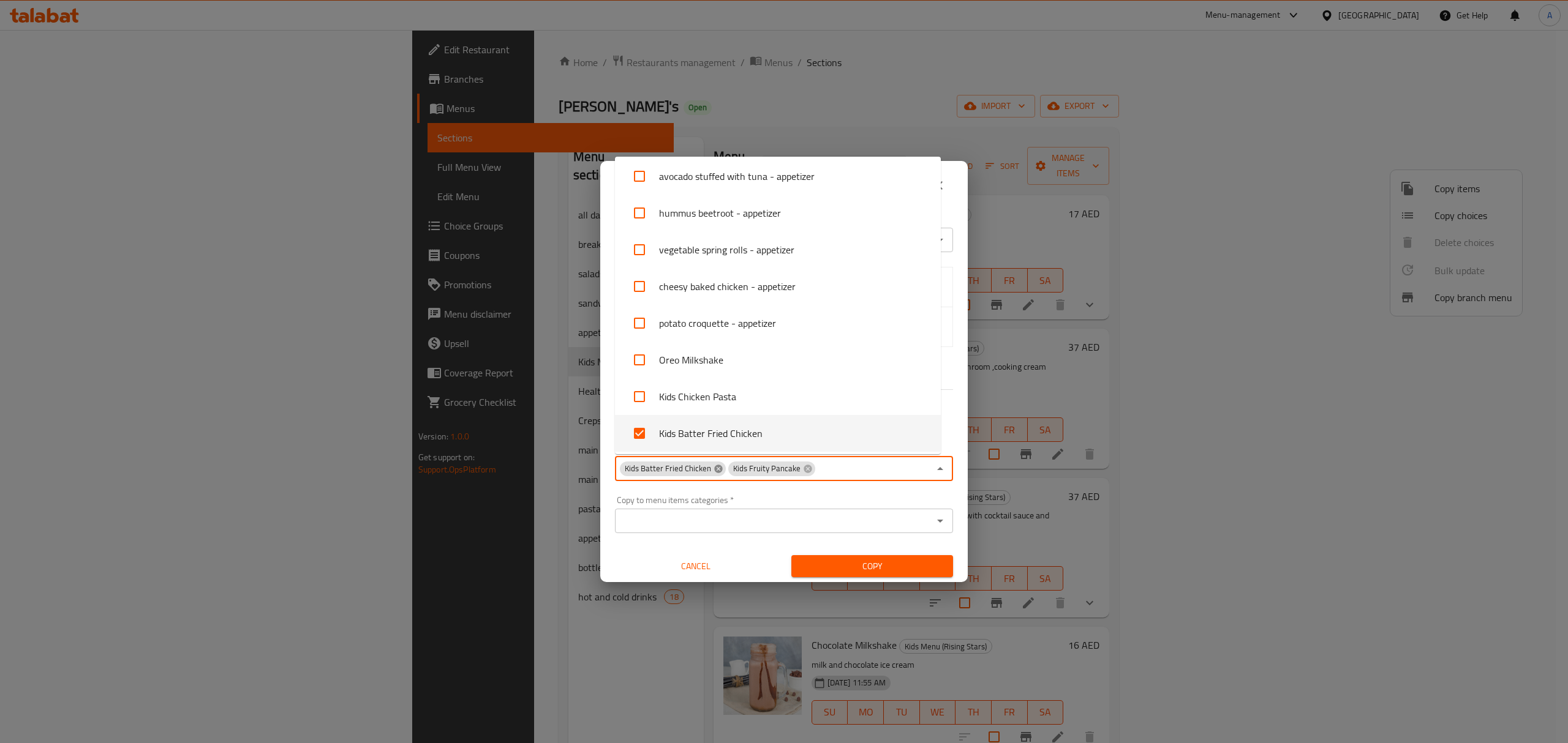
click at [714, 466] on icon at bounding box center [718, 468] width 8 height 8
checkbox input "false"
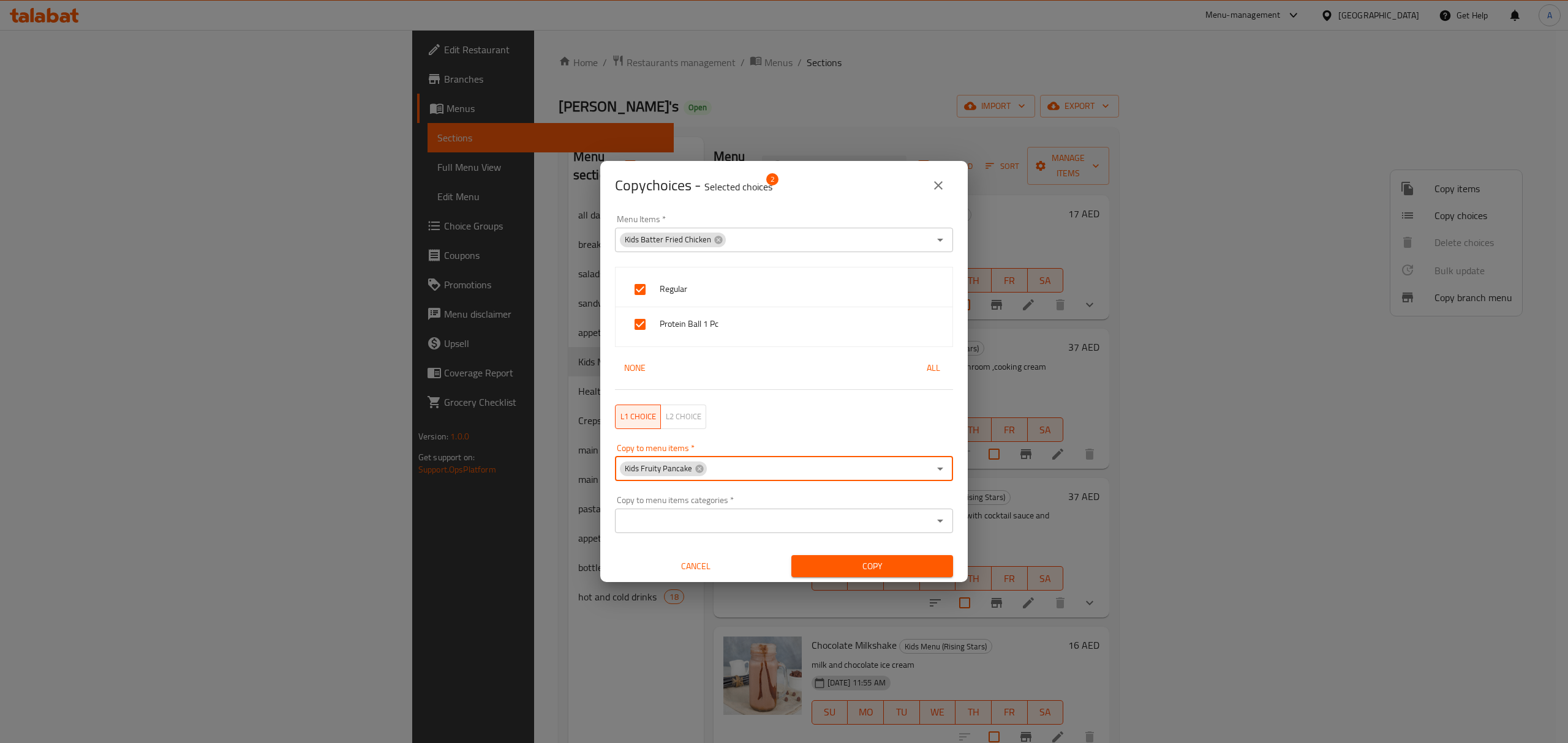
paste input "Kids Meatballs Spaghetti"
type input "Kids Meatballs Spaghetti"
click at [645, 507] on input "checkbox" at bounding box center [638, 506] width 29 height 29
checkbox input "false"
paste input "Strawberry Milkshake"
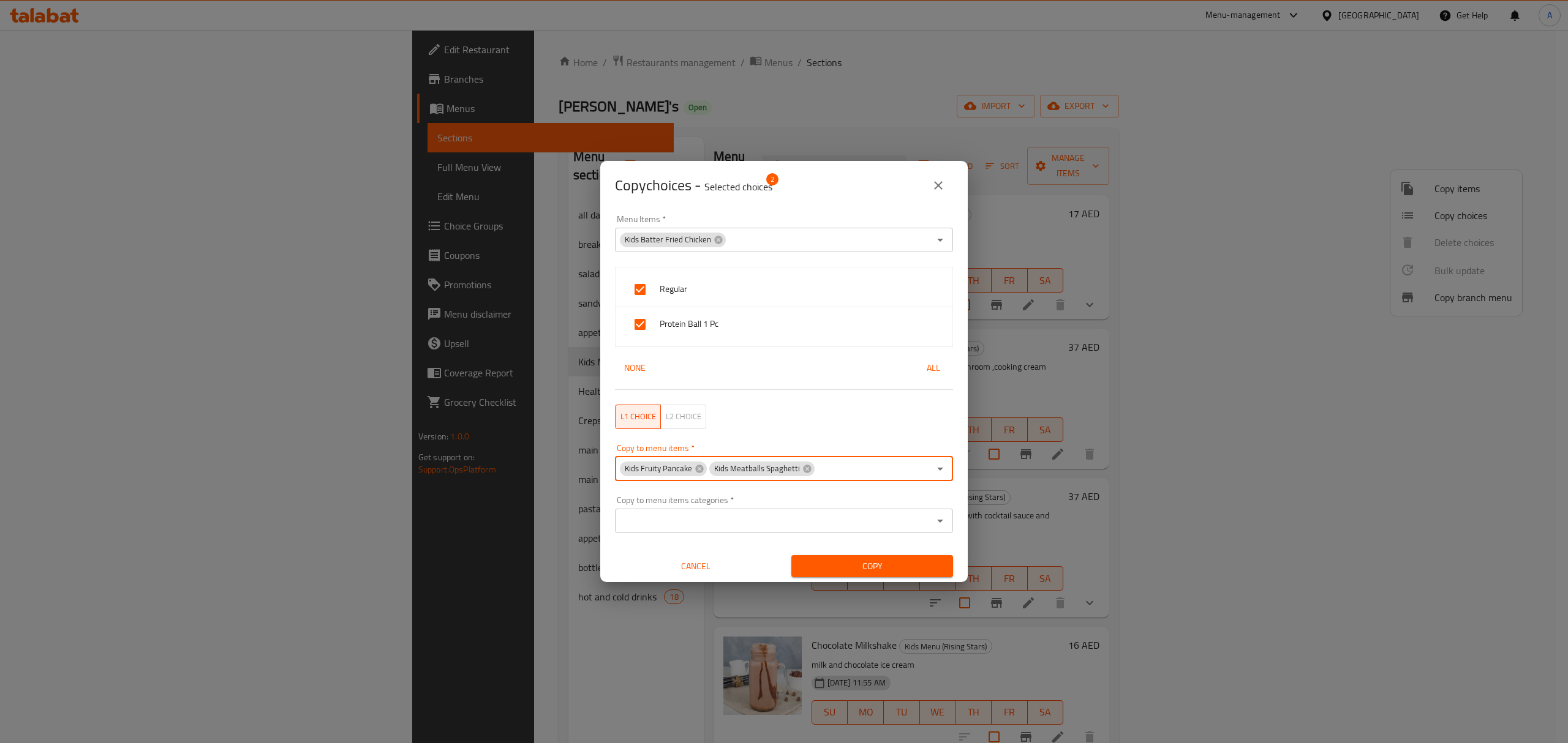
type input "Strawberry Milkshake"
click at [638, 509] on input "checkbox" at bounding box center [638, 506] width 29 height 29
checkbox input "false"
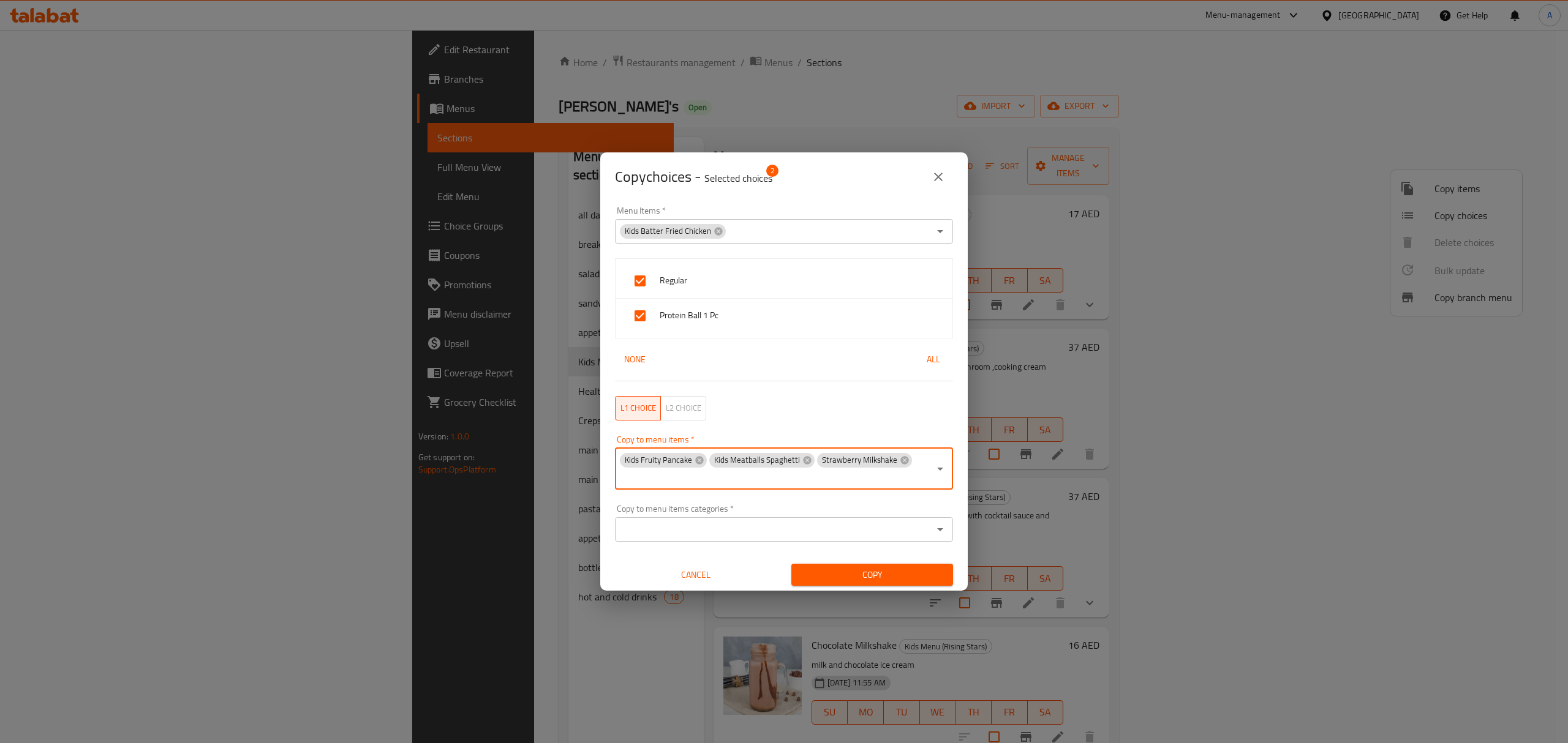
paste input "Kids Chicken Pasta"
type input "Kids Chicken Pasta"
click at [618, 517] on li "Kids Chicken Pasta" at bounding box center [778, 516] width 326 height 37
paste input "Chocolate Milkshake"
type input "Chocolate Milkshake"
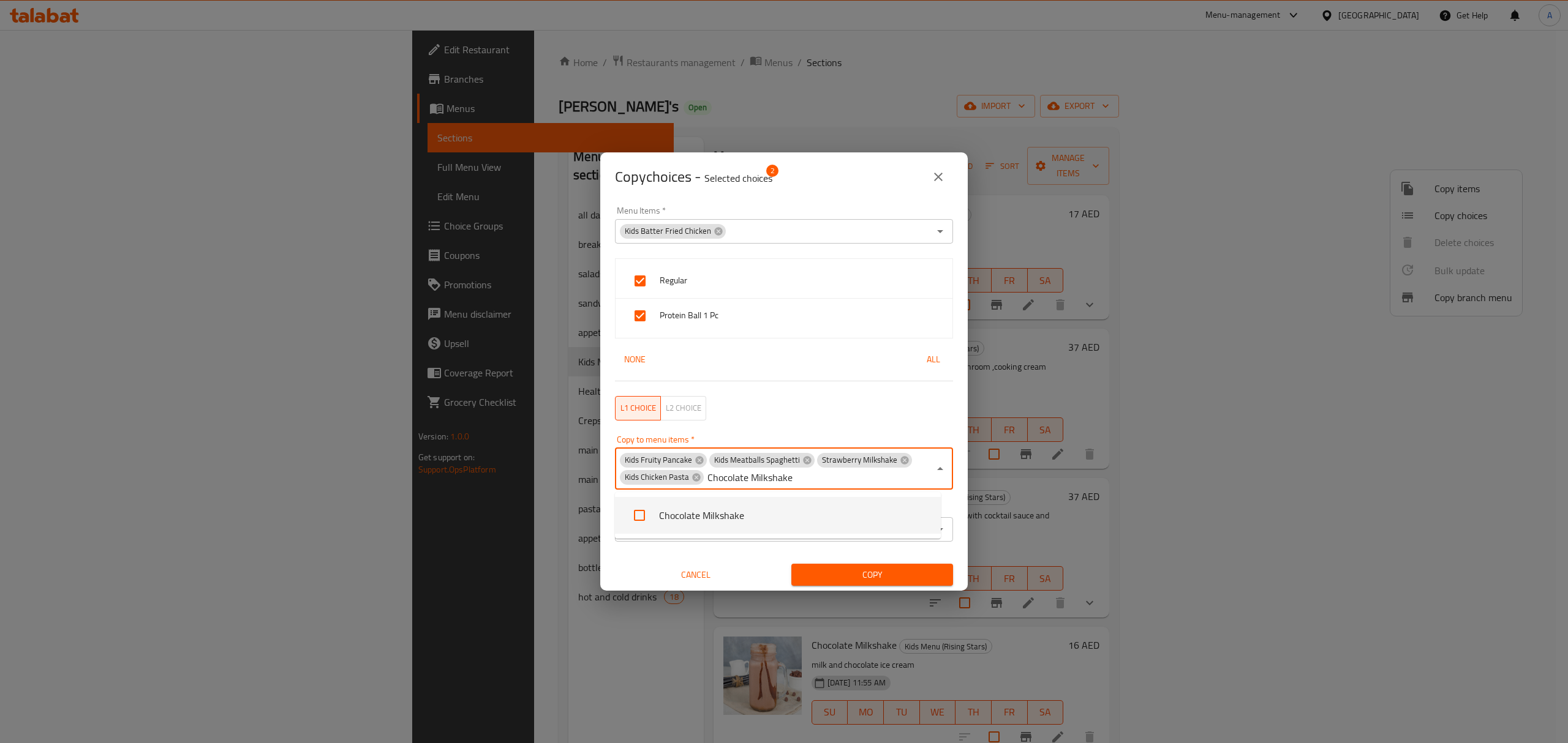
click at [789, 524] on li "Chocolate Milkshake" at bounding box center [778, 516] width 326 height 37
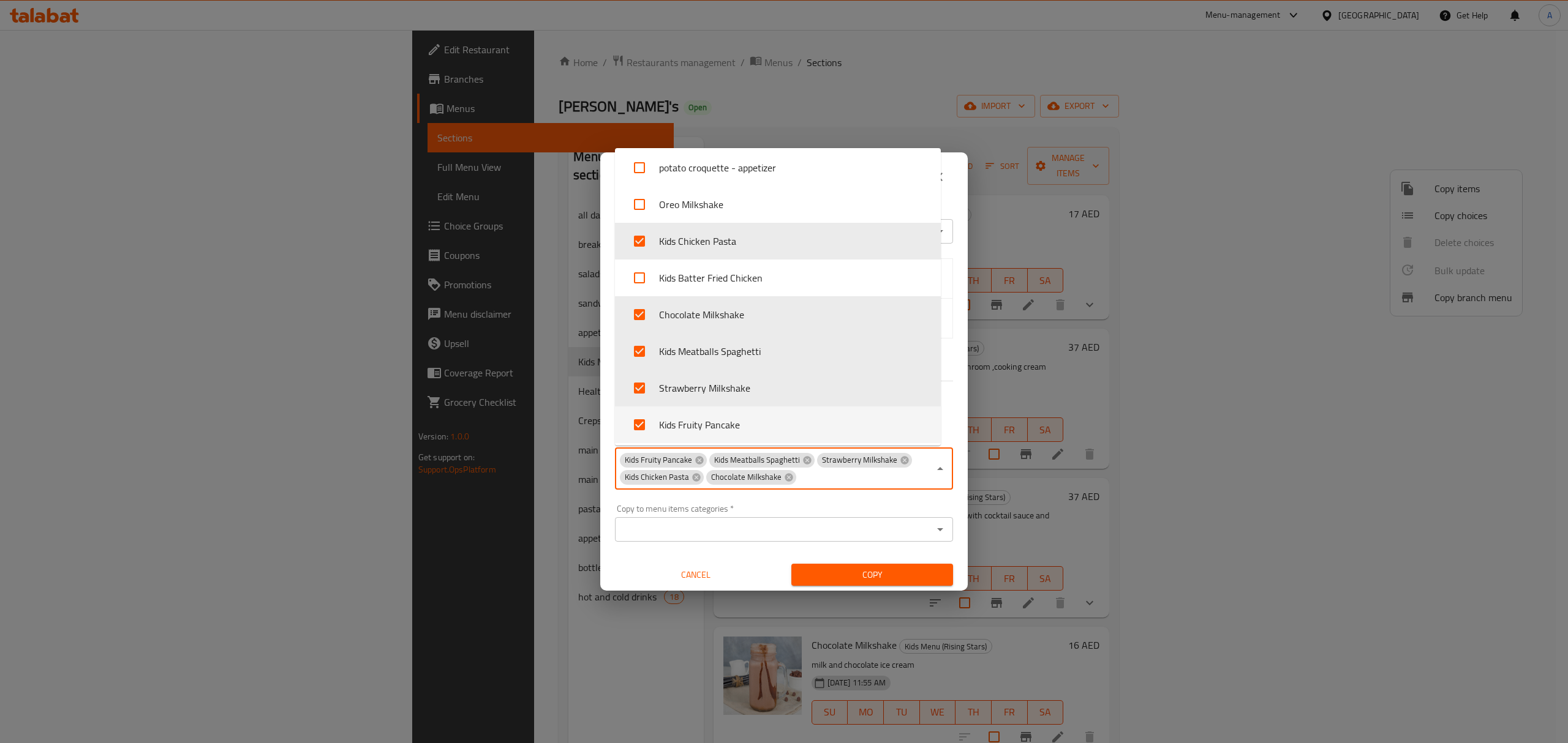
click at [831, 582] on div "Copy" at bounding box center [872, 575] width 176 height 37
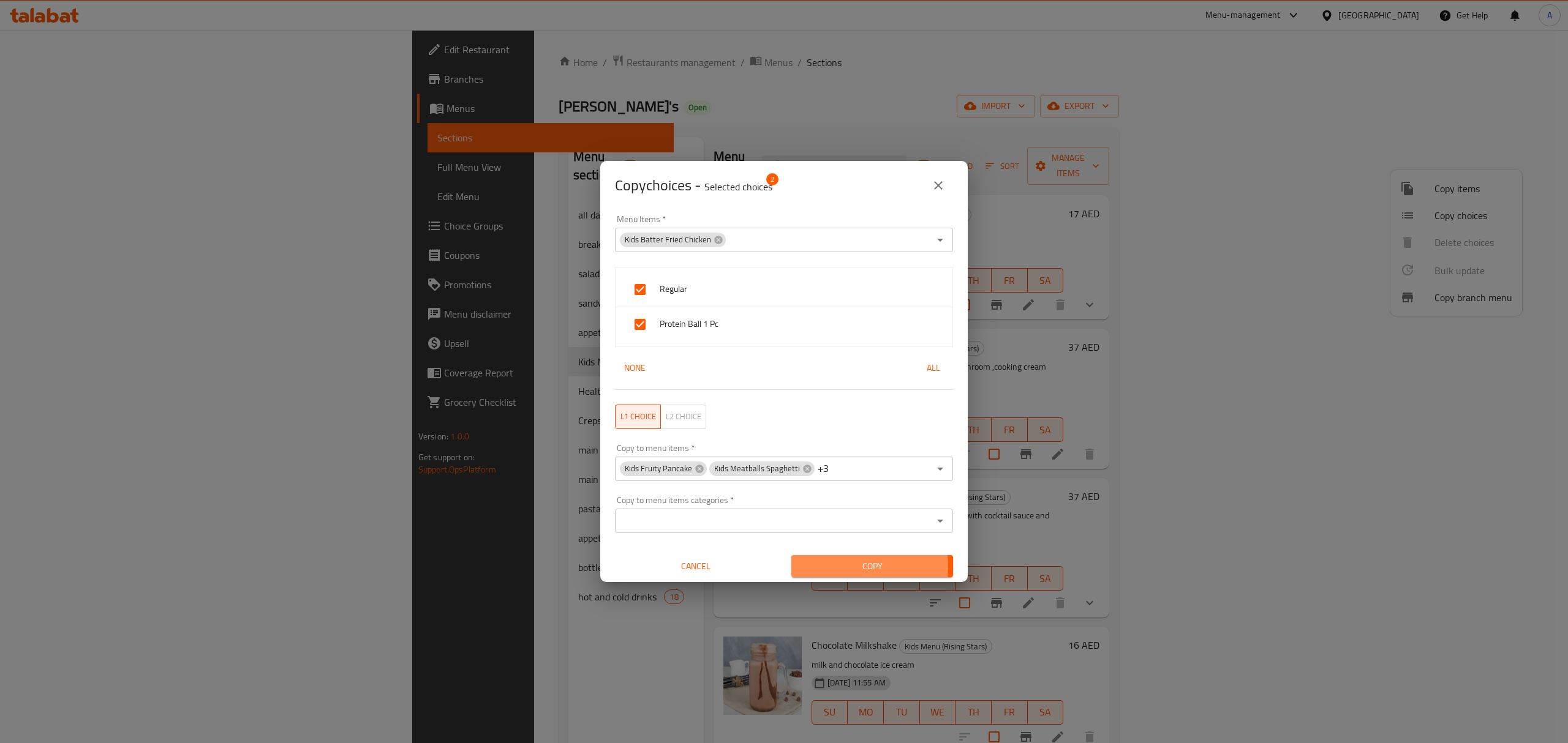
click at [836, 567] on span "Copy" at bounding box center [872, 566] width 142 height 15
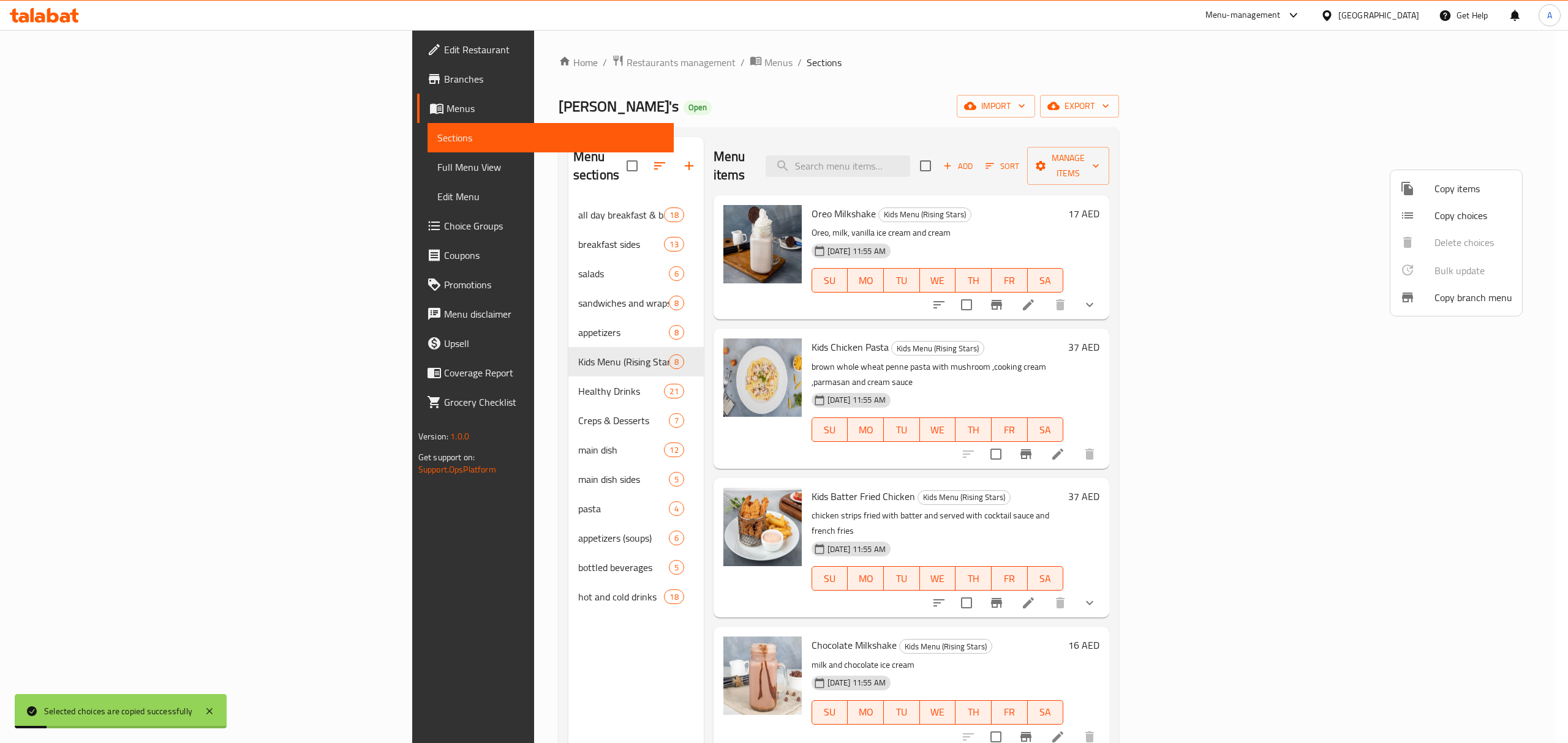
click at [868, 576] on div at bounding box center [784, 371] width 1568 height 743
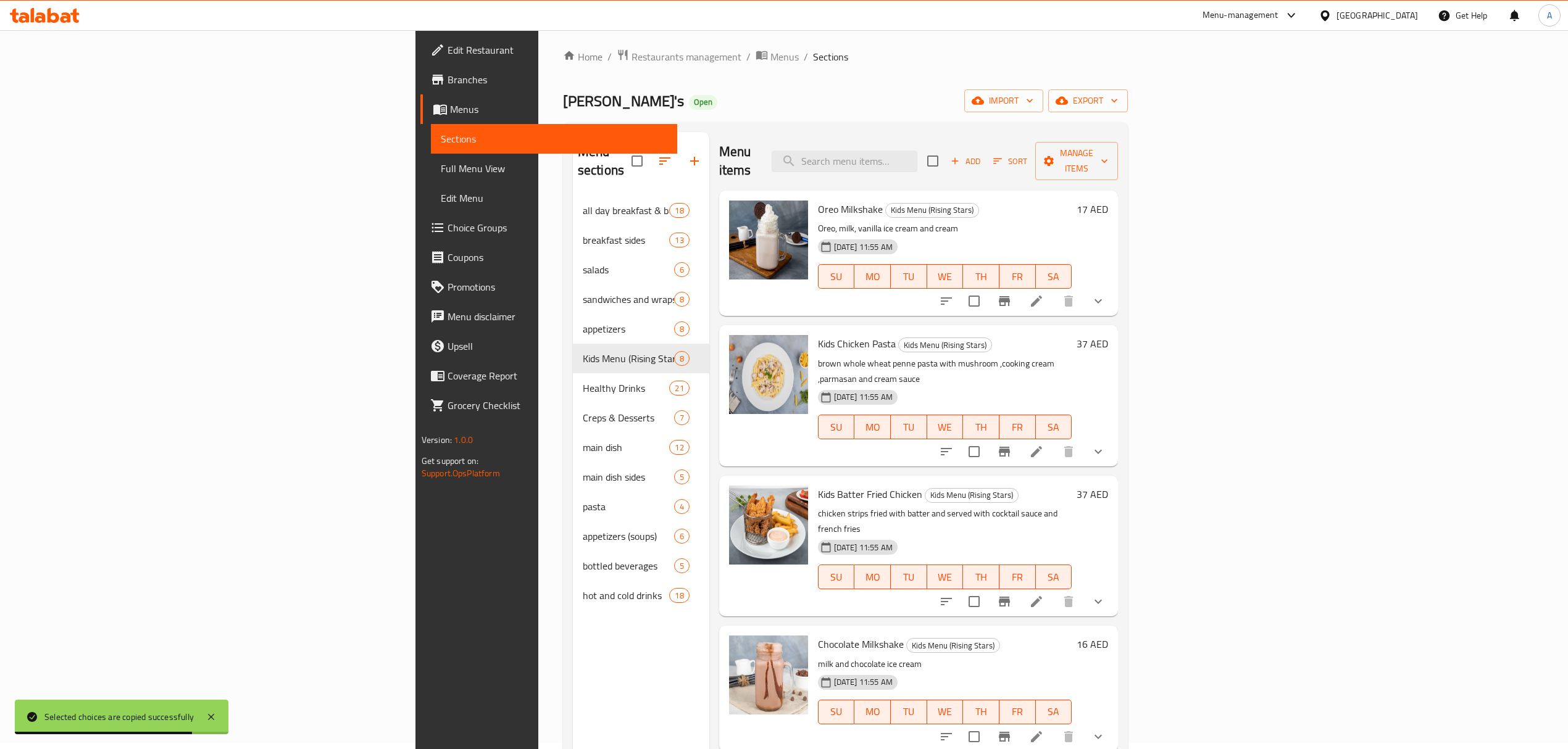
scroll to position [0, 0]
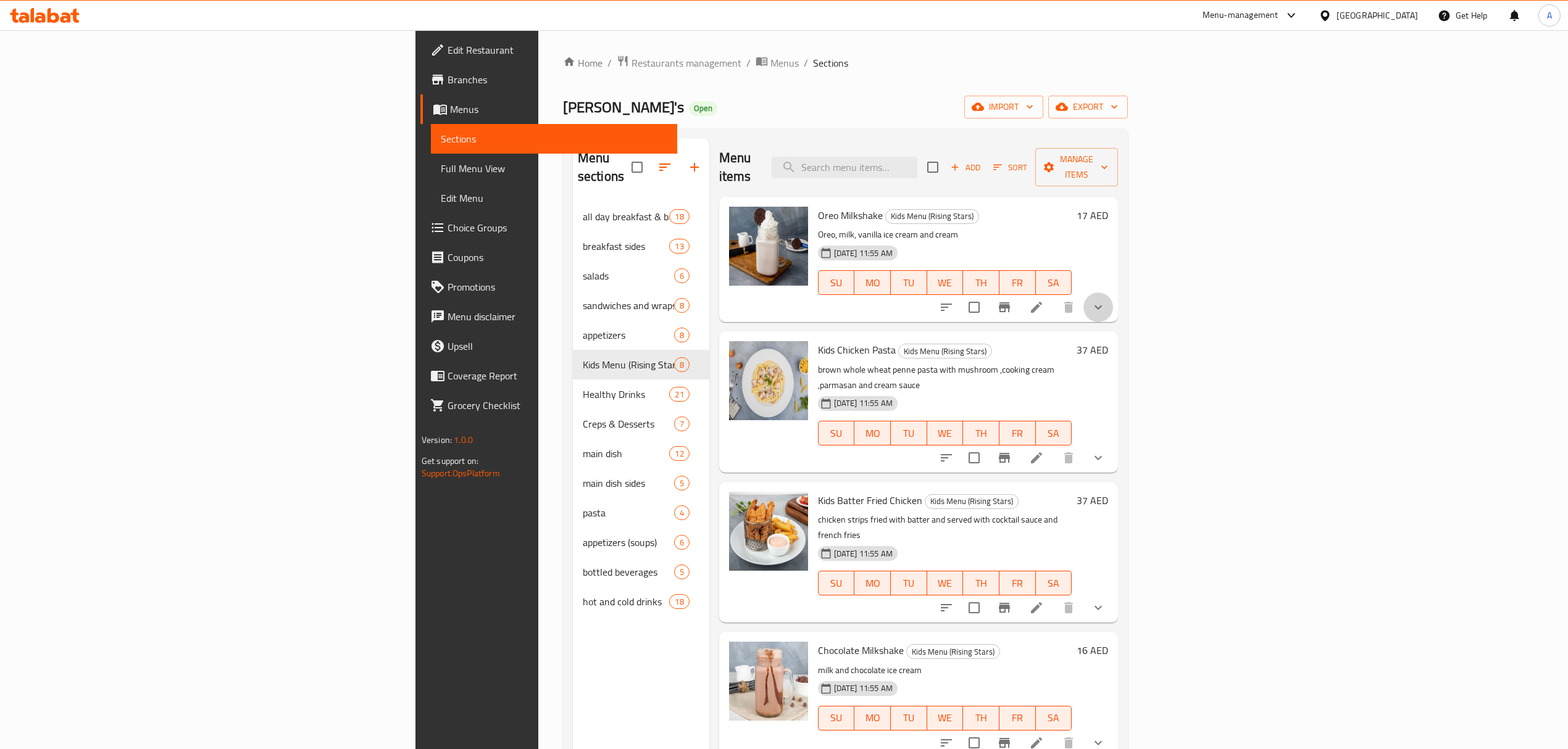
click at [1113, 294] on button "show more" at bounding box center [1098, 307] width 29 height 29
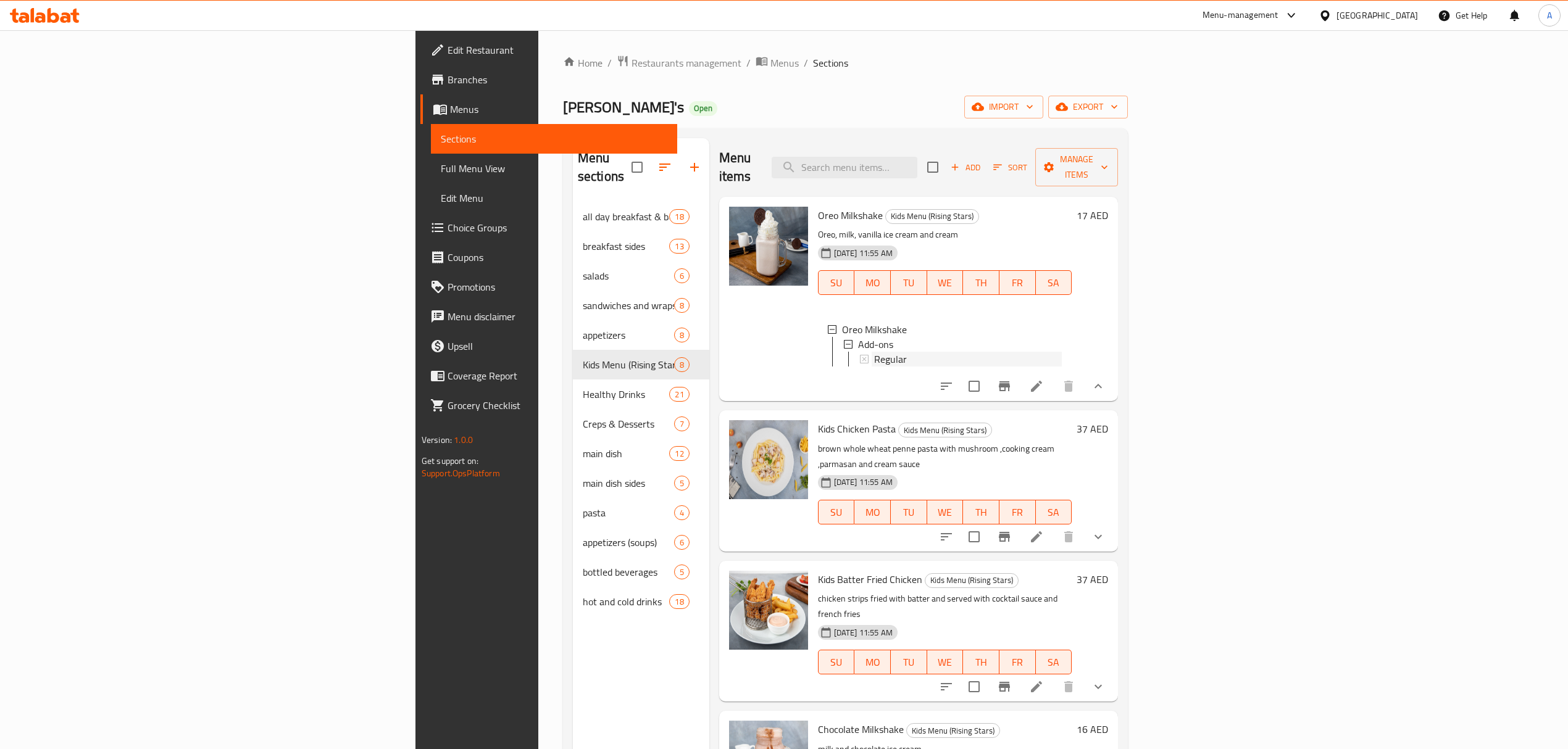
click at [914, 352] on div "Regular" at bounding box center [968, 359] width 188 height 15
click at [1044, 378] on icon at bounding box center [1036, 386] width 15 height 15
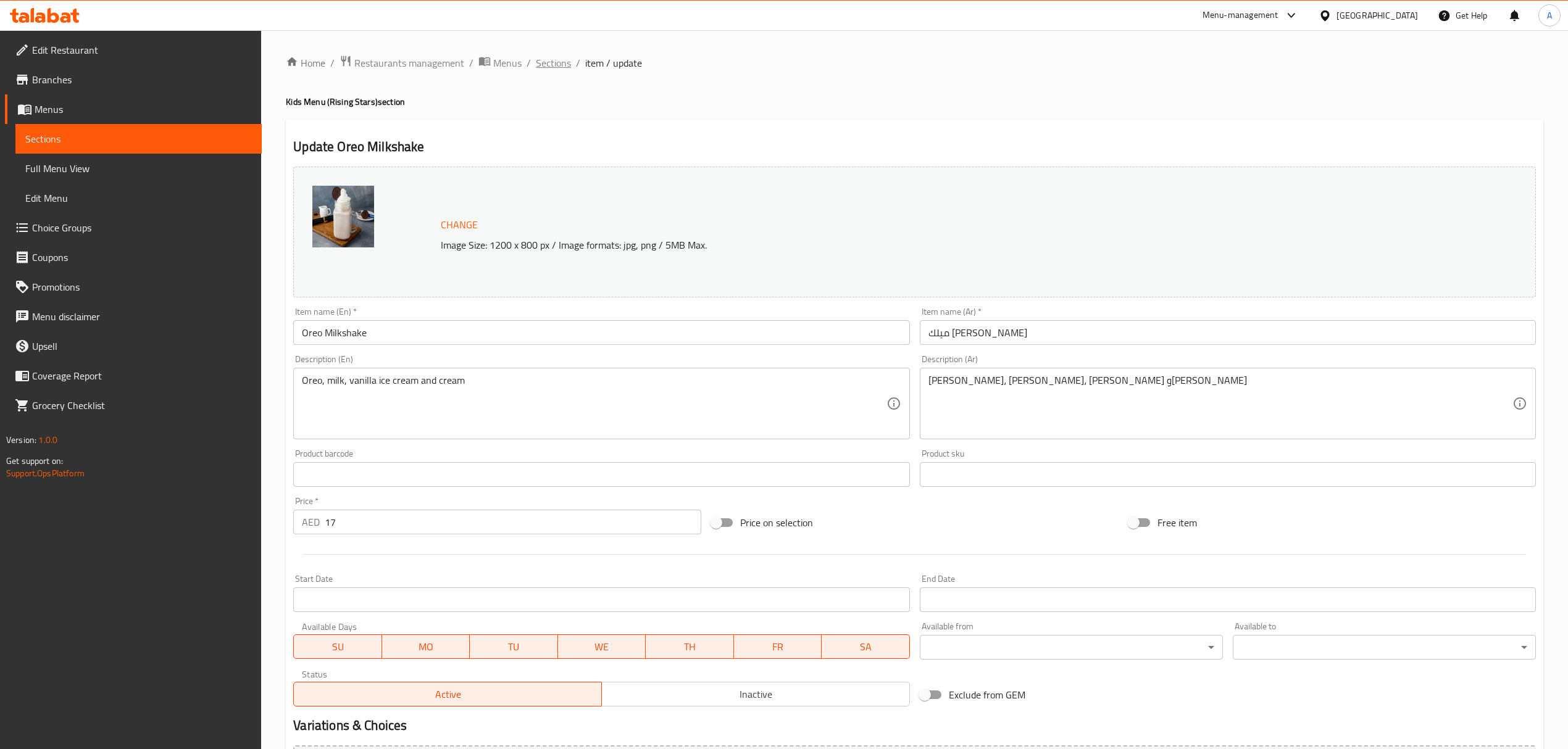
click at [569, 66] on span "Sections" at bounding box center [554, 63] width 36 height 15
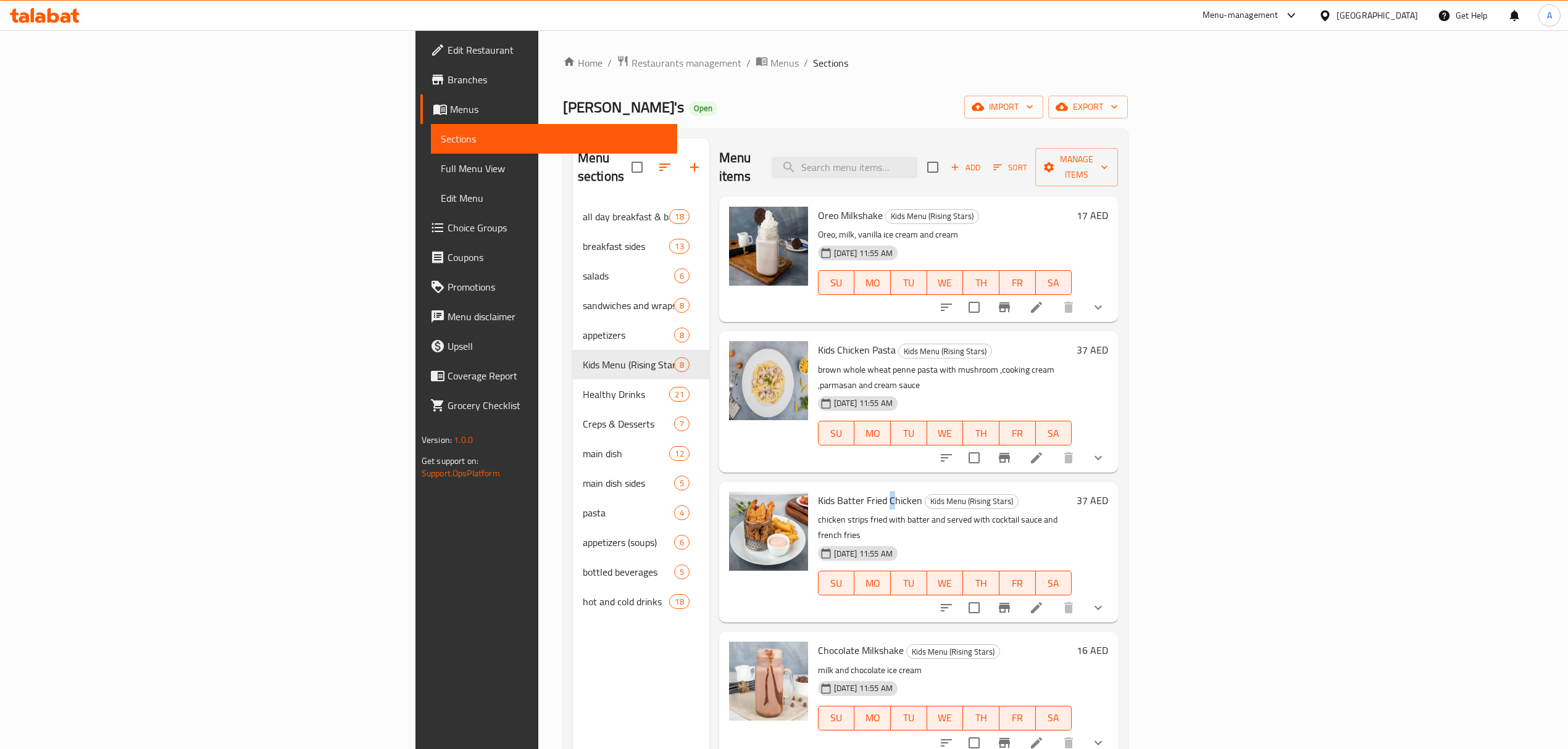
drag, startPoint x: 787, startPoint y: 473, endPoint x: 794, endPoint y: 460, distance: 14.8
click at [818, 491] on span "Kids Batter Fried Chicken" at bounding box center [869, 500] width 104 height 19
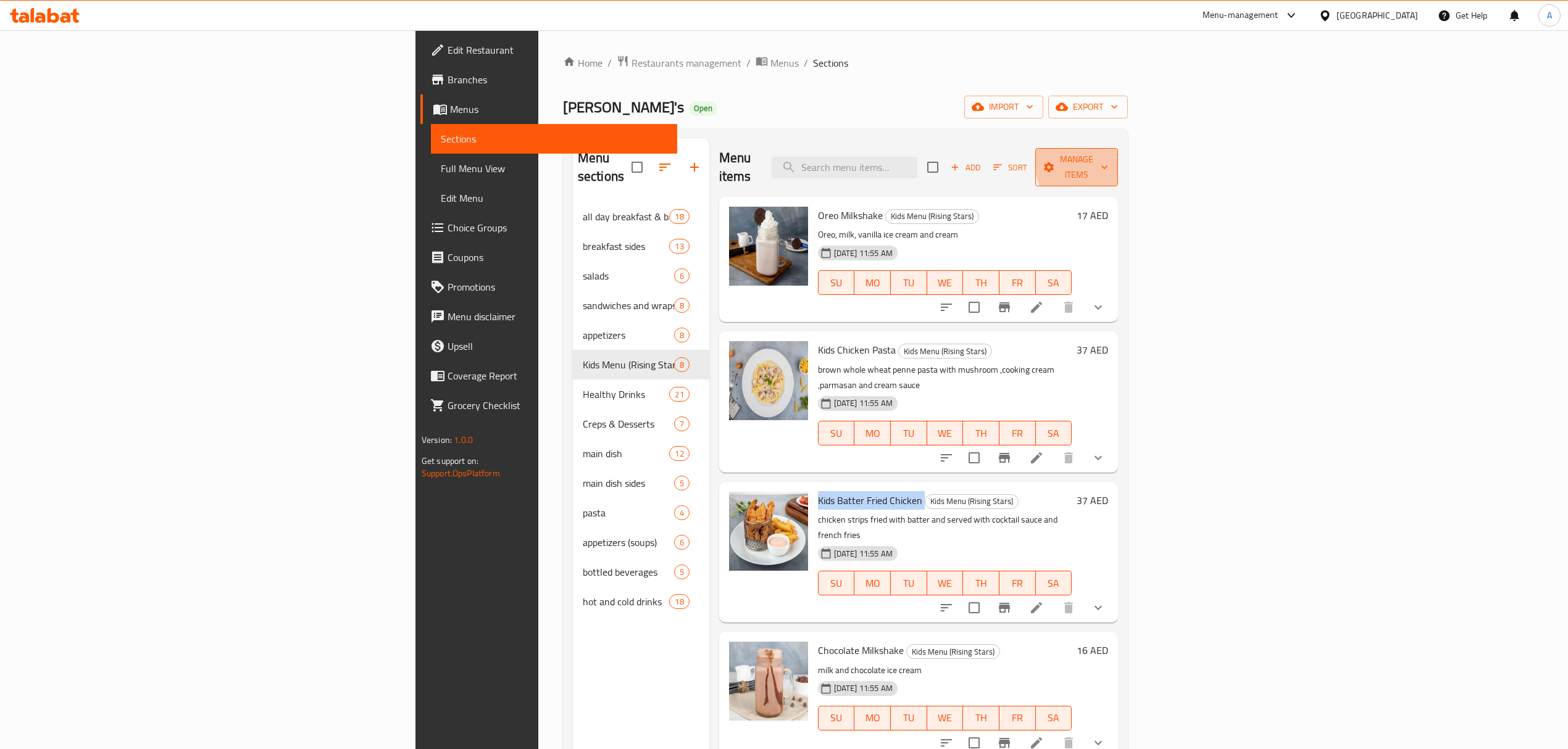
click at [1108, 156] on span "Manage items" at bounding box center [1076, 167] width 63 height 31
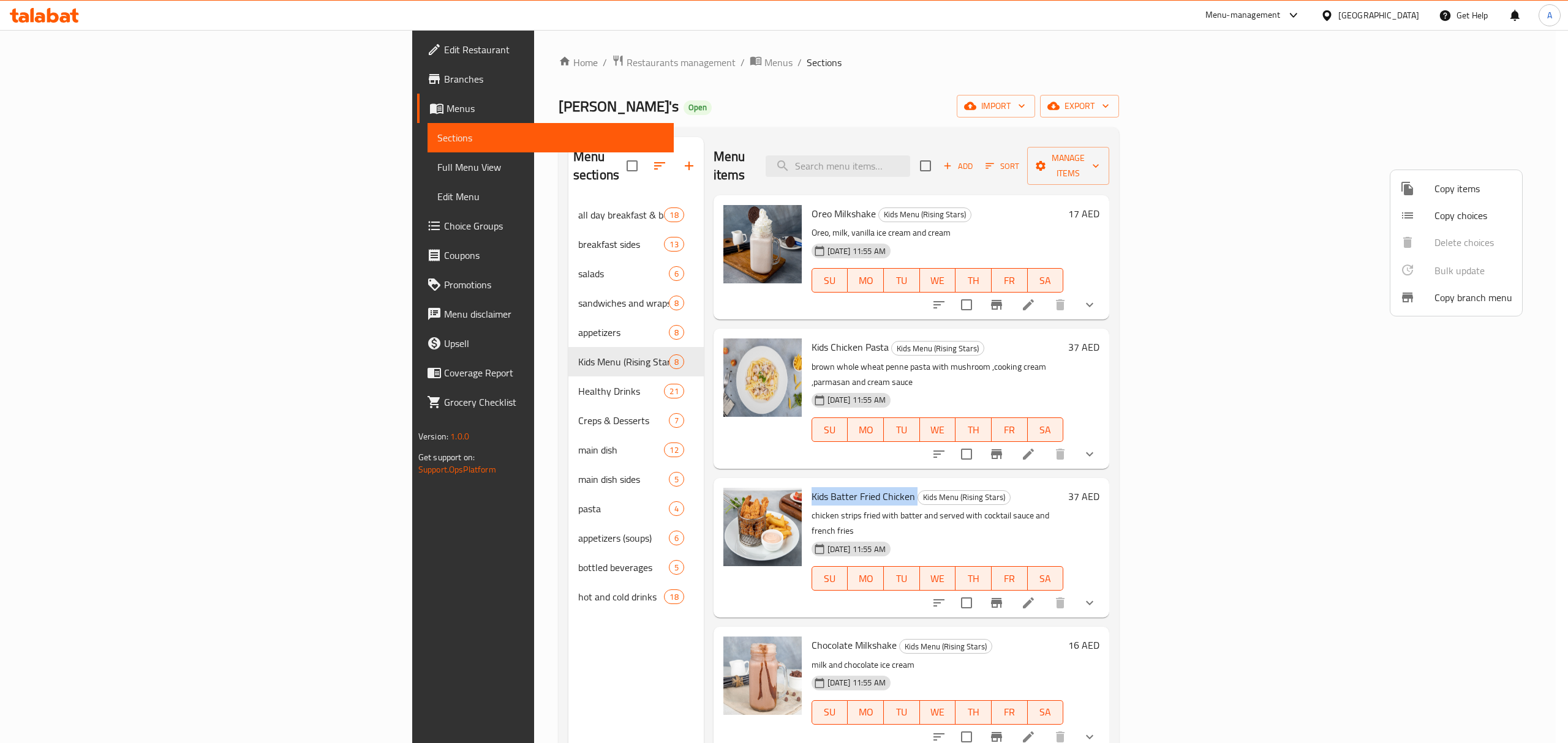
click at [1416, 223] on div at bounding box center [1417, 215] width 34 height 15
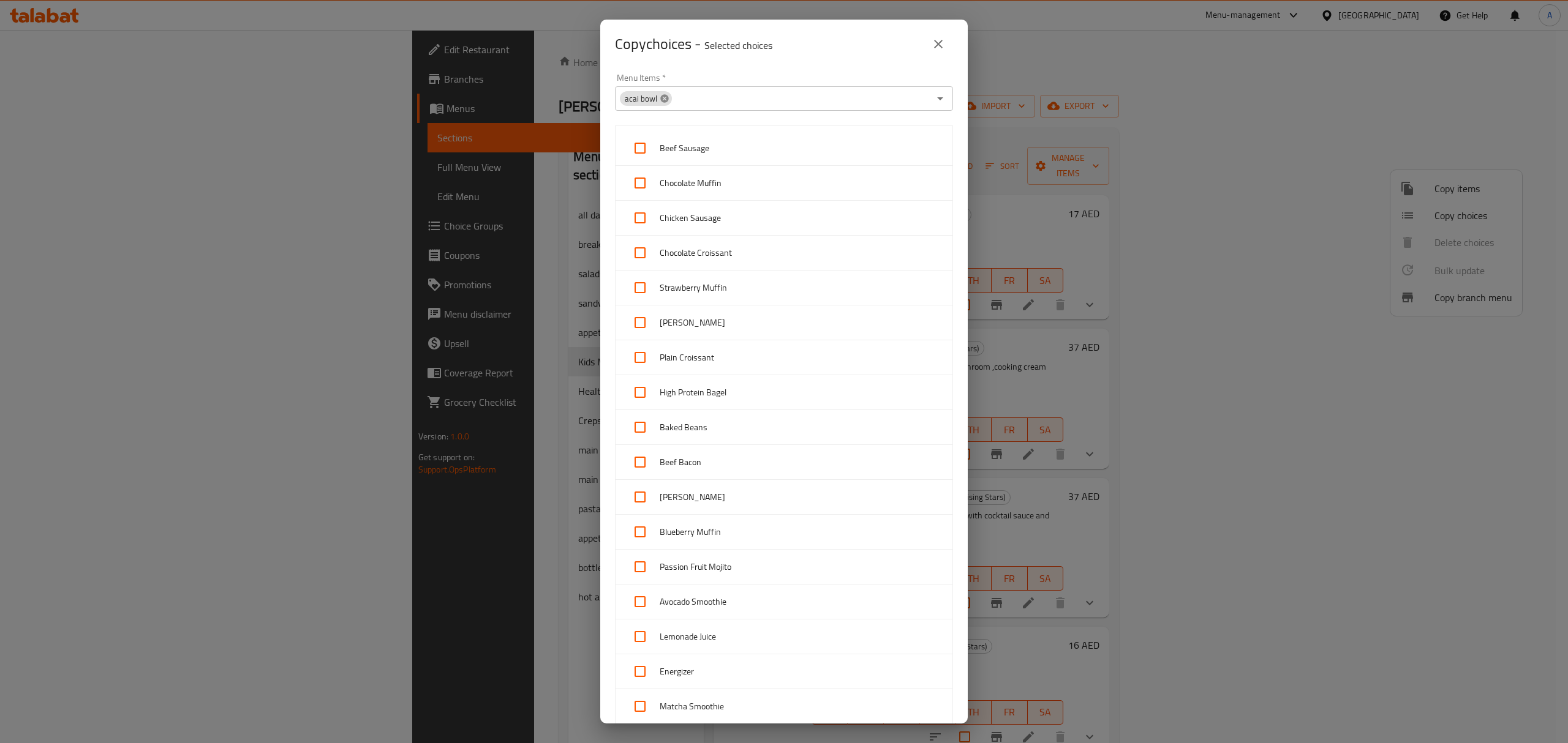
click at [661, 103] on icon at bounding box center [664, 98] width 10 height 10
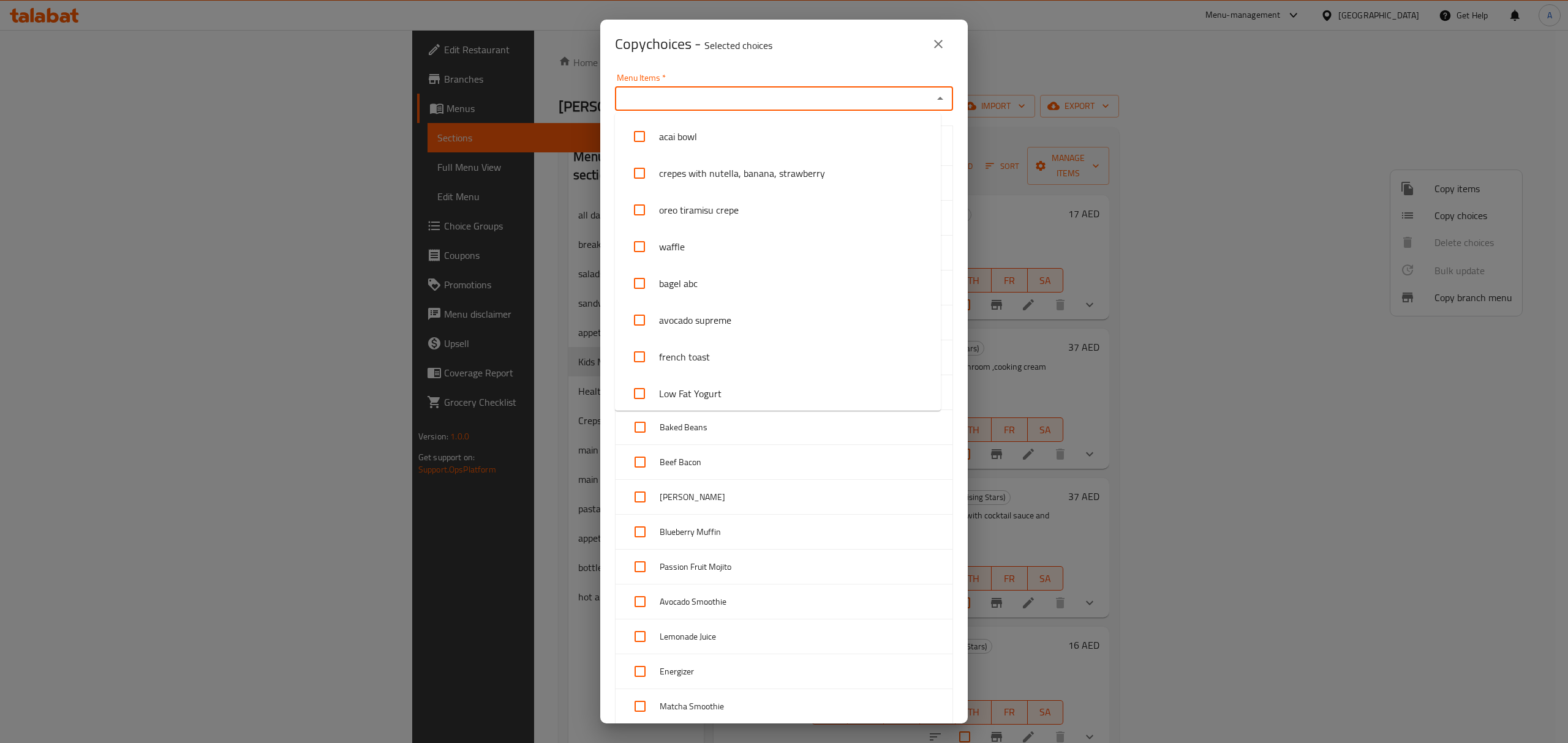
click at [667, 98] on input "Menu Items   *" at bounding box center [774, 98] width 310 height 17
paste input "Kids Batter Fried Chicken"
type input "Kids Batter Fried Chicken"
click at [641, 132] on input "checkbox" at bounding box center [638, 136] width 29 height 29
checkbox input "false"
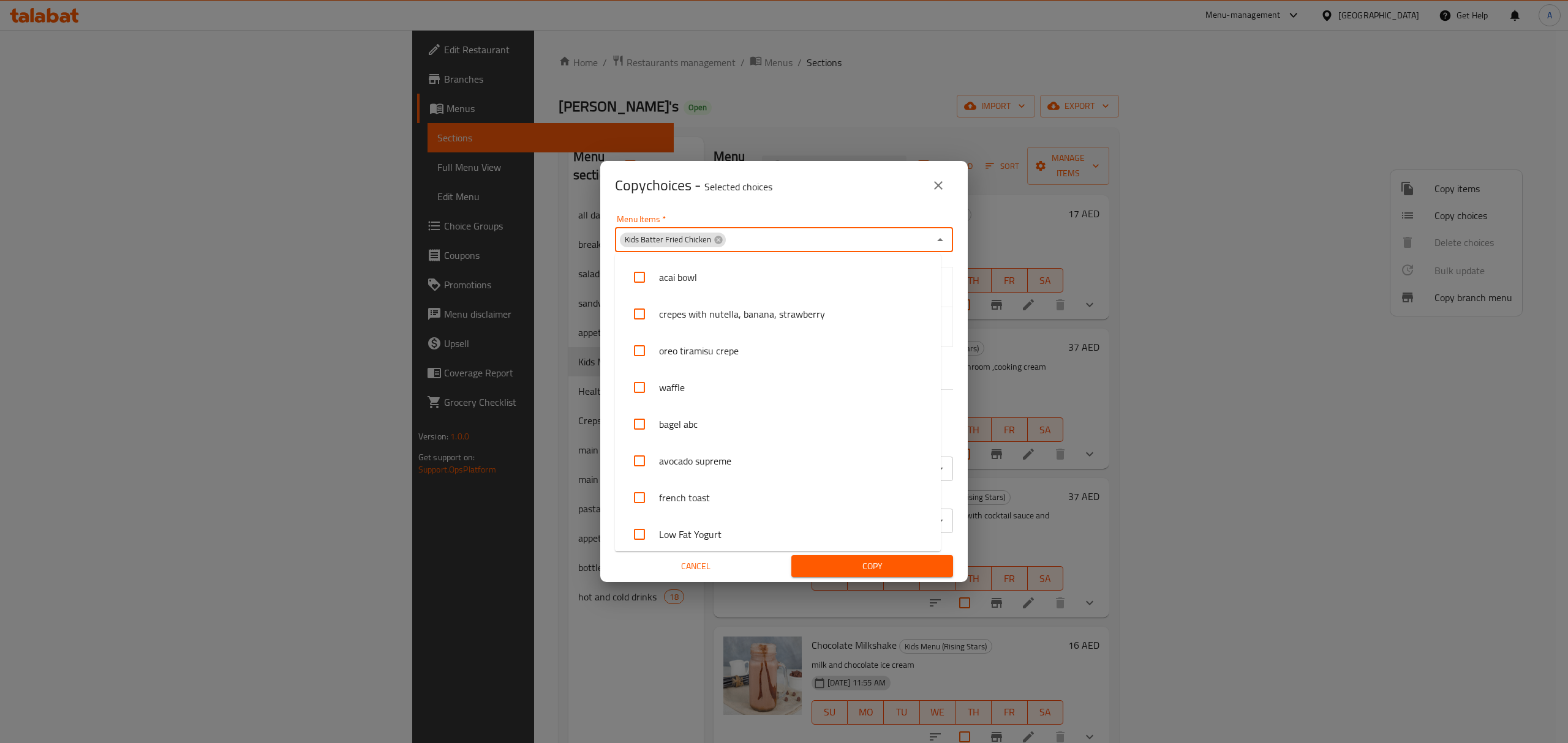
scroll to position [1730, 0]
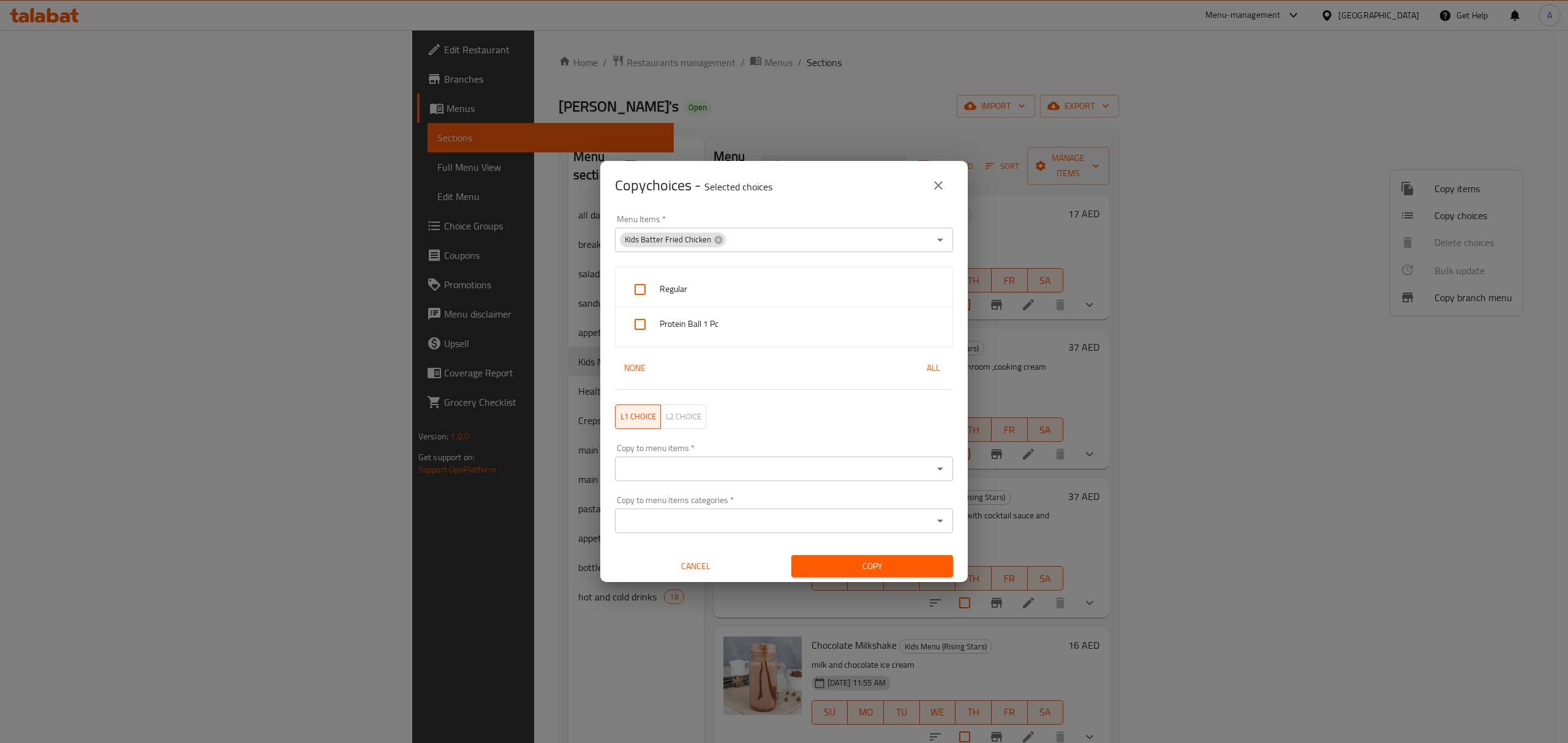
click at [733, 208] on div "Copy choices - Selected choices 0" at bounding box center [784, 186] width 368 height 49
click at [641, 322] on input "checkbox" at bounding box center [639, 323] width 29 height 29
checkbox input "true"
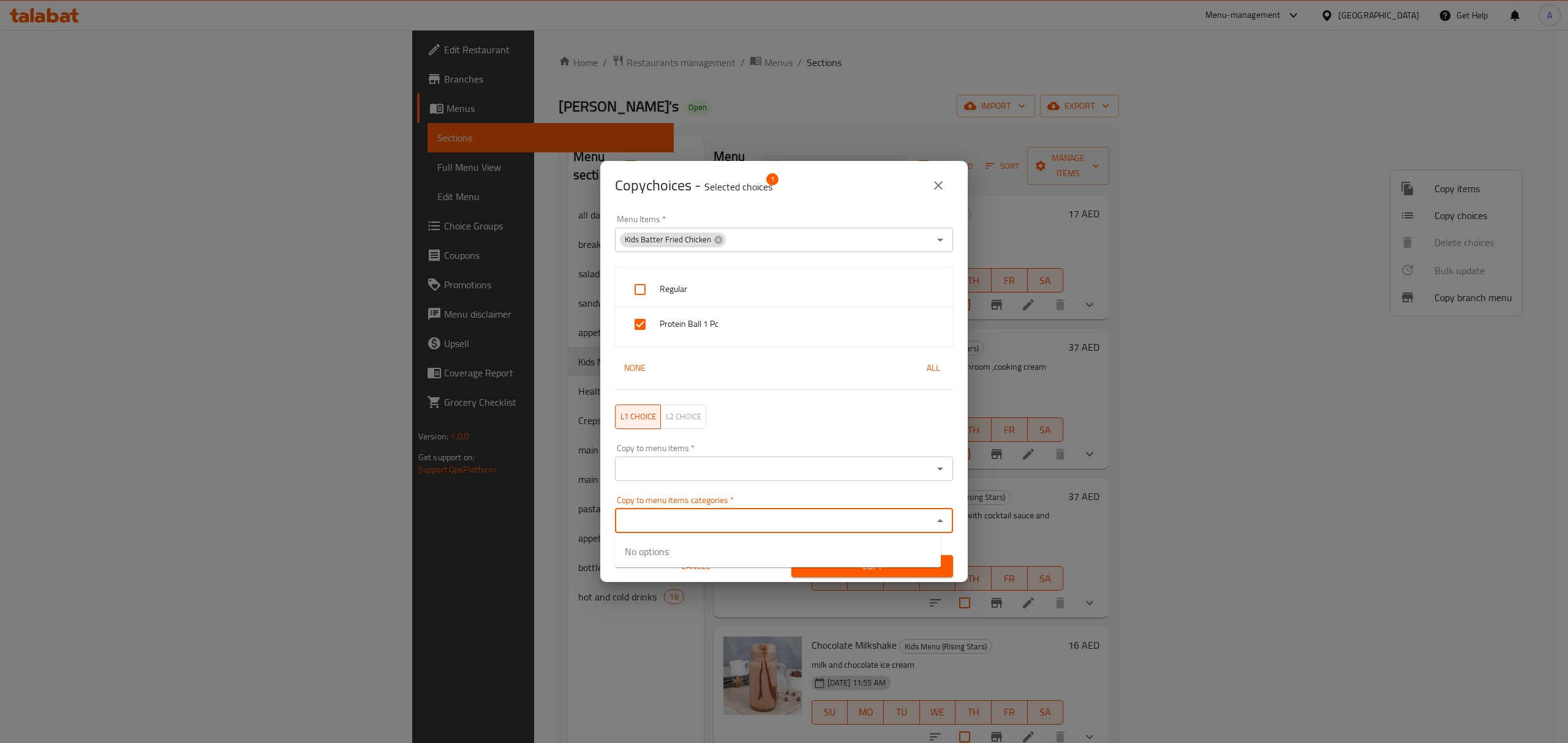
click at [680, 524] on input "Copy to menu items categories   *" at bounding box center [774, 520] width 310 height 17
paste input "Kids Batter Fried Chicken"
type input "K"
click at [711, 478] on div "Copy to menu items *" at bounding box center [783, 469] width 338 height 25
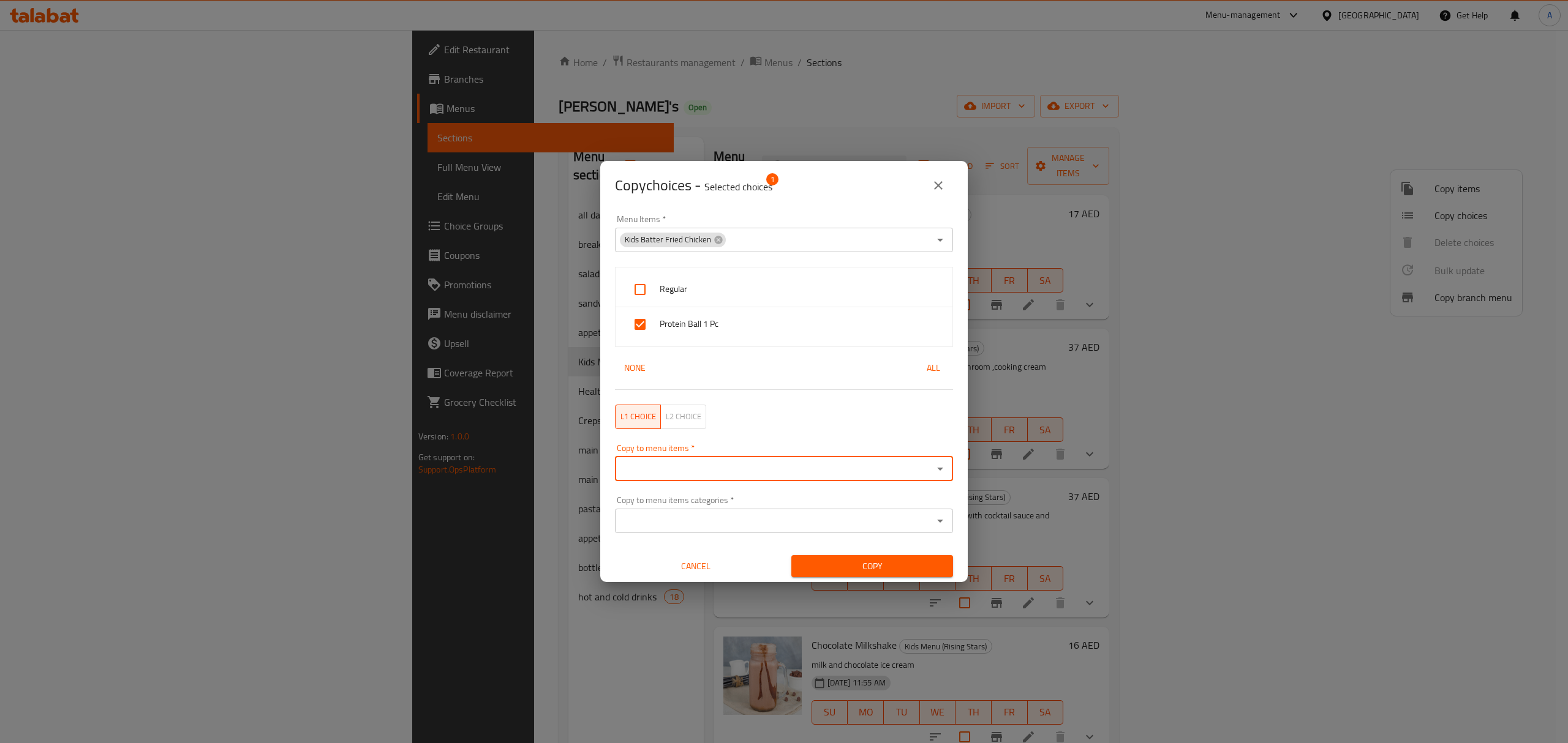
paste input "Kids Batter Fried Chicken"
type input "Kids Batter Fried Chicken"
click at [691, 497] on li "Kids Batter Fried Chicken" at bounding box center [778, 507] width 326 height 37
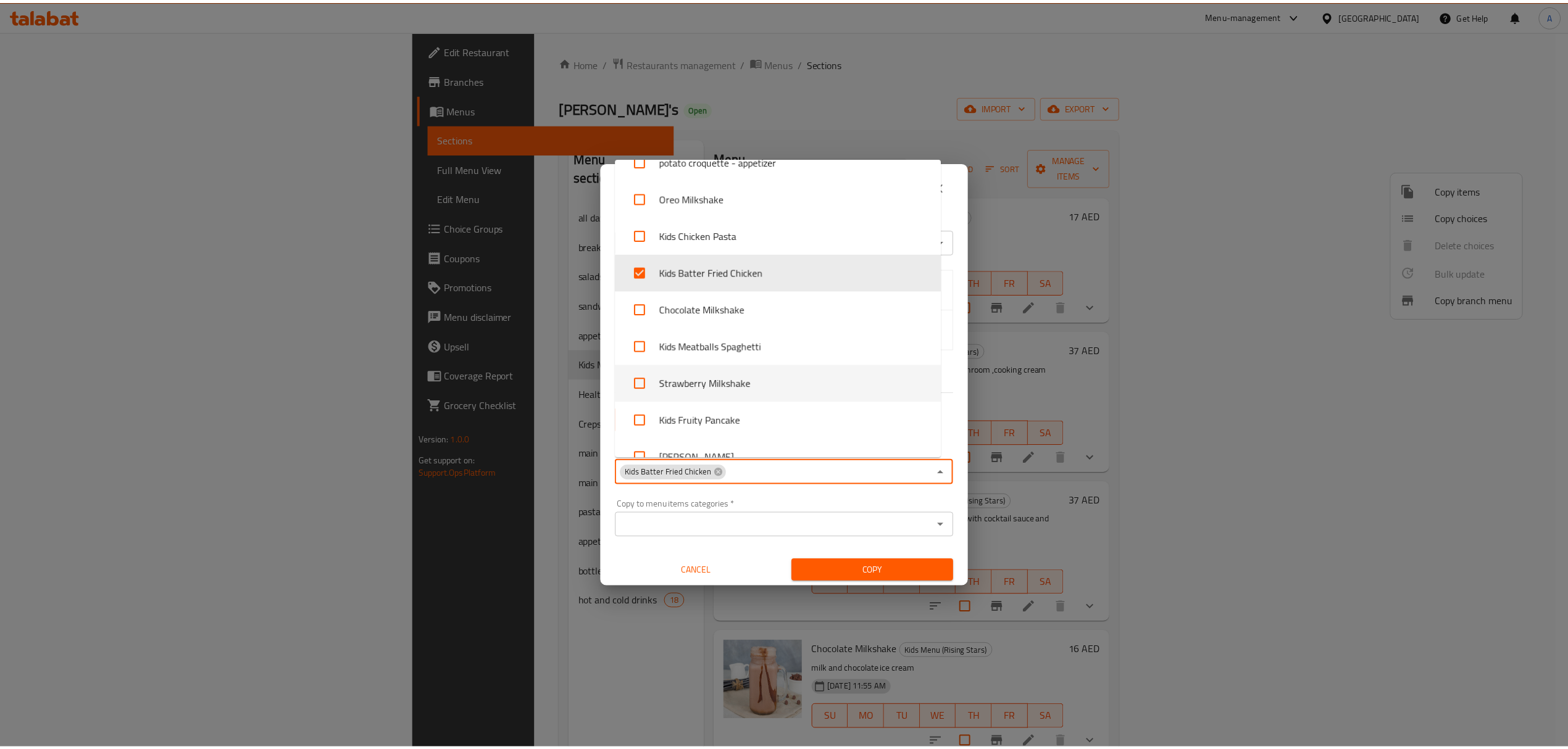
scroll to position [1864, 0]
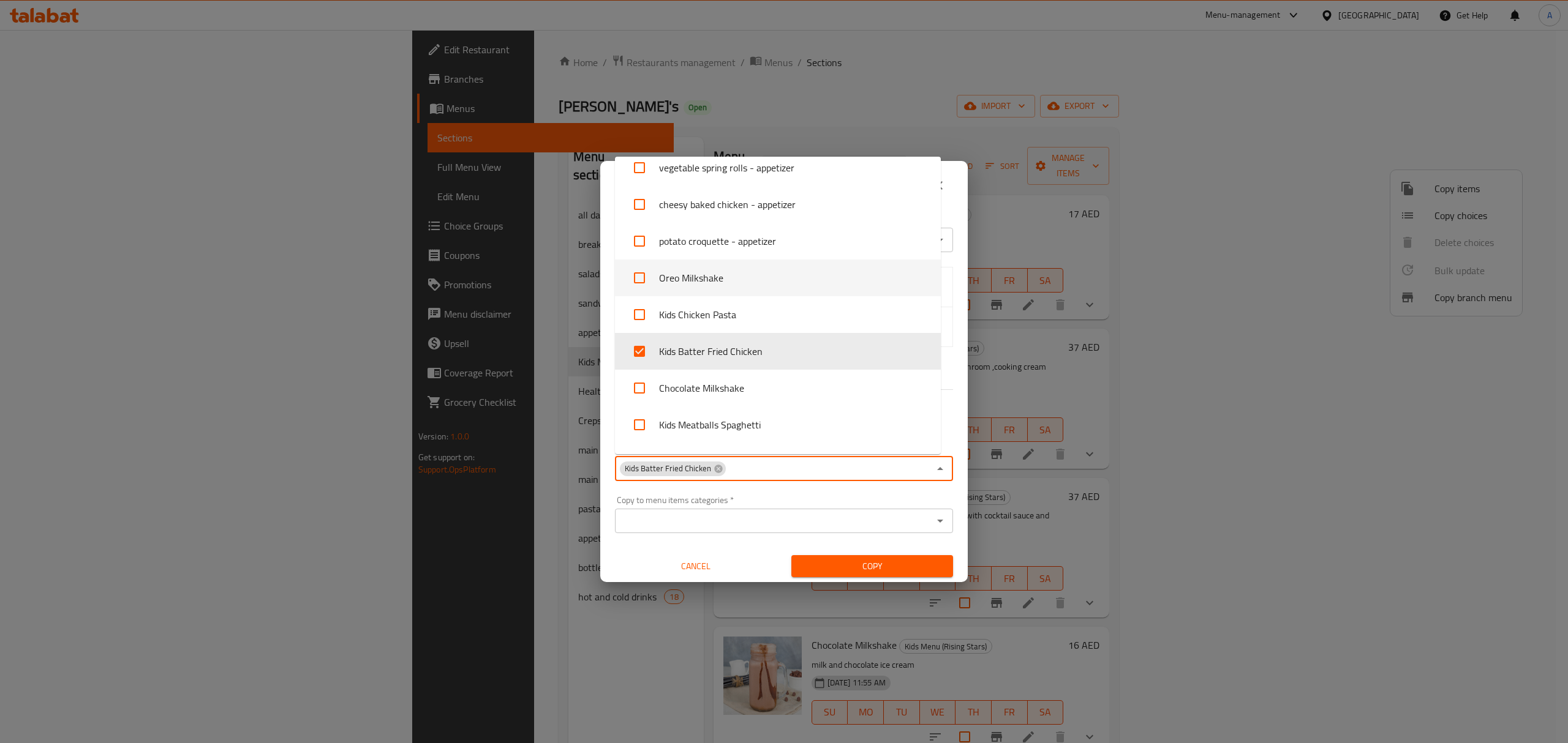
click at [637, 277] on input "checkbox" at bounding box center [638, 278] width 29 height 29
checkbox input "true"
click at [638, 348] on input "checkbox" at bounding box center [638, 351] width 29 height 29
checkbox input "false"
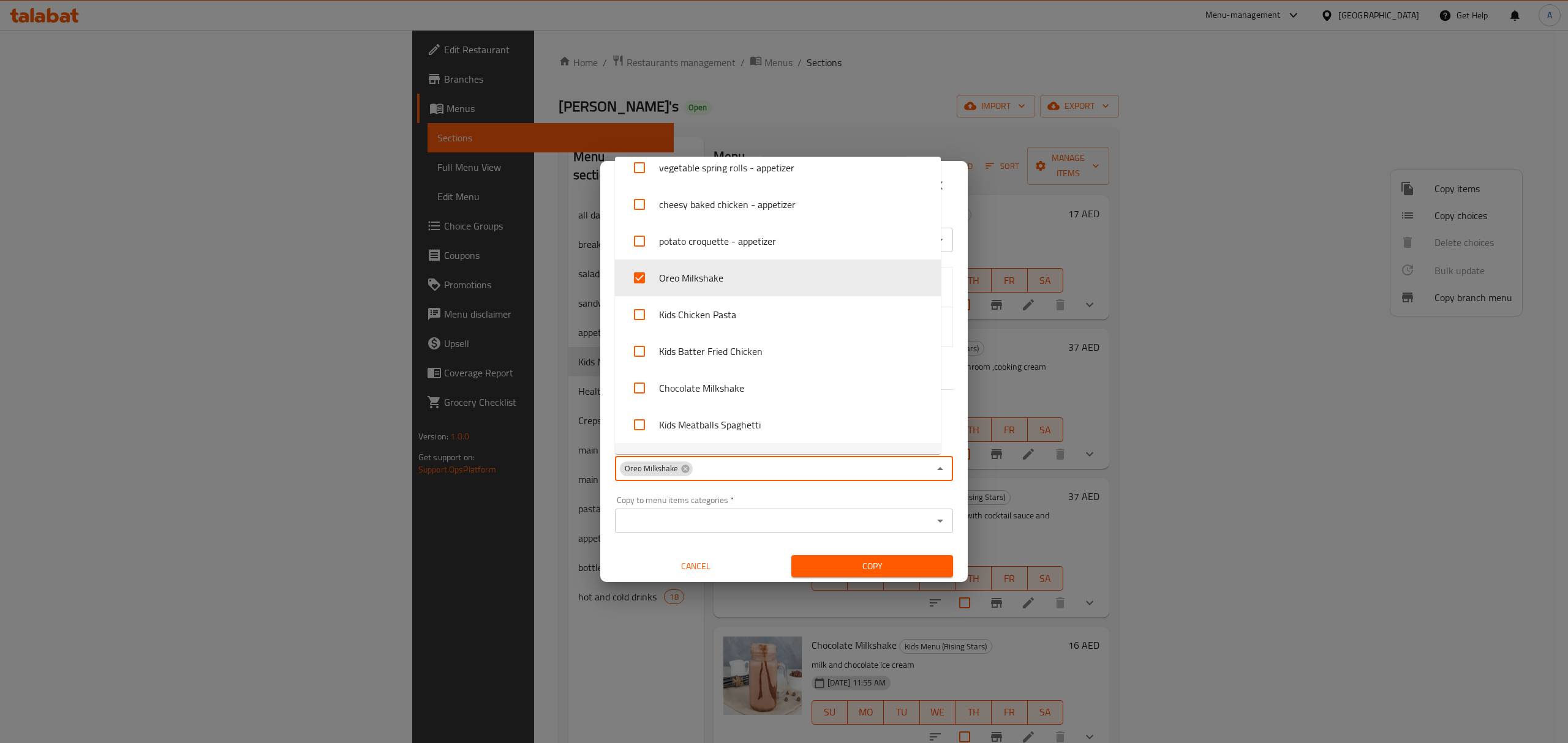
click at [873, 576] on button "Copy" at bounding box center [871, 567] width 161 height 23
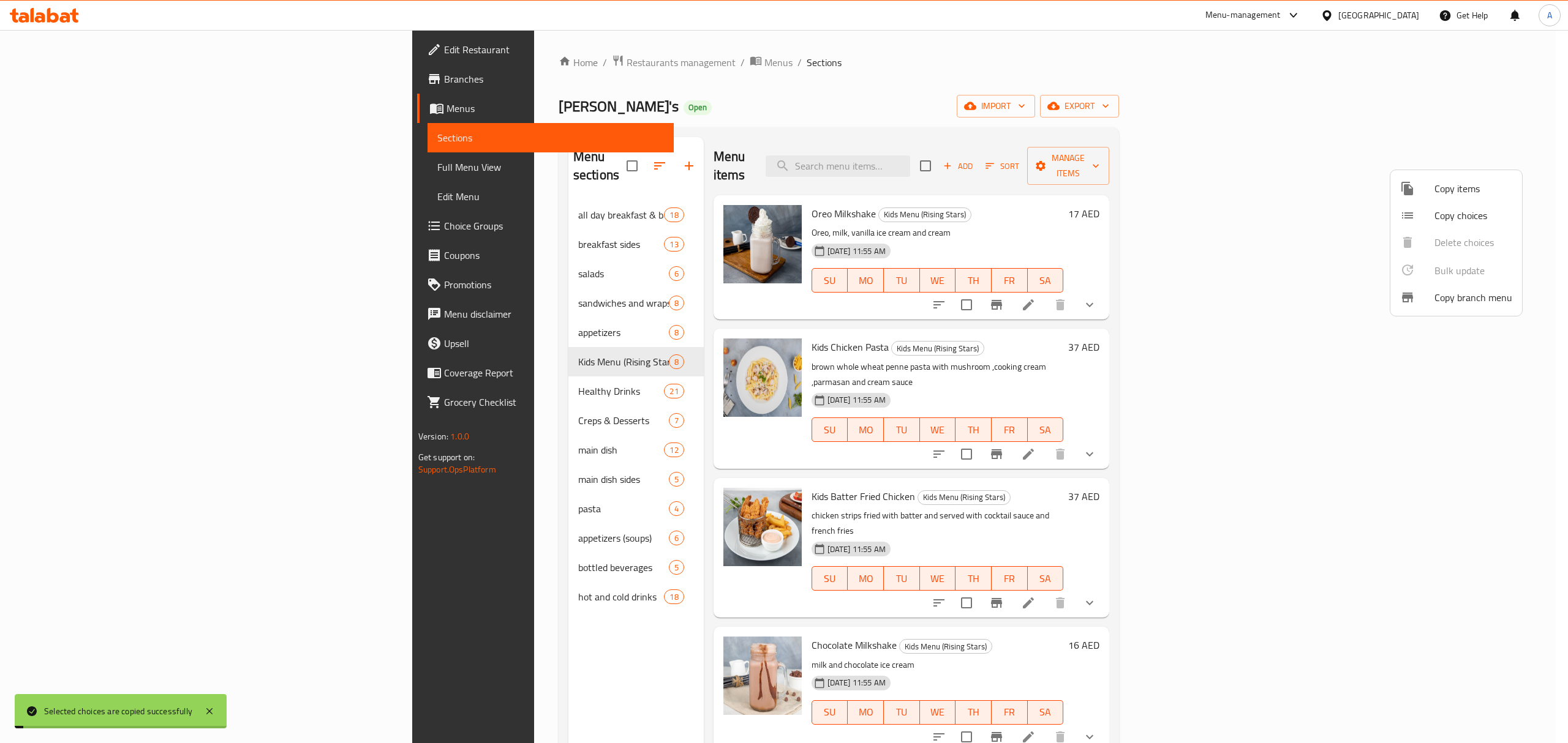
click at [1197, 358] on div at bounding box center [784, 371] width 1568 height 743
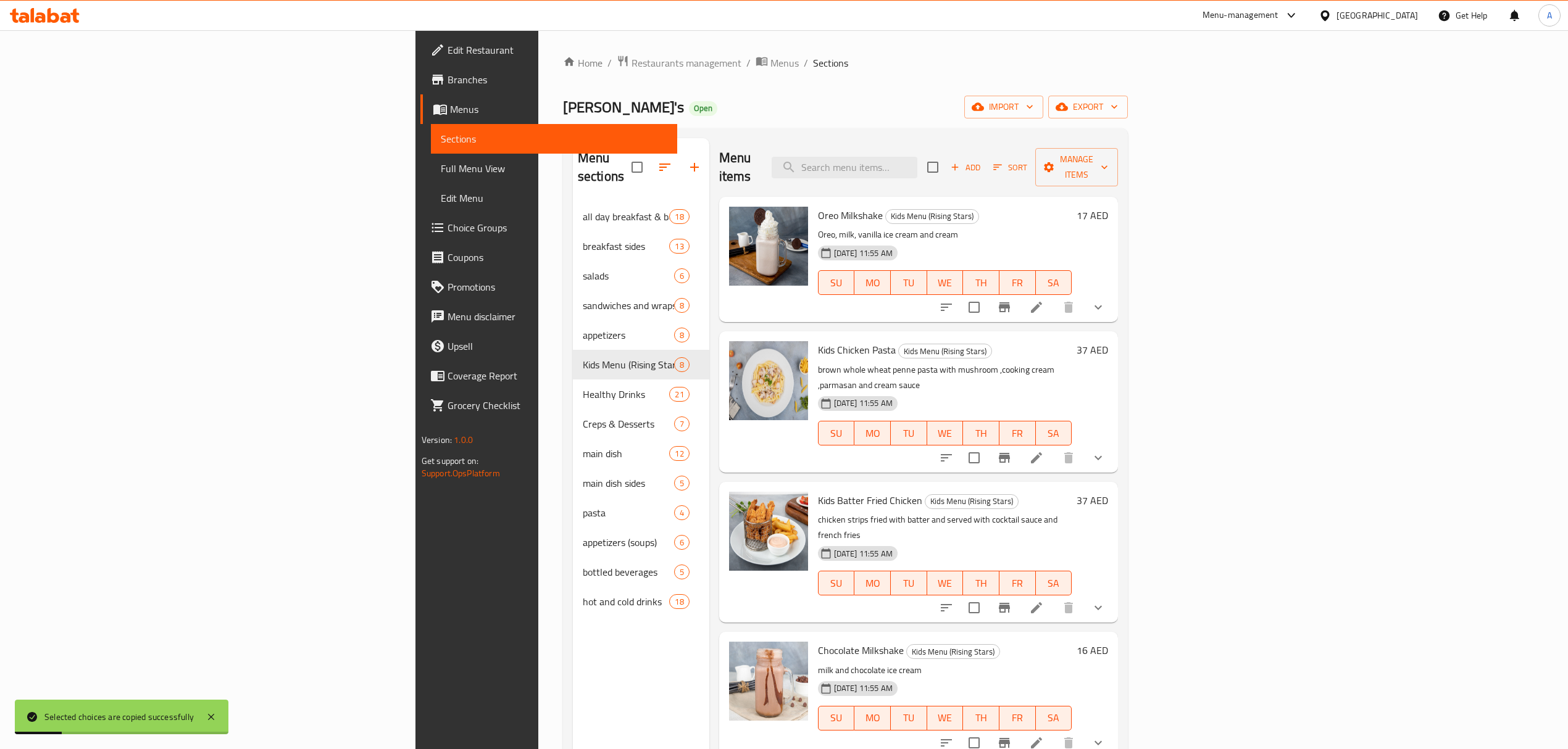
click at [1044, 300] on icon at bounding box center [1036, 307] width 15 height 15
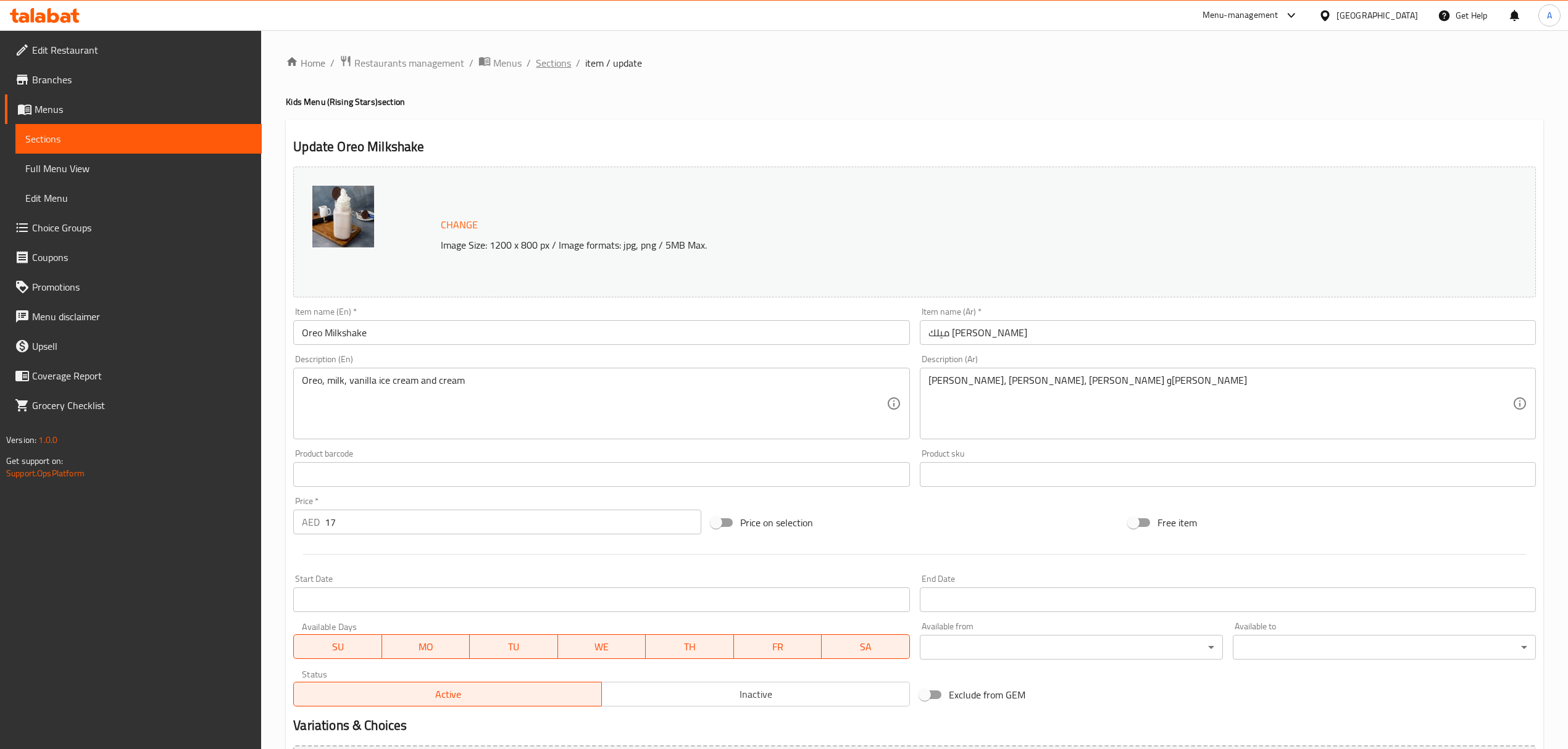
click at [564, 60] on span "Sections" at bounding box center [554, 63] width 36 height 15
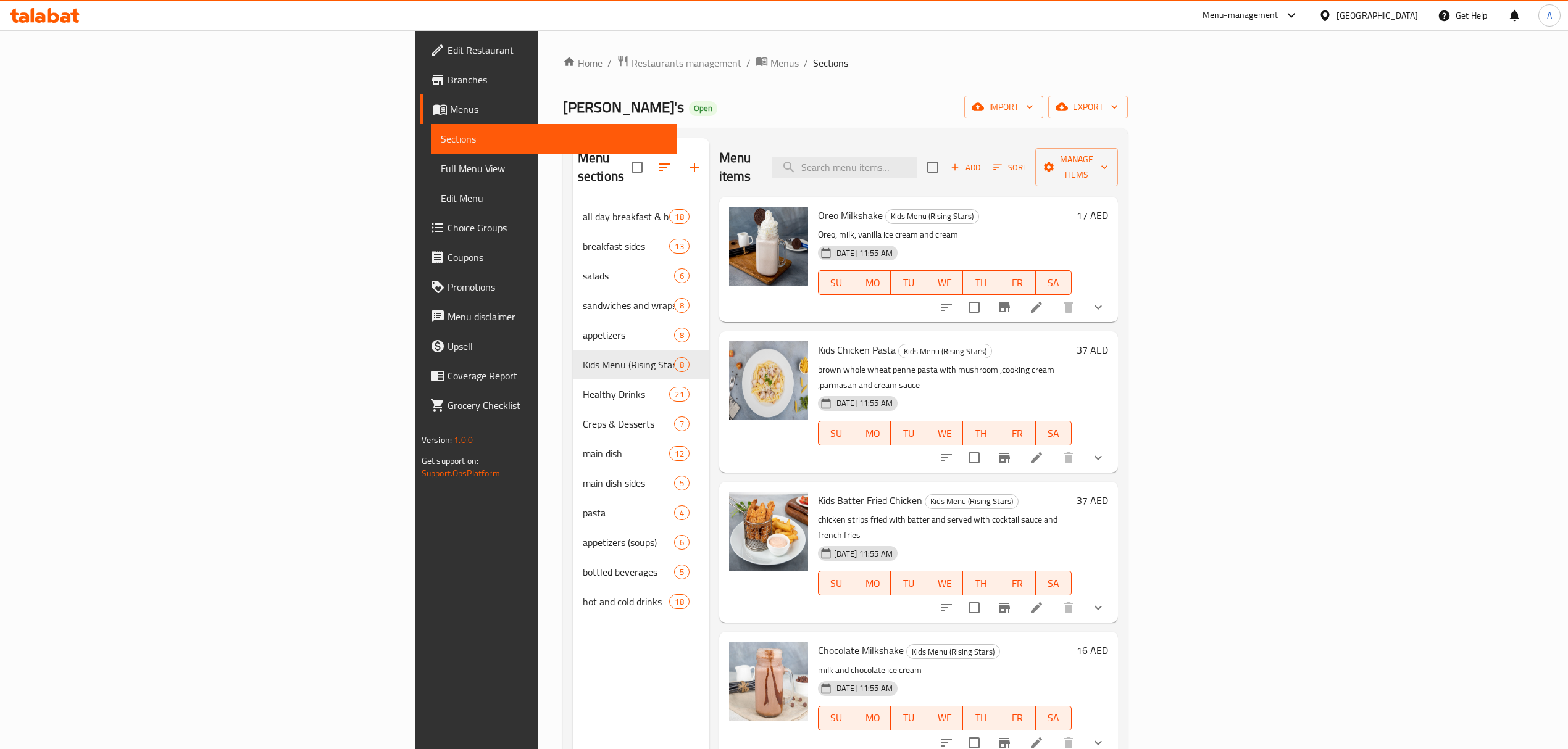
click at [441, 171] on span "Full Menu View" at bounding box center [554, 168] width 227 height 15
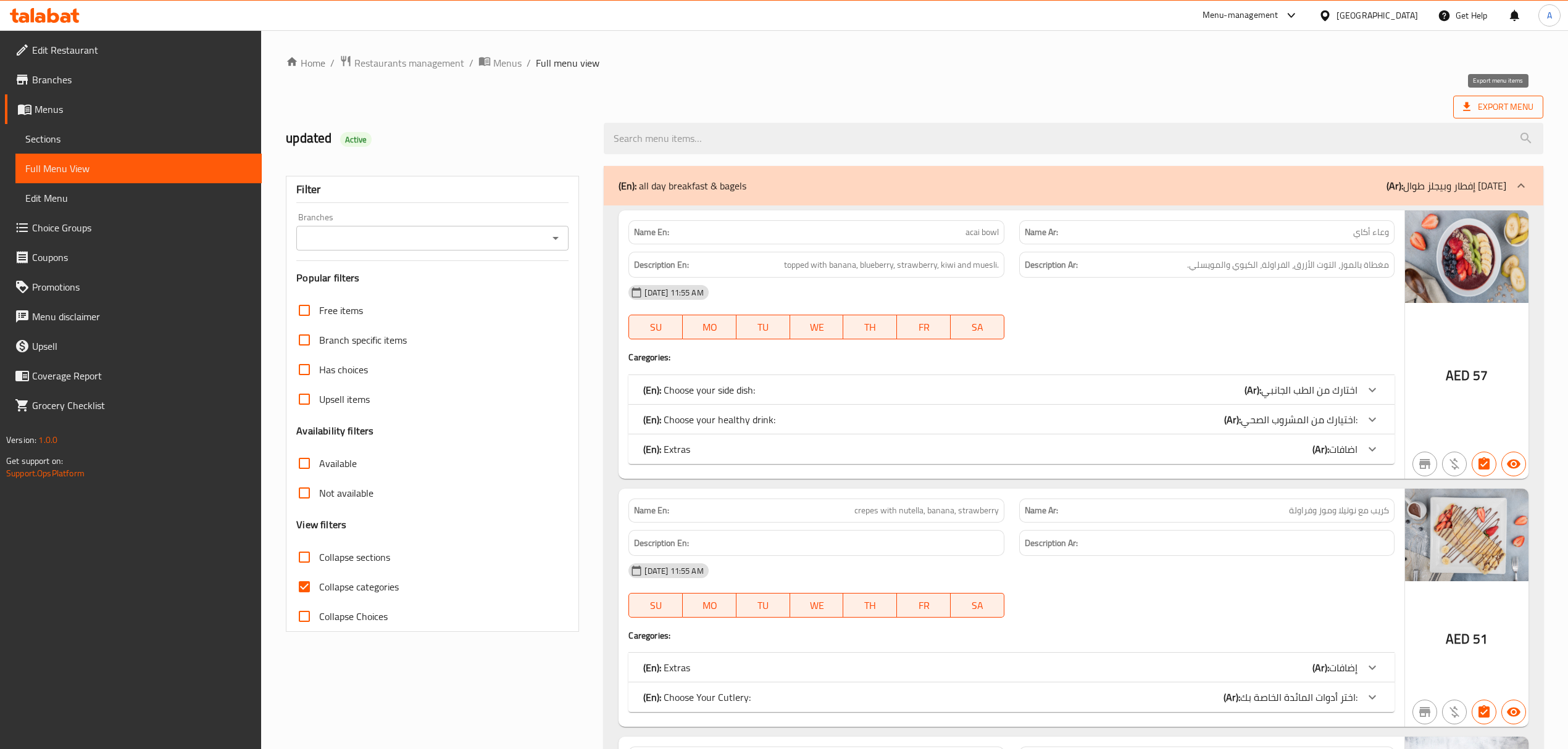
click at [1505, 106] on span "Export Menu" at bounding box center [1498, 107] width 70 height 15
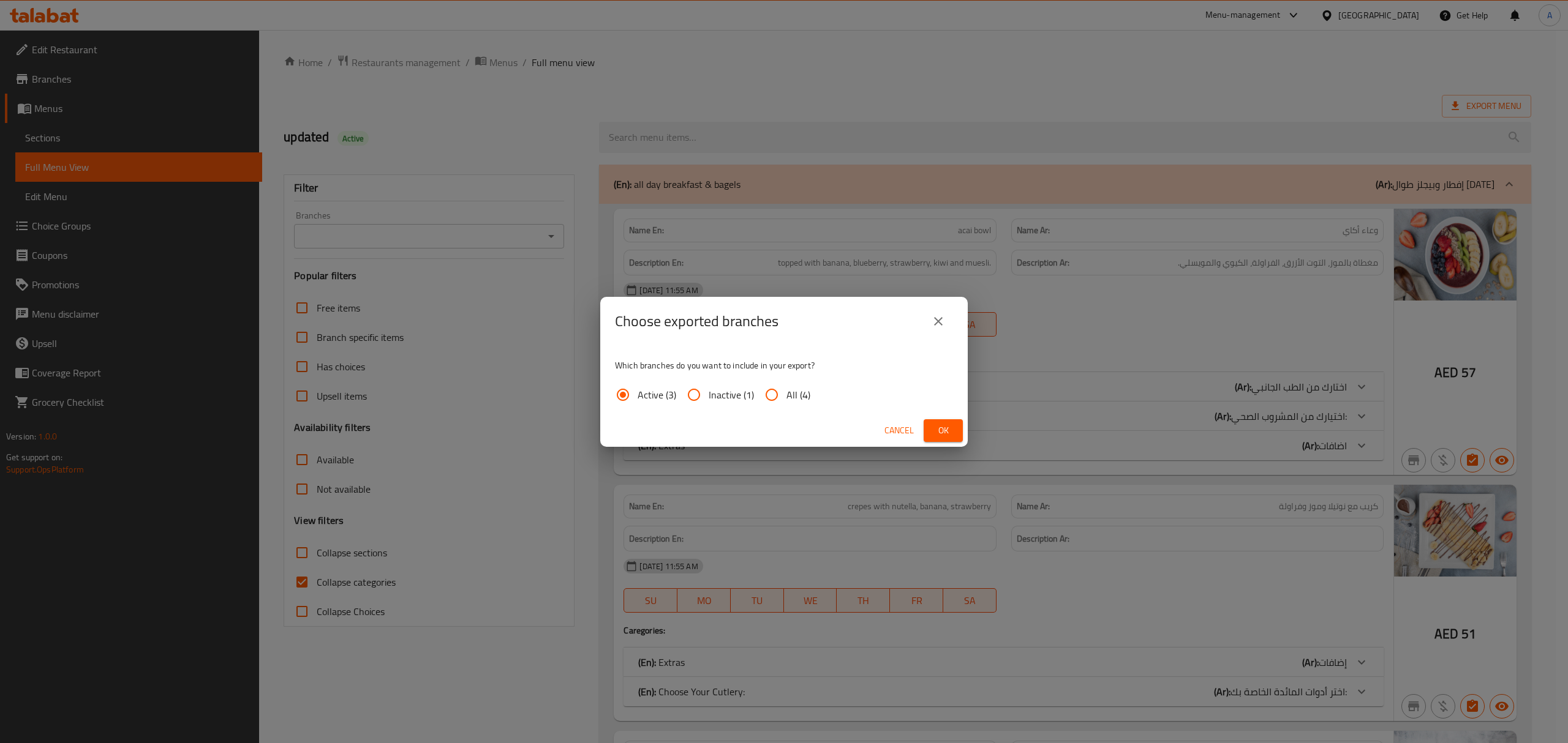
click at [797, 388] on span "All (4)" at bounding box center [798, 395] width 24 height 15
click at [787, 388] on input "All (4)" at bounding box center [772, 394] width 29 height 29
radio input "true"
click at [934, 451] on div "Choose exported branches Which branches do you want to include in your export? …" at bounding box center [784, 371] width 1568 height 743
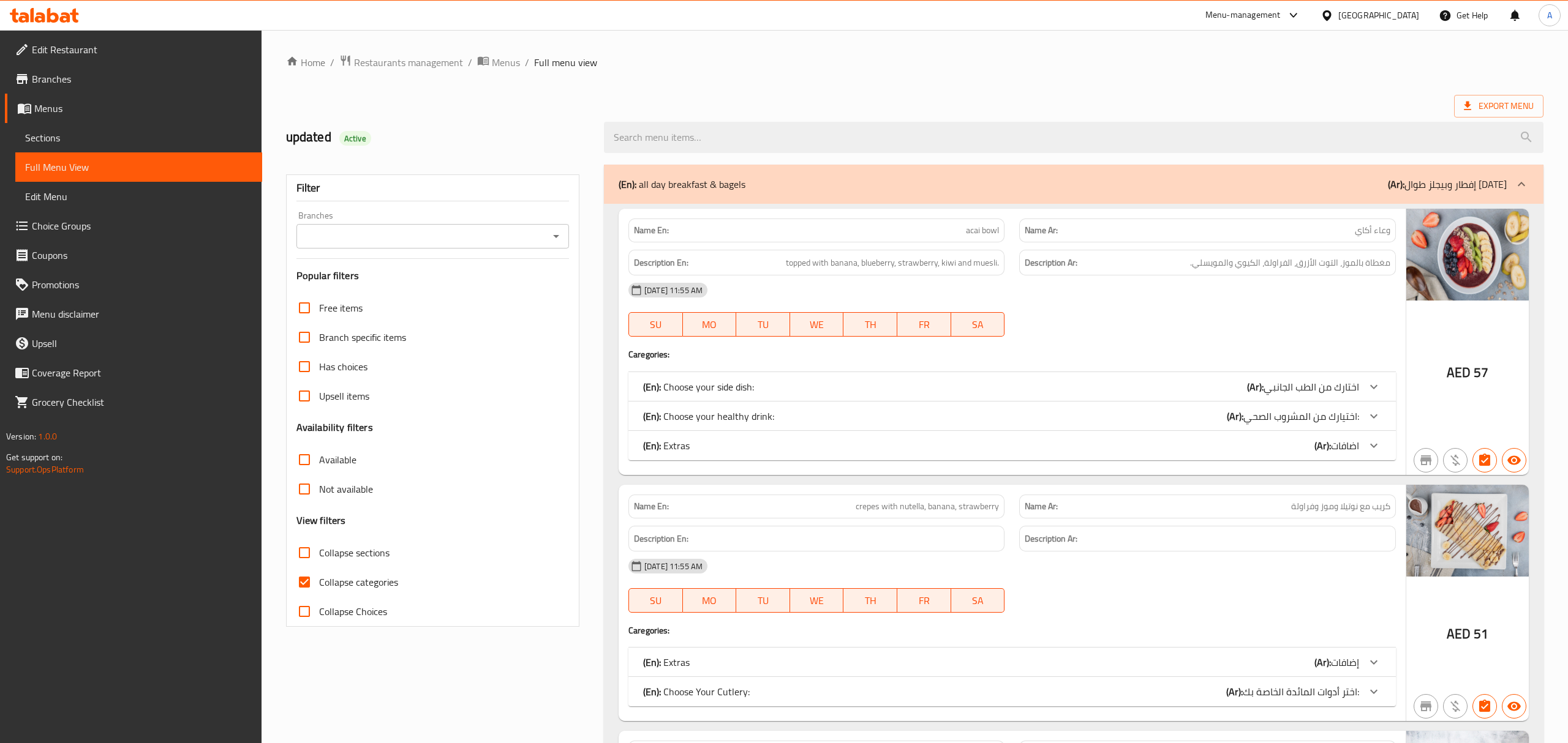
click at [937, 438] on div "(En): Extras (Ar): اضافات" at bounding box center [1012, 445] width 767 height 29
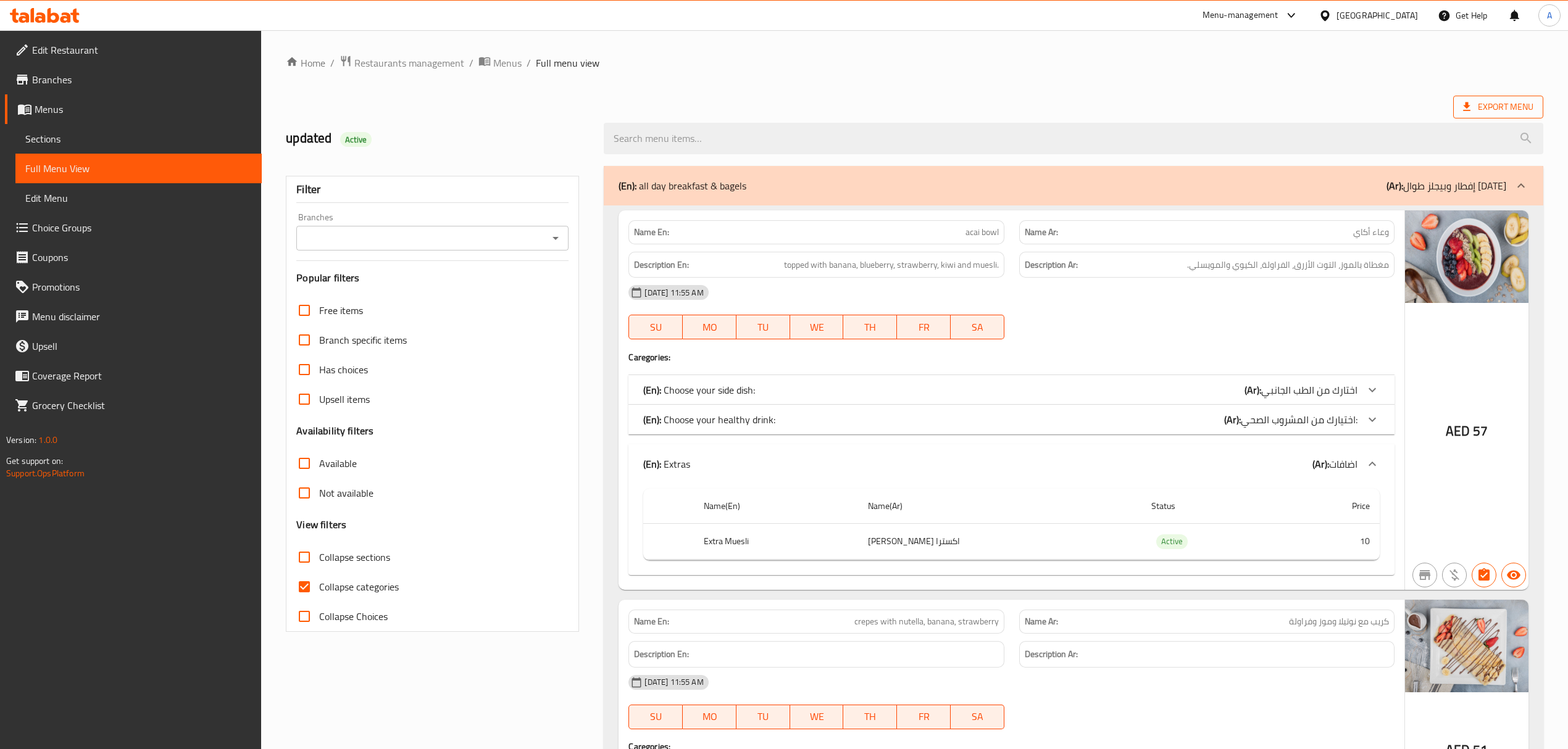
click at [1511, 102] on span "Export Menu" at bounding box center [1498, 107] width 70 height 15
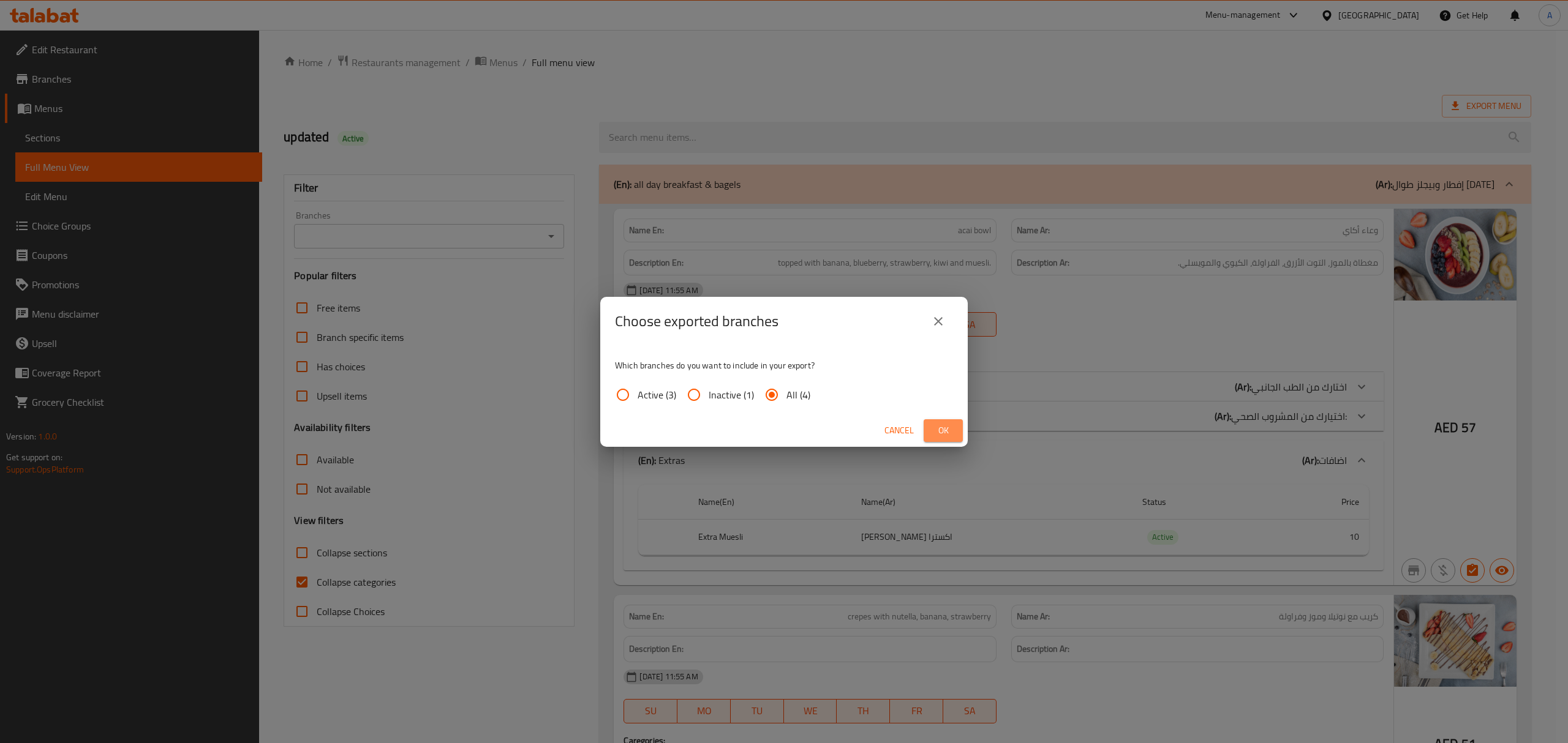
click at [936, 431] on span "Ok" at bounding box center [944, 430] width 19 height 15
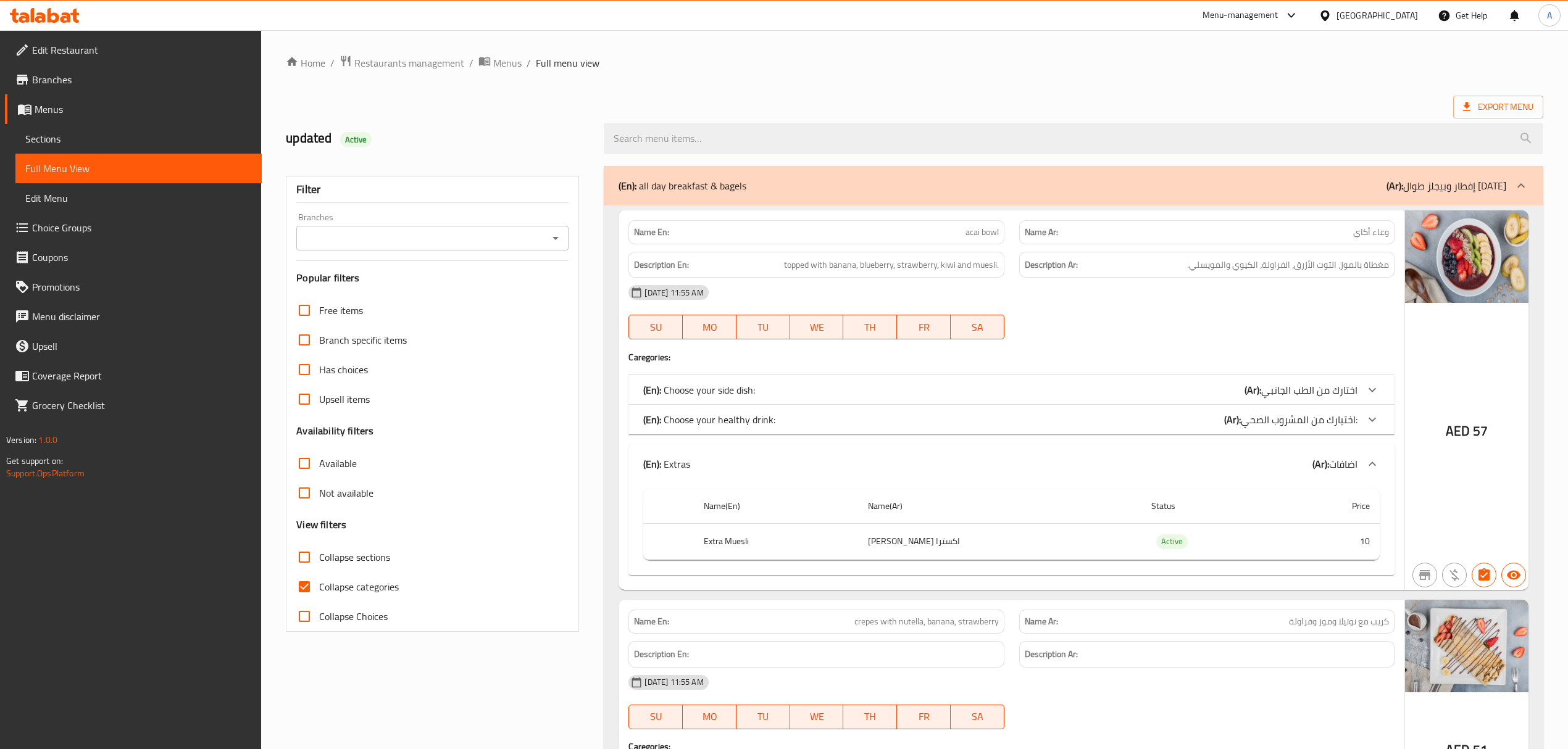
click at [1369, 19] on div "[GEOGRAPHIC_DATA]" at bounding box center [1378, 15] width 82 height 13
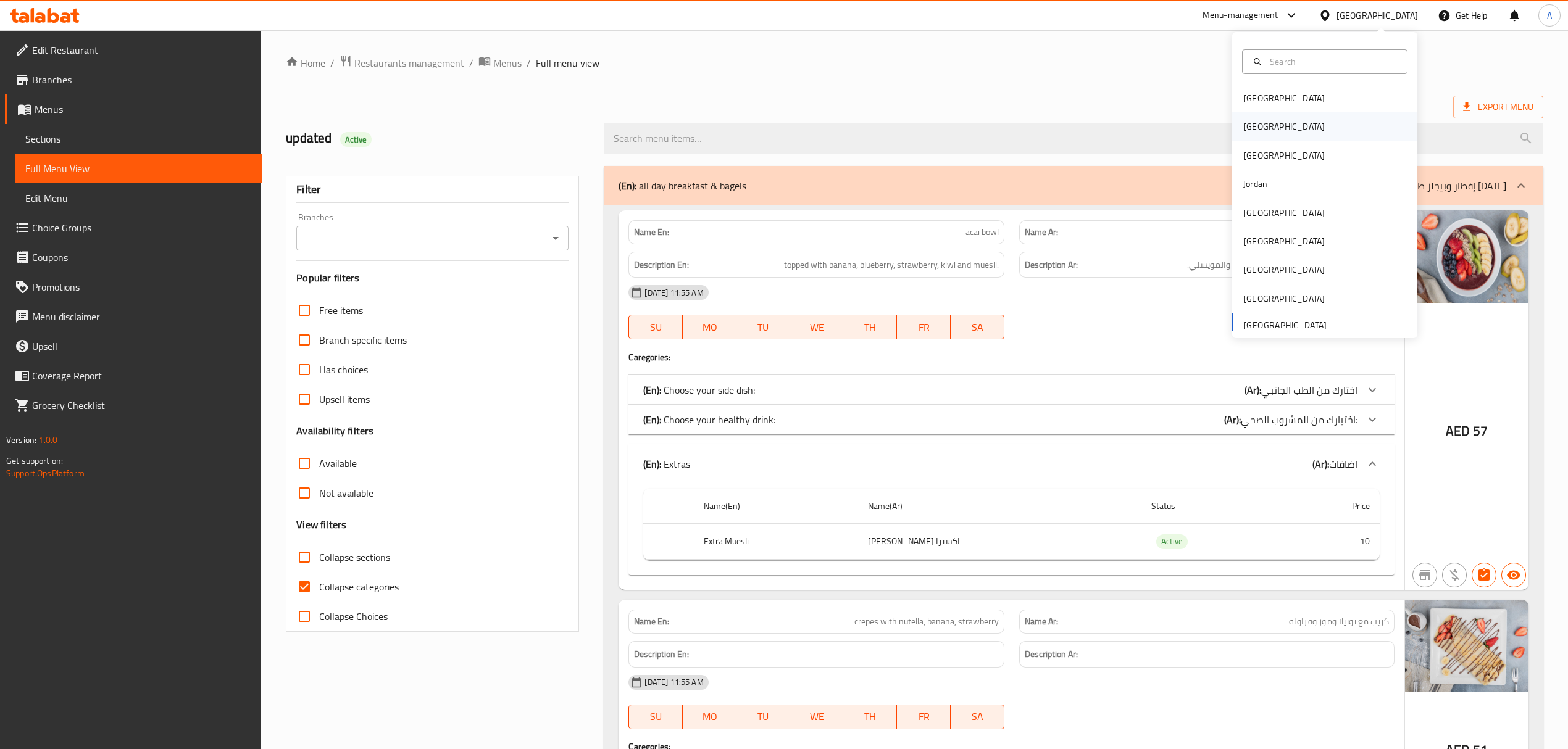
click at [1276, 123] on div "[GEOGRAPHIC_DATA]" at bounding box center [1324, 126] width 185 height 28
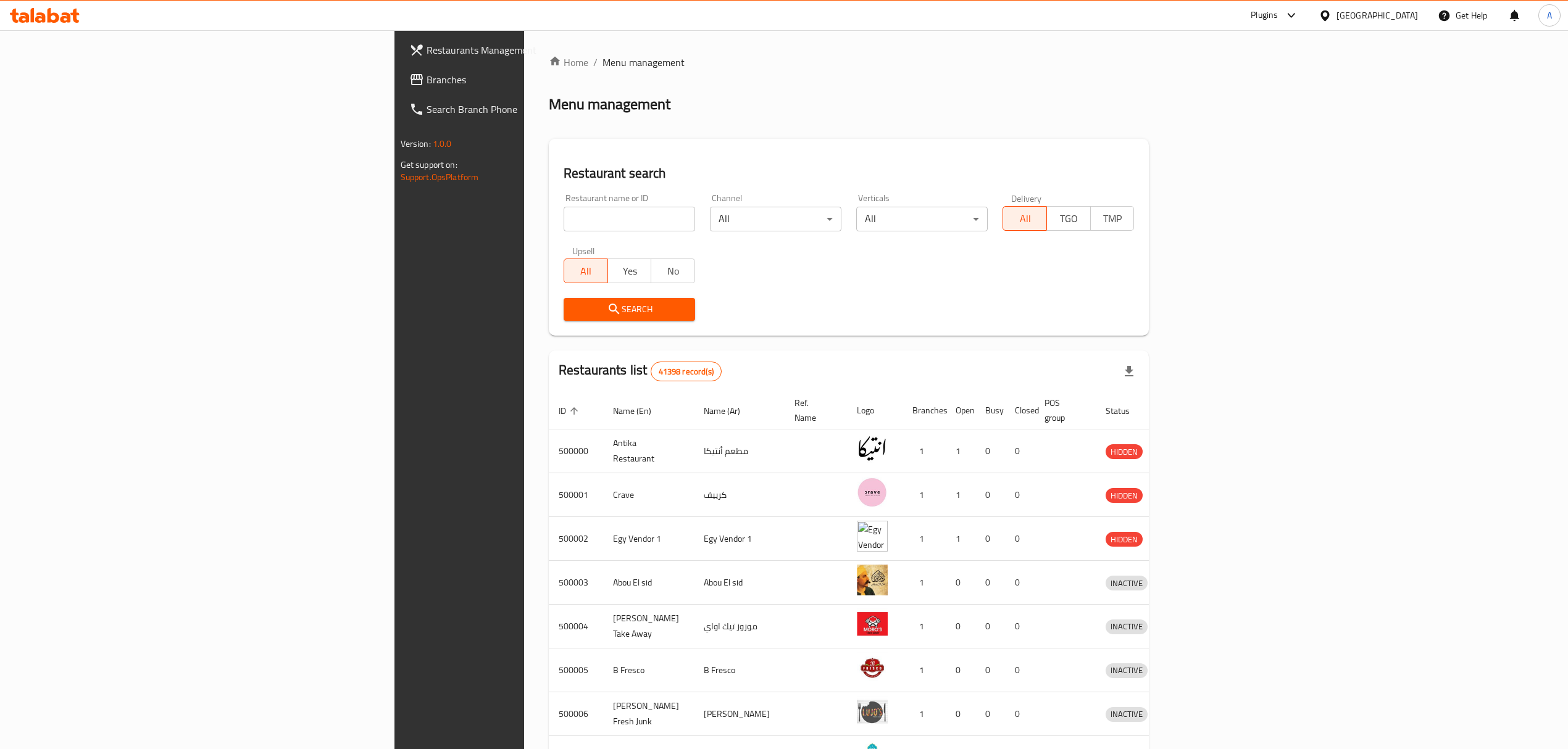
click at [427, 76] on span "Branches" at bounding box center [536, 79] width 220 height 15
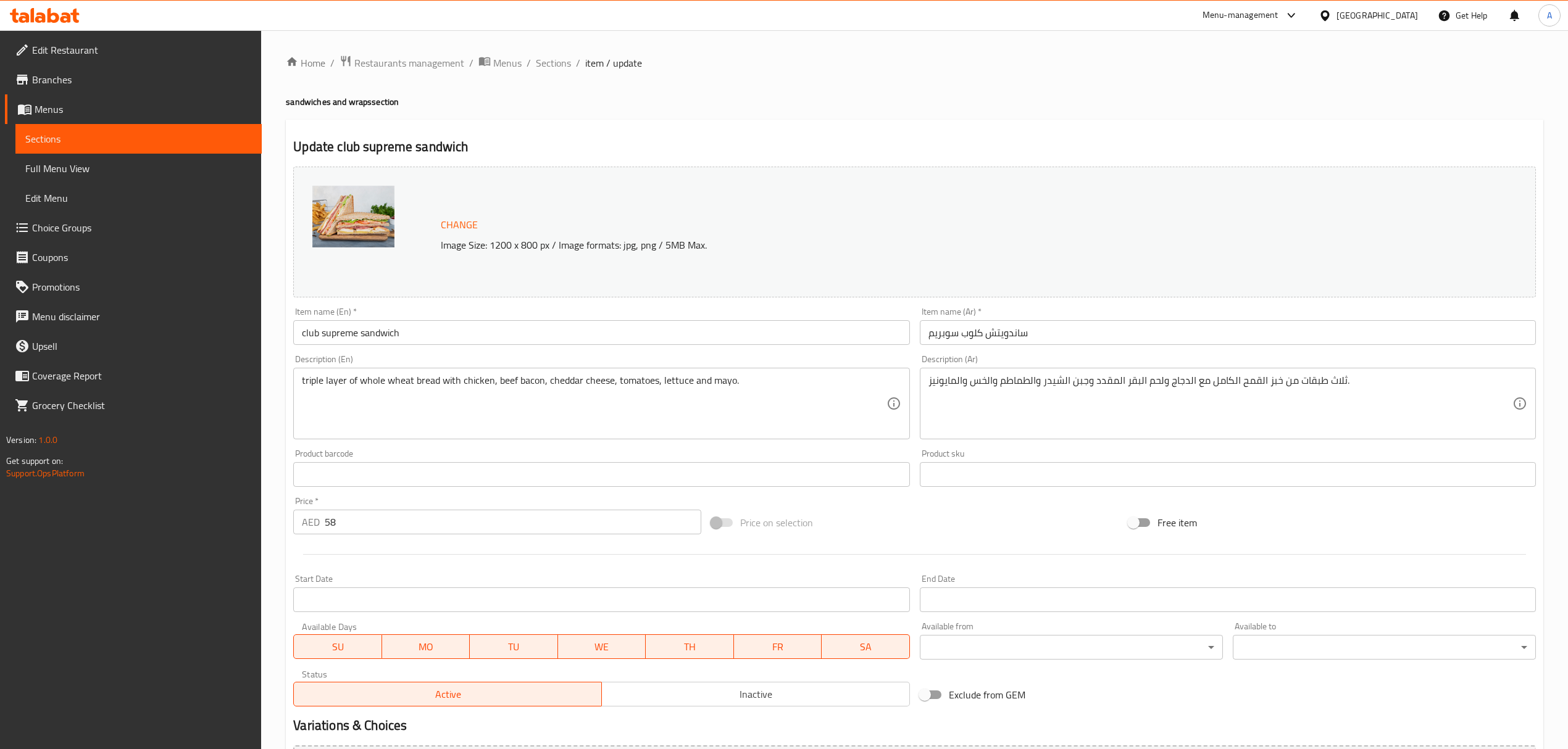
click at [576, 64] on li "/" at bounding box center [578, 63] width 4 height 15
click at [569, 64] on span "Sections" at bounding box center [554, 63] width 36 height 15
